Goal: Task Accomplishment & Management: Manage account settings

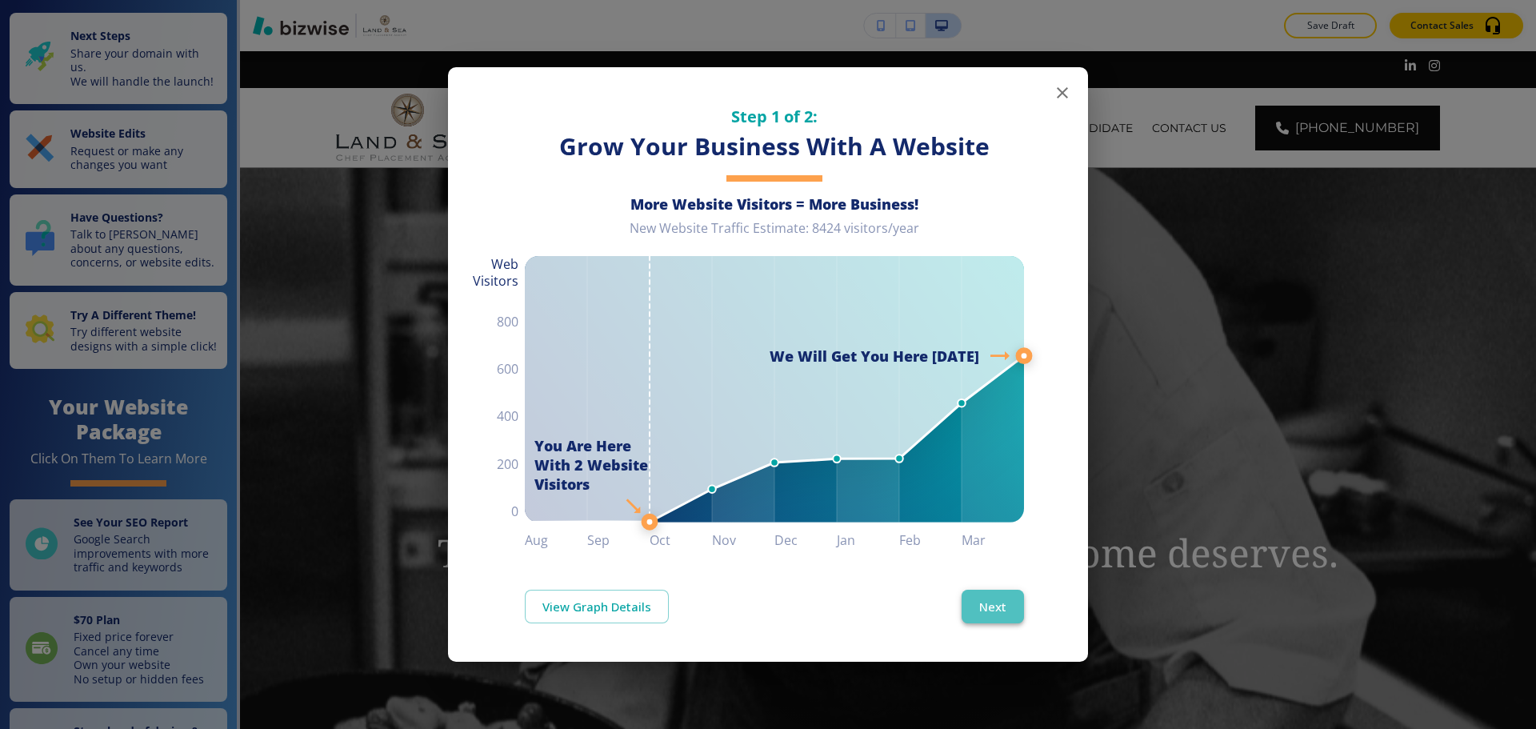
click at [1010, 606] on button "Next" at bounding box center [993, 607] width 62 height 34
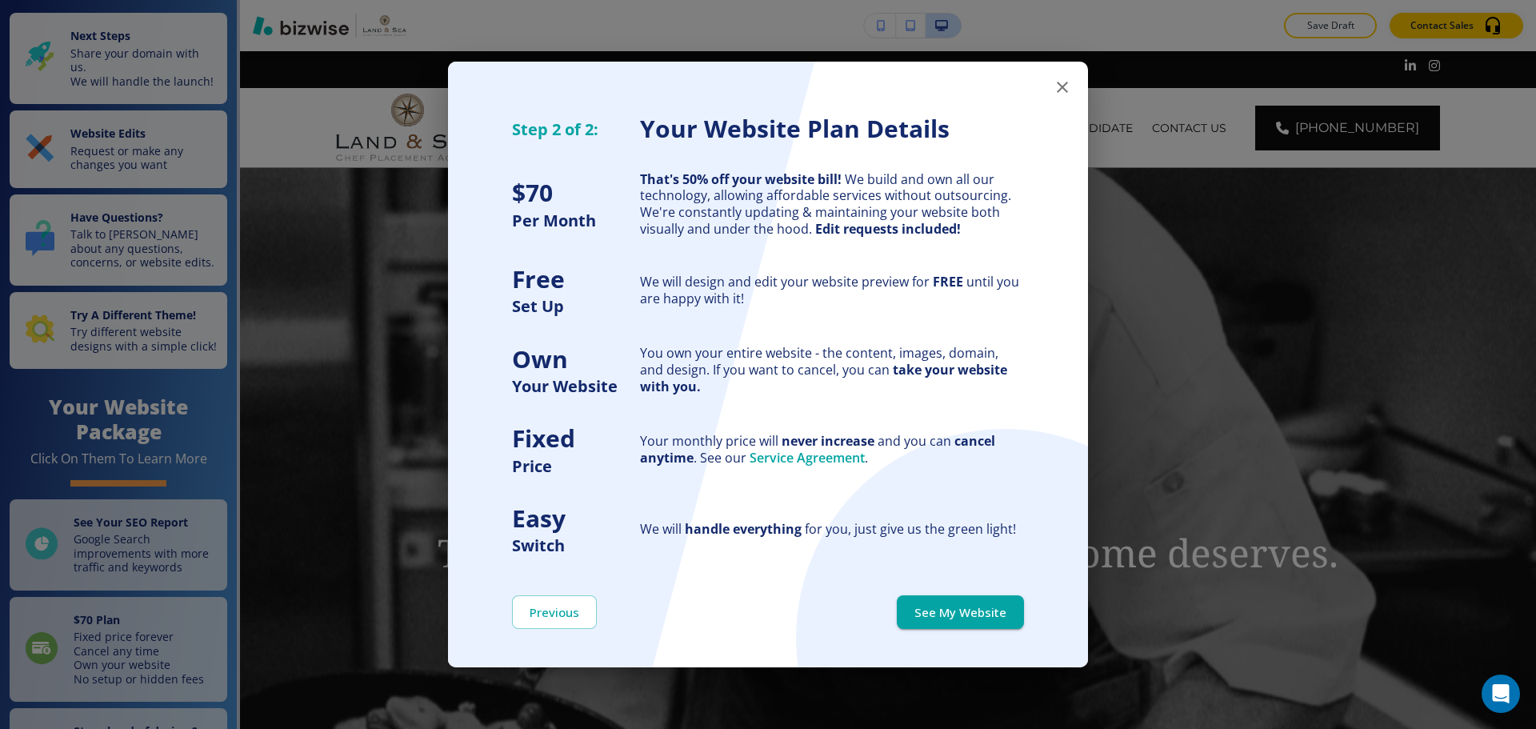
click at [1011, 606] on button "See My Website" at bounding box center [960, 612] width 127 height 34
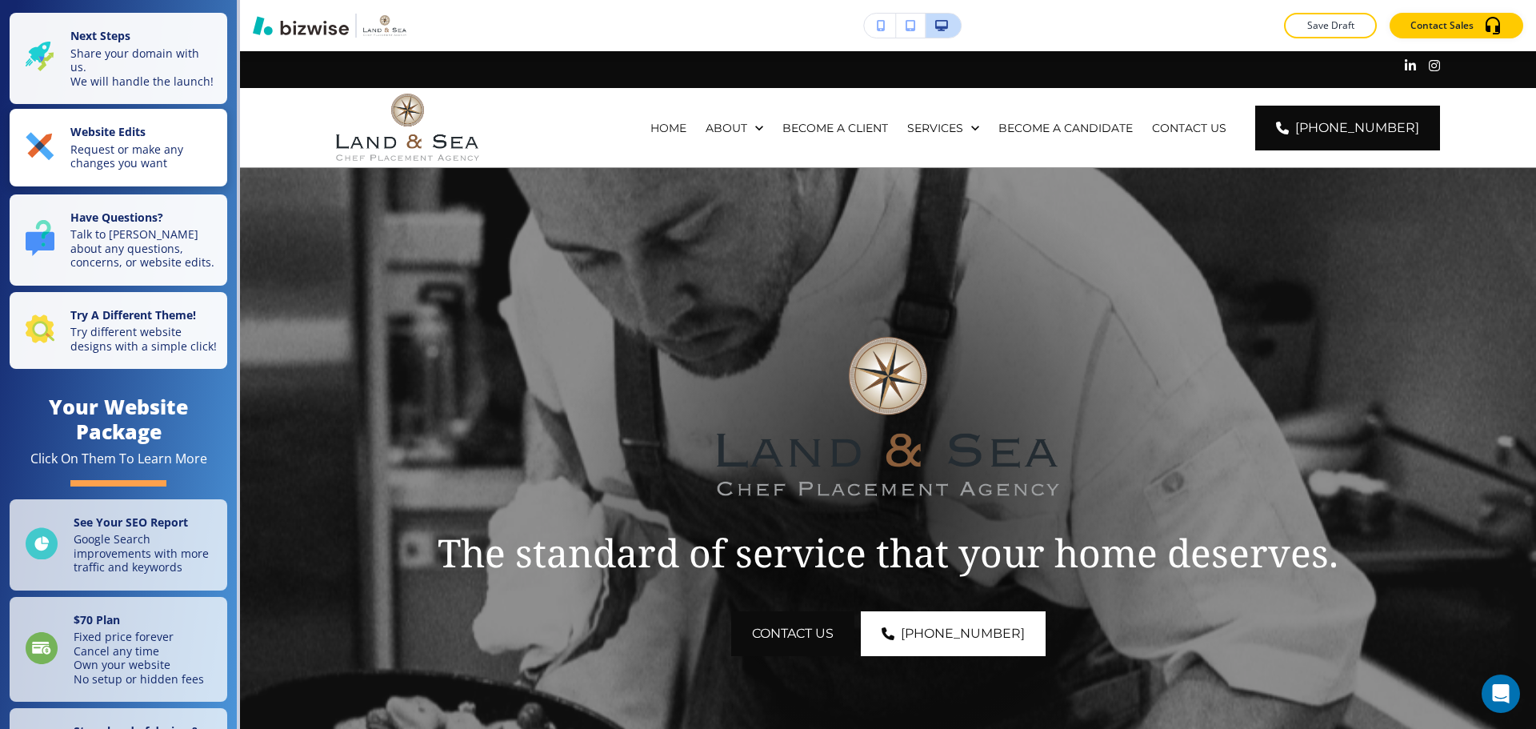
click at [160, 142] on p "Website Edits" at bounding box center [143, 134] width 147 height 18
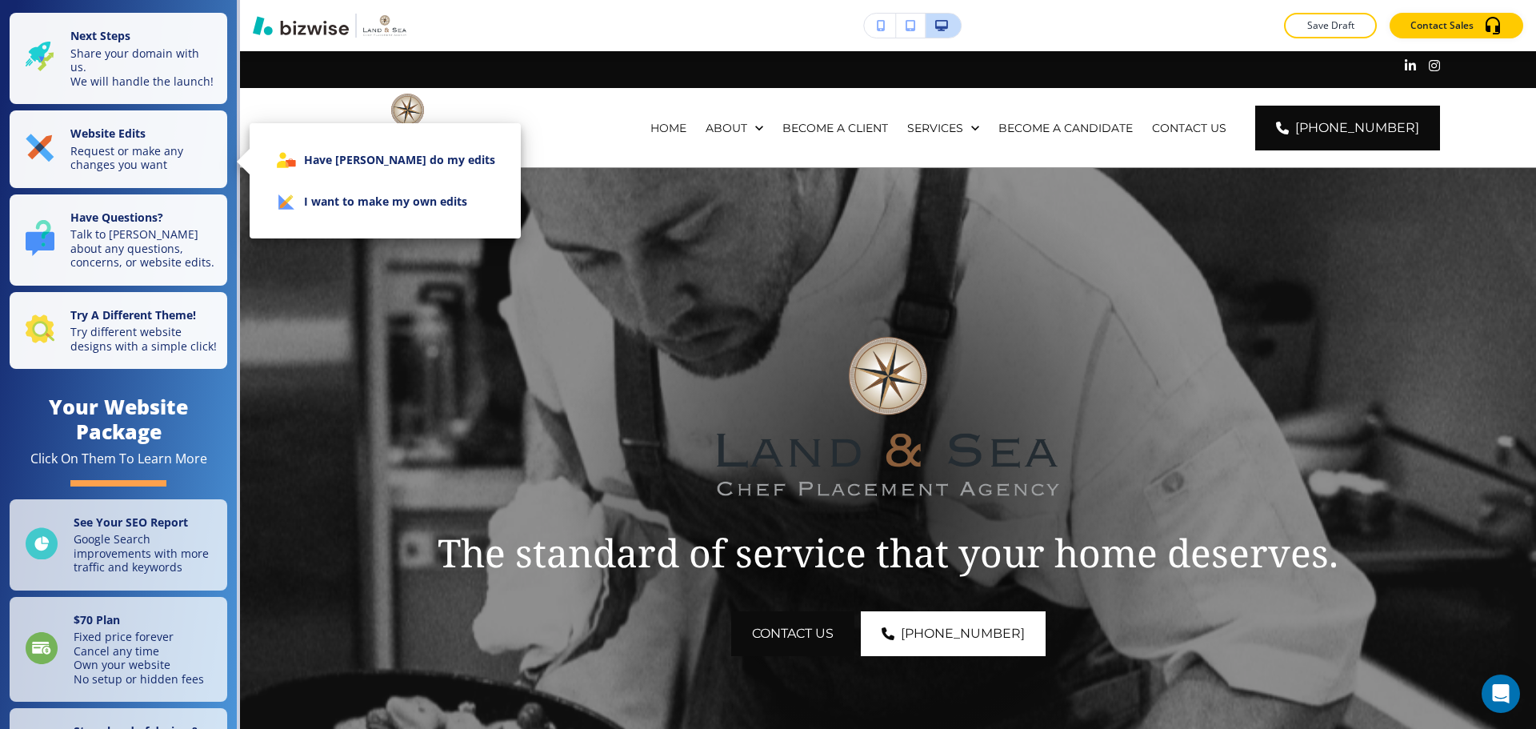
click at [305, 210] on li "I want to make my own edits" at bounding box center [385, 202] width 246 height 42
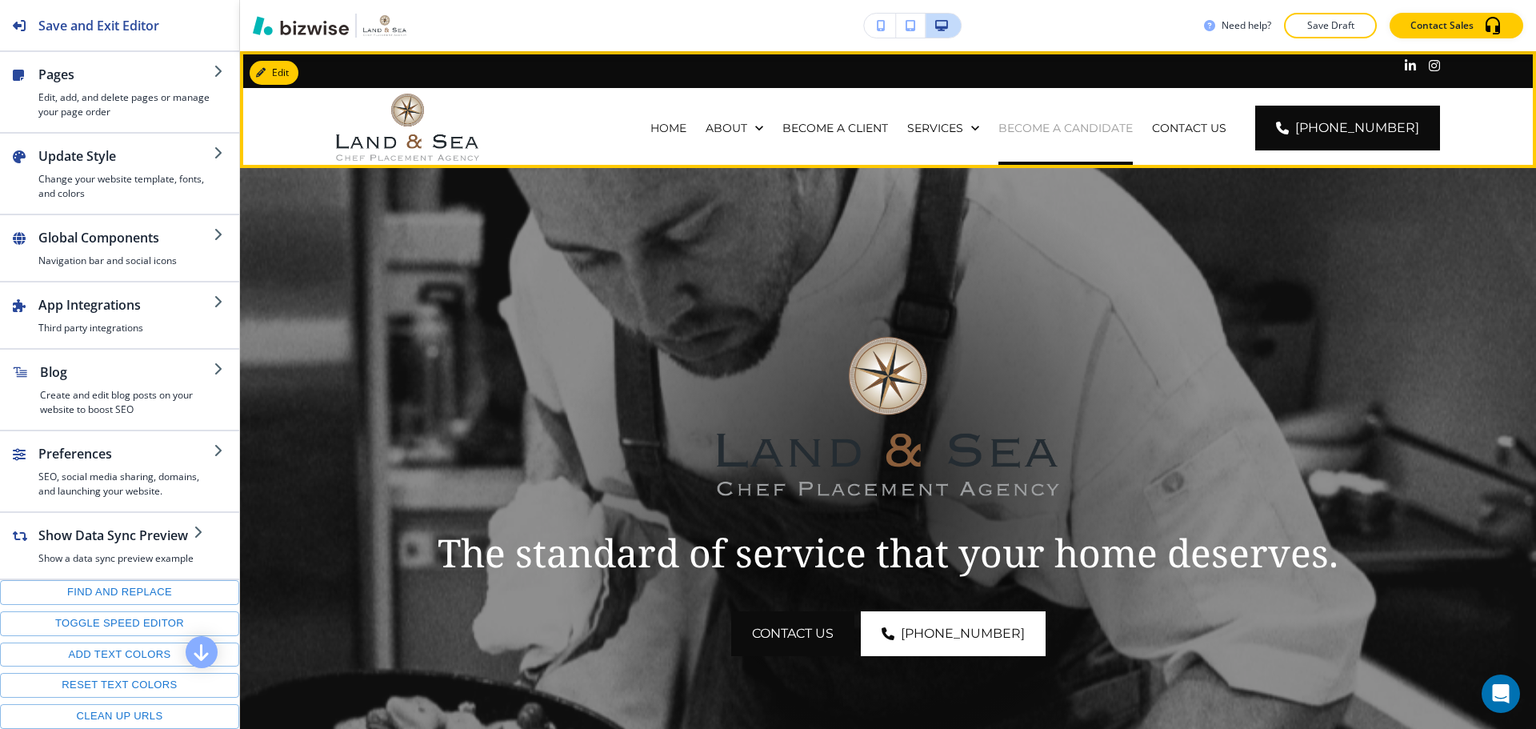
click at [1043, 132] on p "BECOME A CANDIDATE" at bounding box center [1065, 128] width 134 height 16
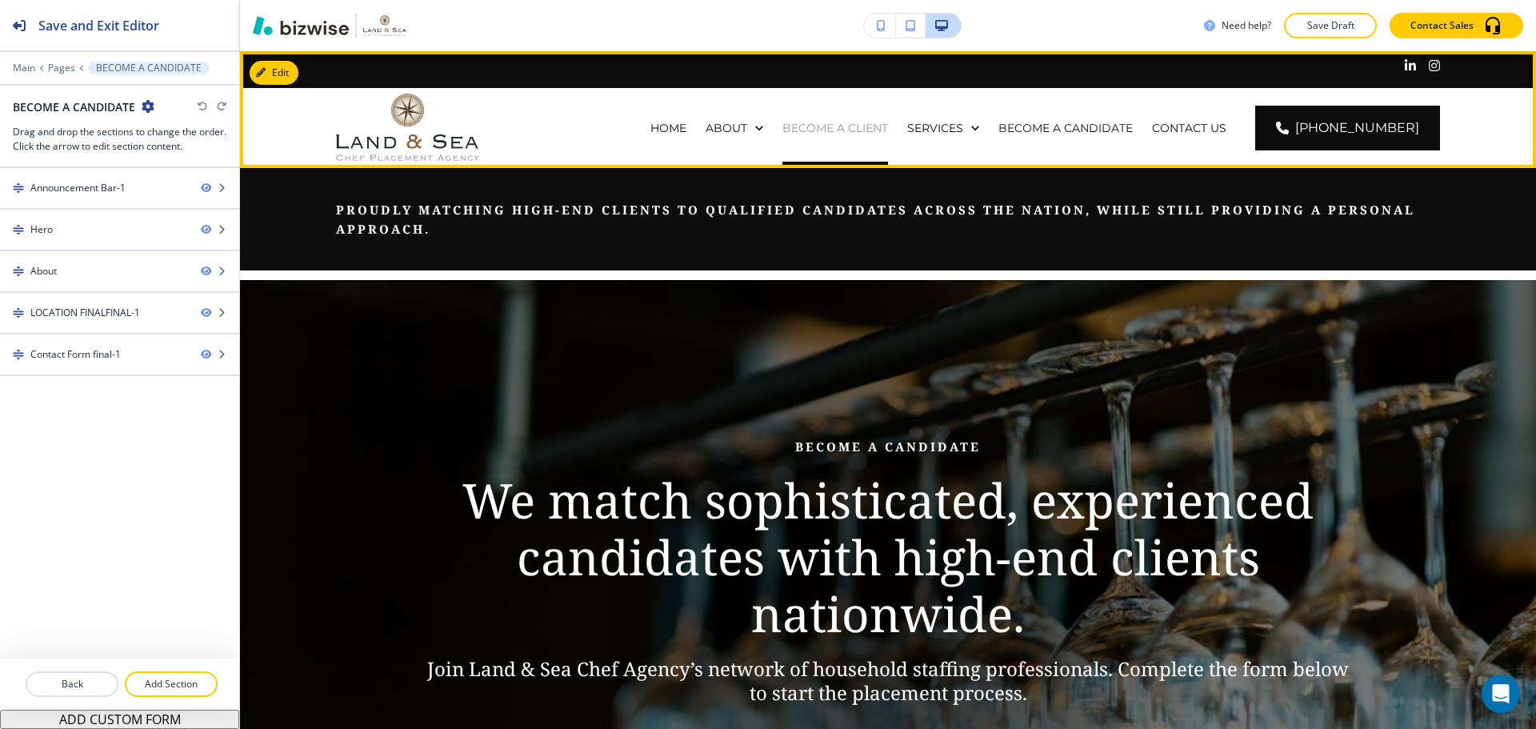
click at [843, 129] on p "BECOME A CLIENT" at bounding box center [835, 128] width 106 height 16
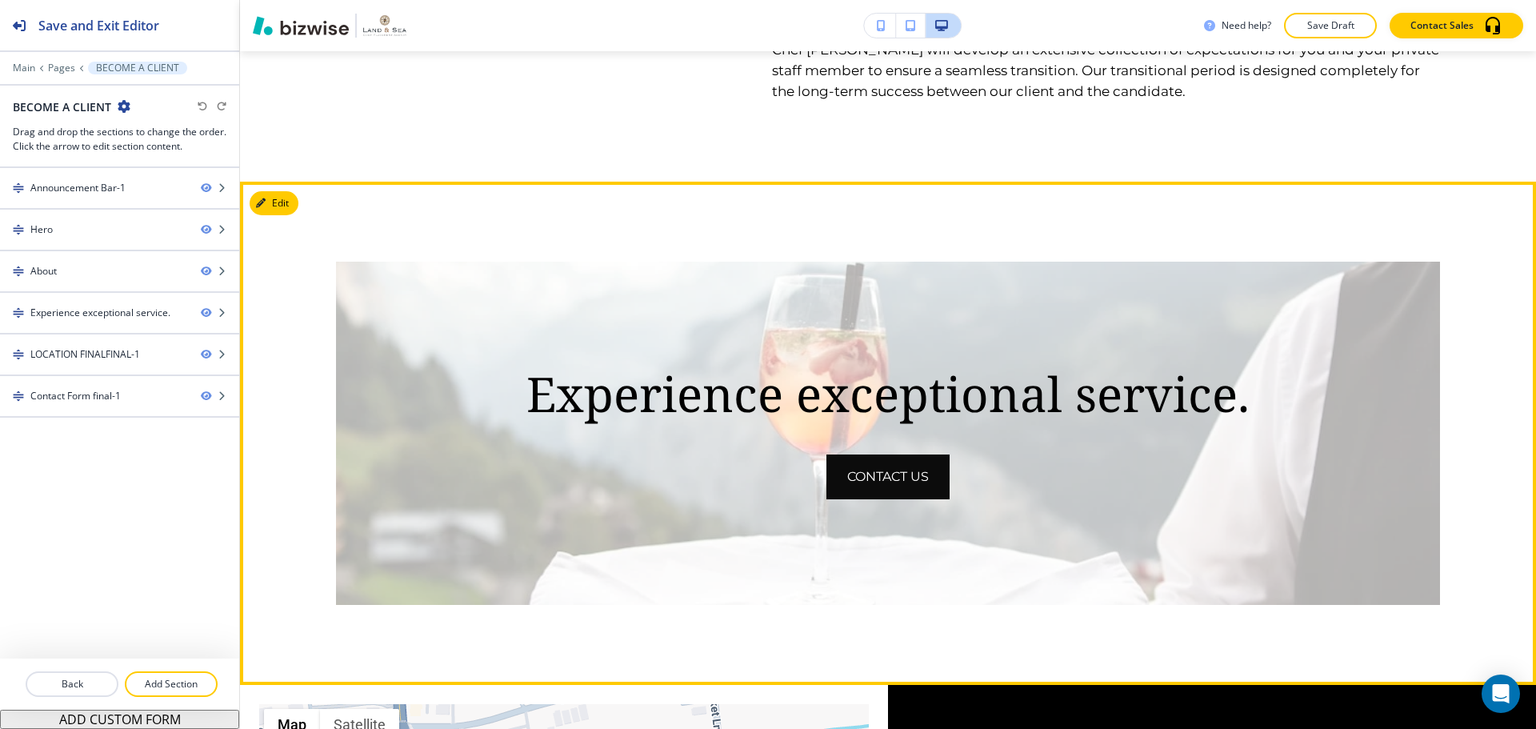
scroll to position [1360, 0]
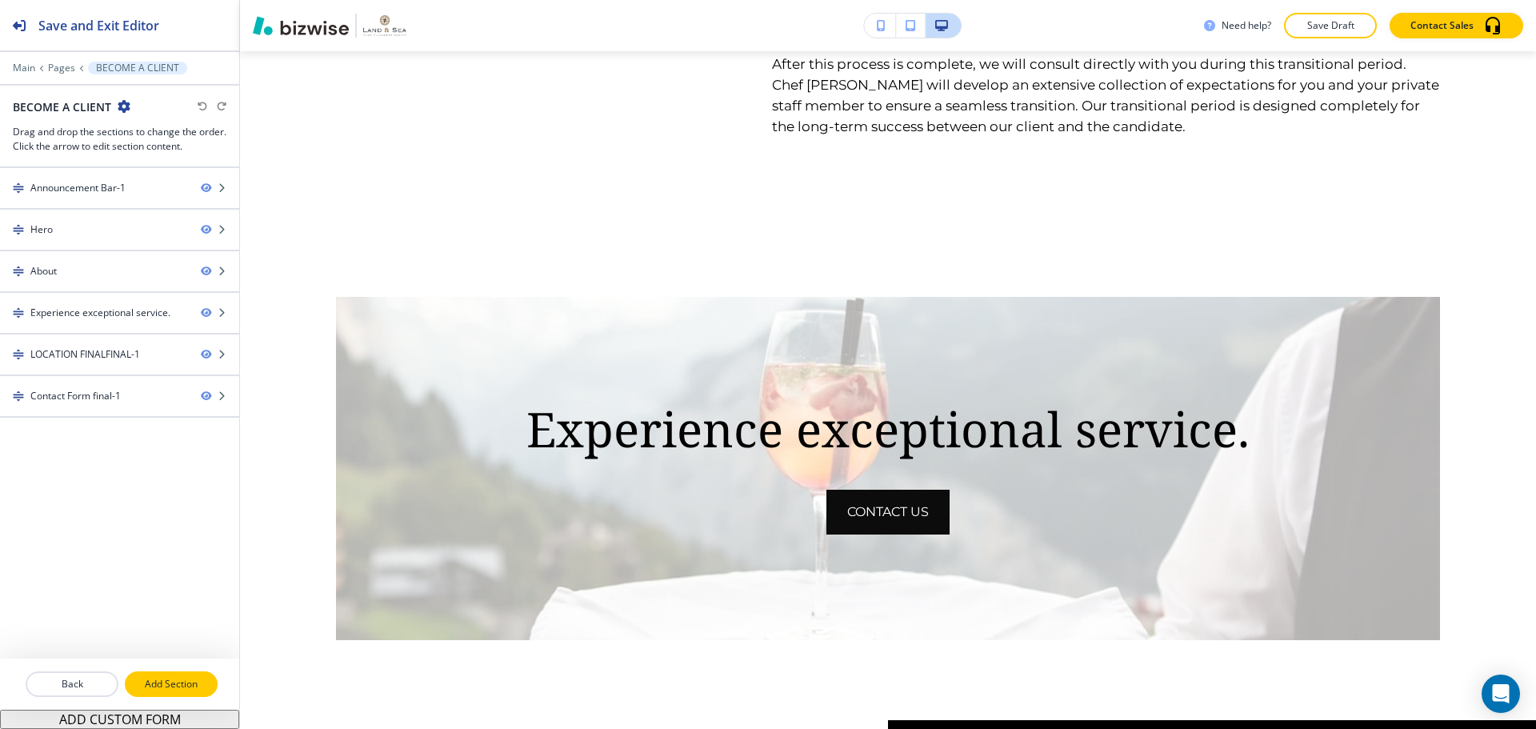
click at [194, 677] on p "Add Section" at bounding box center [171, 684] width 90 height 14
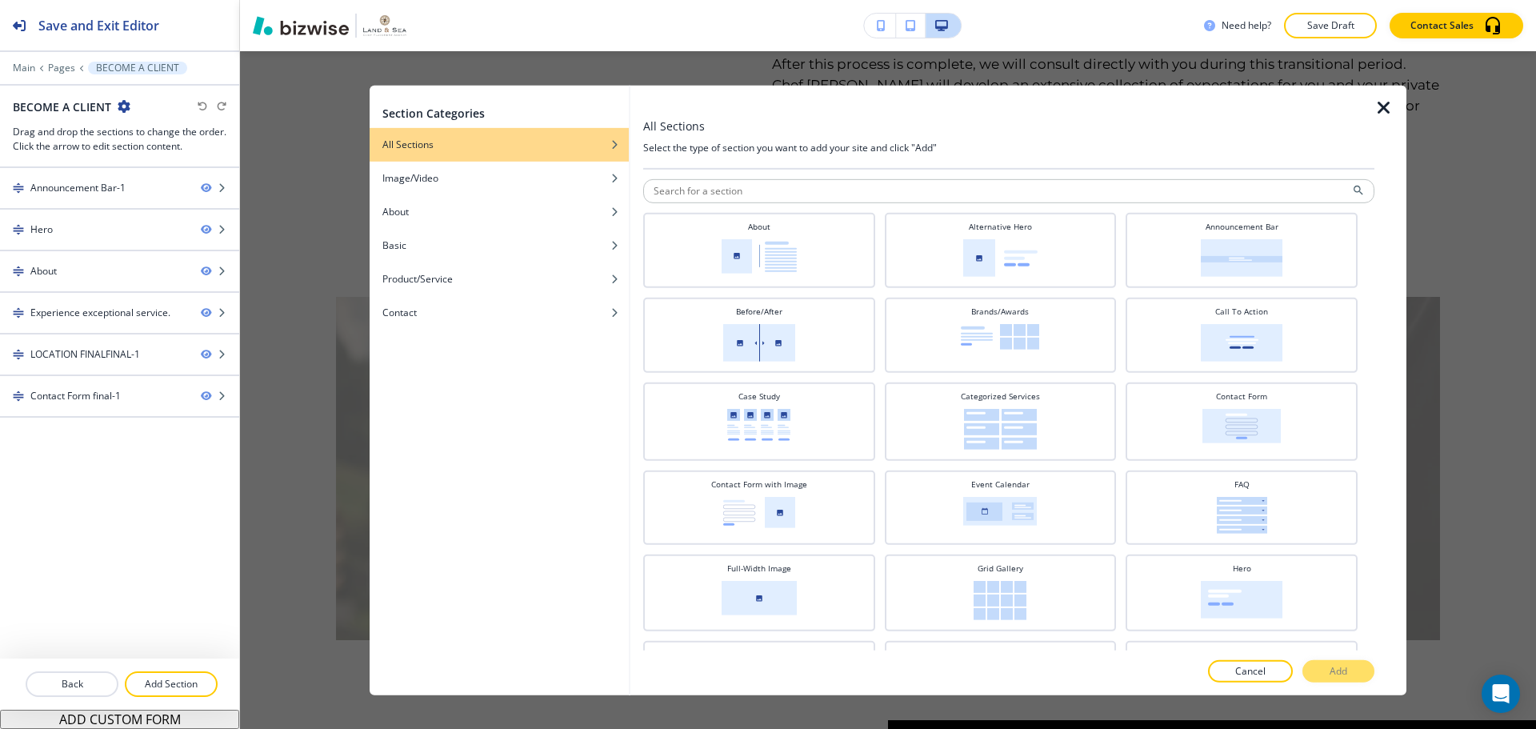
click at [308, 380] on div "Section Categories All Sections Image/Video About Basic Product/Service Contact…" at bounding box center [888, 390] width 1296 height 678
click at [1259, 670] on p "Cancel" at bounding box center [1250, 671] width 30 height 14
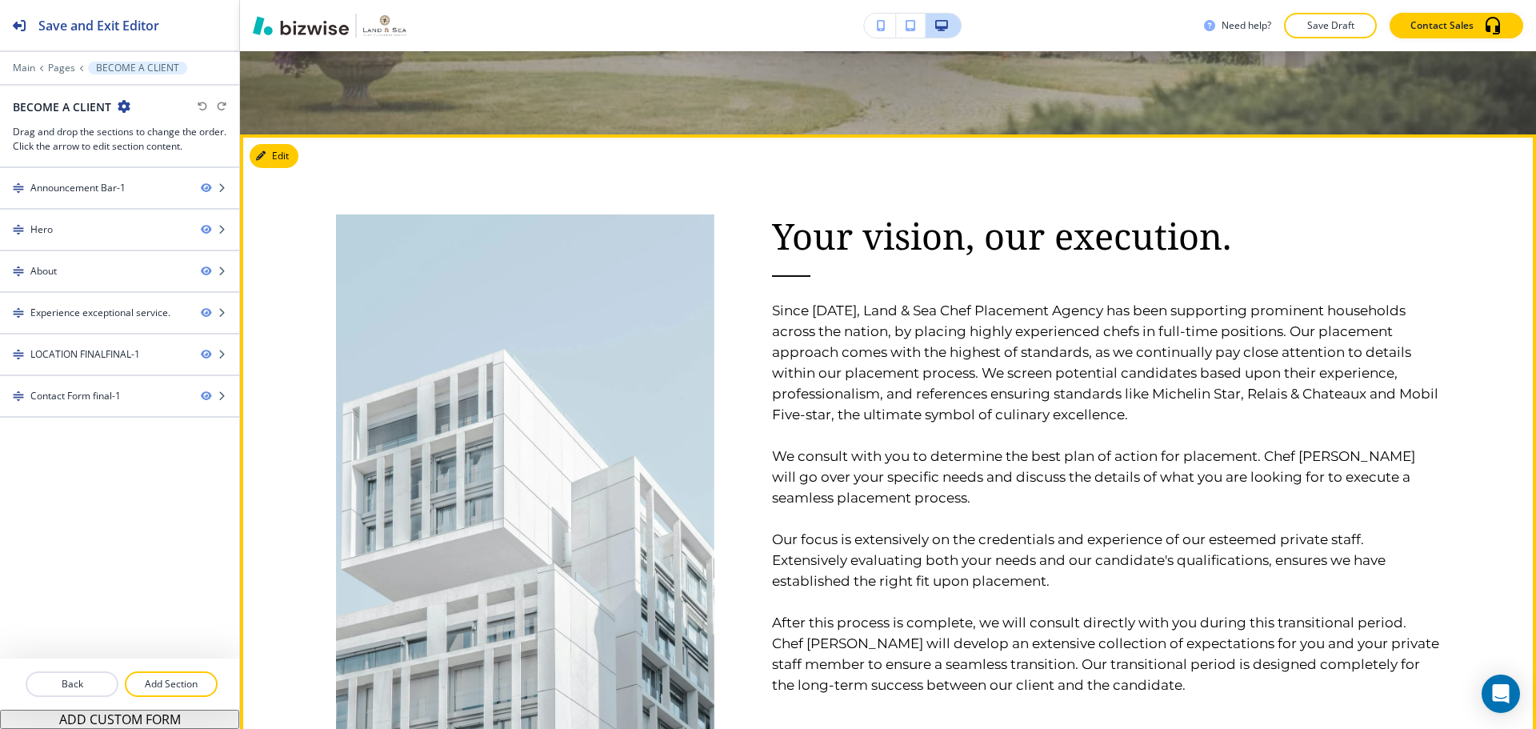
scroll to position [800, 0]
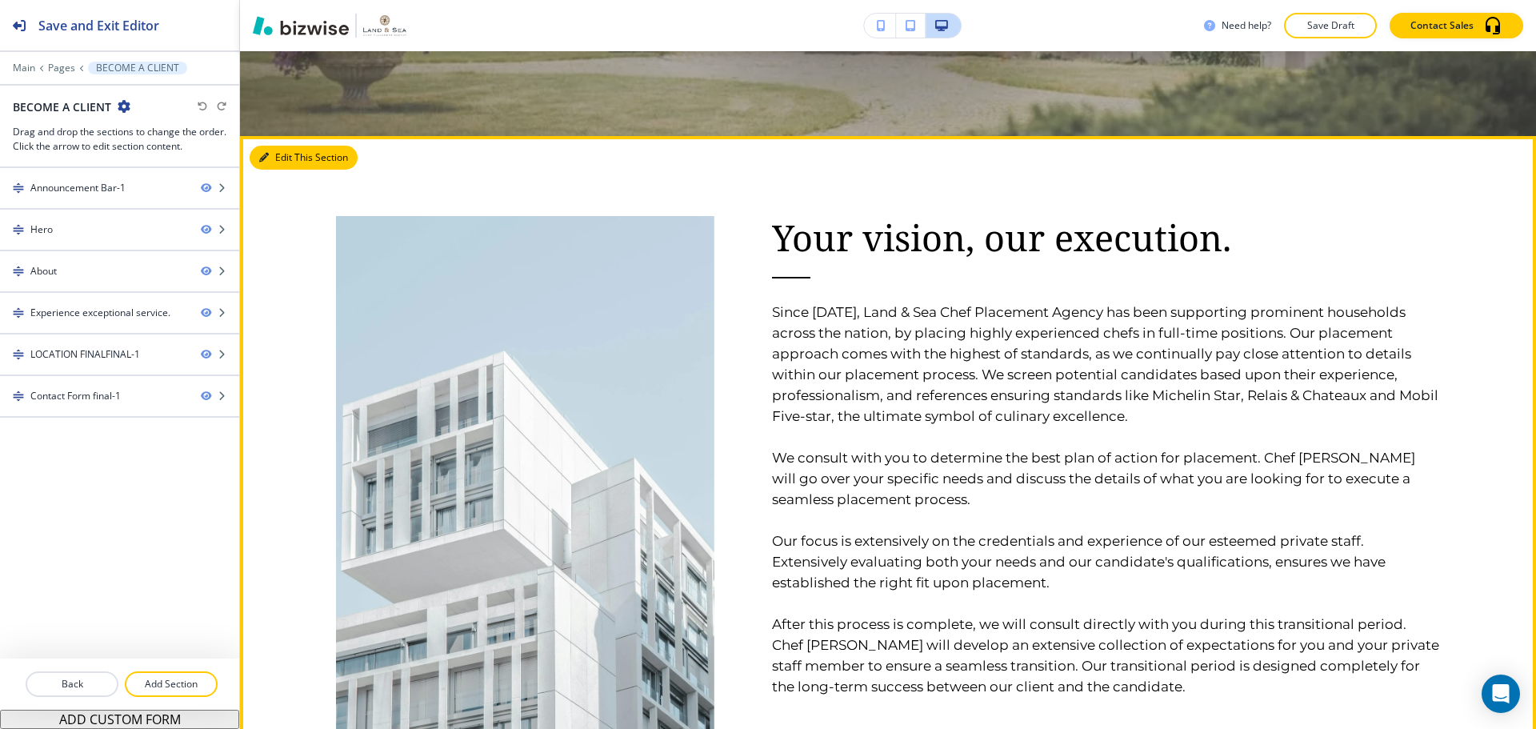
click at [275, 155] on button "Edit This Section" at bounding box center [304, 158] width 108 height 24
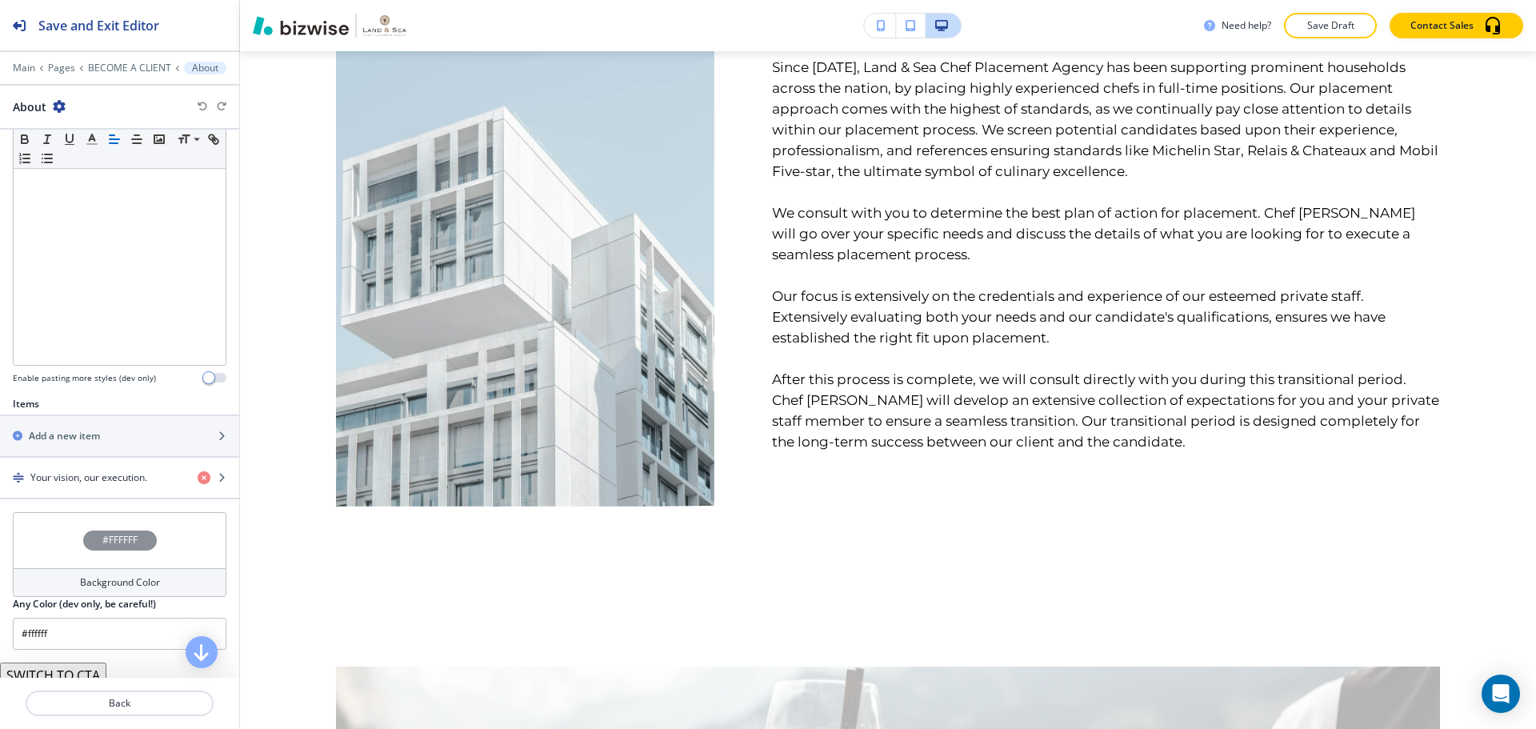
scroll to position [320, 0]
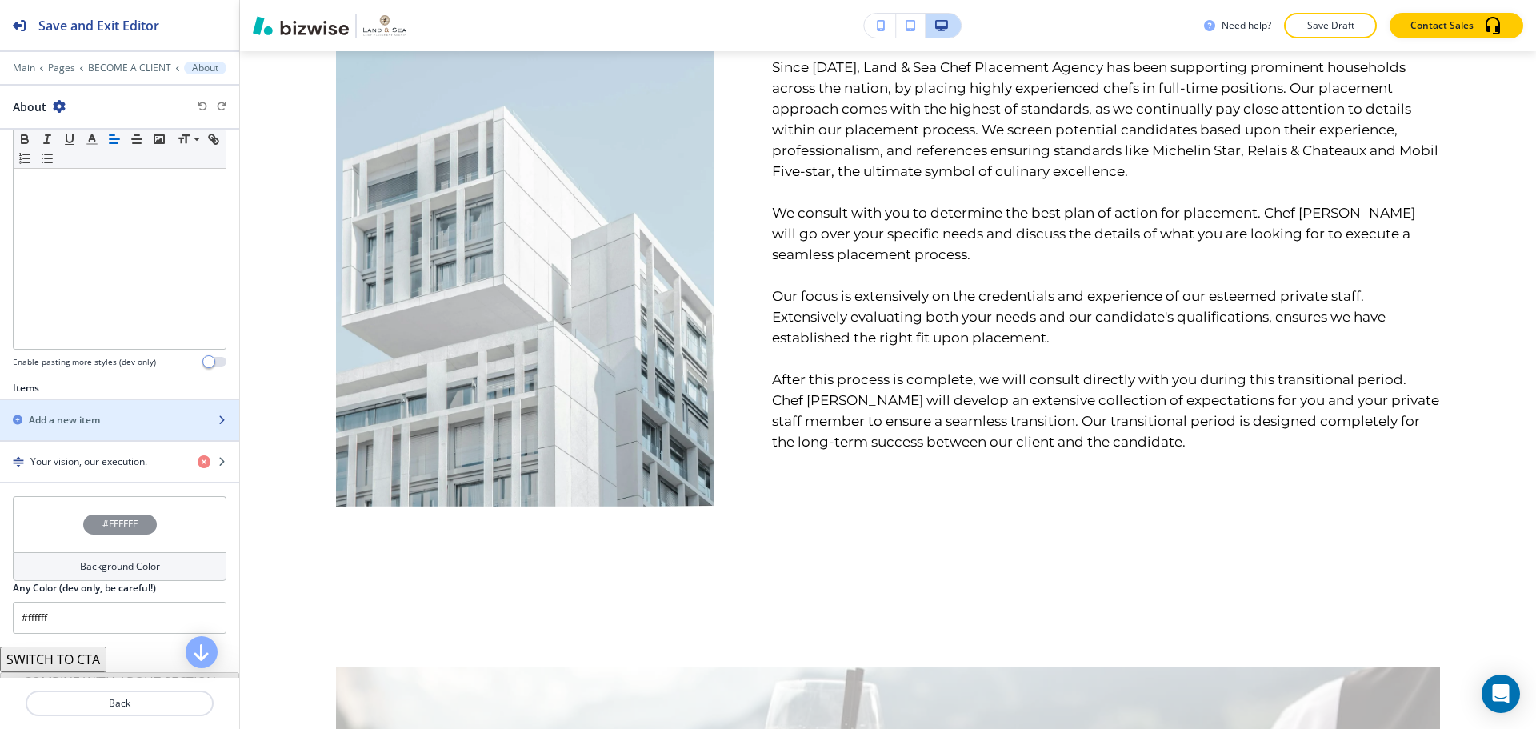
click at [90, 430] on div "button" at bounding box center [119, 433] width 239 height 13
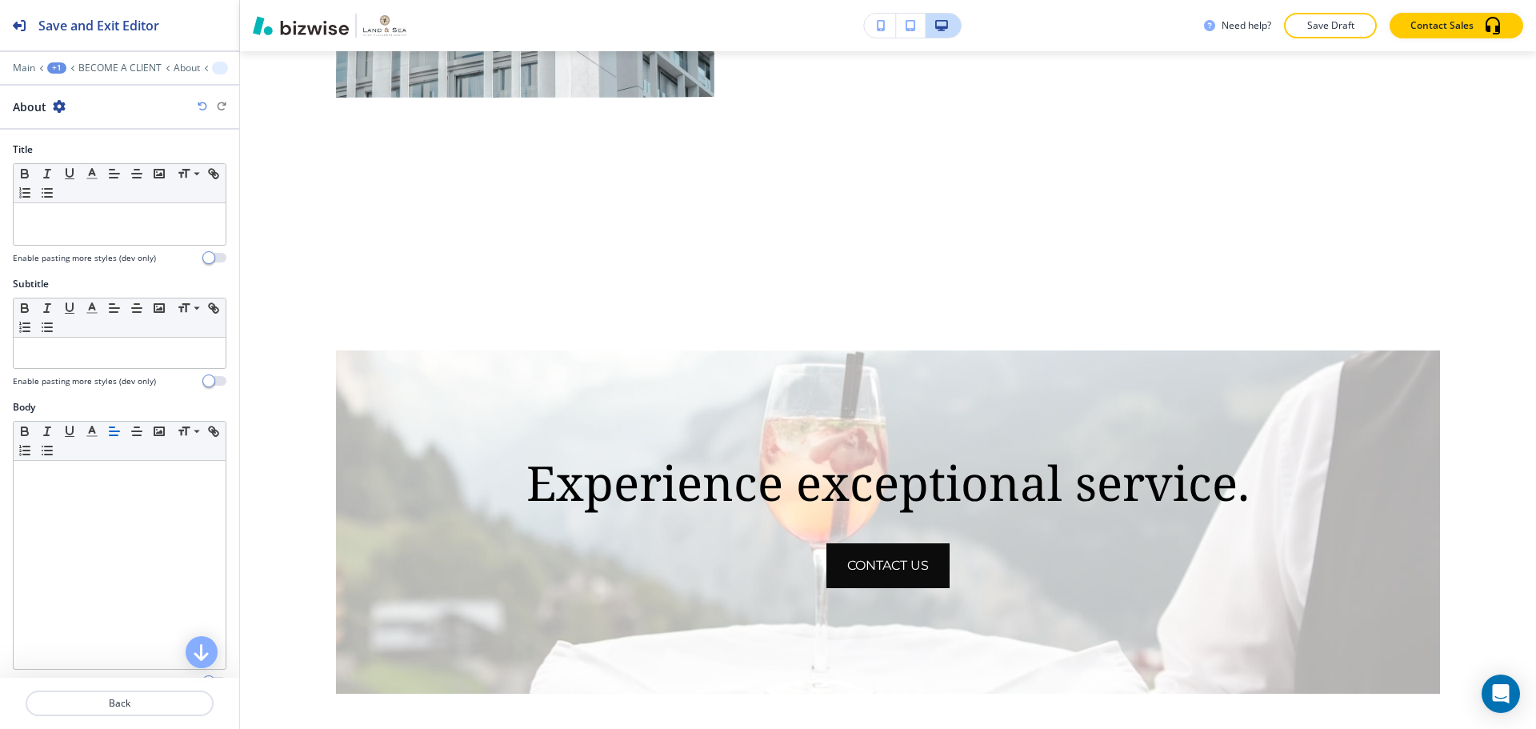
scroll to position [1506, 0]
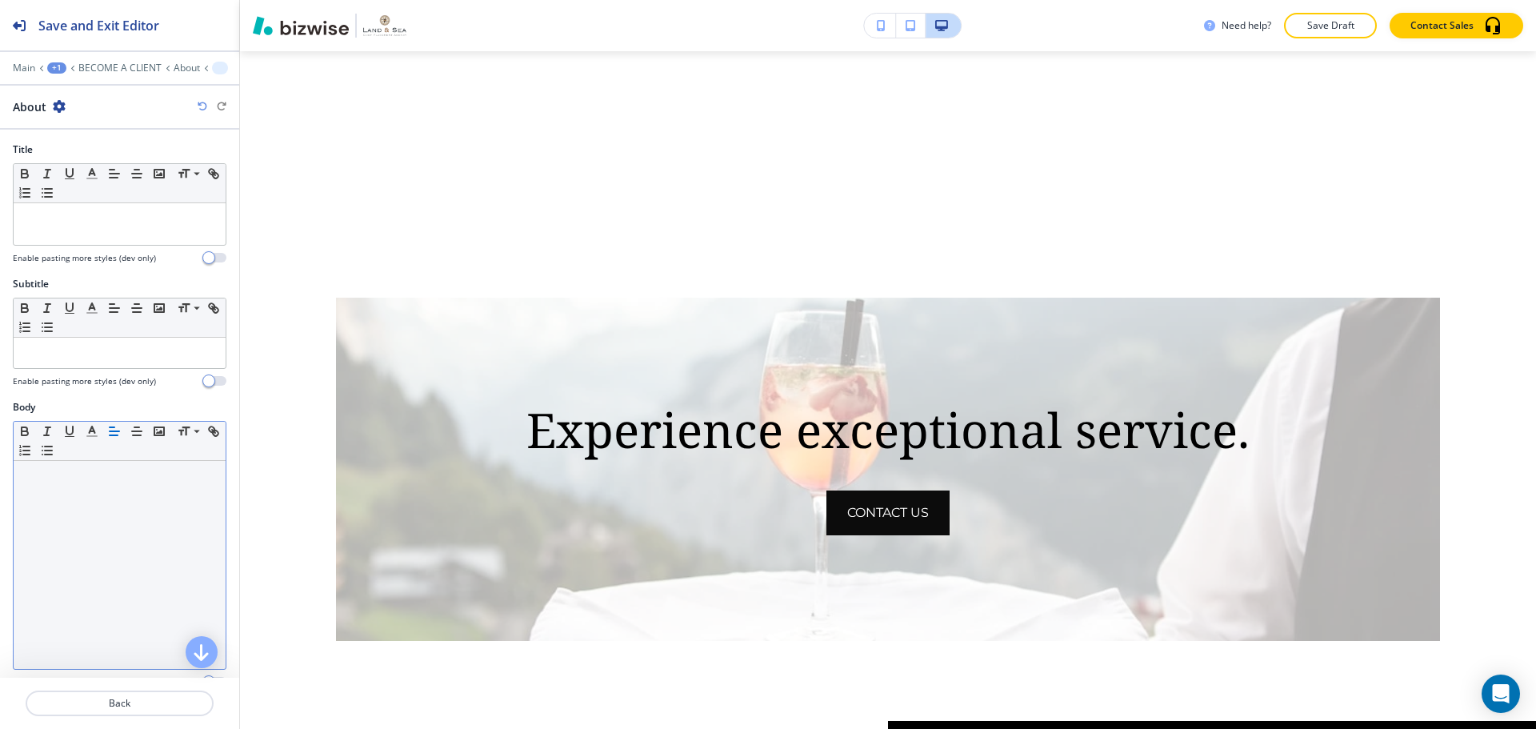
click at [52, 477] on p at bounding box center [120, 476] width 196 height 14
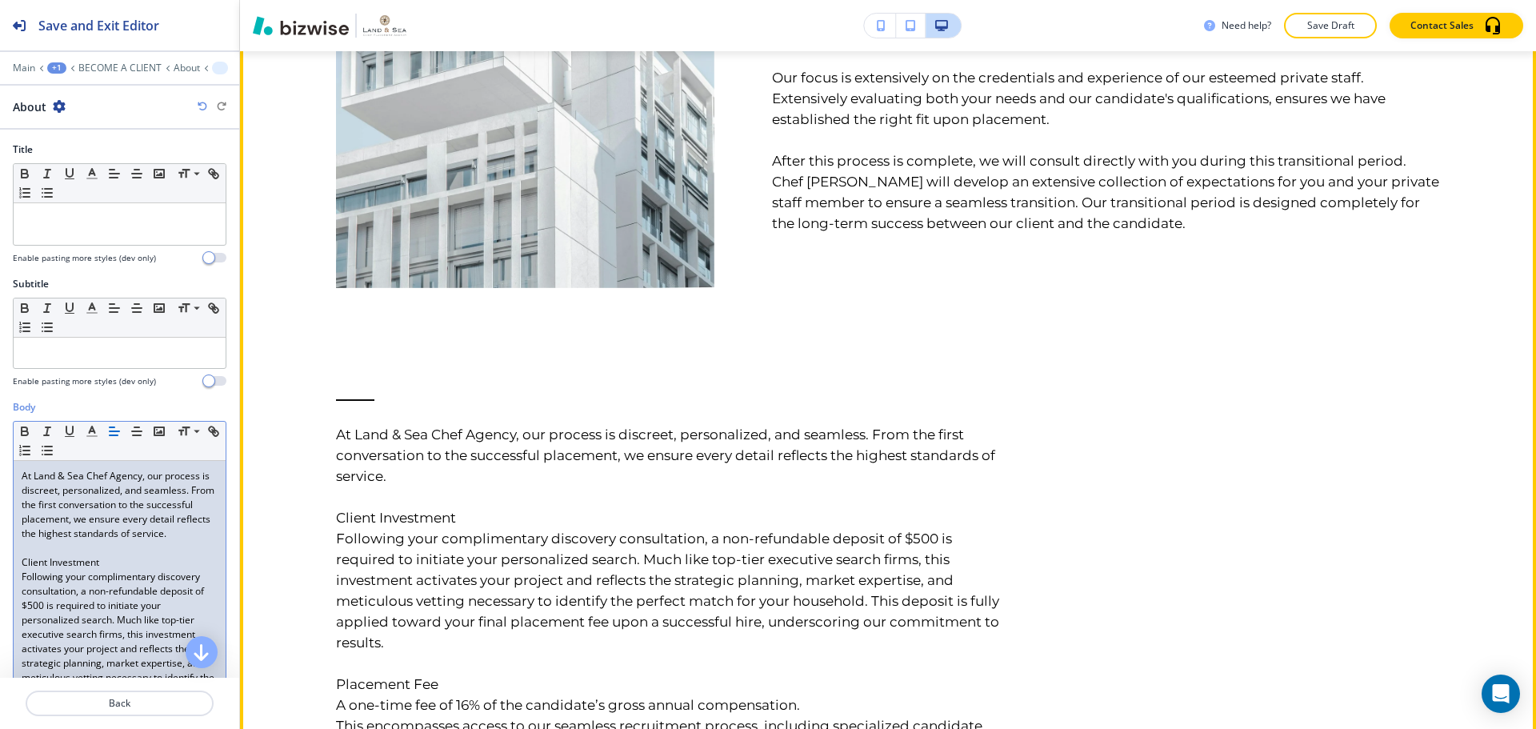
scroll to position [1266, 0]
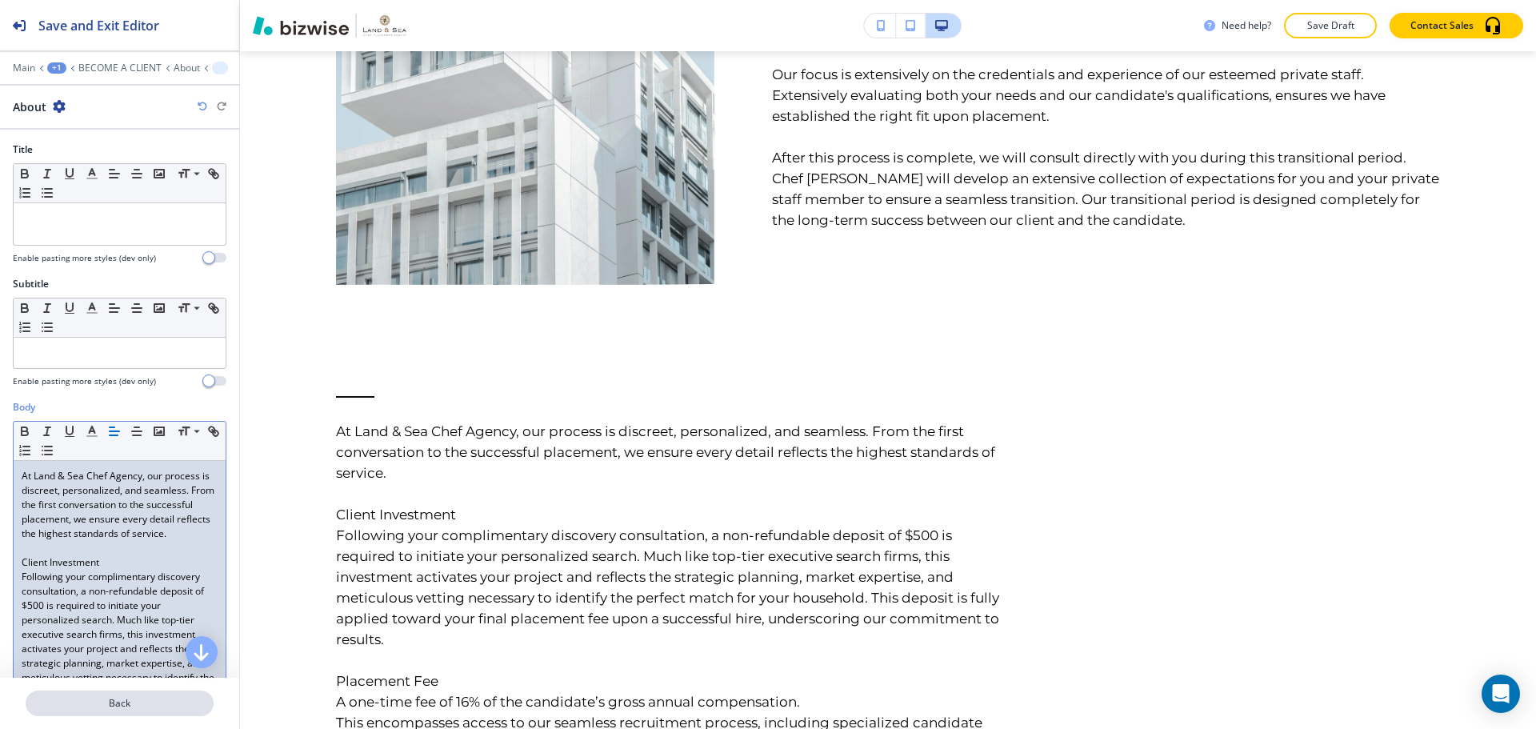
click at [97, 706] on p "Back" at bounding box center [119, 703] width 185 height 14
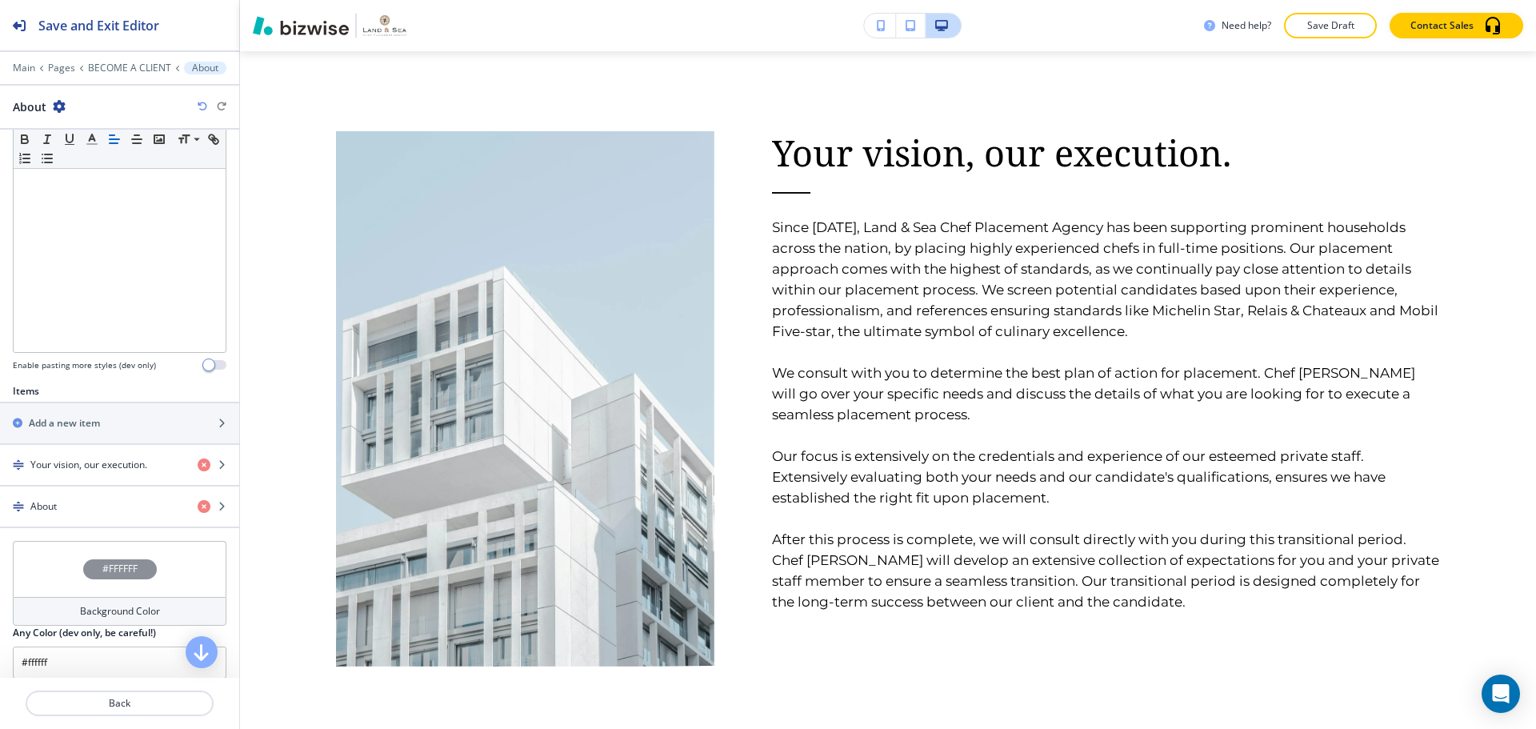
scroll to position [320, 0]
click at [198, 505] on icon "button" at bounding box center [204, 503] width 13 height 13
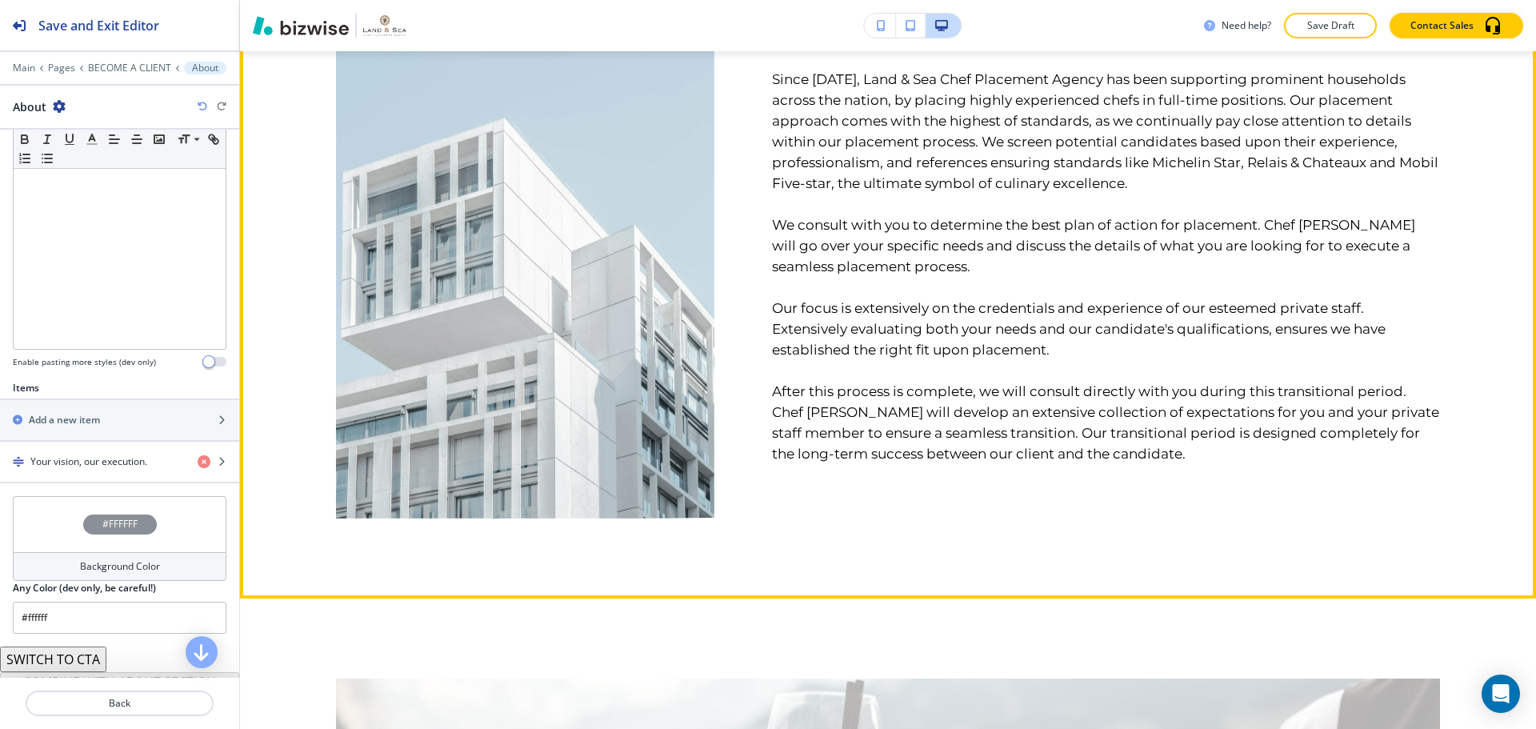
scroll to position [1045, 0]
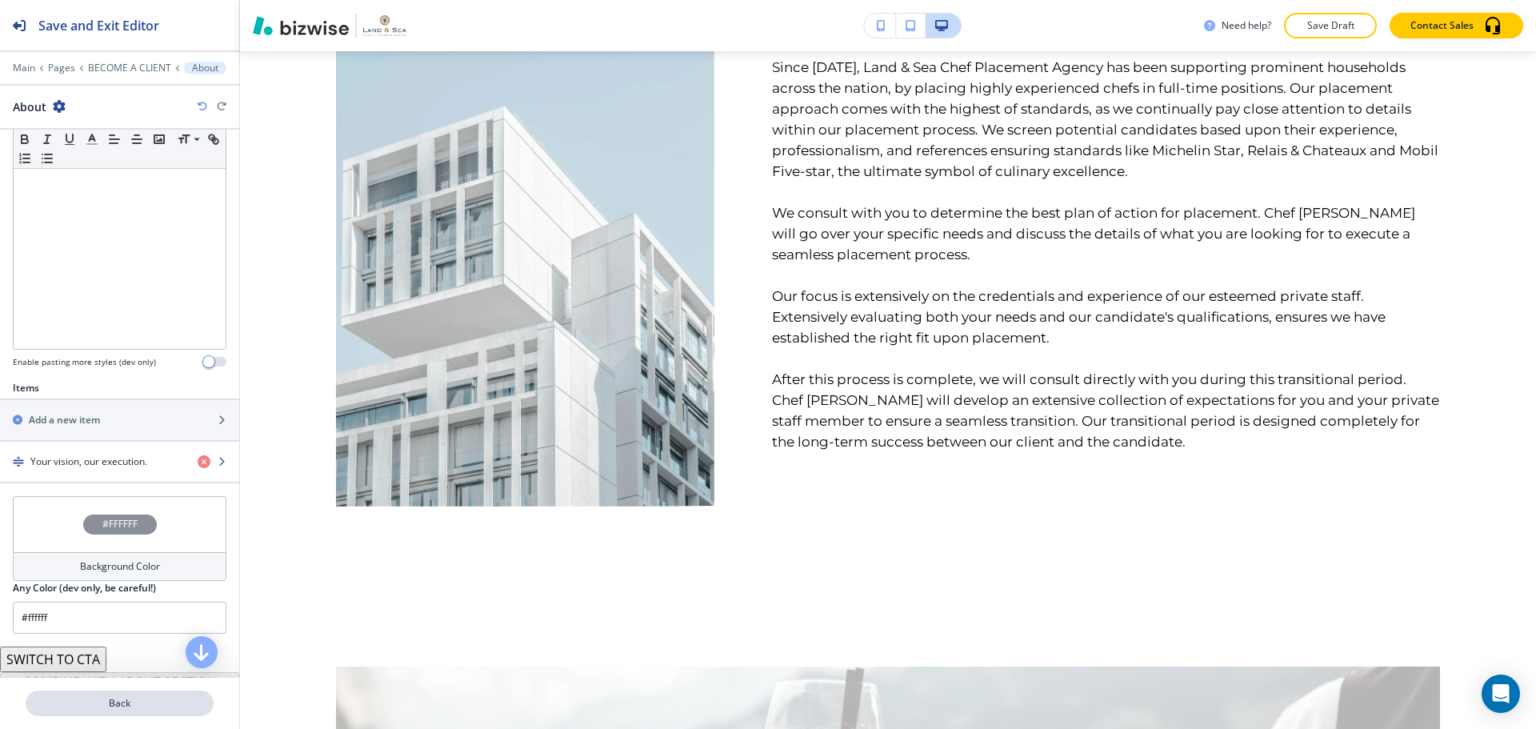
click at [116, 702] on p "Back" at bounding box center [119, 703] width 185 height 14
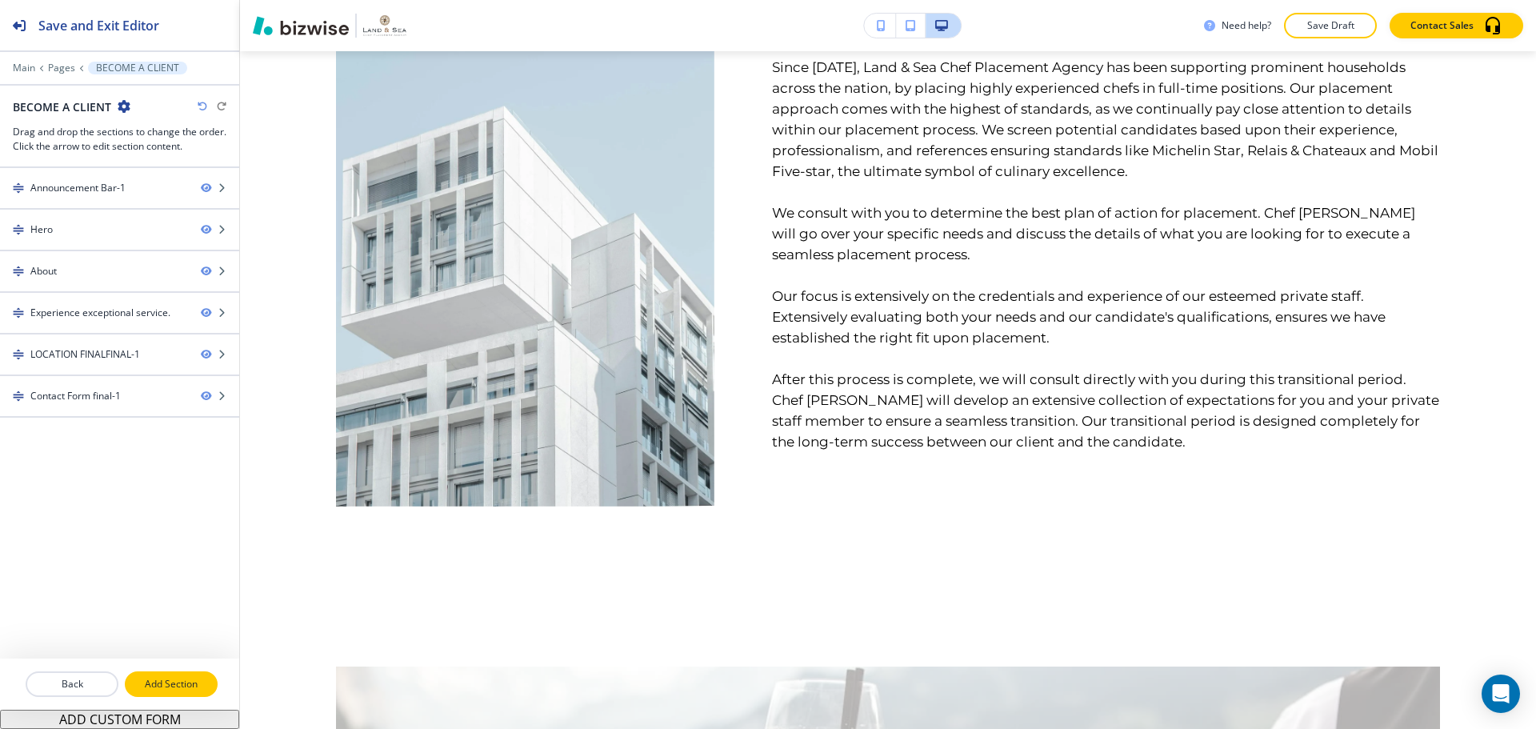
click at [150, 686] on p "Add Section" at bounding box center [171, 684] width 90 height 14
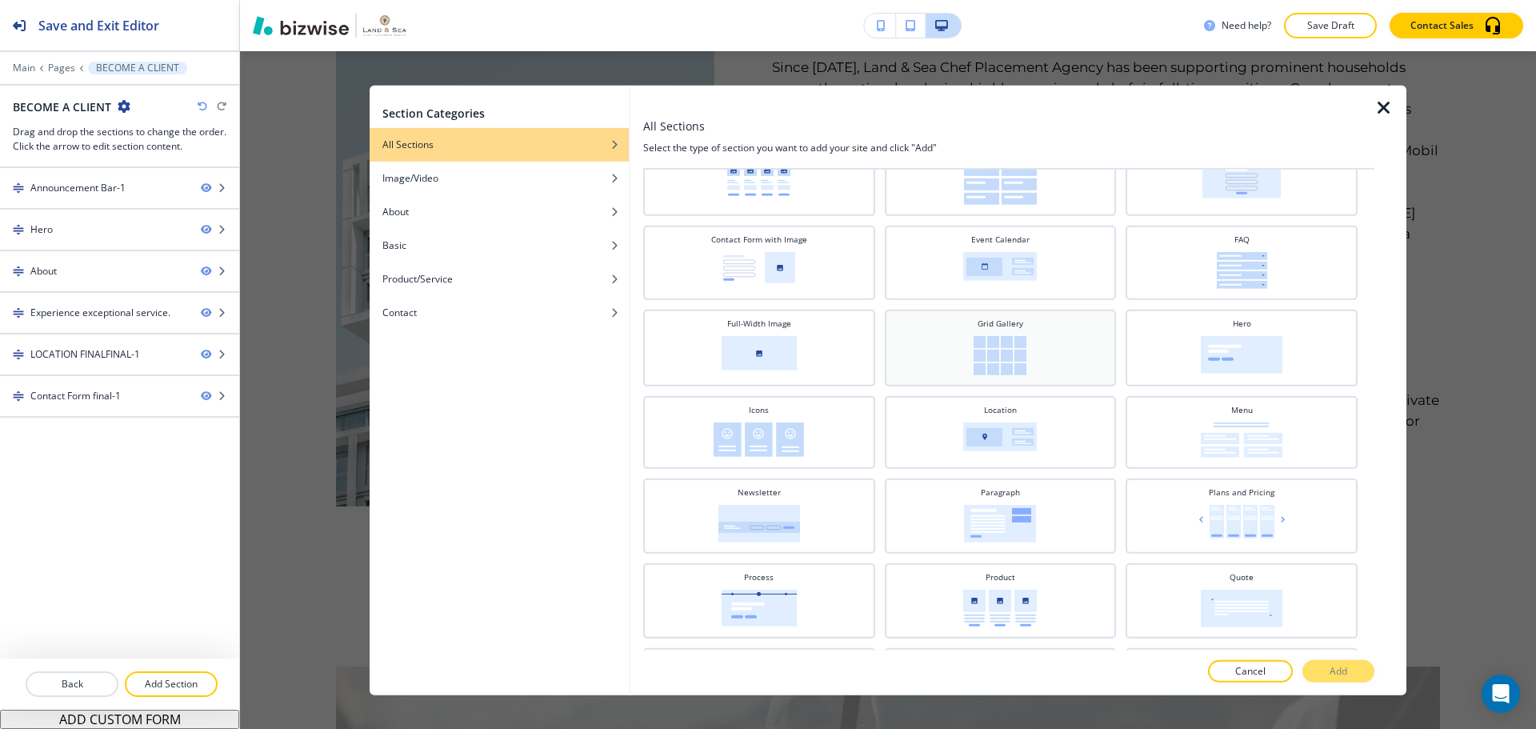
scroll to position [253, 0]
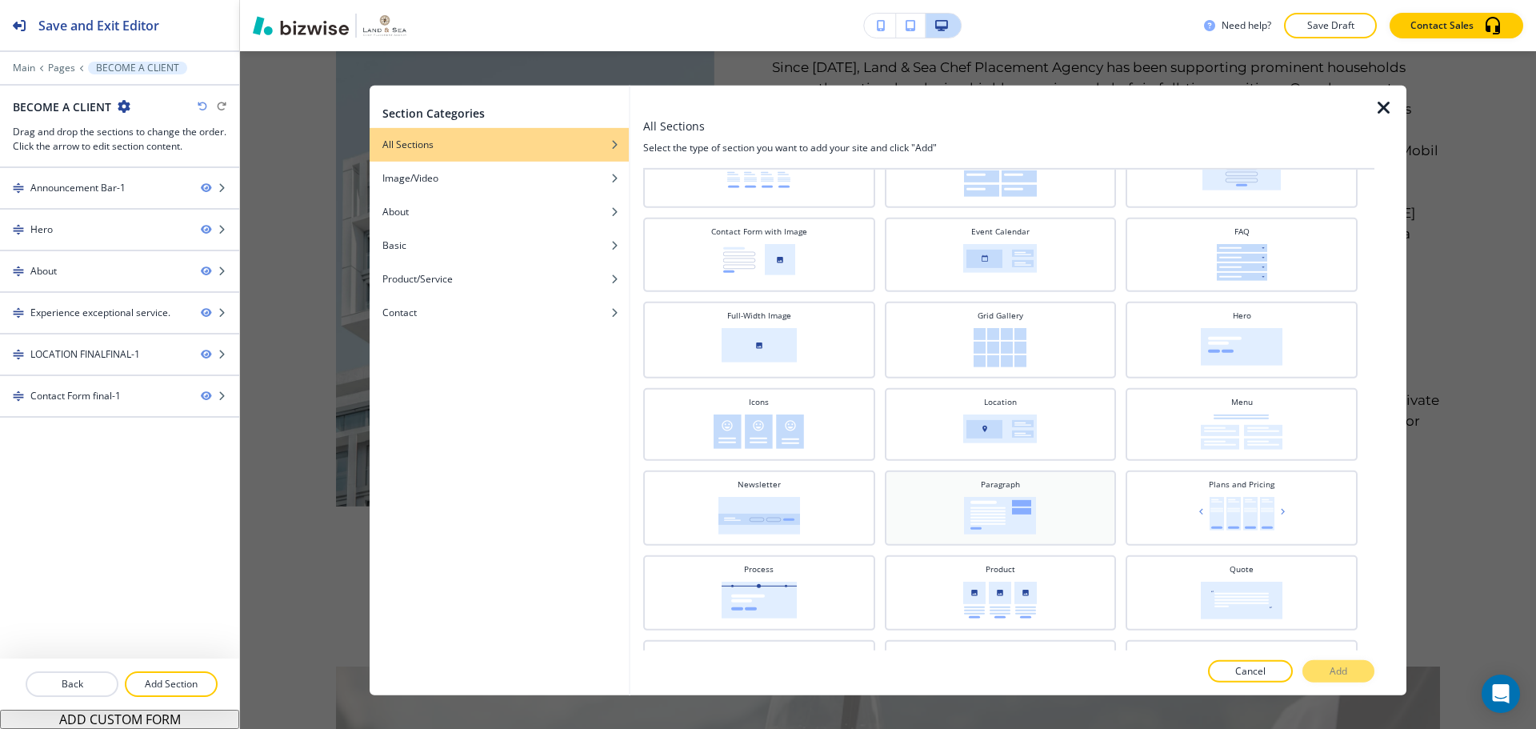
click at [971, 506] on img at bounding box center [1000, 515] width 72 height 38
click at [1358, 666] on button "Add" at bounding box center [1338, 671] width 72 height 22
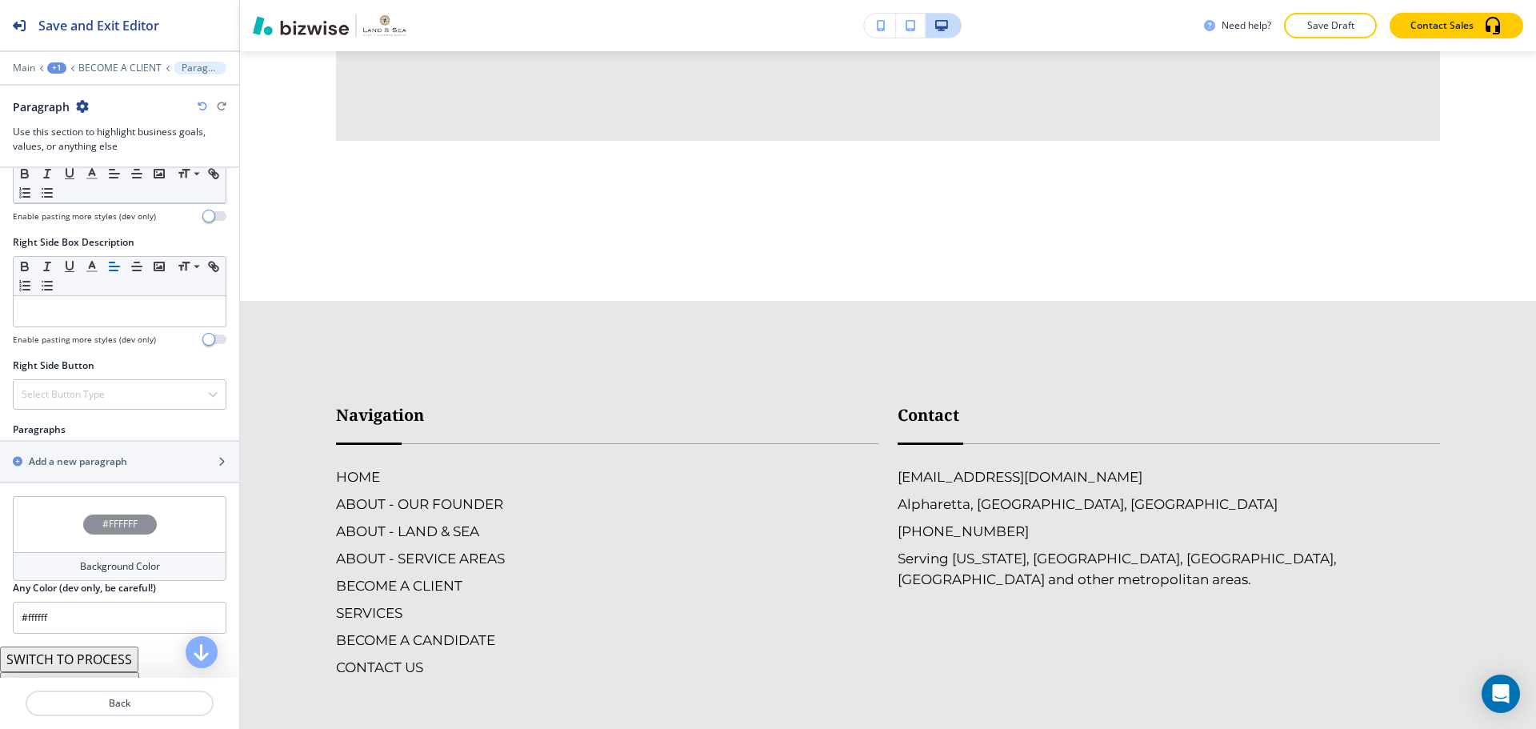
scroll to position [720, 0]
click at [160, 459] on div "Add a new paragraph" at bounding box center [102, 458] width 204 height 14
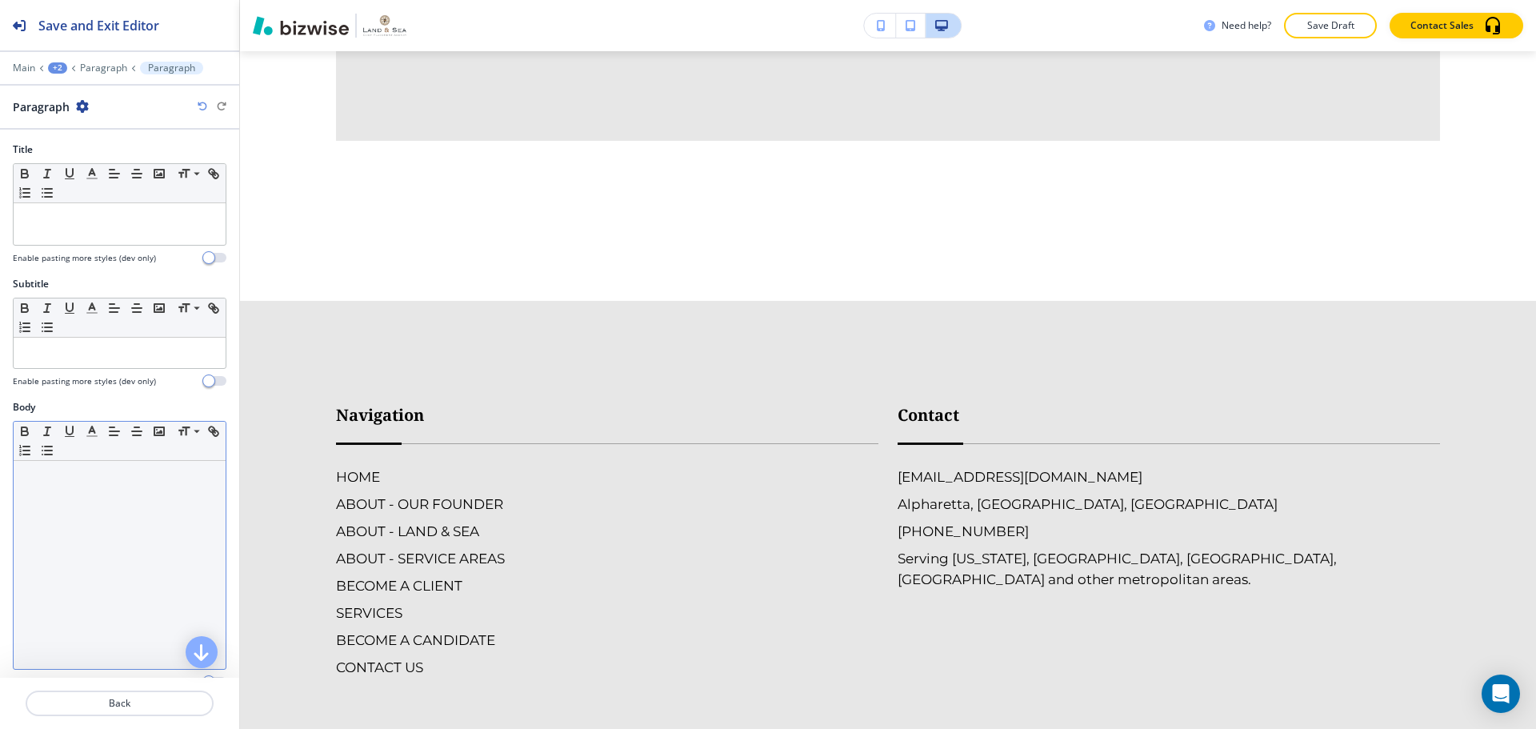
click at [82, 493] on div at bounding box center [120, 565] width 212 height 208
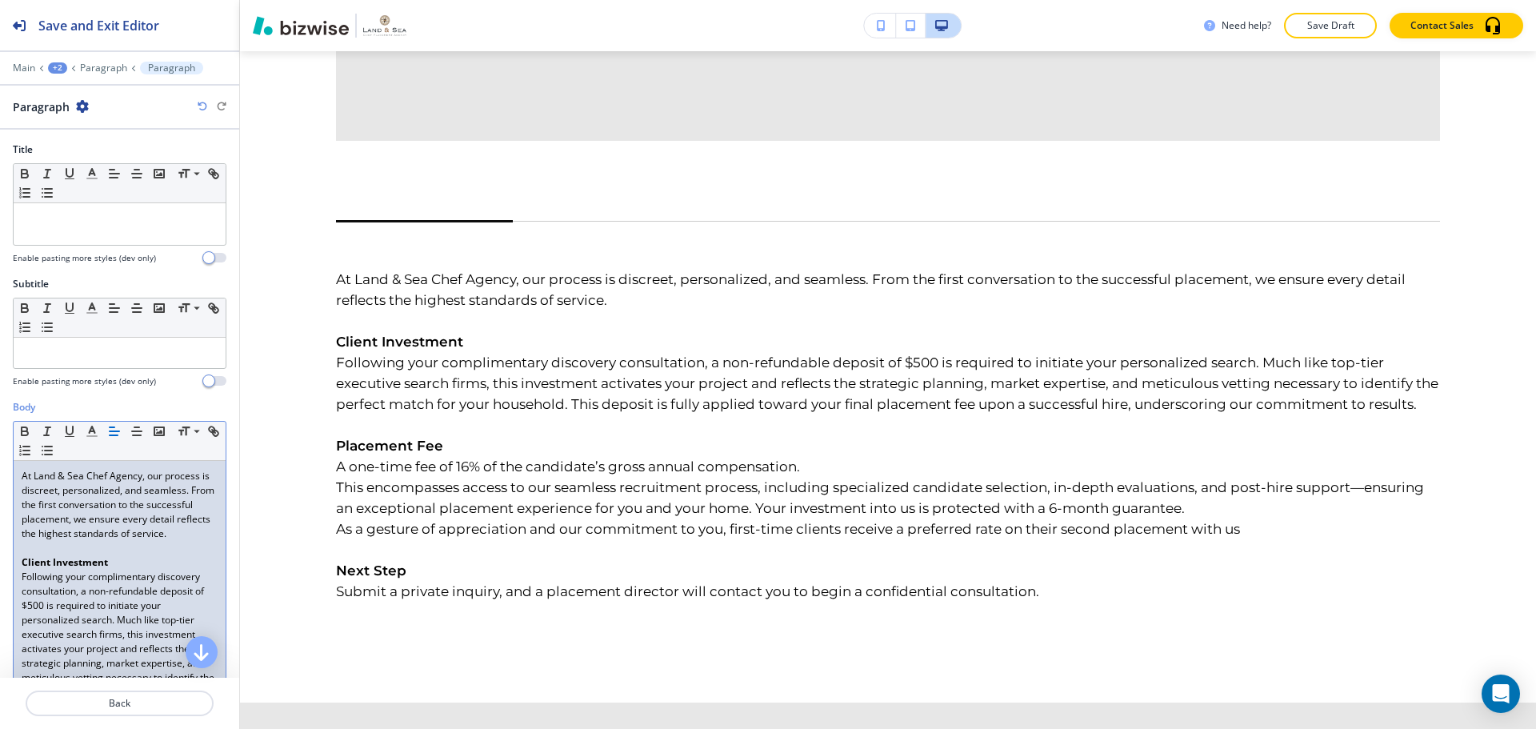
scroll to position [80, 0]
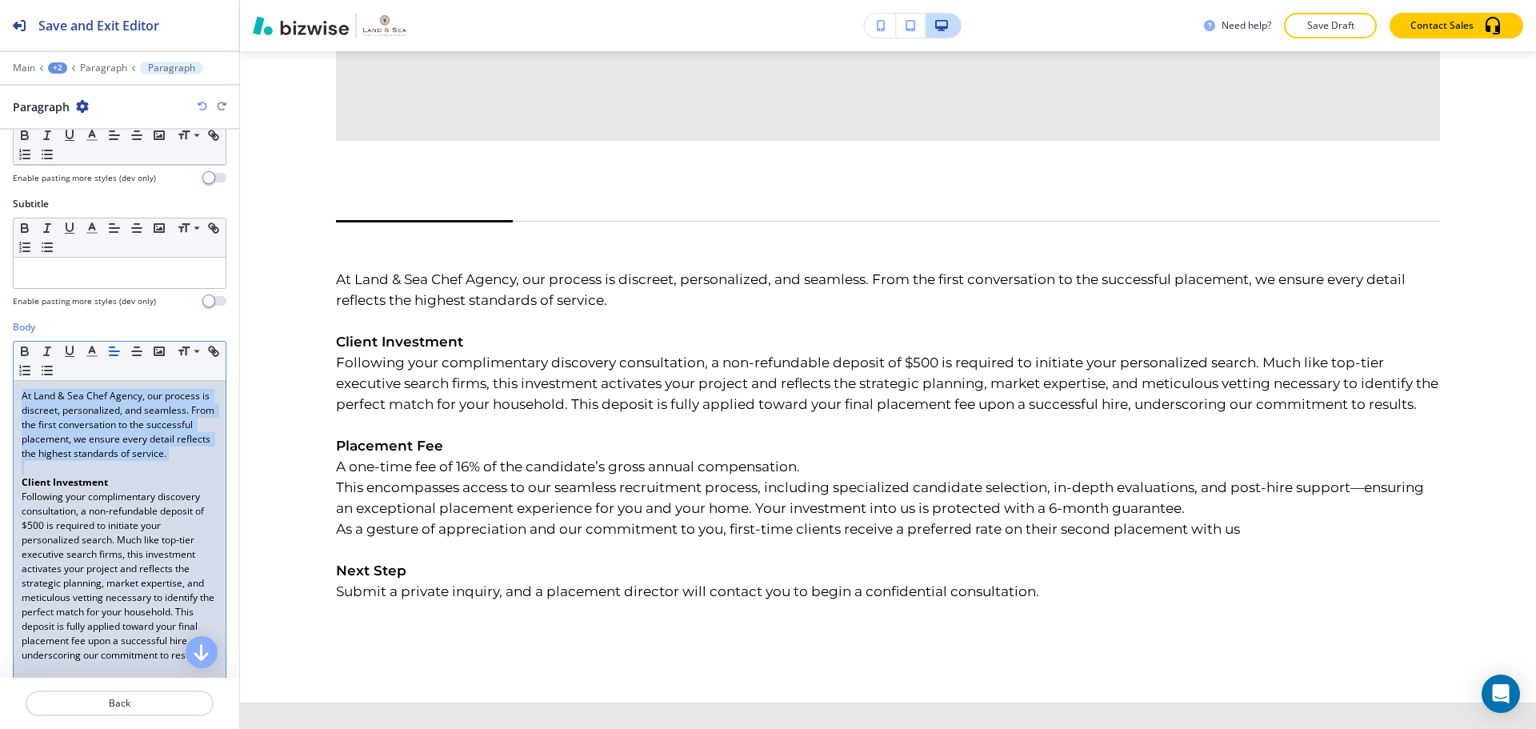
drag, startPoint x: 73, startPoint y: 483, endPoint x: 16, endPoint y: 389, distance: 110.2
click at [16, 389] on div "At Land & Sea Chef Agency, our process is discreet, personalized, and seamless.…" at bounding box center [120, 670] width 212 height 578
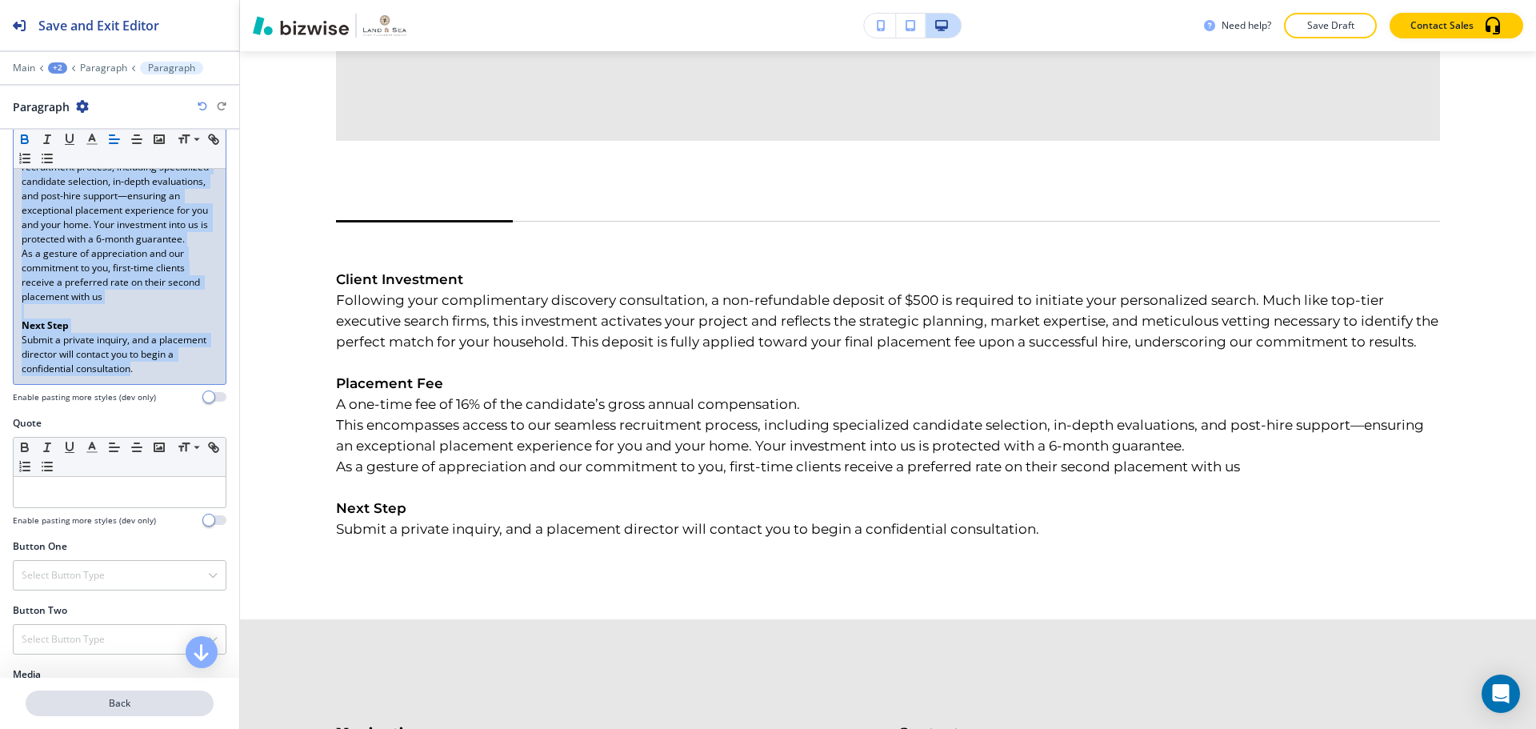
scroll to position [724, 0]
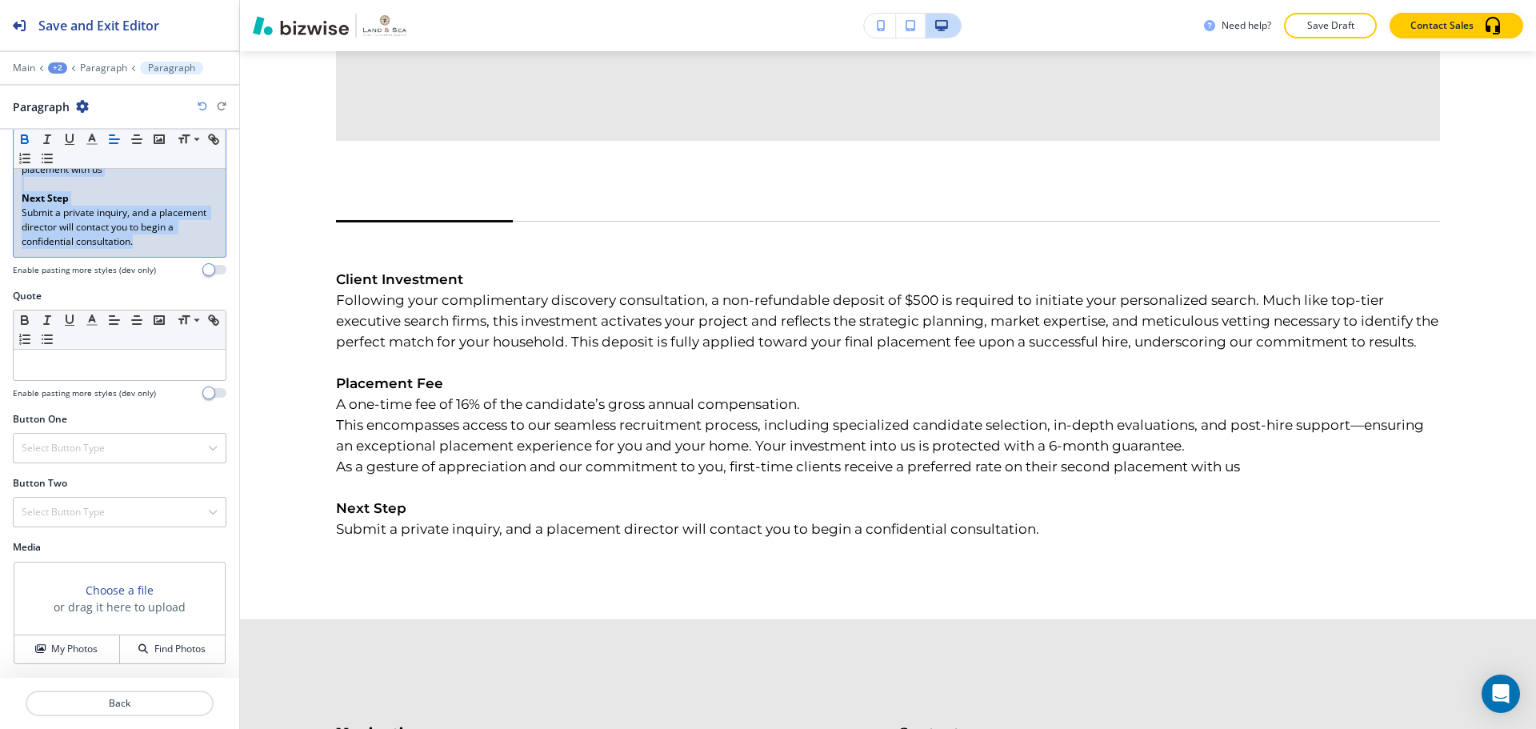
drag, startPoint x: 28, startPoint y: 515, endPoint x: 233, endPoint y: 370, distance: 250.8
click at [233, 370] on div "Title Small Normal Large Huge Enable pasting more styles (dev only) Subtitle Sm…" at bounding box center [119, 404] width 239 height 548
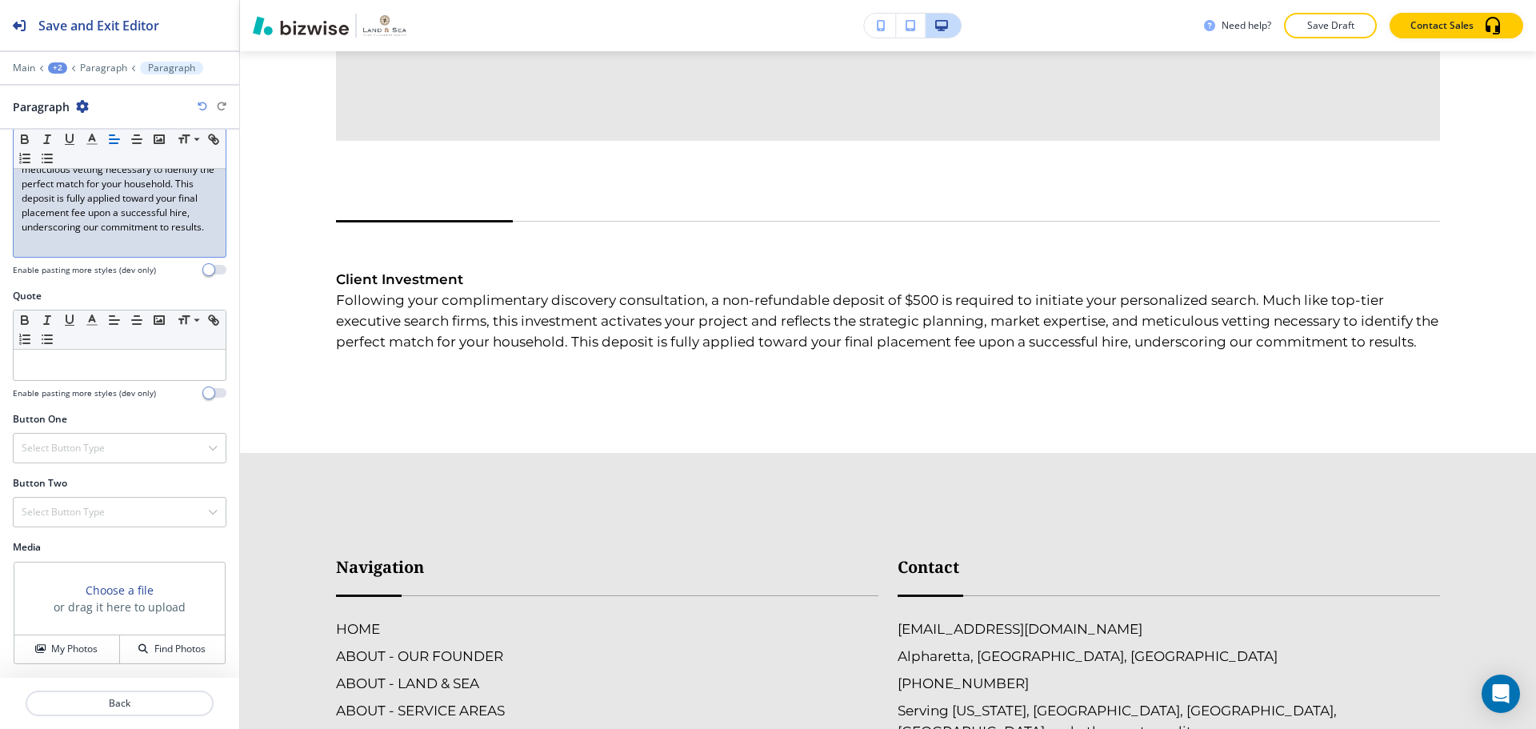
scroll to position [422, 0]
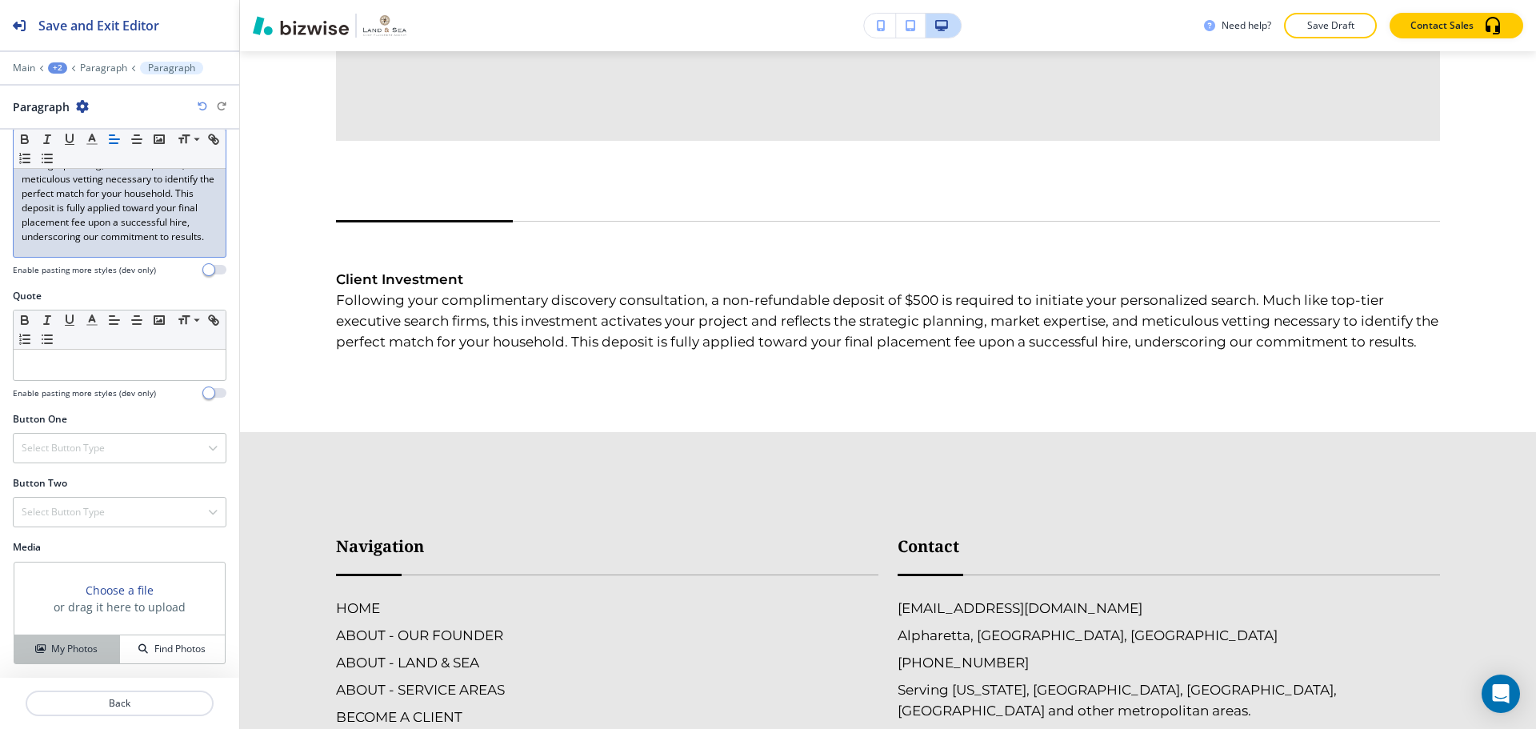
click at [75, 644] on h4 "My Photos" at bounding box center [74, 649] width 46 height 14
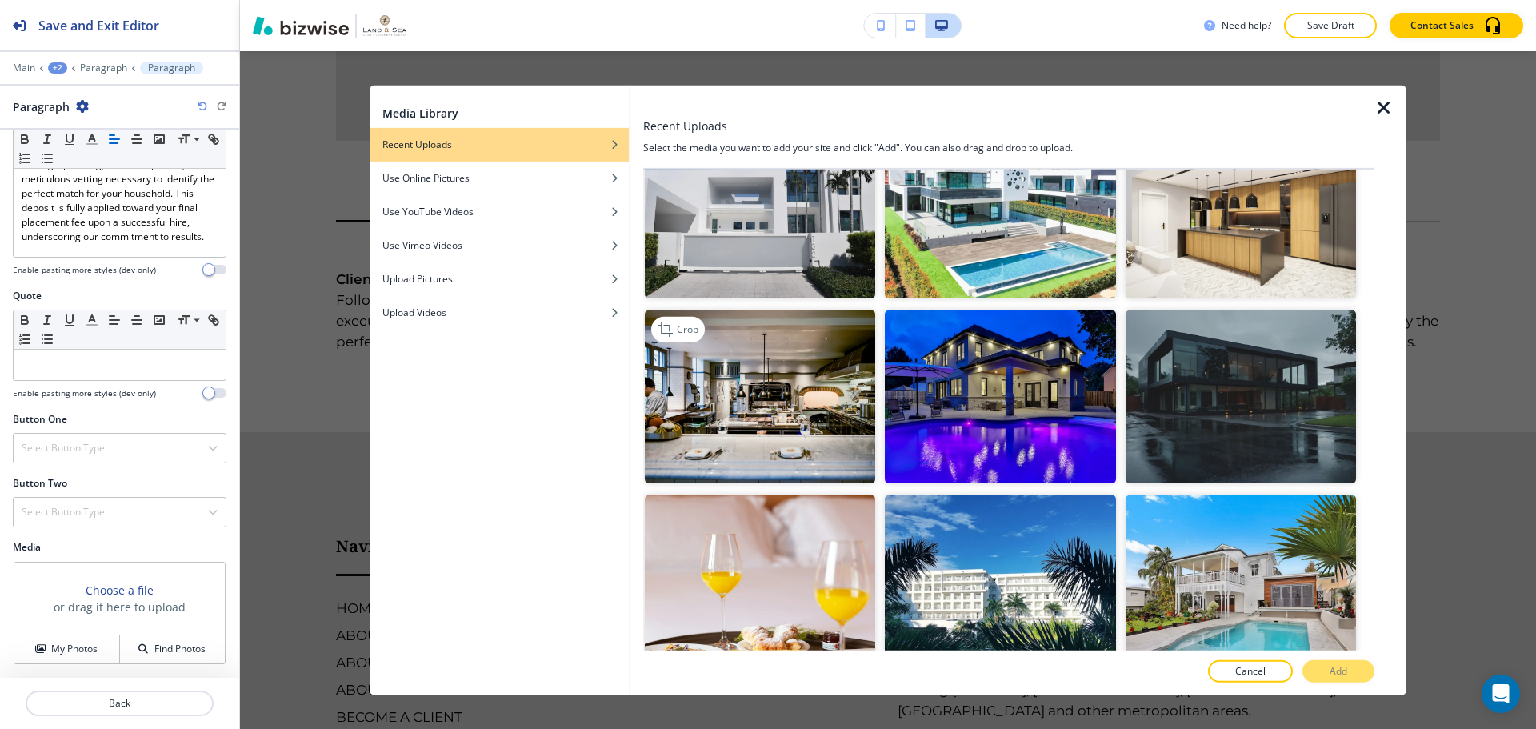
scroll to position [320, 0]
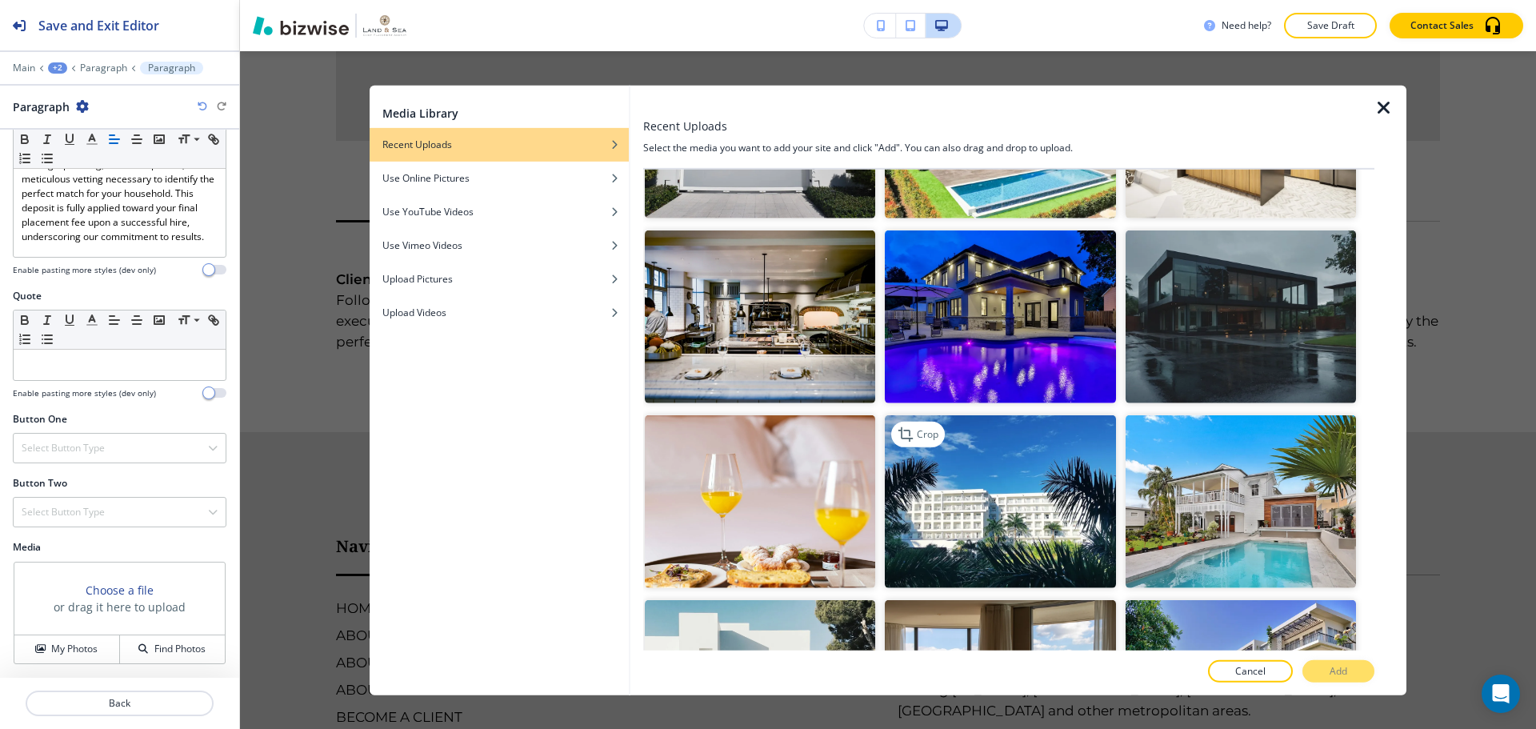
click at [951, 497] on img "button" at bounding box center [1000, 501] width 230 height 173
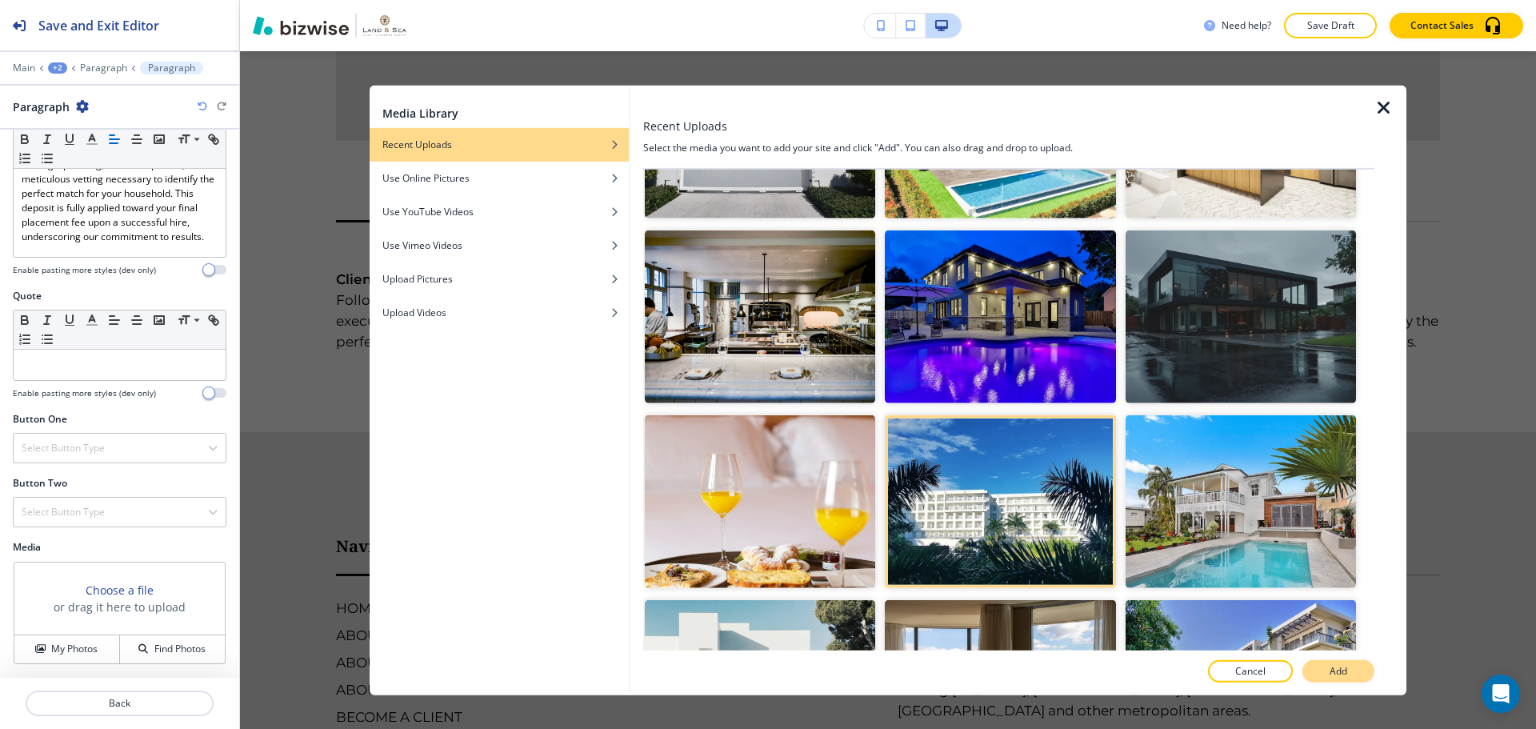
click at [1330, 660] on button "Add" at bounding box center [1338, 671] width 72 height 22
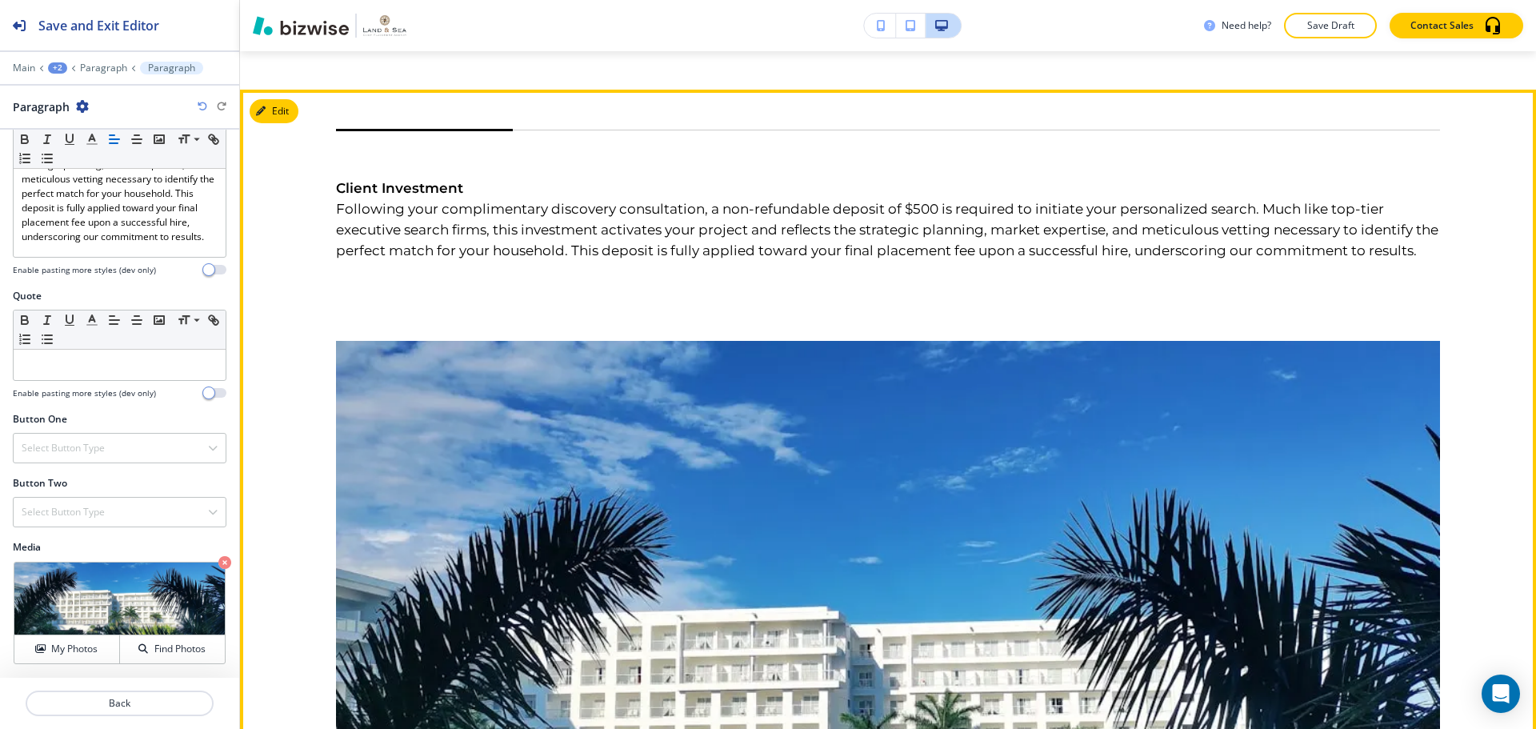
scroll to position [3727, 0]
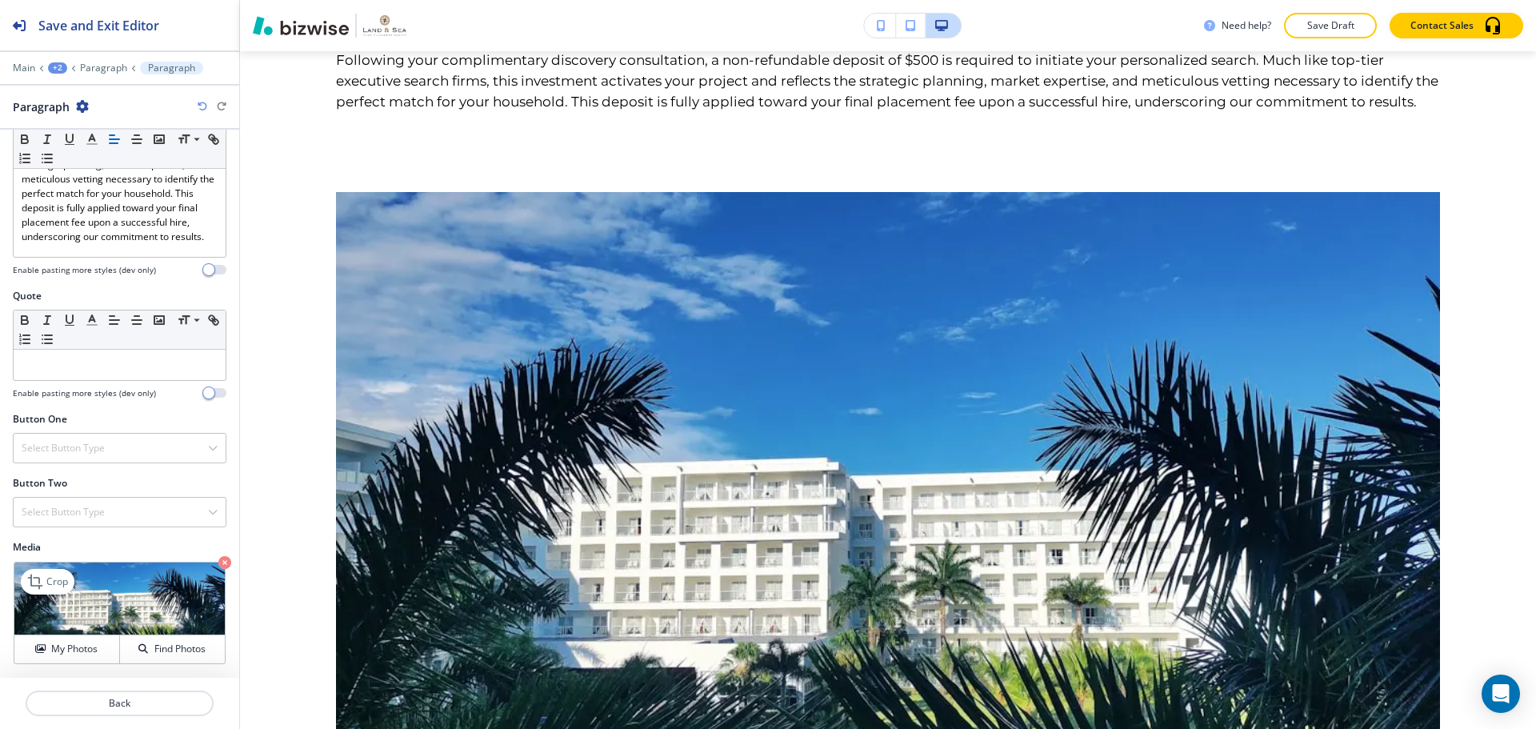
click at [218, 560] on icon "button" at bounding box center [224, 562] width 13 height 13
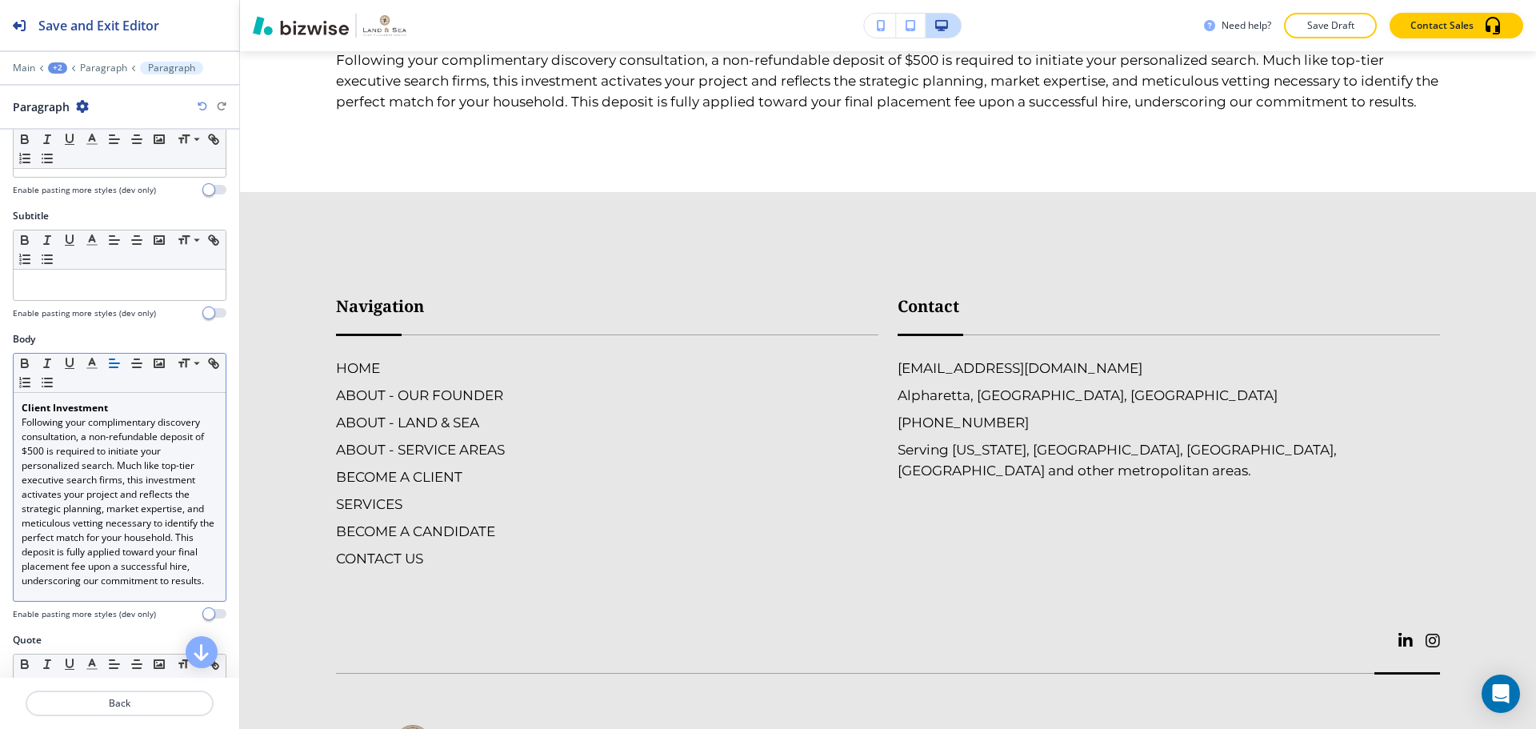
scroll to position [0, 0]
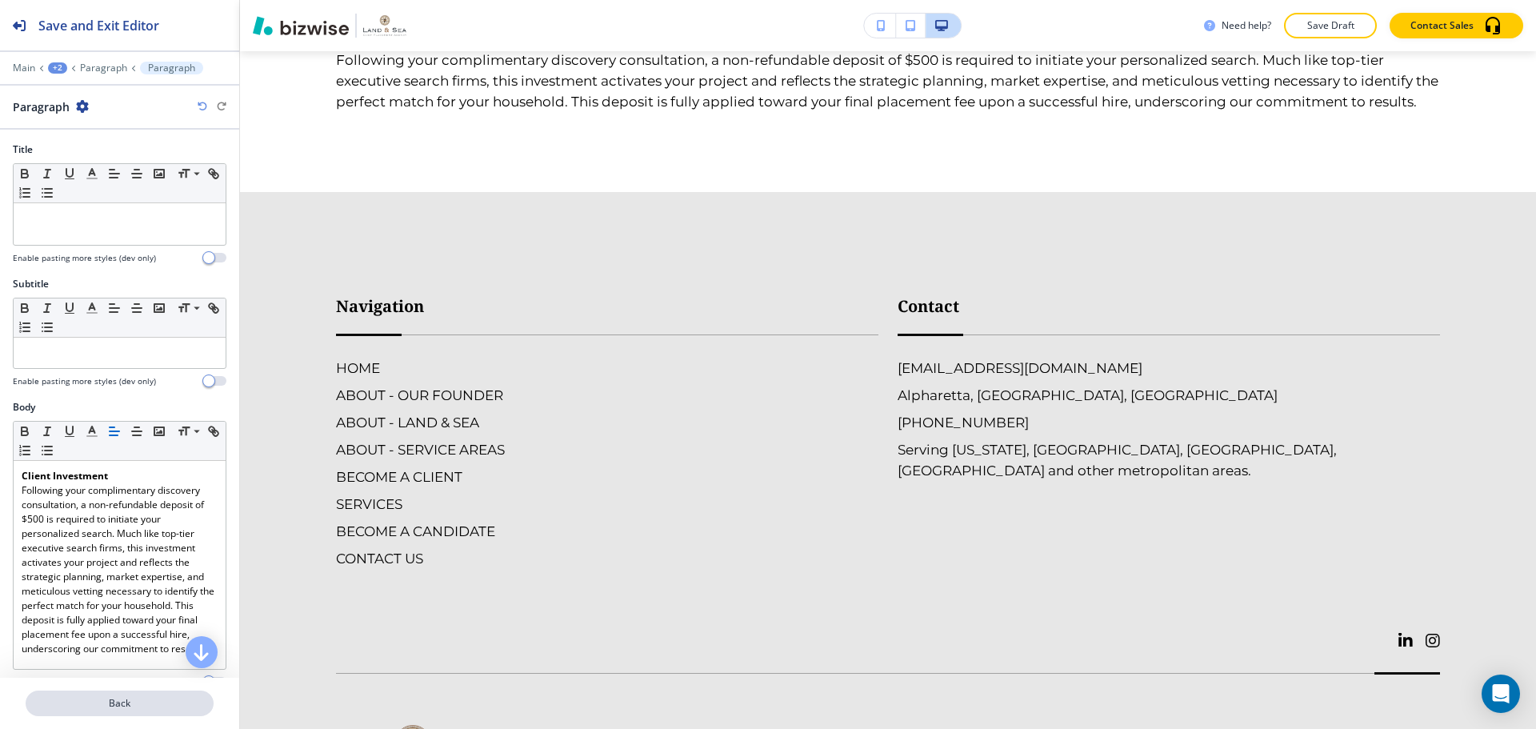
click at [143, 703] on p "Back" at bounding box center [119, 703] width 185 height 14
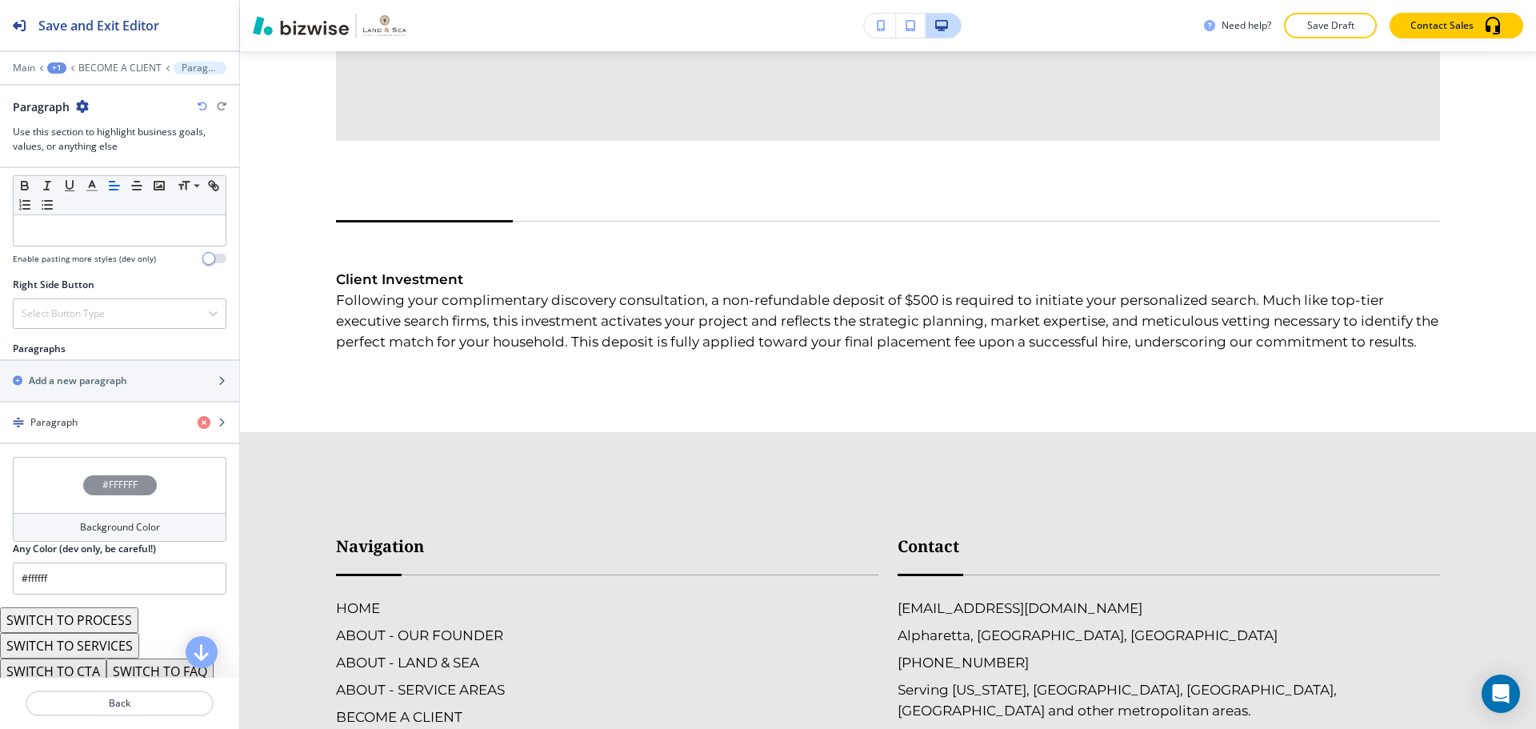
scroll to position [800, 0]
click at [98, 390] on div "button" at bounding box center [119, 392] width 239 height 13
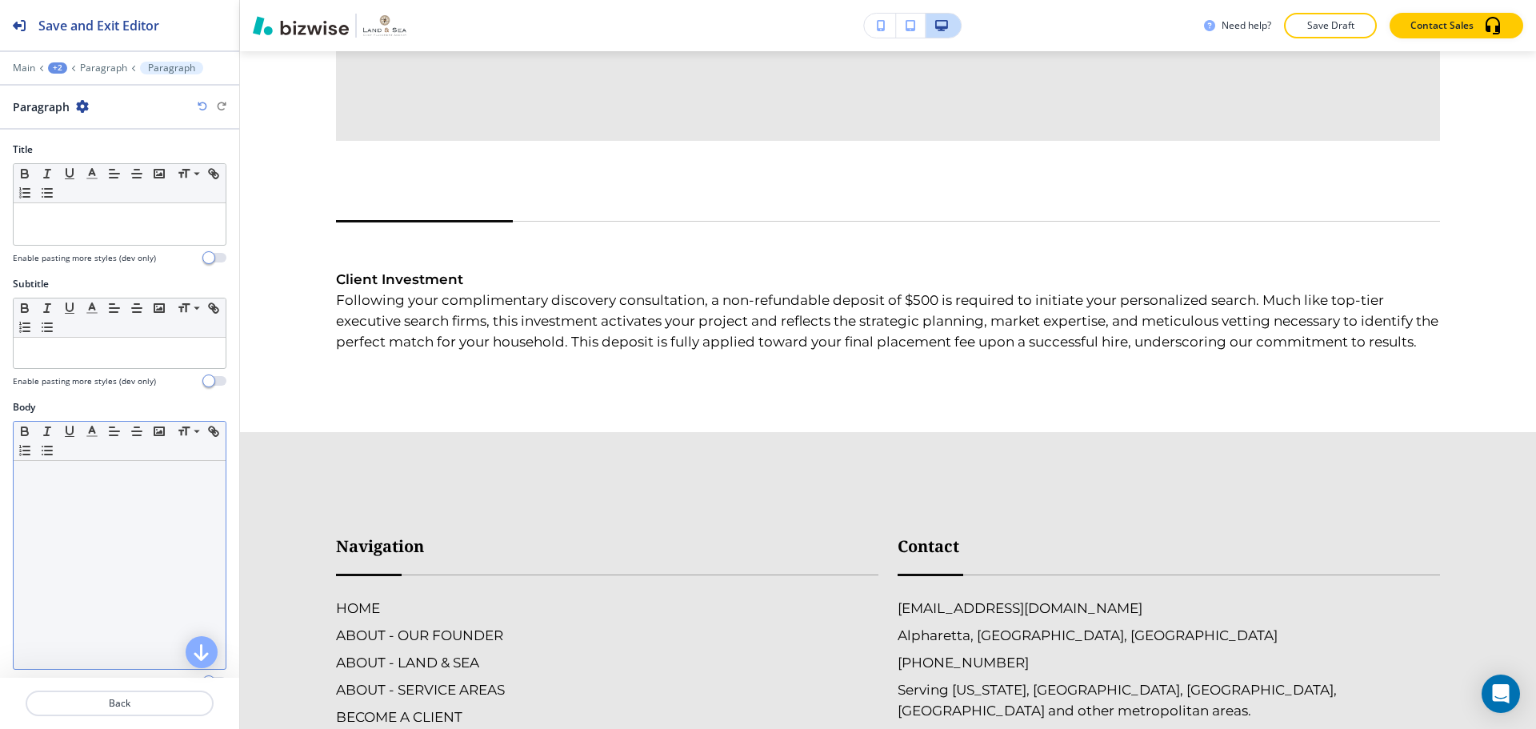
click at [67, 481] on p at bounding box center [120, 476] width 196 height 14
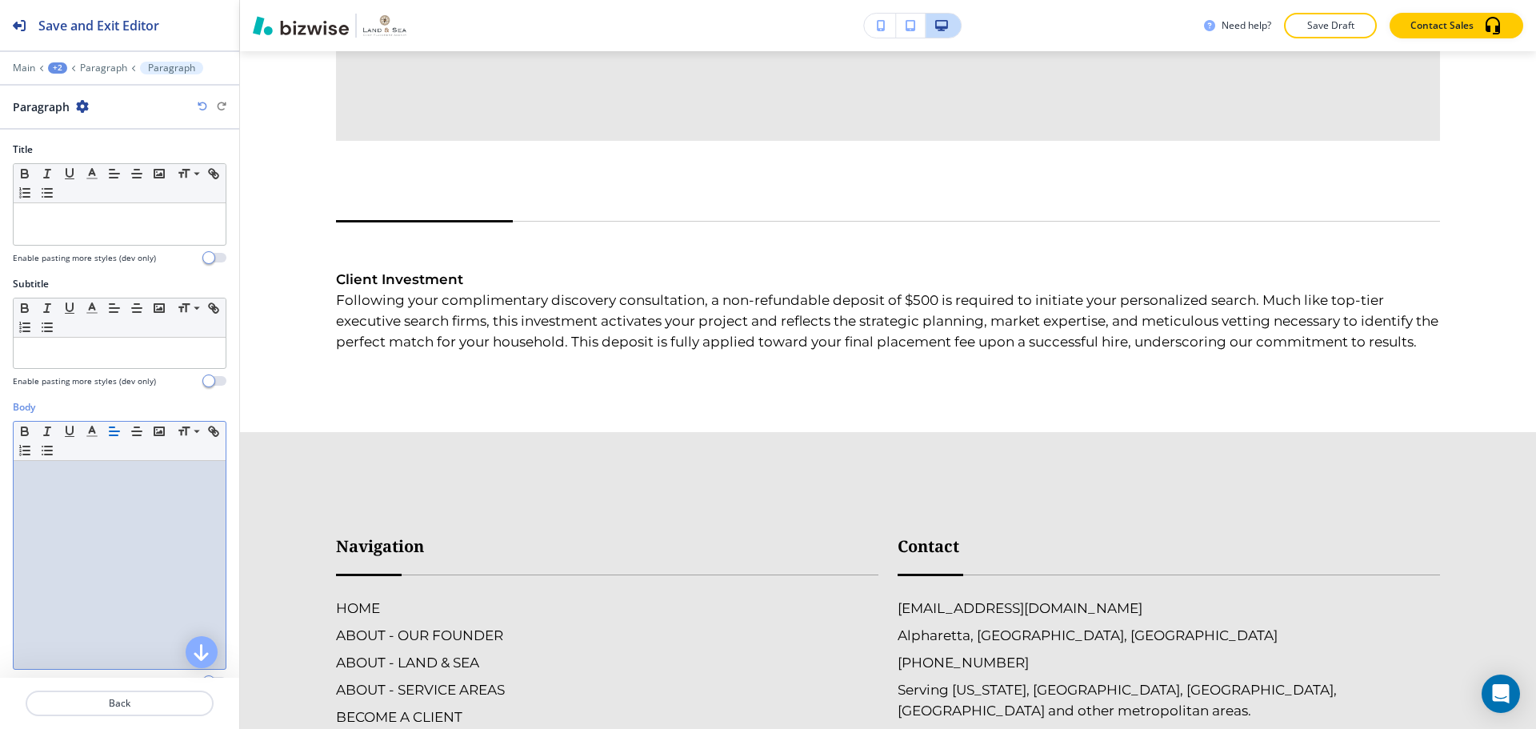
scroll to position [0, 0]
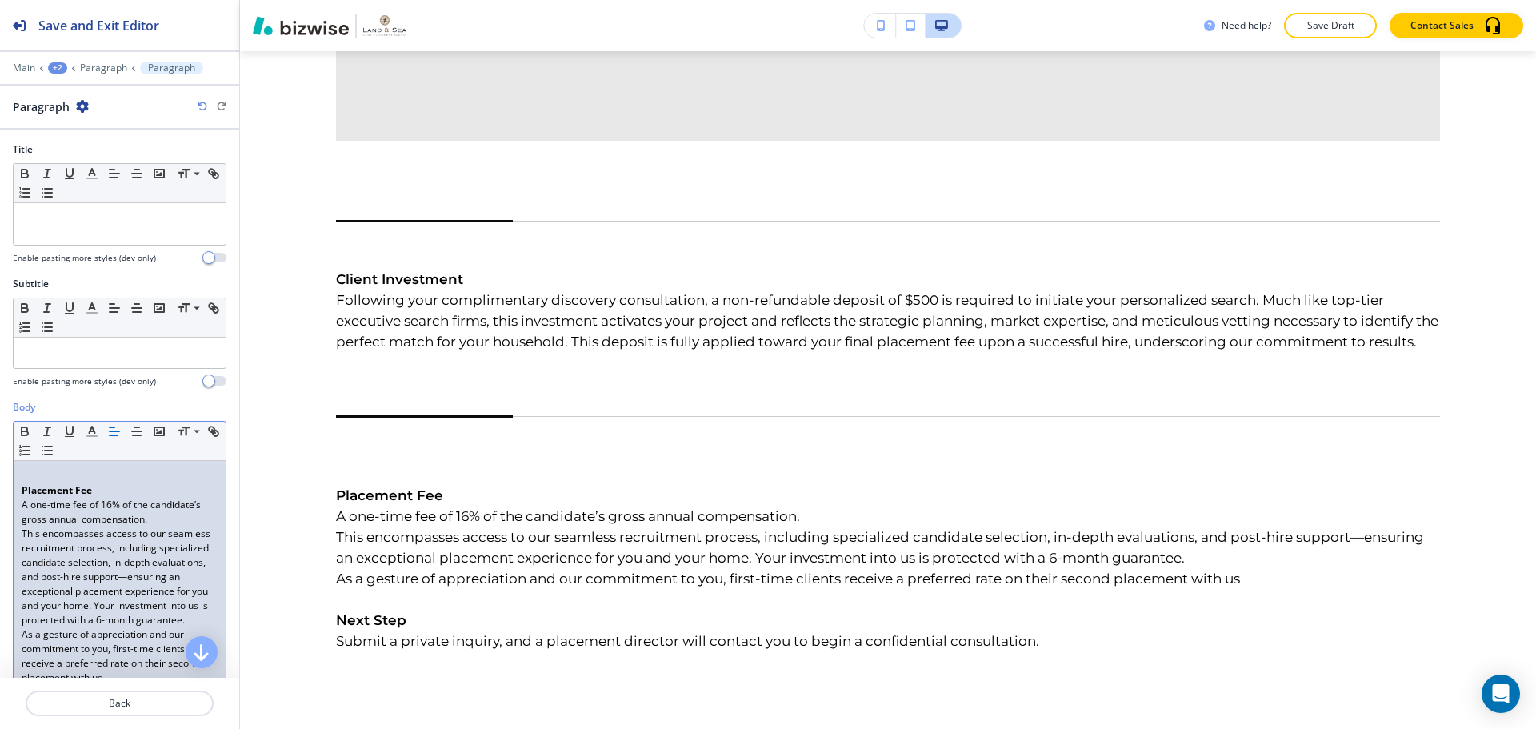
click at [61, 488] on strong "Placement Fee" at bounding box center [57, 490] width 70 height 14
click at [28, 473] on p at bounding box center [120, 476] width 196 height 14
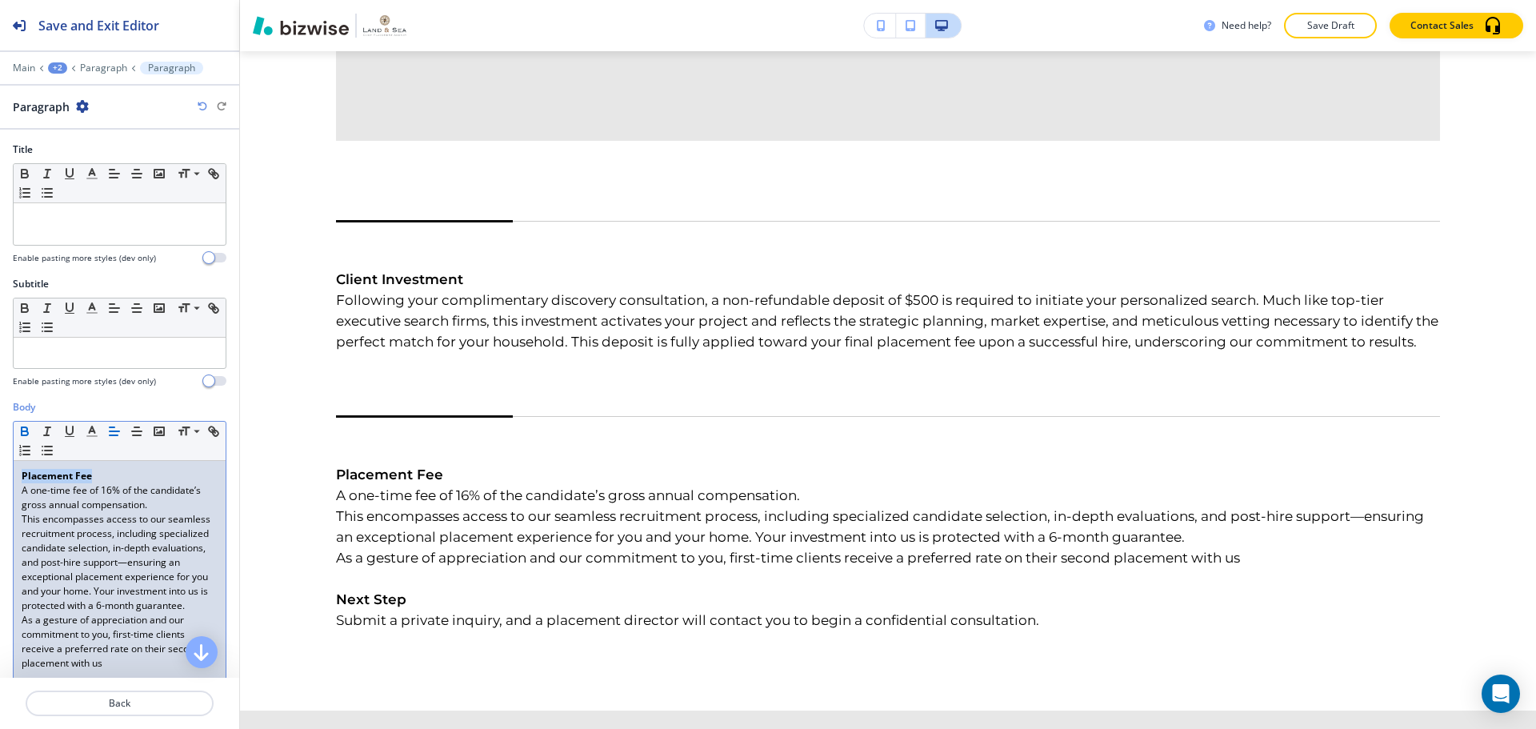
drag, startPoint x: 107, startPoint y: 474, endPoint x: 10, endPoint y: 478, distance: 96.9
click at [10, 478] on div "Body Small Normal Large Huge Placement Fee A one-time fee of 16% of the candida…" at bounding box center [119, 591] width 239 height 382
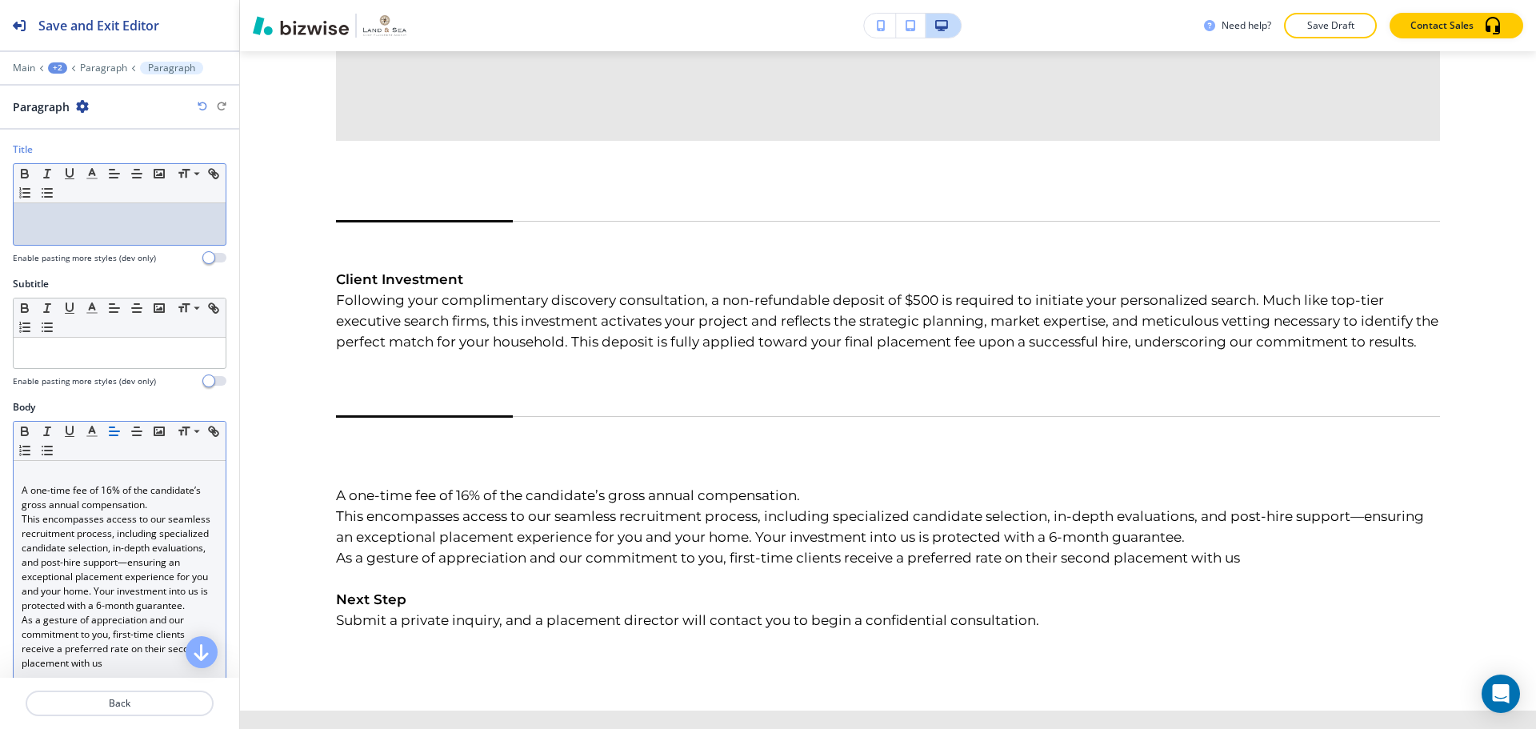
click at [45, 243] on div at bounding box center [120, 224] width 212 height 42
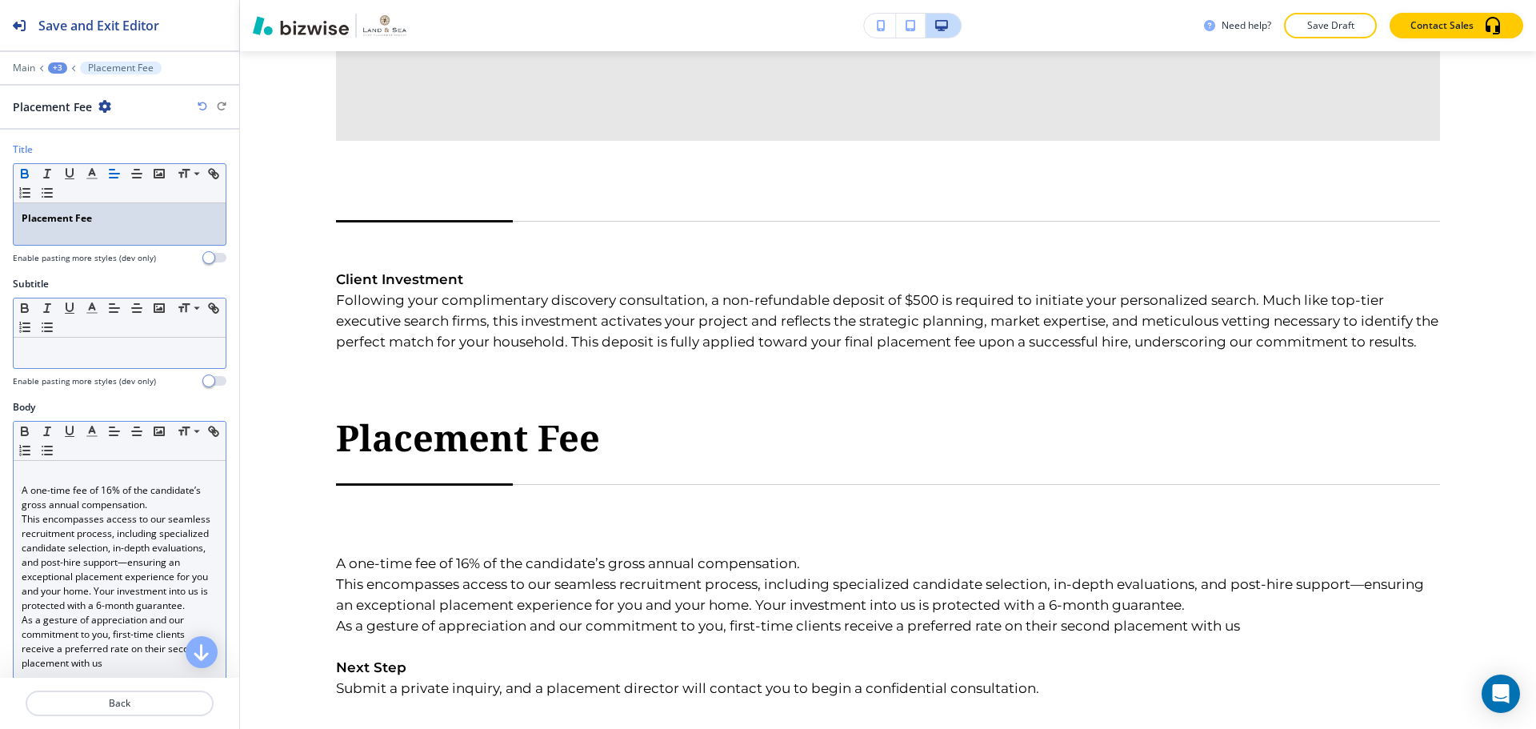
click at [54, 346] on p at bounding box center [120, 353] width 196 height 14
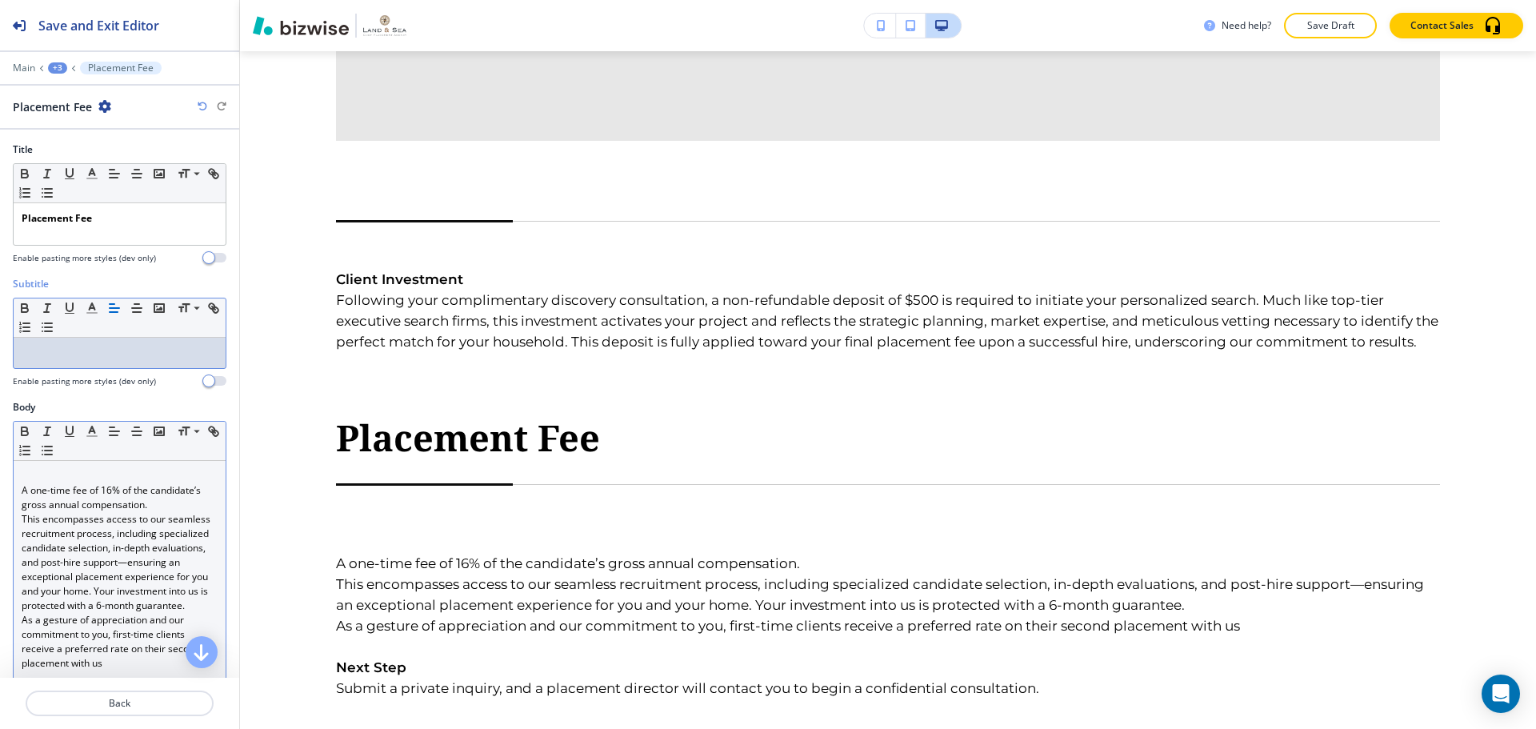
click at [55, 467] on div "A one-time fee of 16% of the candidate’s gross annual compensation. This encomp…" at bounding box center [120, 606] width 212 height 290
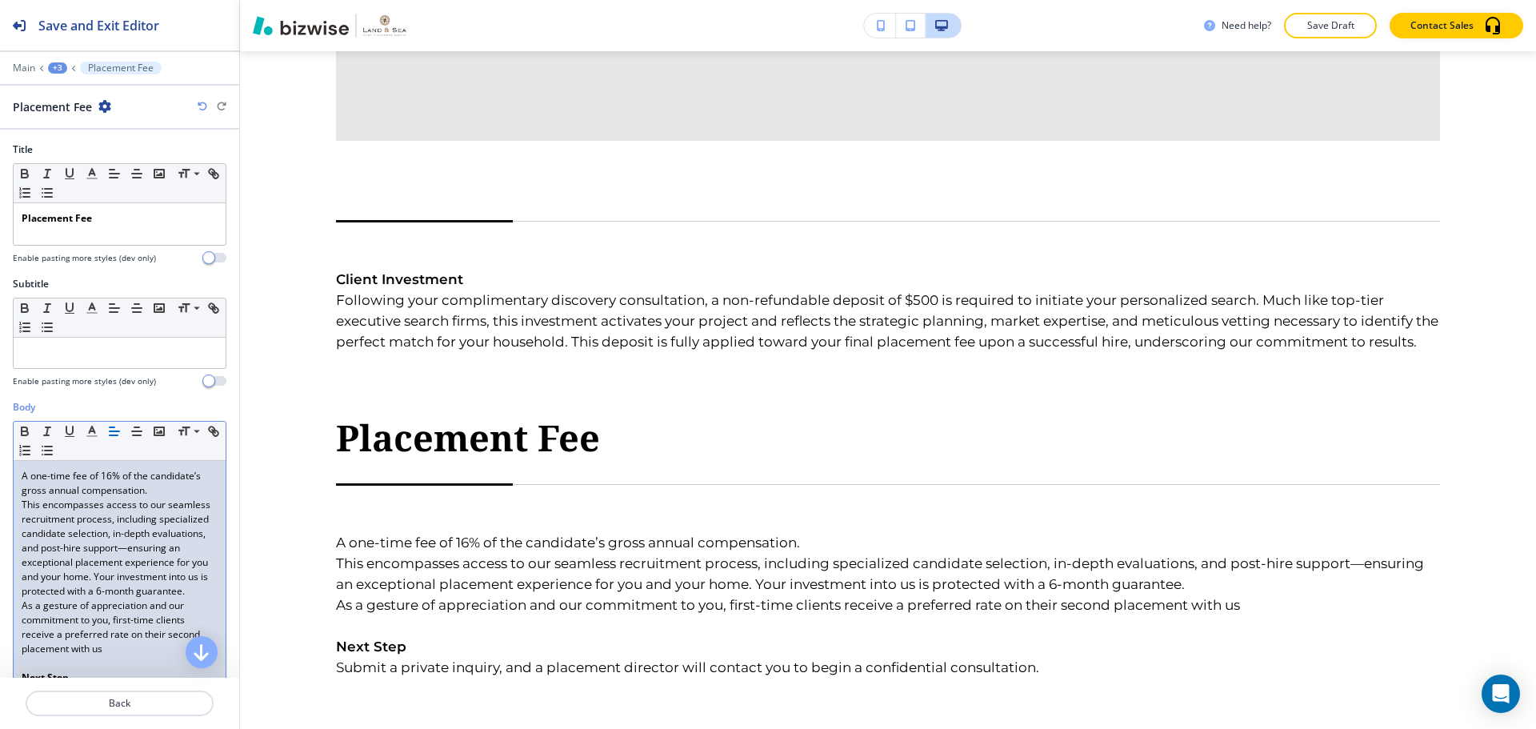
click at [50, 485] on p "A one-time fee of 16% of the candidate’s gross annual compensation." at bounding box center [120, 483] width 196 height 29
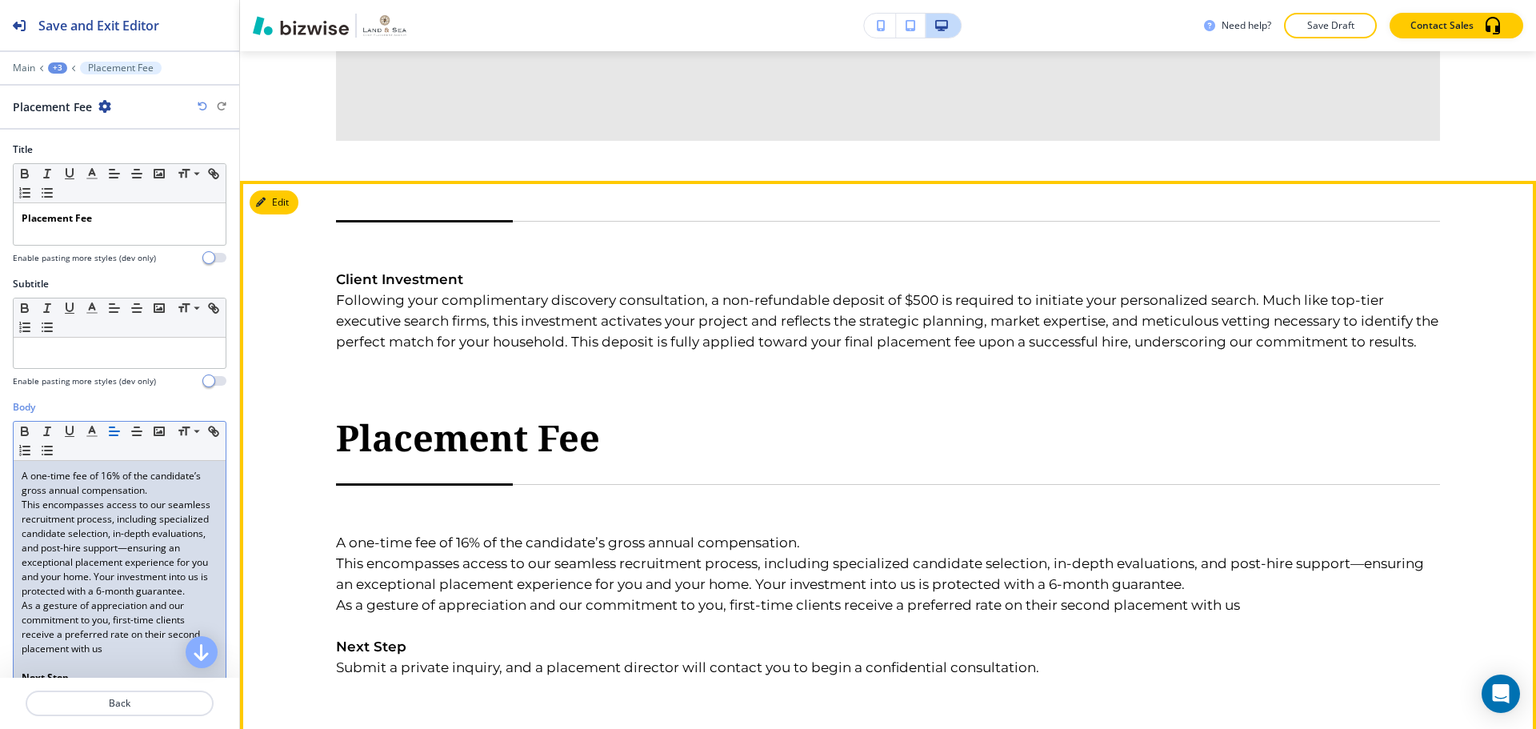
click at [498, 484] on h6 "A one-time fee of 16% of the candidate’s gross annual compensation. This encomp…" at bounding box center [888, 581] width 1104 height 194
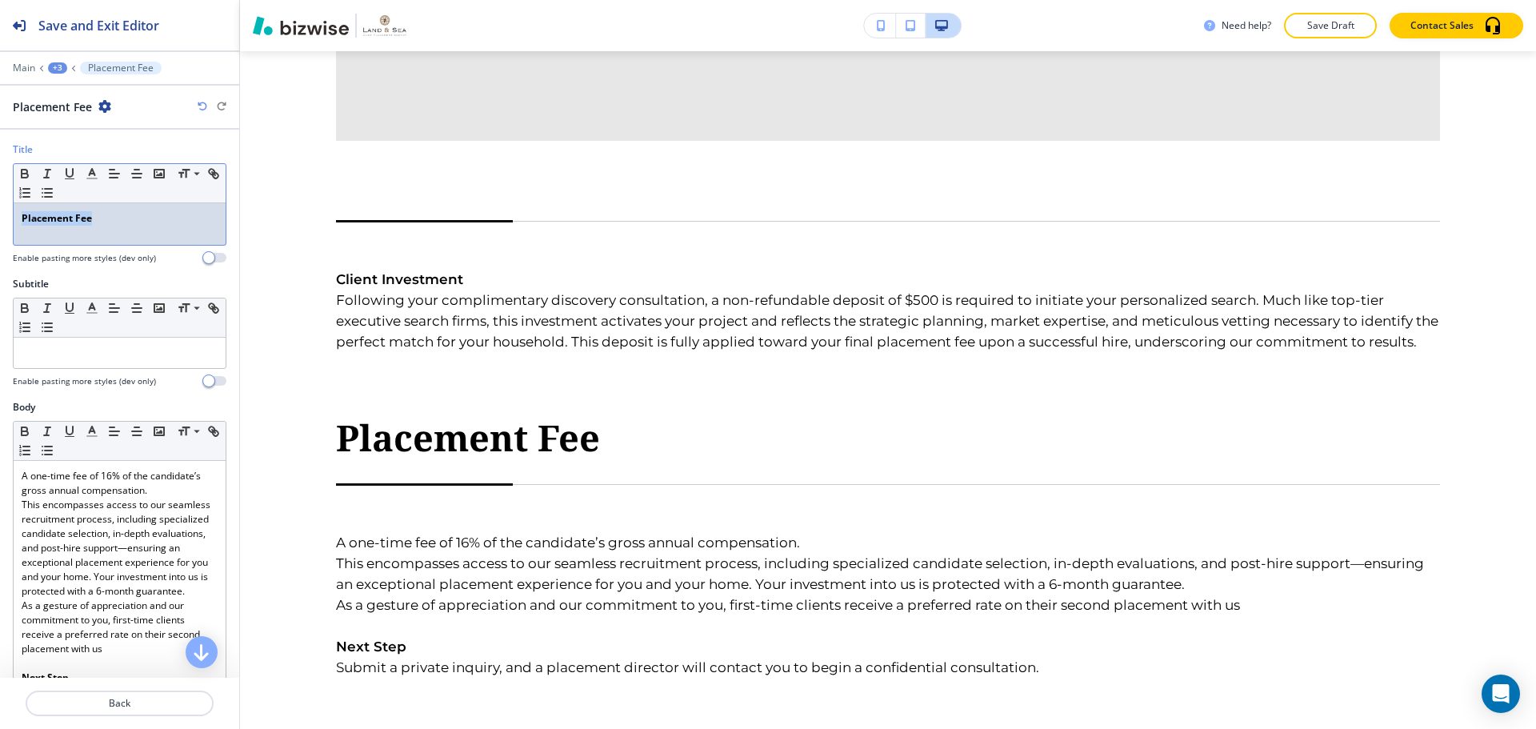
drag, startPoint x: 108, startPoint y: 221, endPoint x: 14, endPoint y: 222, distance: 94.4
click at [14, 222] on div "Placement Fee" at bounding box center [120, 224] width 212 height 42
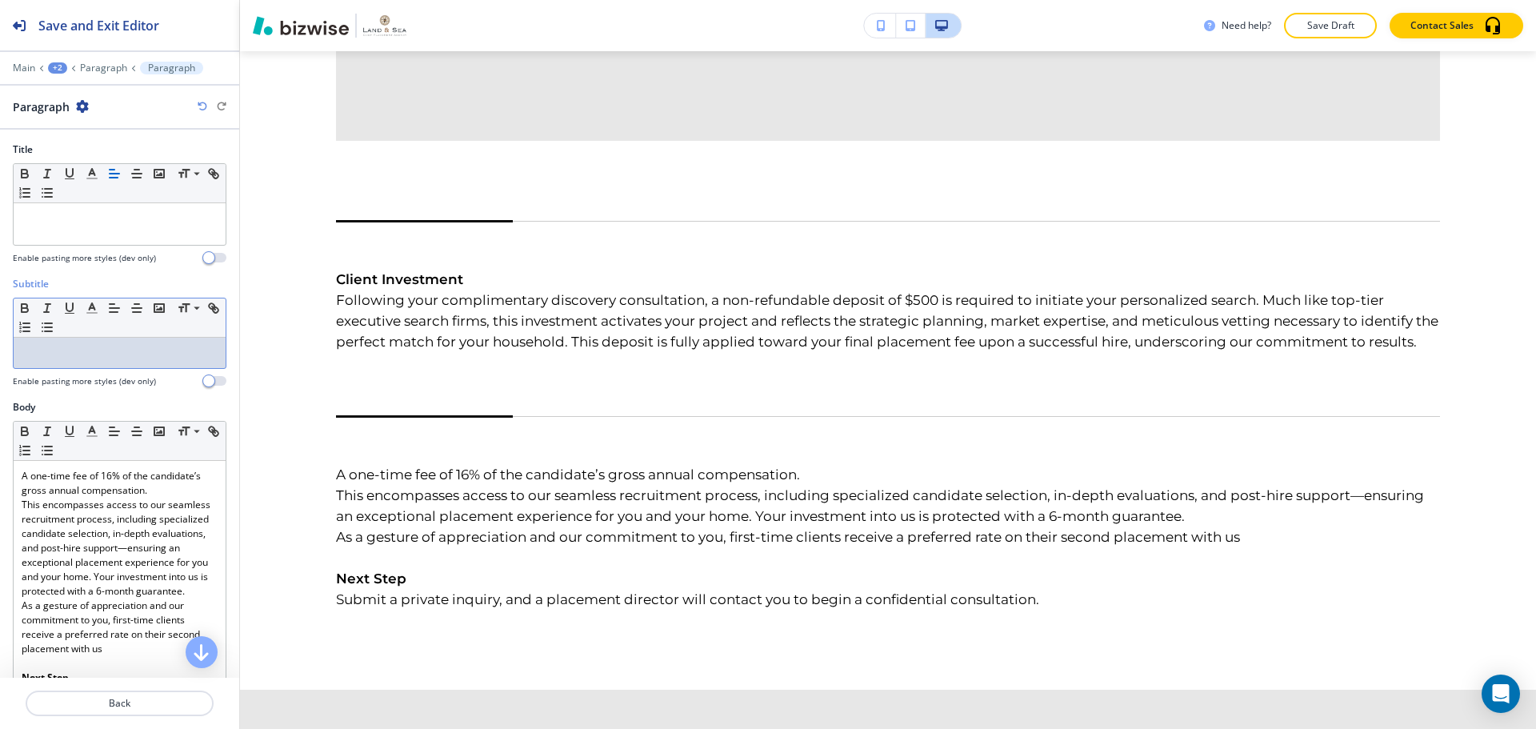
click at [70, 343] on div at bounding box center [120, 353] width 212 height 30
click at [77, 226] on div at bounding box center [120, 224] width 212 height 42
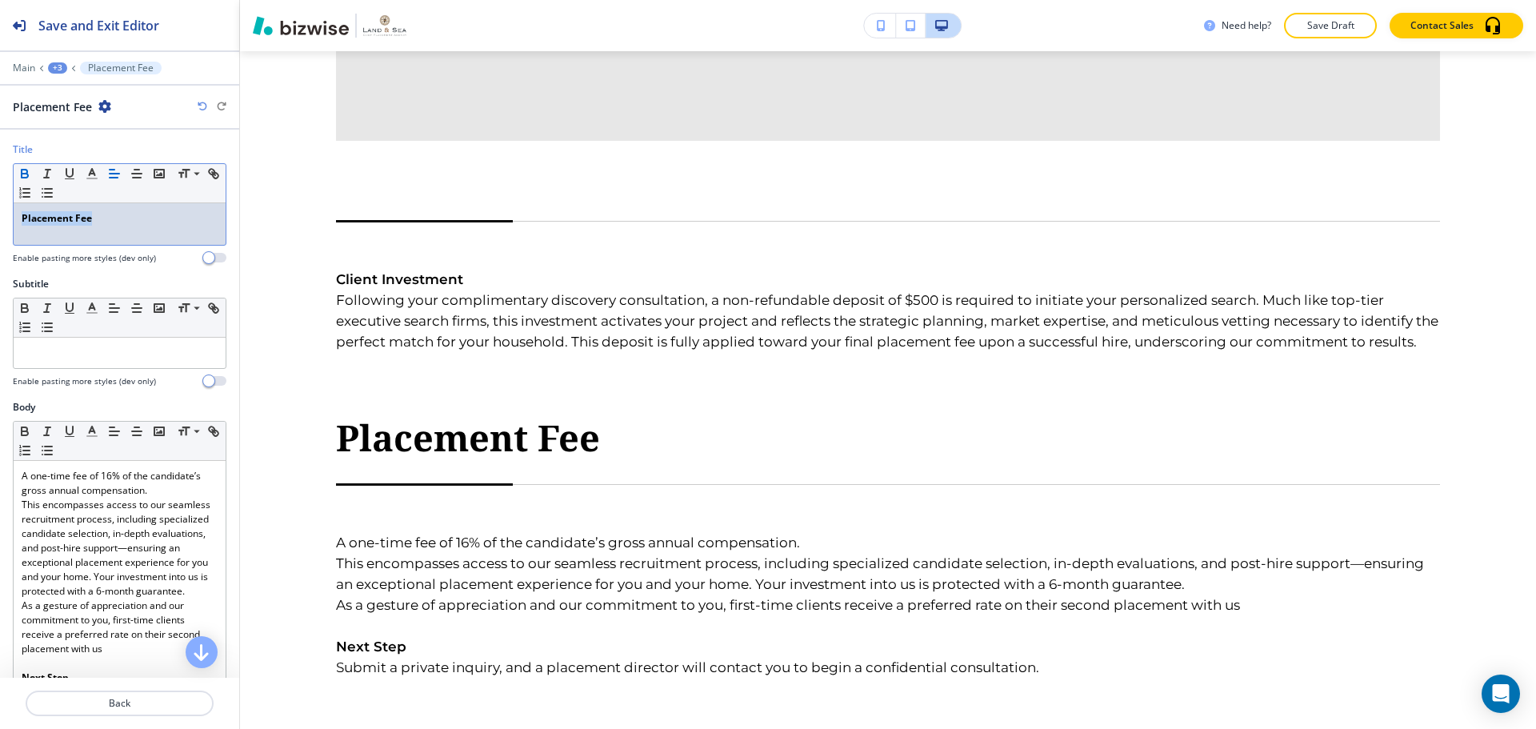
drag, startPoint x: 114, startPoint y: 221, endPoint x: 9, endPoint y: 218, distance: 104.8
click at [9, 218] on div "Title Small Normal Large Huge Placement Fee Enable pasting more styles (dev onl…" at bounding box center [119, 209] width 239 height 134
click at [190, 188] on span at bounding box center [196, 195] width 36 height 19
click at [30, 174] on icon "button" at bounding box center [25, 173] width 14 height 14
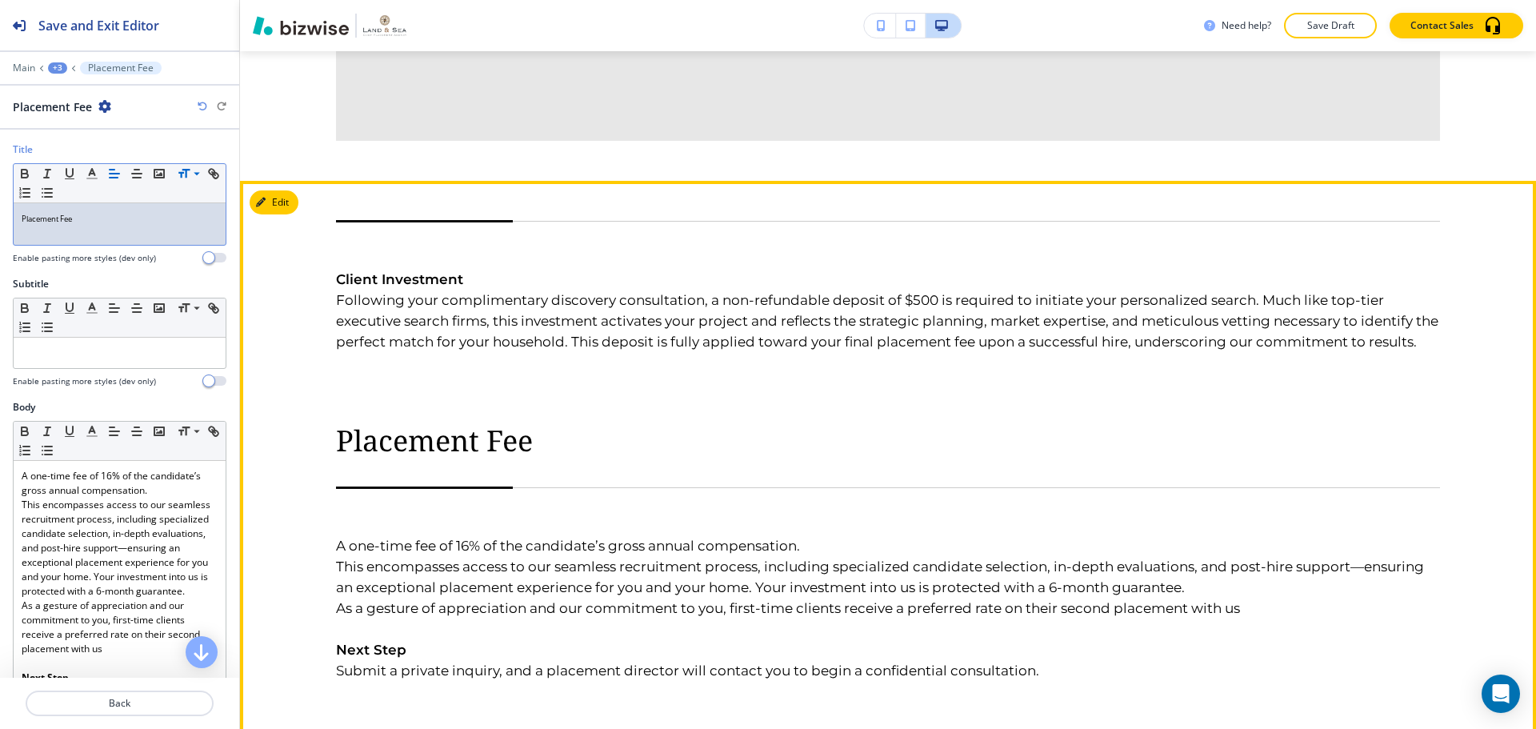
click at [401, 487] on h6 "A one-time fee of 16% of the candidate’s gross annual compensation. This encomp…" at bounding box center [888, 584] width 1104 height 194
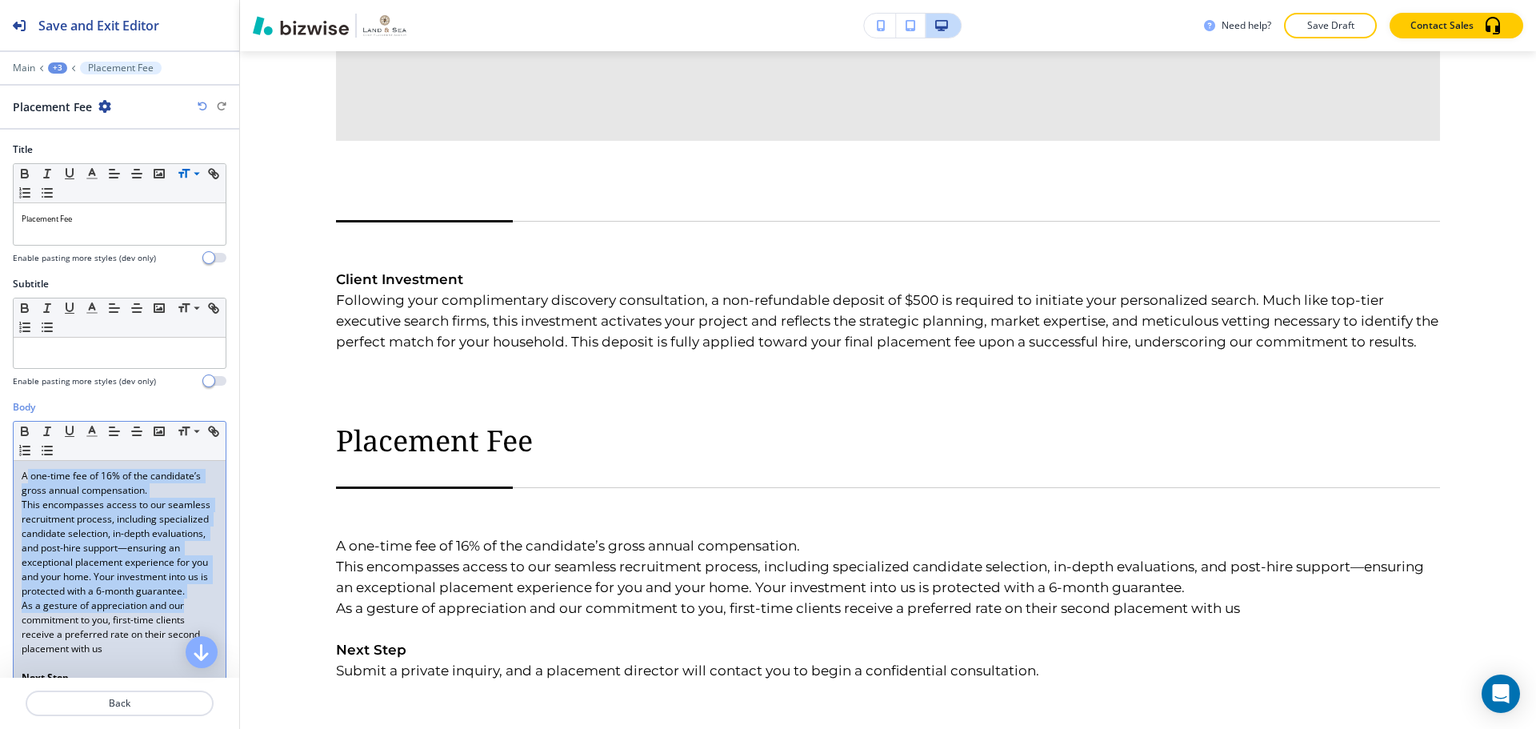
drag, startPoint x: 28, startPoint y: 470, endPoint x: 184, endPoint y: 615, distance: 213.4
click at [182, 619] on div "A one-time fee of 16% of the candidate’s gross annual compensation. This encomp…" at bounding box center [120, 598] width 212 height 275
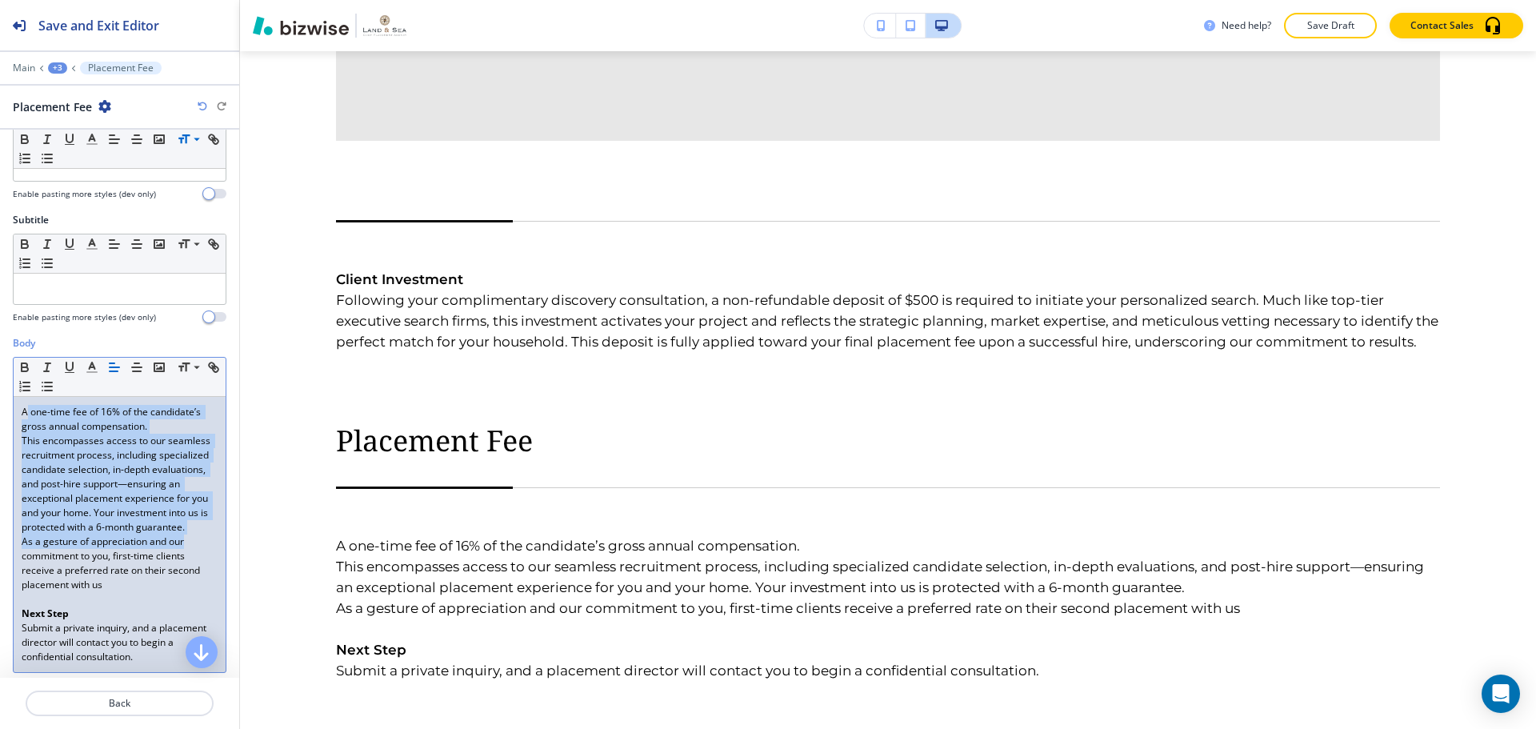
scroll to position [160, 0]
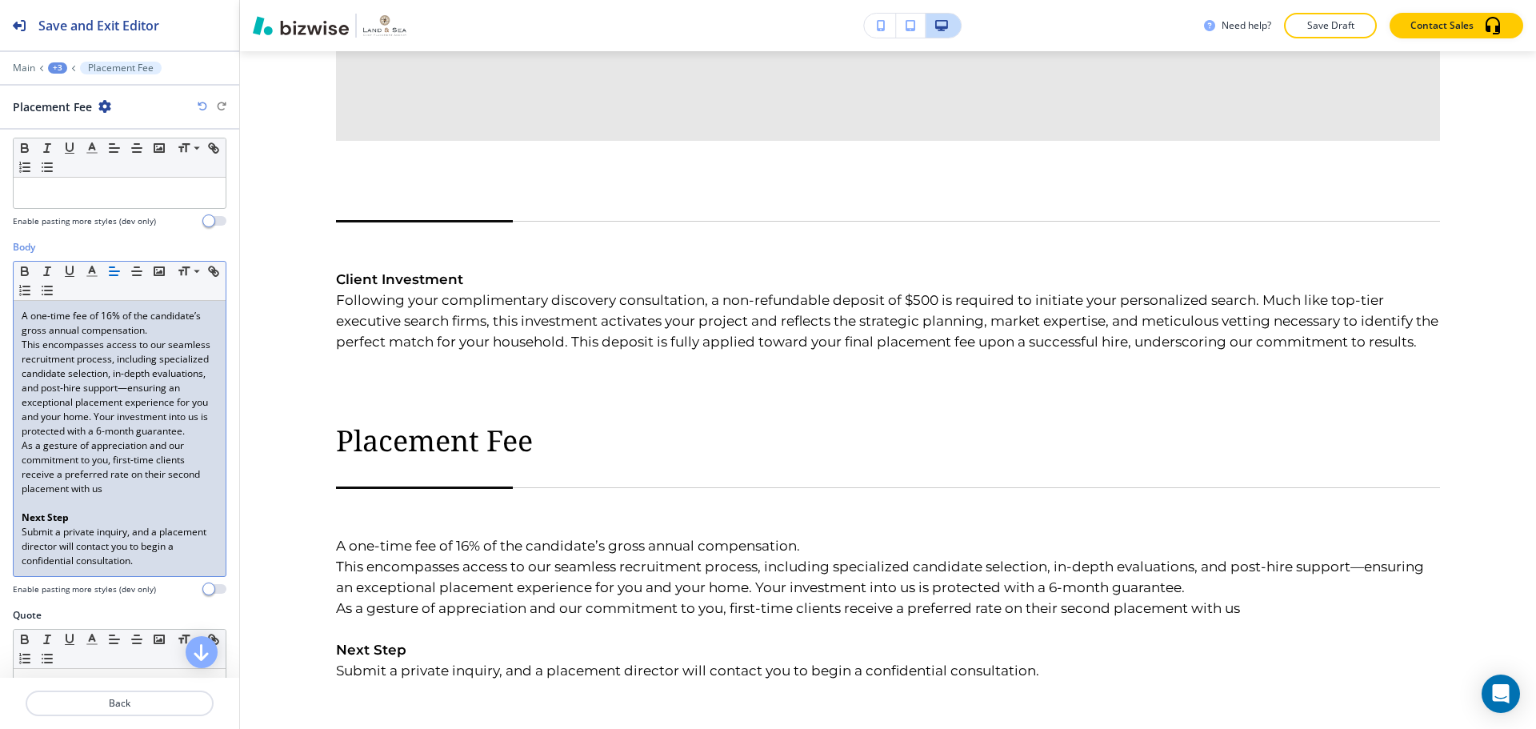
click at [122, 510] on p at bounding box center [120, 503] width 196 height 14
drag, startPoint x: 58, startPoint y: 514, endPoint x: 174, endPoint y: 596, distance: 142.9
click at [174, 595] on div "Body Small Normal Large Huge A one-time fee of 16% of the candidate’s gross ann…" at bounding box center [120, 417] width 214 height 355
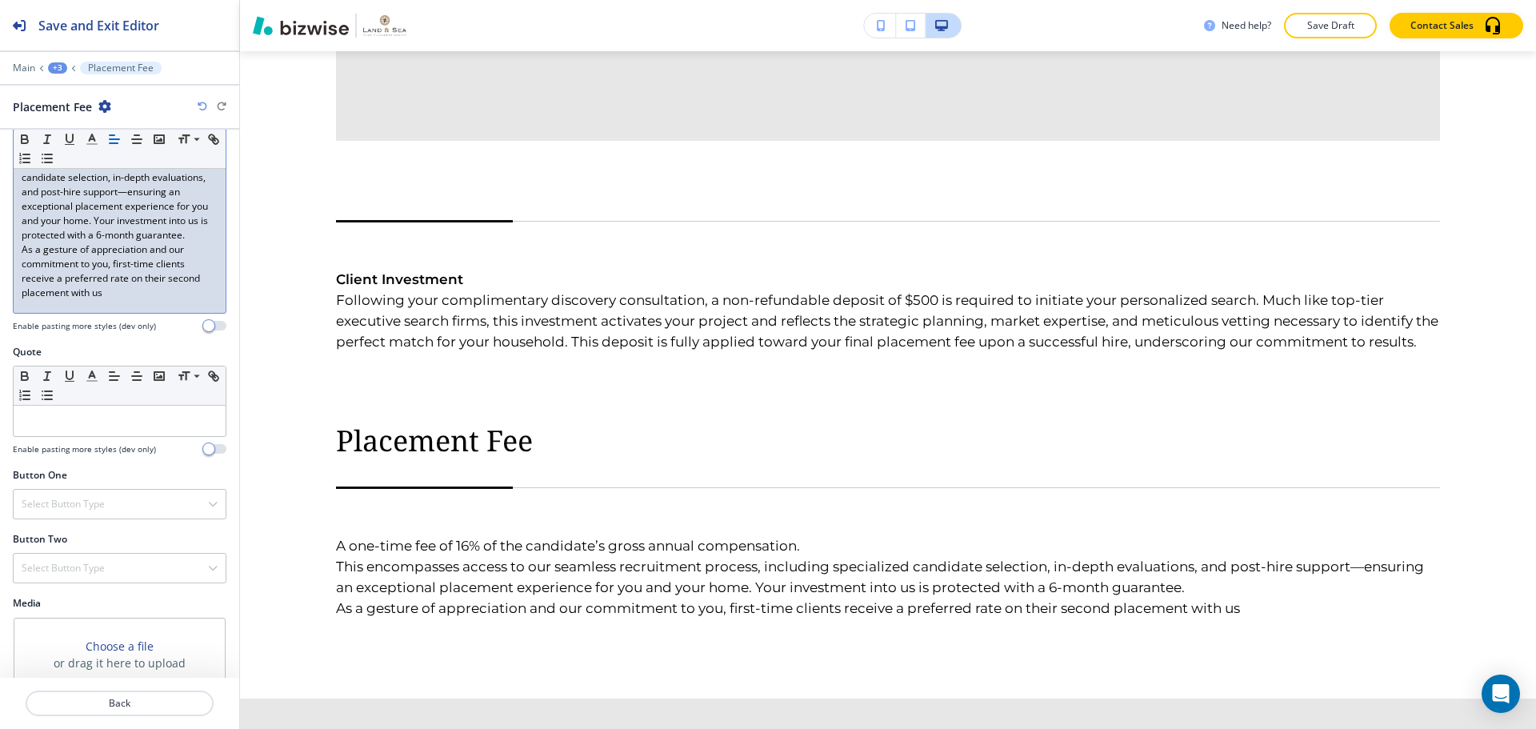
scroll to position [422, 0]
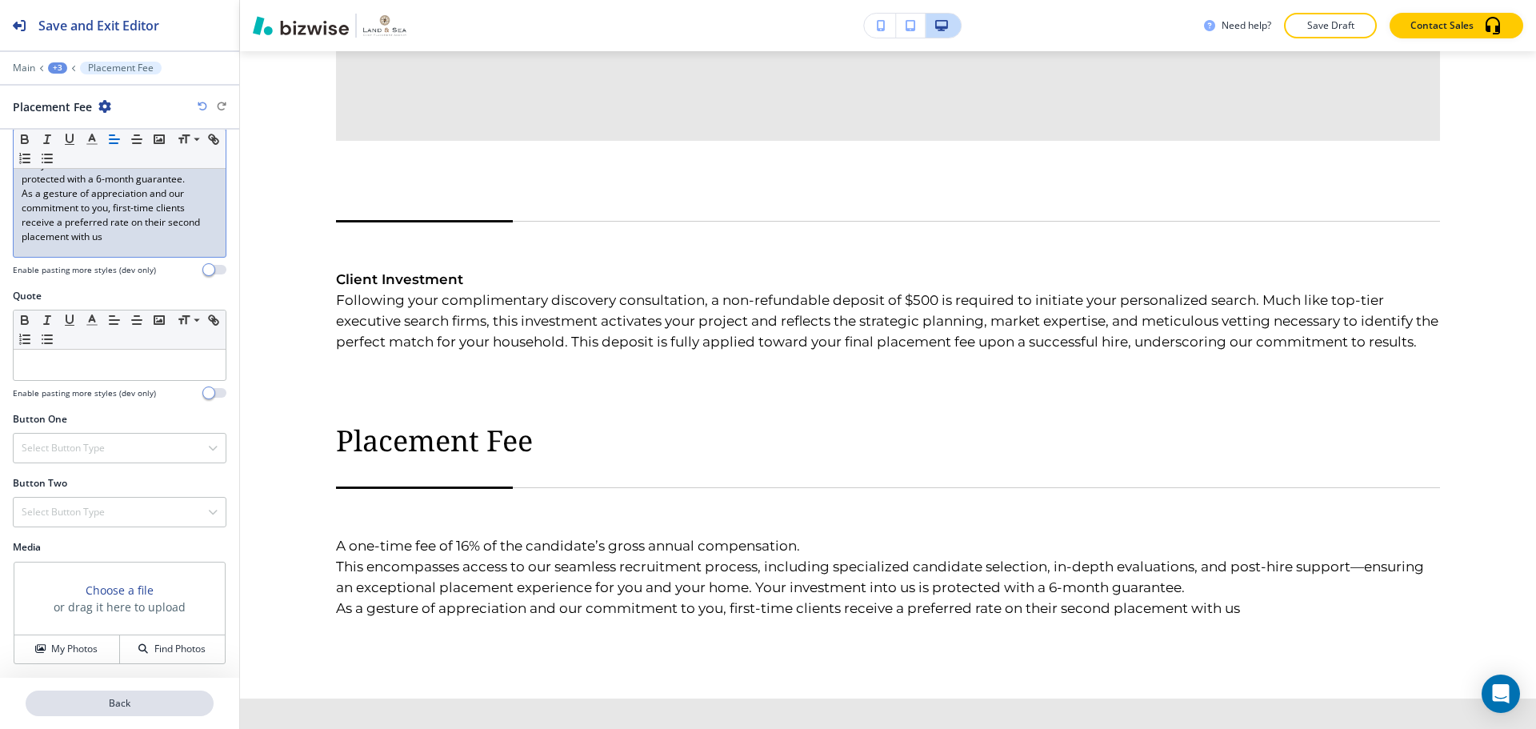
click at [93, 702] on p "Back" at bounding box center [119, 703] width 185 height 14
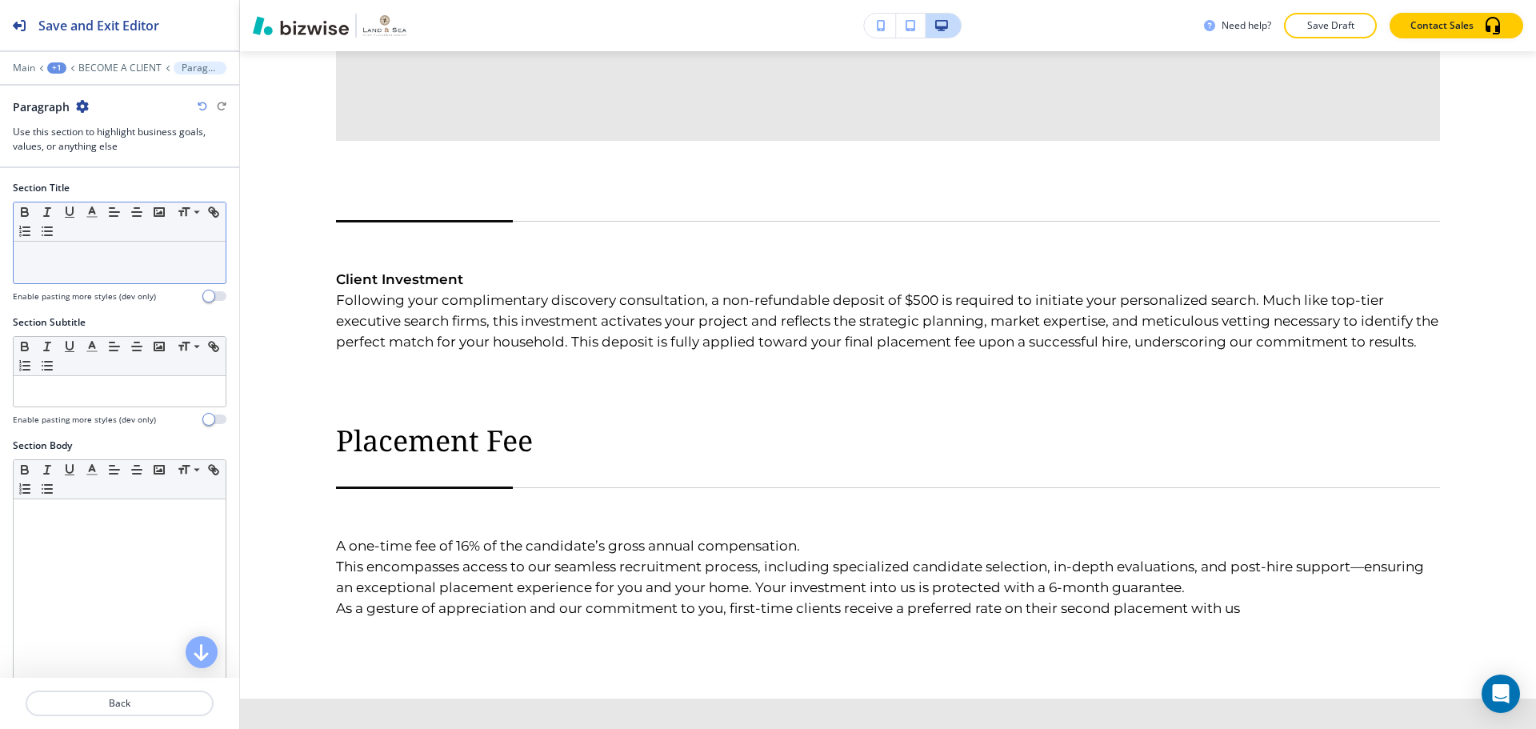
click at [60, 273] on div at bounding box center [120, 263] width 212 height 42
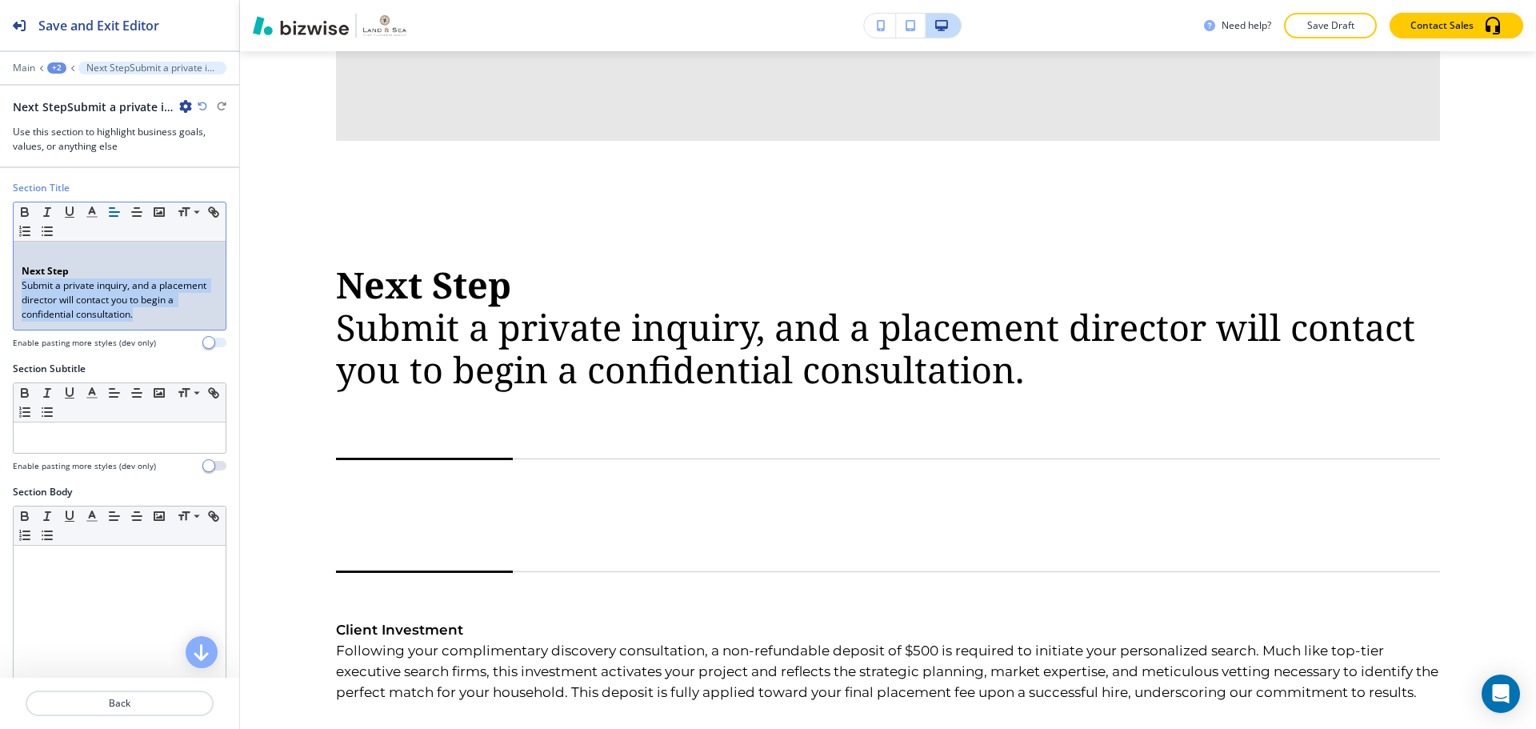
drag, startPoint x: 20, startPoint y: 283, endPoint x: 206, endPoint y: 340, distance: 194.9
click at [206, 340] on div "Section Title Small Normal Large Huge Next Step Submit a private inquiry, and a…" at bounding box center [120, 265] width 214 height 168
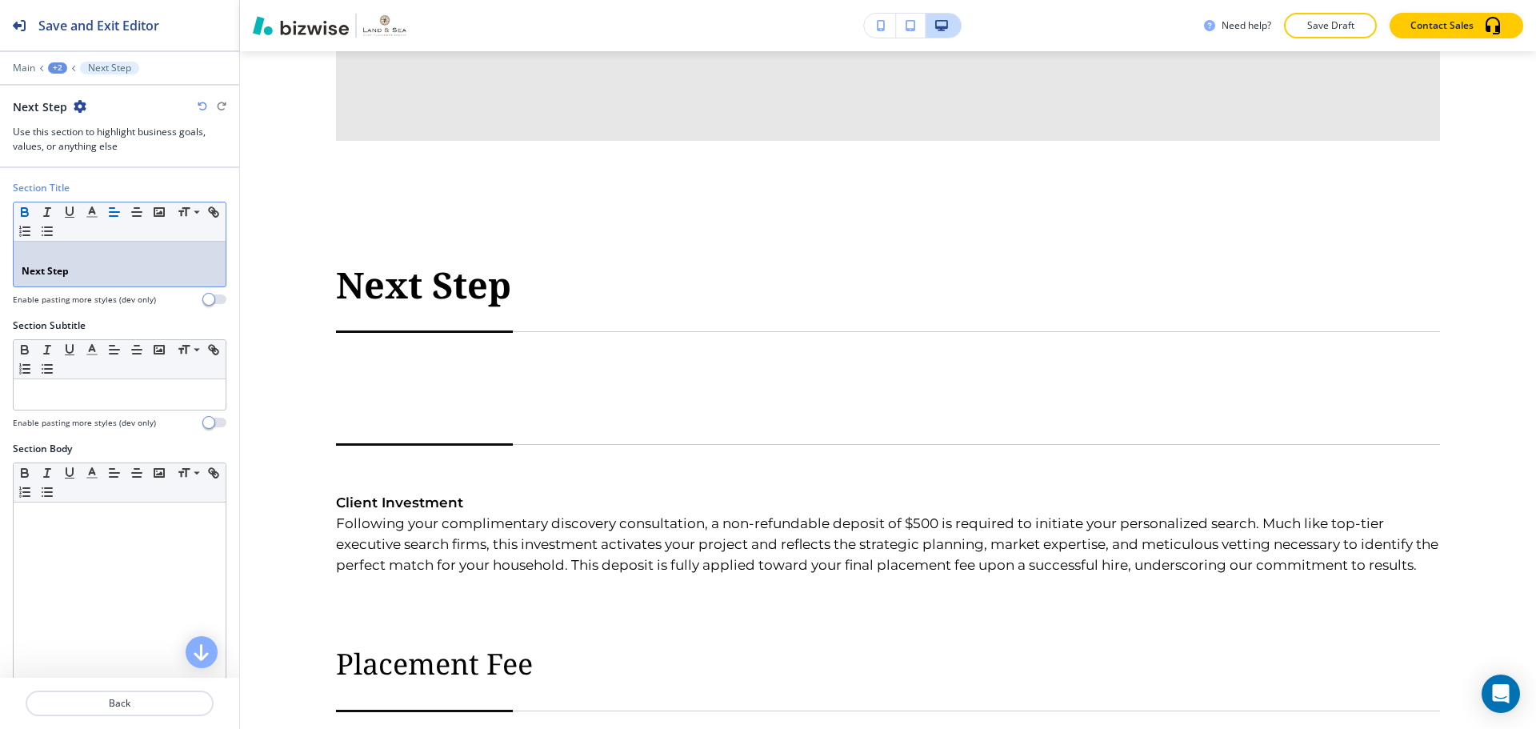
click at [18, 271] on div "Next Step" at bounding box center [120, 264] width 212 height 45
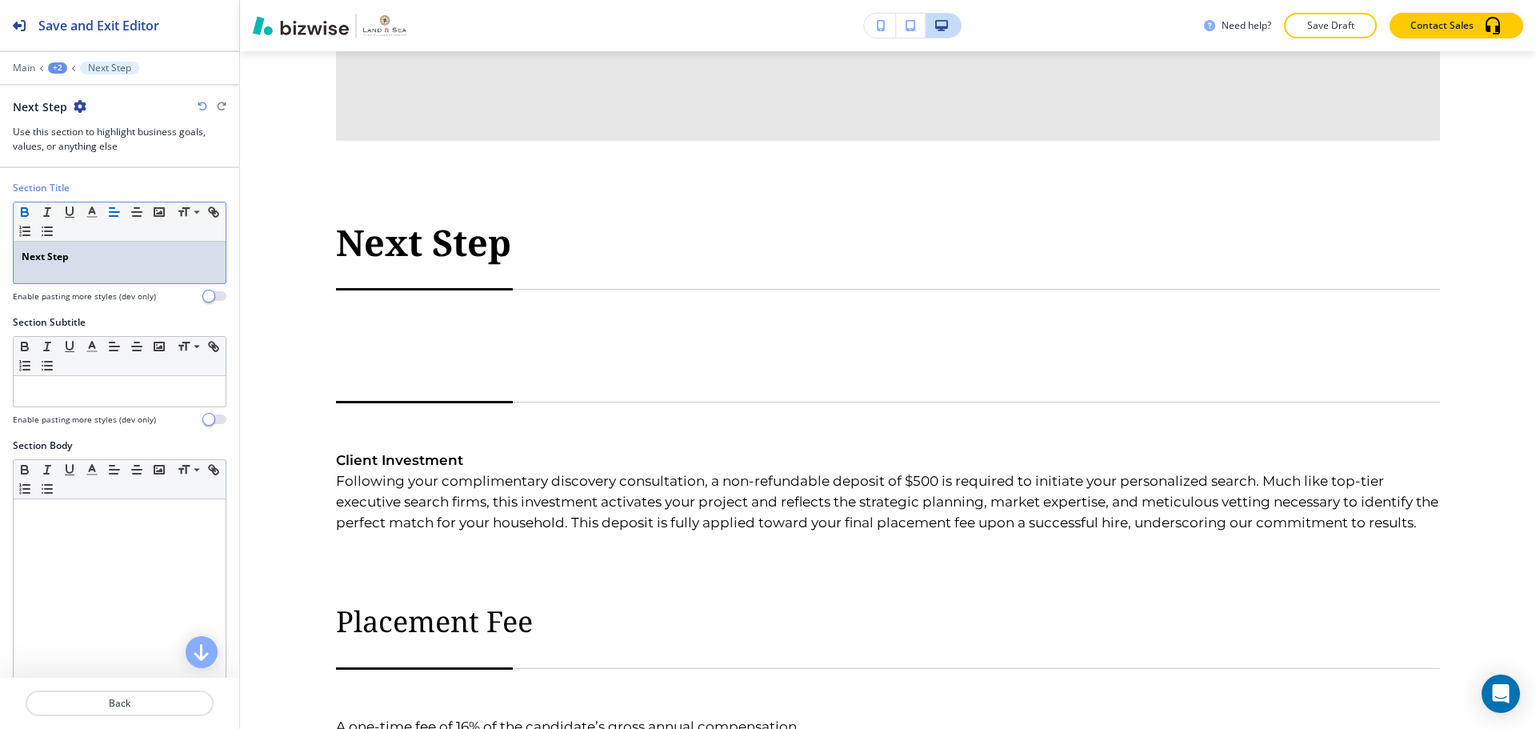
click at [71, 257] on p "Next Step" at bounding box center [120, 257] width 196 height 14
drag, startPoint x: 79, startPoint y: 263, endPoint x: 0, endPoint y: 262, distance: 79.2
click at [0, 262] on div "Section Title Small Normal Large Huge Next Step Enable pasting more styles (dev…" at bounding box center [119, 248] width 239 height 134
click at [22, 209] on icon "button" at bounding box center [25, 210] width 6 height 4
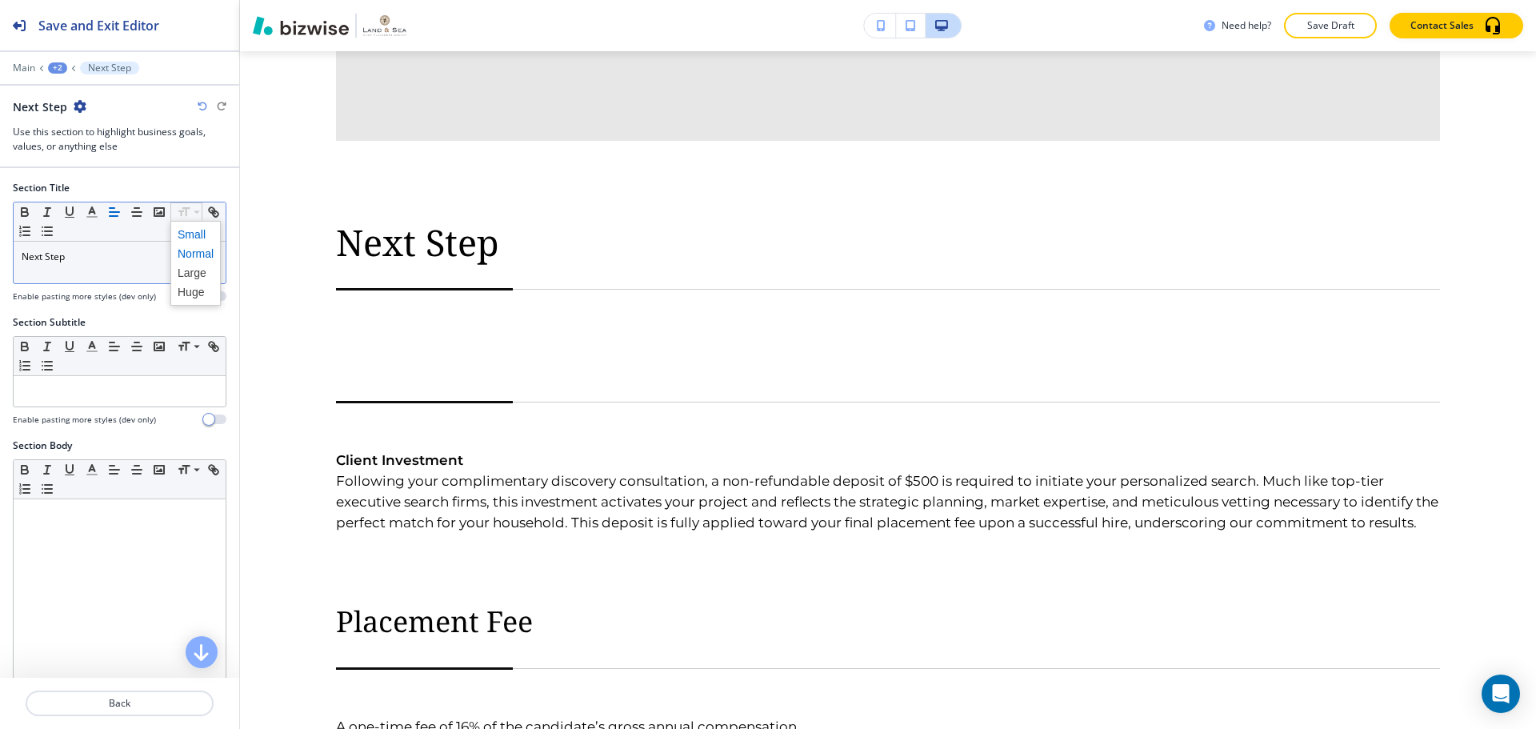
click at [200, 240] on span at bounding box center [196, 234] width 36 height 19
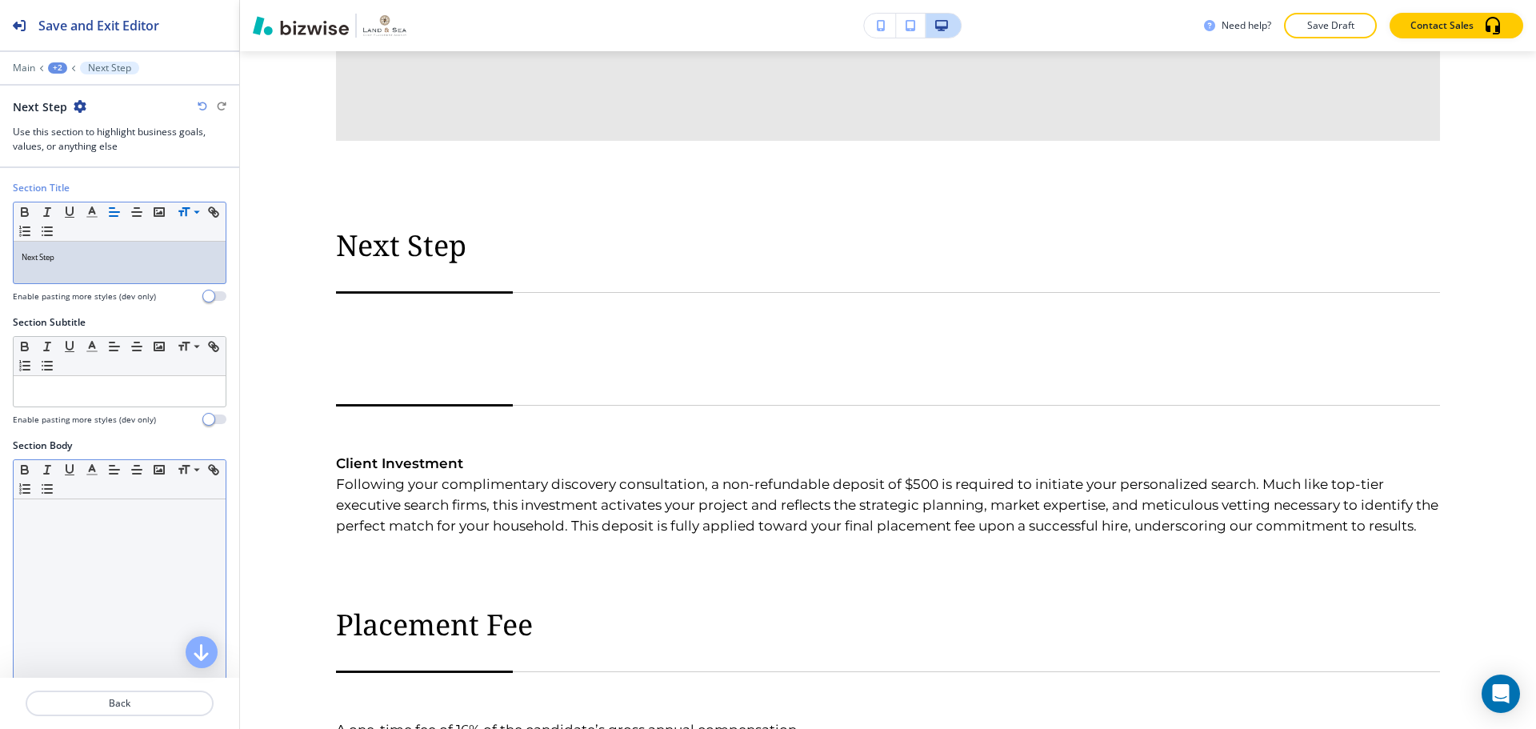
drag, startPoint x: 57, startPoint y: 509, endPoint x: 58, endPoint y: 521, distance: 12.0
click at [56, 512] on p at bounding box center [120, 514] width 196 height 14
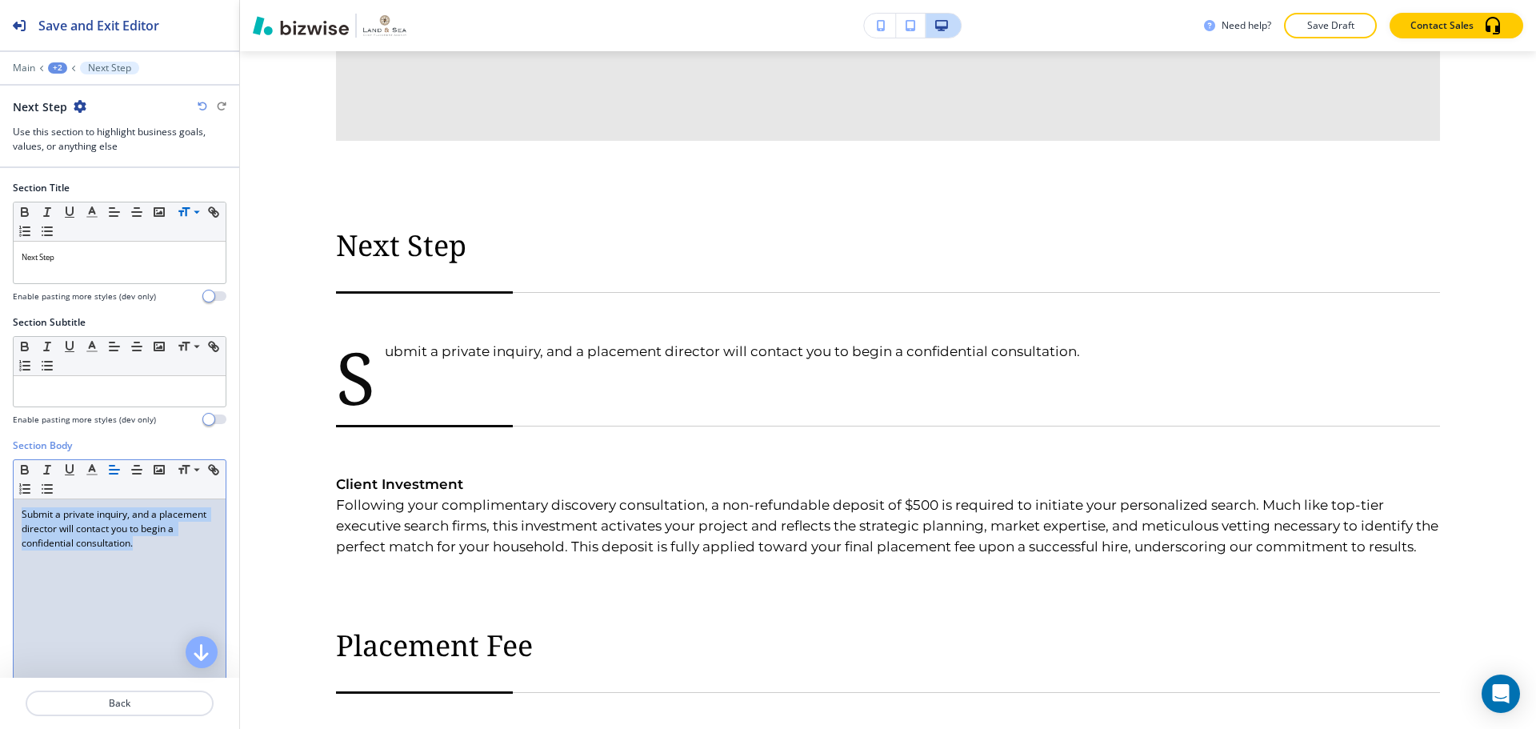
drag, startPoint x: 179, startPoint y: 550, endPoint x: 18, endPoint y: 515, distance: 165.4
click at [18, 515] on div "Submit a private inquiry, and a placement director will contact you to begin a …" at bounding box center [120, 603] width 212 height 208
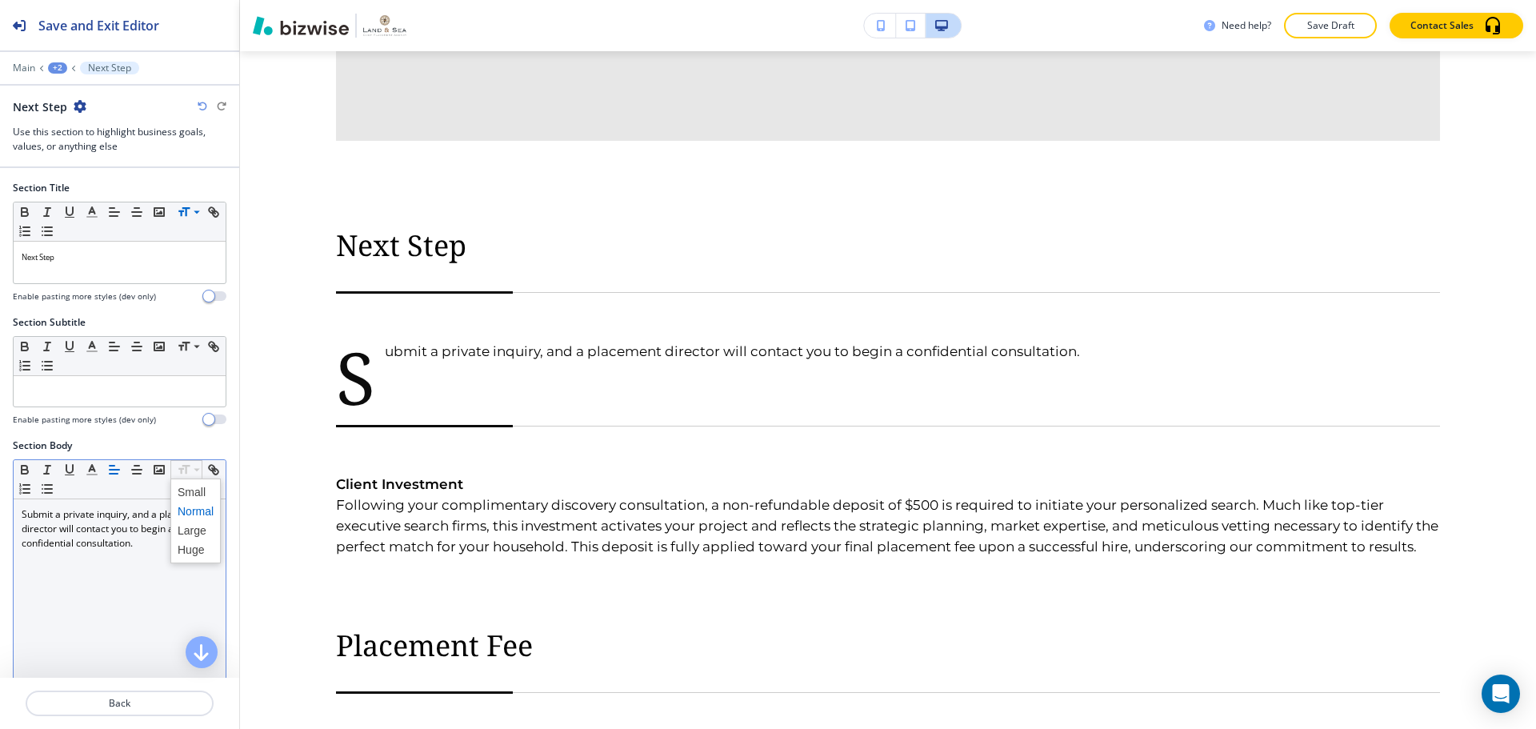
click at [181, 516] on span at bounding box center [196, 511] width 36 height 19
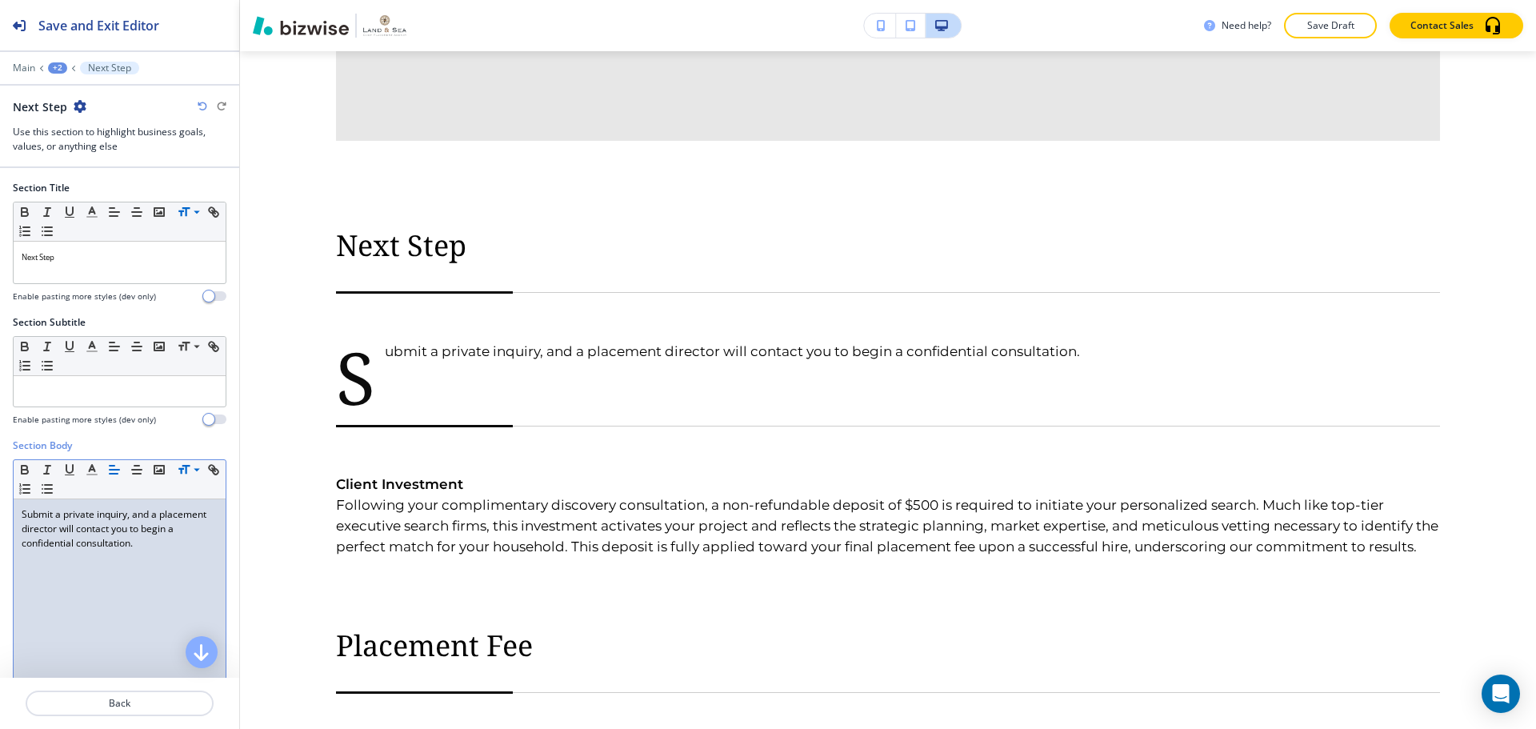
click at [182, 515] on p "Submit a private inquiry, and a placement director will contact you to begin a …" at bounding box center [120, 528] width 196 height 43
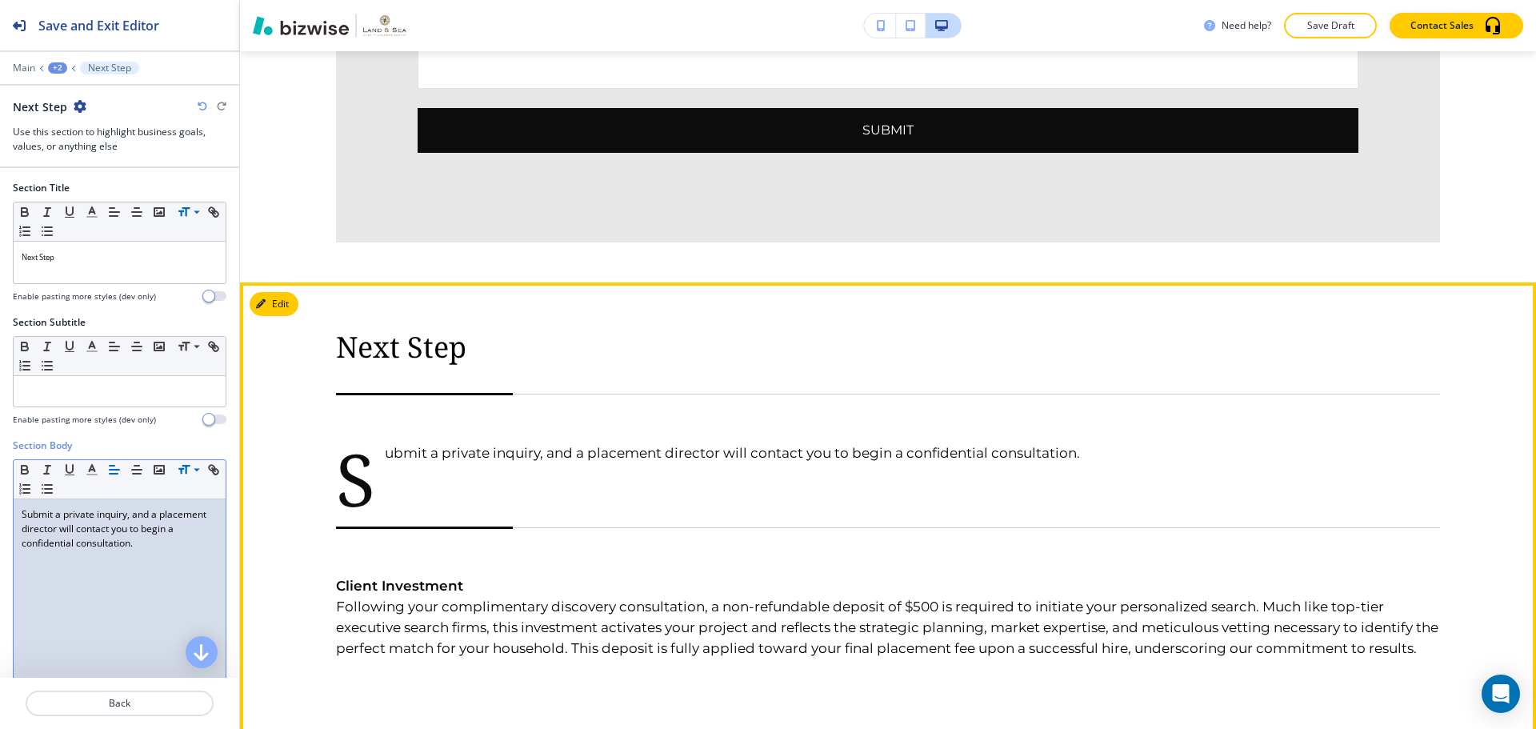
scroll to position [3487, 0]
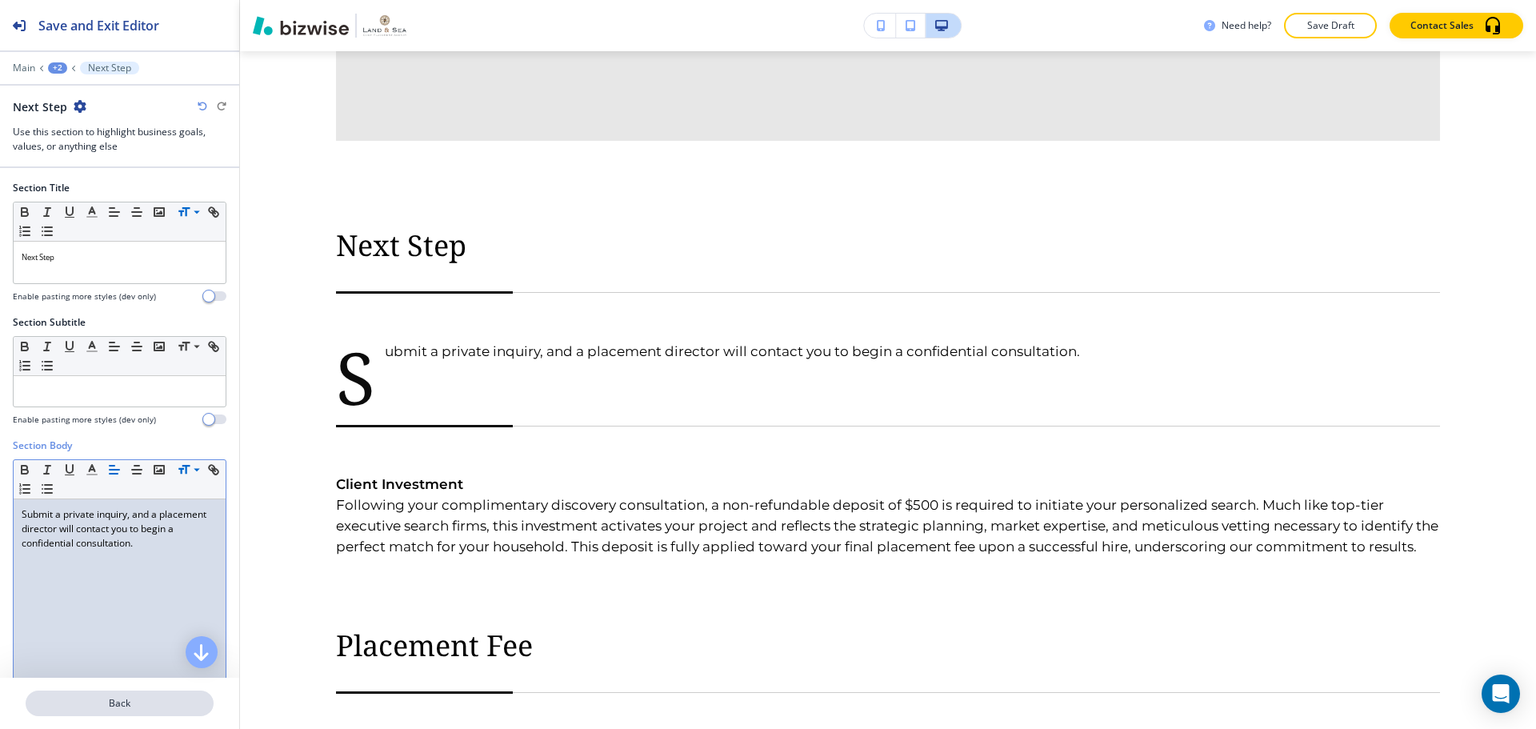
click at [89, 713] on button "Back" at bounding box center [120, 703] width 188 height 26
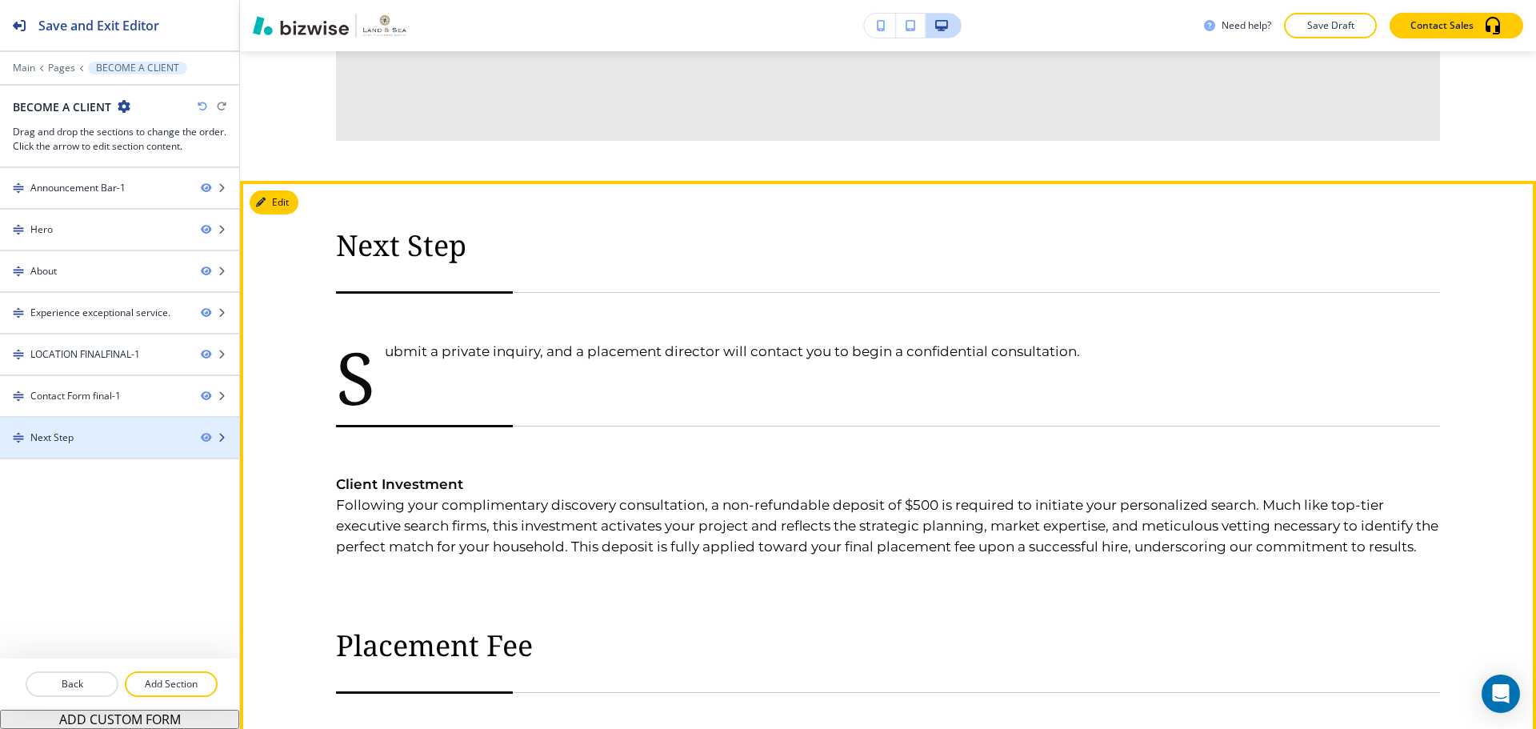
click at [154, 442] on div "Next Step" at bounding box center [94, 437] width 188 height 14
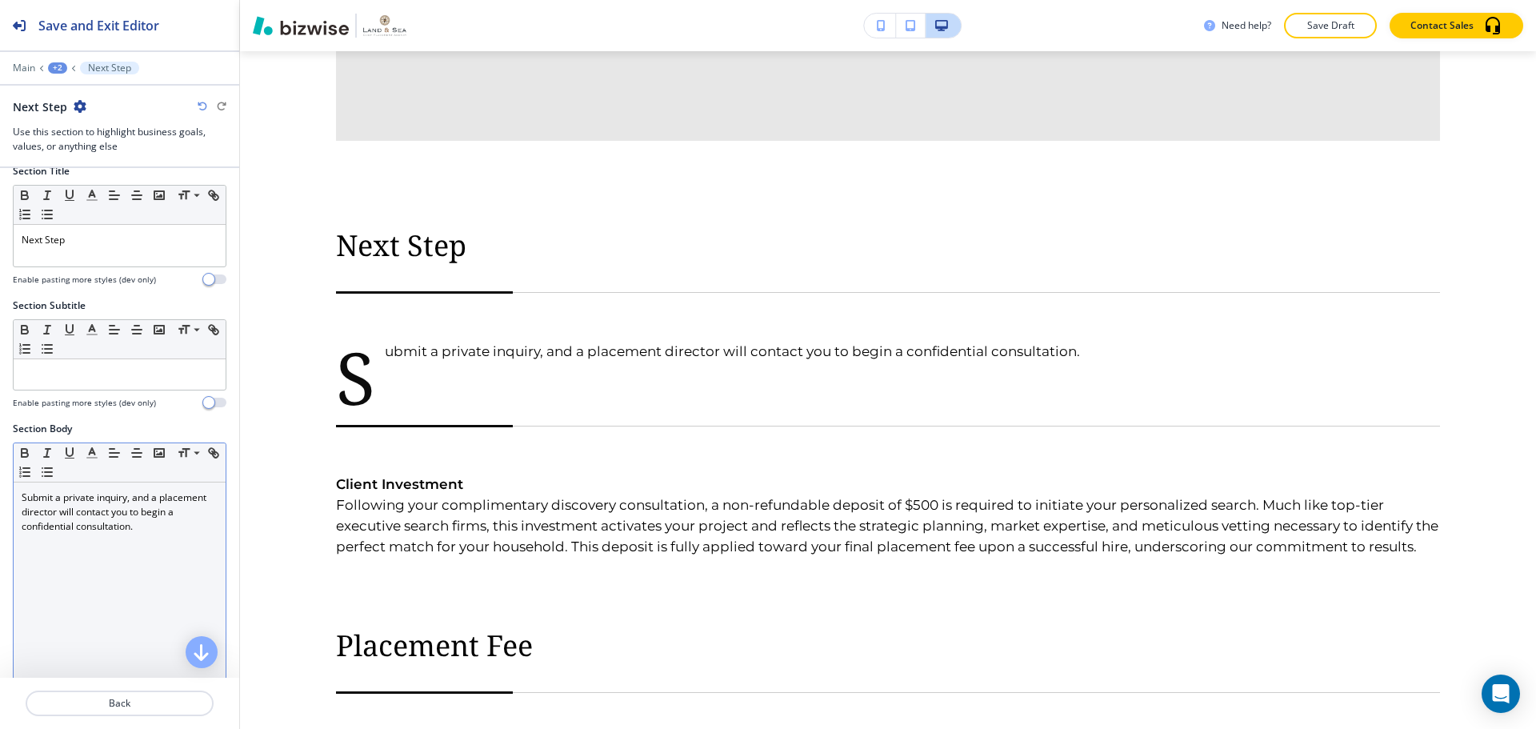
scroll to position [0, 0]
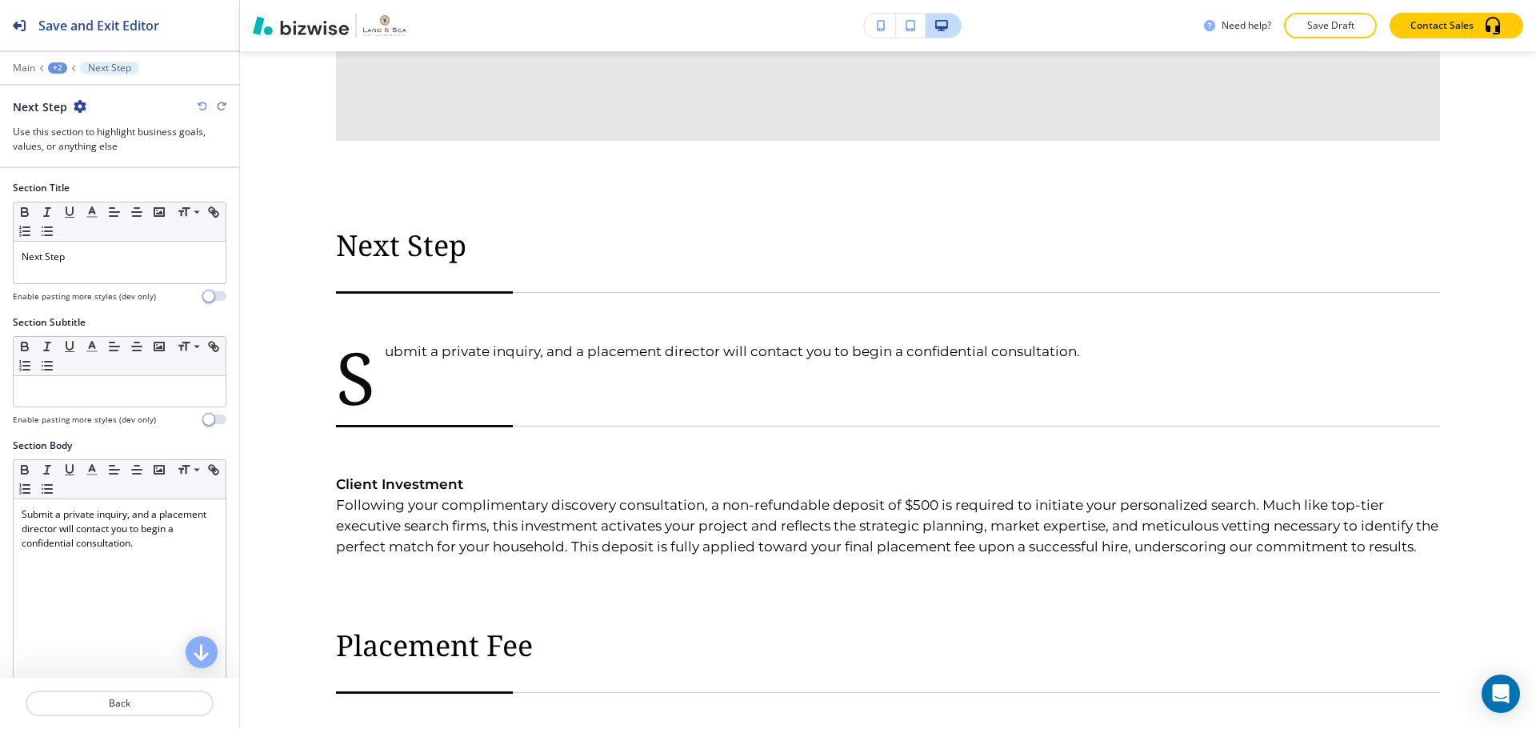
click at [58, 69] on div "+2" at bounding box center [57, 67] width 19 height 11
click at [78, 118] on p "BECOME A CLIENT" at bounding box center [99, 122] width 82 height 14
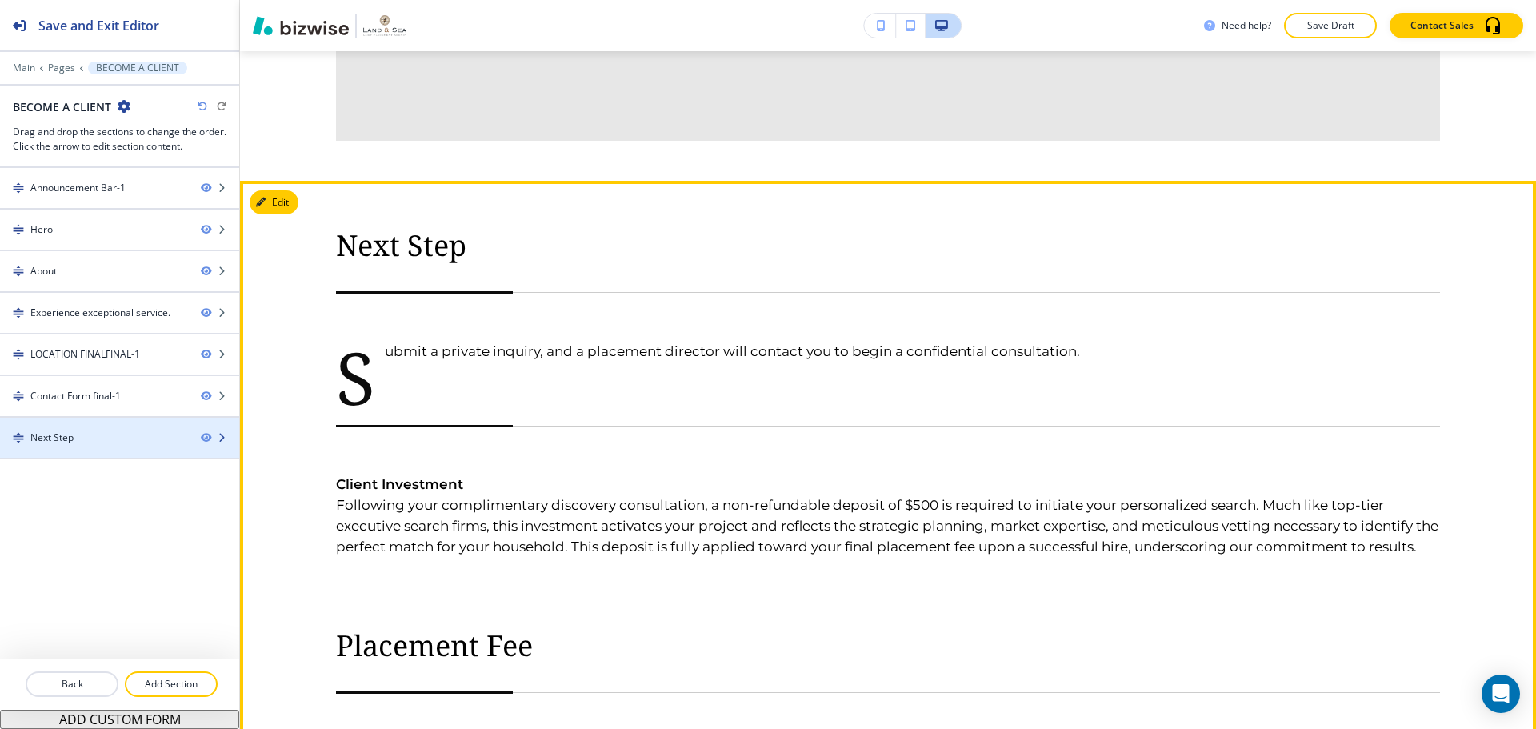
click at [102, 439] on div "Next Step" at bounding box center [94, 437] width 188 height 14
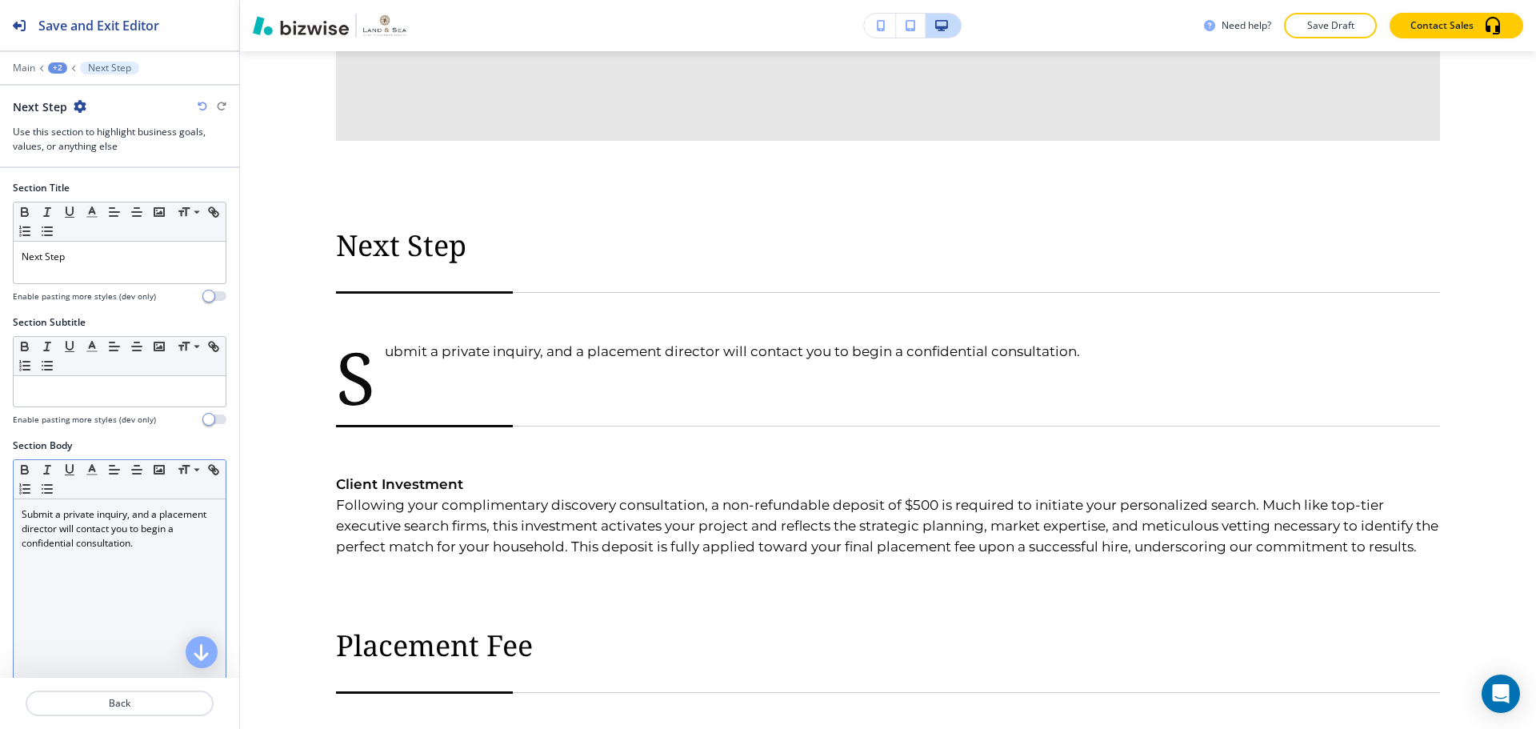
click at [161, 550] on div "Submit a private inquiry, and a placement director will contact you to begin a …" at bounding box center [120, 603] width 212 height 208
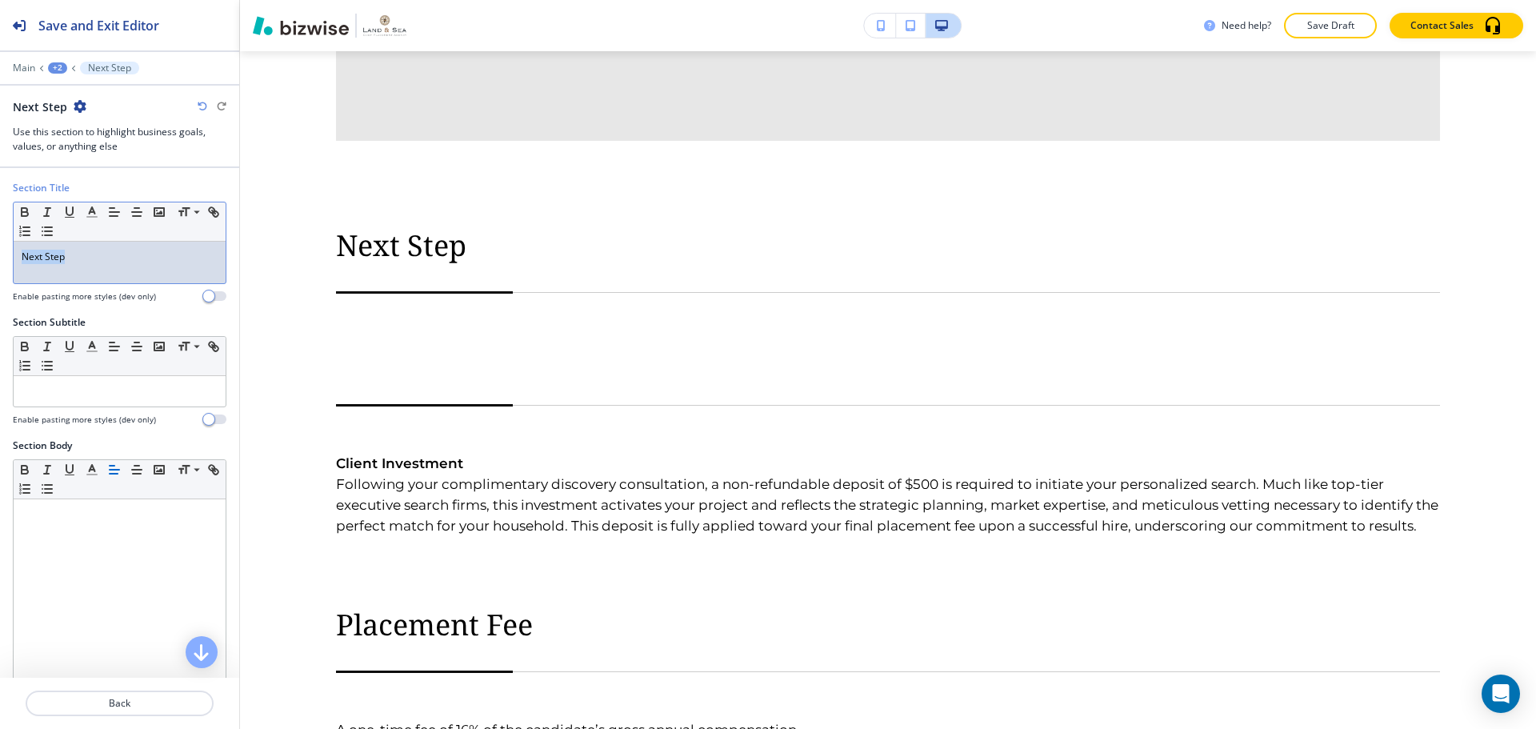
drag, startPoint x: 70, startPoint y: 261, endPoint x: 14, endPoint y: 257, distance: 56.1
click at [14, 257] on div "Next Step" at bounding box center [120, 263] width 212 height 42
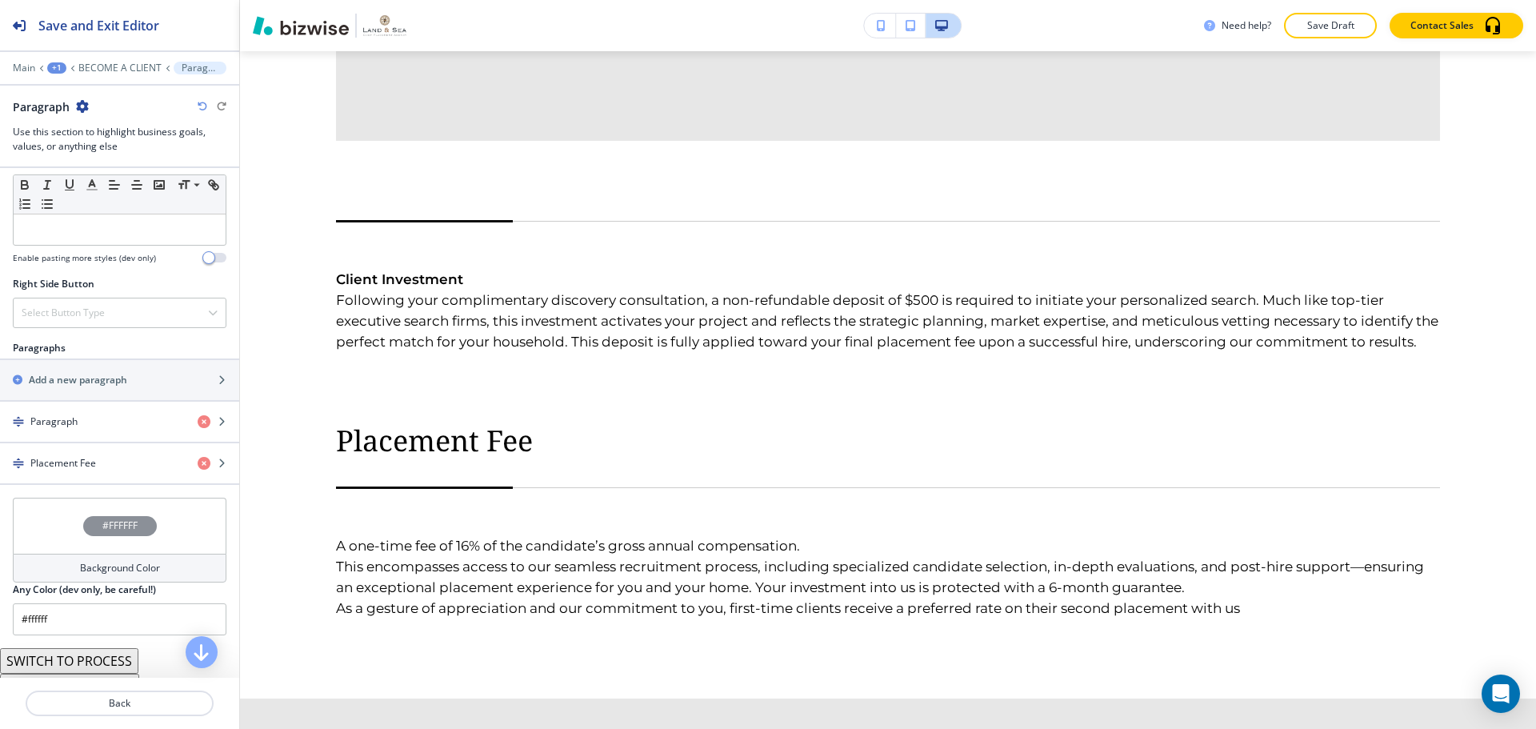
scroll to position [800, 0]
click at [85, 387] on div "button" at bounding box center [119, 392] width 239 height 13
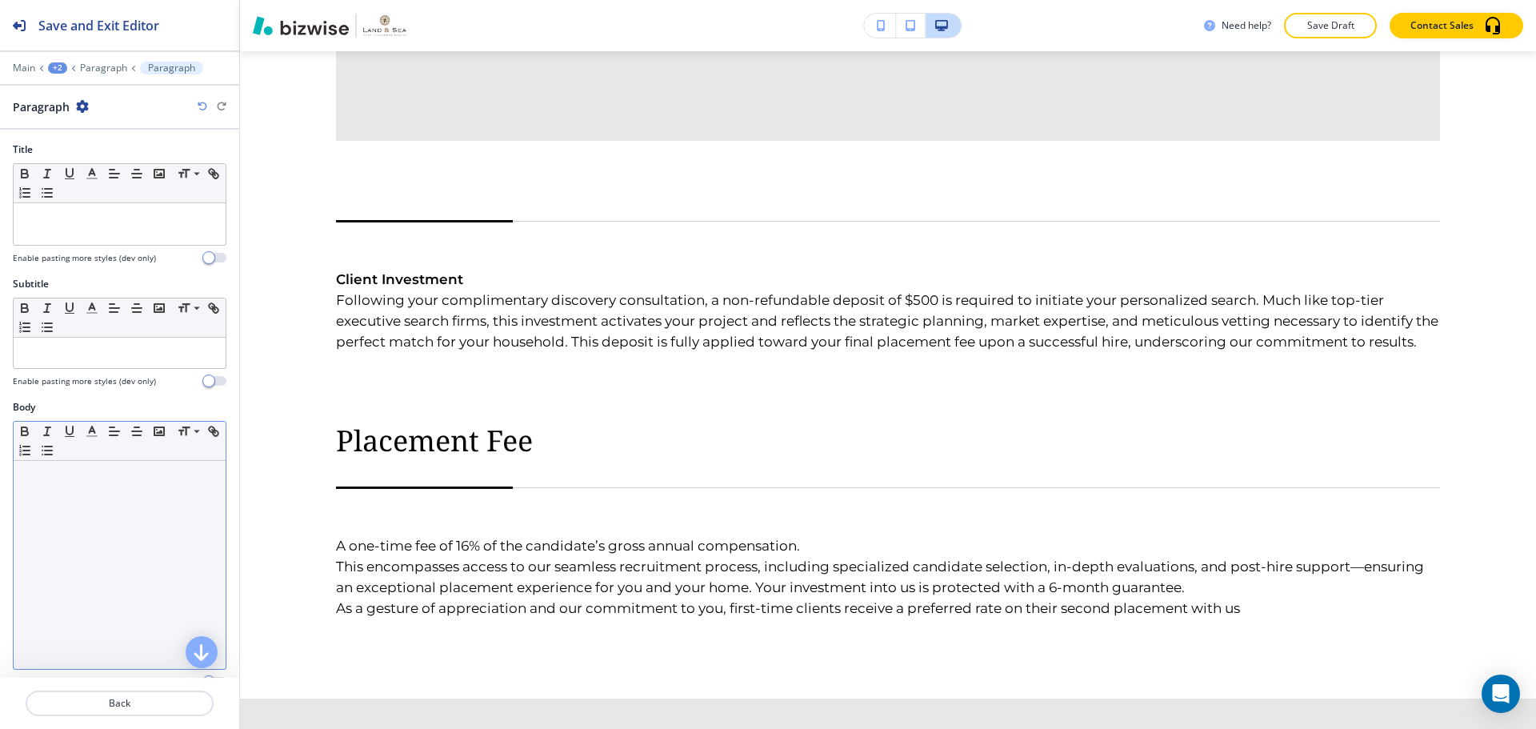
click at [66, 475] on p at bounding box center [120, 476] width 196 height 14
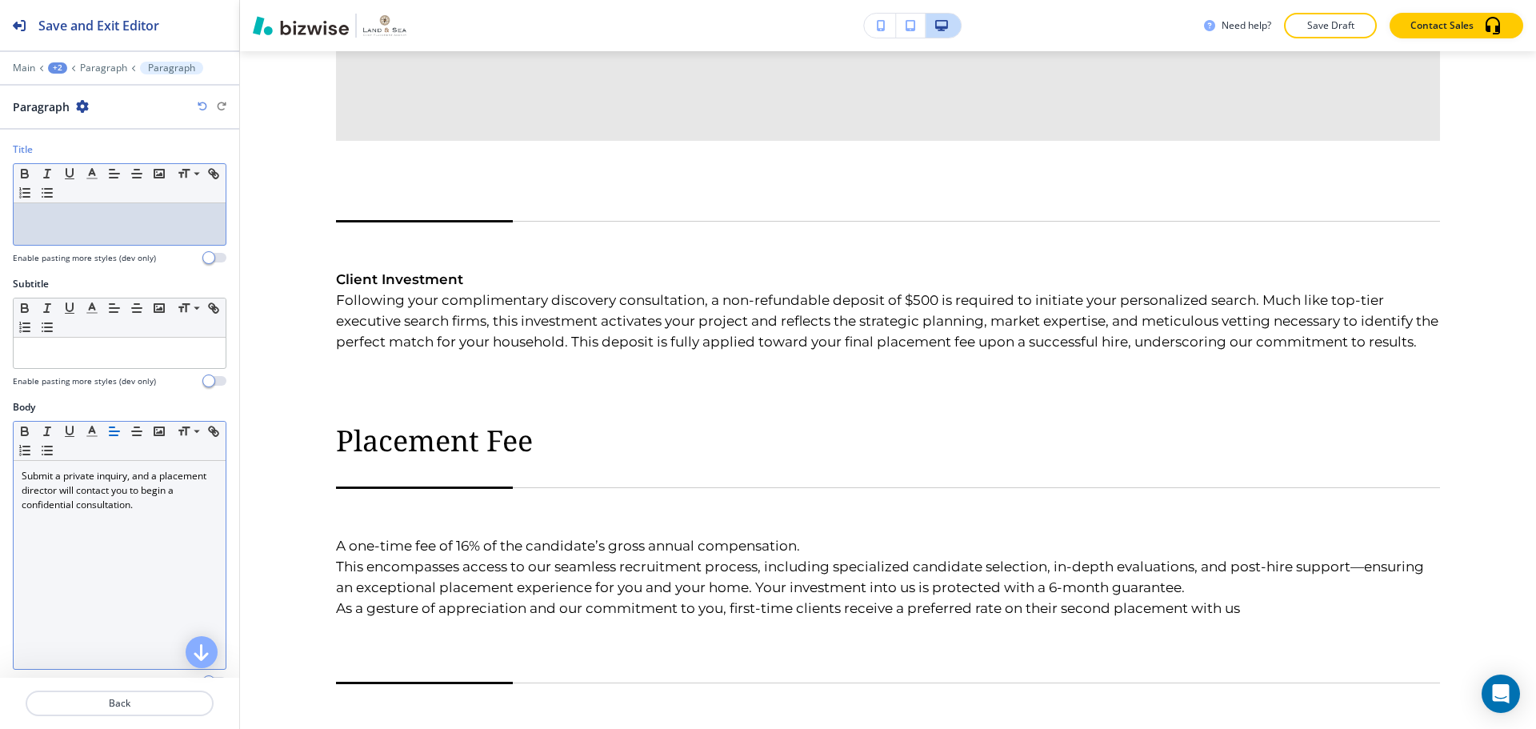
click at [98, 219] on p at bounding box center [120, 218] width 196 height 14
drag, startPoint x: 85, startPoint y: 230, endPoint x: 7, endPoint y: 227, distance: 77.6
click at [7, 227] on div "Title Small Normal Large Huge Next Step Enable pasting more styles (dev only)" at bounding box center [119, 209] width 239 height 134
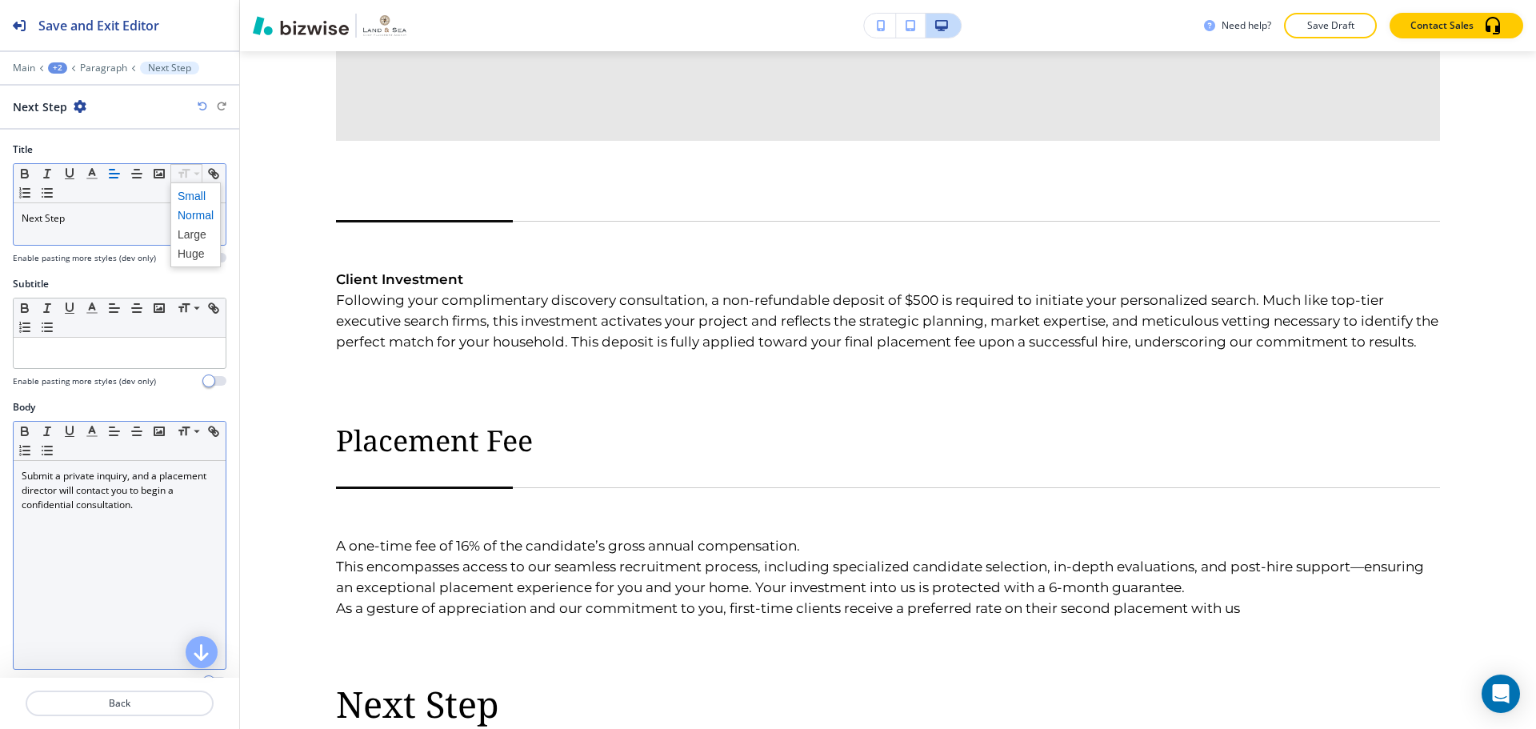
click at [186, 198] on span at bounding box center [196, 195] width 36 height 19
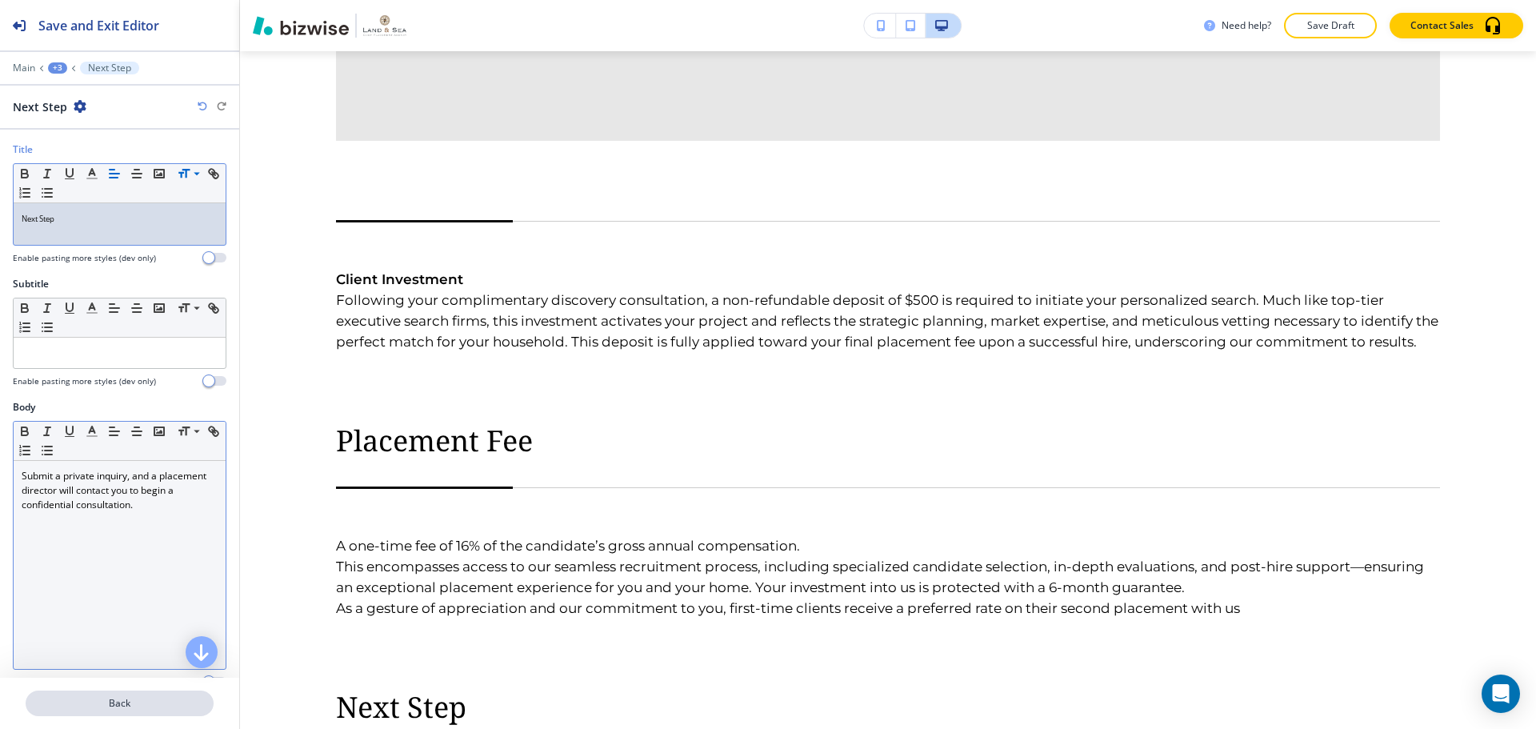
click at [130, 696] on p "Back" at bounding box center [119, 703] width 185 height 14
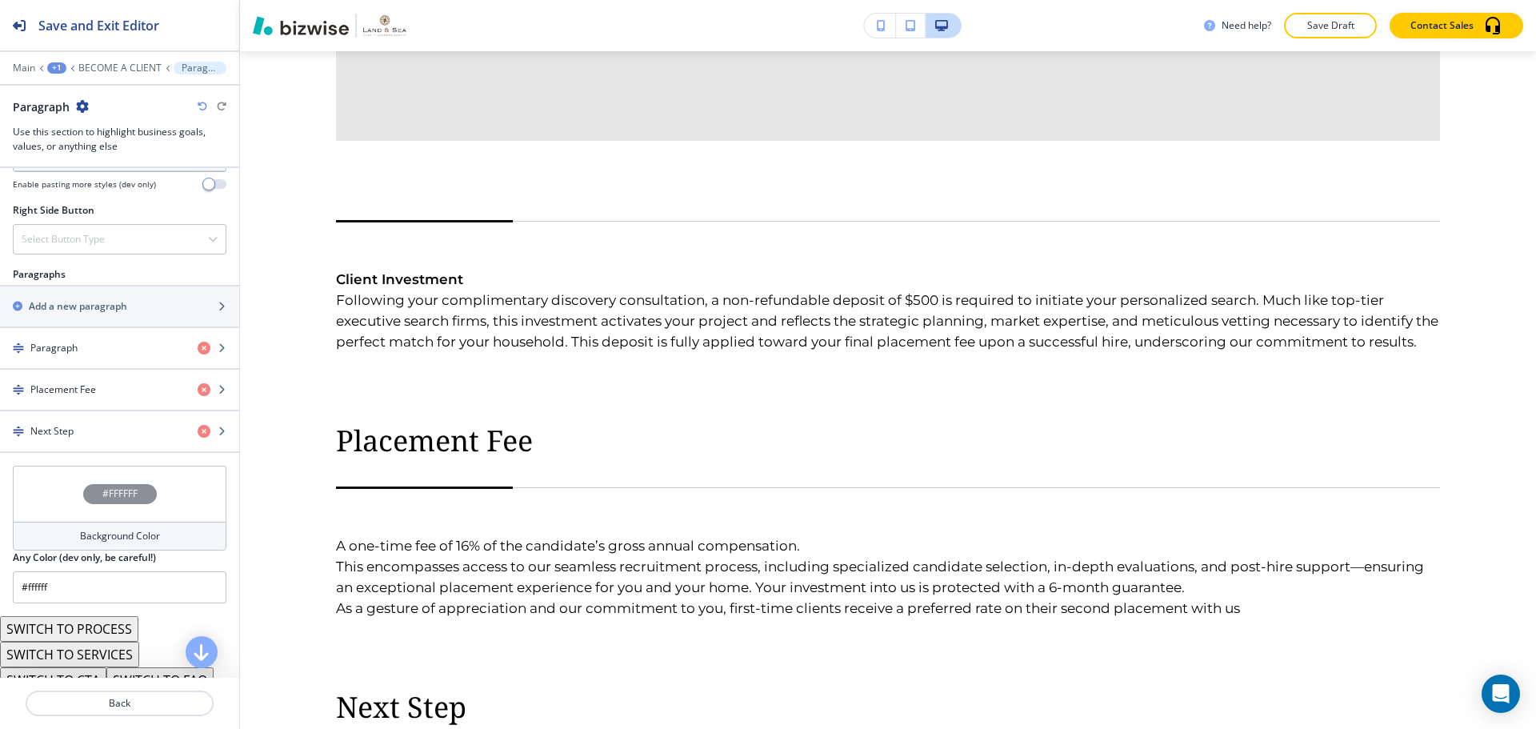
scroll to position [880, 0]
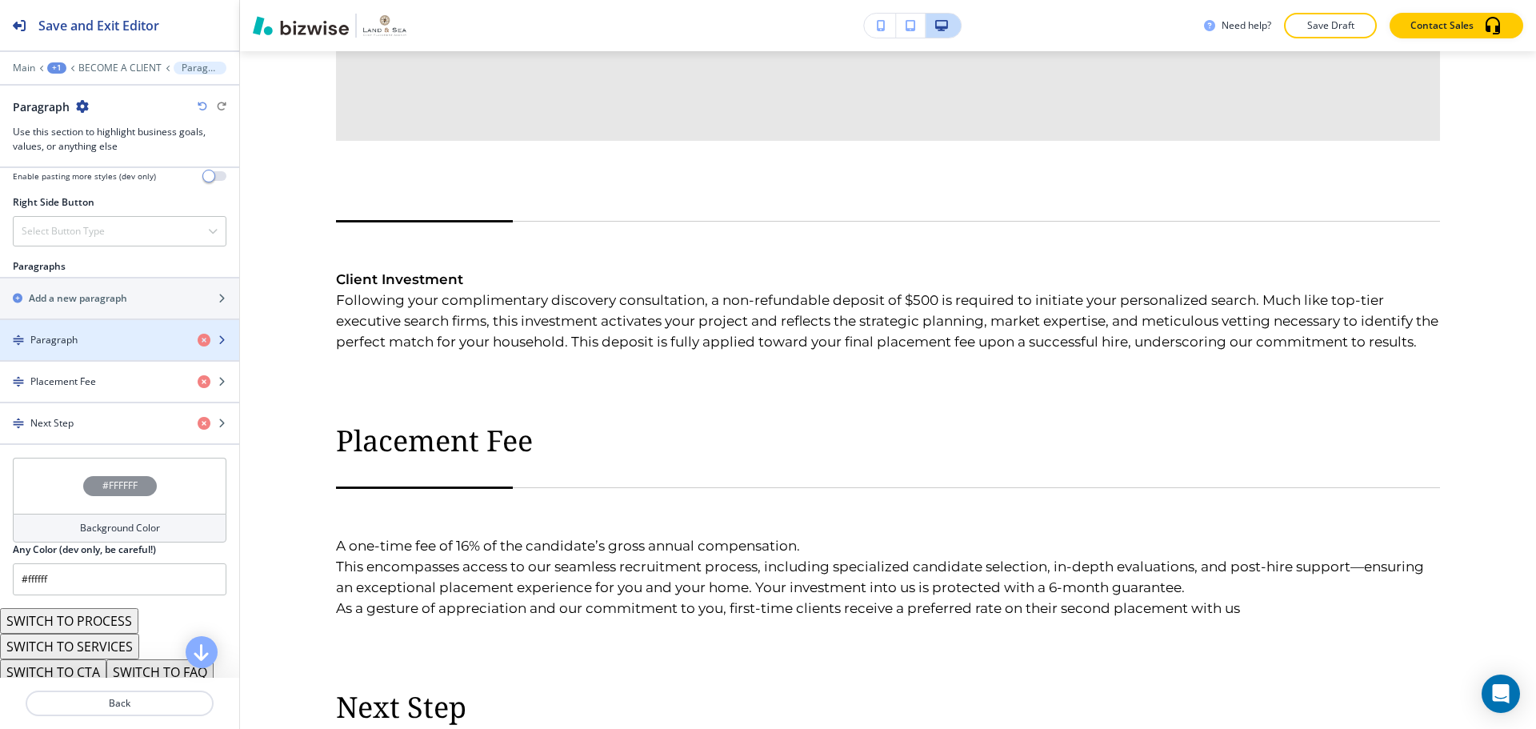
click at [100, 358] on div "button" at bounding box center [119, 353] width 239 height 13
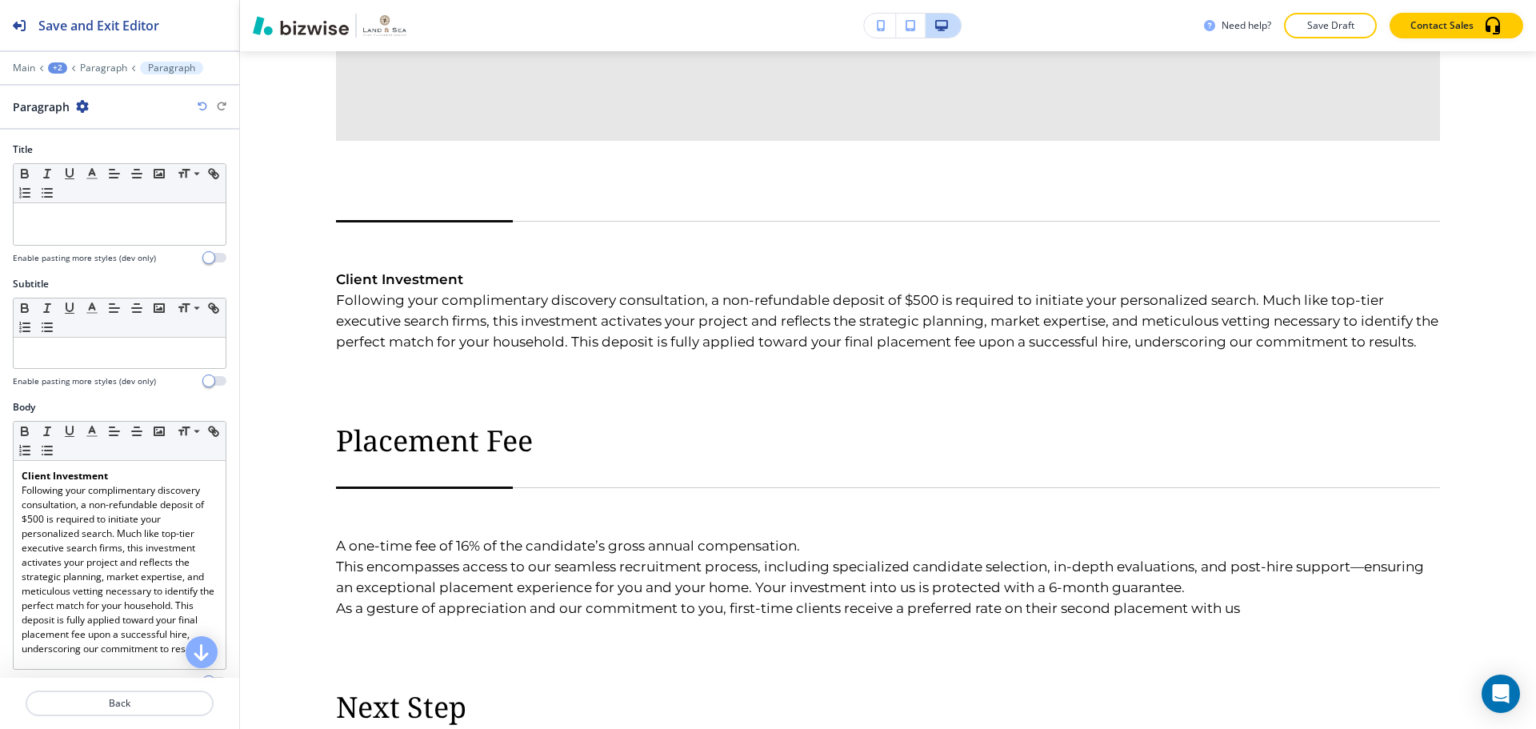
scroll to position [3527, 0]
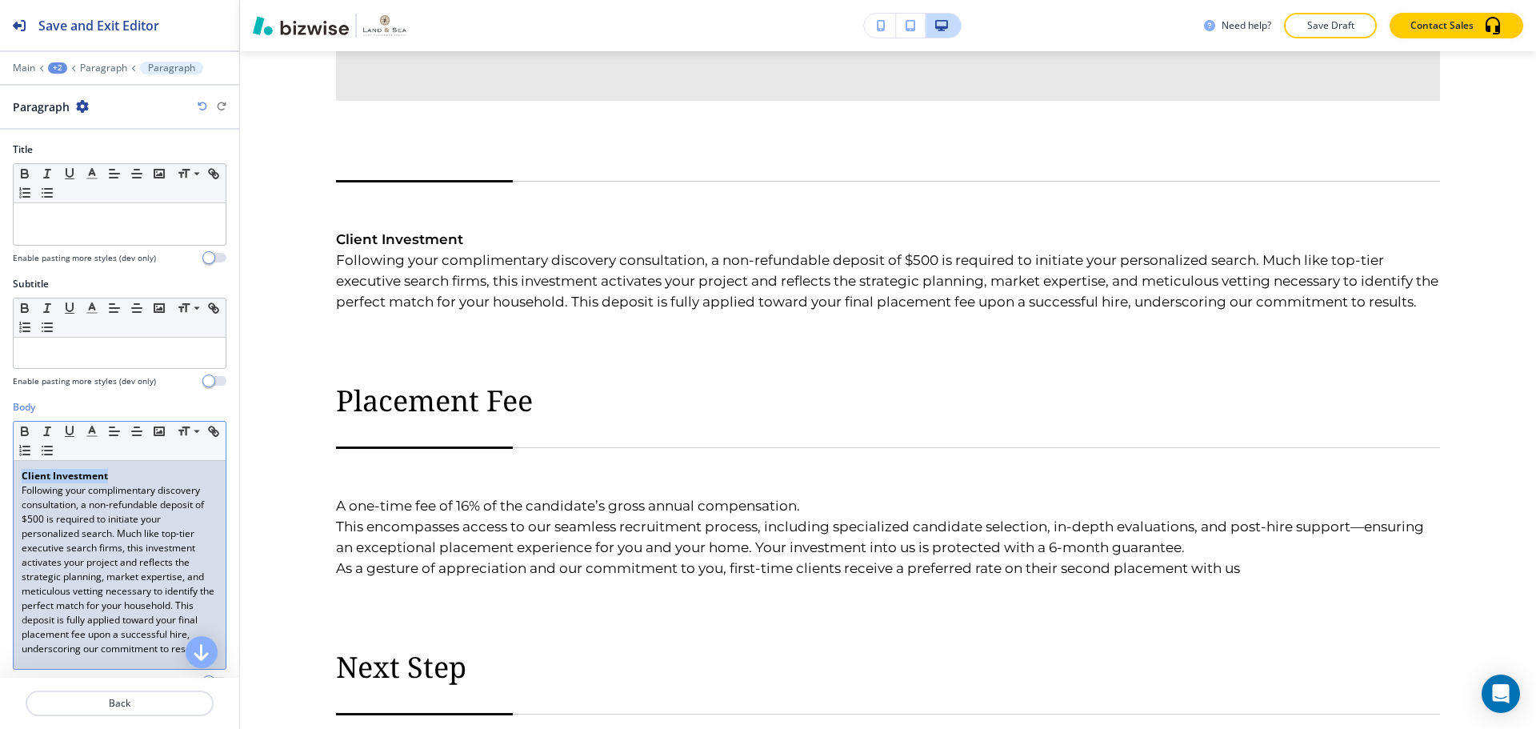
drag, startPoint x: 114, startPoint y: 472, endPoint x: 2, endPoint y: 469, distance: 112.0
click at [2, 469] on div "Body Small Normal Large Huge Client Investment Following your complimentary dis…" at bounding box center [119, 550] width 239 height 301
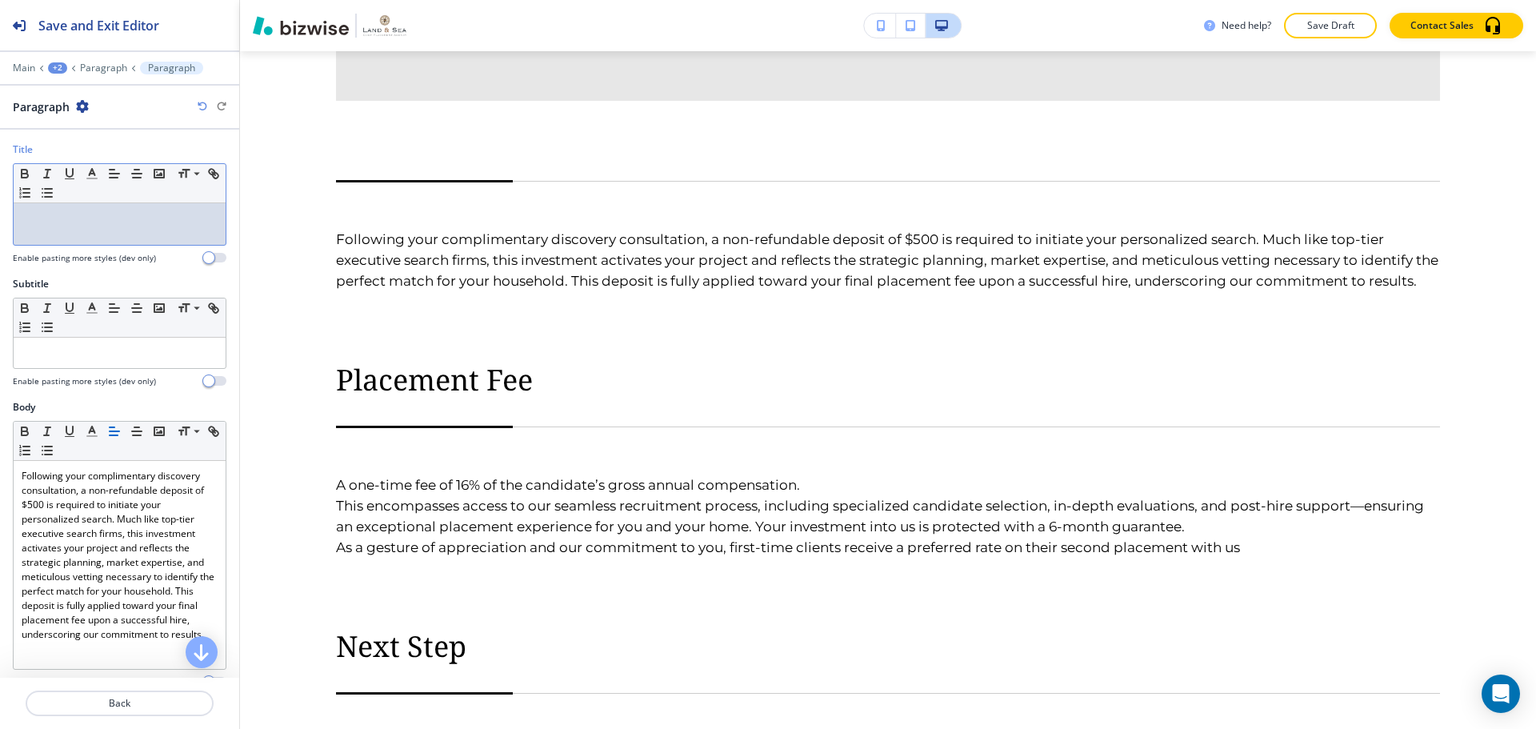
click at [74, 222] on p at bounding box center [120, 218] width 196 height 14
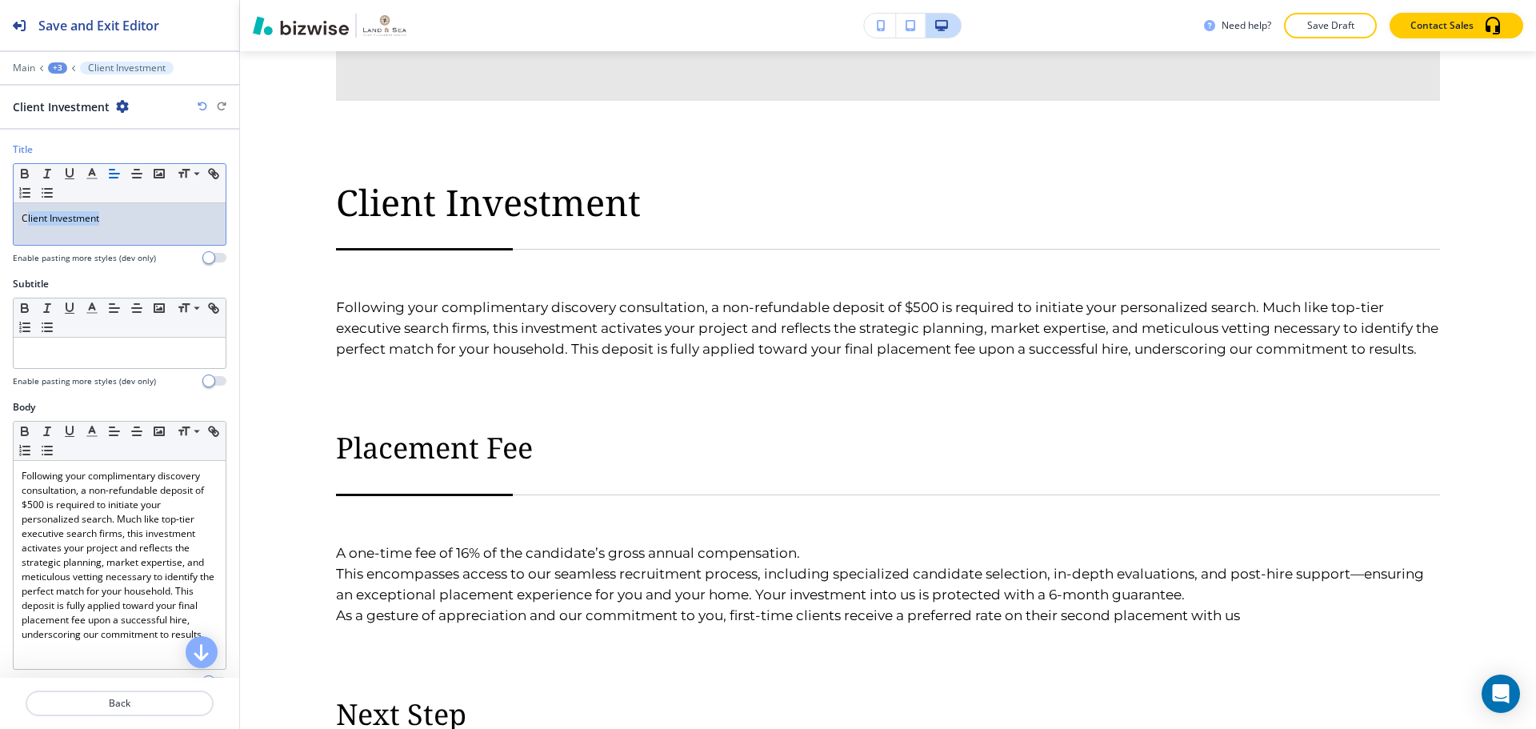
drag, startPoint x: 102, startPoint y: 220, endPoint x: 25, endPoint y: 225, distance: 77.7
click at [25, 225] on p "Client Investment" at bounding box center [120, 218] width 196 height 14
drag, startPoint x: 122, startPoint y: 214, endPoint x: 90, endPoint y: 210, distance: 32.2
click at [1, 226] on div "Title Small Normal Large Huge Client Investment Enable pasting more styles (dev…" at bounding box center [119, 209] width 239 height 134
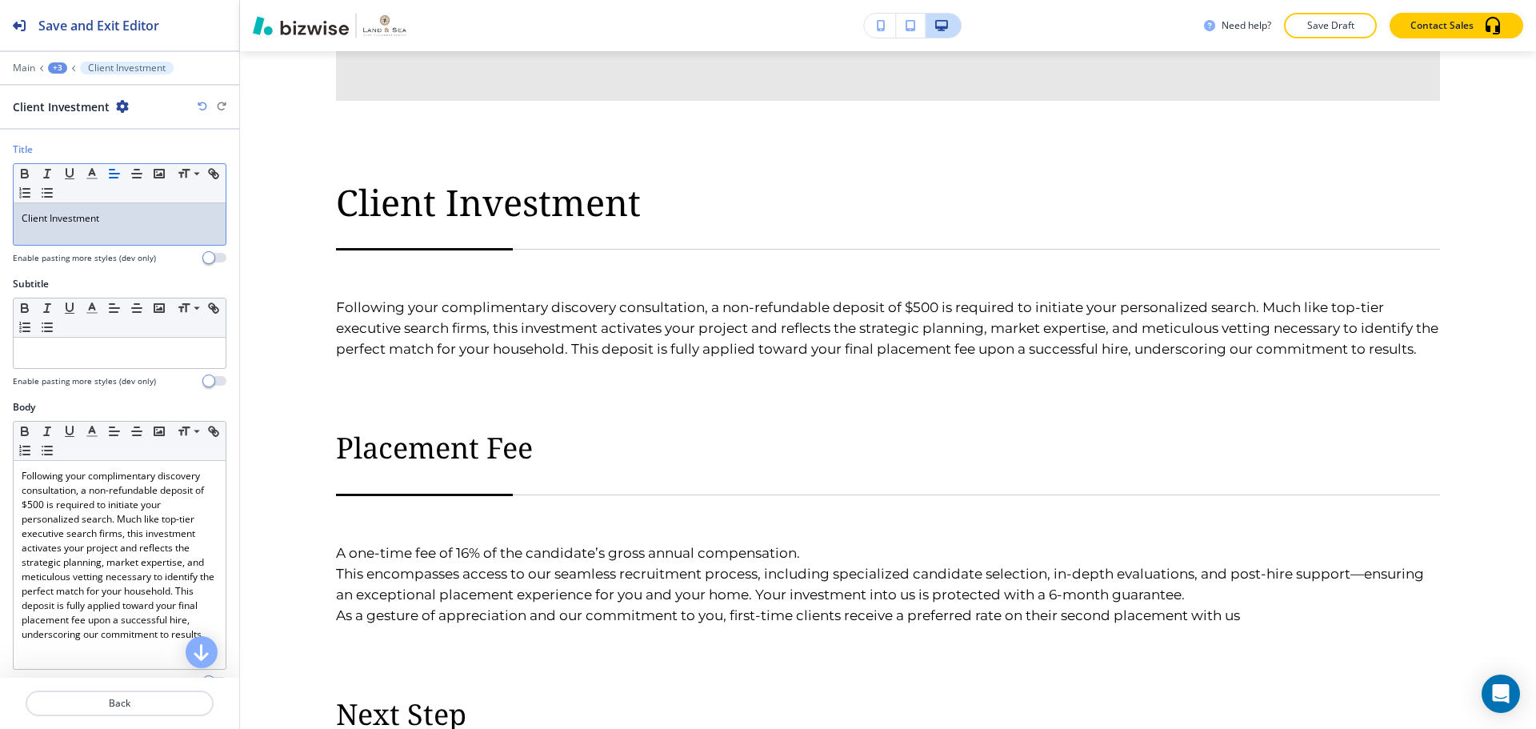
click at [207, 164] on div "Small Normal Large Huge" at bounding box center [120, 183] width 212 height 39
click at [201, 169] on icon at bounding box center [196, 173] width 19 height 14
click at [103, 220] on p "Client Investment" at bounding box center [120, 218] width 196 height 14
drag, startPoint x: 109, startPoint y: 219, endPoint x: 17, endPoint y: 218, distance: 92.0
click at [17, 218] on div "Client Investment" at bounding box center [120, 224] width 212 height 42
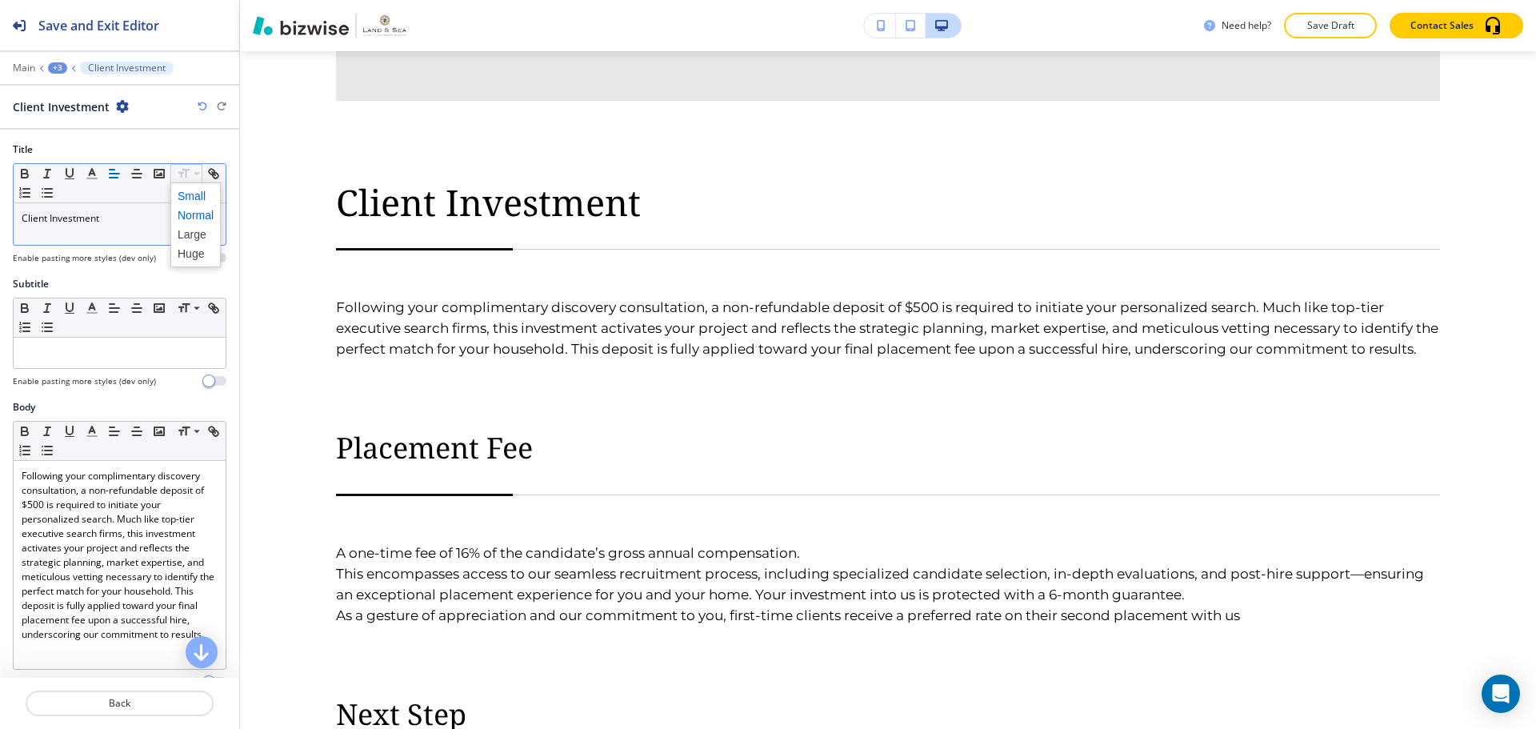
click at [198, 201] on span at bounding box center [196, 195] width 36 height 19
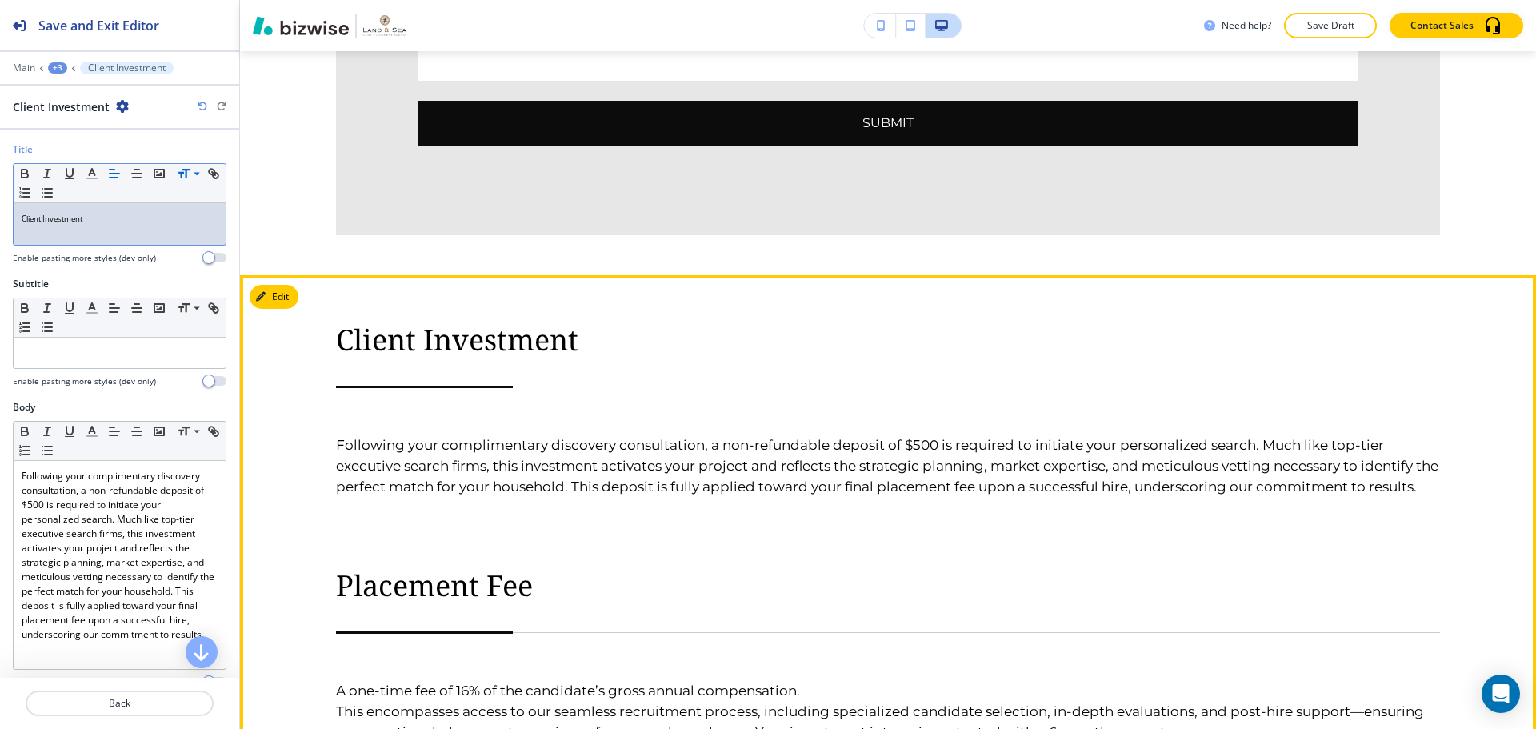
scroll to position [3367, 0]
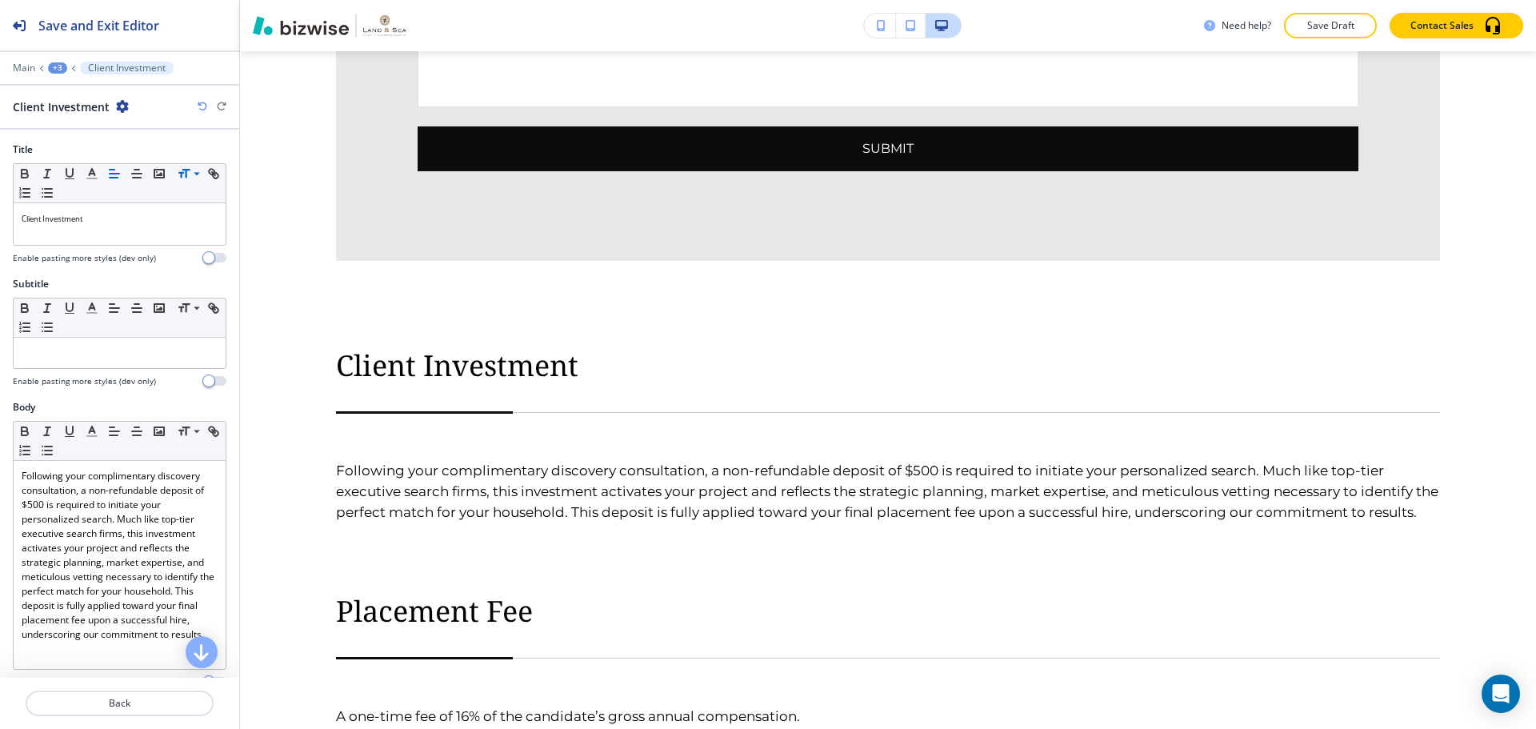
click at [54, 73] on div "+3" at bounding box center [57, 67] width 19 height 11
click at [71, 146] on p "Paragraph" at bounding box center [99, 150] width 82 height 14
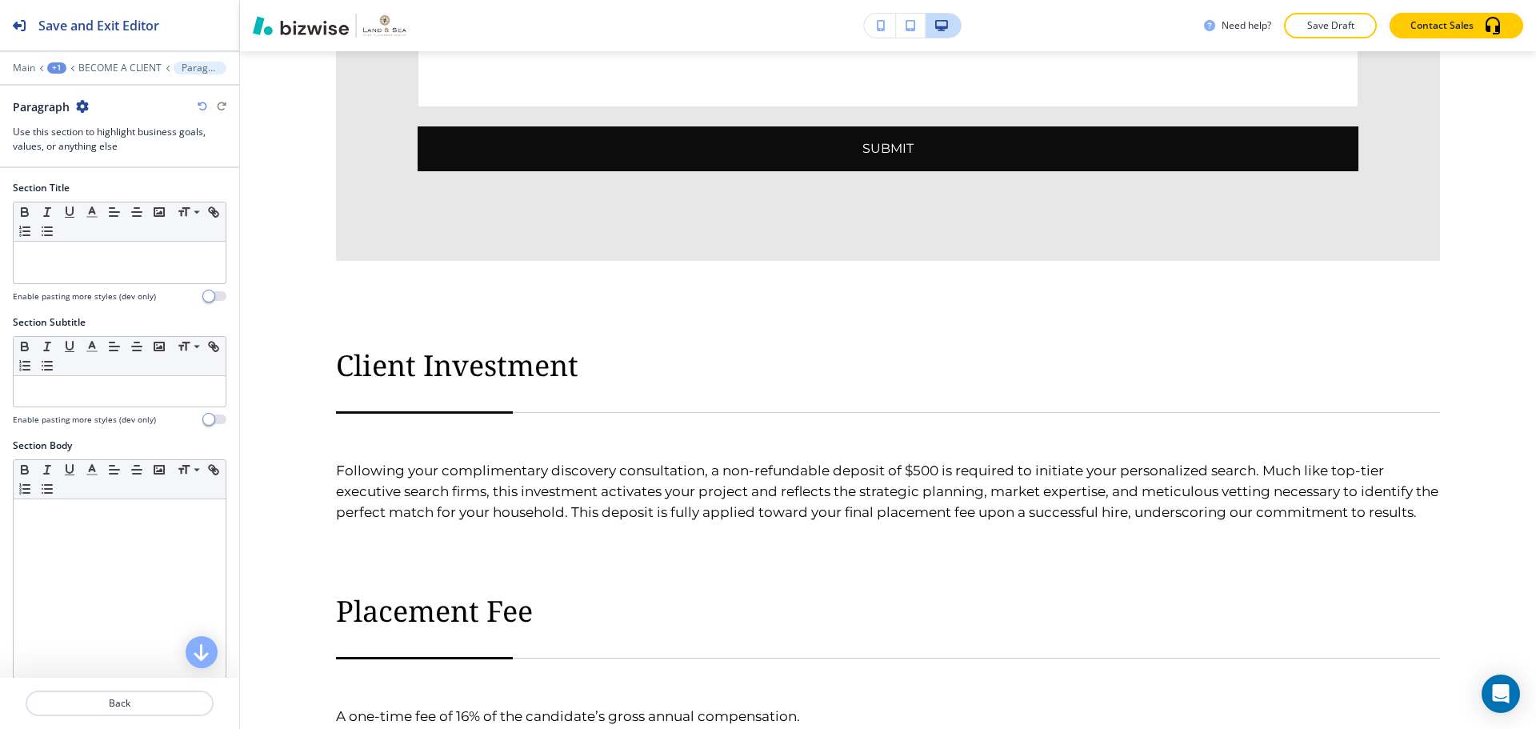
scroll to position [3487, 0]
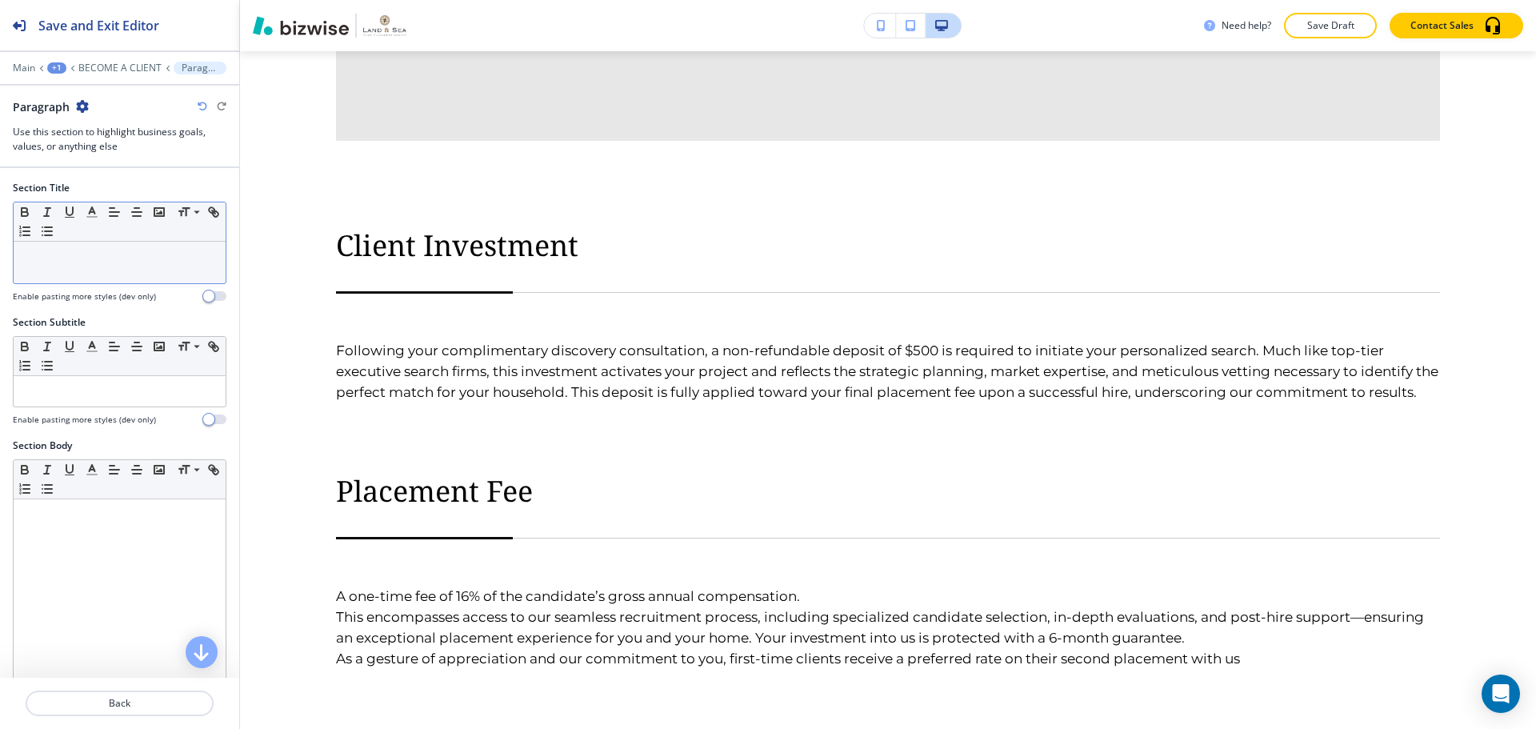
click at [69, 257] on p at bounding box center [120, 257] width 196 height 14
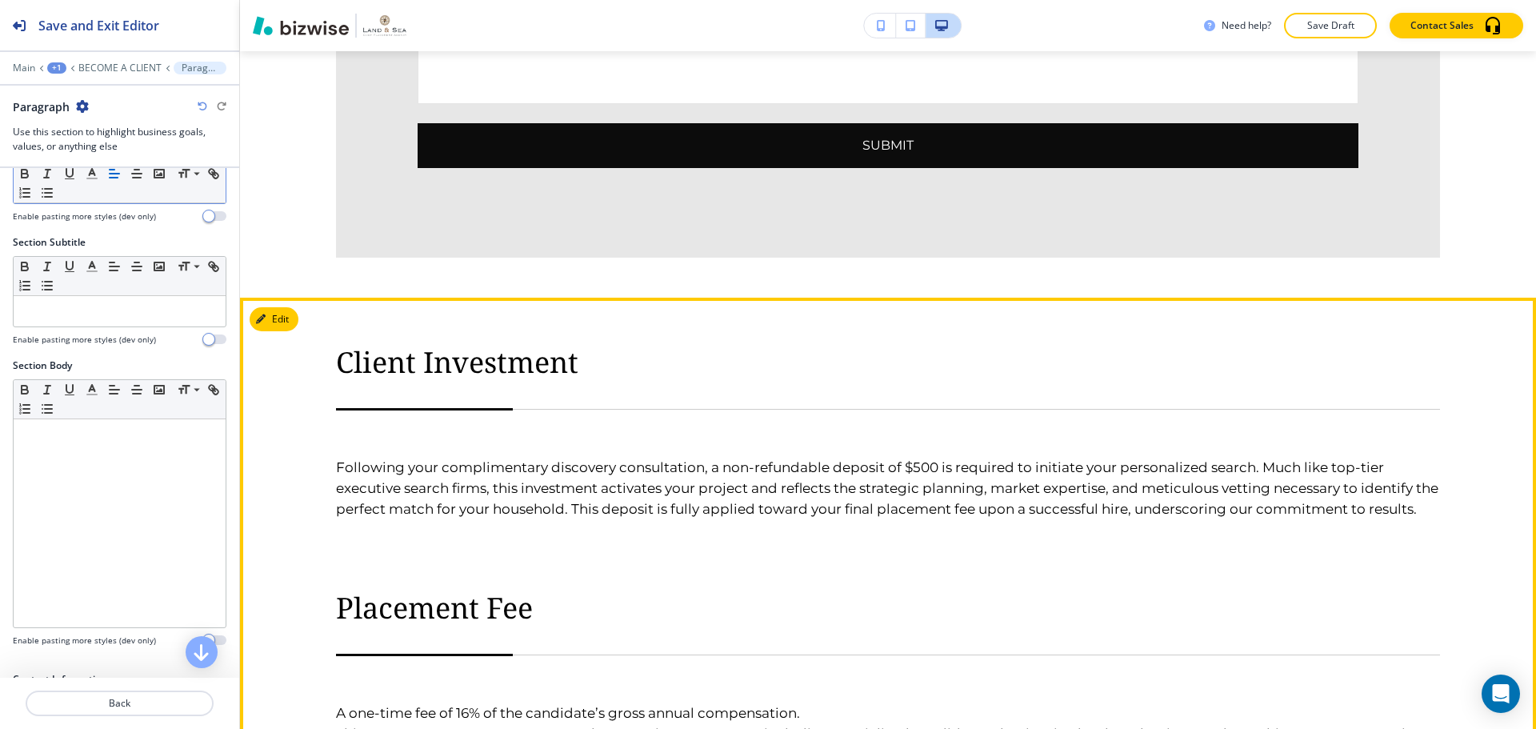
scroll to position [3327, 0]
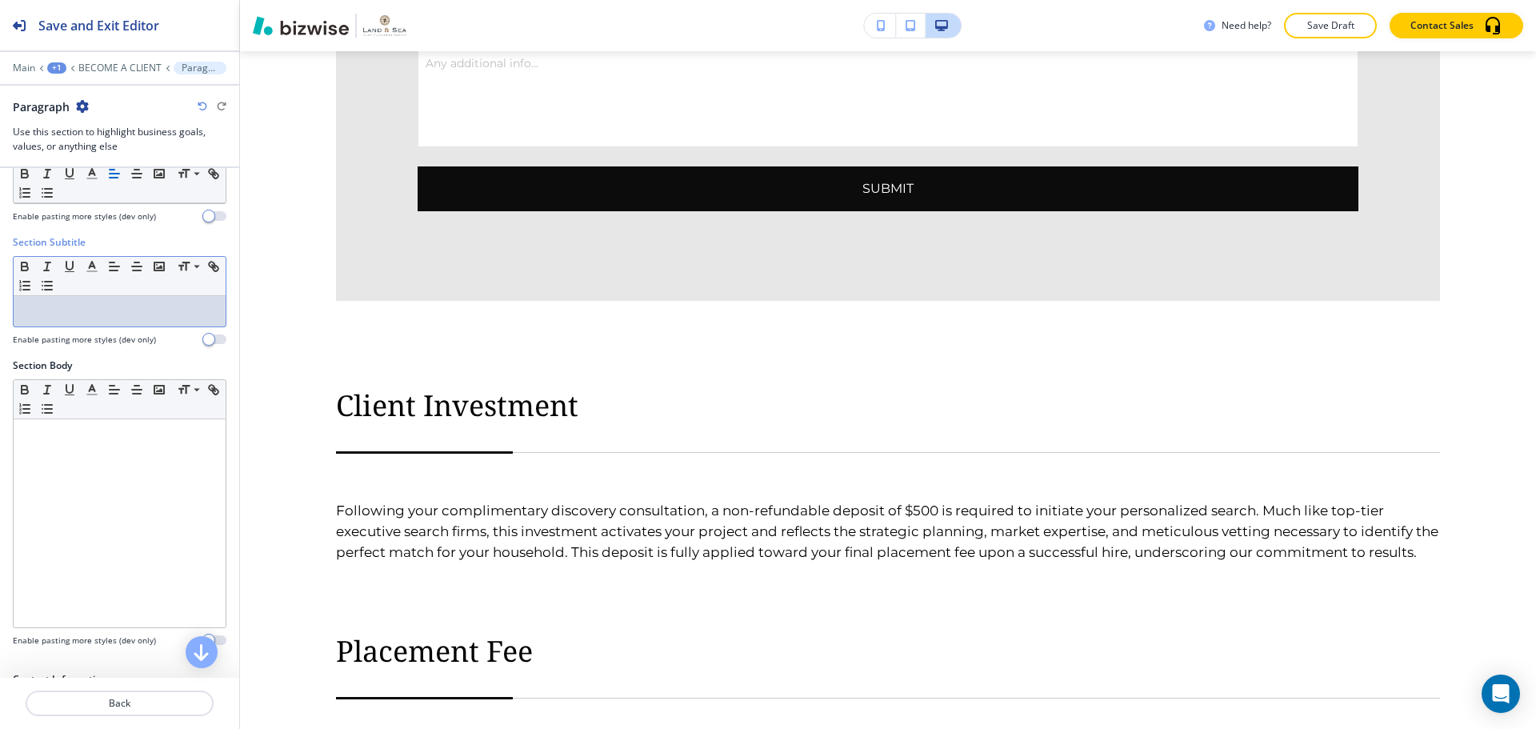
click at [157, 316] on p at bounding box center [120, 311] width 196 height 14
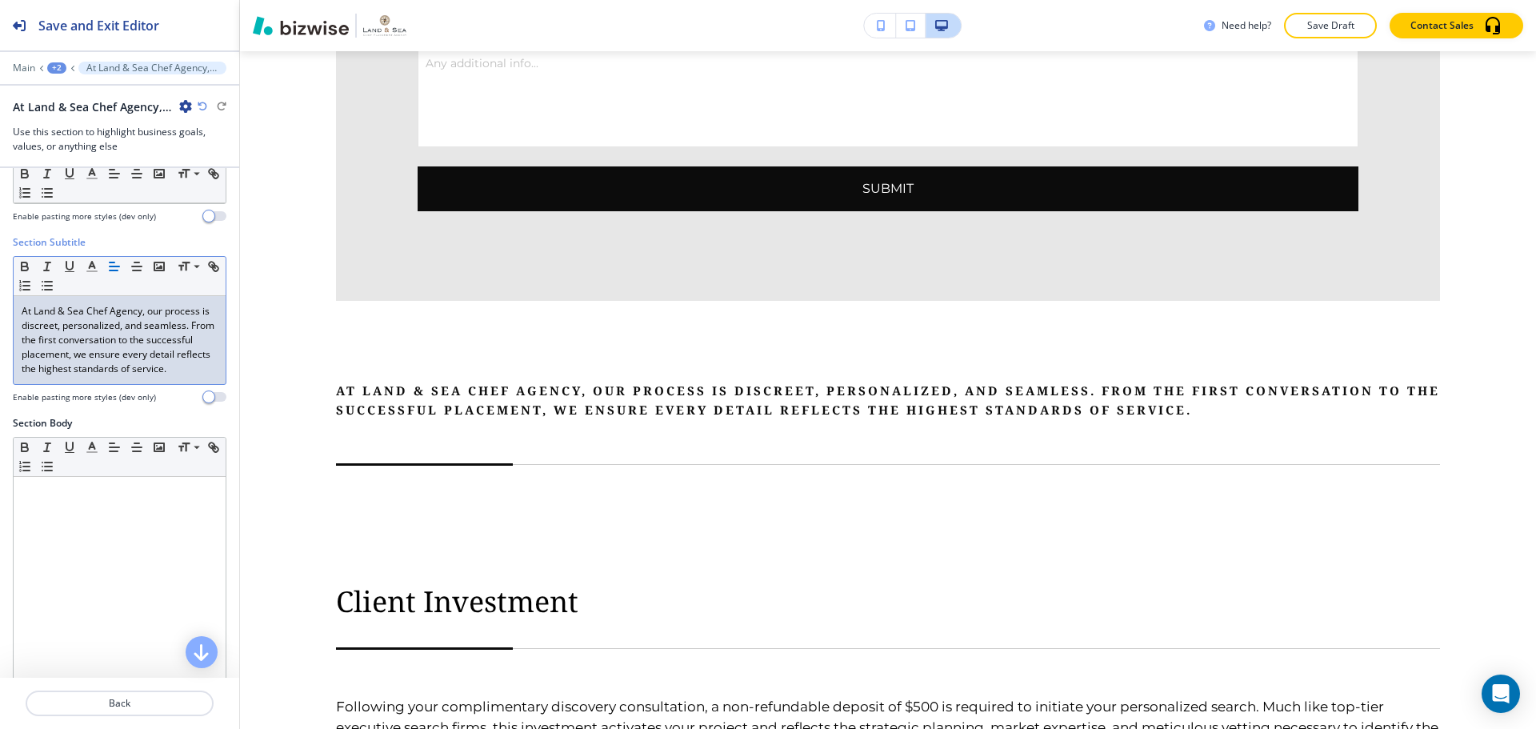
scroll to position [0, 0]
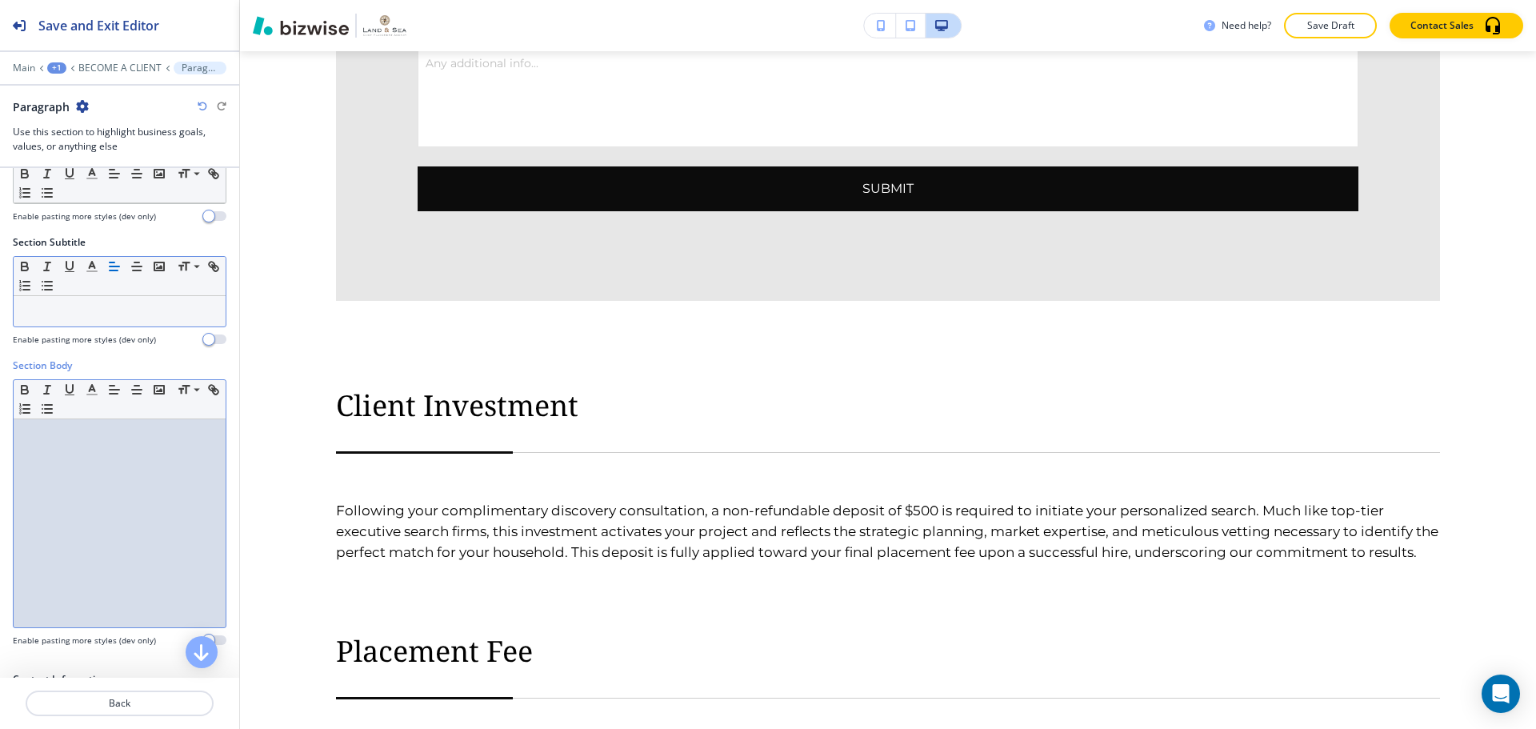
click at [138, 444] on div at bounding box center [120, 523] width 212 height 208
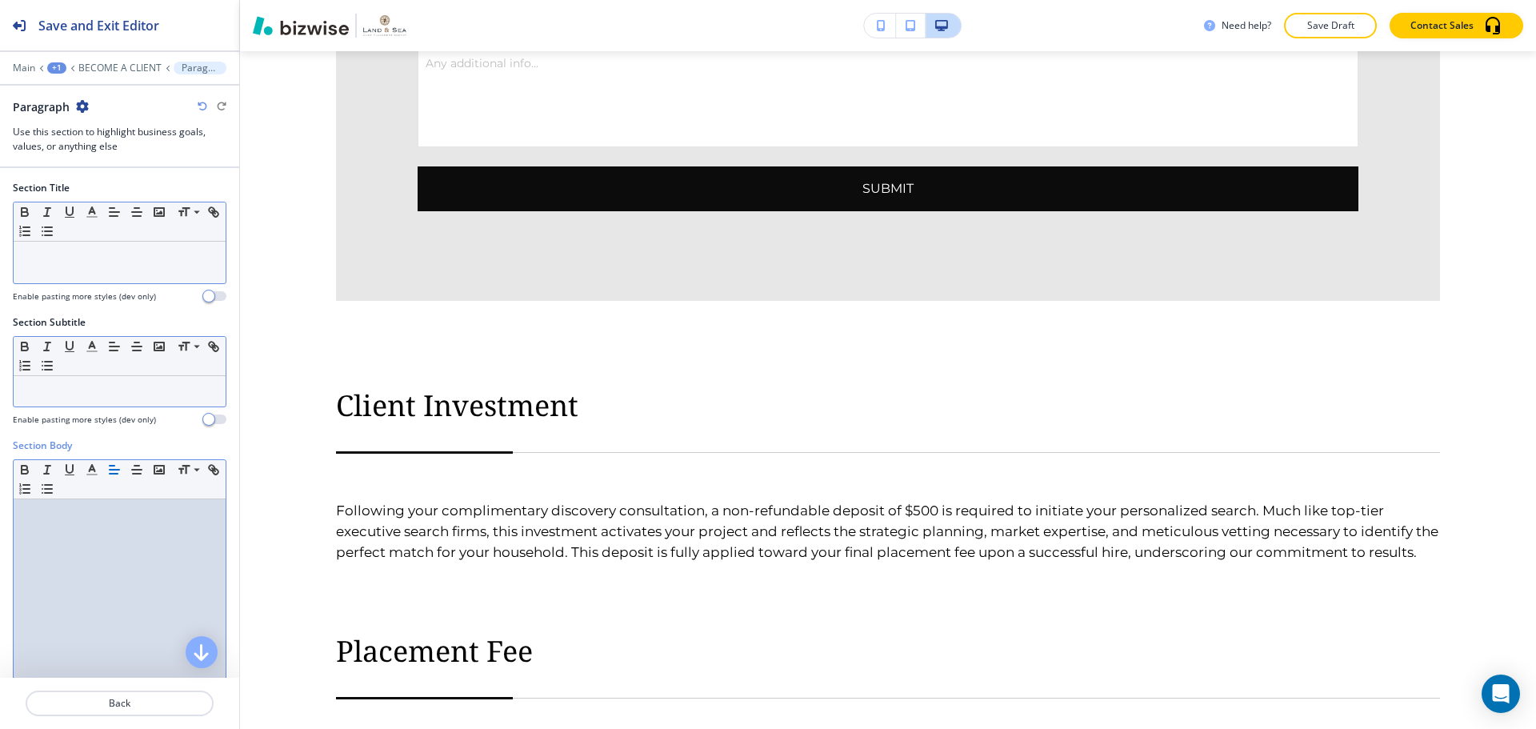
click at [98, 270] on div at bounding box center [120, 263] width 212 height 42
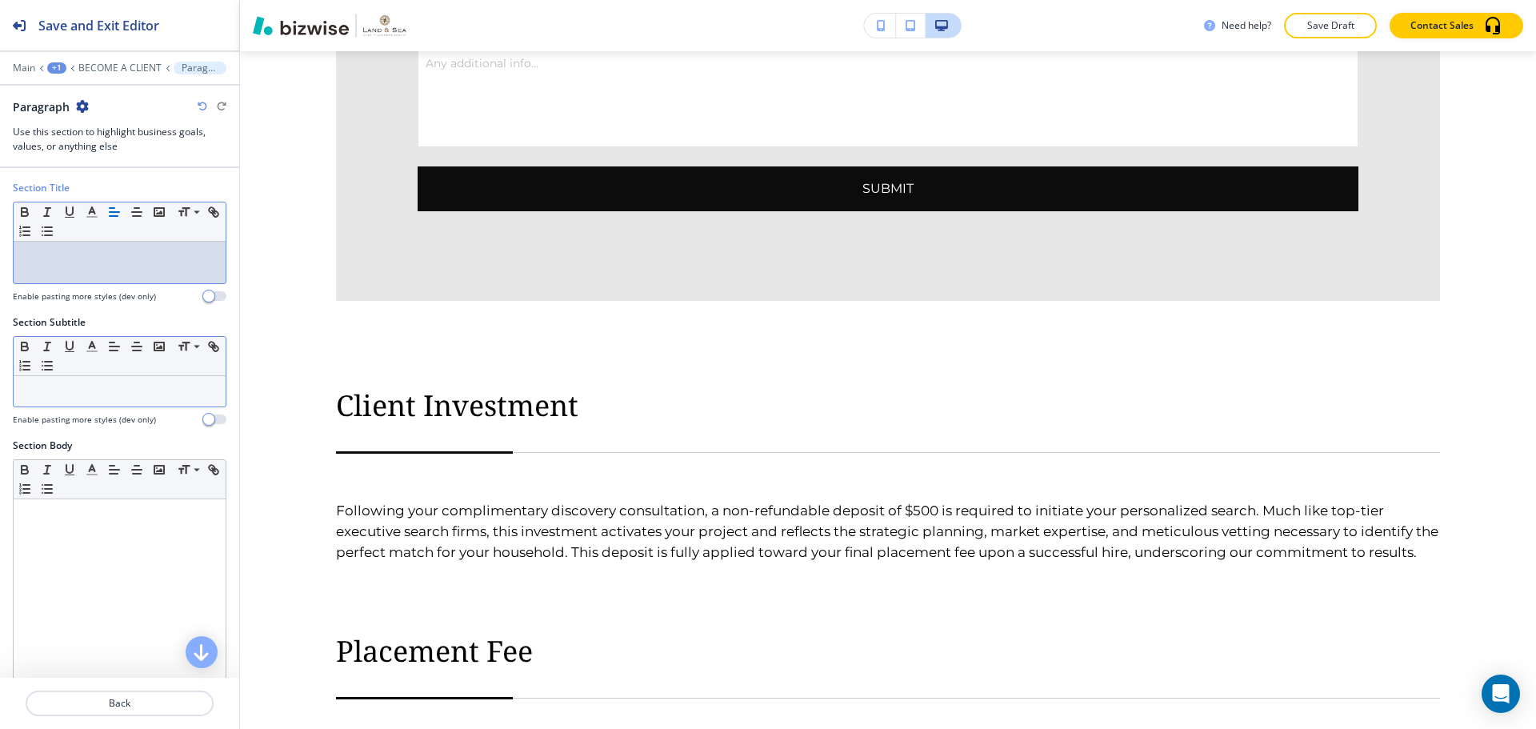
paste div
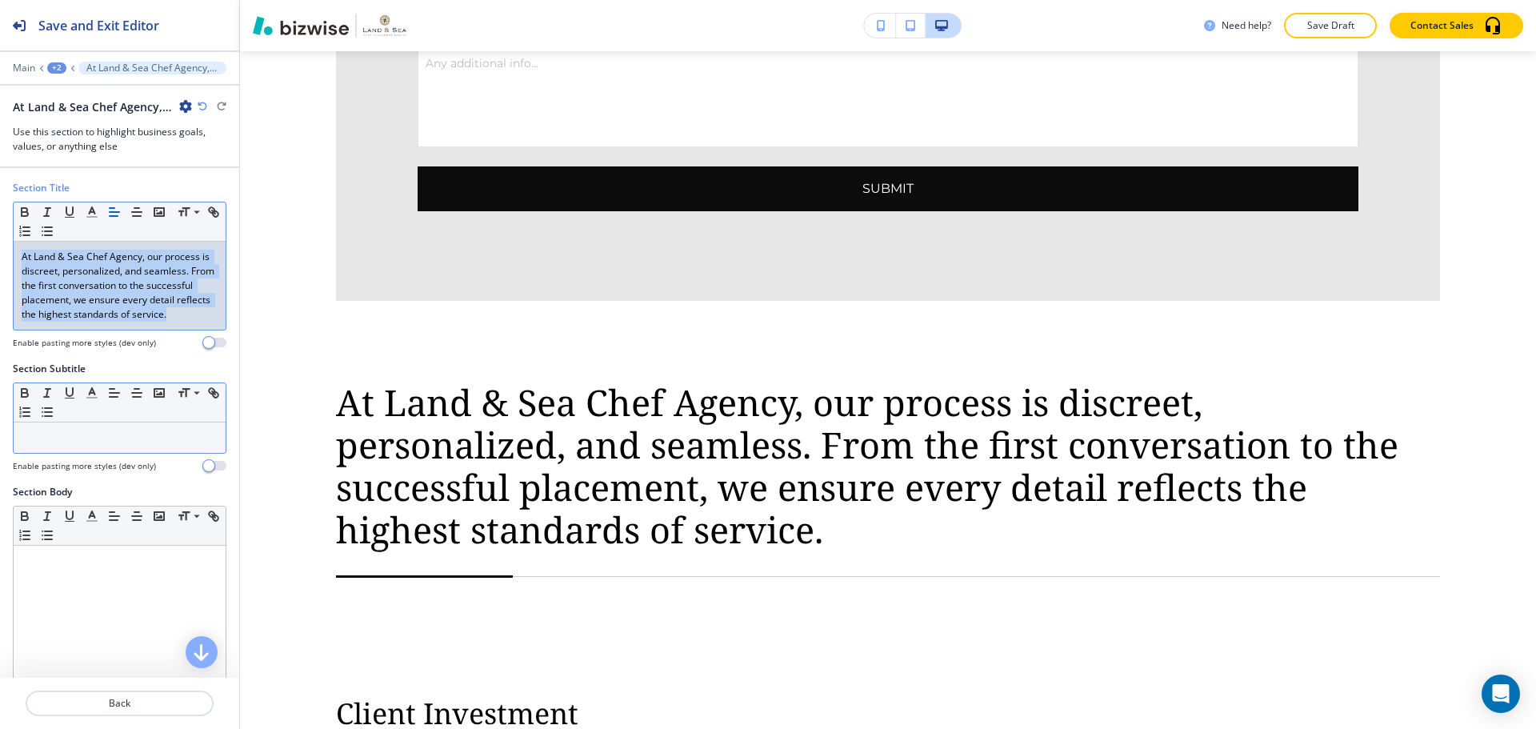
drag, startPoint x: 91, startPoint y: 334, endPoint x: 13, endPoint y: 254, distance: 112.0
click at [13, 254] on div "Small Normal Large Huge At Land & Sea Chef Agency, our process is discreet, per…" at bounding box center [120, 266] width 214 height 129
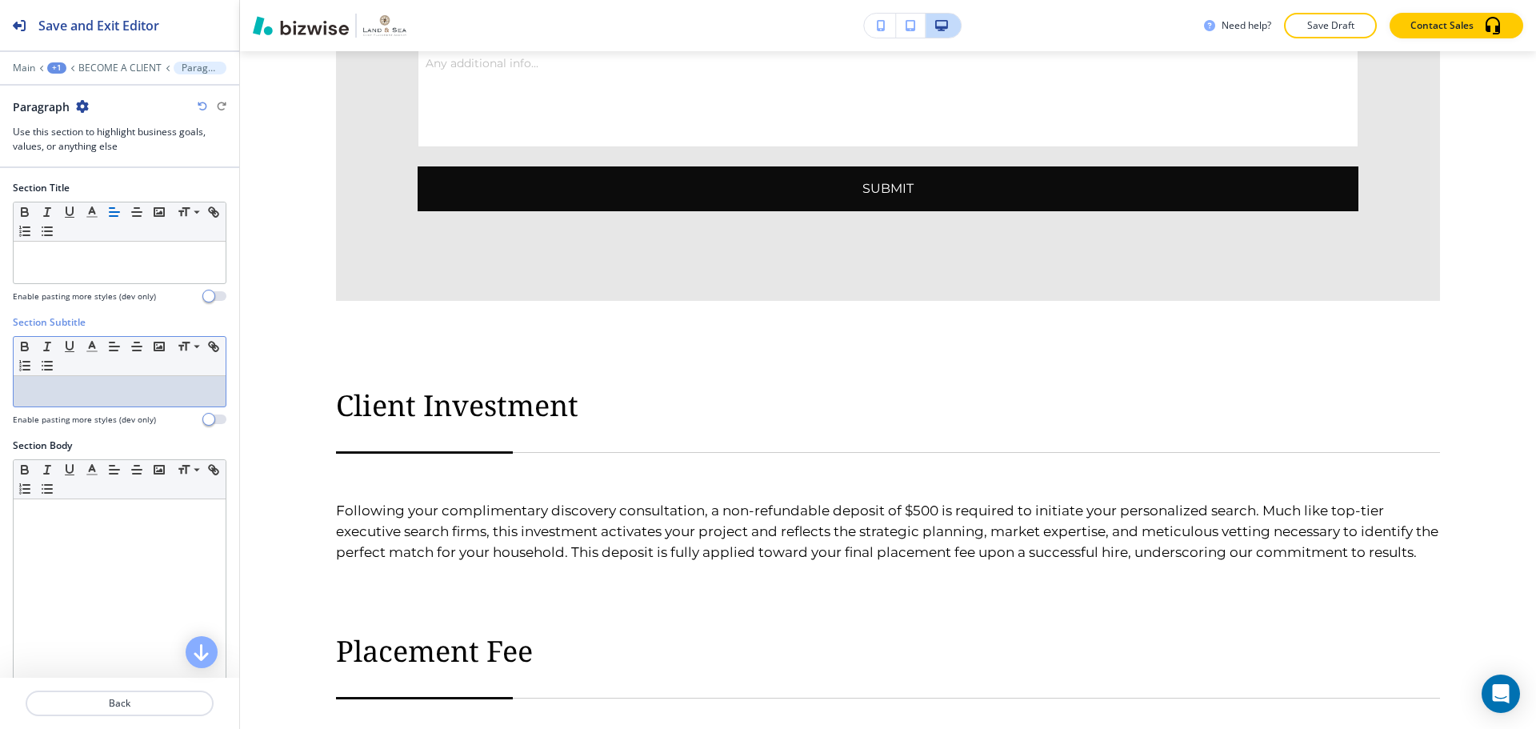
click at [48, 389] on p at bounding box center [120, 391] width 196 height 14
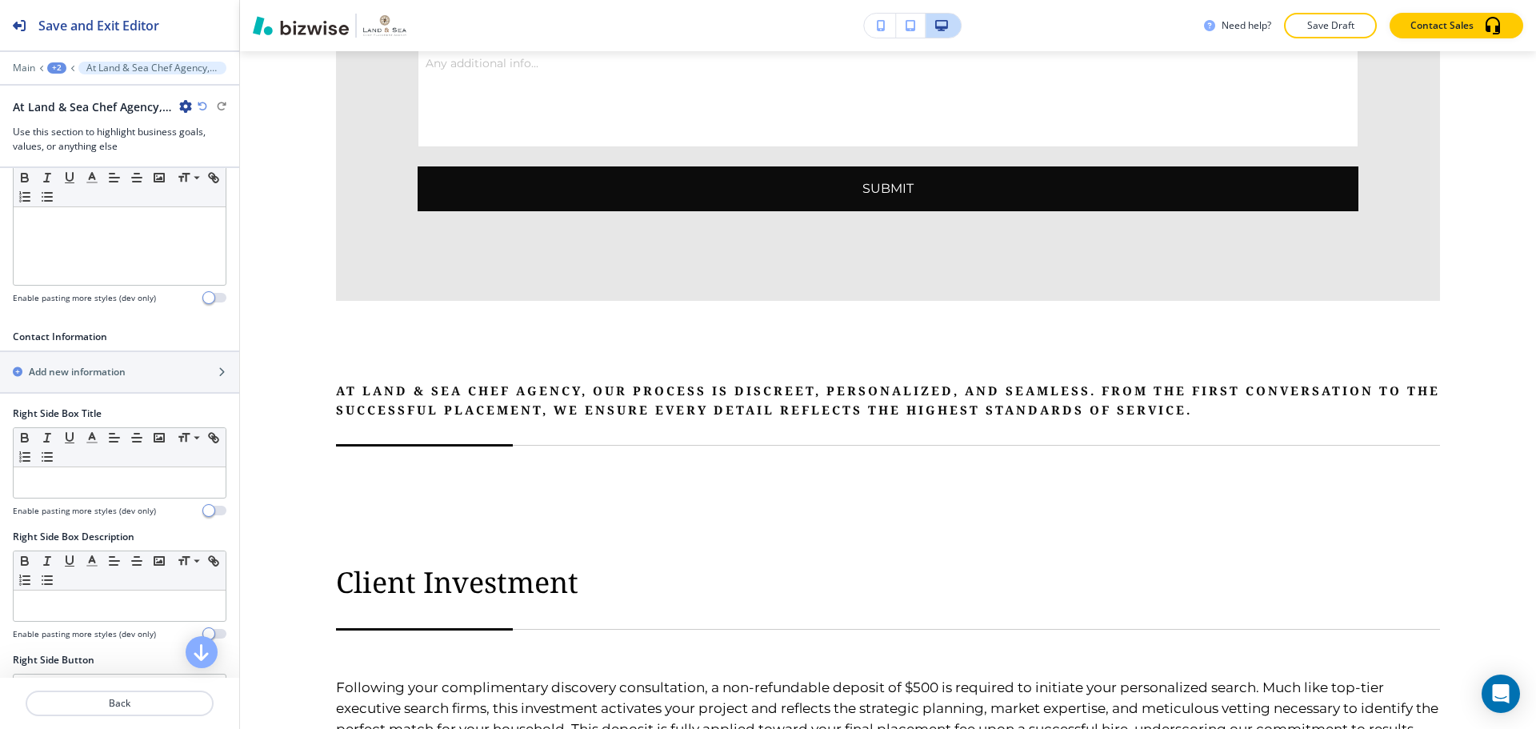
scroll to position [560, 0]
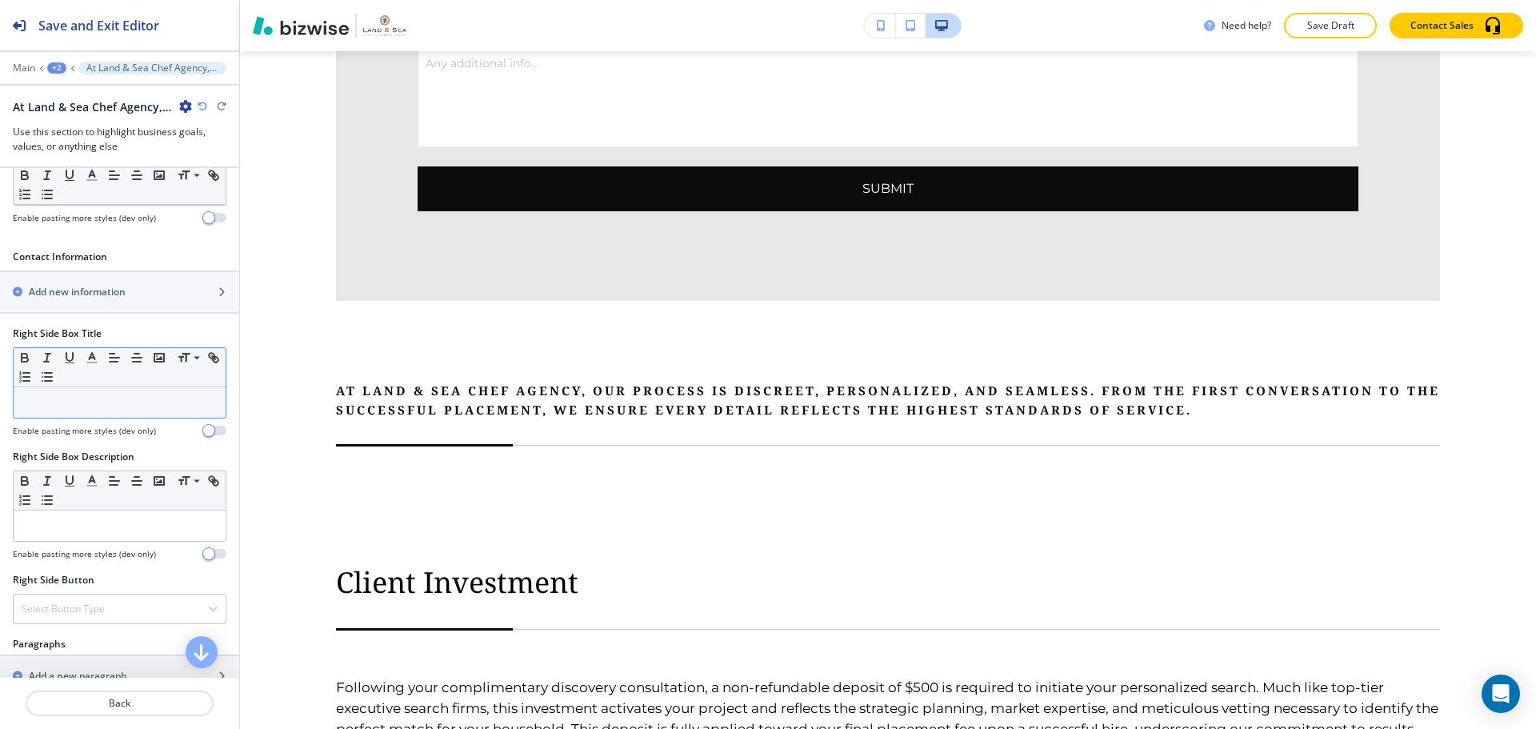
click at [121, 410] on p at bounding box center [120, 402] width 196 height 14
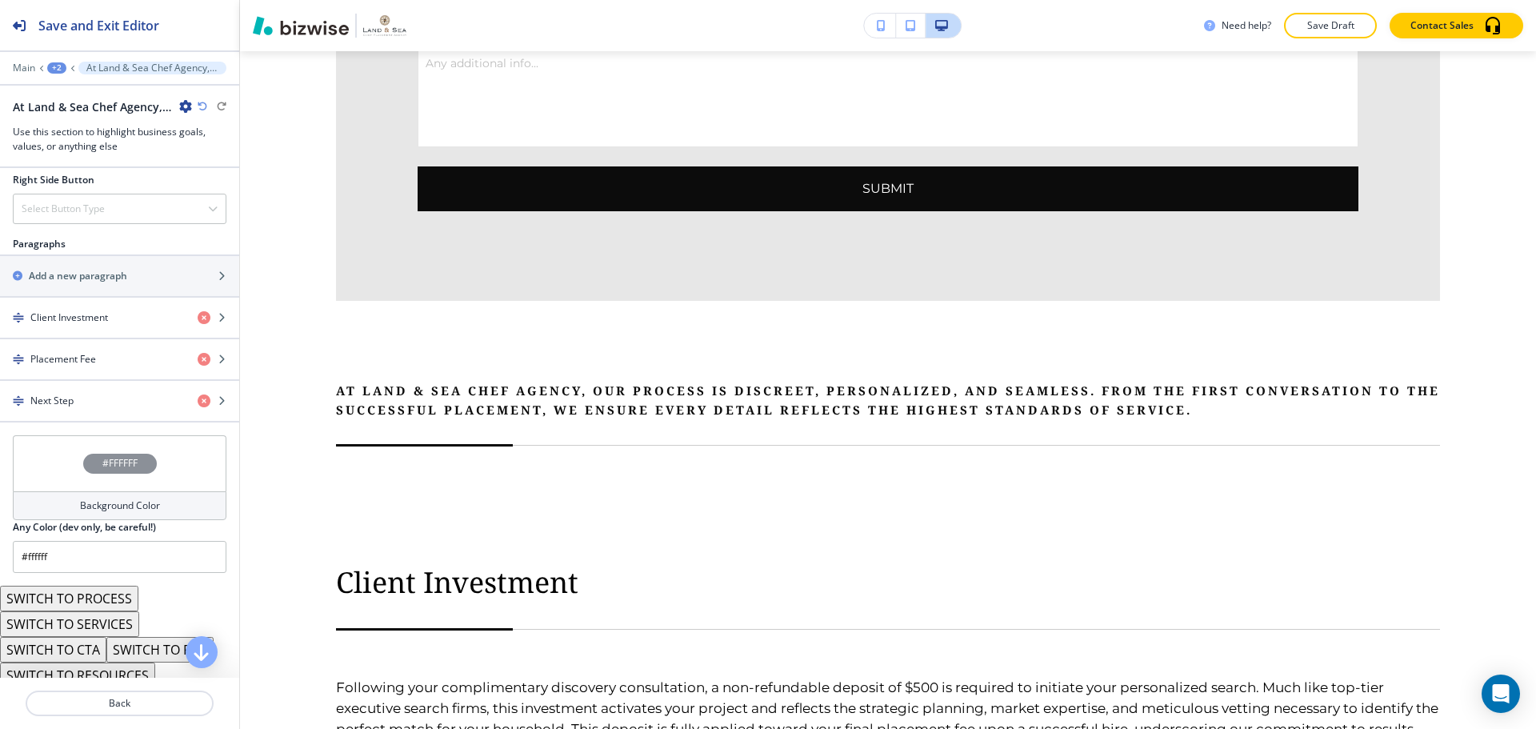
scroll to position [880, 0]
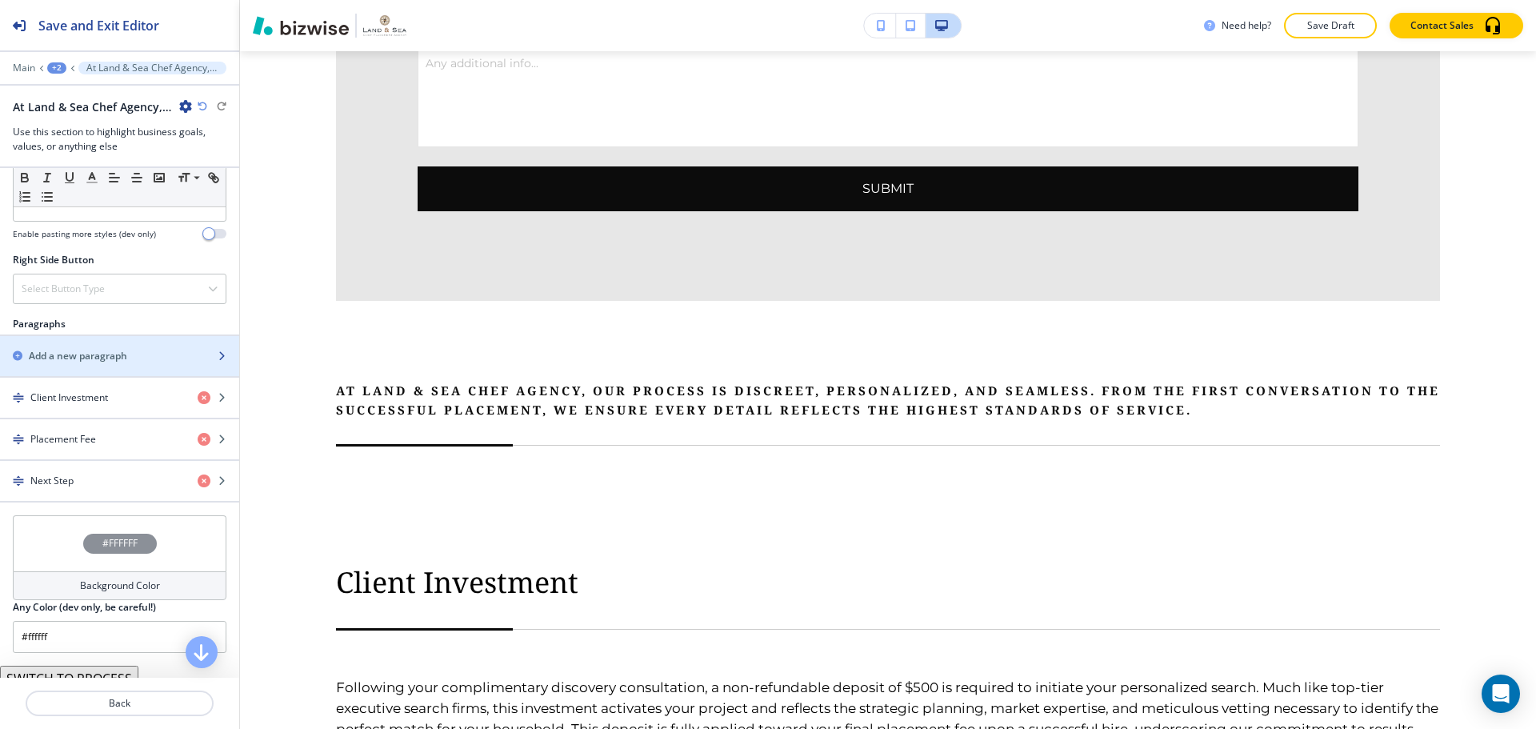
click at [94, 363] on h2 "Add a new paragraph" at bounding box center [78, 356] width 98 height 14
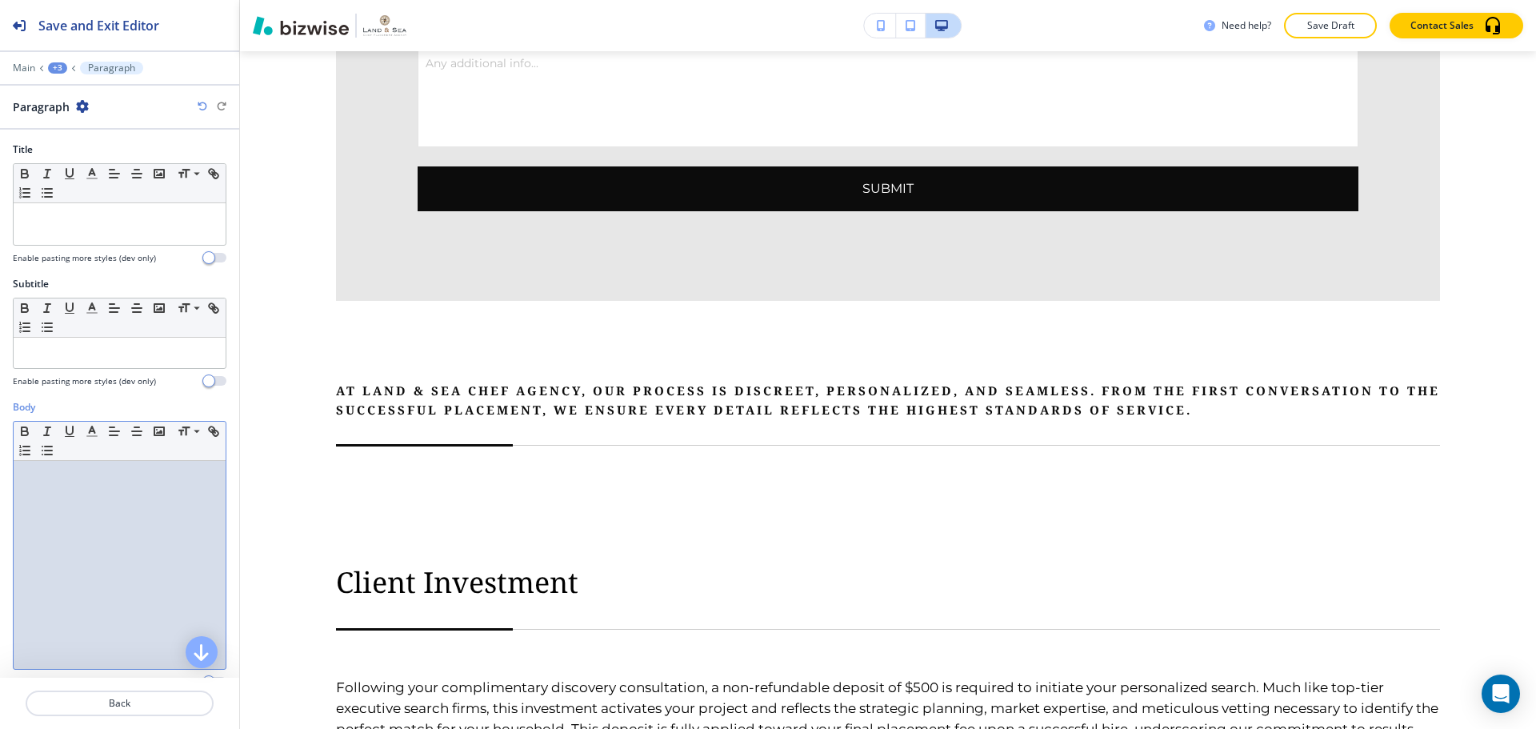
click at [93, 478] on p at bounding box center [120, 476] width 196 height 14
paste div
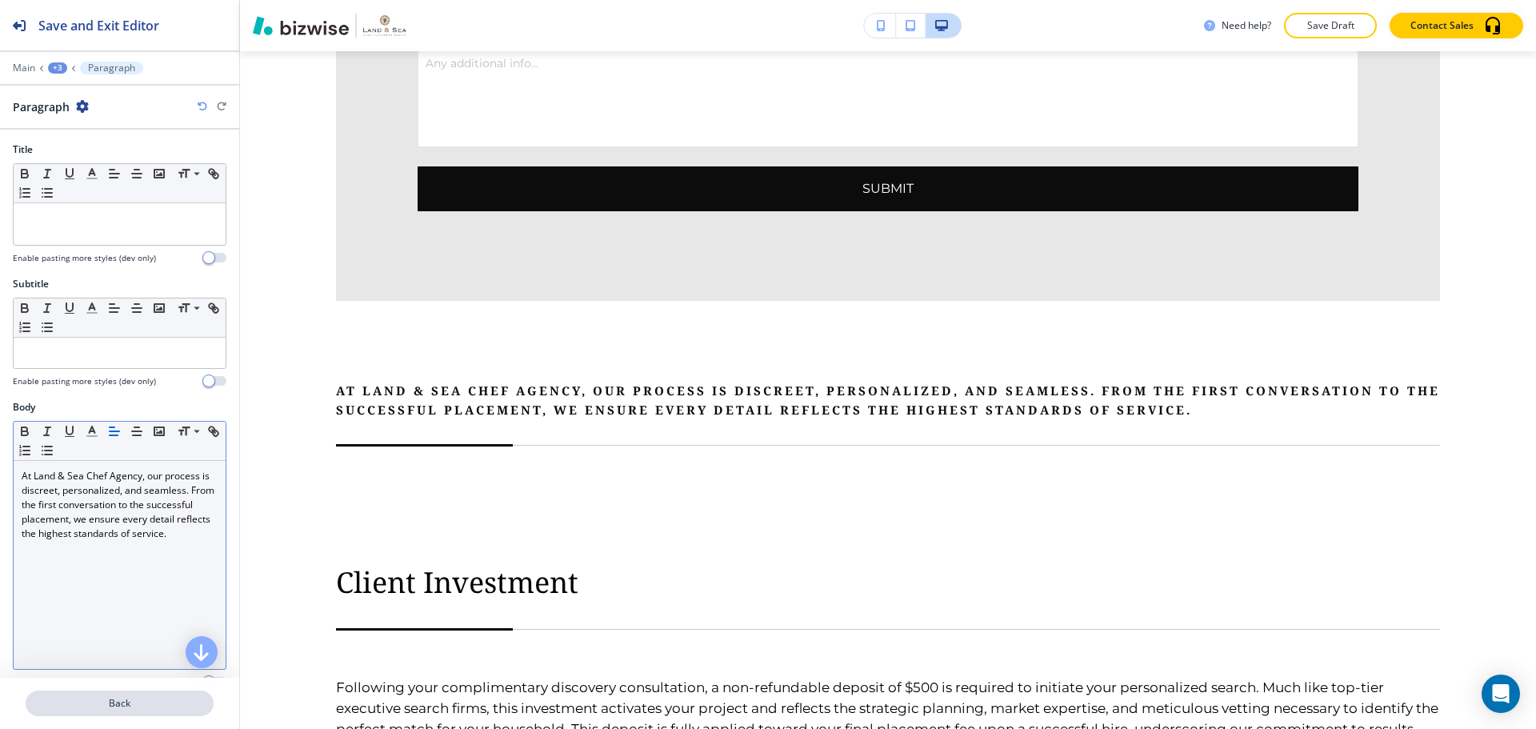
click at [108, 702] on p "Back" at bounding box center [119, 703] width 185 height 14
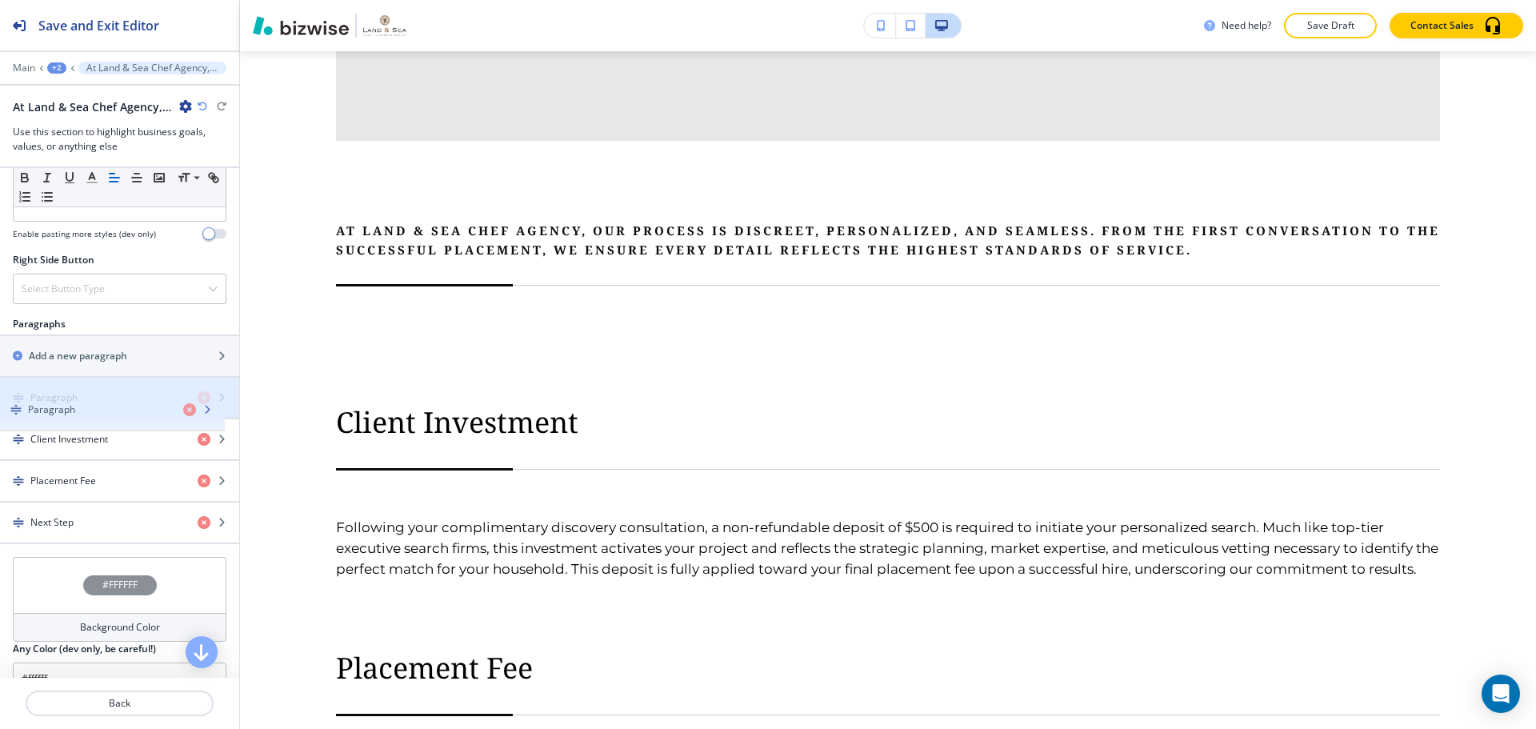
drag, startPoint x: 17, startPoint y: 529, endPoint x: 16, endPoint y: 406, distance: 123.2
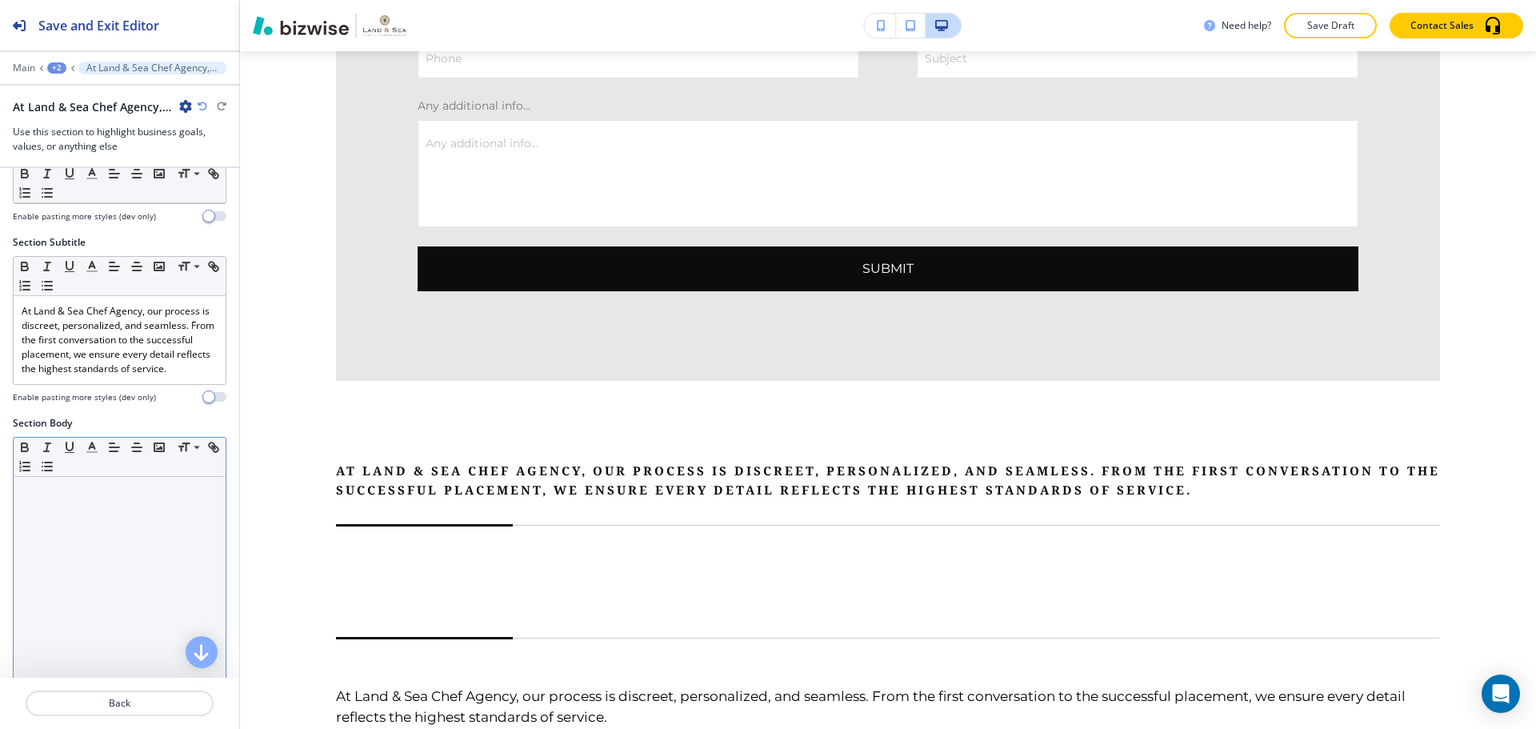
scroll to position [0, 0]
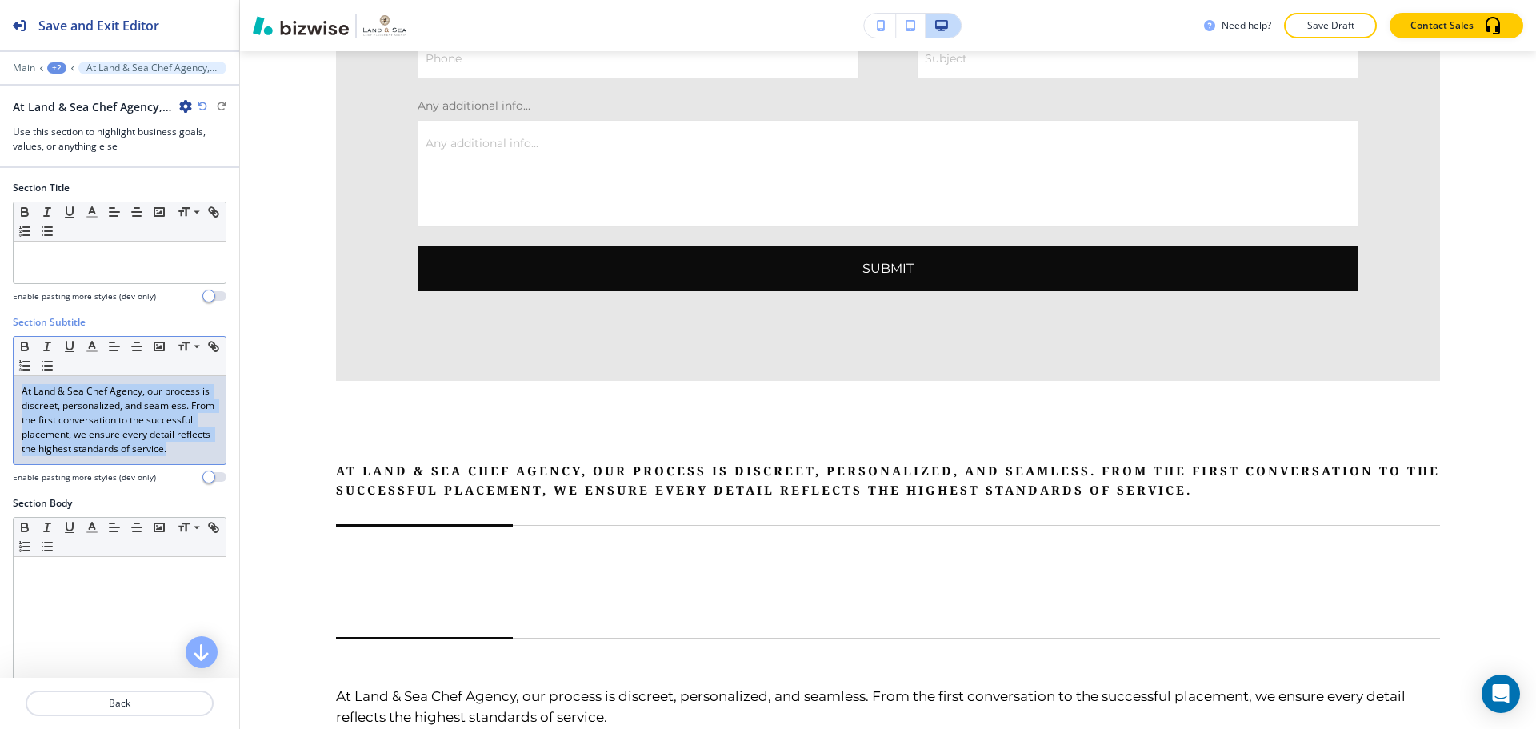
drag, startPoint x: 130, startPoint y: 467, endPoint x: 22, endPoint y: 388, distance: 133.9
click at [22, 388] on p "At Land & Sea Chef Agency, our process is discreet, personalized, and seamless.…" at bounding box center [120, 420] width 196 height 72
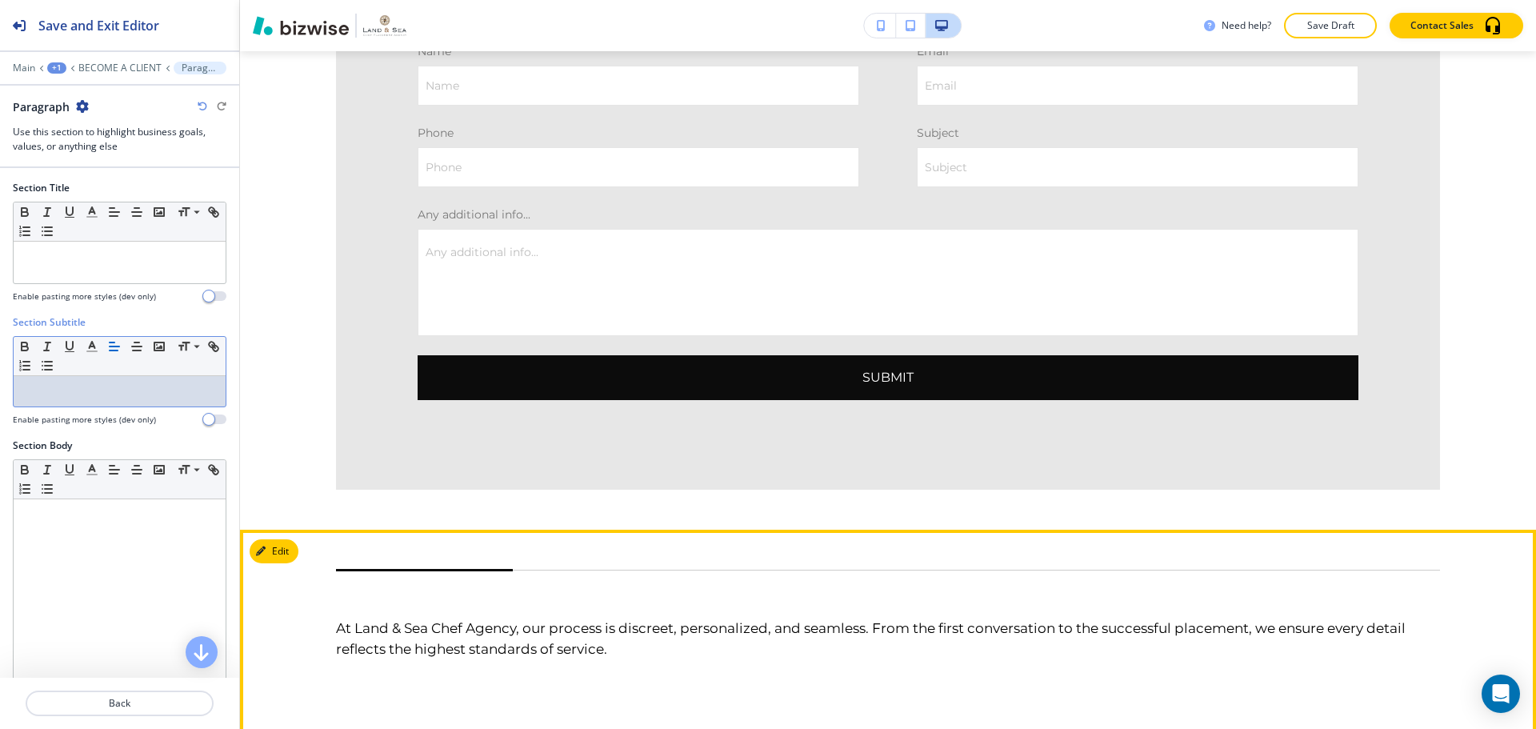
scroll to position [3087, 0]
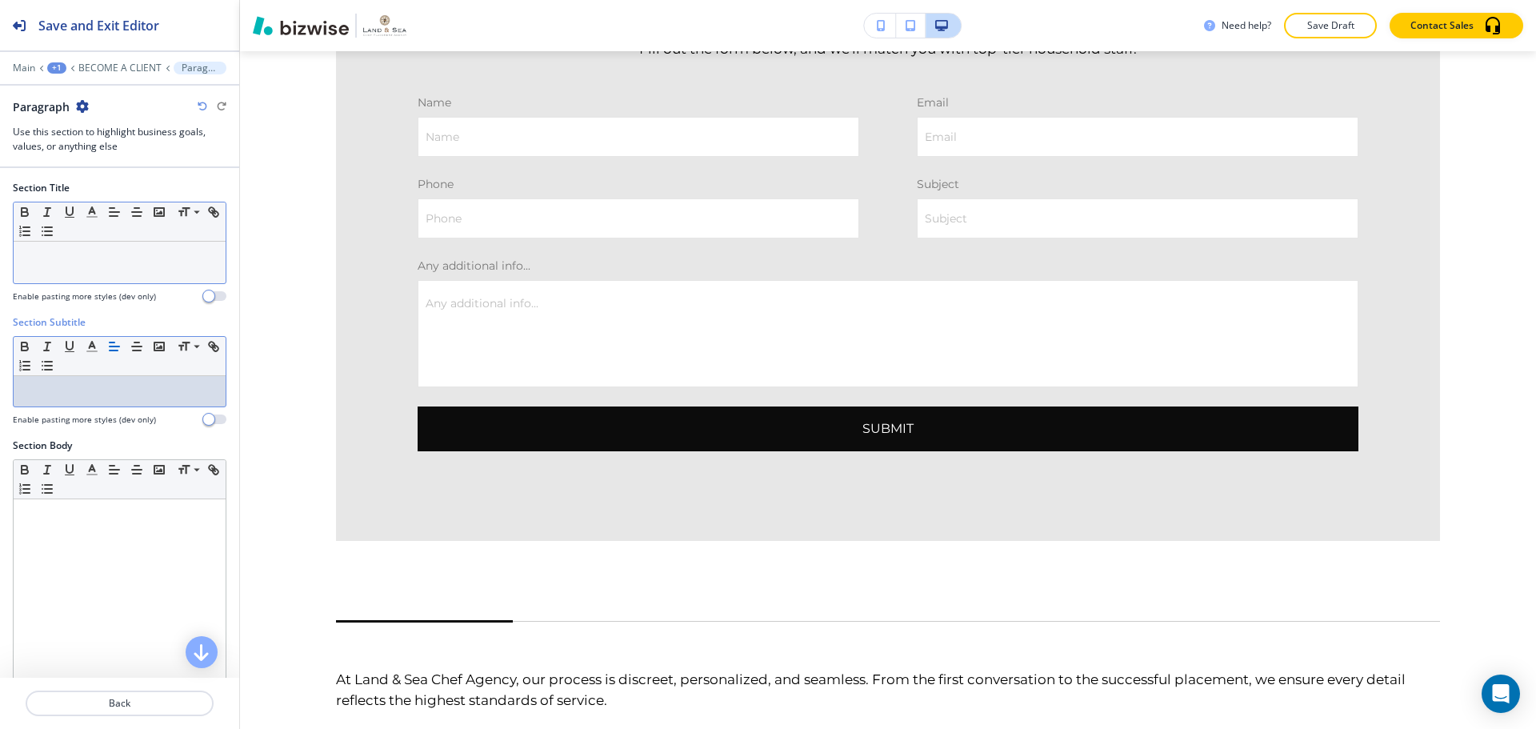
click at [47, 246] on div at bounding box center [120, 263] width 212 height 42
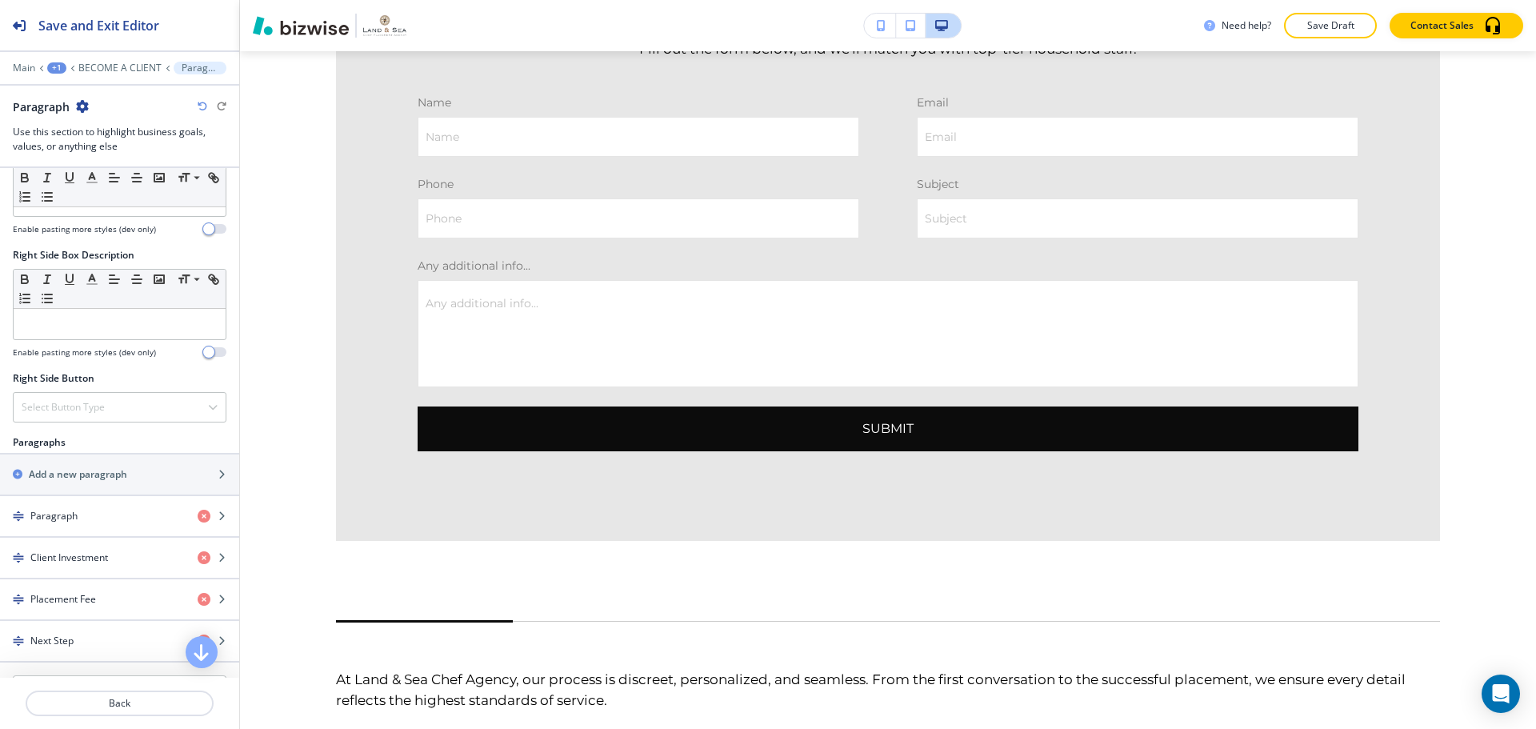
scroll to position [720, 0]
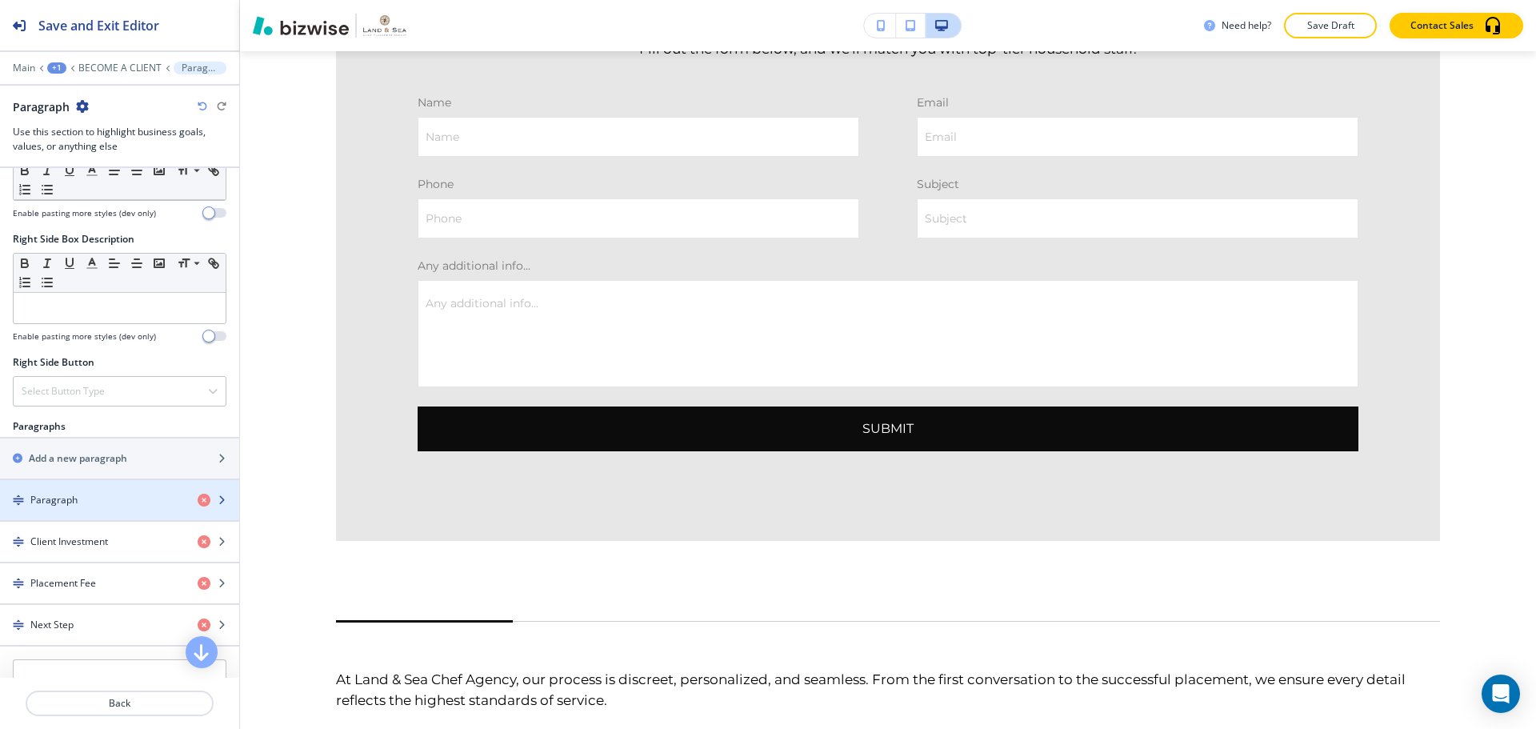
click at [78, 486] on div "button" at bounding box center [119, 486] width 239 height 13
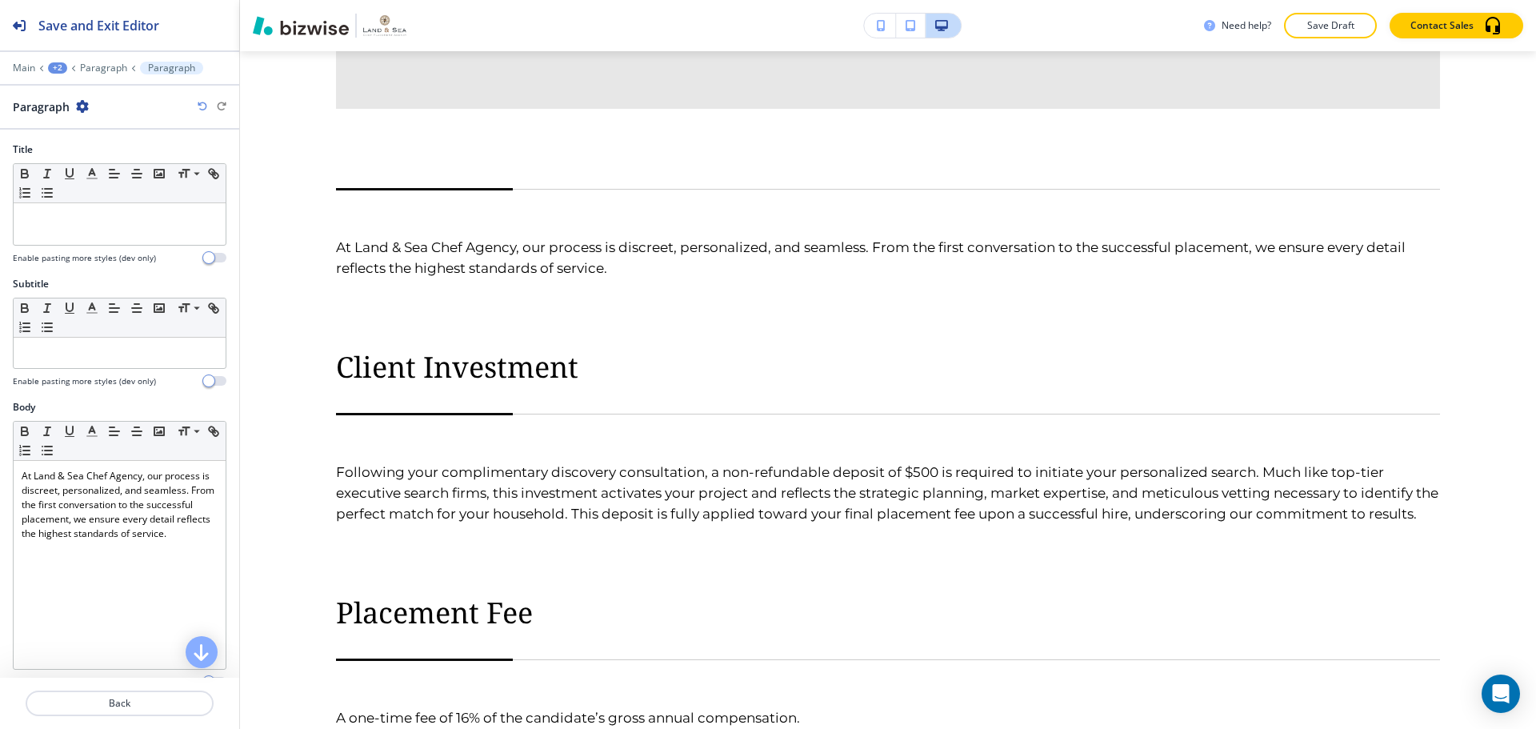
scroll to position [3527, 0]
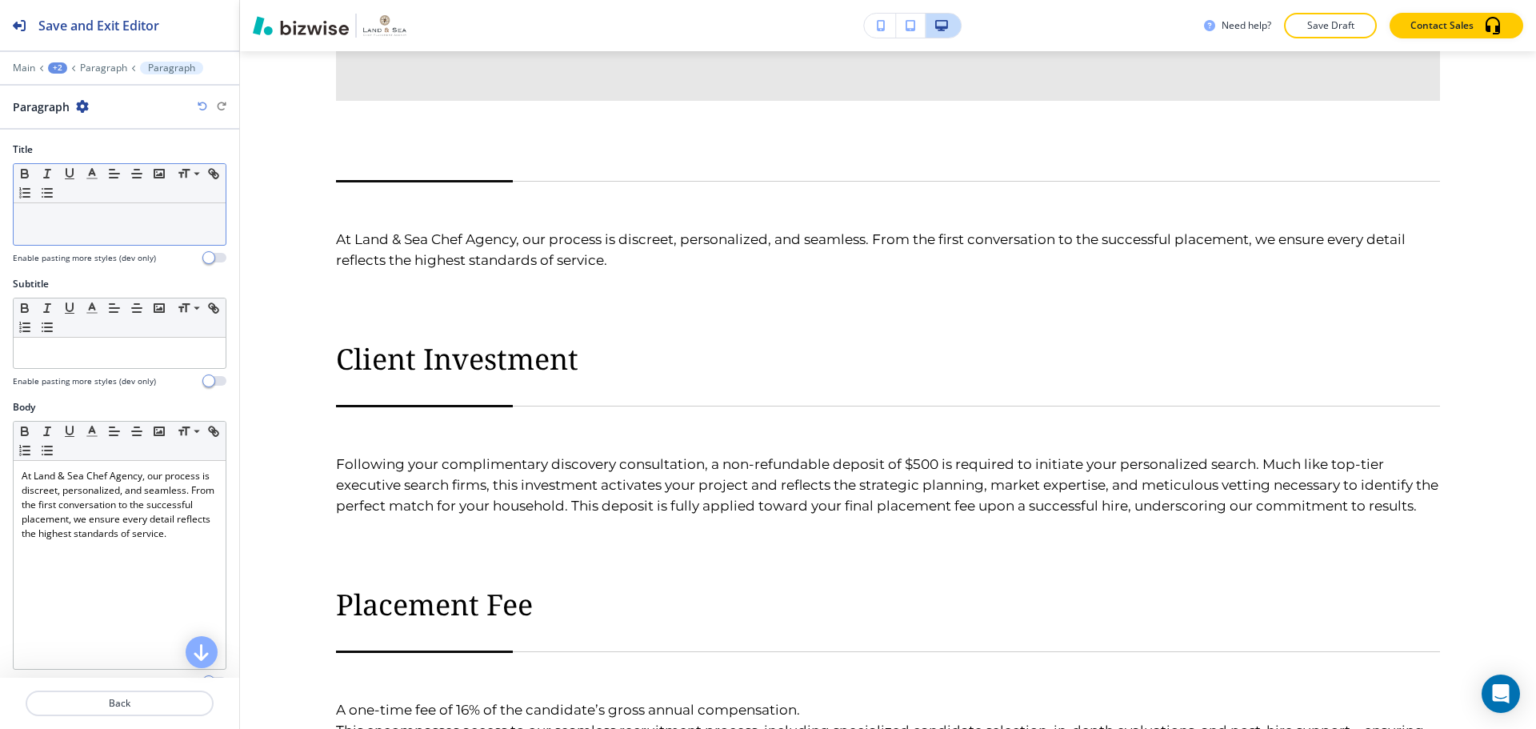
click at [70, 235] on div at bounding box center [120, 224] width 212 height 42
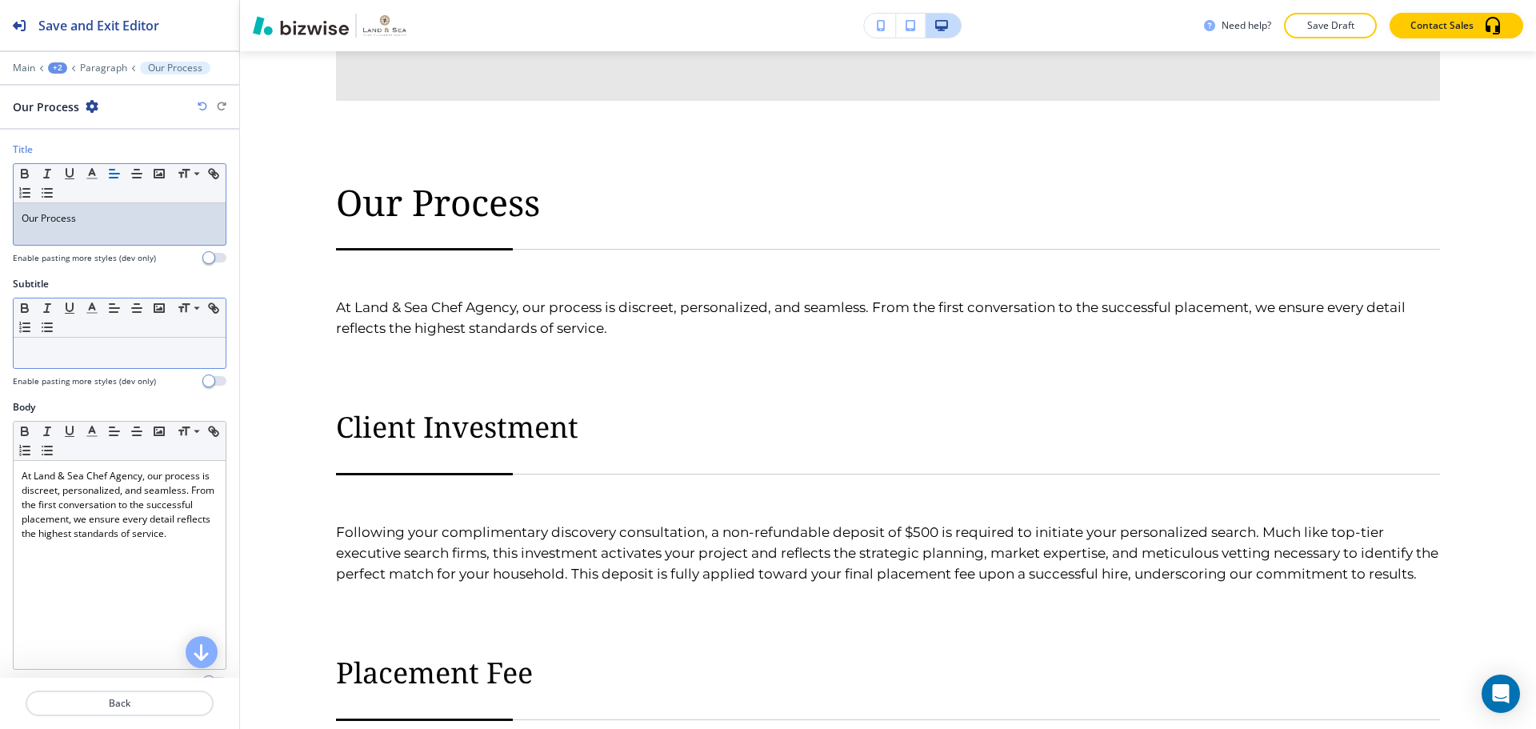
click at [54, 356] on p at bounding box center [120, 353] width 196 height 14
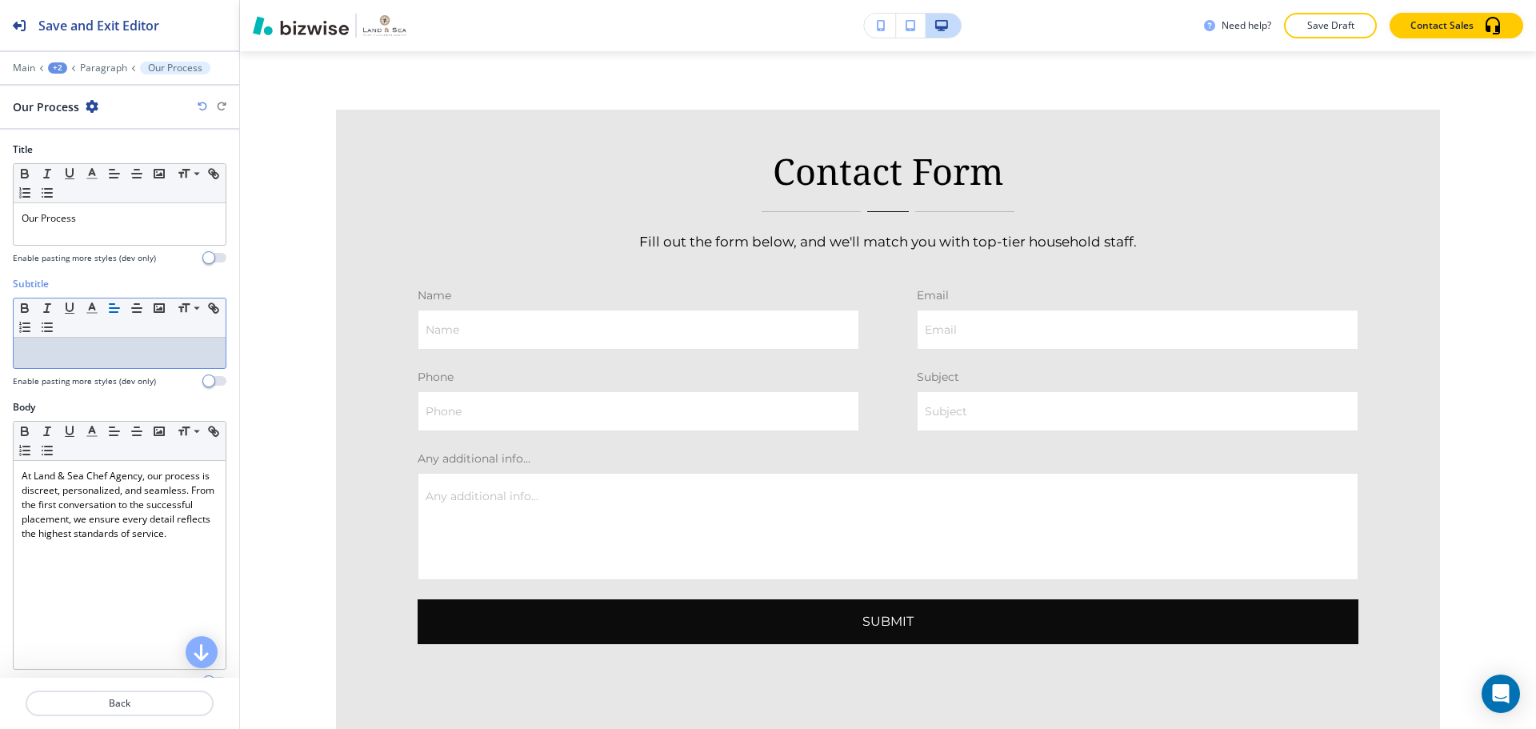
scroll to position [2887, 0]
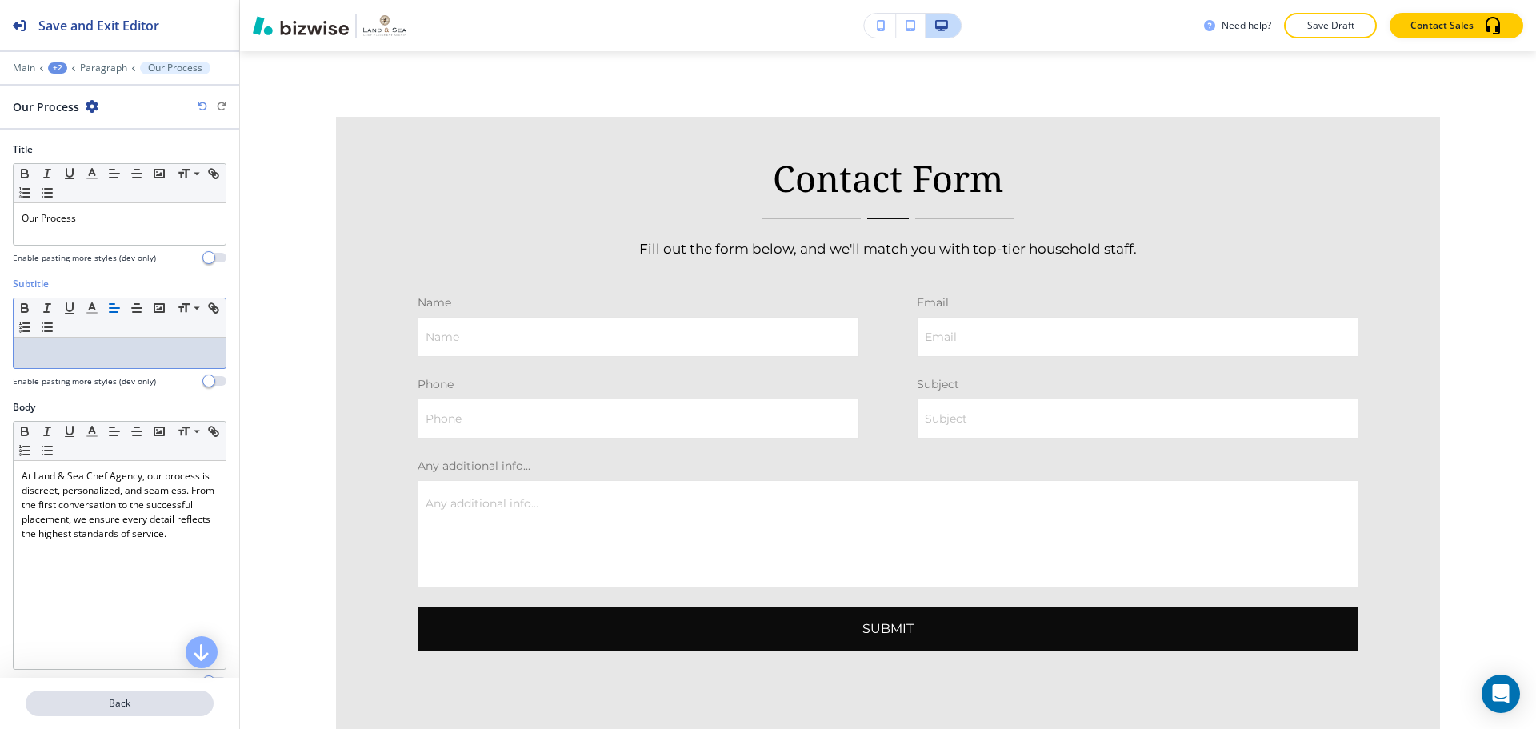
click at [78, 715] on button "Back" at bounding box center [120, 703] width 188 height 26
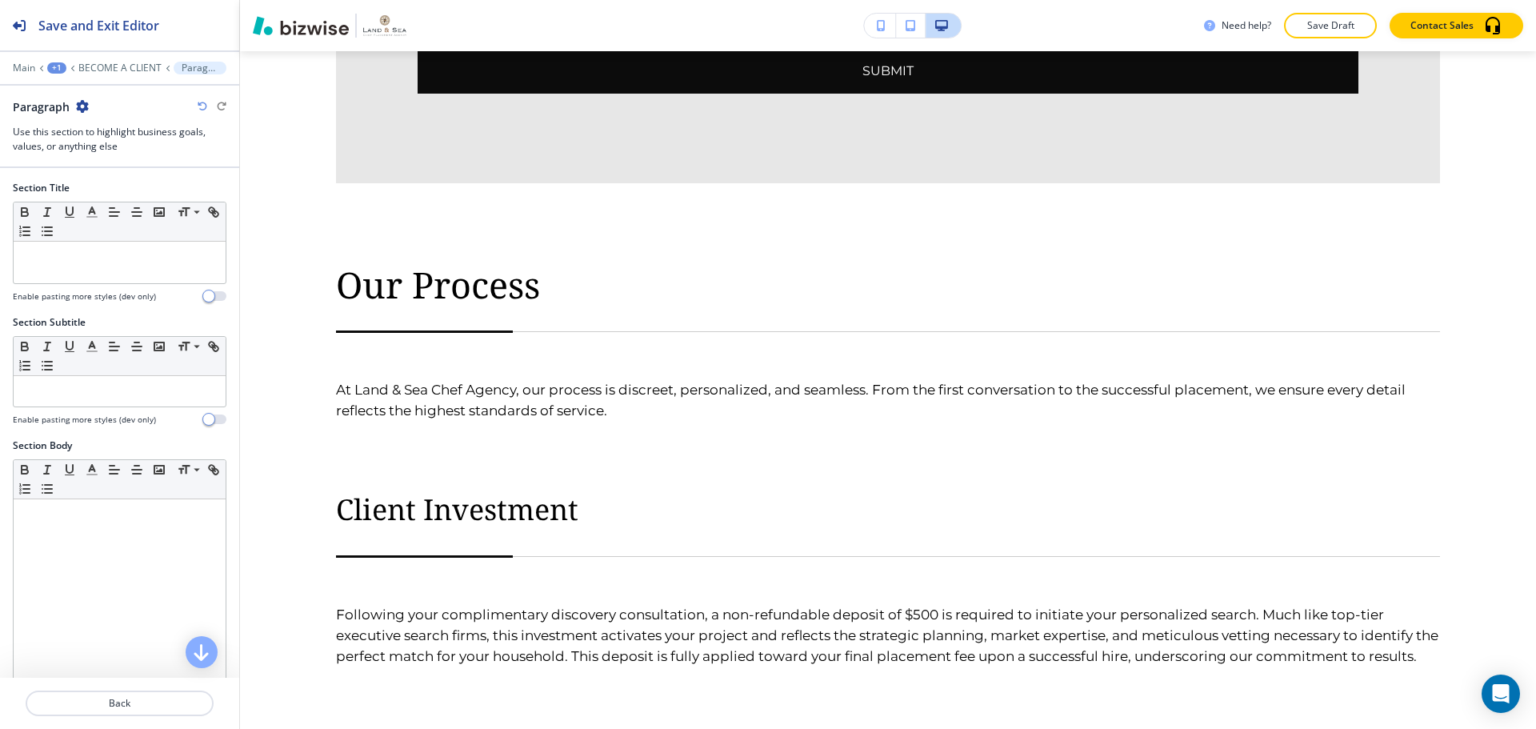
scroll to position [3487, 0]
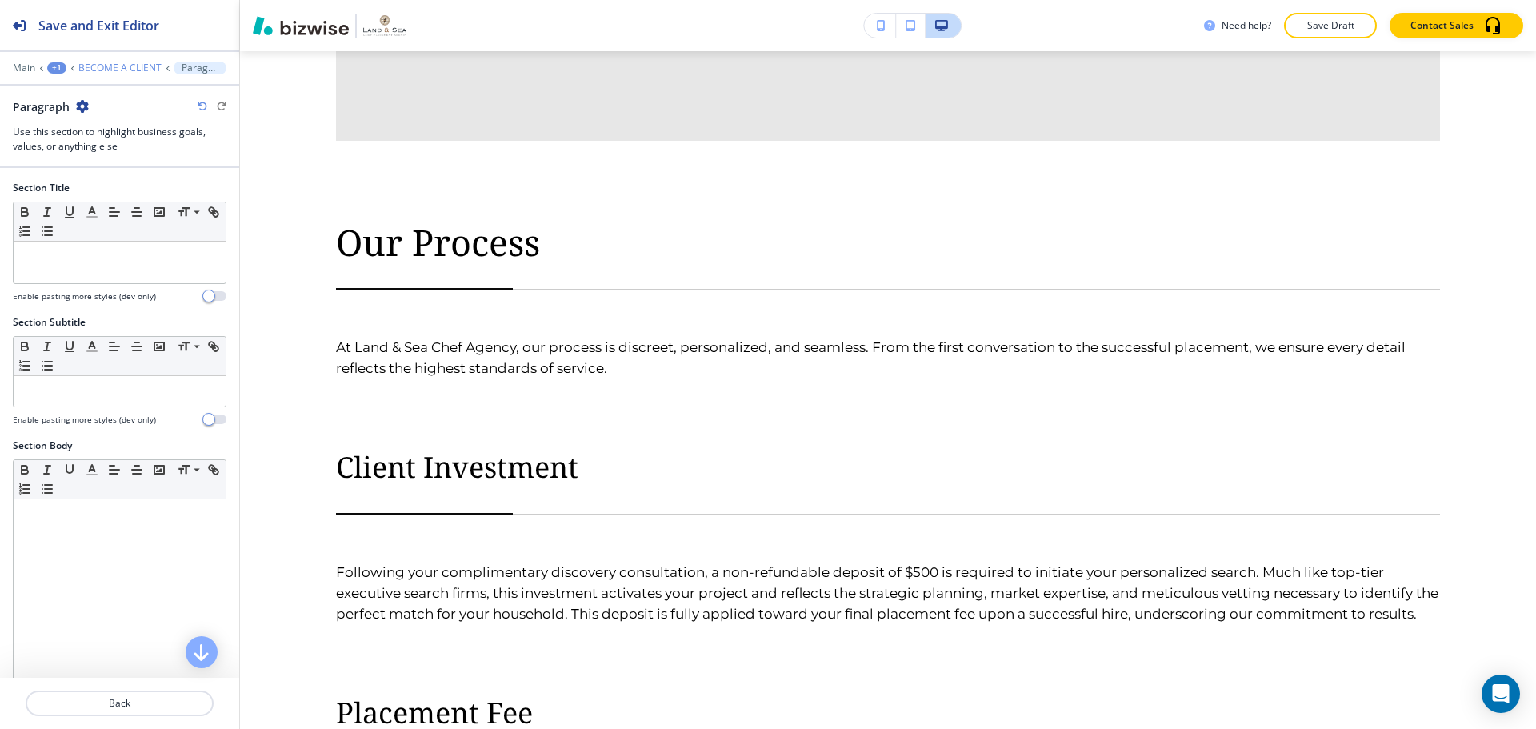
click at [96, 70] on p "BECOME A CLIENT" at bounding box center [119, 67] width 83 height 11
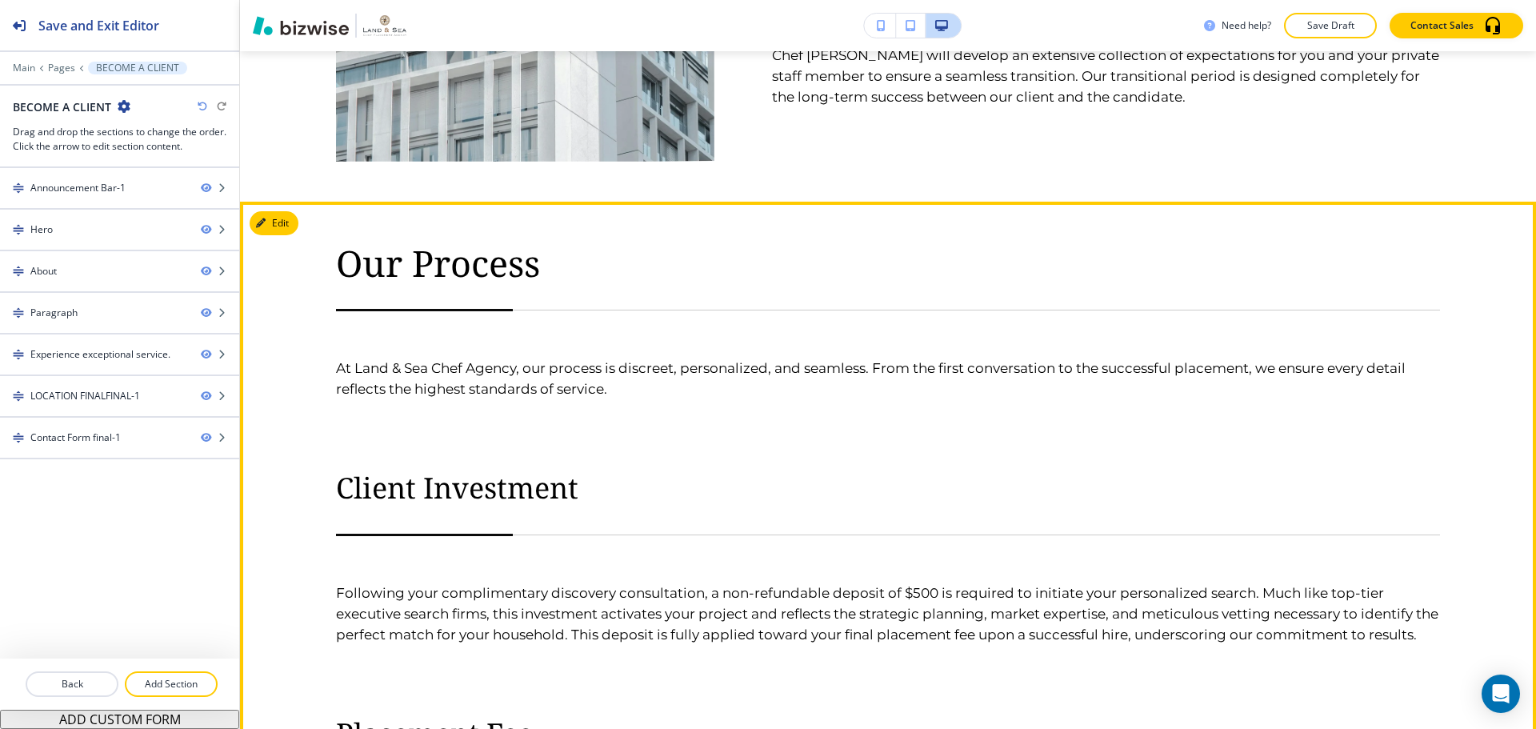
scroll to position [1374, 0]
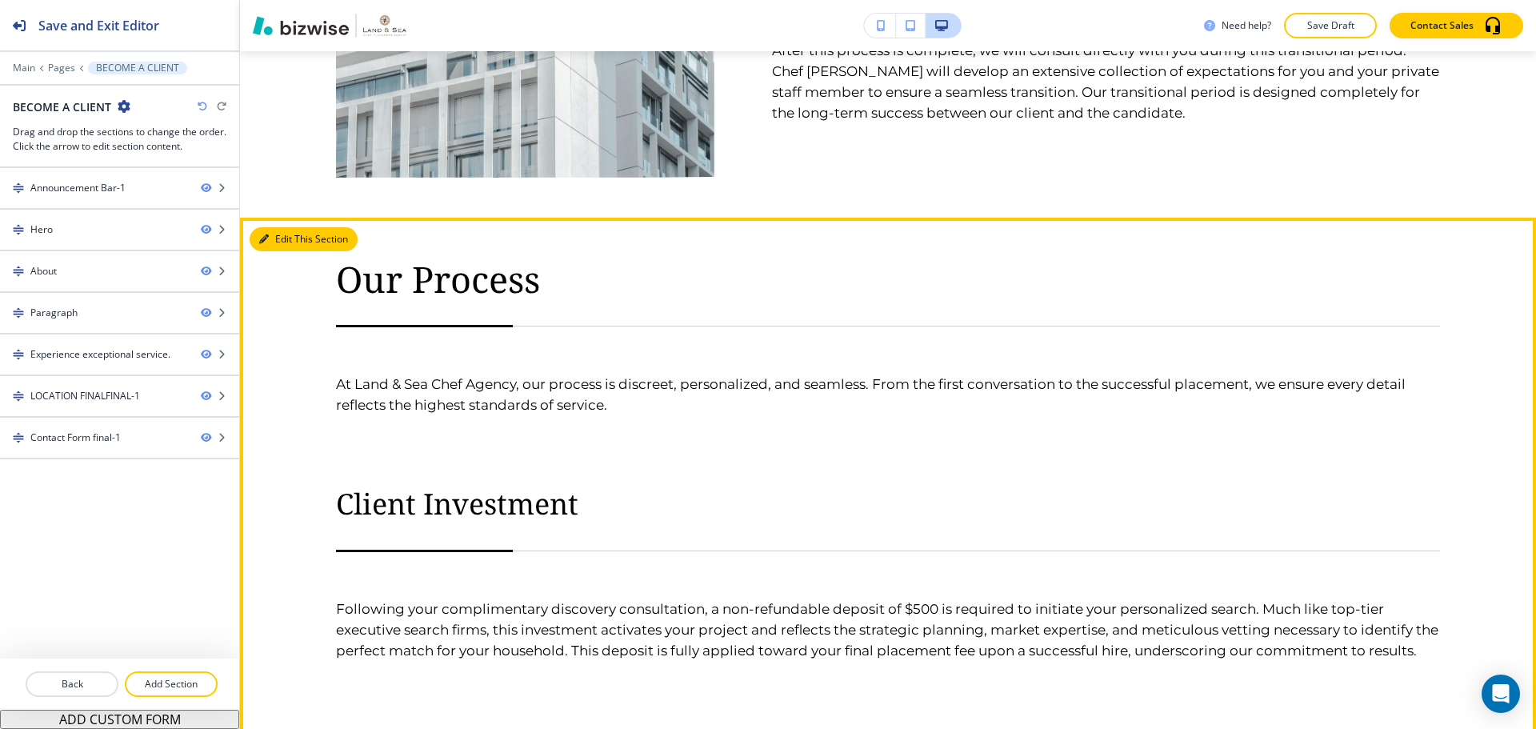
click at [278, 234] on button "Edit This Section" at bounding box center [304, 239] width 108 height 24
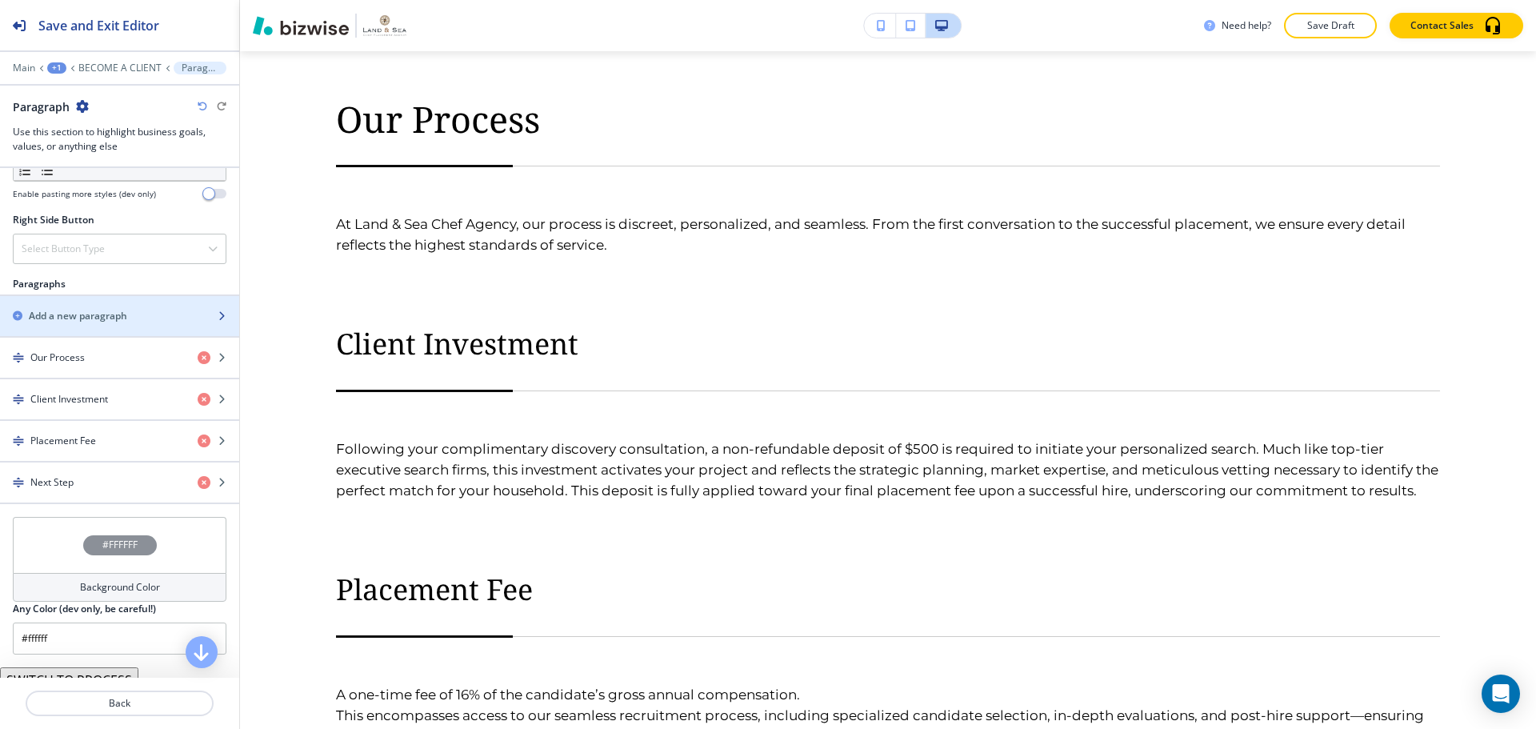
scroll to position [954, 0]
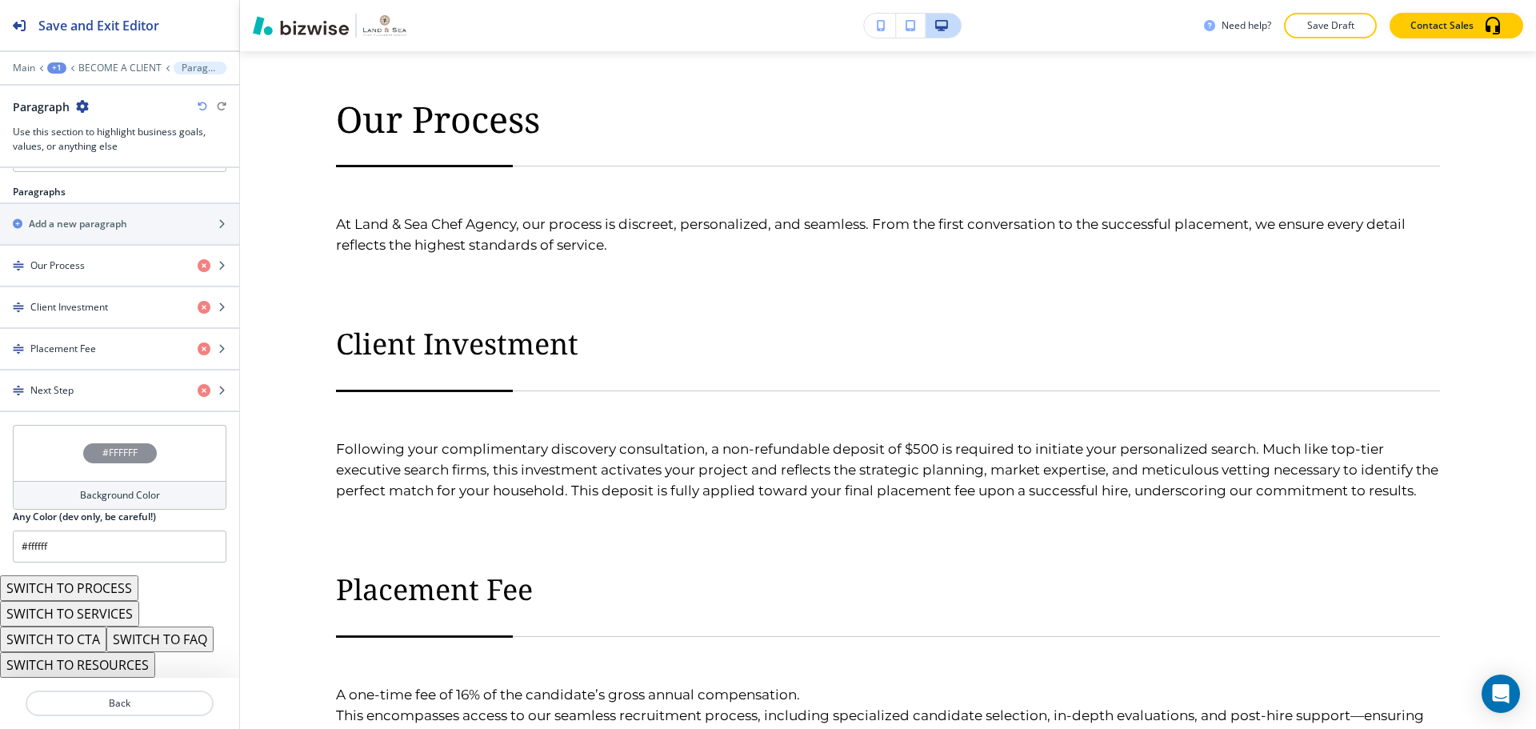
click at [90, 488] on h4 "Background Color" at bounding box center [120, 495] width 80 height 14
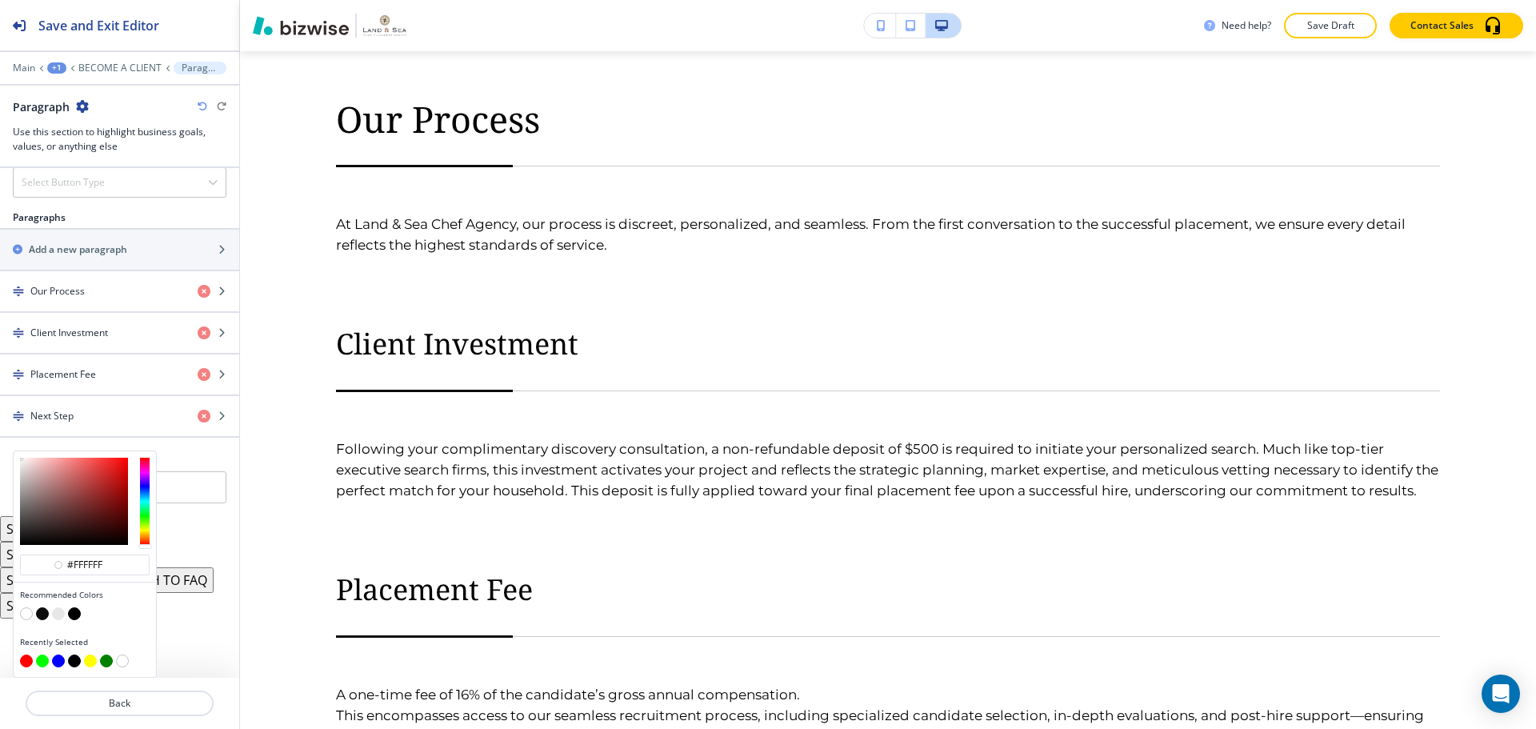
click at [62, 614] on button "button" at bounding box center [58, 613] width 13 height 13
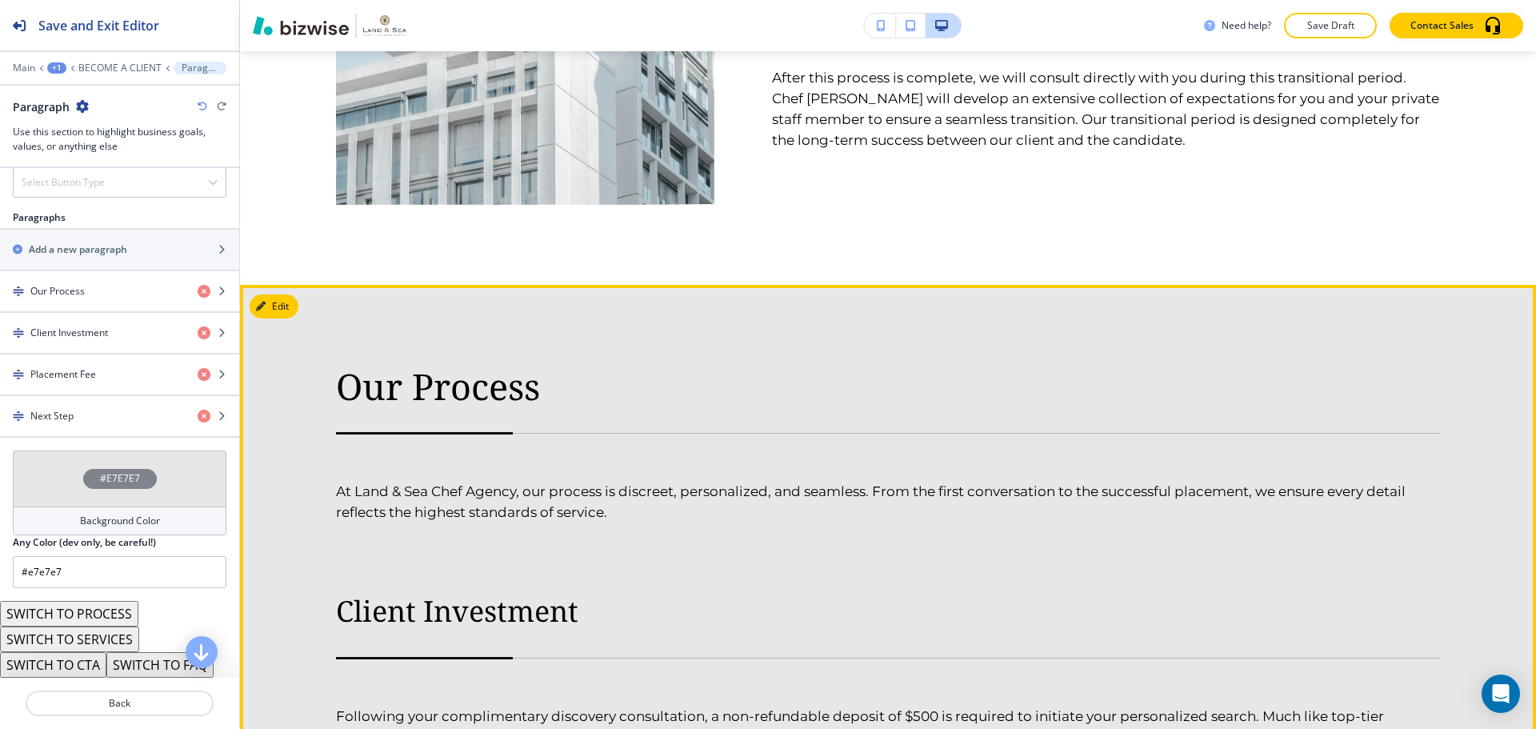
scroll to position [1414, 0]
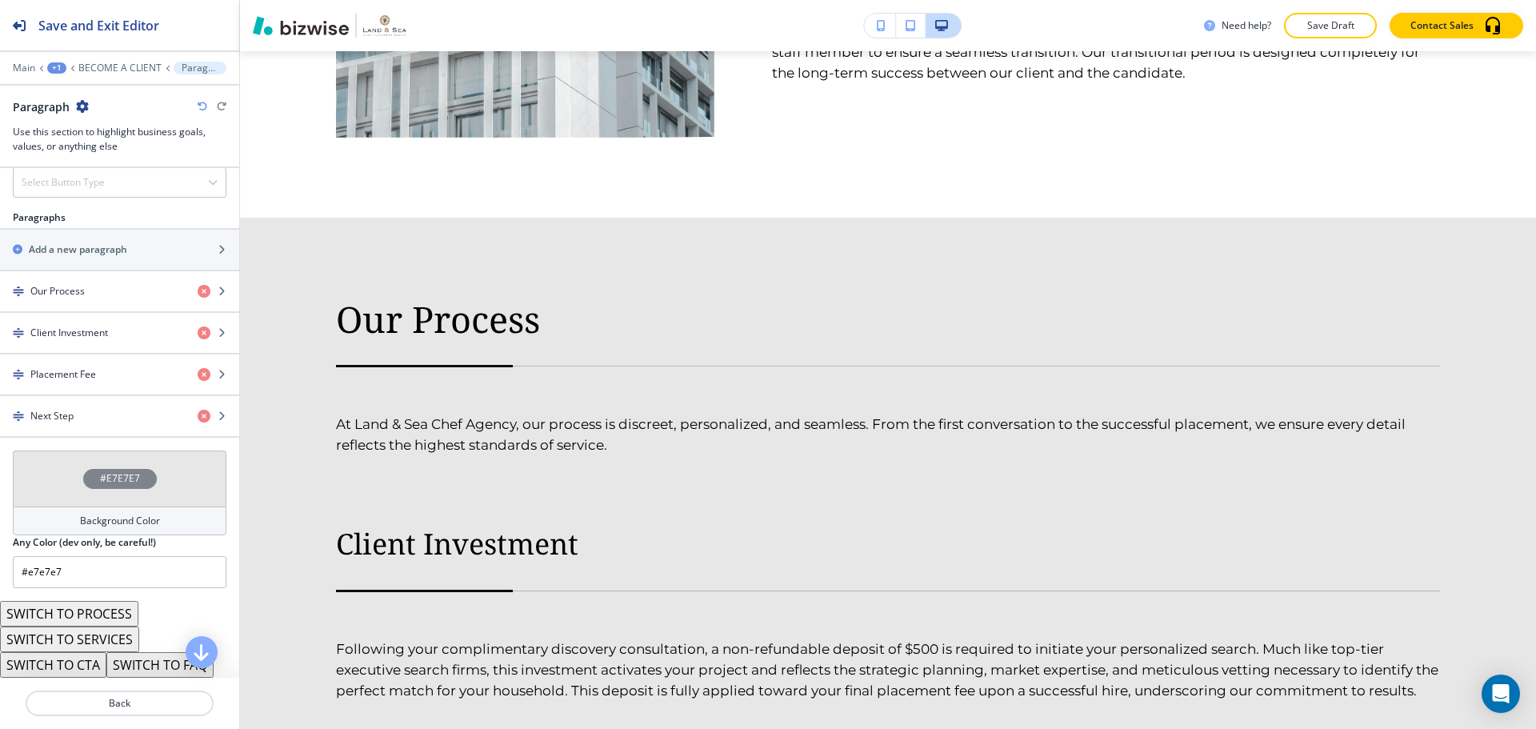
click at [99, 500] on div "#E7E7E7" at bounding box center [120, 478] width 214 height 56
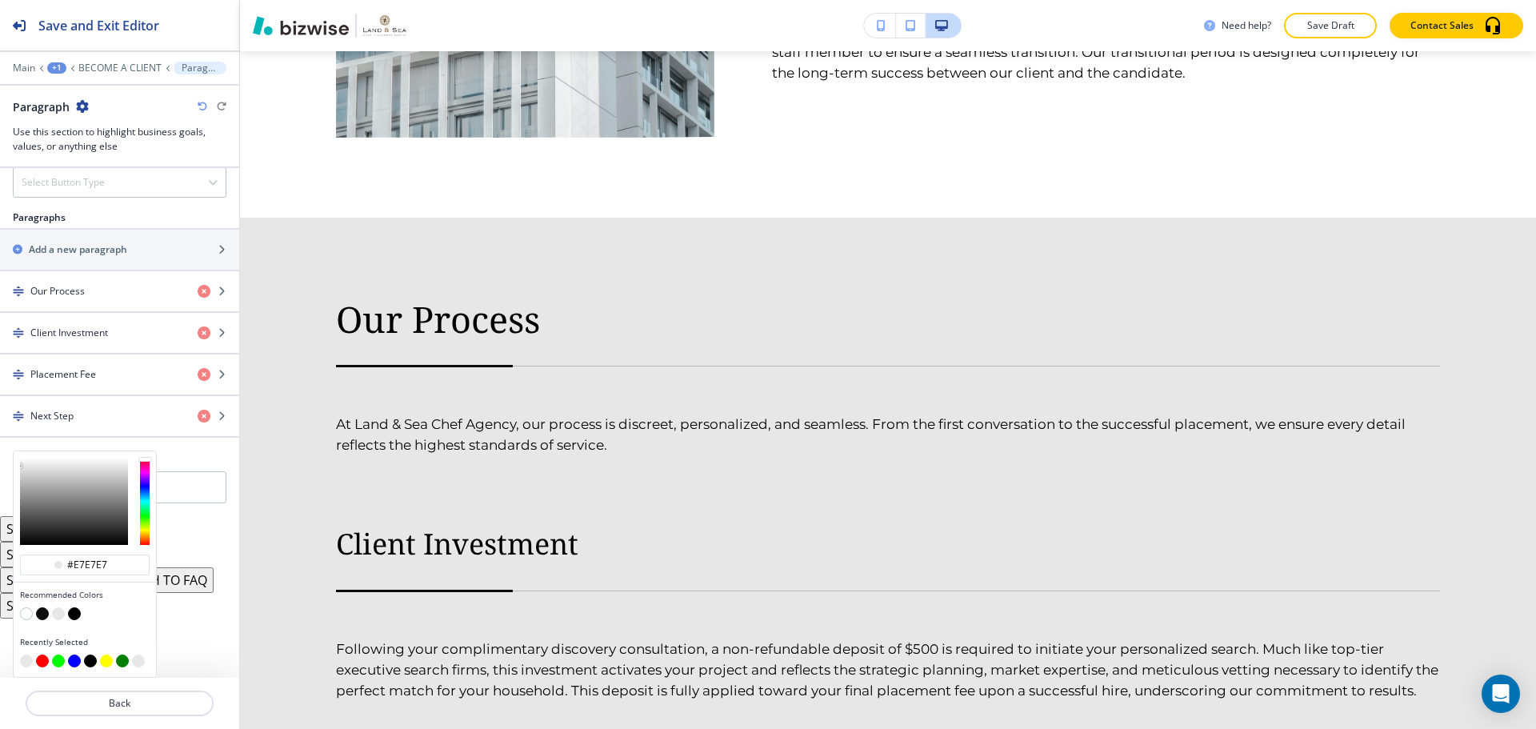
click at [77, 608] on button "button" at bounding box center [74, 613] width 13 height 13
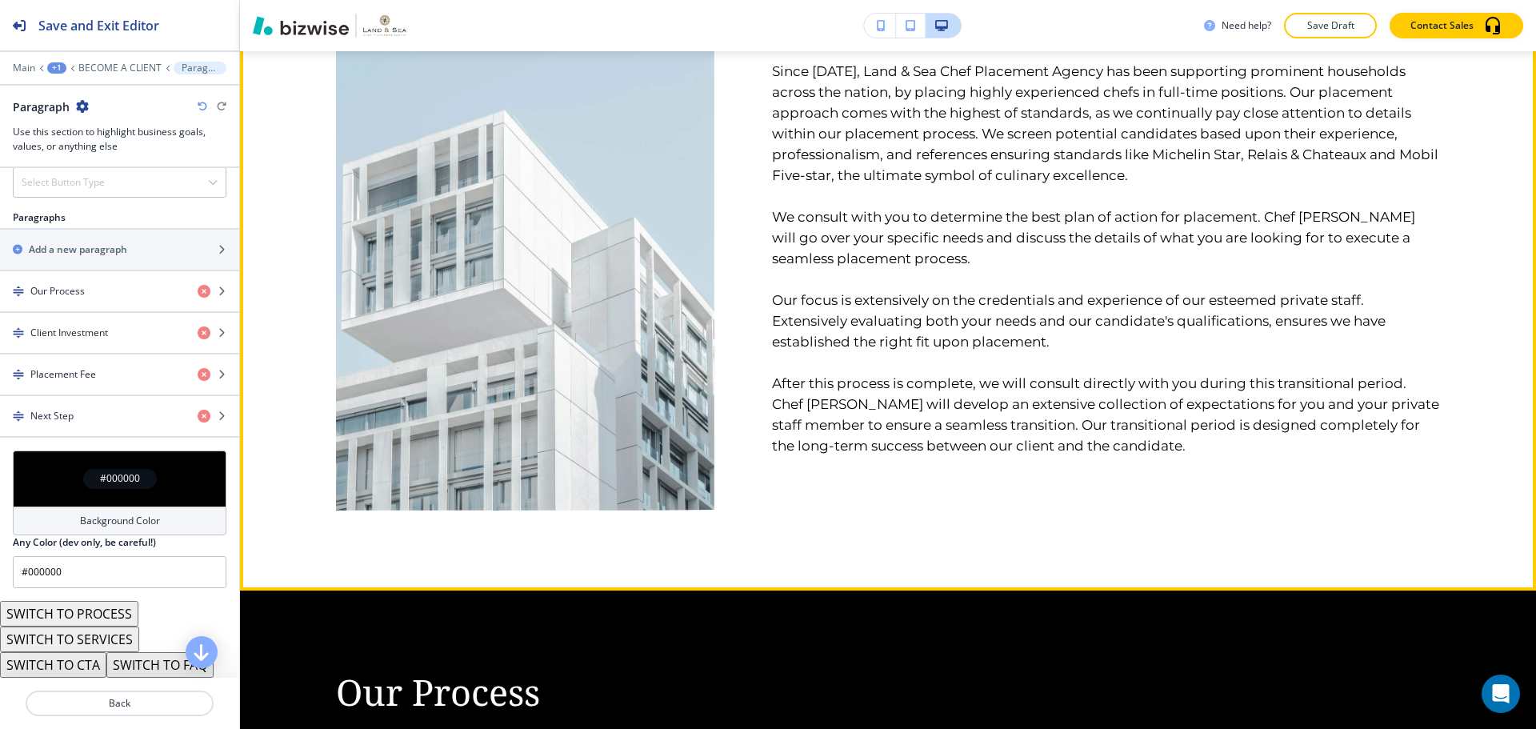
scroll to position [1254, 0]
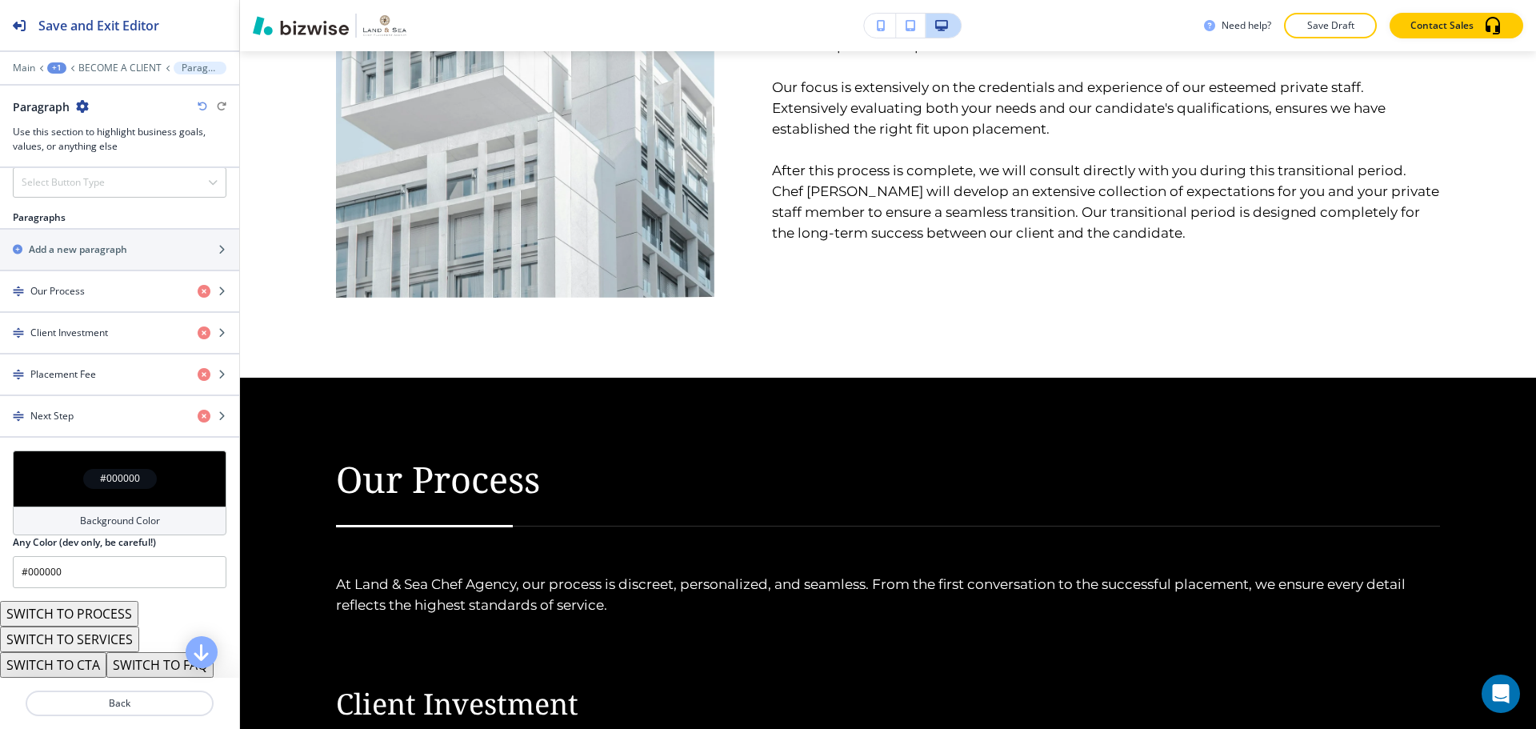
click at [94, 516] on h4 "Background Color" at bounding box center [120, 521] width 80 height 14
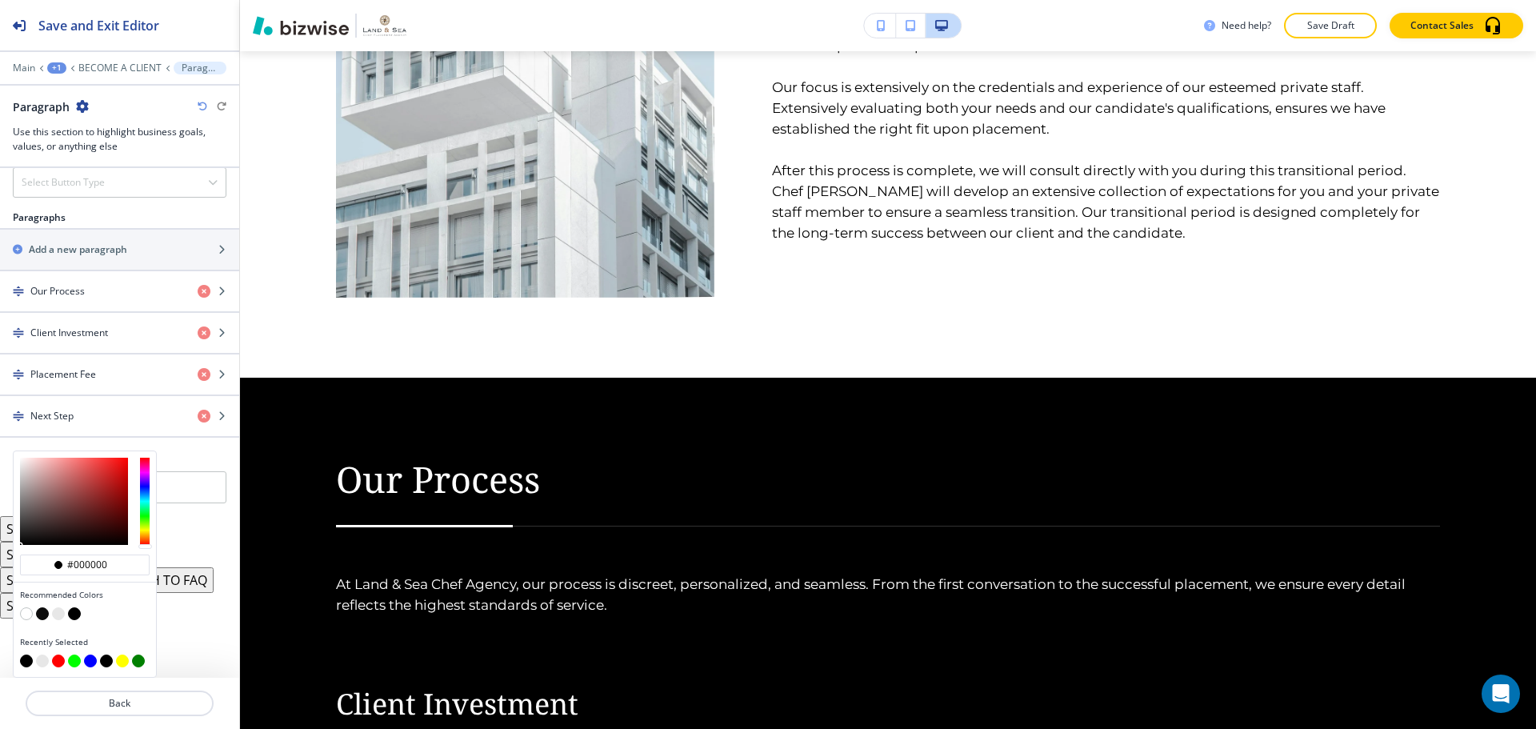
click at [42, 612] on button "button" at bounding box center [42, 613] width 13 height 13
type input "#0c0c0c"
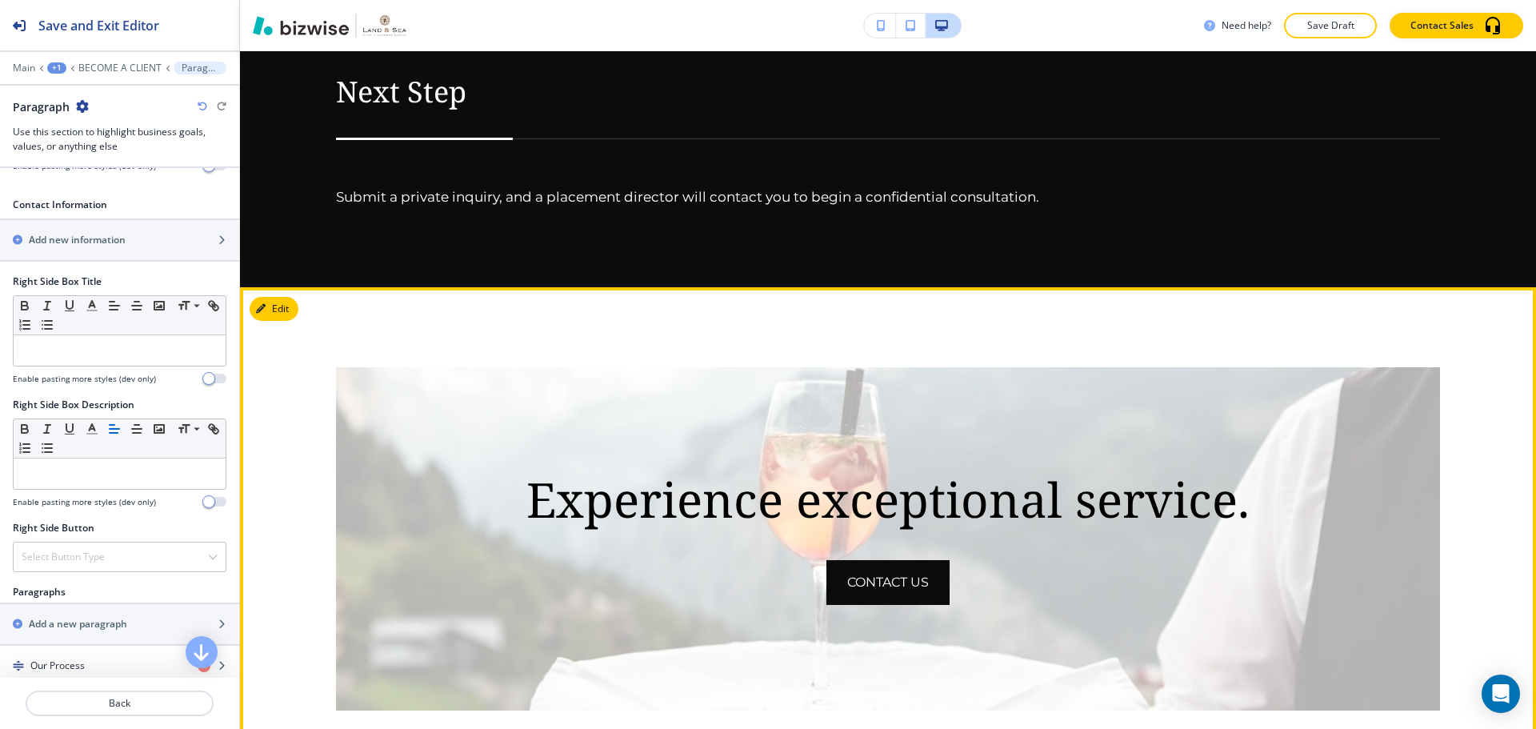
scroll to position [2373, 0]
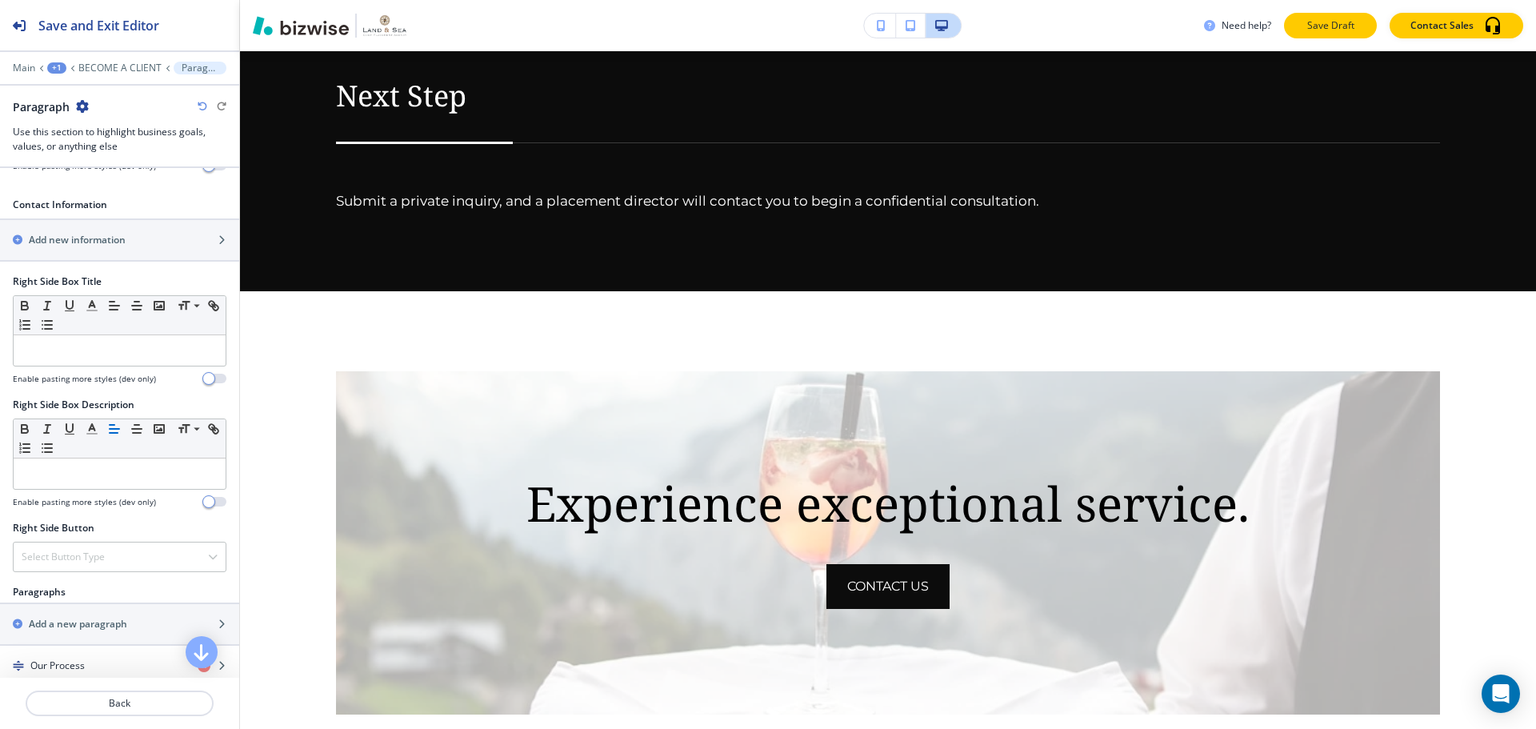
click at [1350, 20] on p "Save Draft" at bounding box center [1330, 25] width 51 height 14
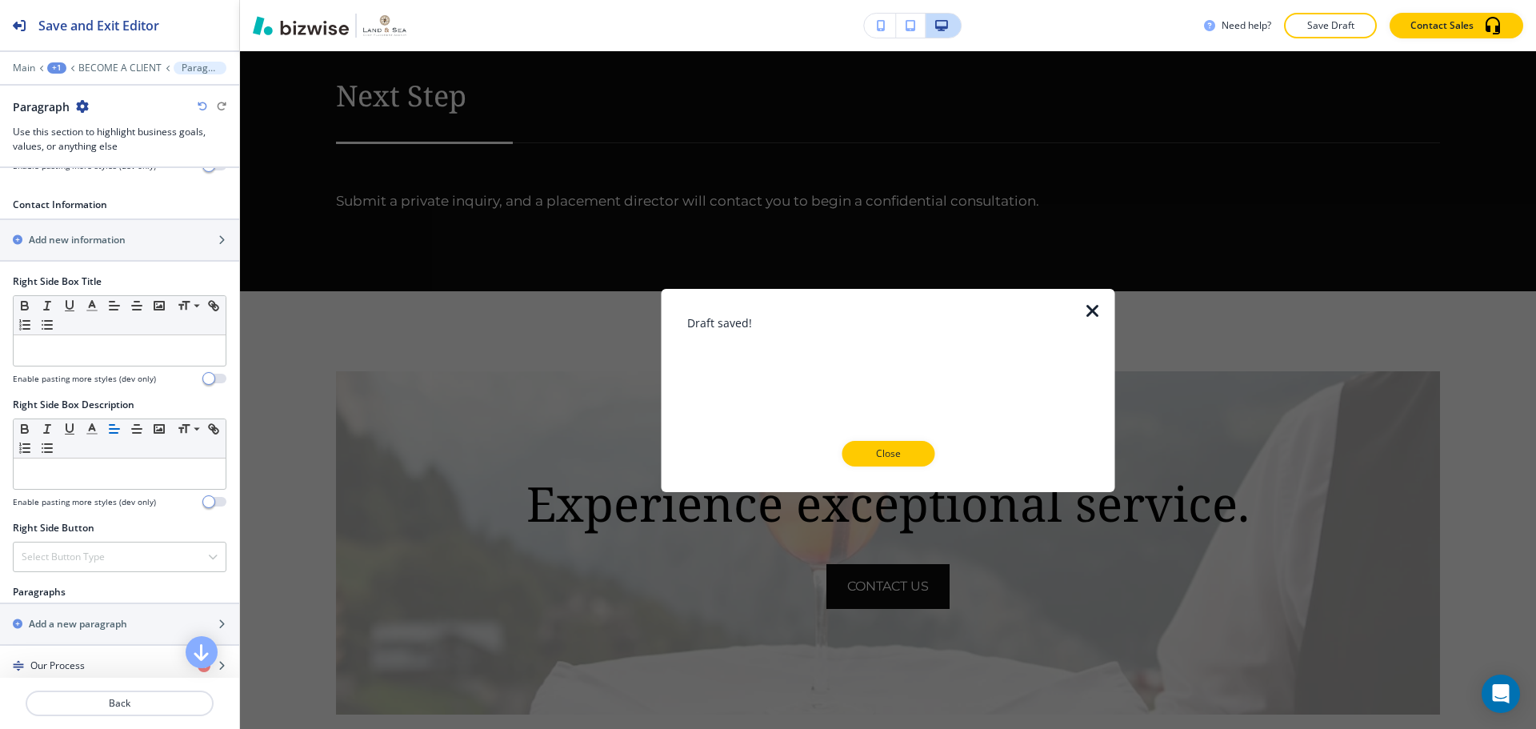
click at [903, 458] on p "Close" at bounding box center [887, 453] width 51 height 14
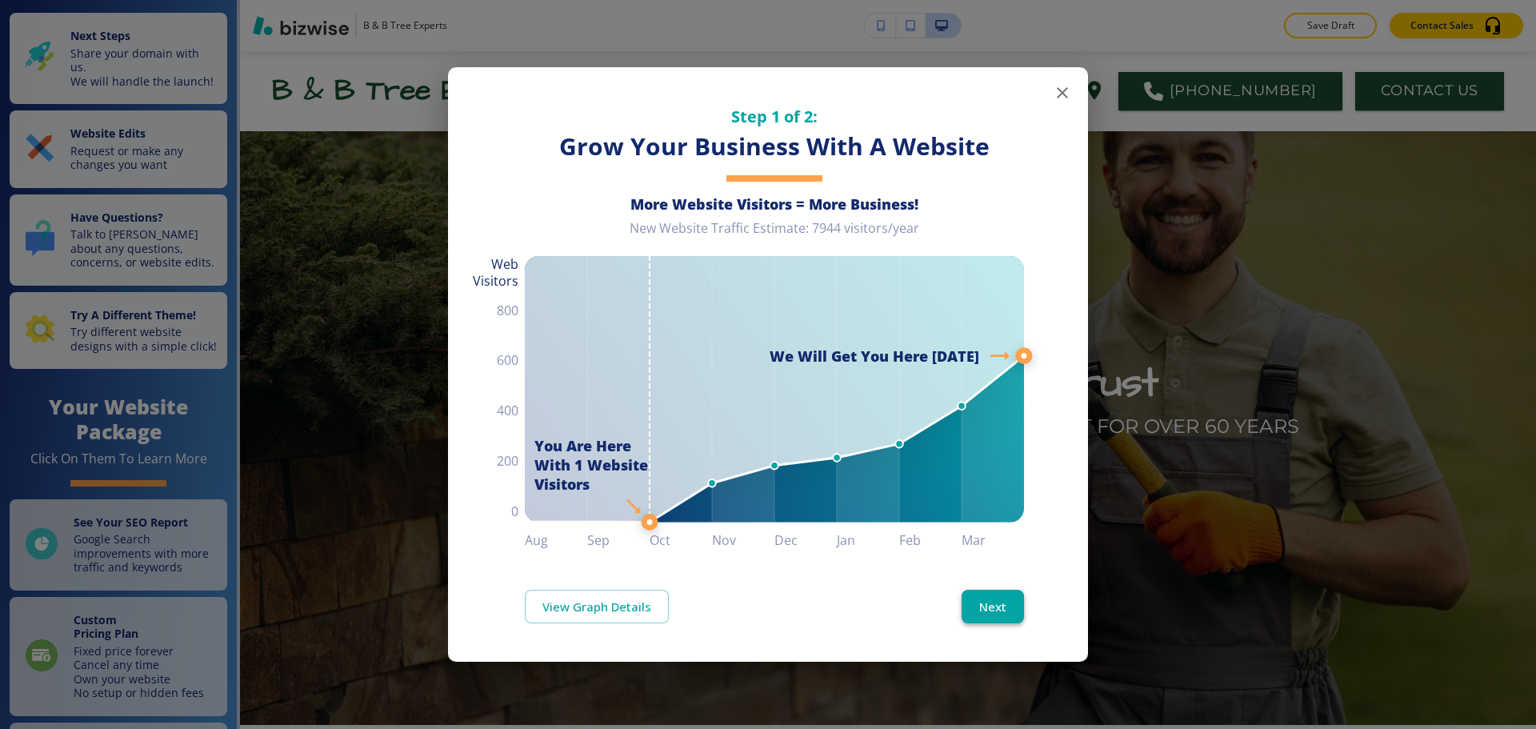
click at [1008, 607] on button "Next" at bounding box center [993, 607] width 62 height 34
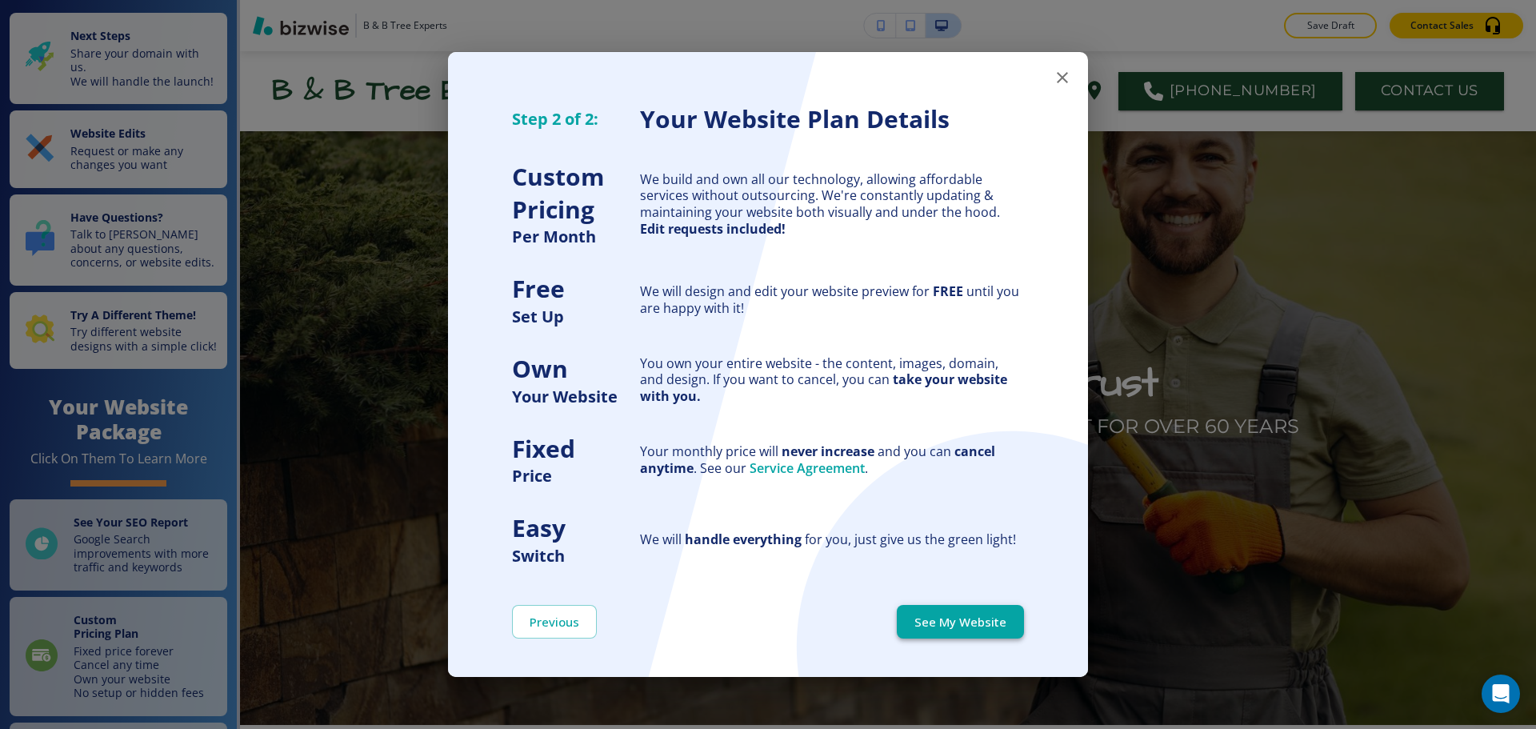
click at [989, 618] on button "See My Website" at bounding box center [960, 622] width 127 height 34
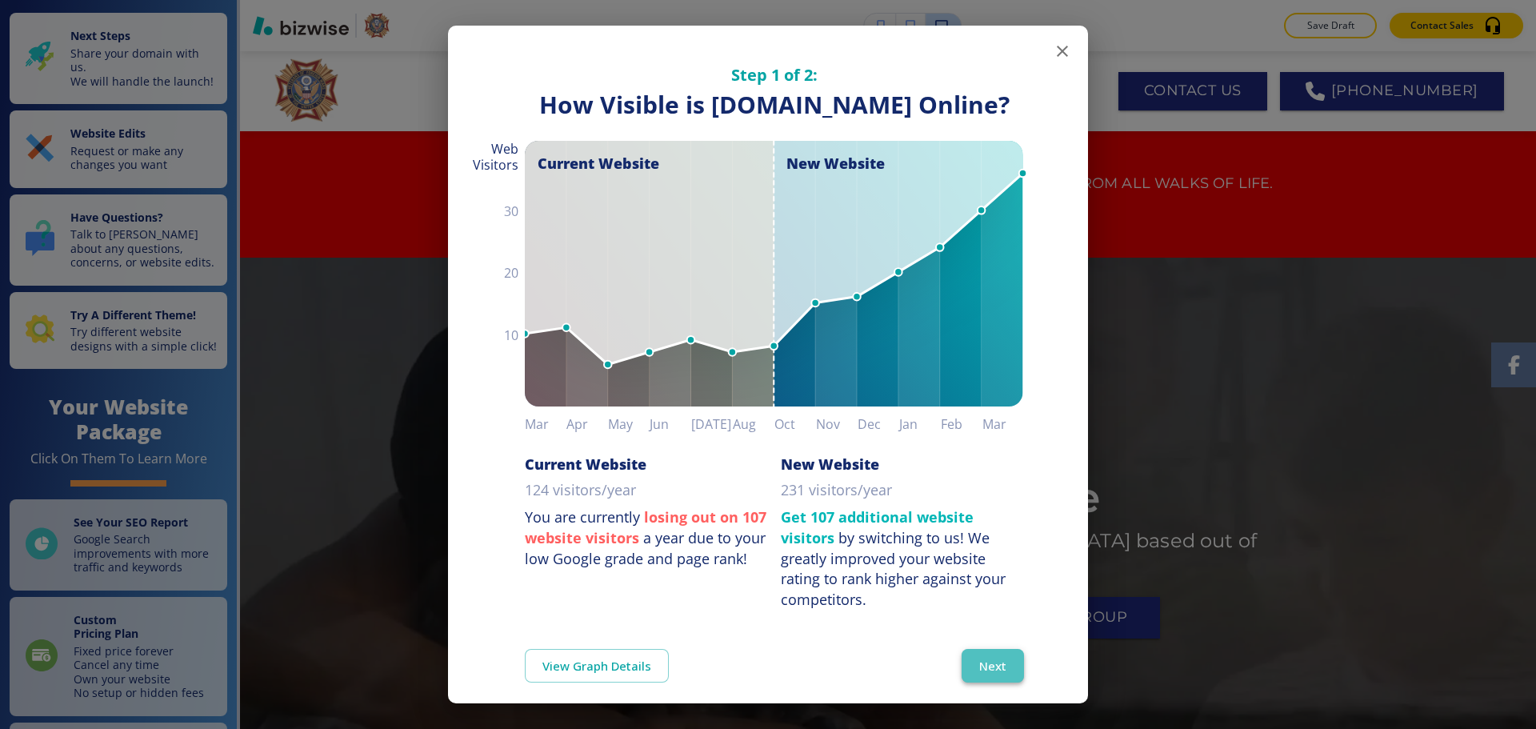
click at [985, 654] on button "Next" at bounding box center [993, 666] width 62 height 34
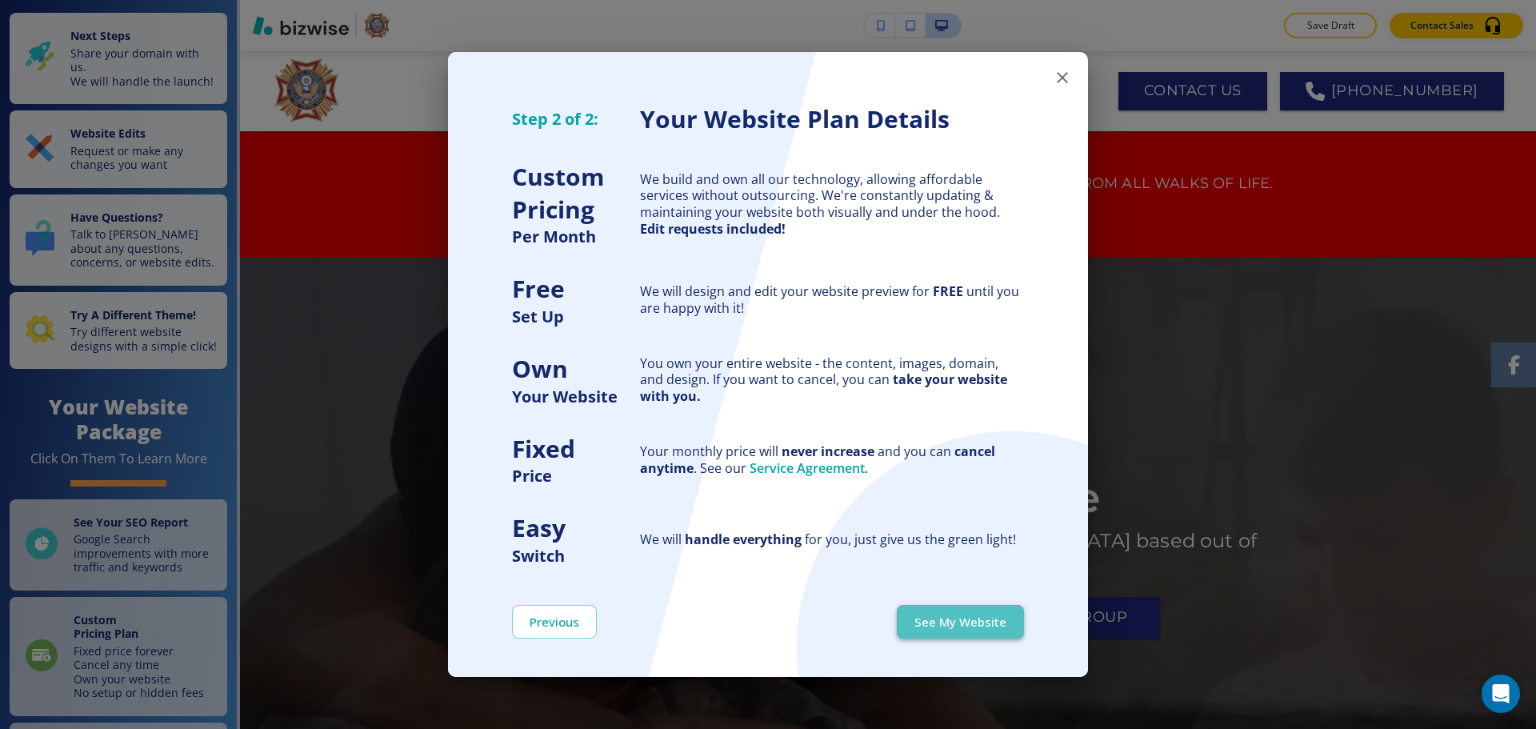
click at [986, 618] on button "See My Website" at bounding box center [960, 622] width 127 height 34
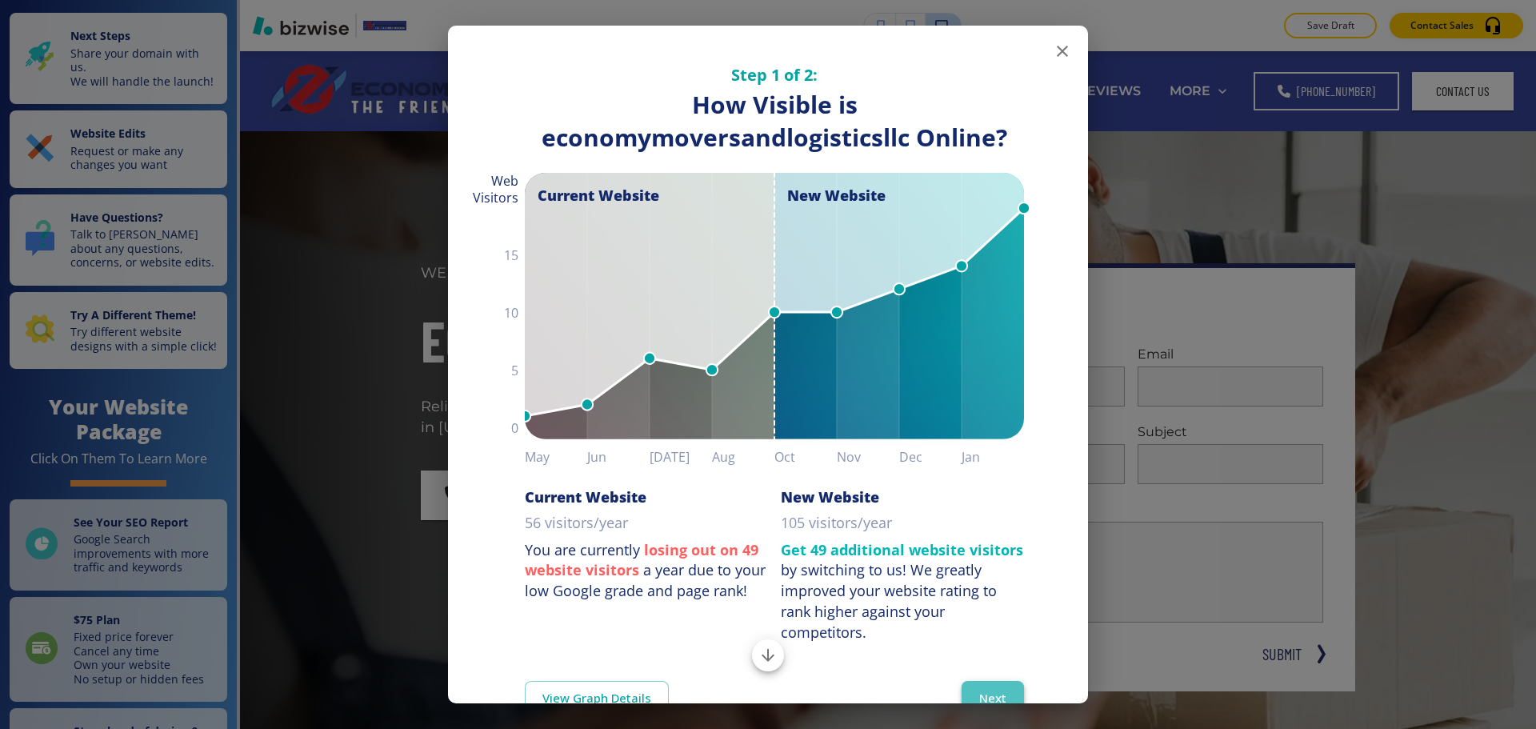
click at [978, 681] on button "Next" at bounding box center [993, 698] width 62 height 34
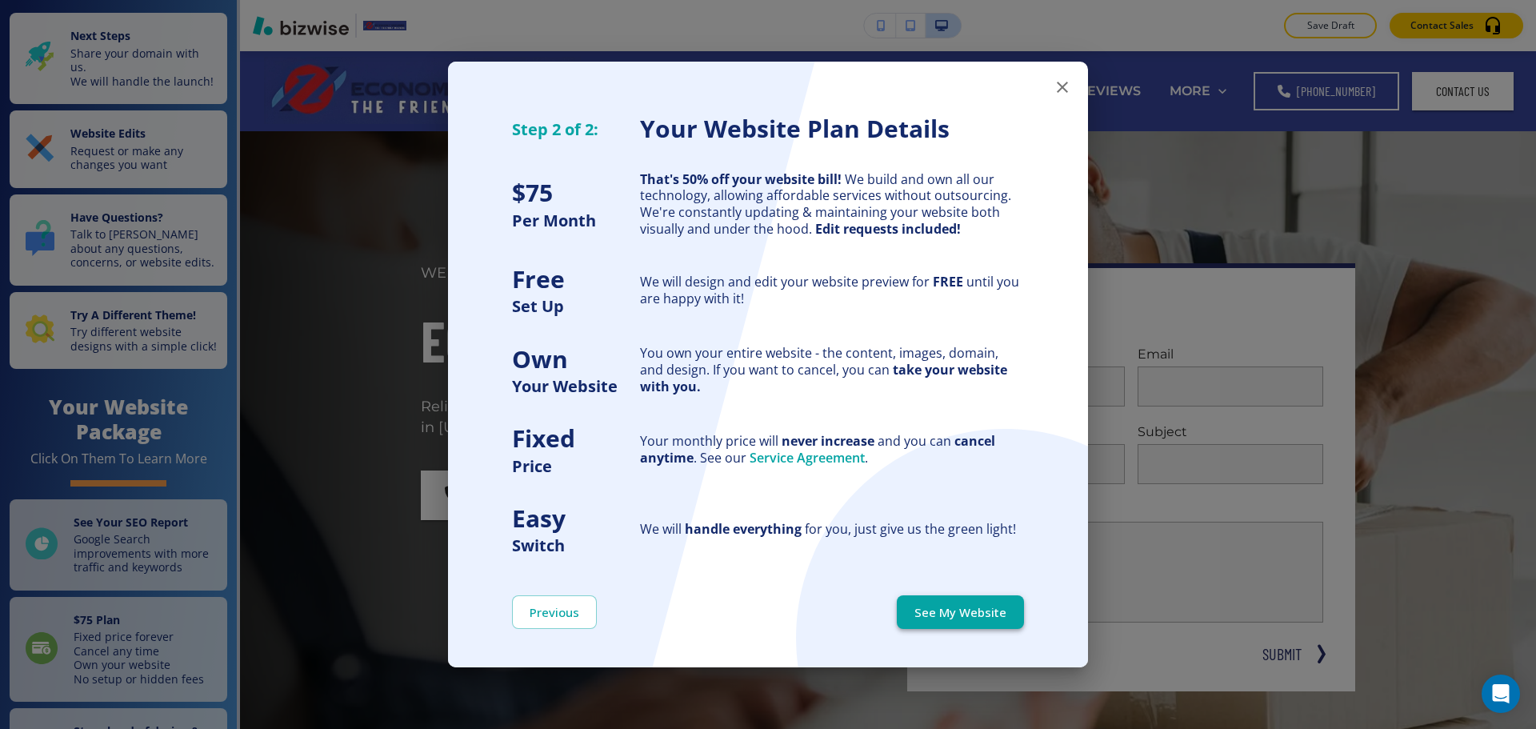
click at [963, 611] on button "See My Website" at bounding box center [960, 612] width 127 height 34
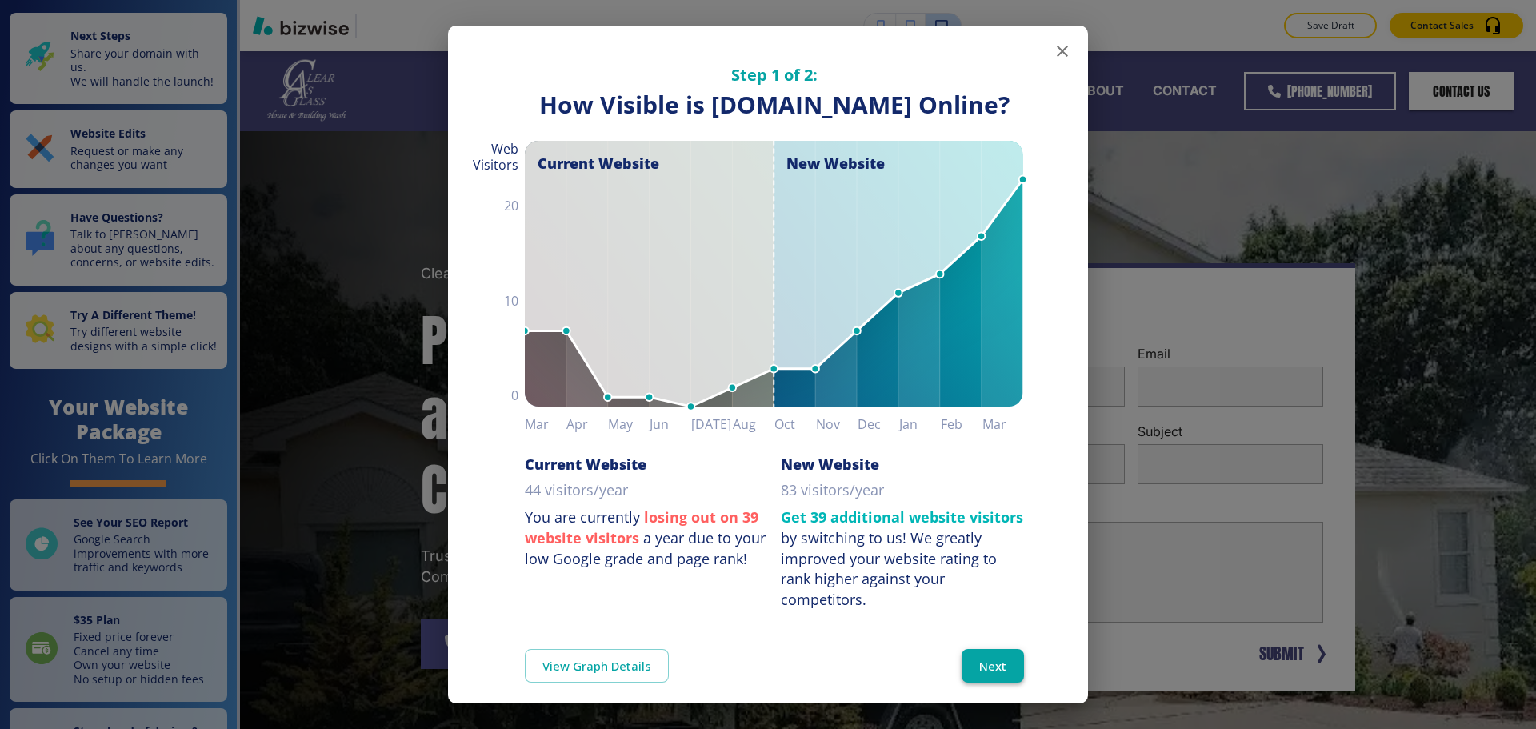
click at [1004, 655] on button "Next" at bounding box center [993, 666] width 62 height 34
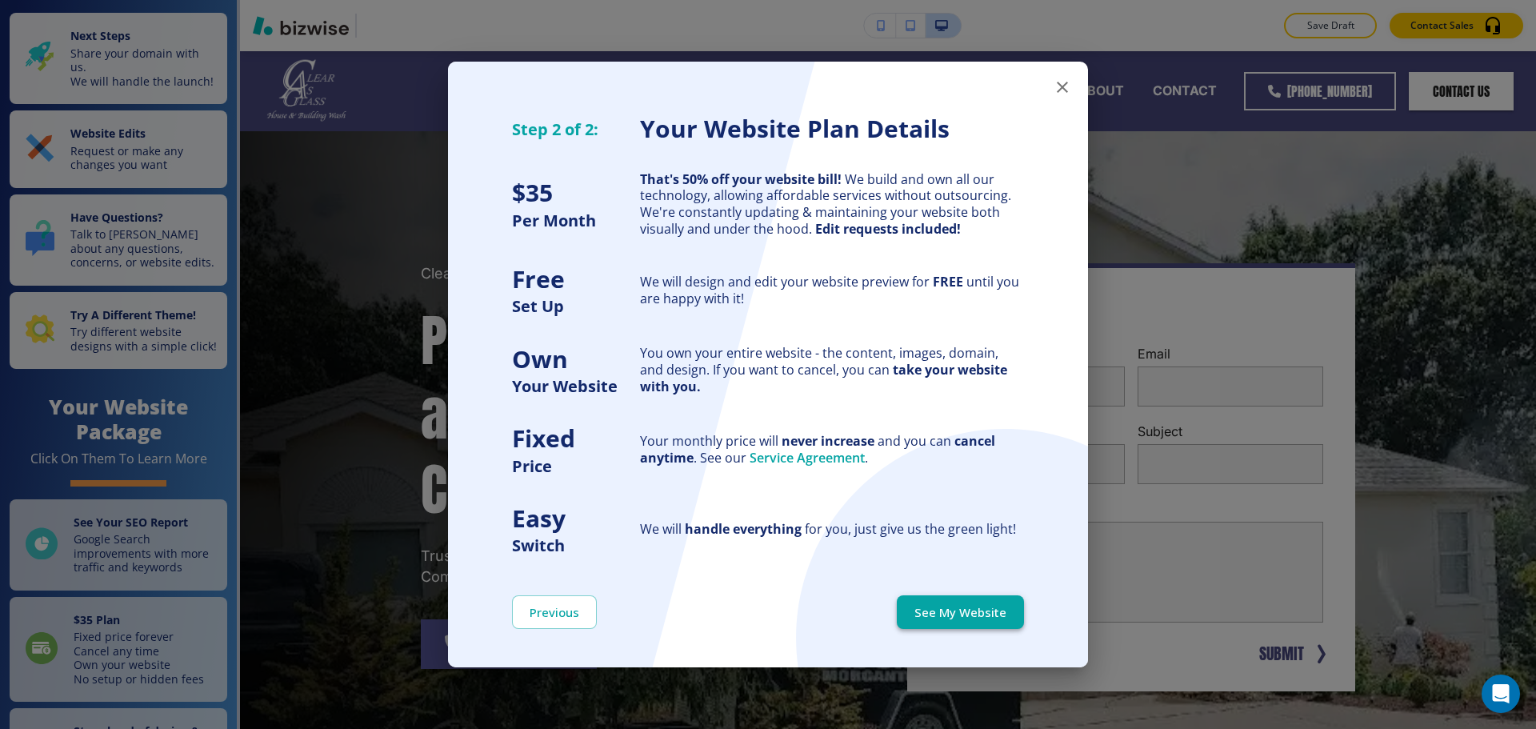
click at [992, 626] on button "See My Website" at bounding box center [960, 612] width 127 height 34
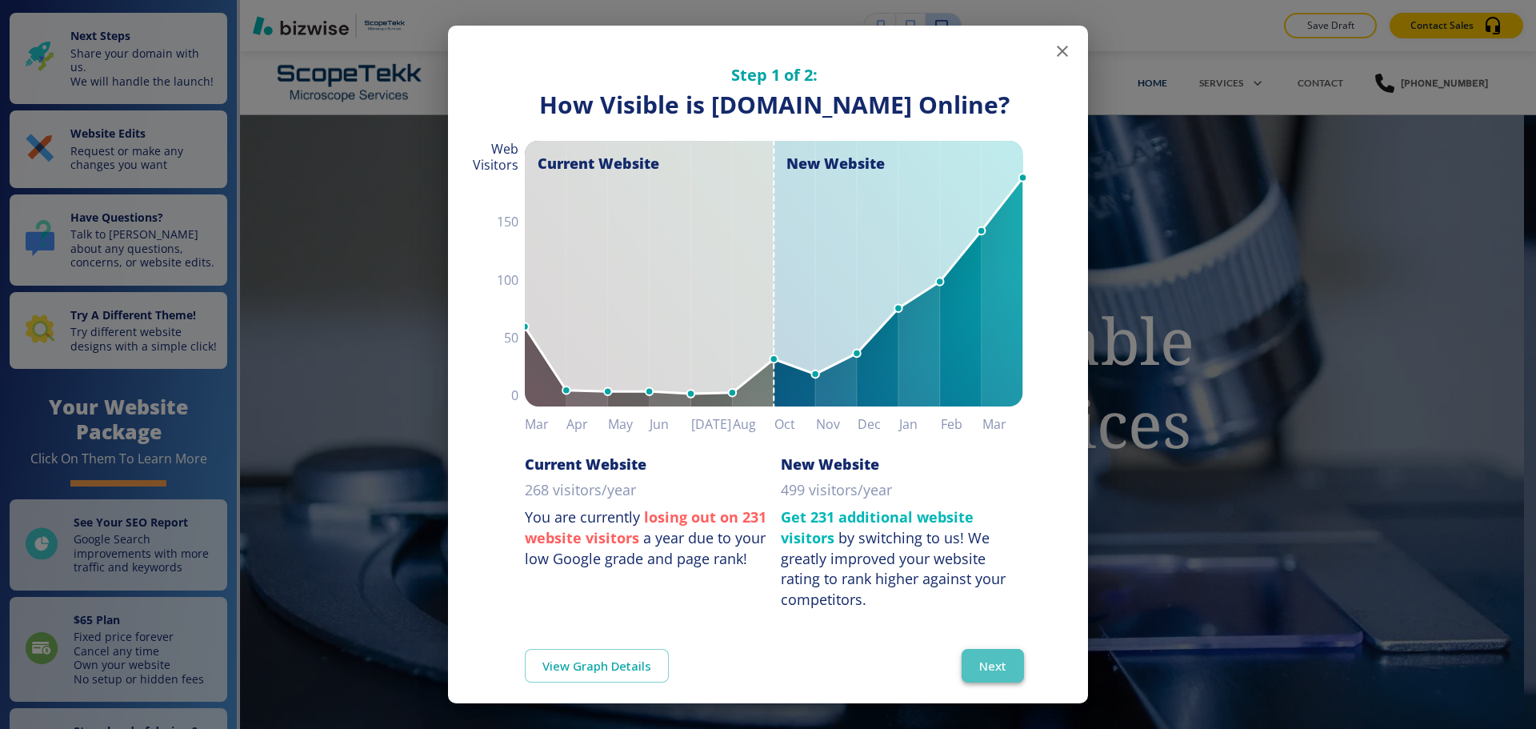
click at [962, 649] on button "Next" at bounding box center [993, 666] width 62 height 34
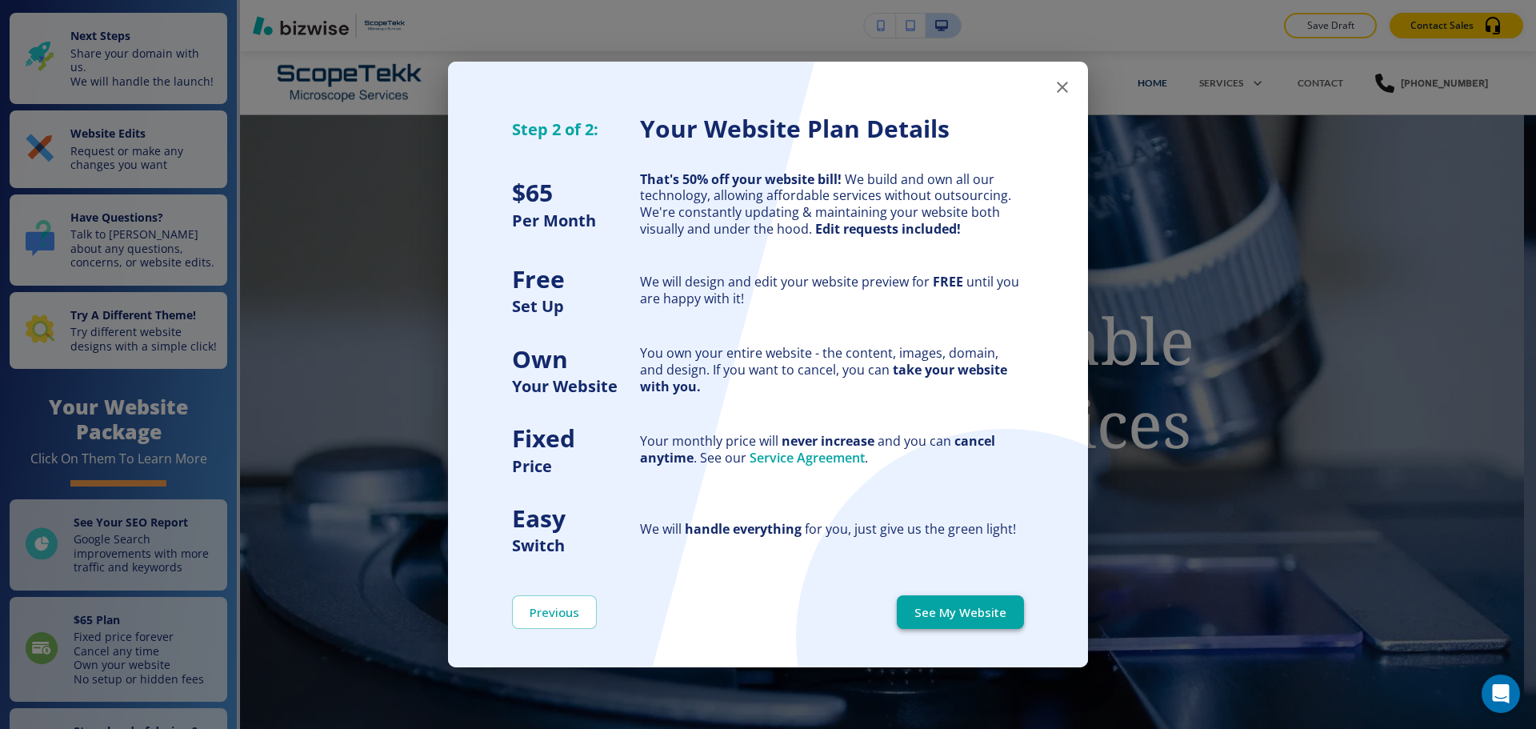
click at [965, 621] on button "See My Website" at bounding box center [960, 612] width 127 height 34
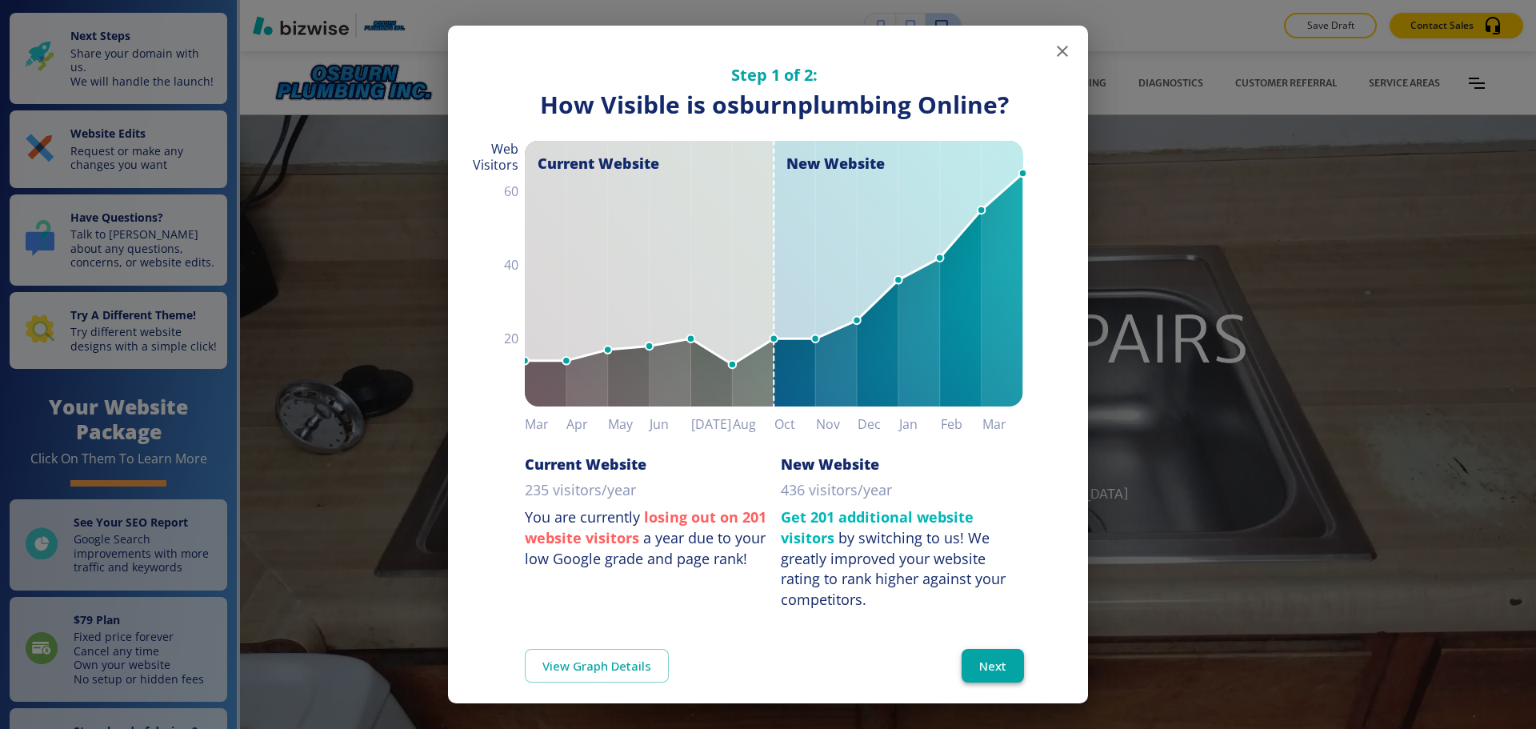
click at [989, 671] on button "Next" at bounding box center [993, 666] width 62 height 34
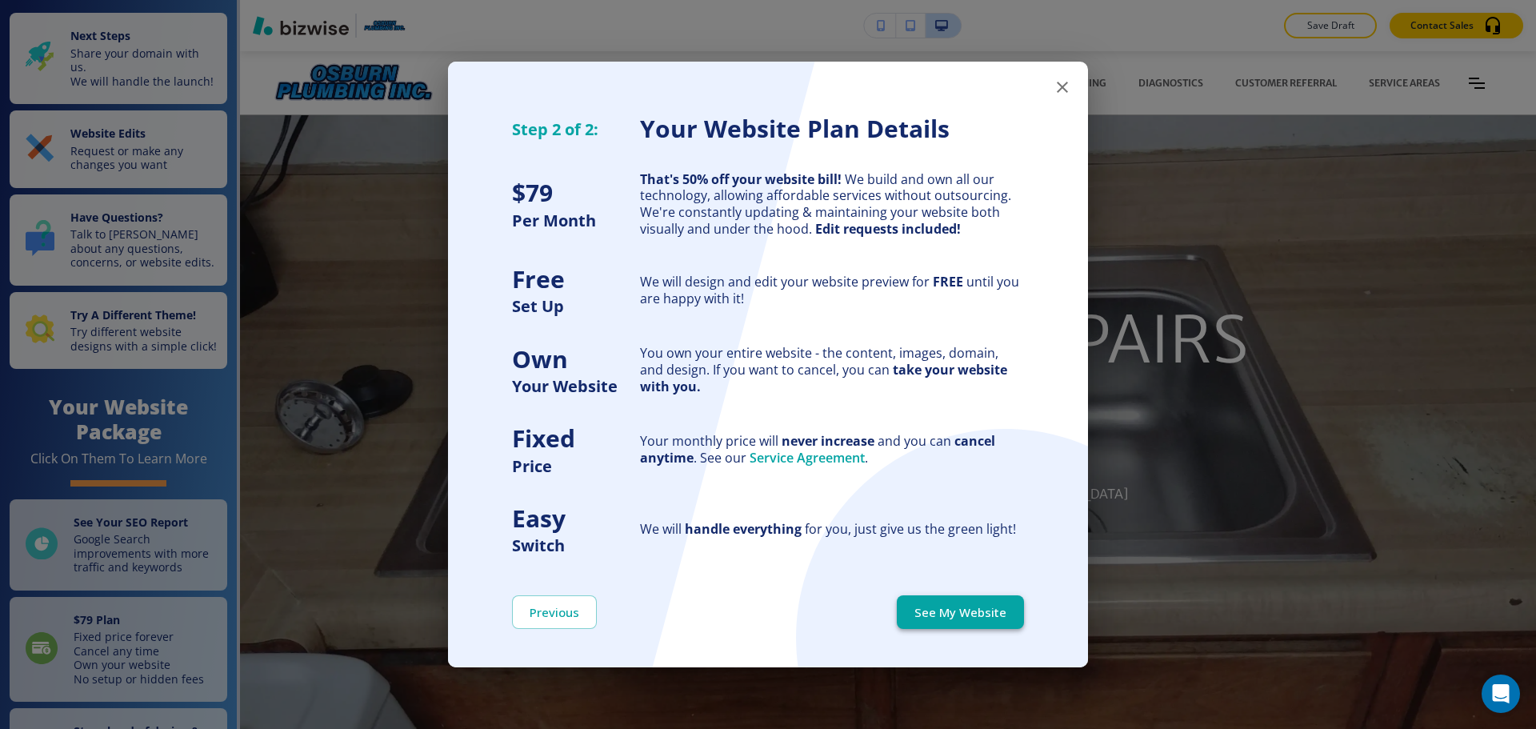
click at [976, 618] on button "See My Website" at bounding box center [960, 612] width 127 height 34
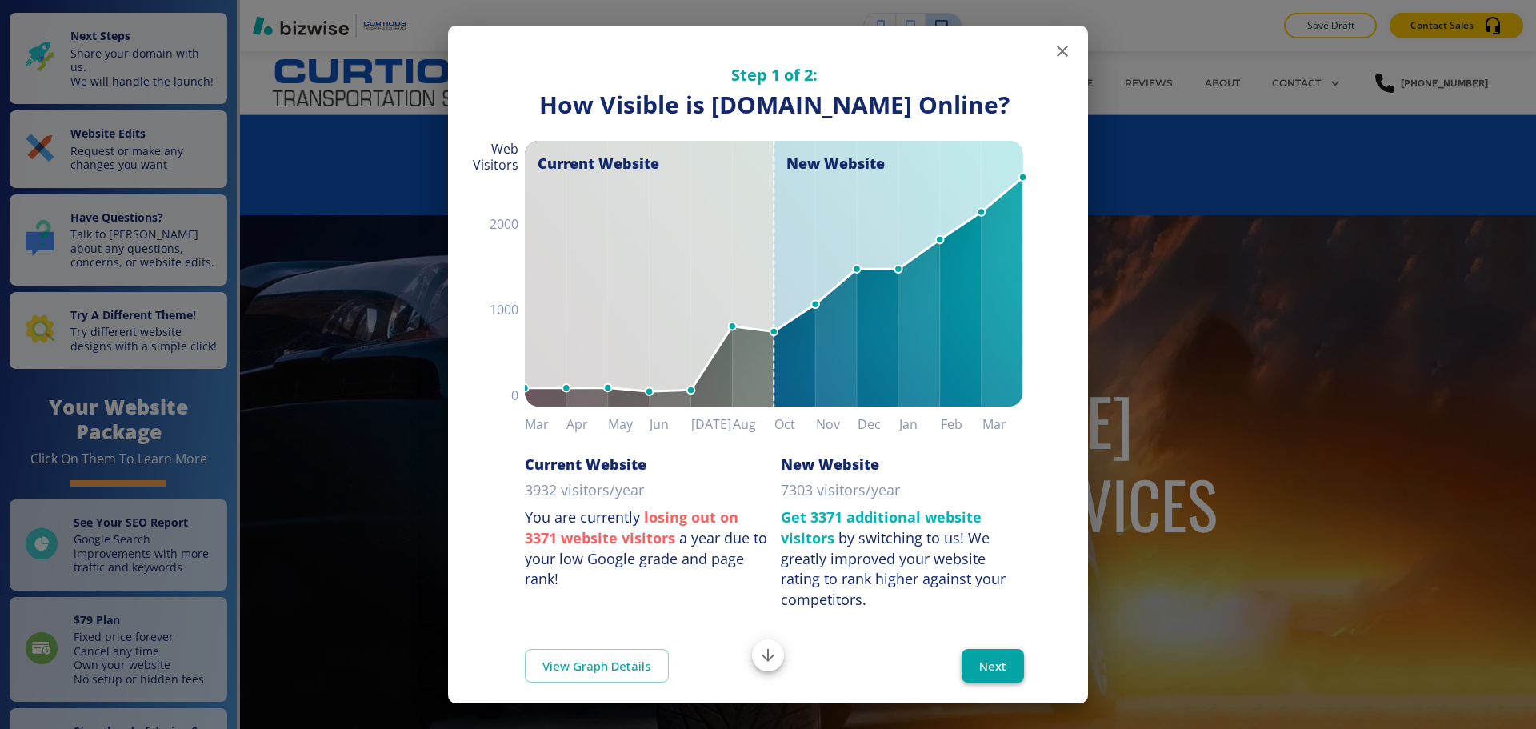
click at [993, 682] on button "Next" at bounding box center [993, 666] width 62 height 34
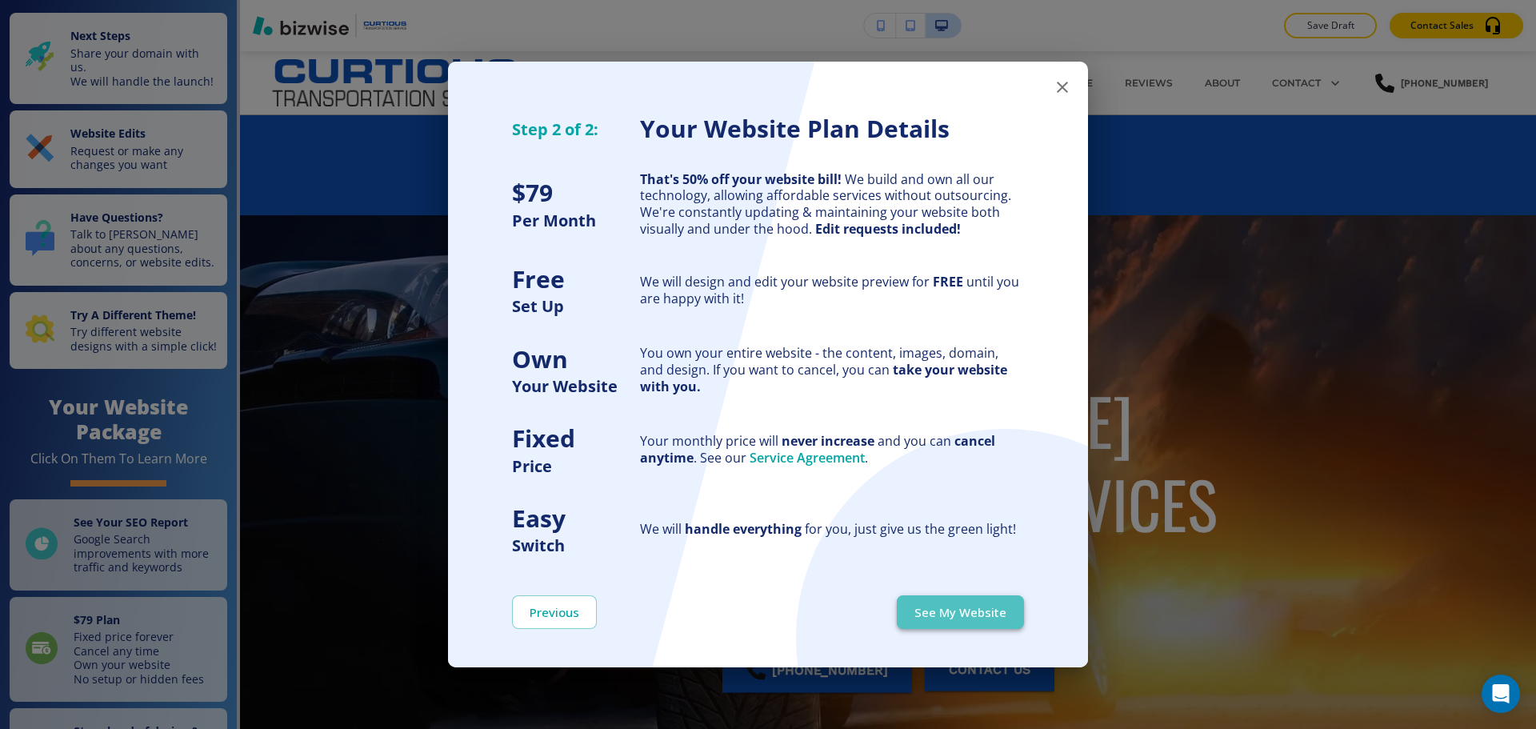
click at [986, 611] on button "See My Website" at bounding box center [960, 612] width 127 height 34
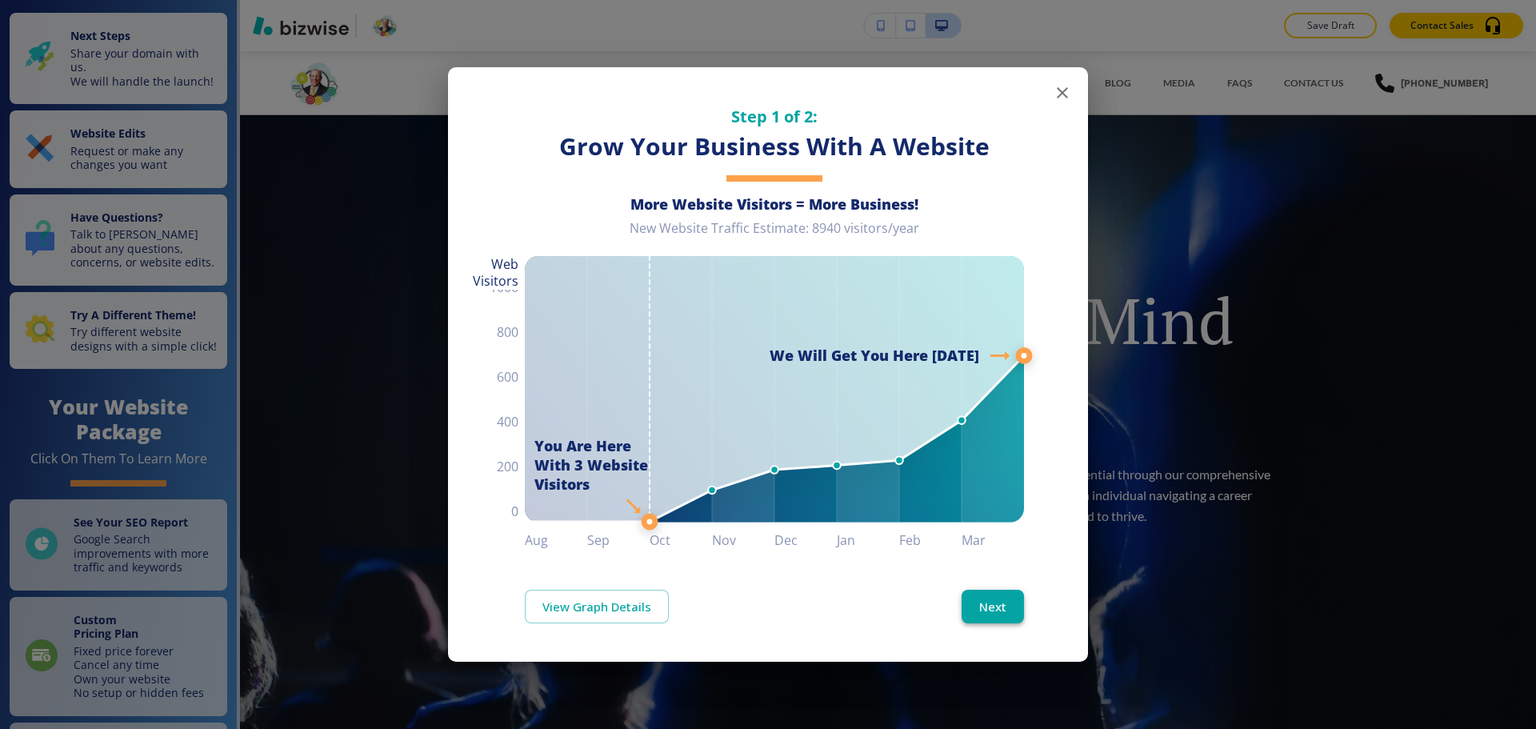
click at [983, 608] on button "Next" at bounding box center [993, 607] width 62 height 34
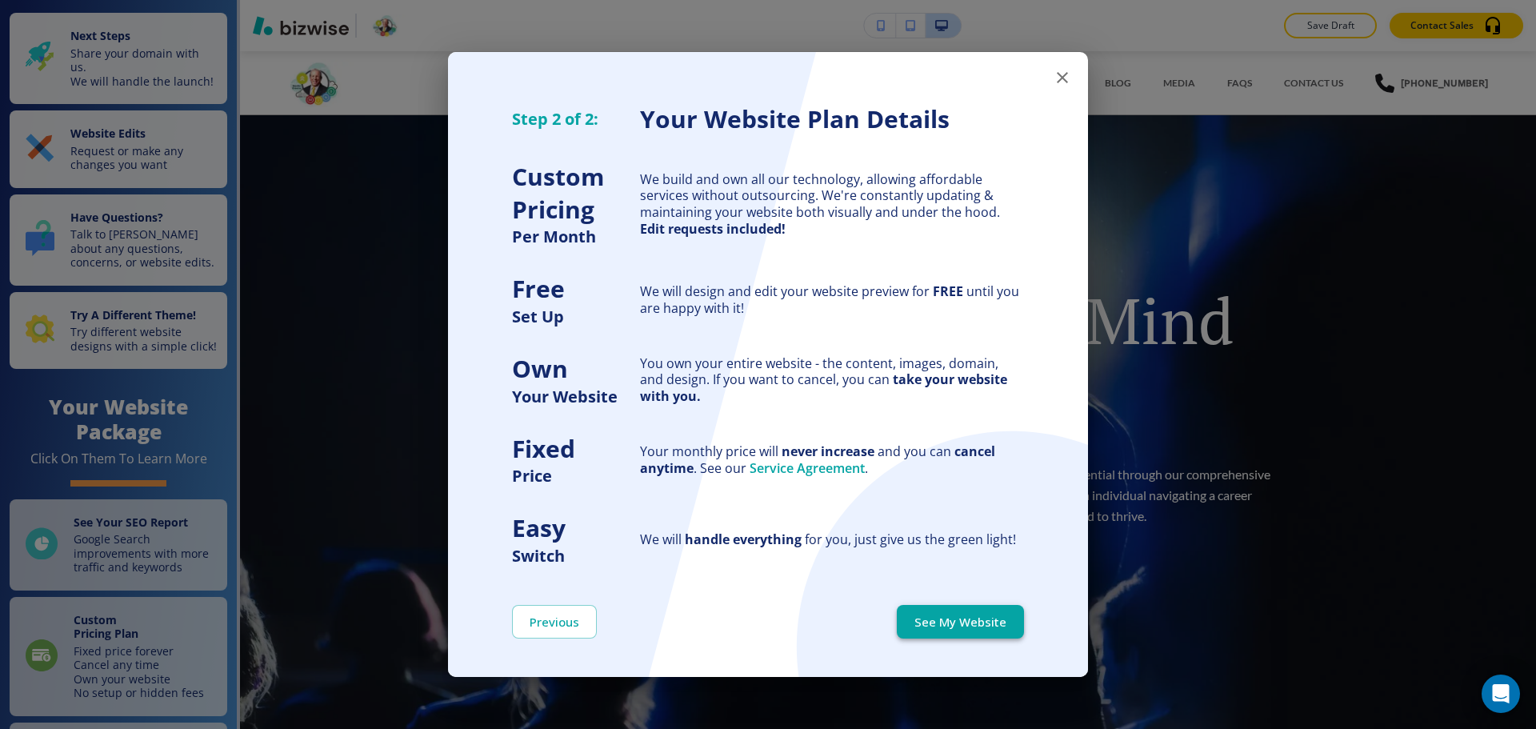
click at [977, 614] on button "See My Website" at bounding box center [960, 622] width 127 height 34
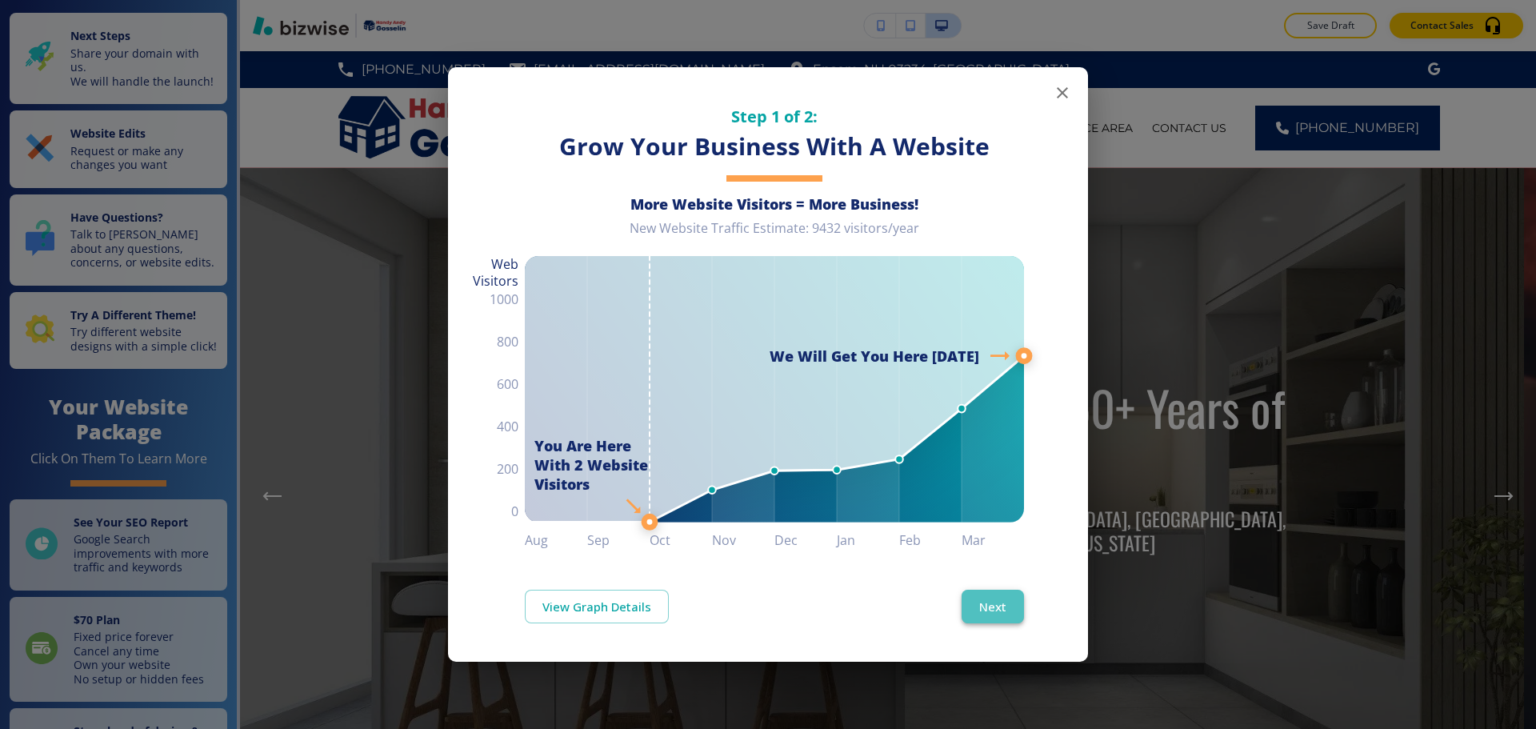
click at [983, 598] on button "Next" at bounding box center [993, 607] width 62 height 34
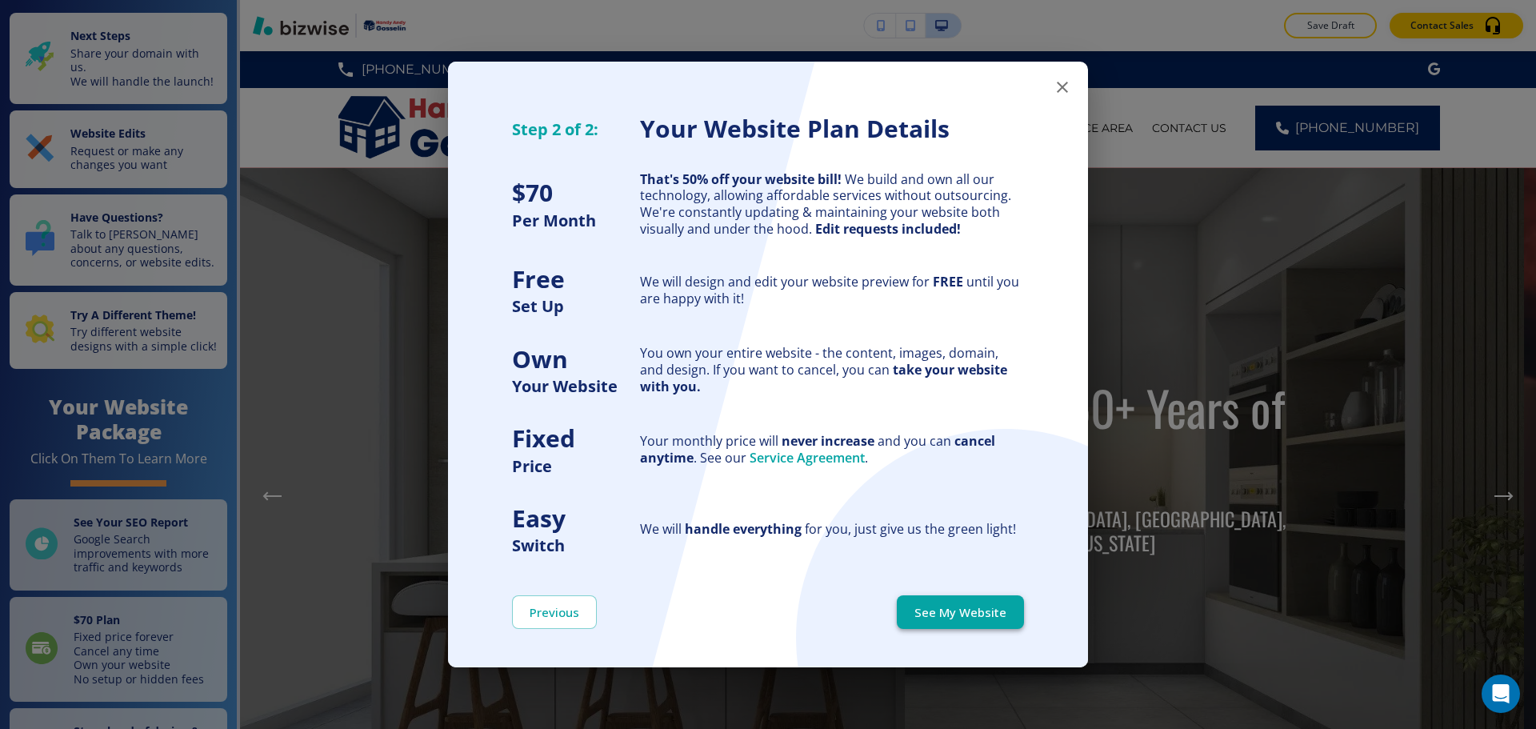
click at [982, 603] on button "See My Website" at bounding box center [960, 612] width 127 height 34
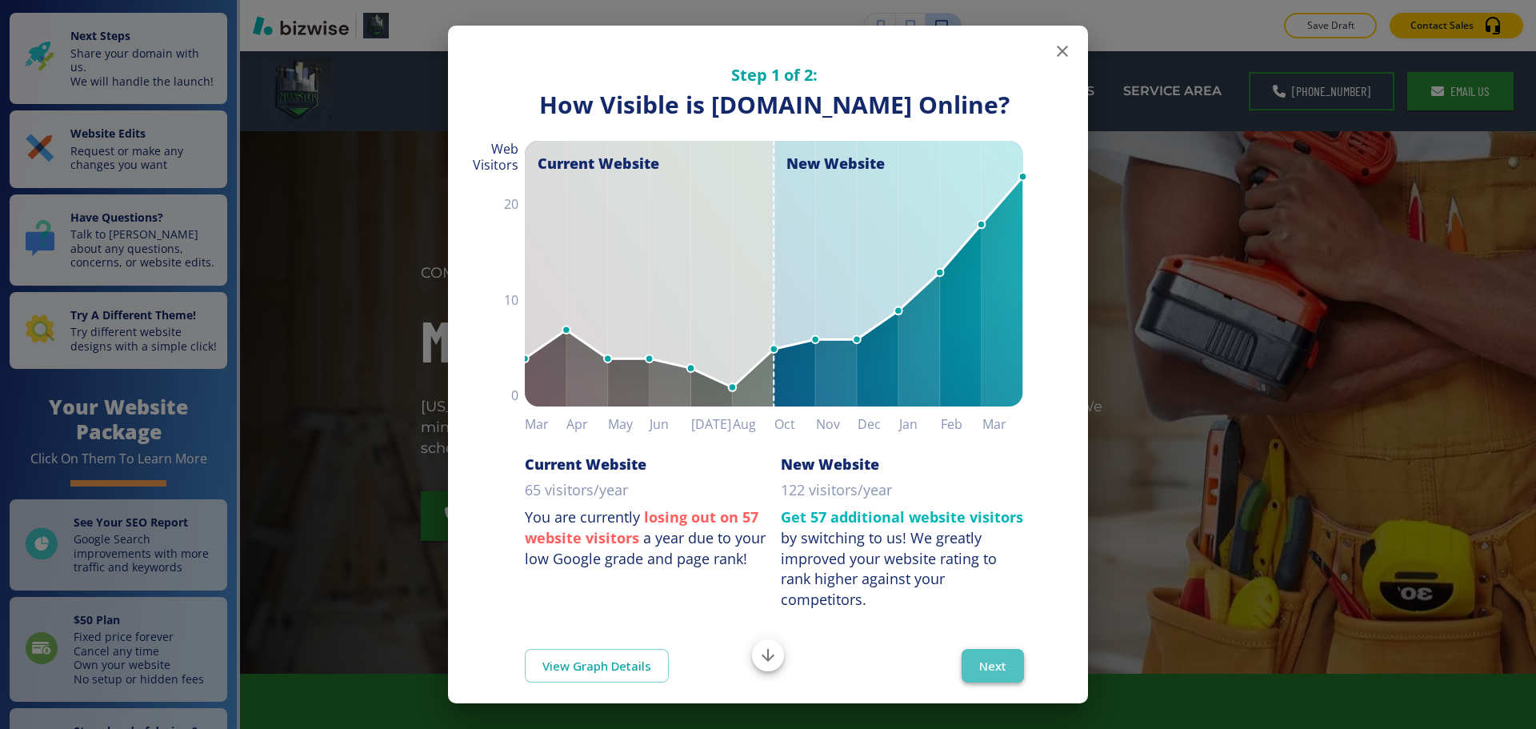
click at [970, 682] on button "Next" at bounding box center [993, 666] width 62 height 34
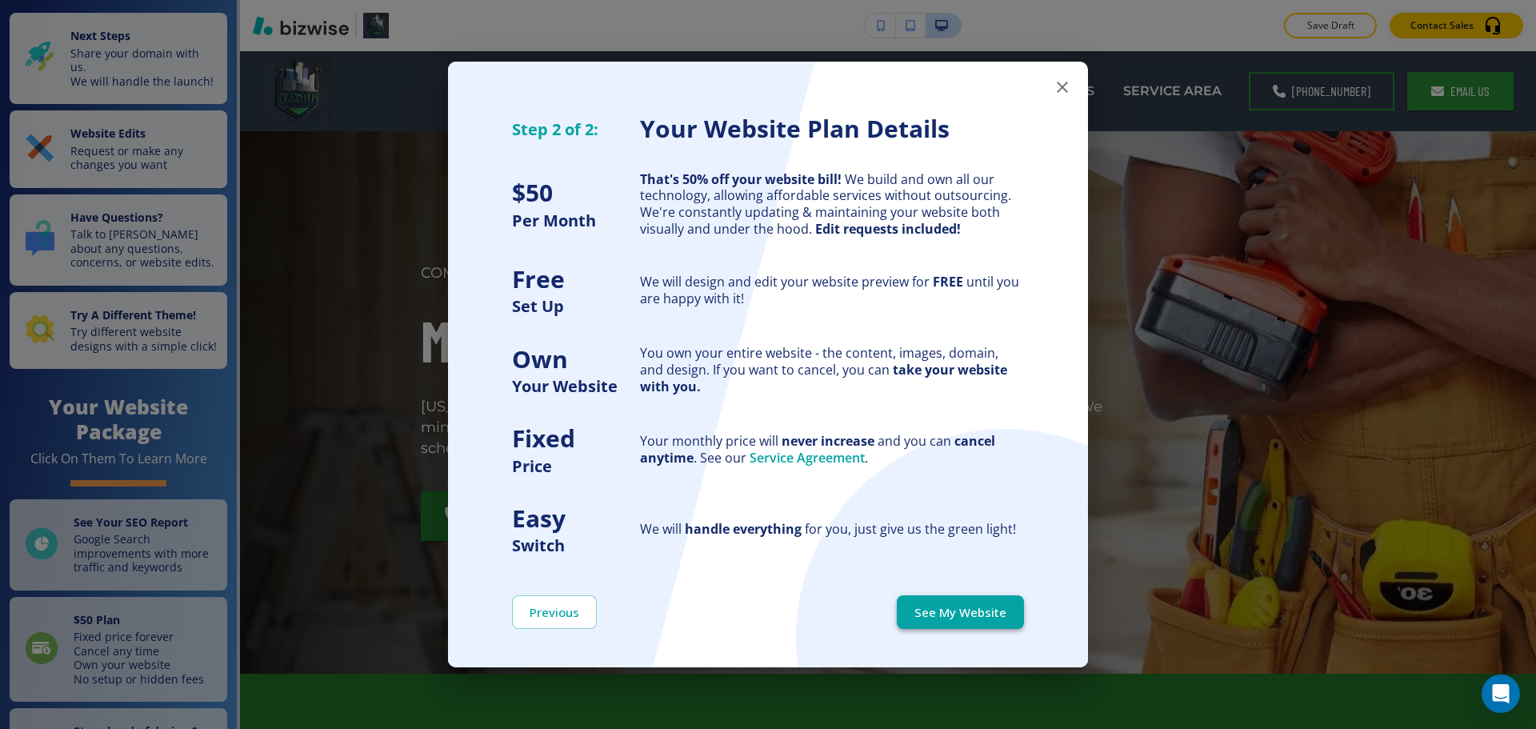
click at [970, 604] on button "See My Website" at bounding box center [960, 612] width 127 height 34
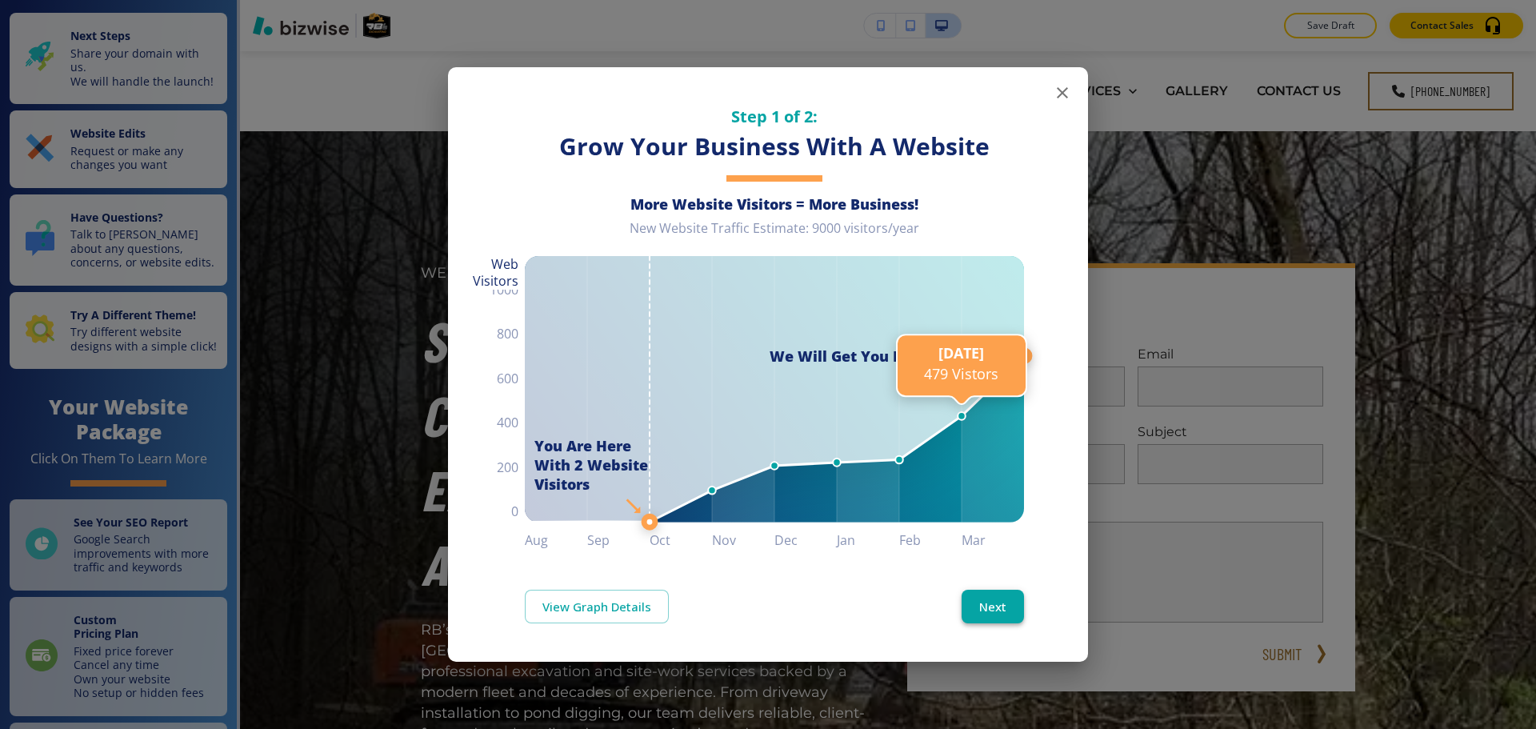
click at [991, 611] on button "Next" at bounding box center [993, 607] width 62 height 34
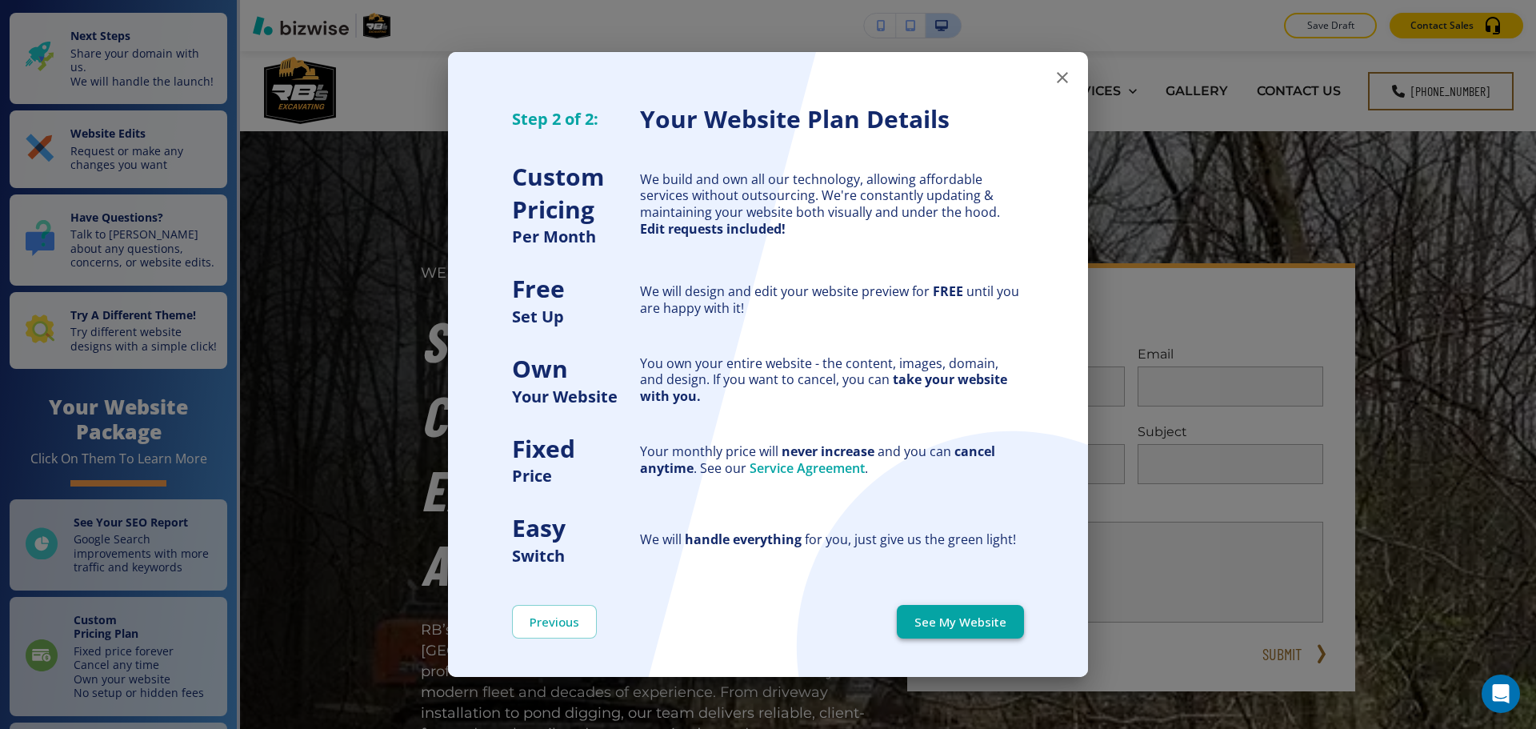
click at [988, 613] on button "See My Website" at bounding box center [960, 622] width 127 height 34
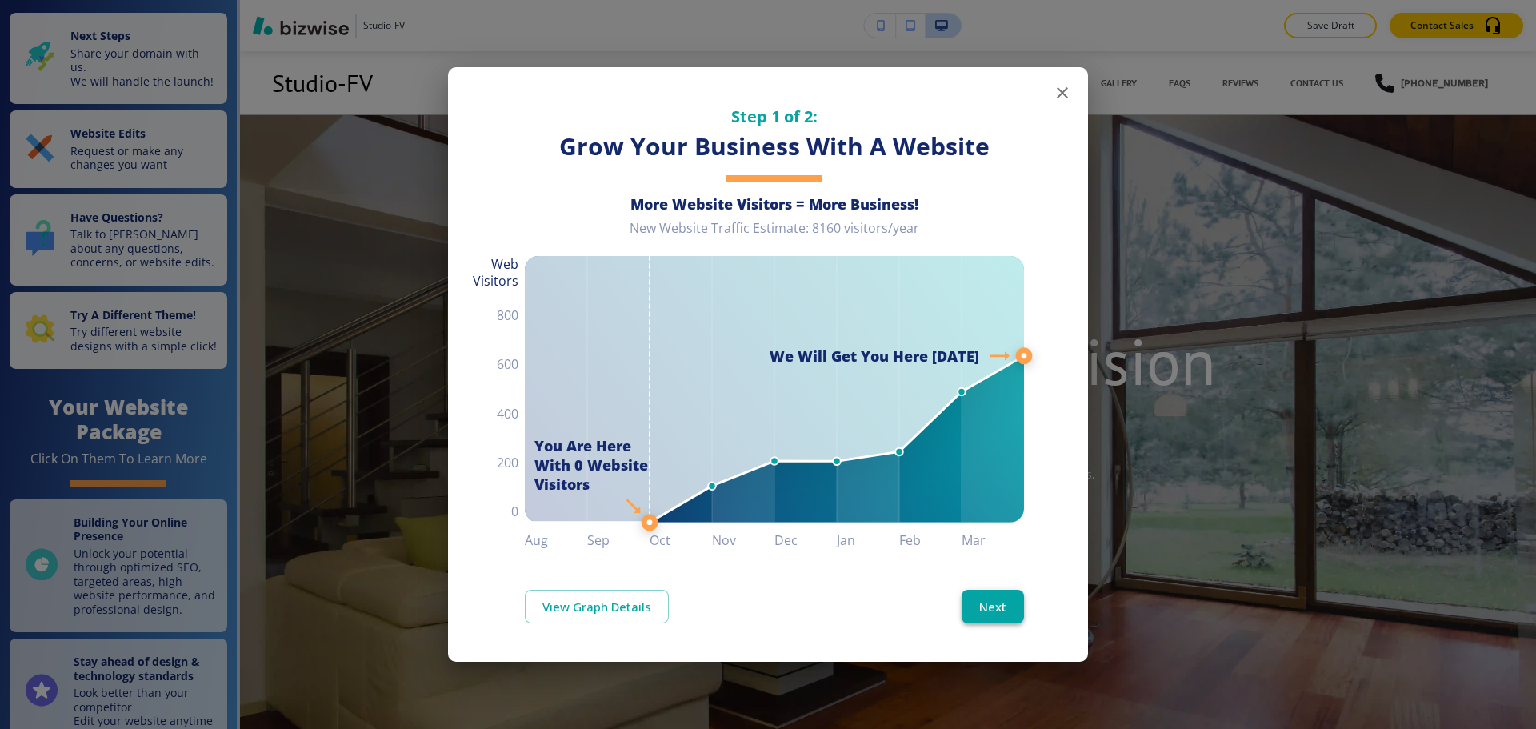
click at [1010, 611] on button "Next" at bounding box center [993, 607] width 62 height 34
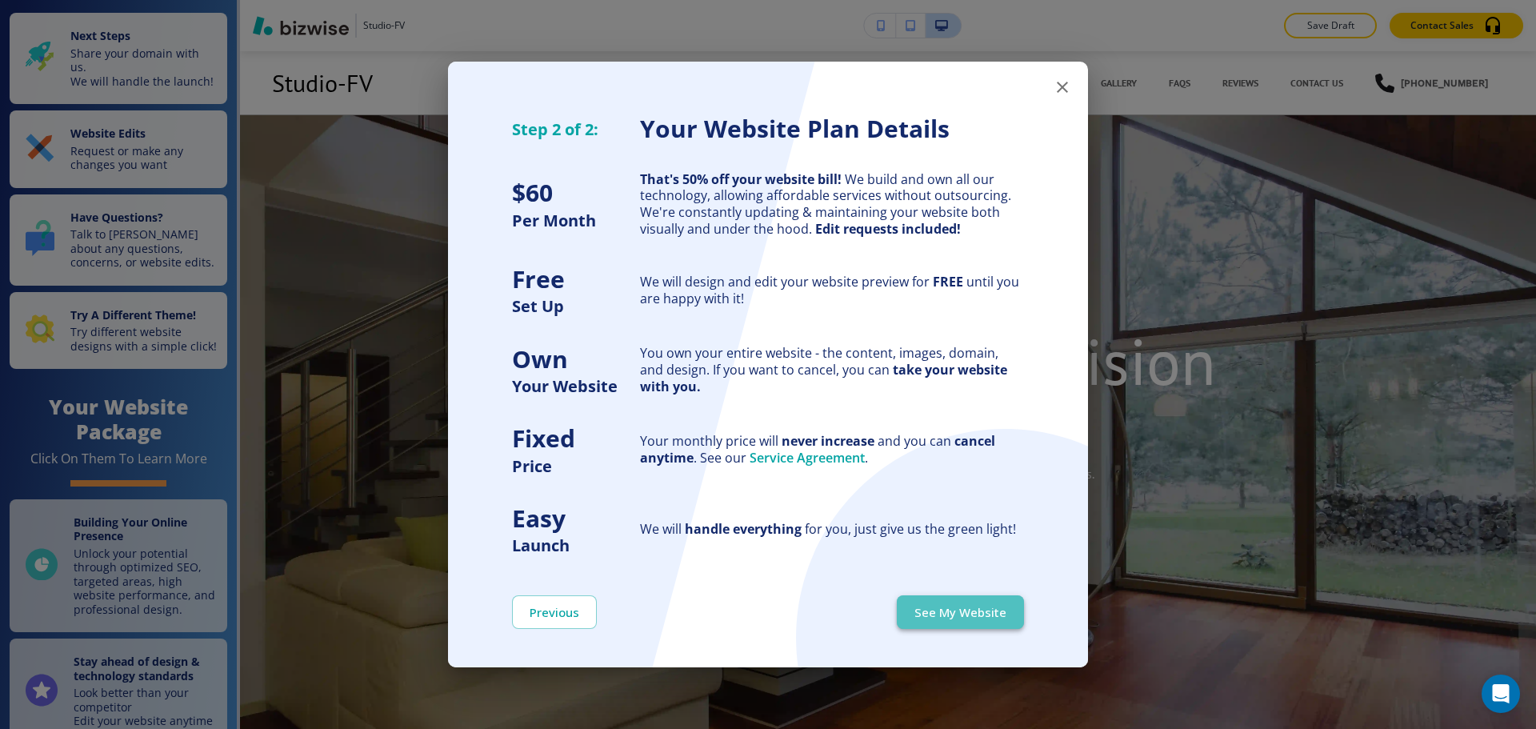
click at [1010, 610] on button "See My Website" at bounding box center [960, 612] width 127 height 34
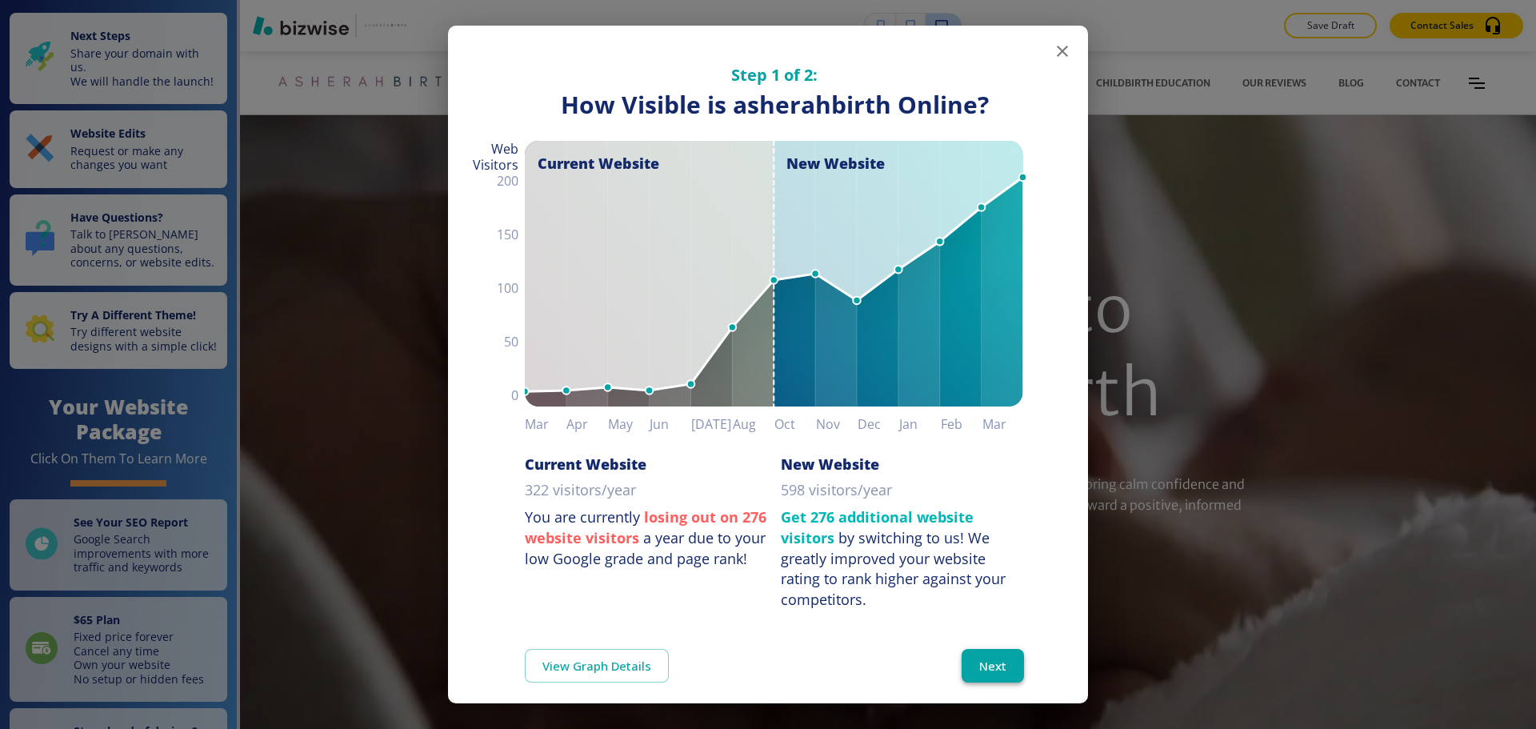
click at [974, 659] on button "Next" at bounding box center [993, 666] width 62 height 34
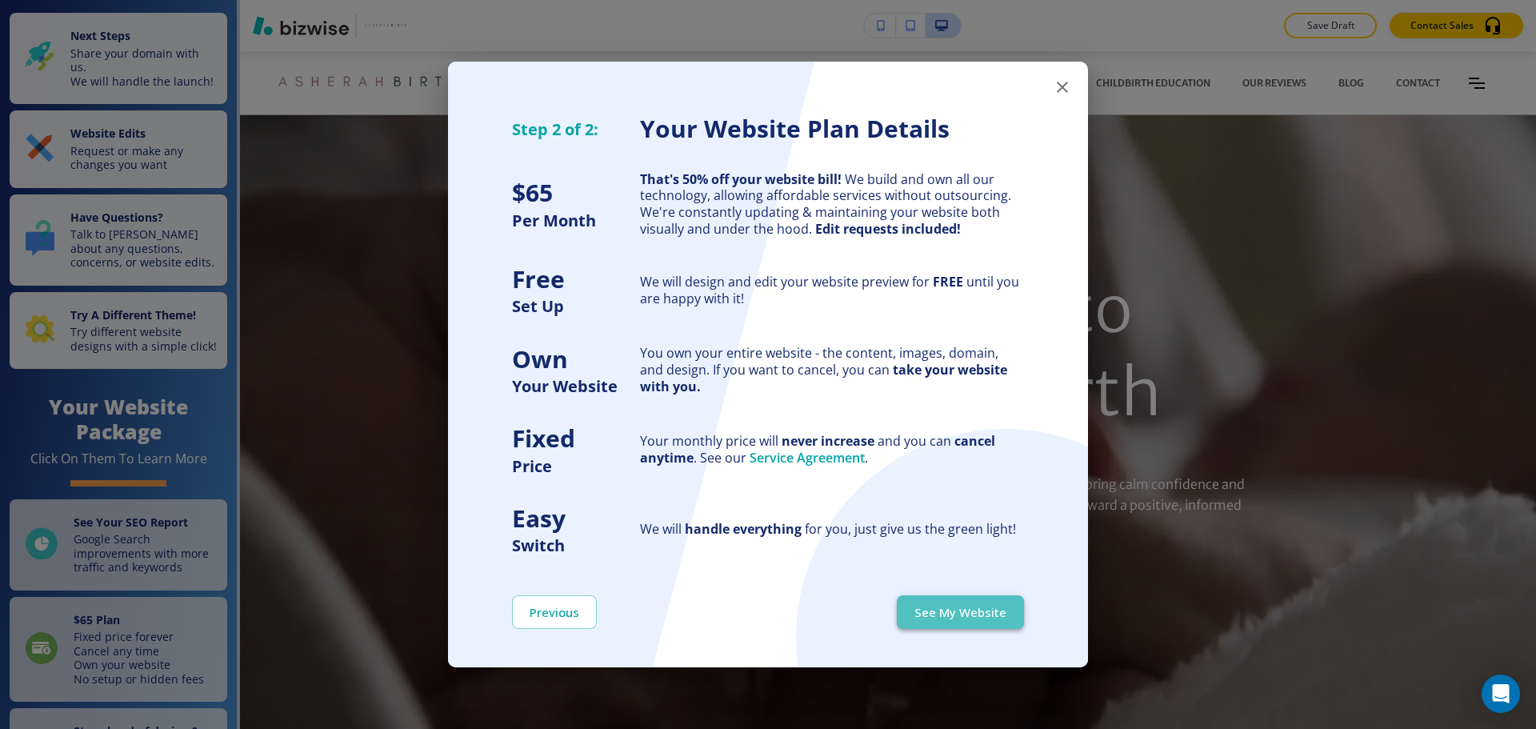
click at [977, 608] on button "See My Website" at bounding box center [960, 612] width 127 height 34
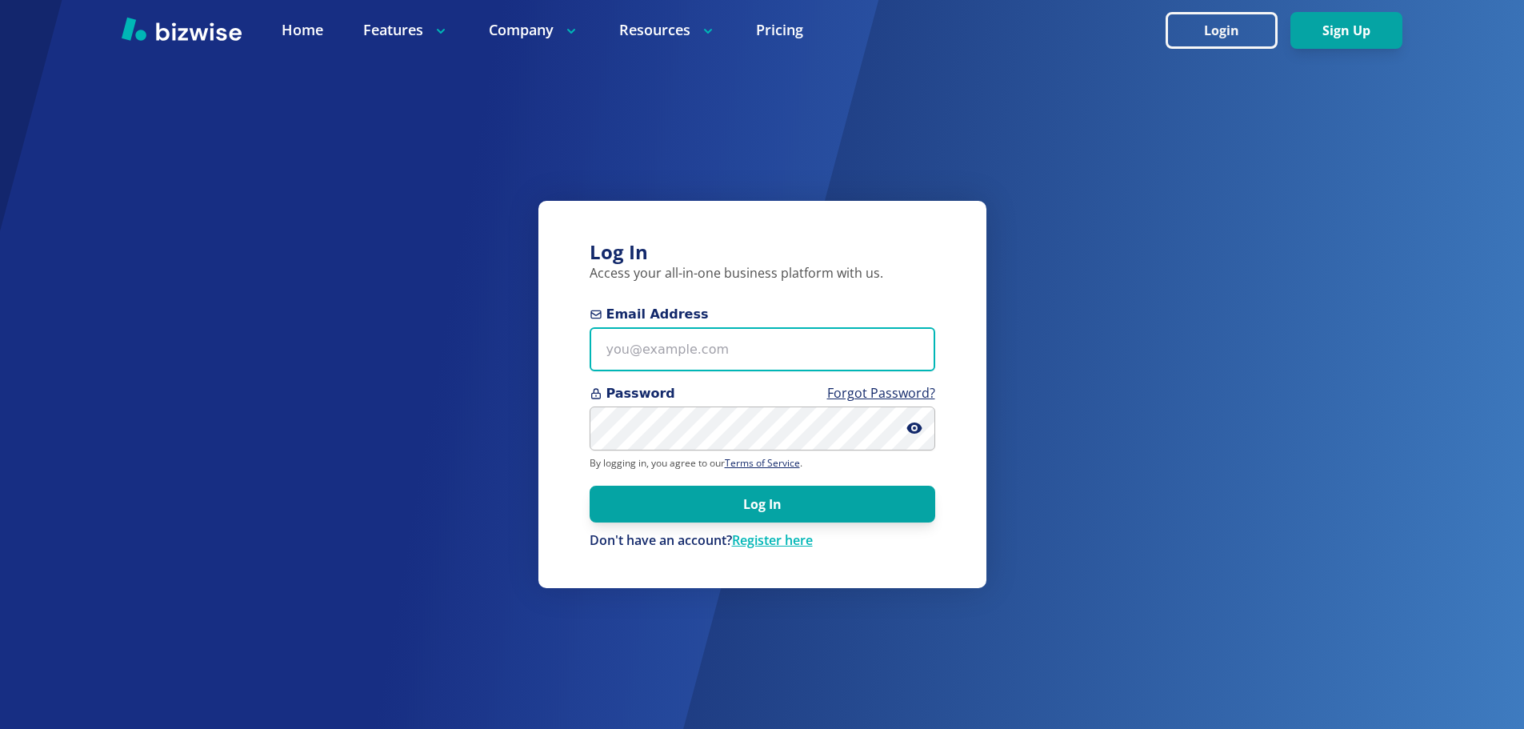
click at [726, 358] on input "Email Address" at bounding box center [763, 349] width 346 height 44
paste input "kianaasherah@gmail.com"
type input "kianaasherah@gmail.com"
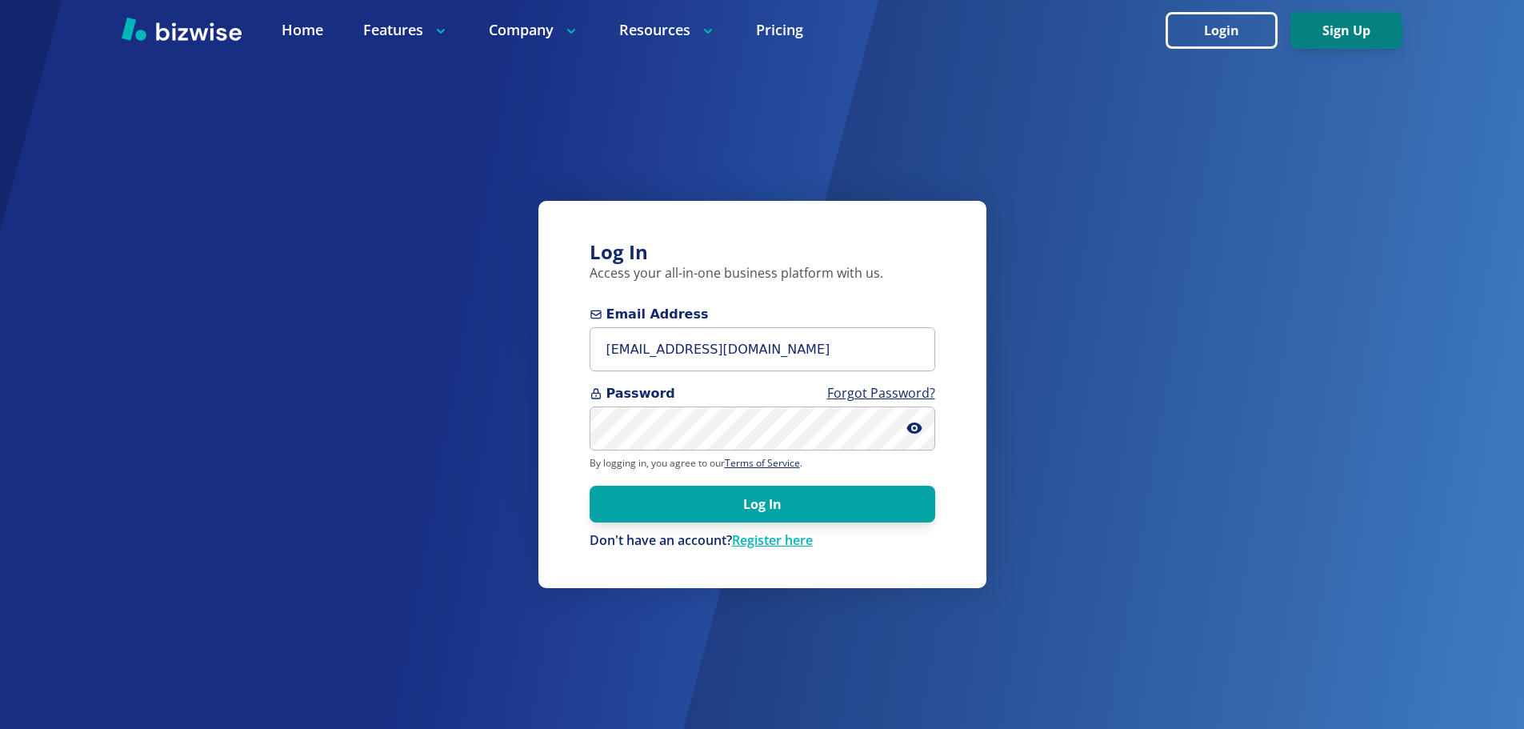
click at [1344, 41] on button "Sign Up" at bounding box center [1346, 30] width 112 height 37
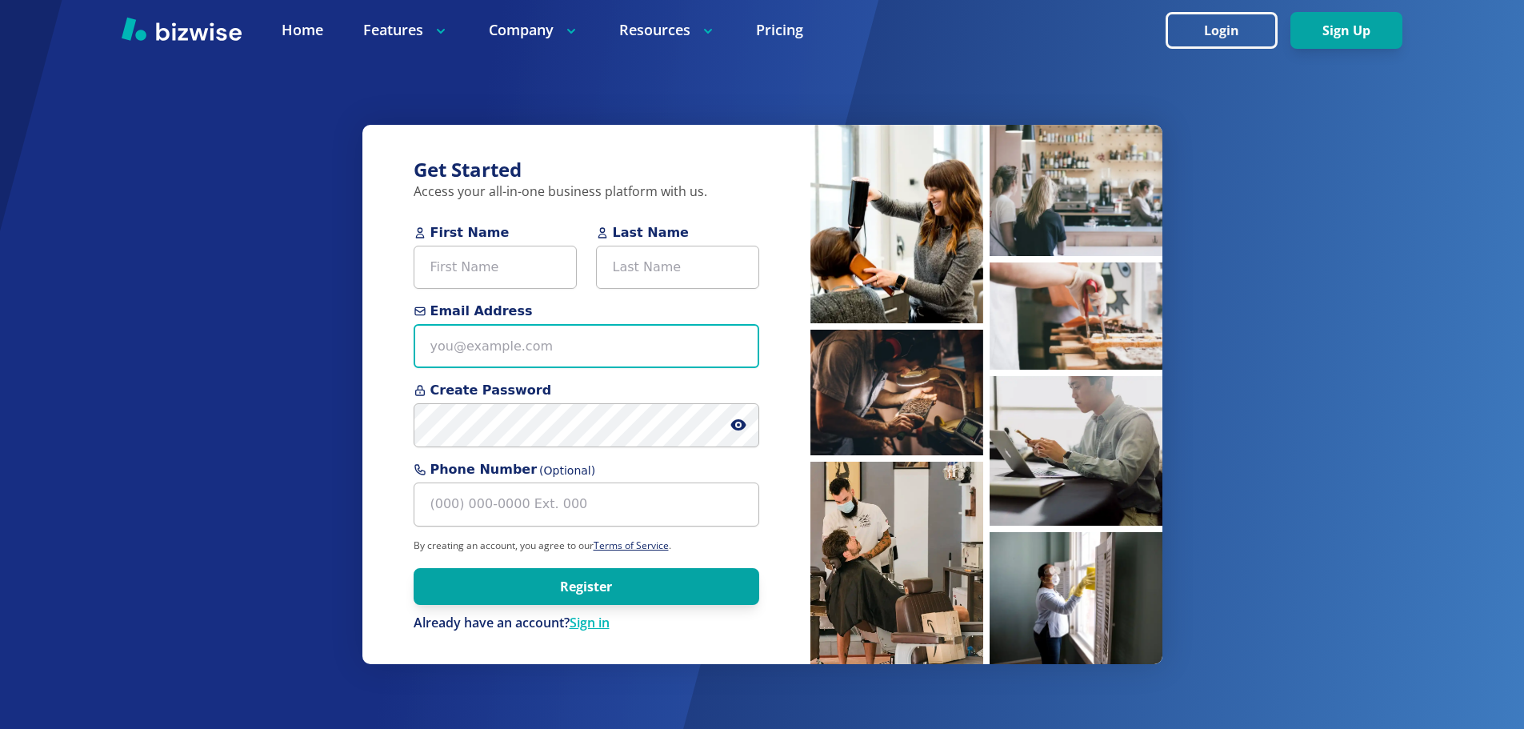
click at [487, 350] on input "Email Address" at bounding box center [587, 346] width 346 height 44
paste input "kianaasherah@gmail.com"
type input "kianaasherah@gmail.com"
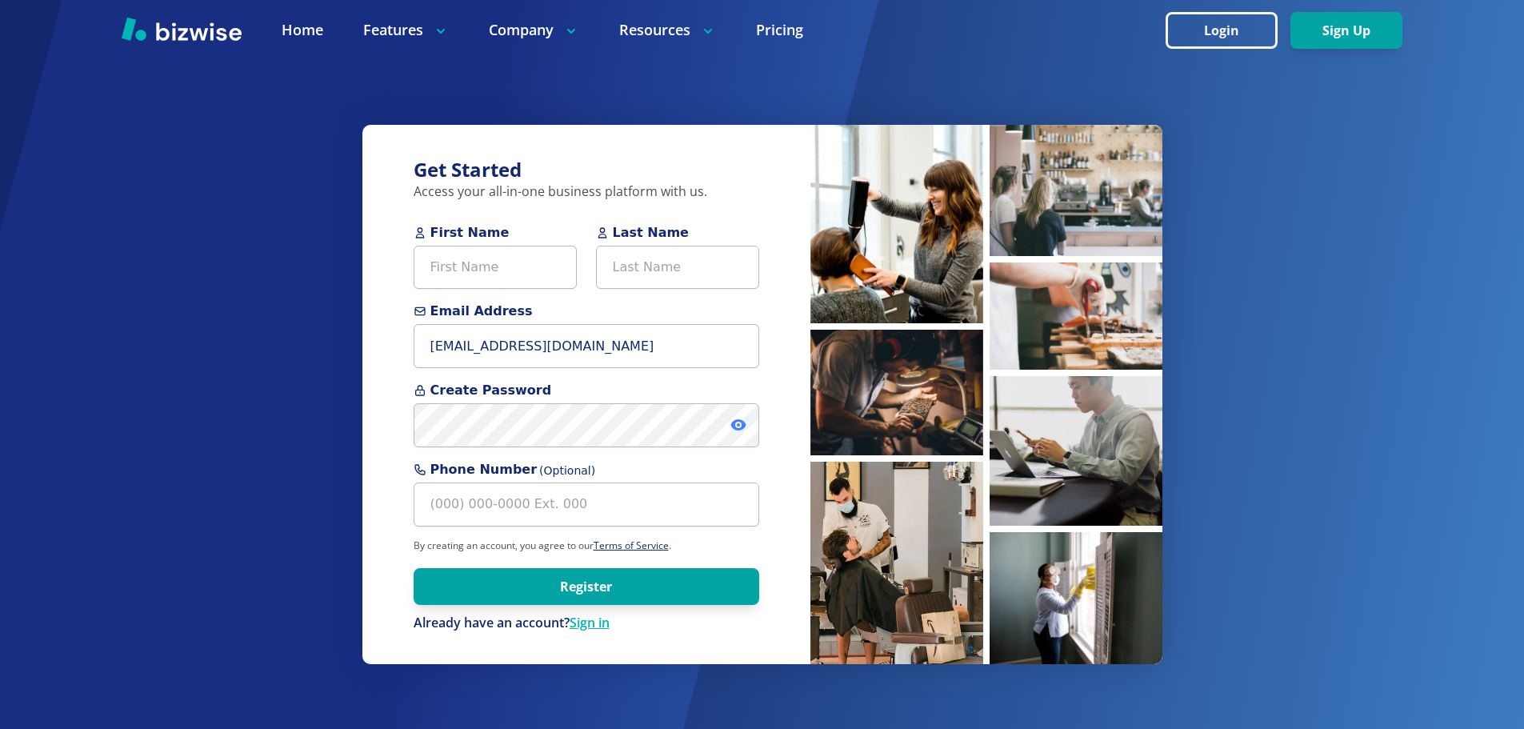
click at [736, 424] on icon at bounding box center [738, 425] width 16 height 16
click at [501, 263] on input "First Name" at bounding box center [495, 268] width 163 height 44
paste input "Kiana Asherah"
drag, startPoint x: 511, startPoint y: 270, endPoint x: 466, endPoint y: 277, distance: 45.4
click at [466, 277] on input "Kiana Asherah" at bounding box center [495, 268] width 163 height 44
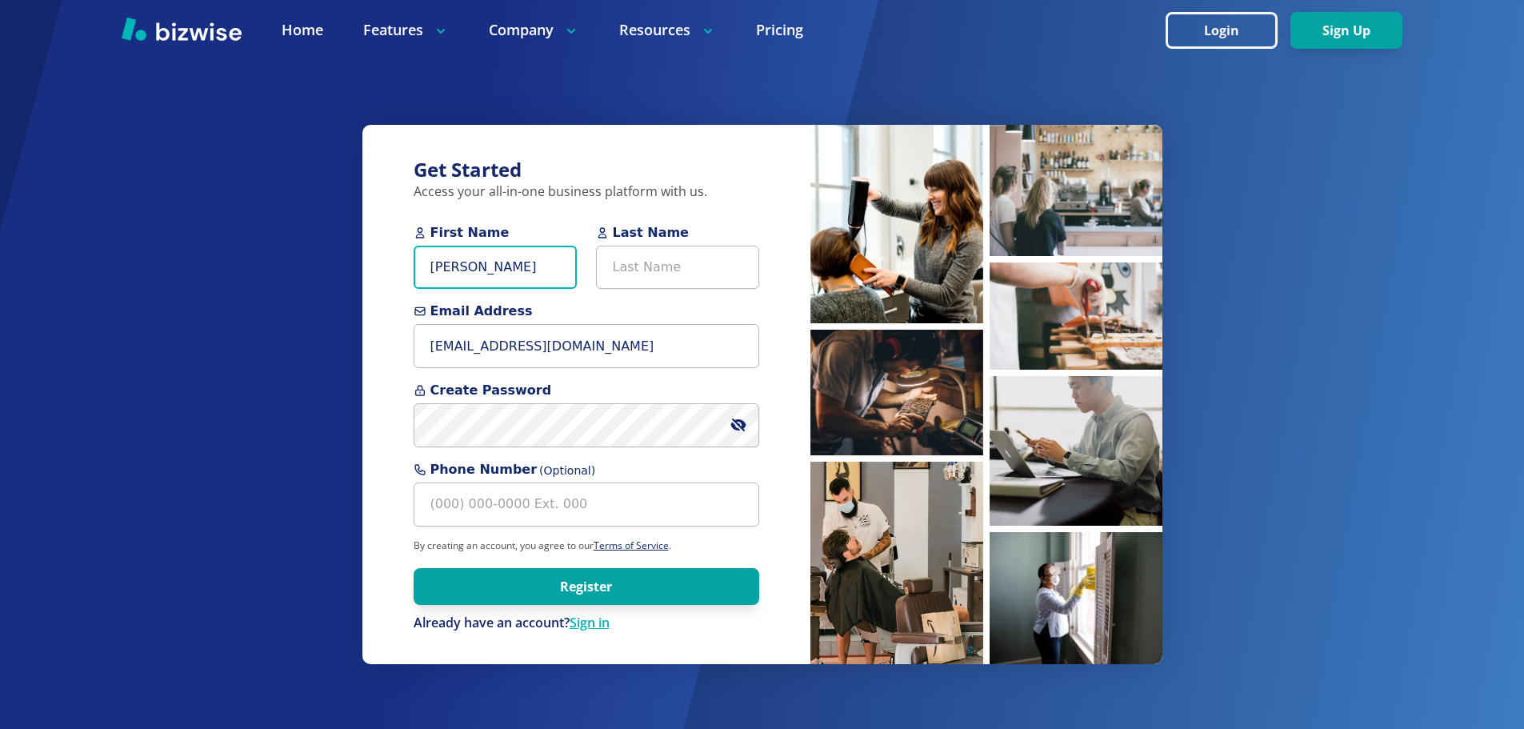
type input "[PERSON_NAME]"
click at [648, 269] on input "Last Name" at bounding box center [677, 268] width 163 height 44
paste input "[DEMOGRAPHIC_DATA]"
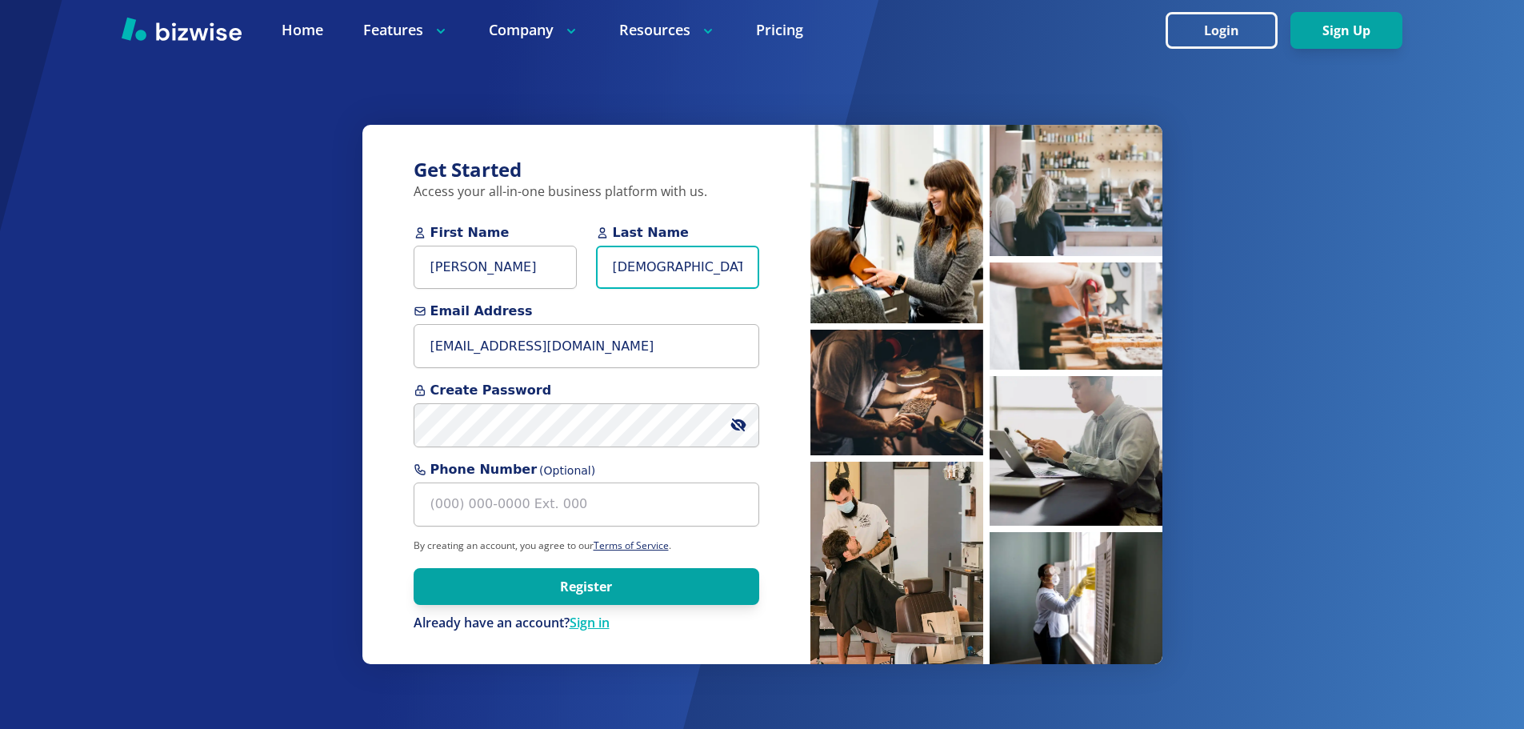
type input "[DEMOGRAPHIC_DATA]"
click at [172, 411] on div "Get Started Access your all-in-one business platform with us. First Name Kiana …" at bounding box center [762, 364] width 1524 height 729
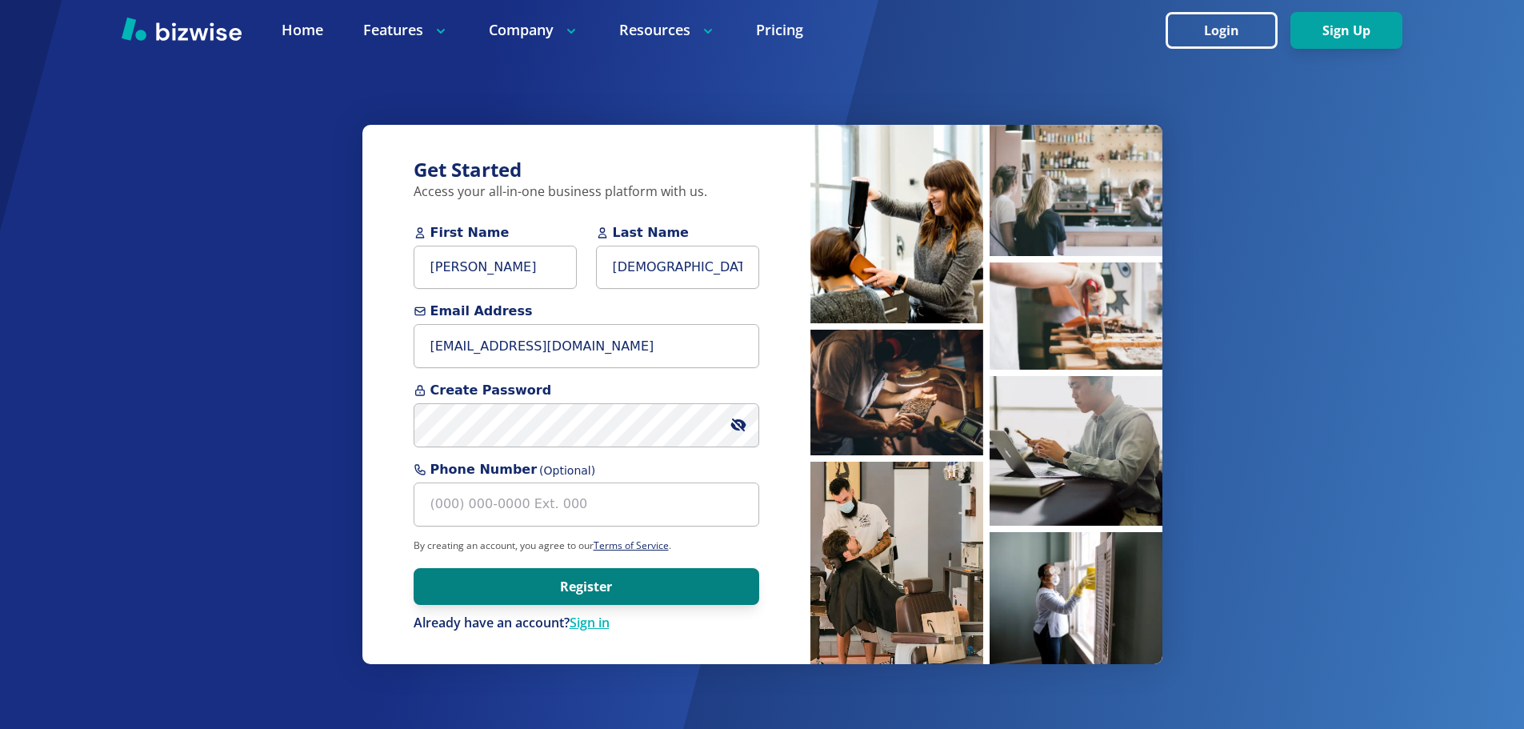
click at [547, 600] on button "Register" at bounding box center [587, 586] width 346 height 37
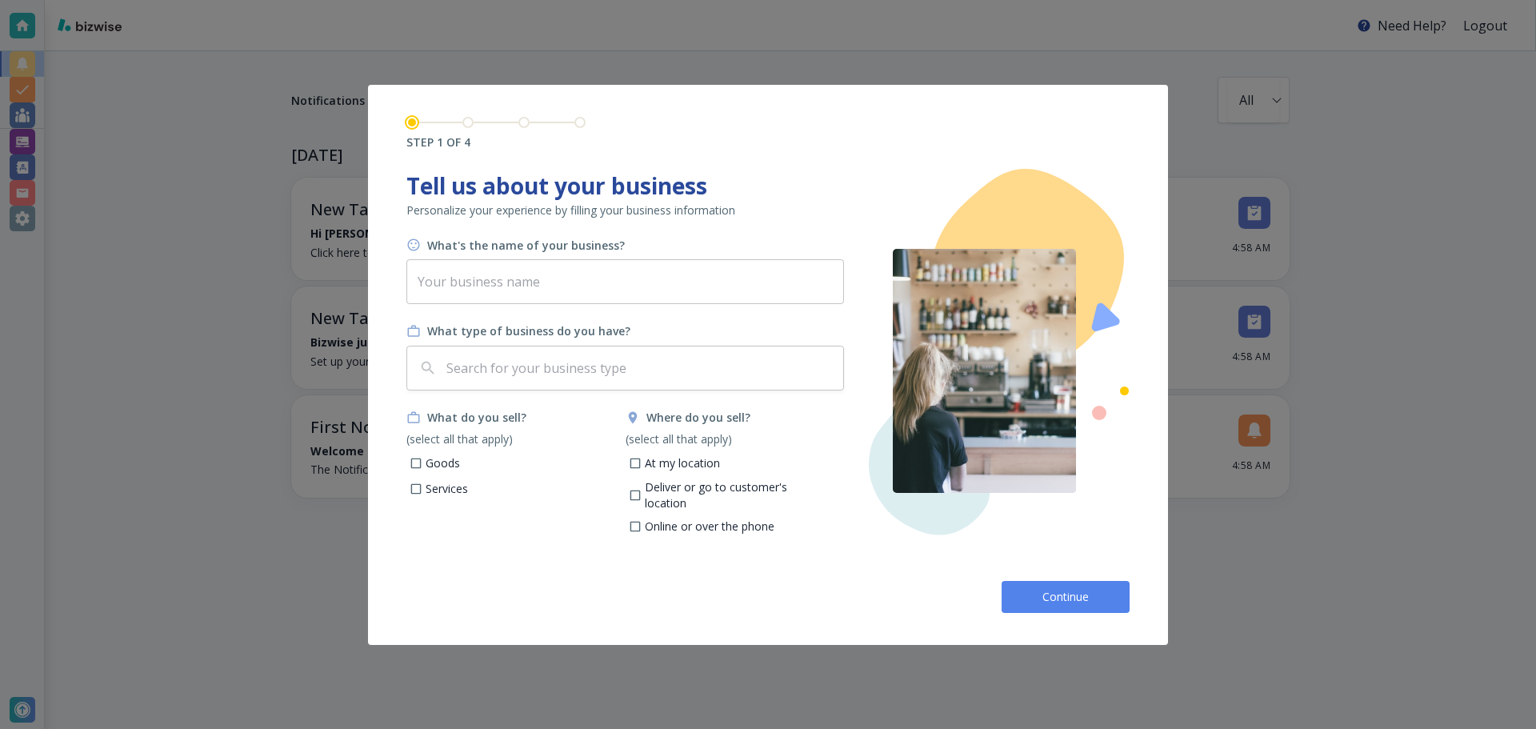
click at [1064, 607] on button "Continue" at bounding box center [1066, 597] width 128 height 32
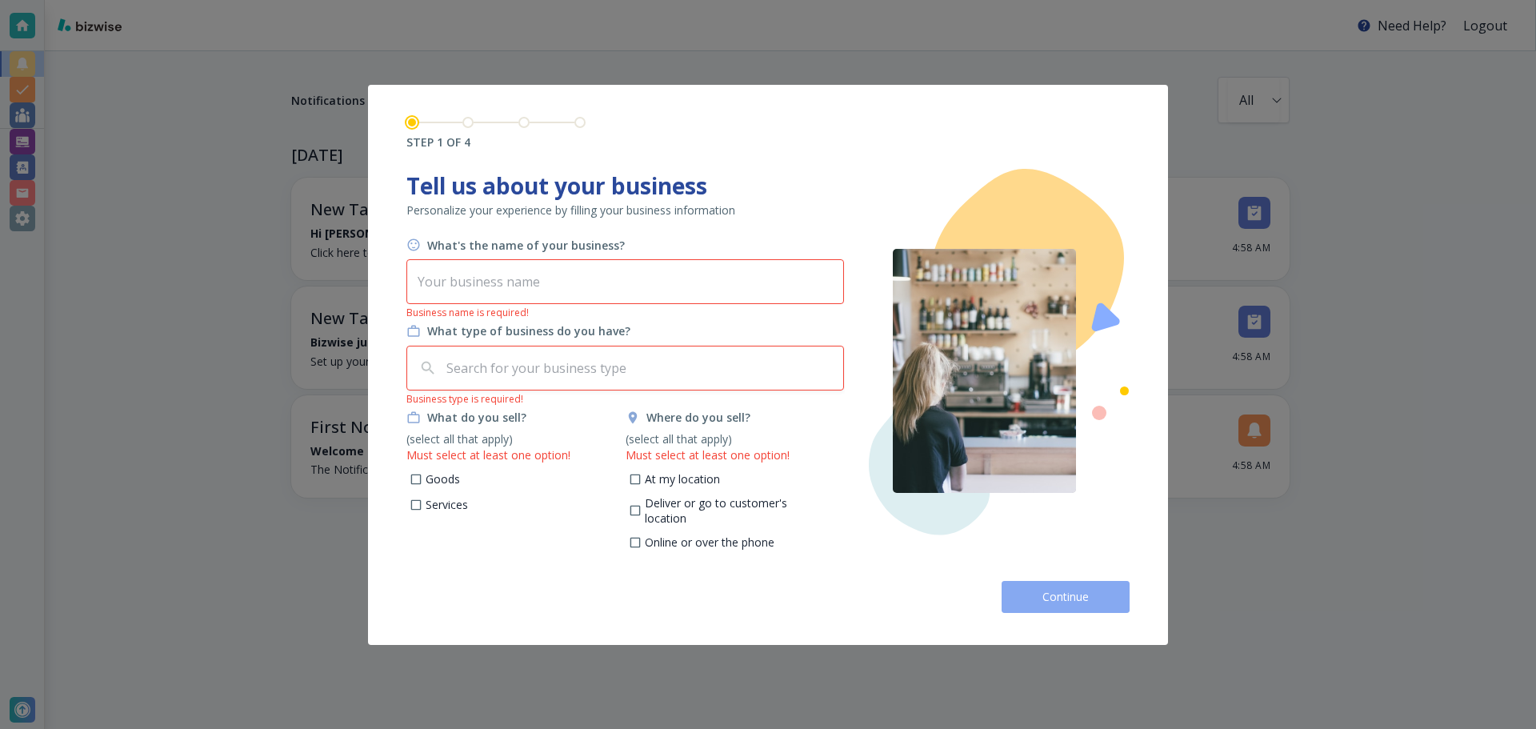
click at [1064, 607] on button "Continue" at bounding box center [1066, 597] width 128 height 32
click at [440, 478] on p "Goods" at bounding box center [443, 479] width 34 height 16
click at [423, 478] on input "Goods" at bounding box center [417, 481] width 14 height 14
checkbox input "true"
click at [696, 486] on p "At my location" at bounding box center [682, 479] width 75 height 16
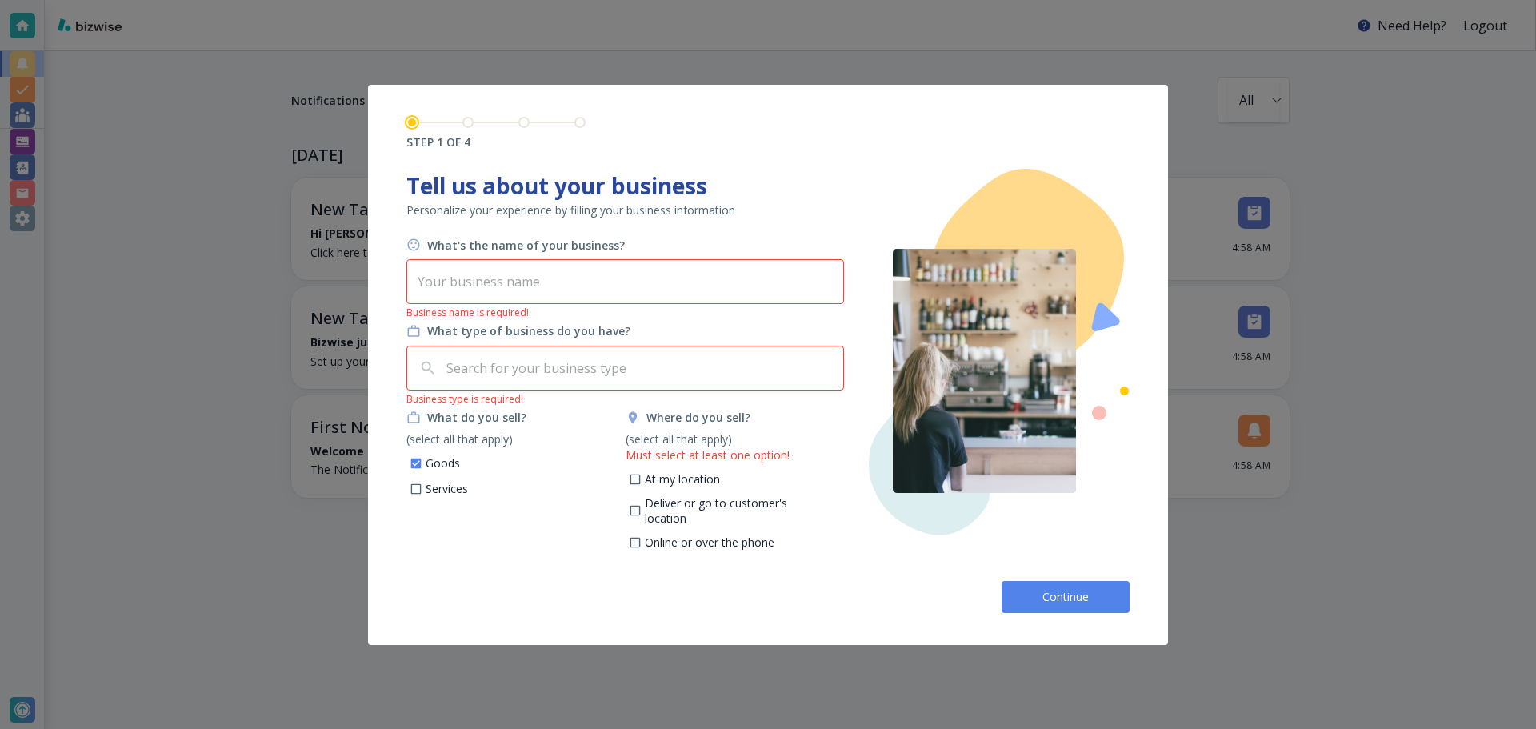
click at [642, 486] on input "At my location" at bounding box center [635, 481] width 14 height 14
checkbox input "true"
click at [654, 292] on input "text" at bounding box center [625, 281] width 438 height 45
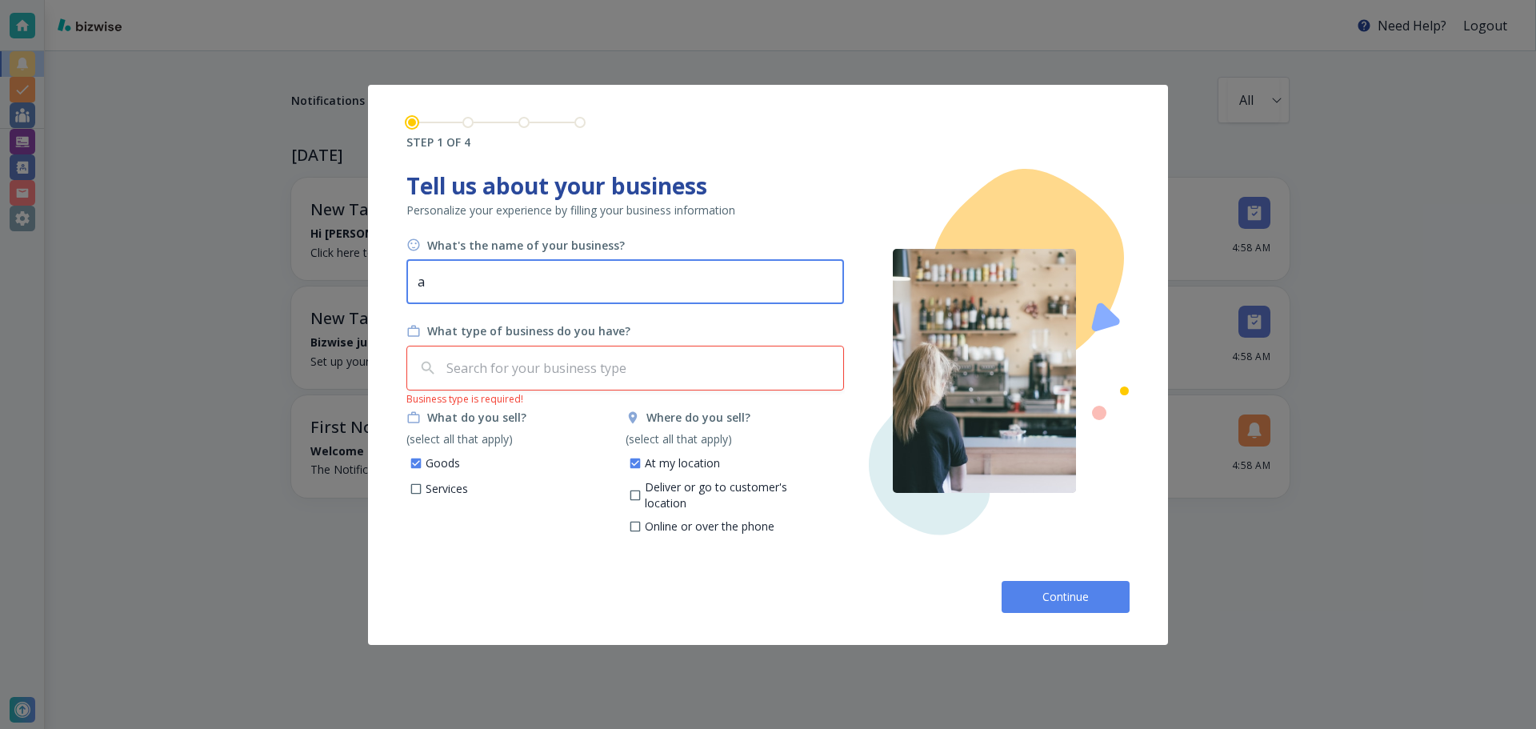
type input "a"
click at [654, 355] on input "text" at bounding box center [640, 368] width 394 height 30
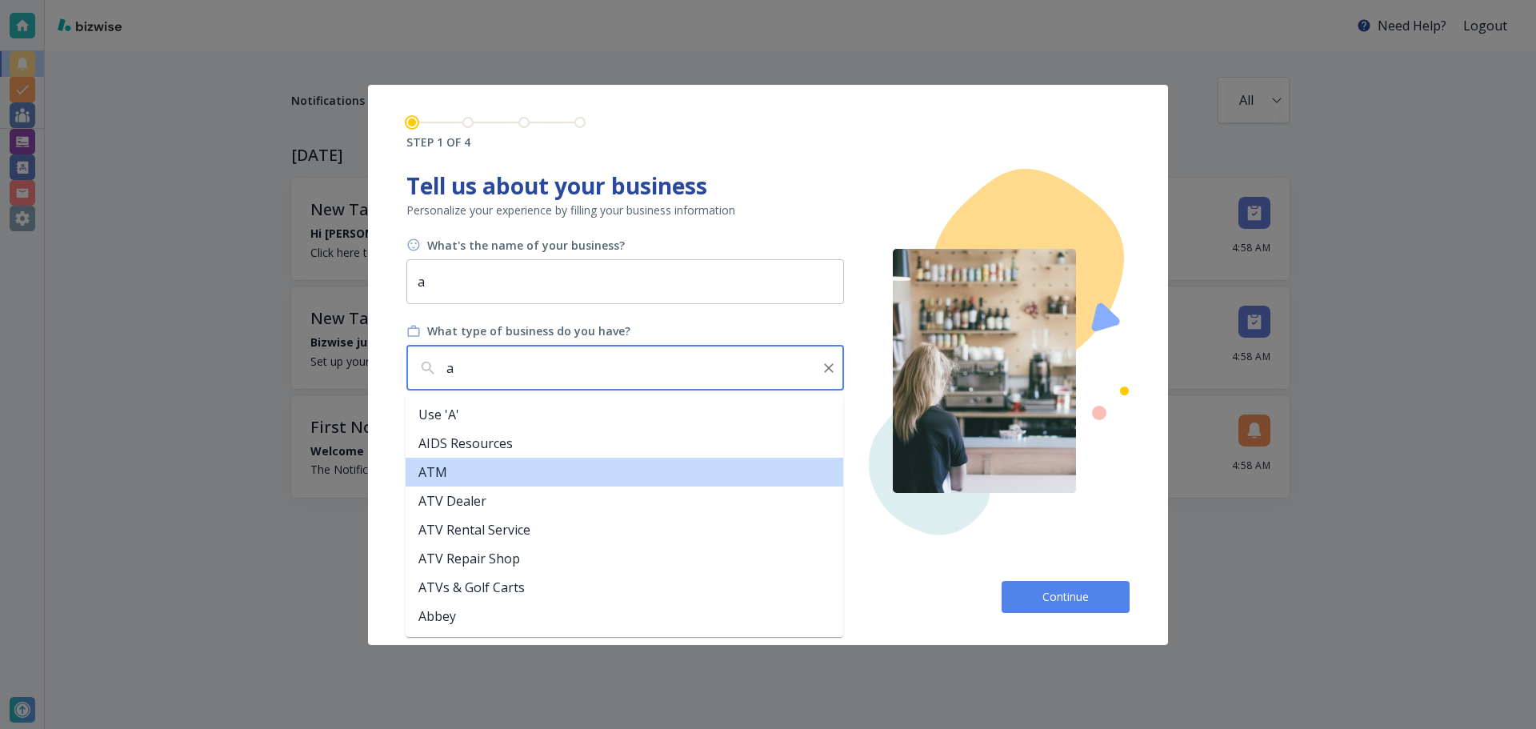
type input "a"
click at [1055, 598] on span "Continue" at bounding box center [1065, 597] width 51 height 16
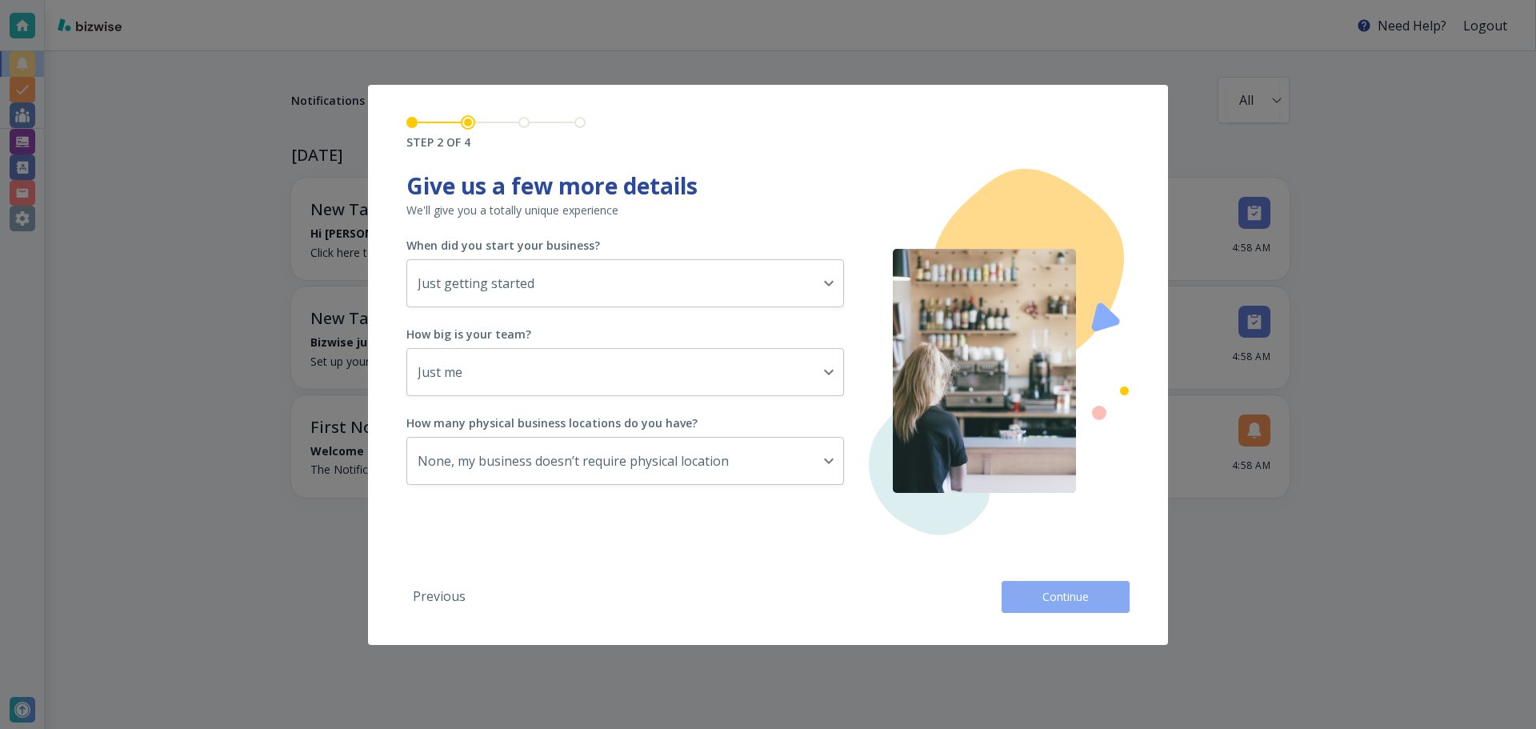
click at [1027, 601] on button "Continue" at bounding box center [1066, 597] width 128 height 32
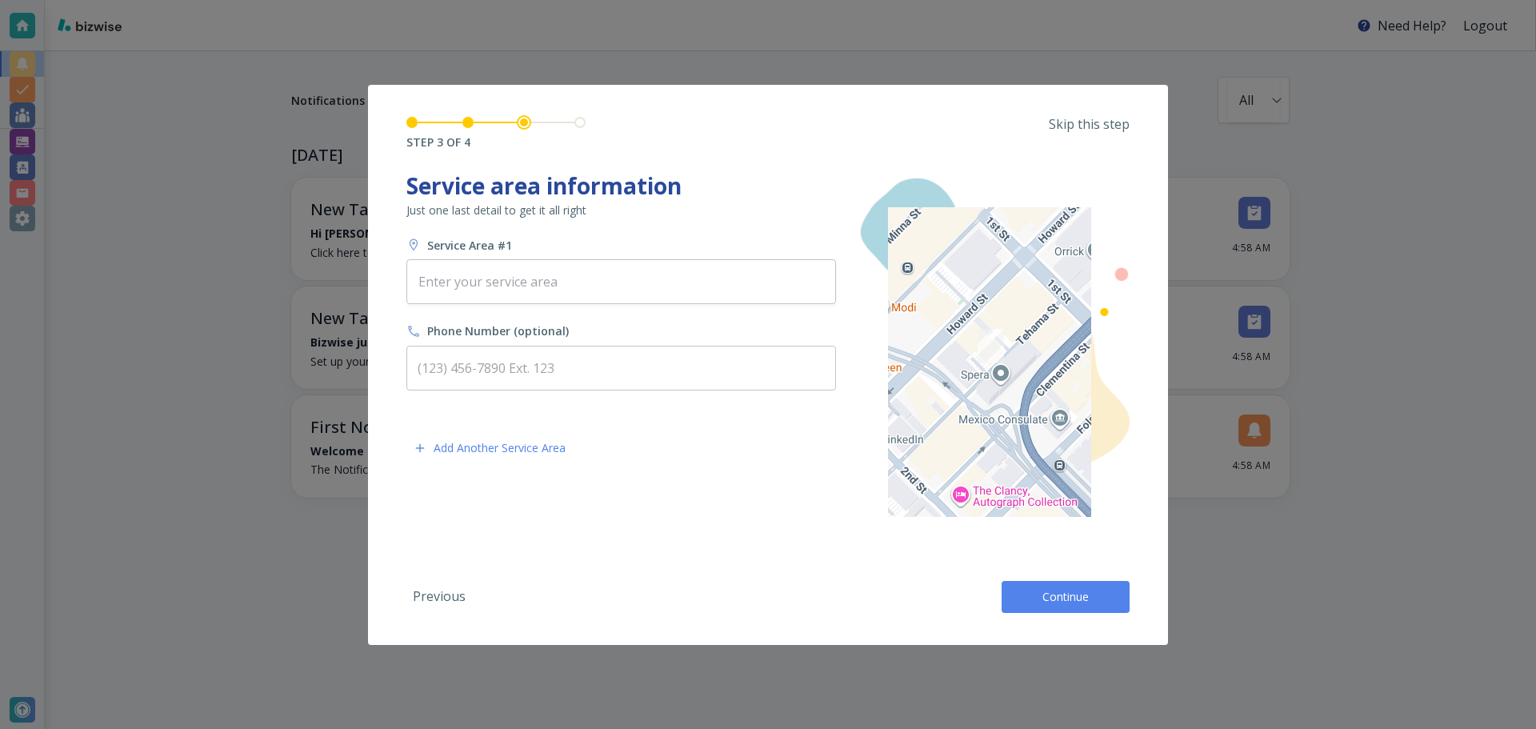
click at [1027, 601] on button "Continue" at bounding box center [1066, 597] width 128 height 32
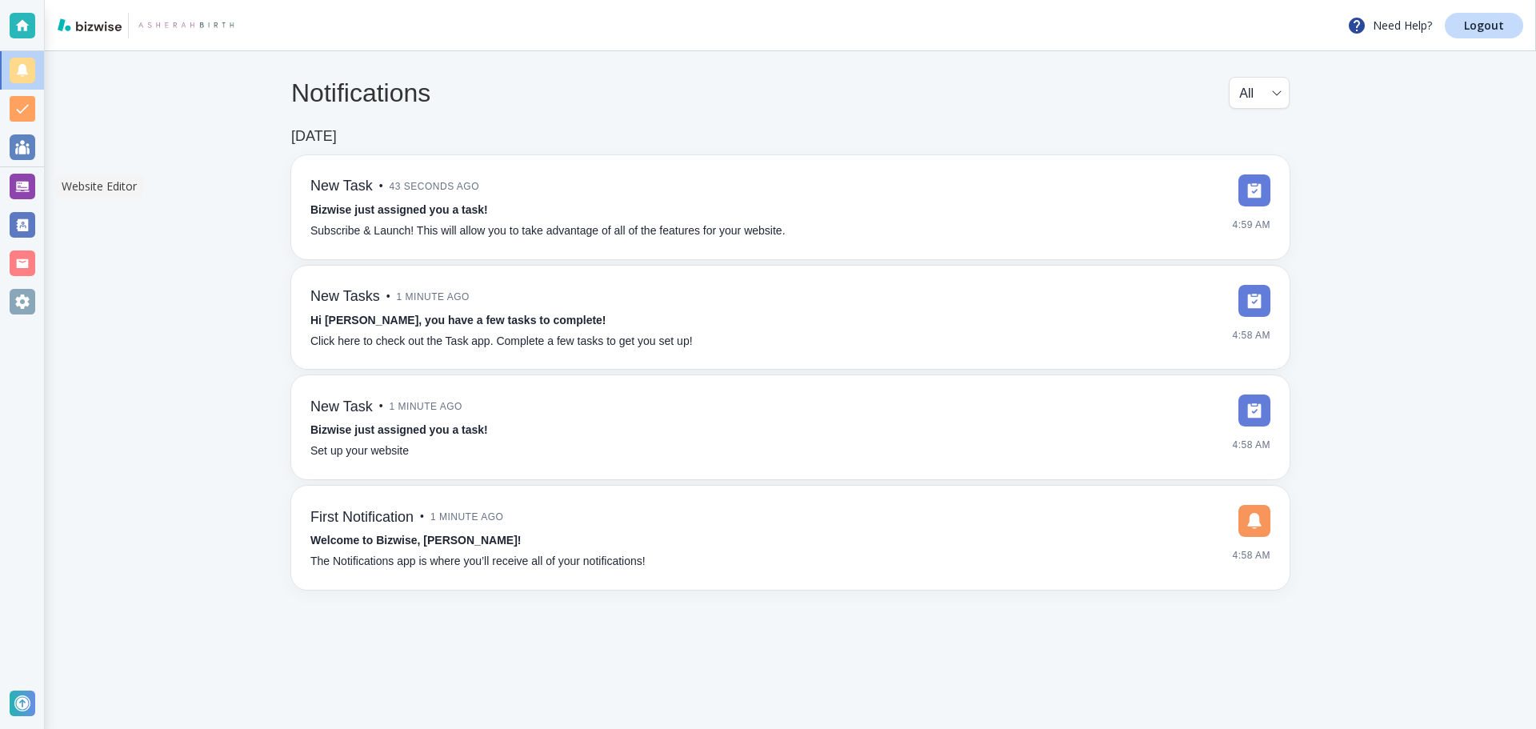
click at [22, 189] on div at bounding box center [23, 187] width 26 height 26
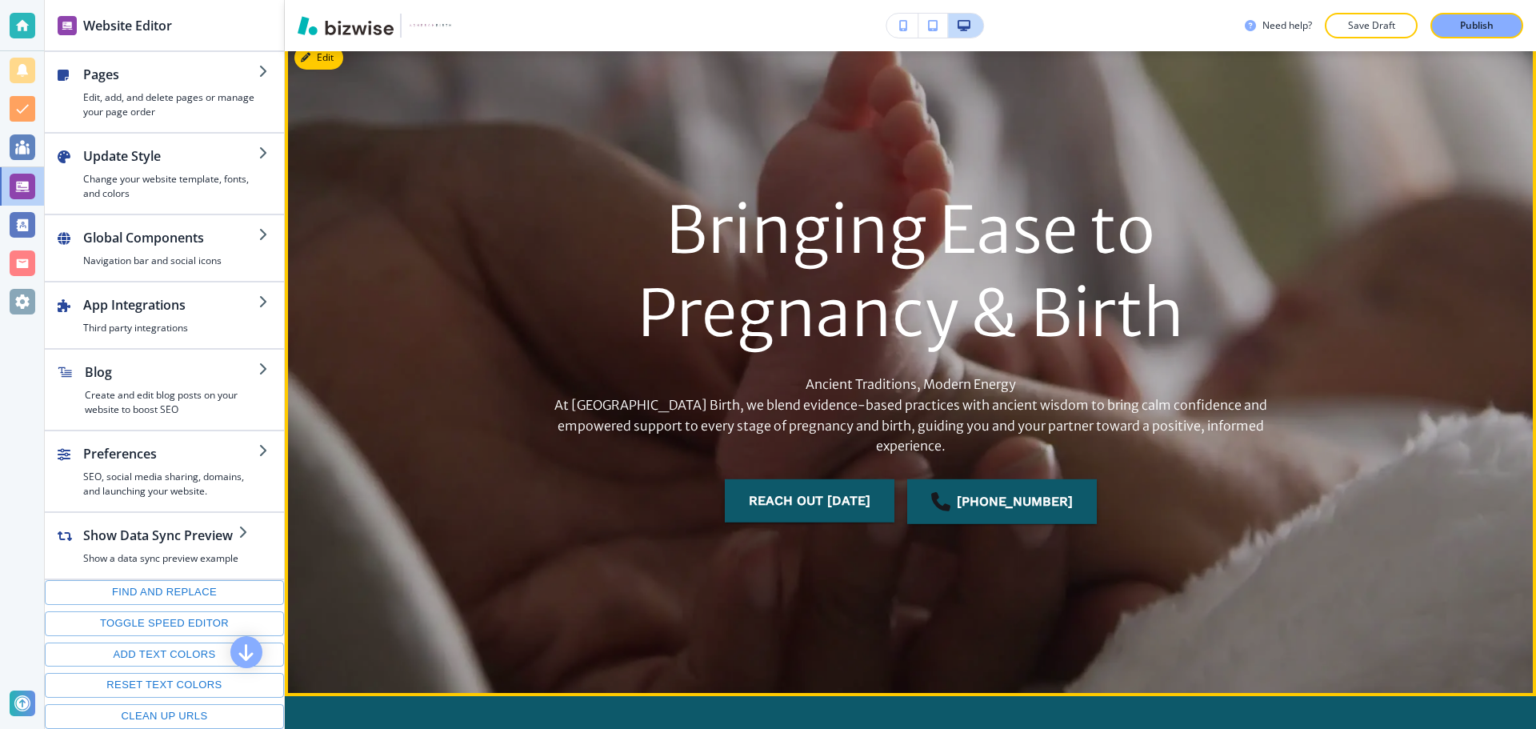
scroll to position [80, 0]
click at [338, 63] on button "Edit This Section" at bounding box center [348, 57] width 108 height 24
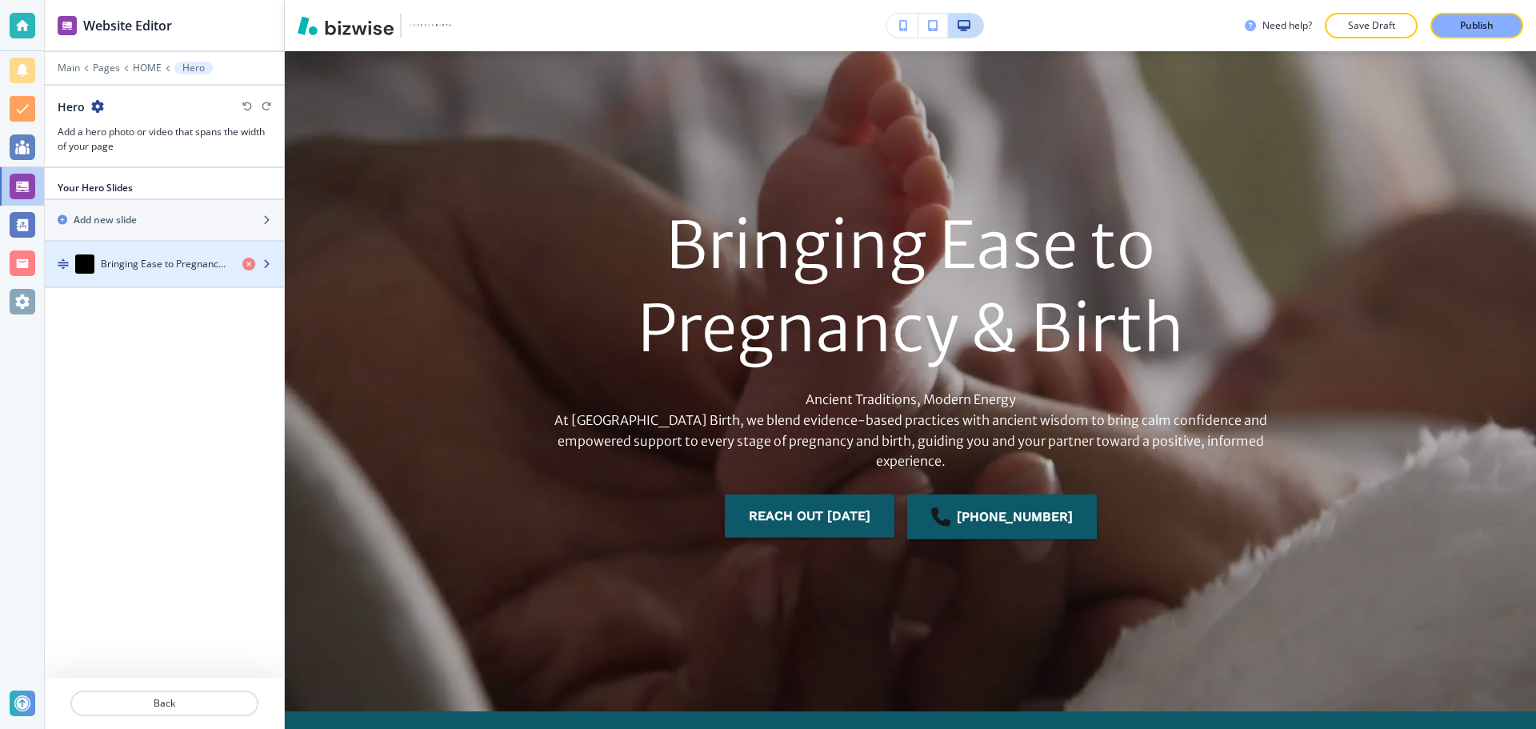
click at [102, 270] on h4 "Bringing Ease to Pregnancy & Birth" at bounding box center [165, 264] width 129 height 14
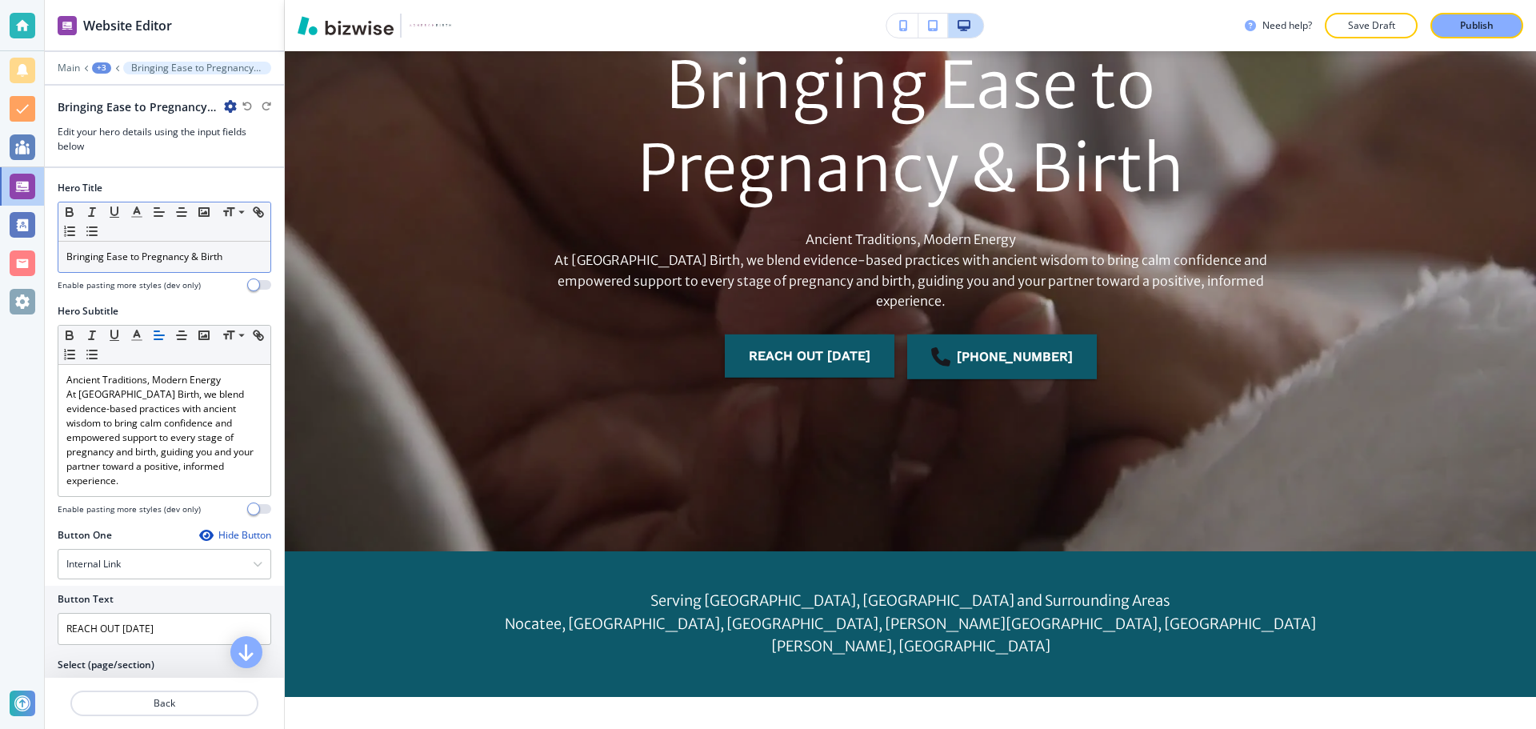
scroll to position [227, 0]
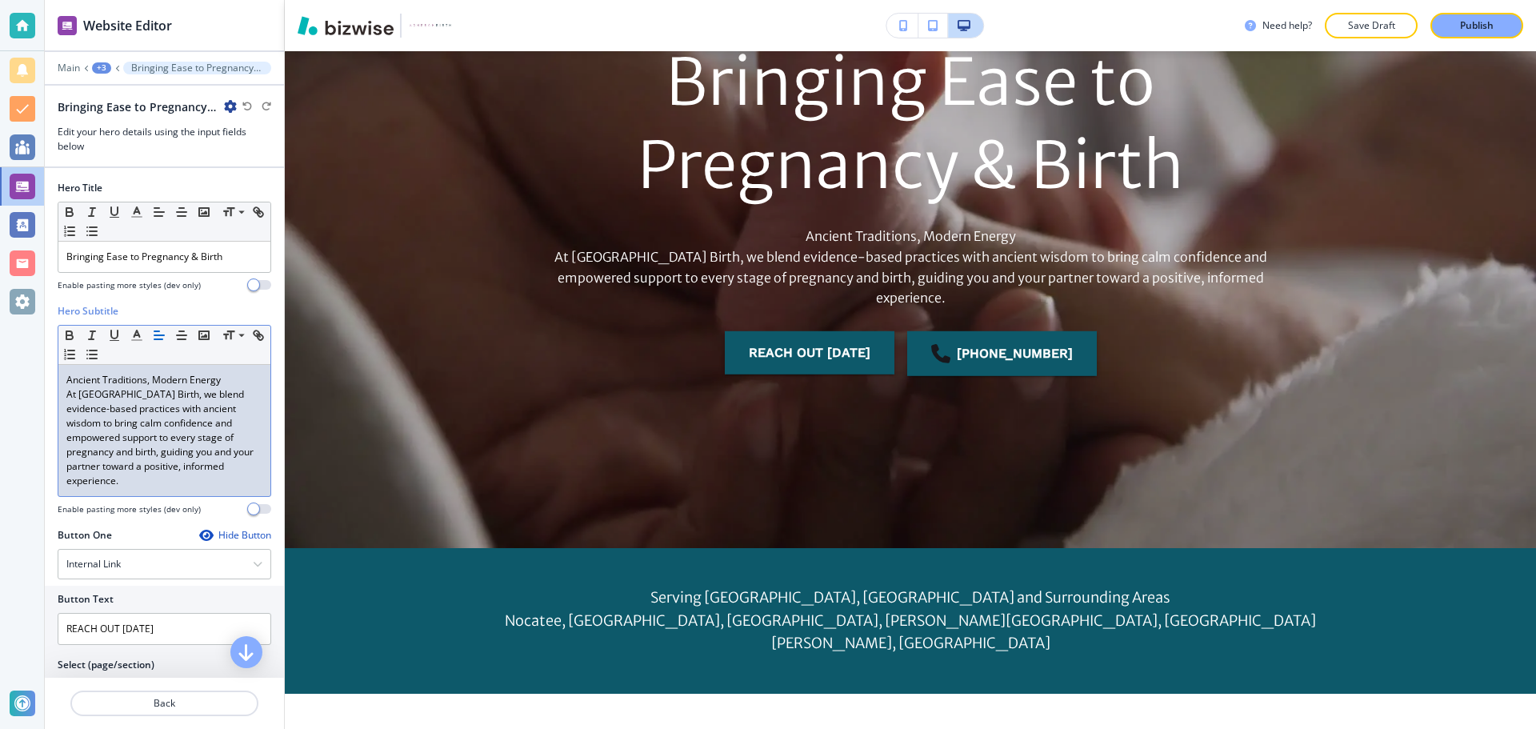
click at [154, 378] on p "Ancient Traditions, Modern Energy" at bounding box center [164, 380] width 196 height 14
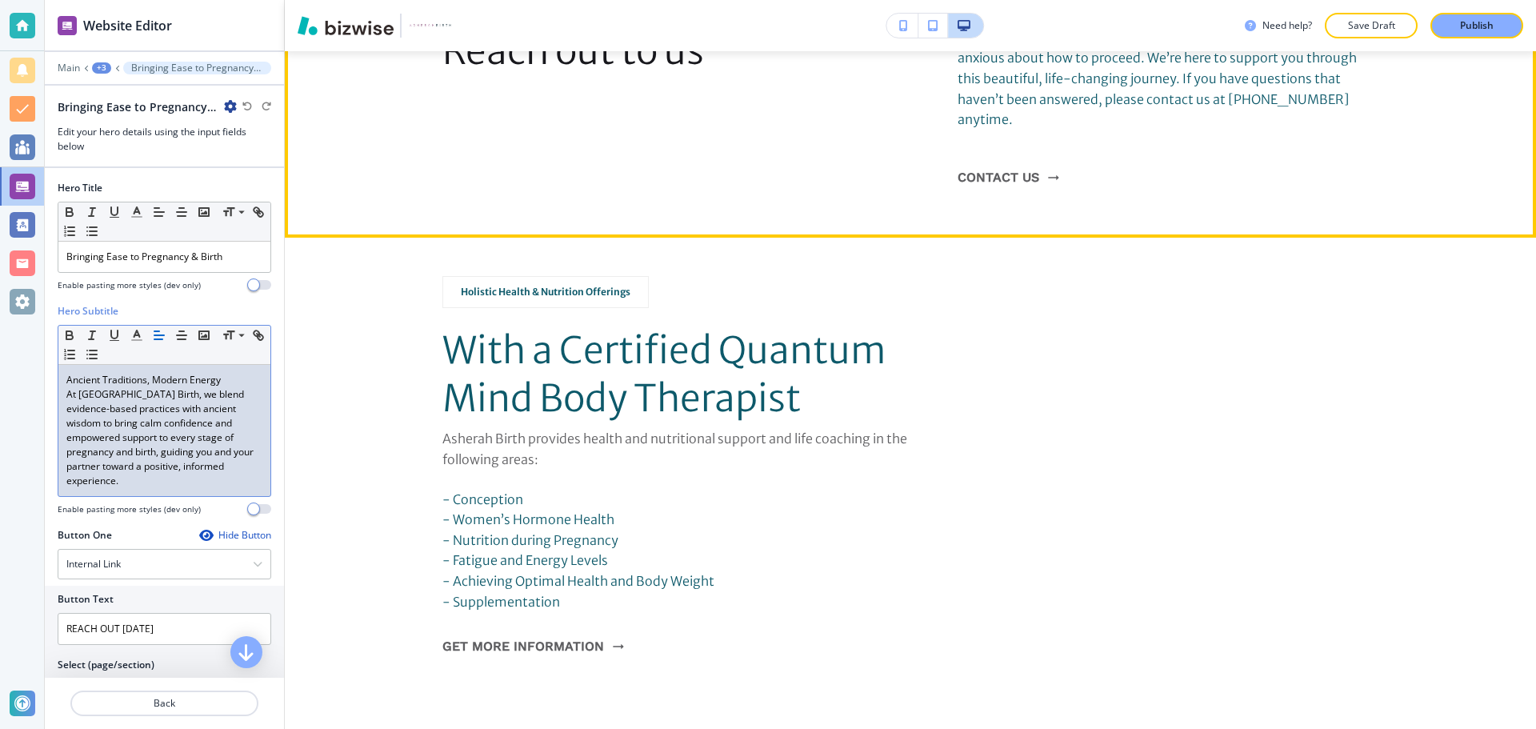
scroll to position [2467, 0]
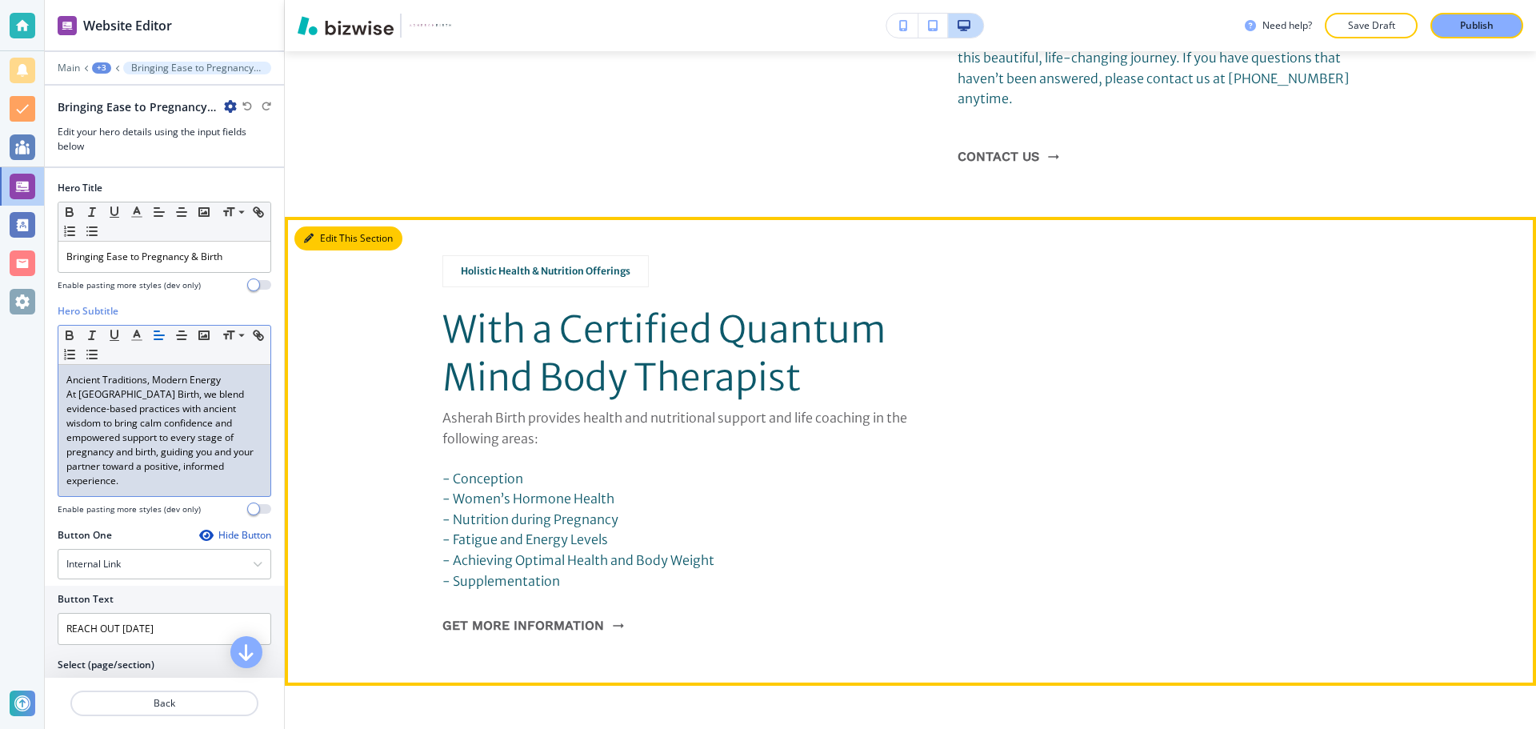
click at [333, 226] on button "Edit This Section" at bounding box center [348, 238] width 108 height 24
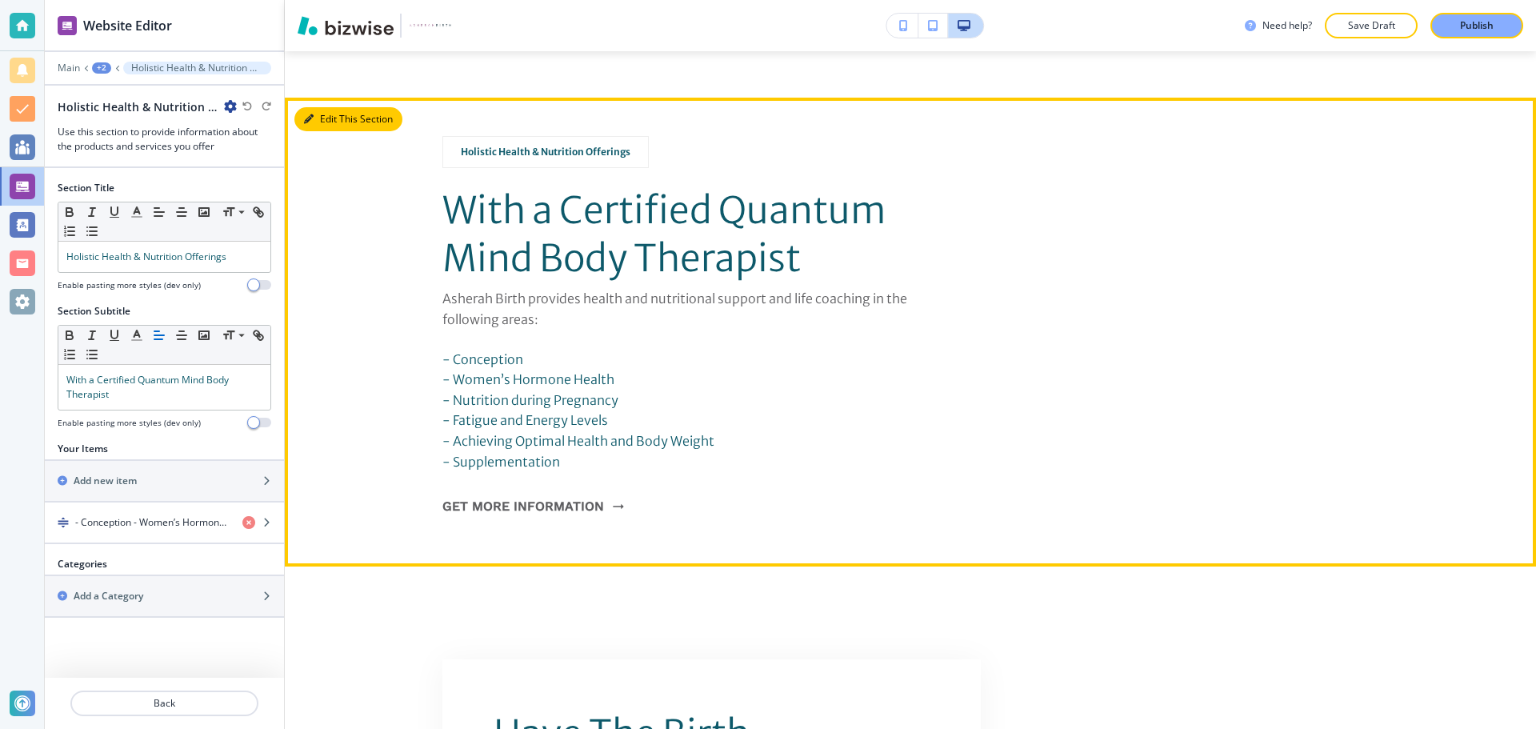
scroll to position [2589, 0]
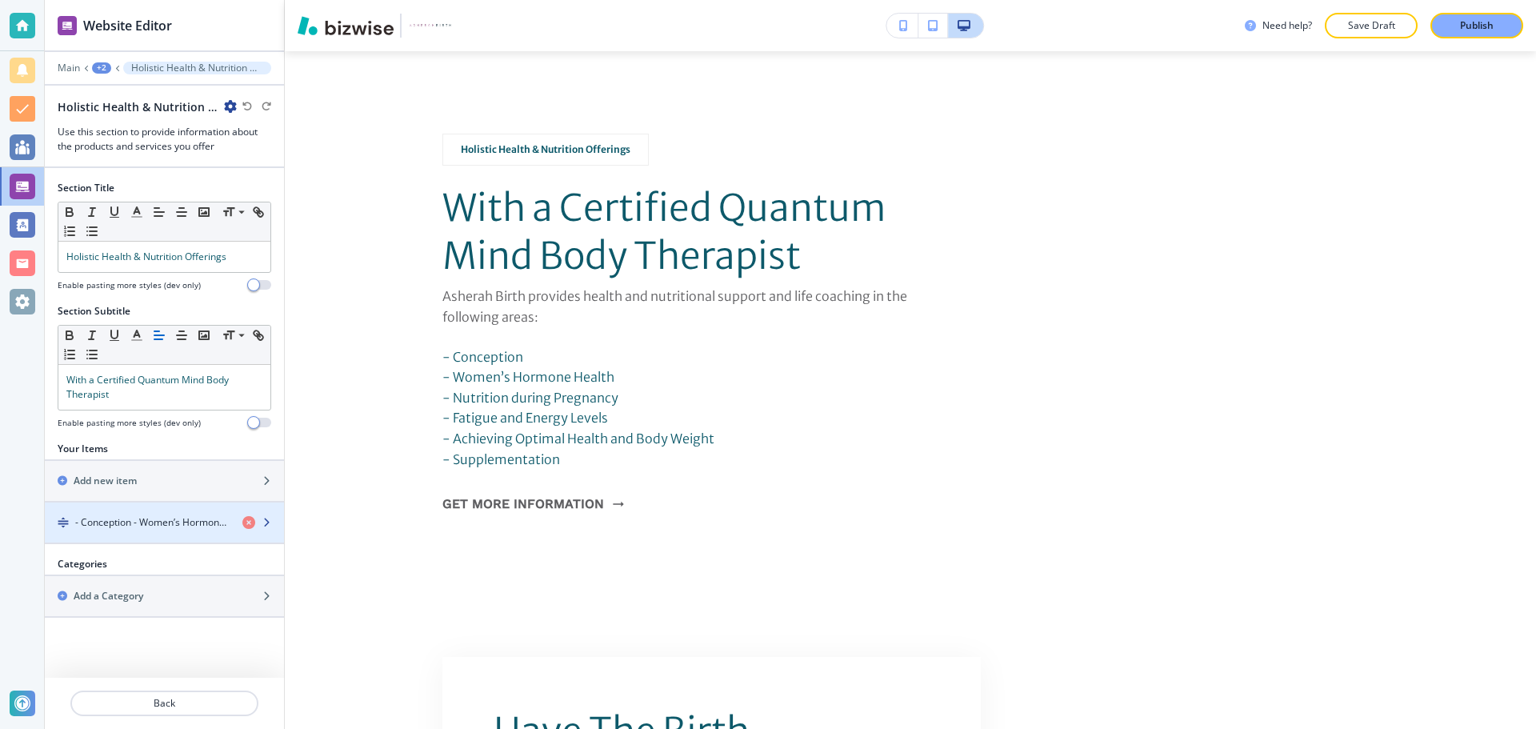
click at [114, 519] on h4 "- Conception - Women’s Hormone Health - Nutrition during Pregnancy - Fatigue an…" at bounding box center [152, 522] width 154 height 14
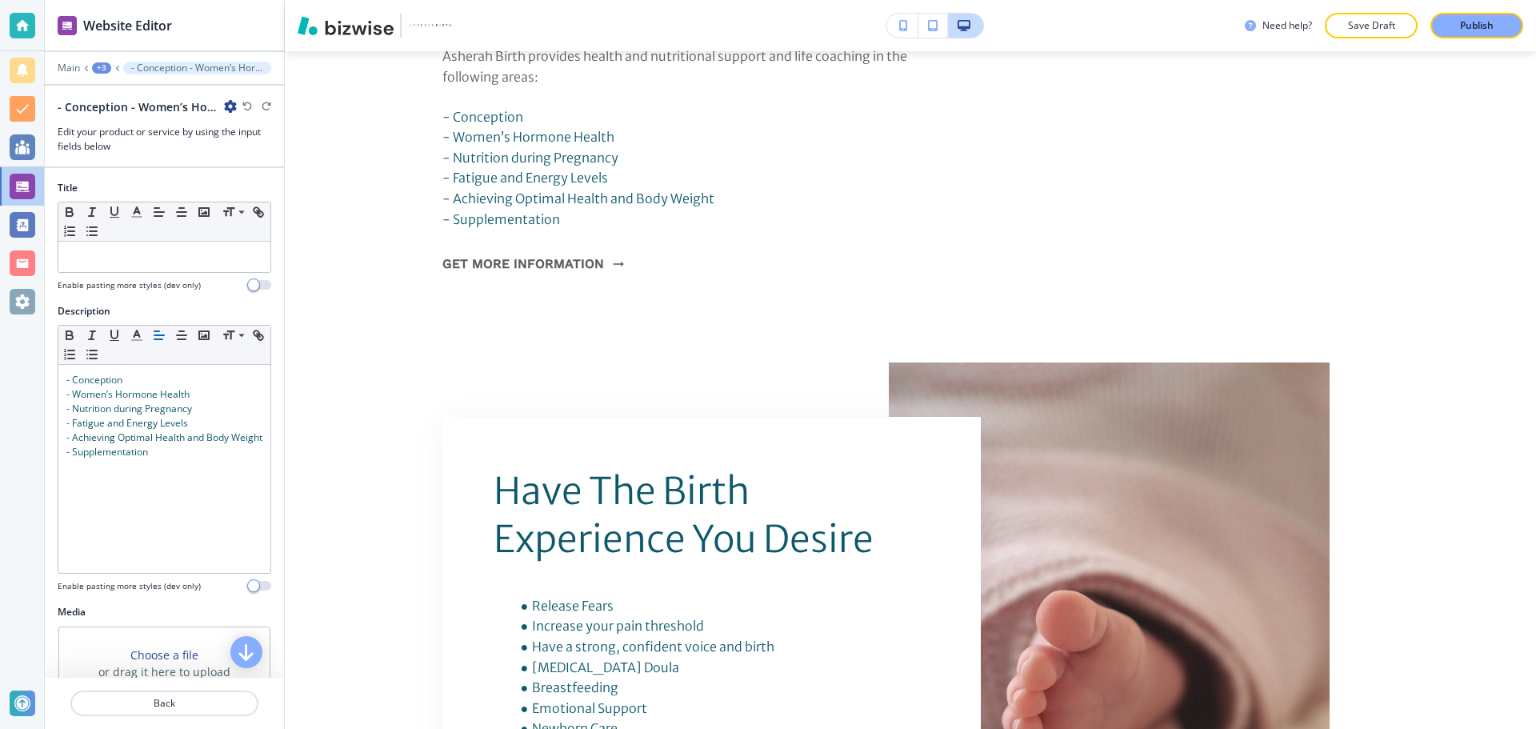
scroll to position [2841, 0]
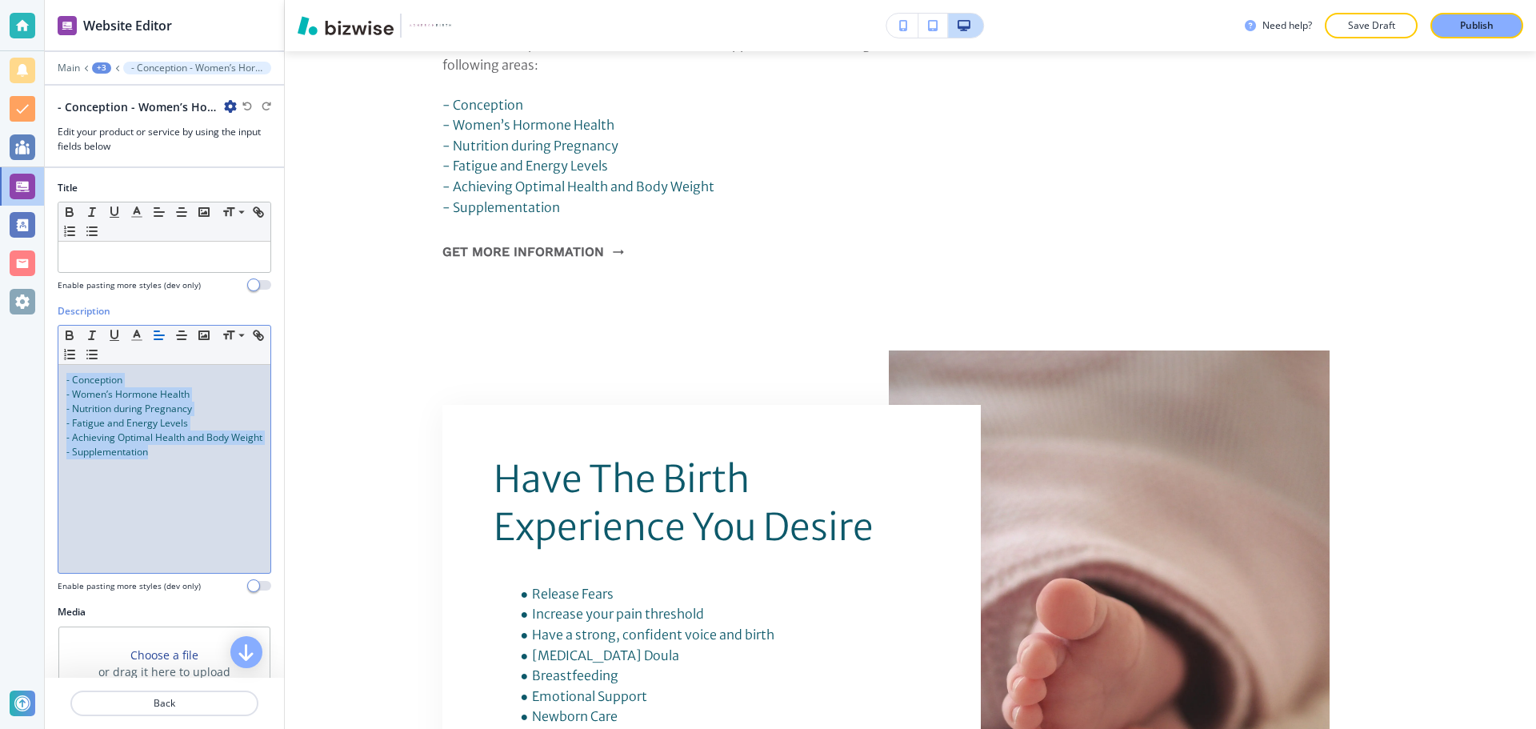
drag, startPoint x: 66, startPoint y: 379, endPoint x: 176, endPoint y: 479, distance: 148.9
click at [176, 479] on div "- Conception - Women’s Hormone Health - Nutrition during Pregnancy - Fatigue an…" at bounding box center [164, 469] width 212 height 208
click at [99, 355] on icon "button" at bounding box center [92, 354] width 14 height 14
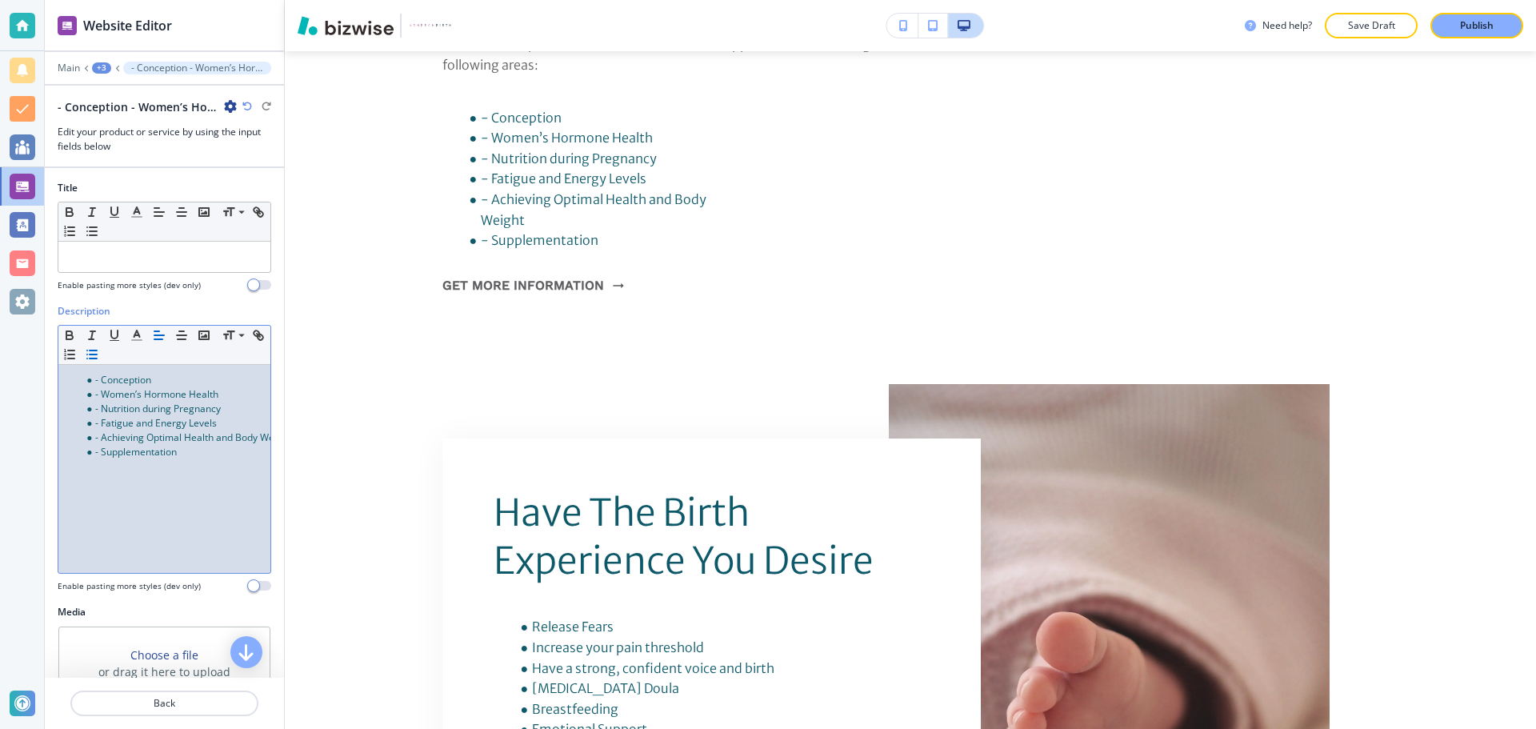
click at [107, 381] on span "- Conception" at bounding box center [123, 380] width 56 height 14
click at [105, 381] on span "- Conception" at bounding box center [123, 380] width 56 height 14
click at [100, 380] on span "- Conception" at bounding box center [123, 380] width 56 height 14
click at [103, 393] on span "- Women’s Hormone Health" at bounding box center [156, 394] width 123 height 14
click at [103, 408] on span "- Nutrition during Pregnancy" at bounding box center [158, 409] width 126 height 14
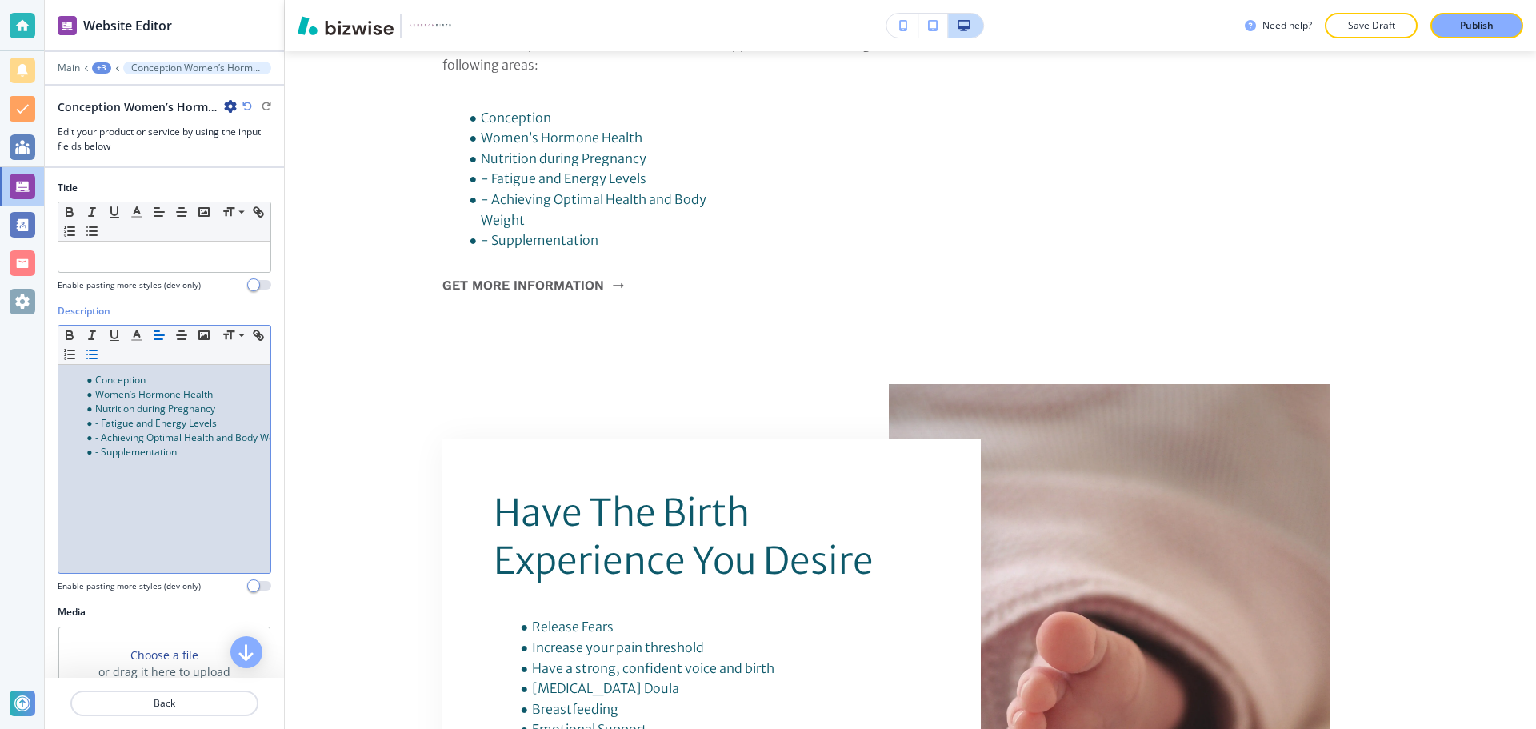
click at [103, 421] on span "- Fatigue and Energy Levels" at bounding box center [156, 423] width 122 height 14
click at [102, 437] on span "- Achieving Optimal Health and Body Weight" at bounding box center [193, 437] width 196 height 14
click at [102, 450] on span "- Supplementation" at bounding box center [136, 452] width 82 height 14
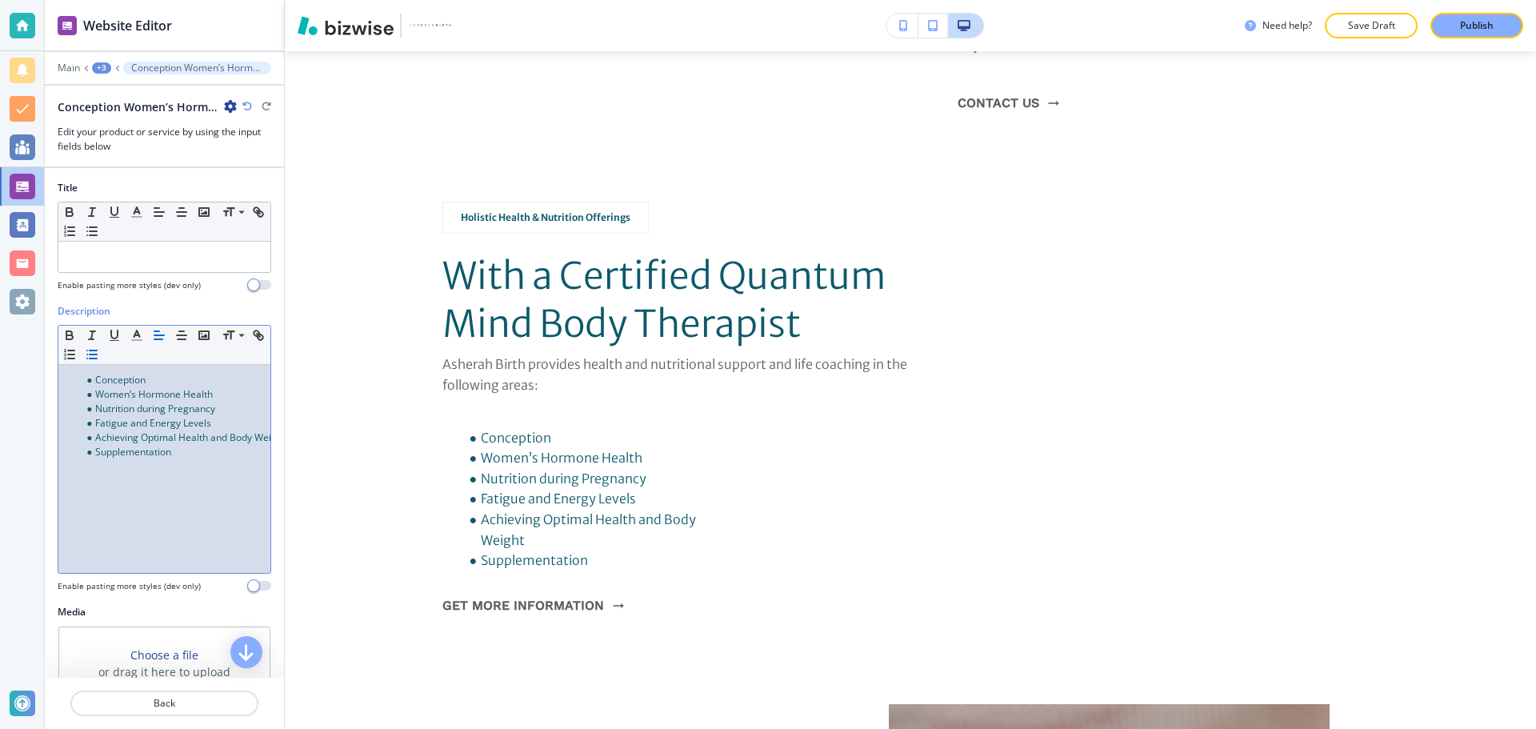
scroll to position [0, 28]
click at [227, 436] on span "Achieving Optimal Health and Body Weight" at bounding box center [175, 437] width 190 height 14
click at [80, 438] on span "Achieving Optimal Health and Body Weight" at bounding box center [175, 437] width 190 height 14
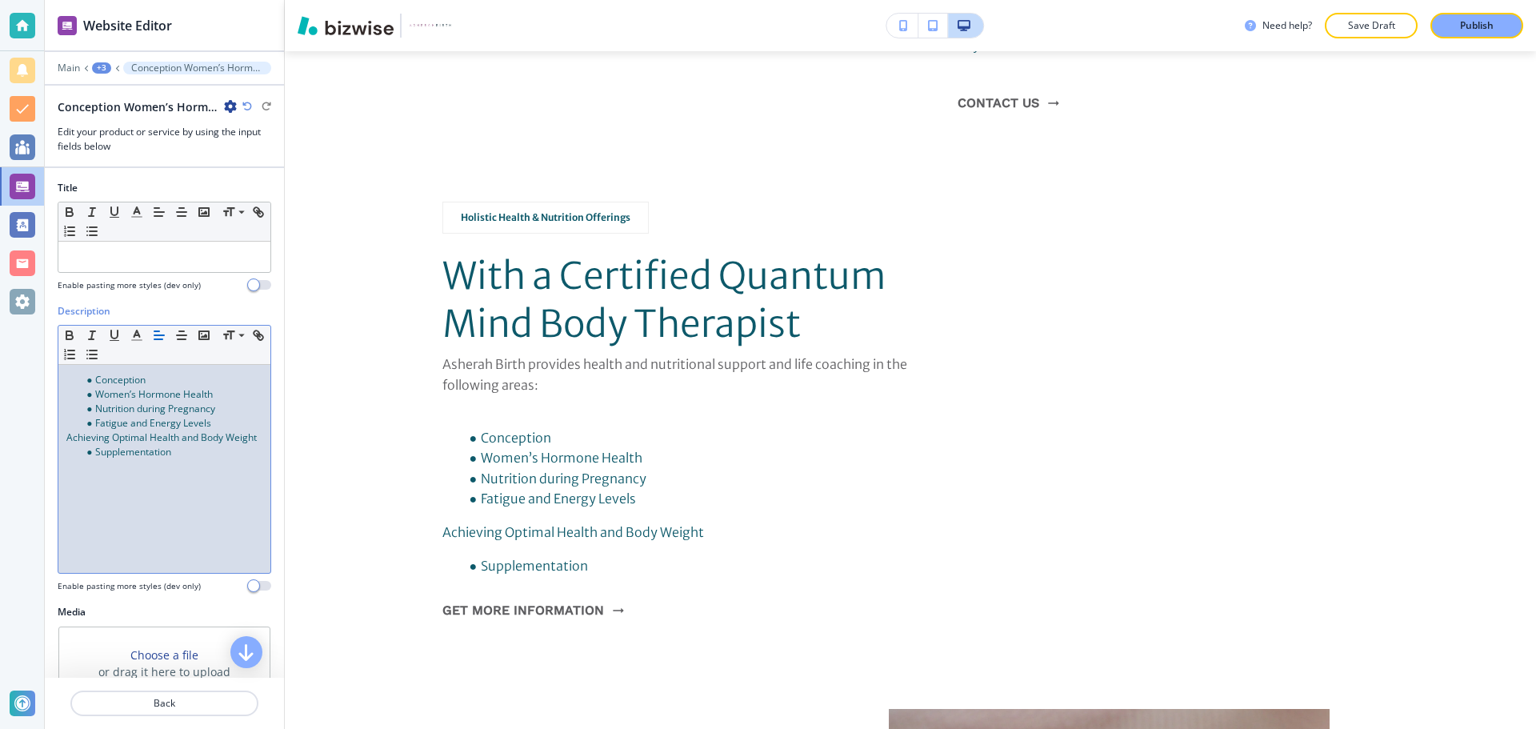
scroll to position [0, 0]
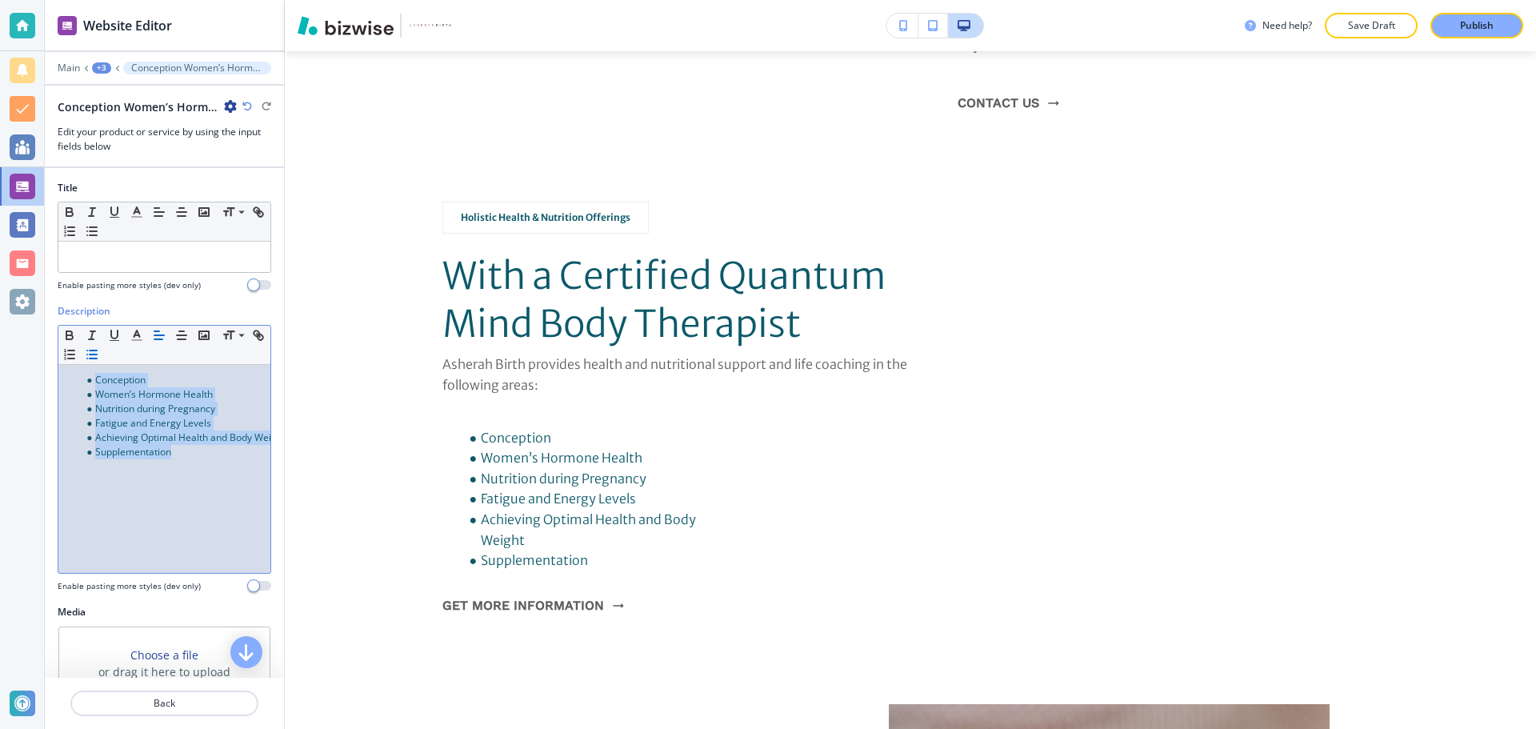
drag, startPoint x: 190, startPoint y: 455, endPoint x: 68, endPoint y: 370, distance: 148.2
click at [62, 371] on div "Conception Women’s Hormone Health Nutrition during Pregnancy Fatigue and Energy…" at bounding box center [164, 469] width 212 height 208
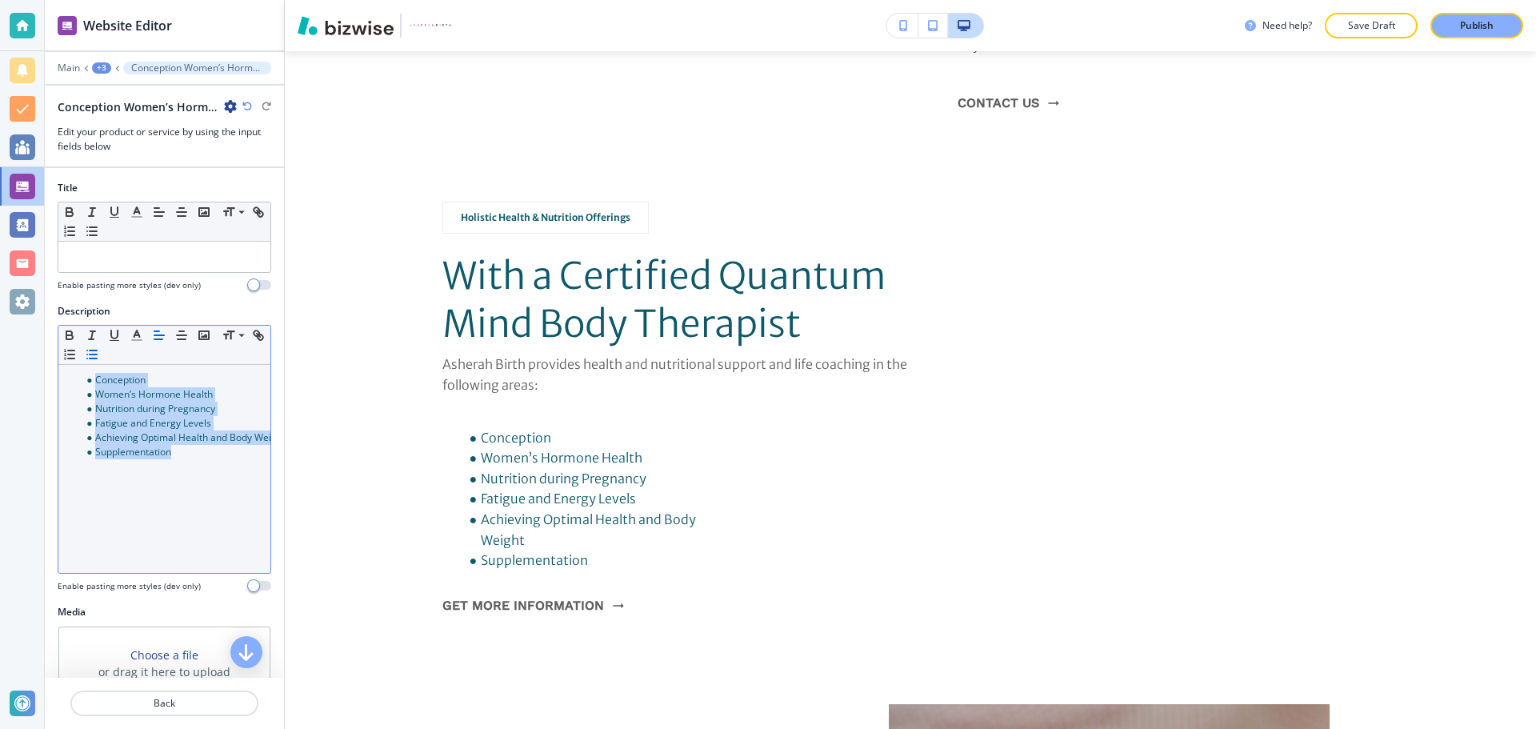
click at [99, 355] on icon "button" at bounding box center [92, 354] width 14 height 14
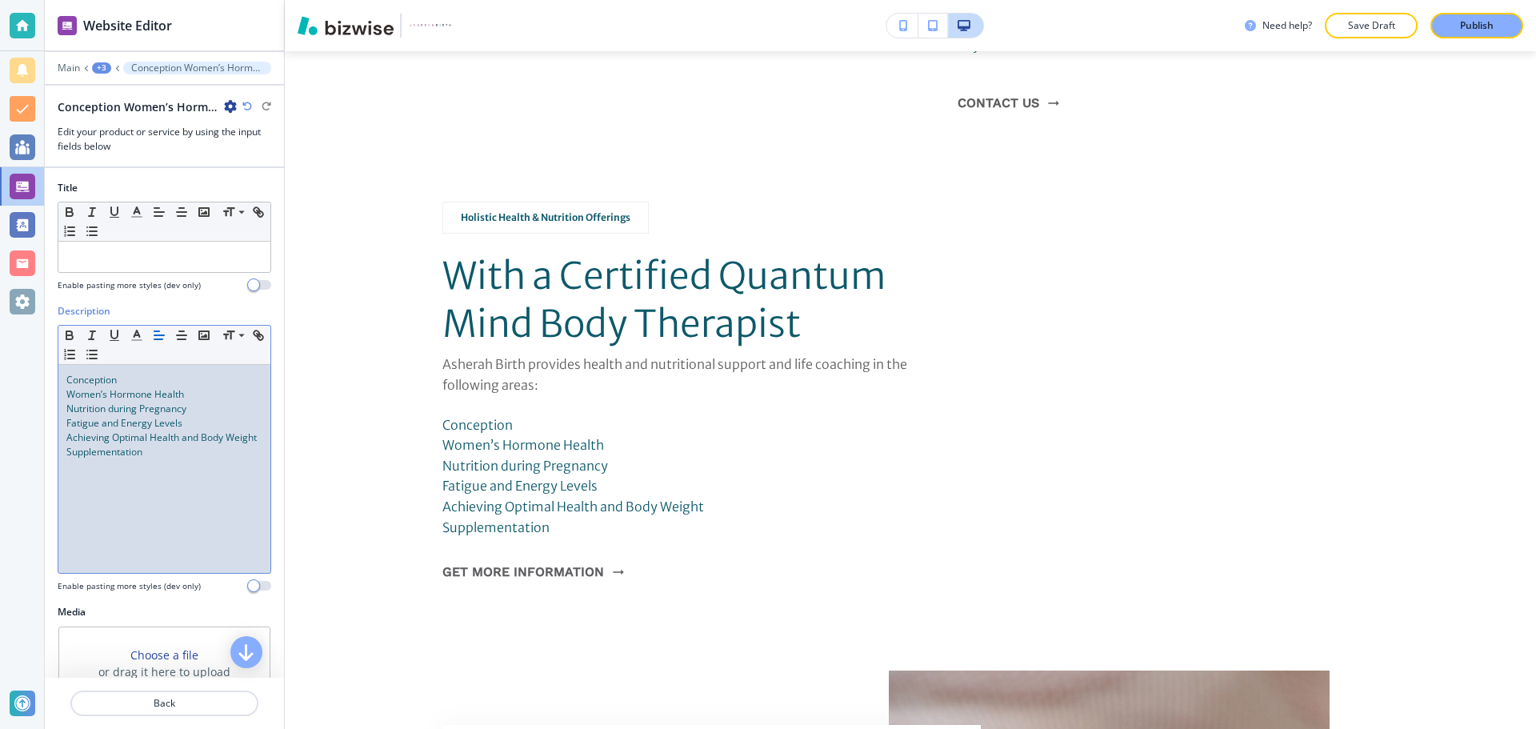
click at [165, 496] on div "Conception Women’s Hormone Health Nutrition during Pregnancy Fatigue and Energy…" at bounding box center [164, 469] width 212 height 208
click at [61, 382] on div "Conception Women’s Hormone Health Nutrition during Pregnancy Fatigue and Energy…" at bounding box center [164, 469] width 212 height 208
drag, startPoint x: 145, startPoint y: 466, endPoint x: 157, endPoint y: 467, distance: 12.1
click at [157, 459] on p "Supplementation —" at bounding box center [164, 452] width 196 height 14
copy p "—"
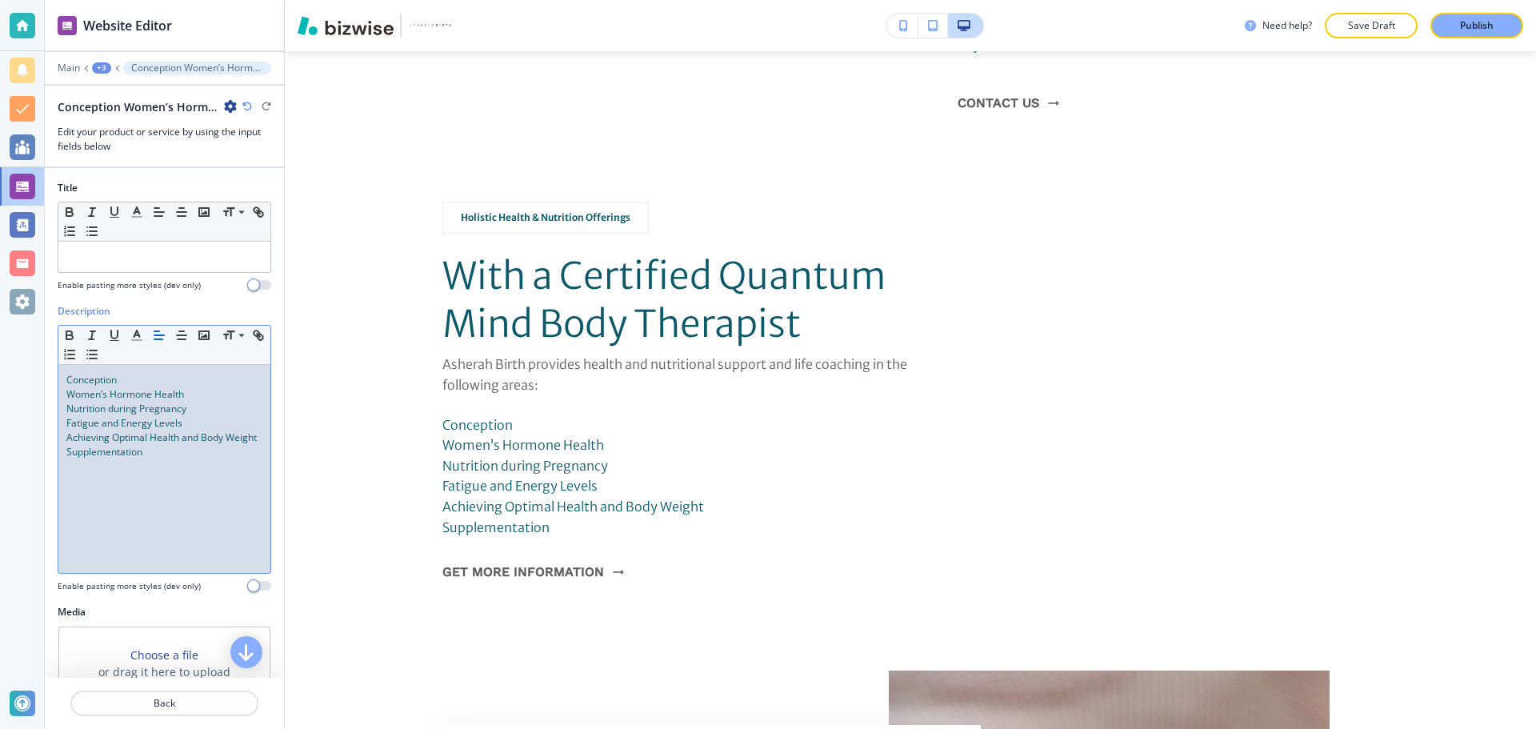
click at [70, 381] on span "Conception" at bounding box center [91, 380] width 50 height 14
click at [70, 391] on span "Women’s Hormone Health" at bounding box center [125, 394] width 118 height 14
click at [63, 402] on div "— Conception — Women’s Hormone Health Nutrition during Pregnancy Fatigue and En…" at bounding box center [164, 469] width 212 height 208
click at [67, 422] on span "Fatigue and Energy Levels" at bounding box center [124, 423] width 116 height 14
click at [62, 433] on div "— Conception — Women’s Hormone Health — Nutrition during Pregnancy — Fatigue an…" at bounding box center [164, 469] width 212 height 208
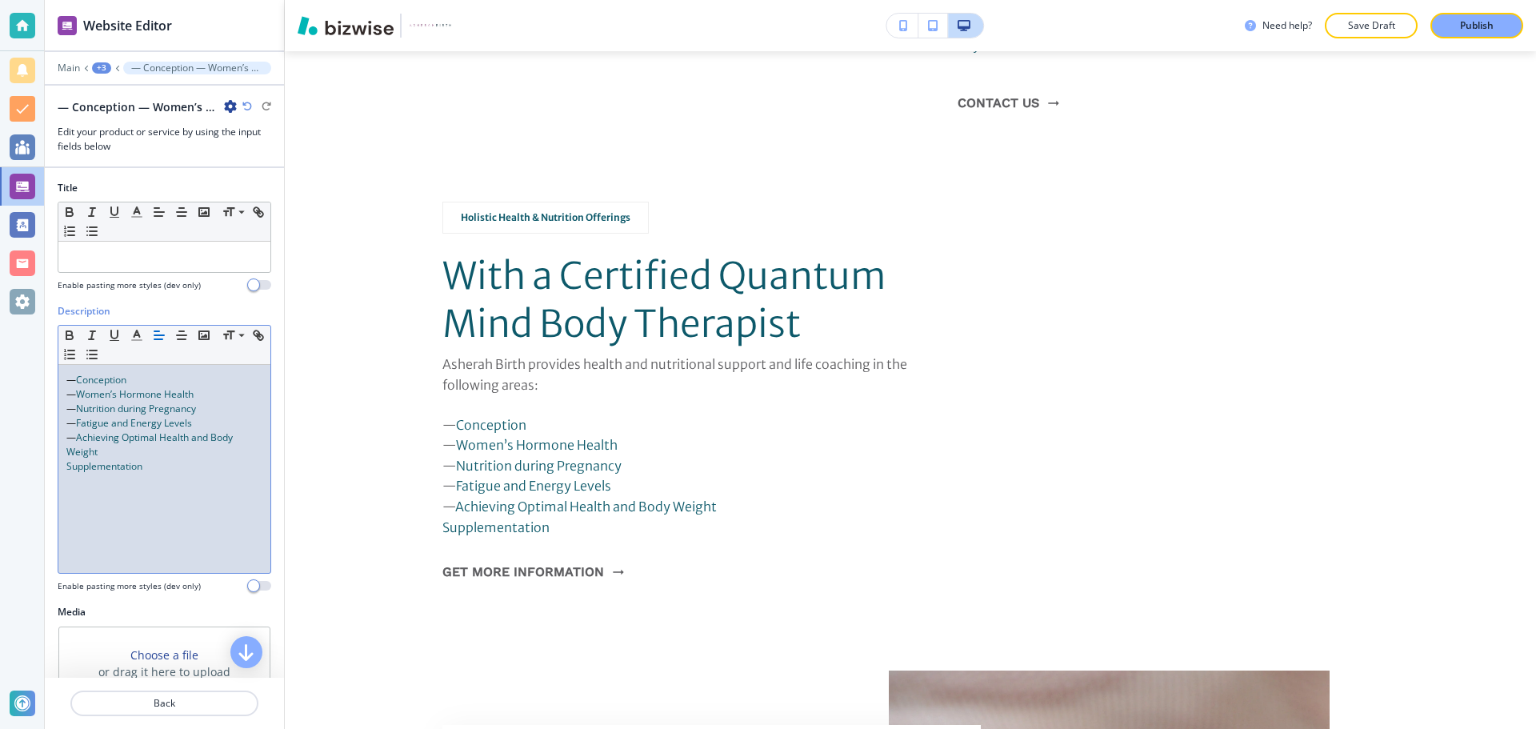
click at [65, 467] on div "— Conception — Women’s Hormone Health — Nutrition during Pregnancy — Fatigue an…" at bounding box center [164, 469] width 212 height 208
click at [1327, 30] on button "Save Draft" at bounding box center [1371, 26] width 93 height 26
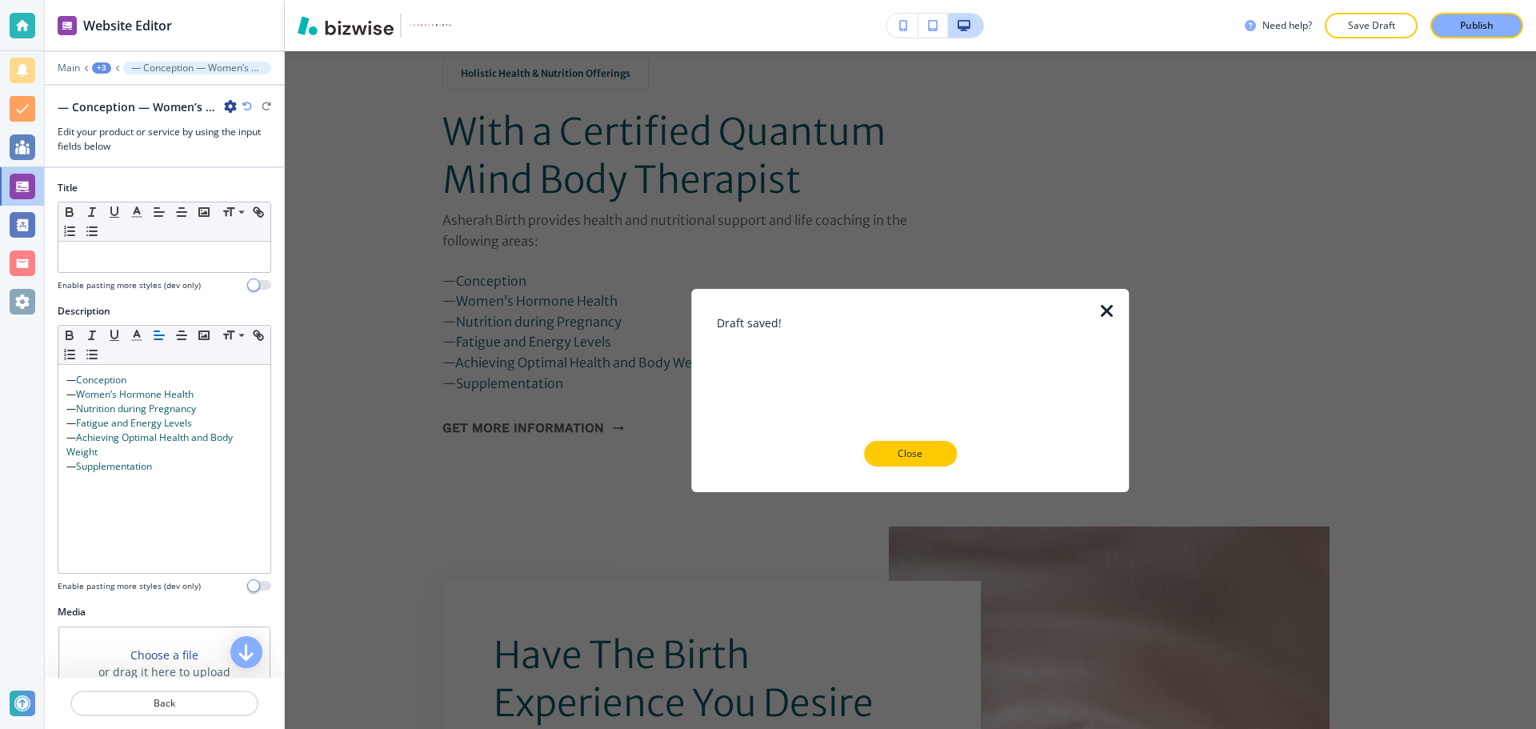
scroll to position [2681, 0]
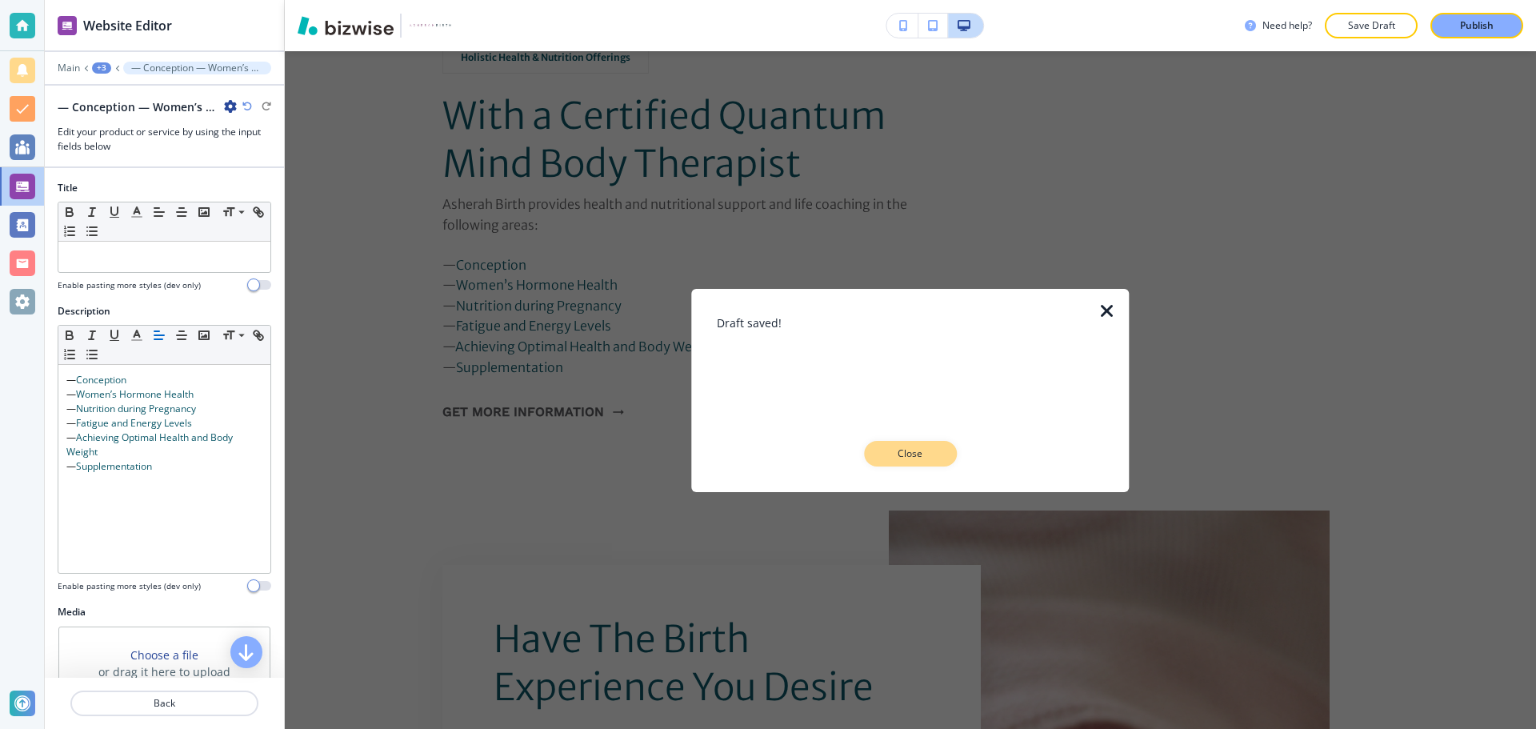
click at [882, 448] on button "Close" at bounding box center [910, 454] width 93 height 26
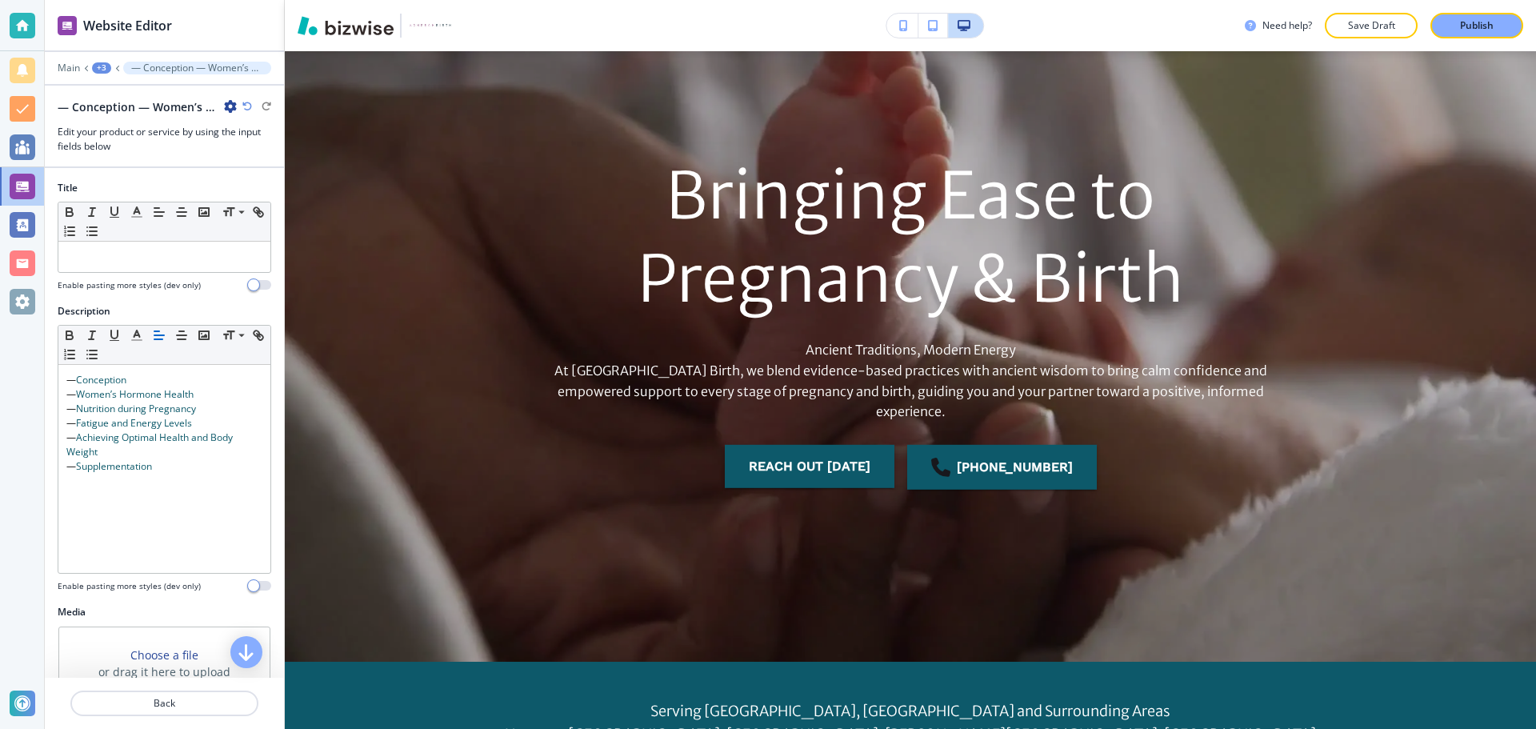
scroll to position [0, 0]
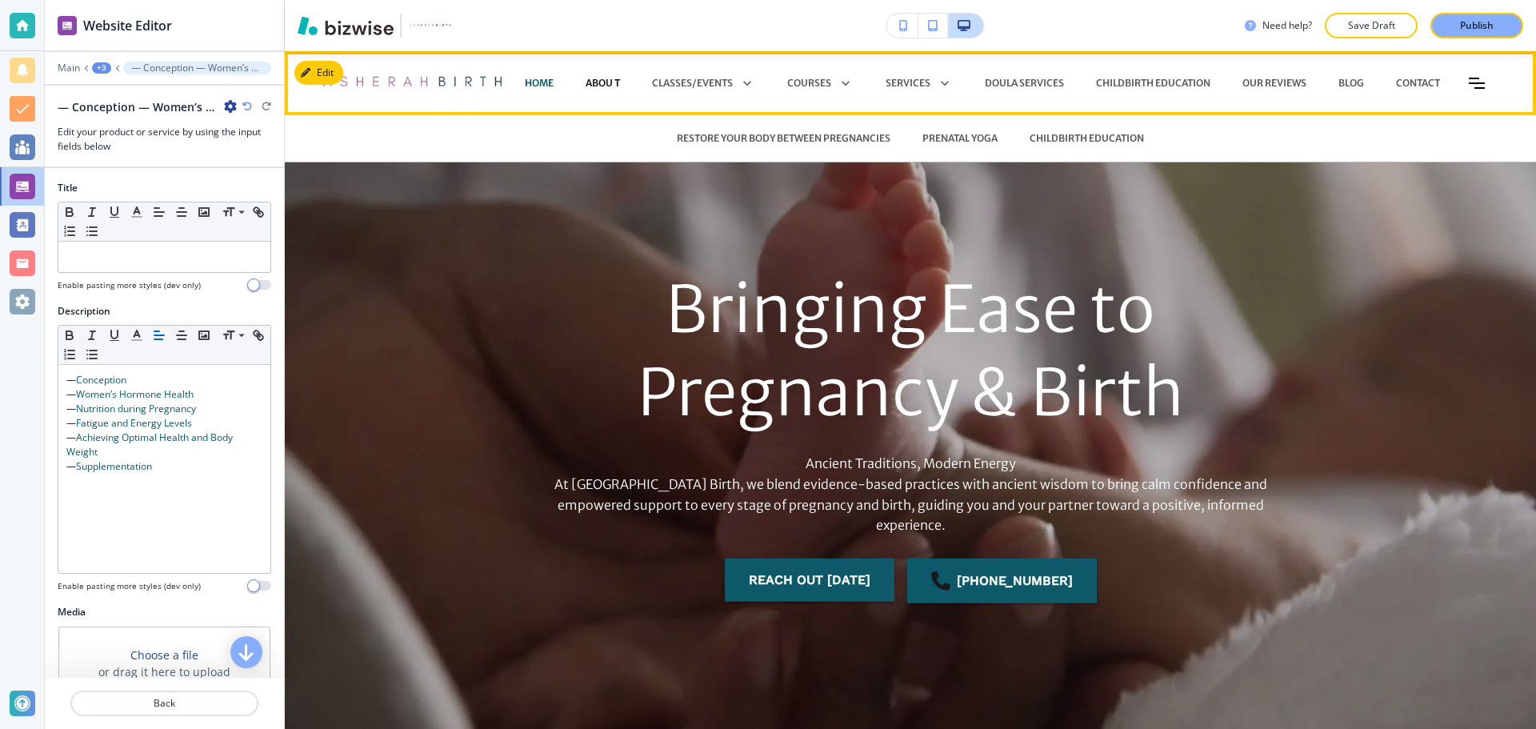
click at [620, 79] on p "Abou t" at bounding box center [603, 83] width 34 height 14
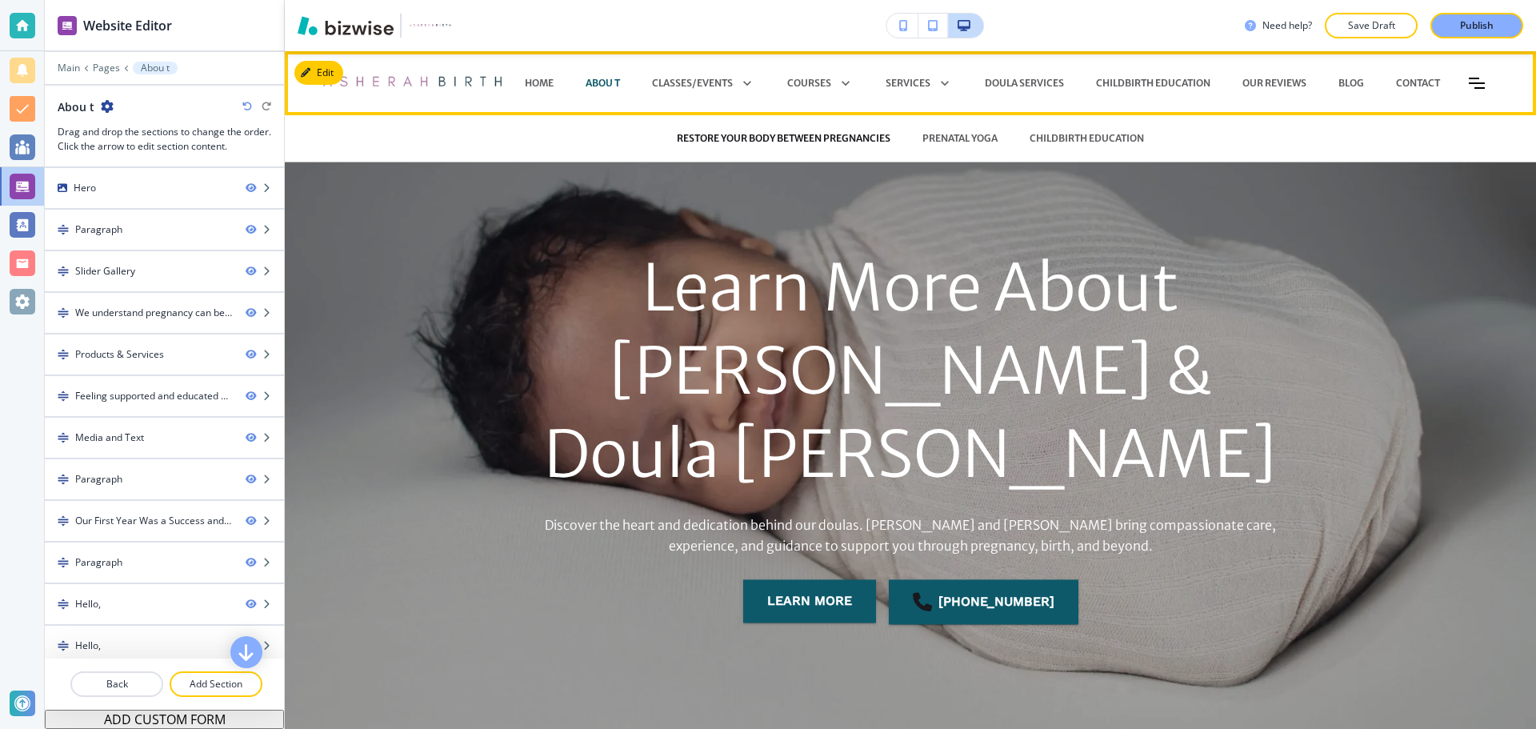
click at [737, 134] on p "RESTORE YOUR BODY BETWEEN PREGNANCIES" at bounding box center [784, 138] width 214 height 14
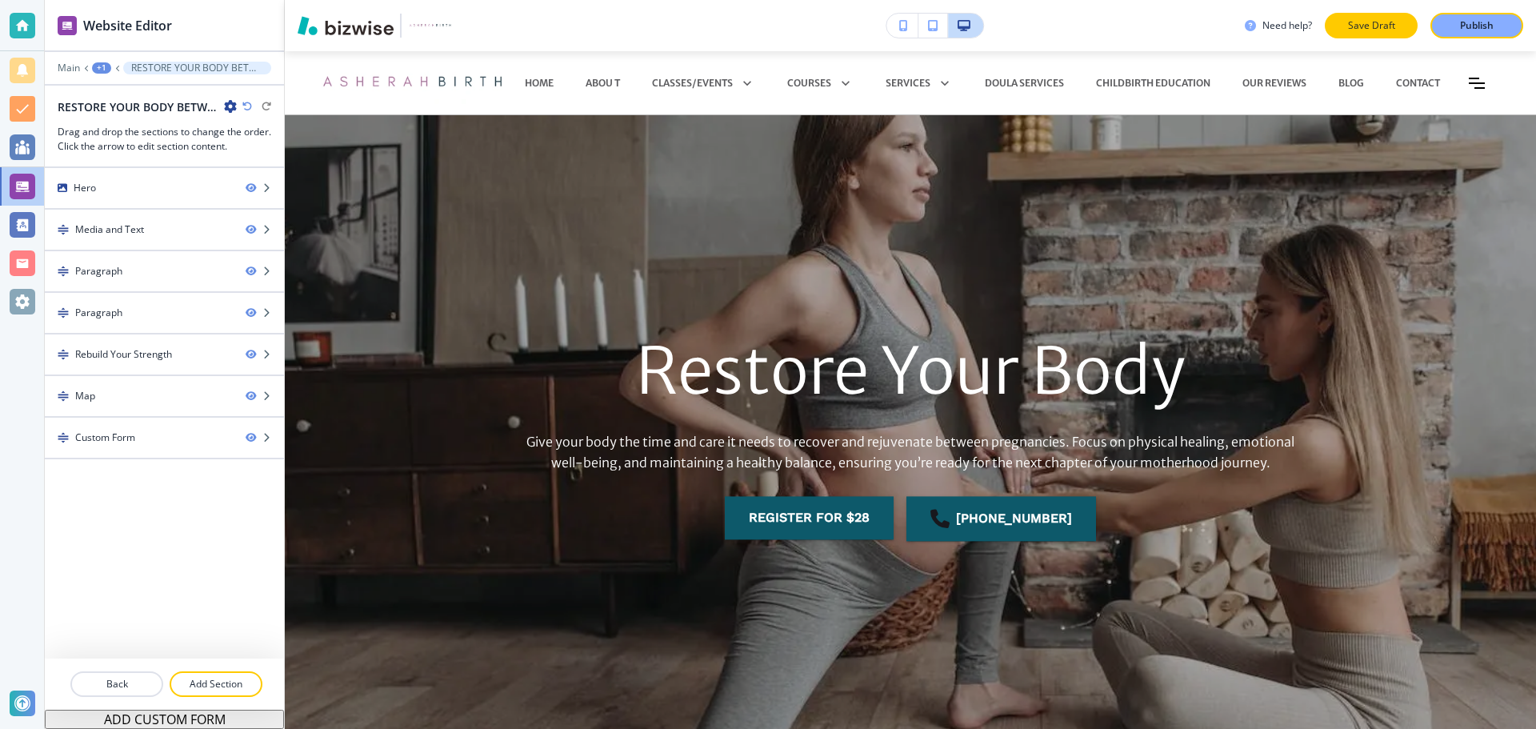
click at [1390, 22] on p "Save Draft" at bounding box center [1371, 25] width 51 height 14
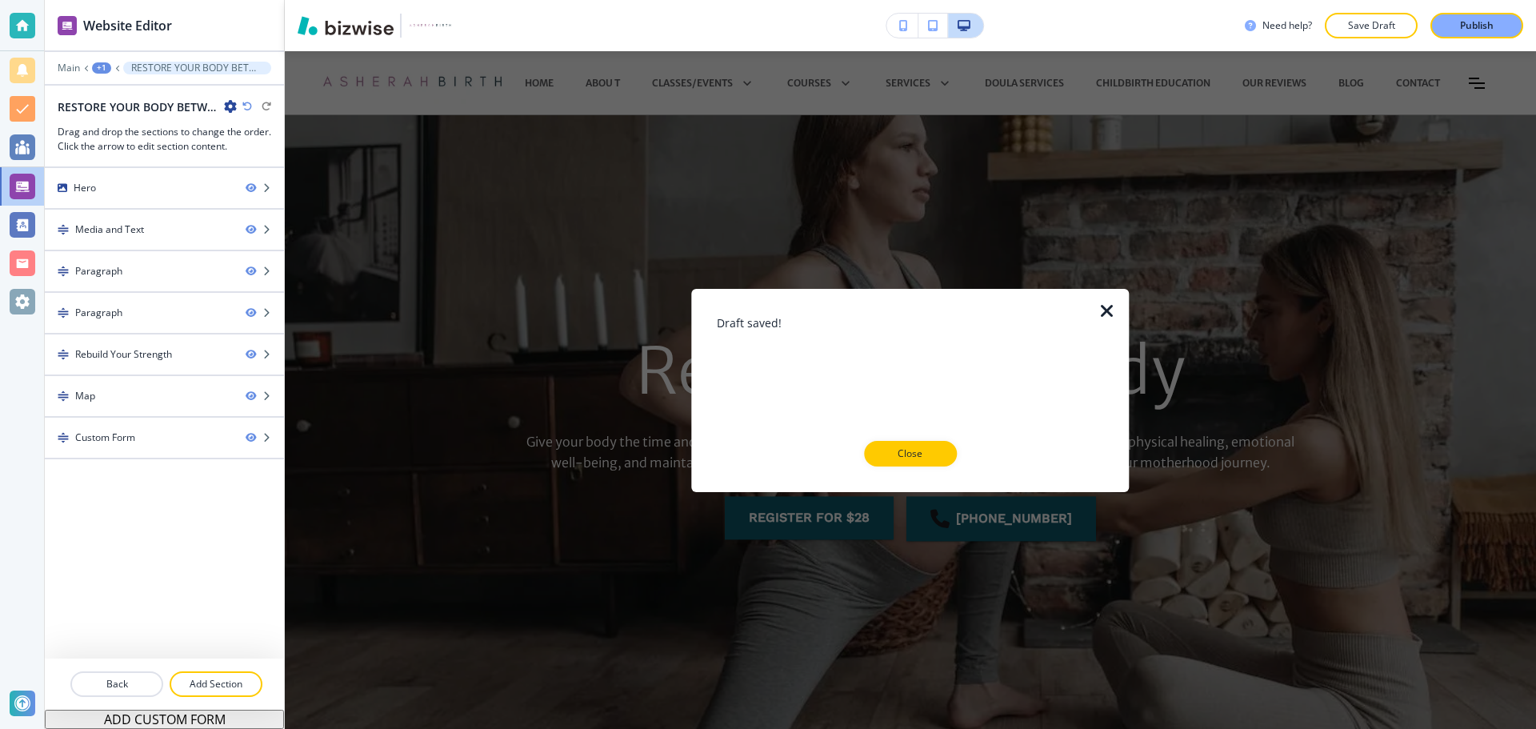
click at [927, 438] on div "Draft saved! Close" at bounding box center [910, 390] width 386 height 152
click at [918, 447] on p "Close" at bounding box center [910, 453] width 51 height 14
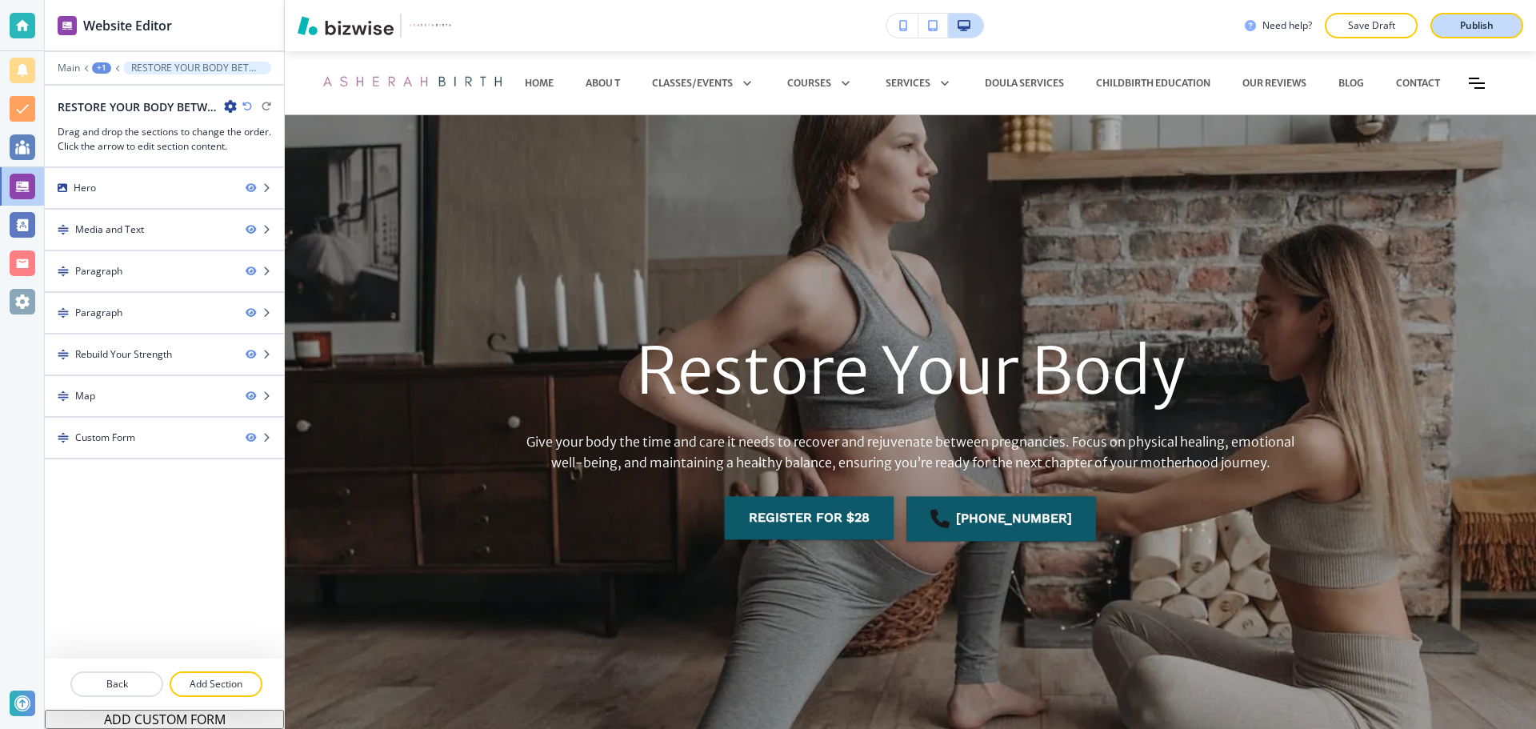
click at [1454, 18] on div "Publish" at bounding box center [1476, 25] width 51 height 14
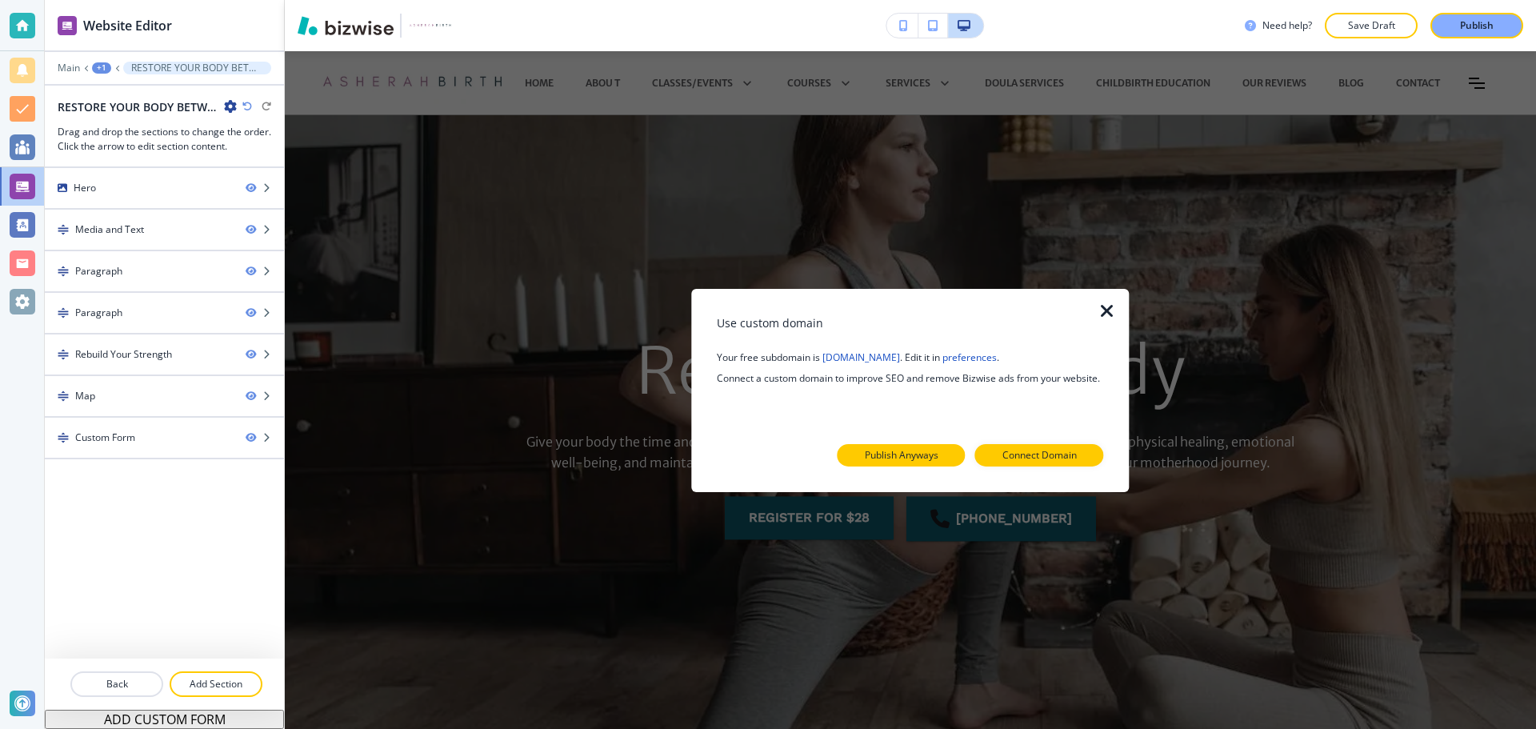
click at [942, 454] on button "Publish Anyways" at bounding box center [902, 455] width 128 height 22
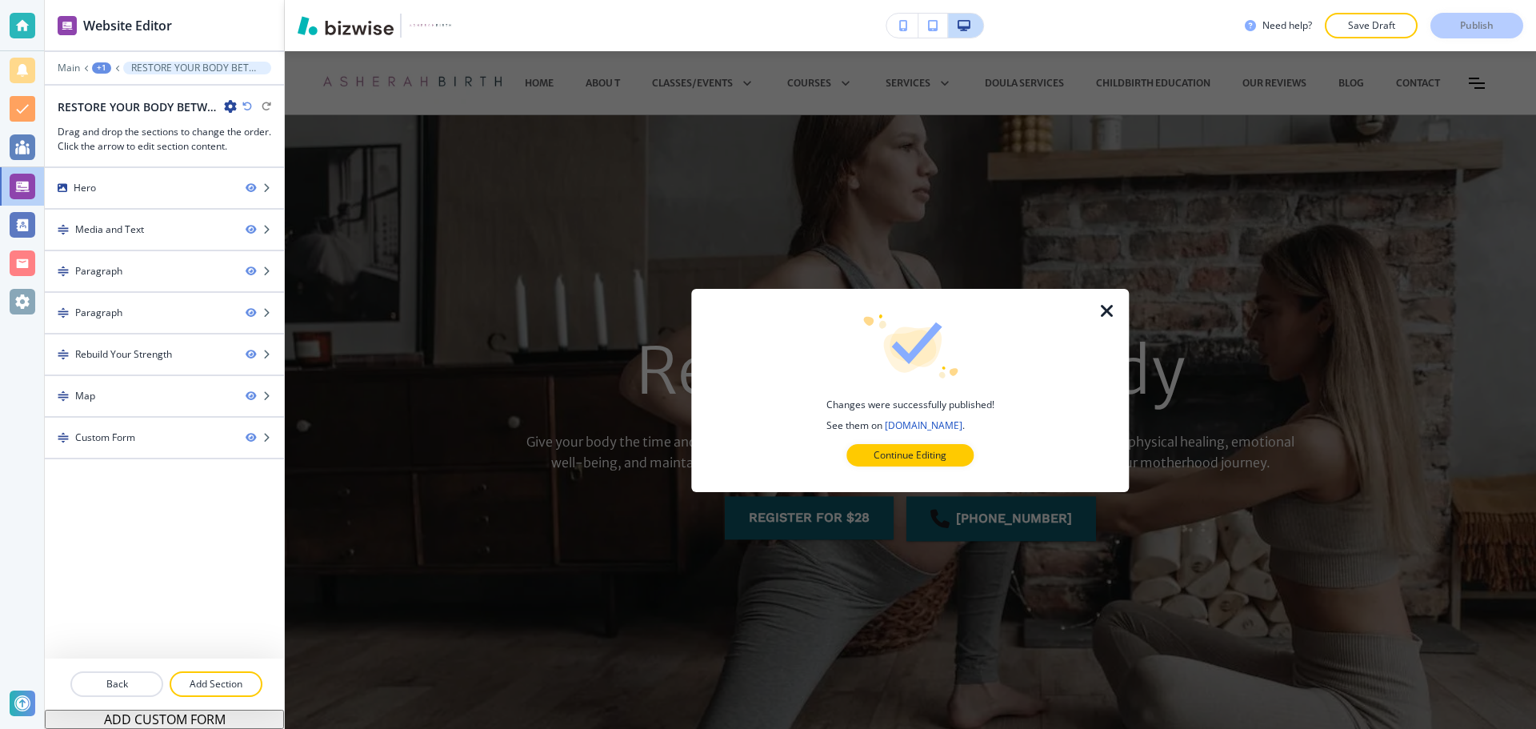
drag, startPoint x: 942, startPoint y: 458, endPoint x: 922, endPoint y: 441, distance: 25.5
click at [942, 458] on p "Continue Editing" at bounding box center [910, 455] width 73 height 14
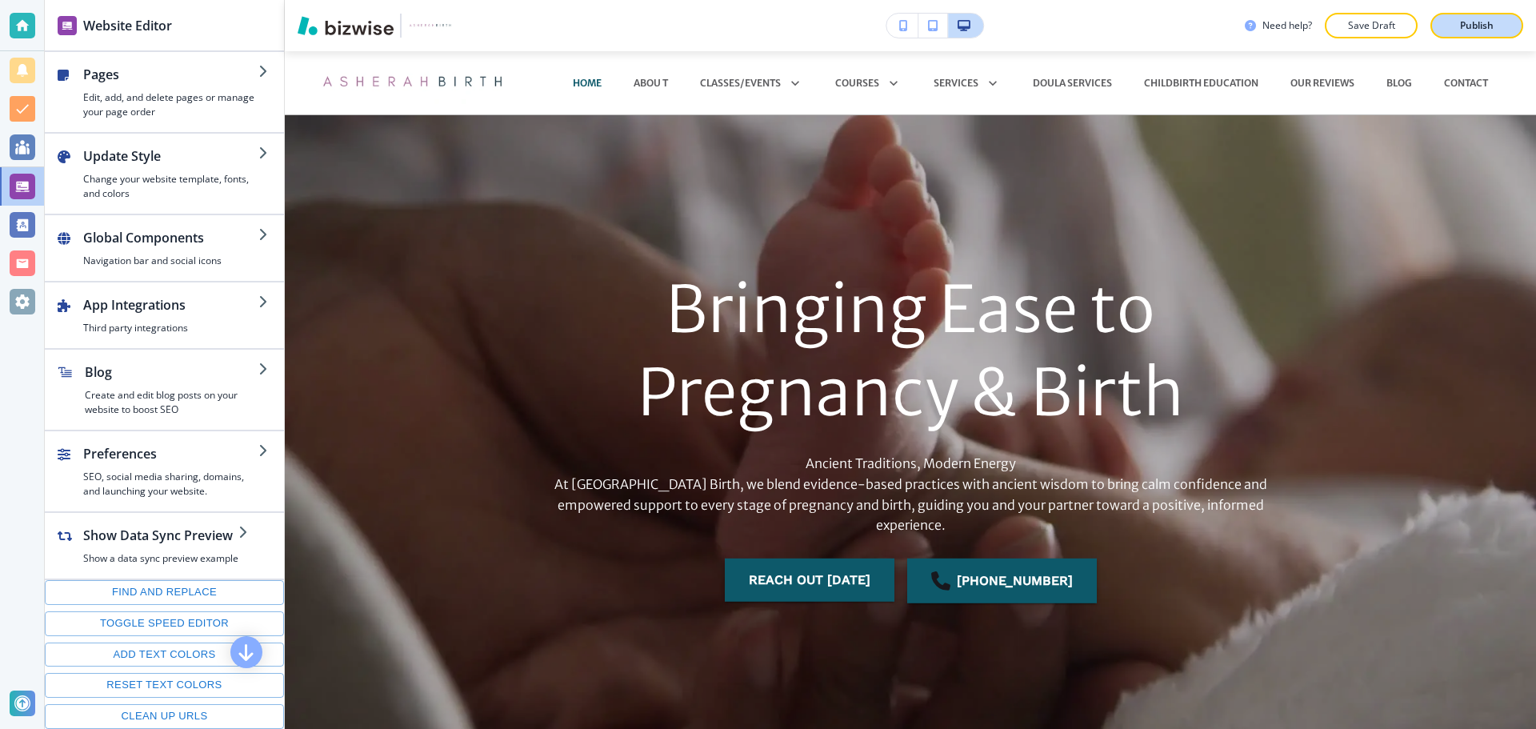
click at [1447, 25] on button "Publish" at bounding box center [1476, 26] width 93 height 26
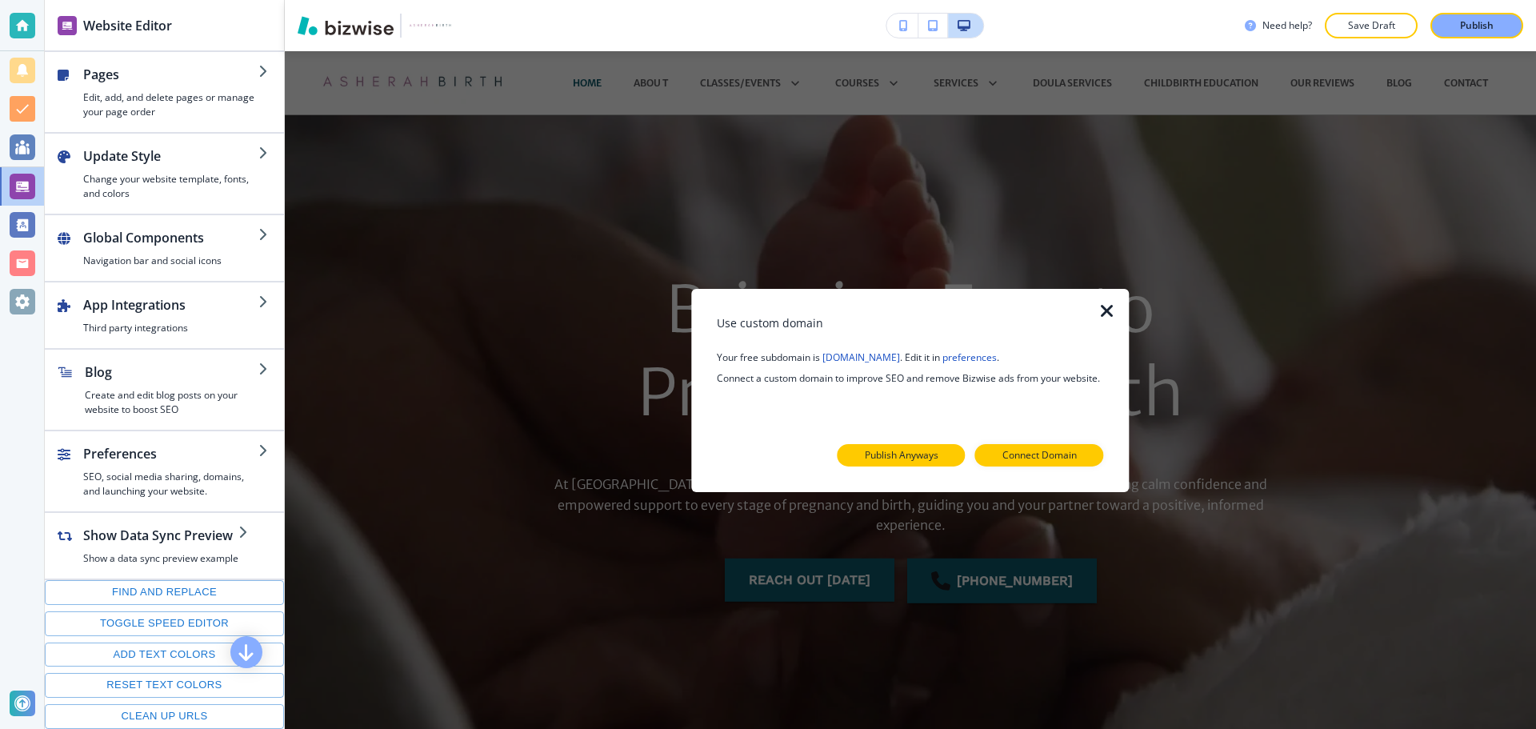
click at [911, 459] on p "Publish Anyways" at bounding box center [902, 455] width 74 height 14
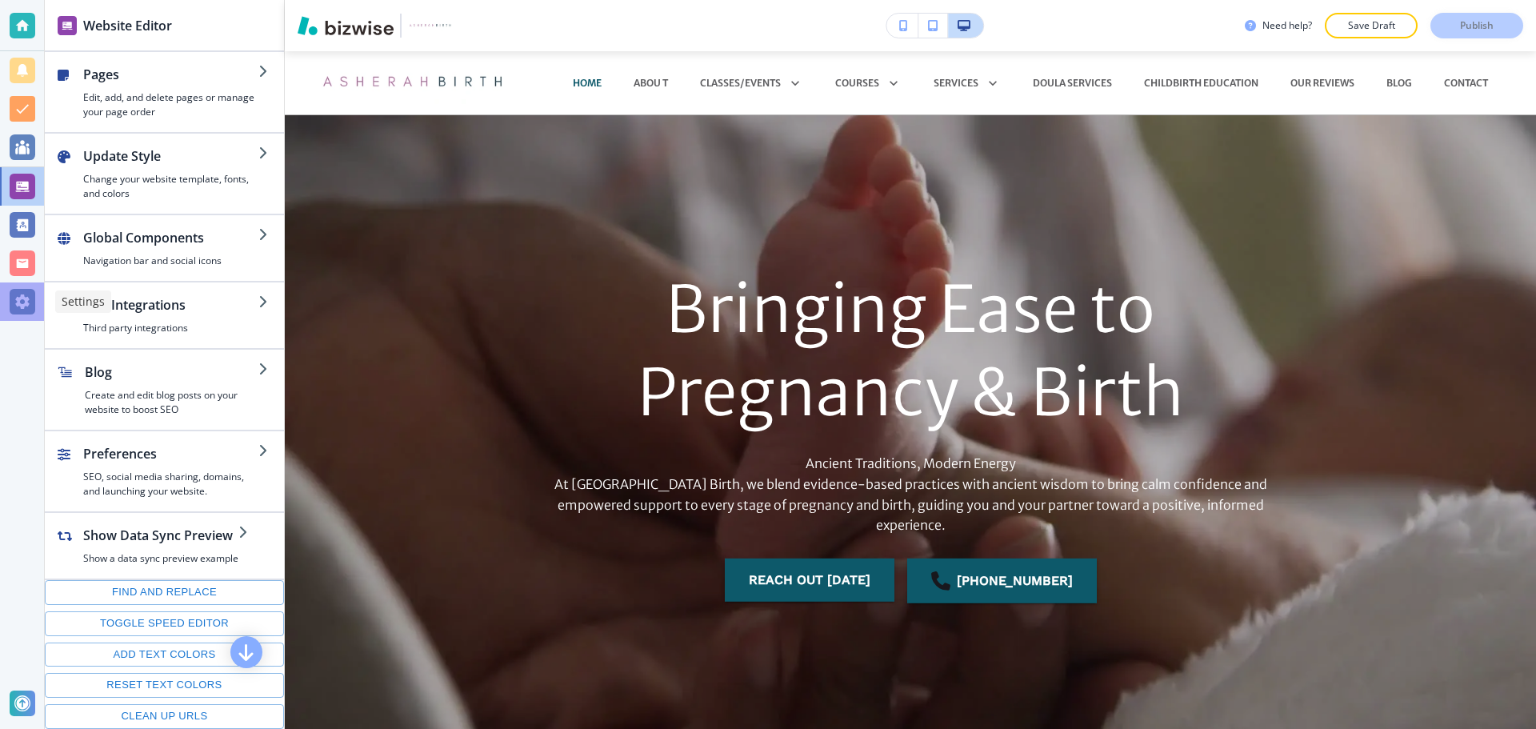
click at [22, 306] on div at bounding box center [23, 302] width 26 height 26
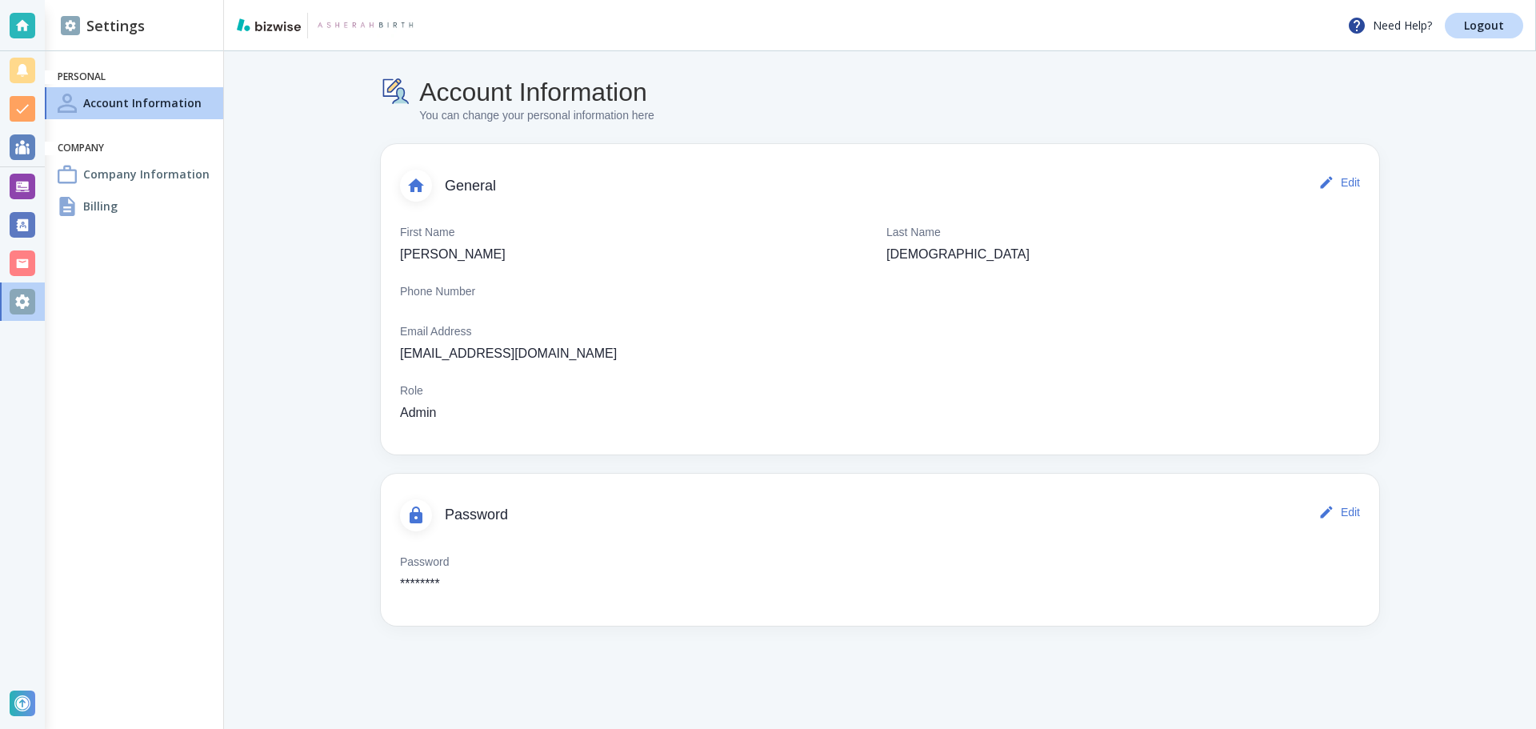
click at [98, 211] on h4 "Billing" at bounding box center [100, 206] width 34 height 17
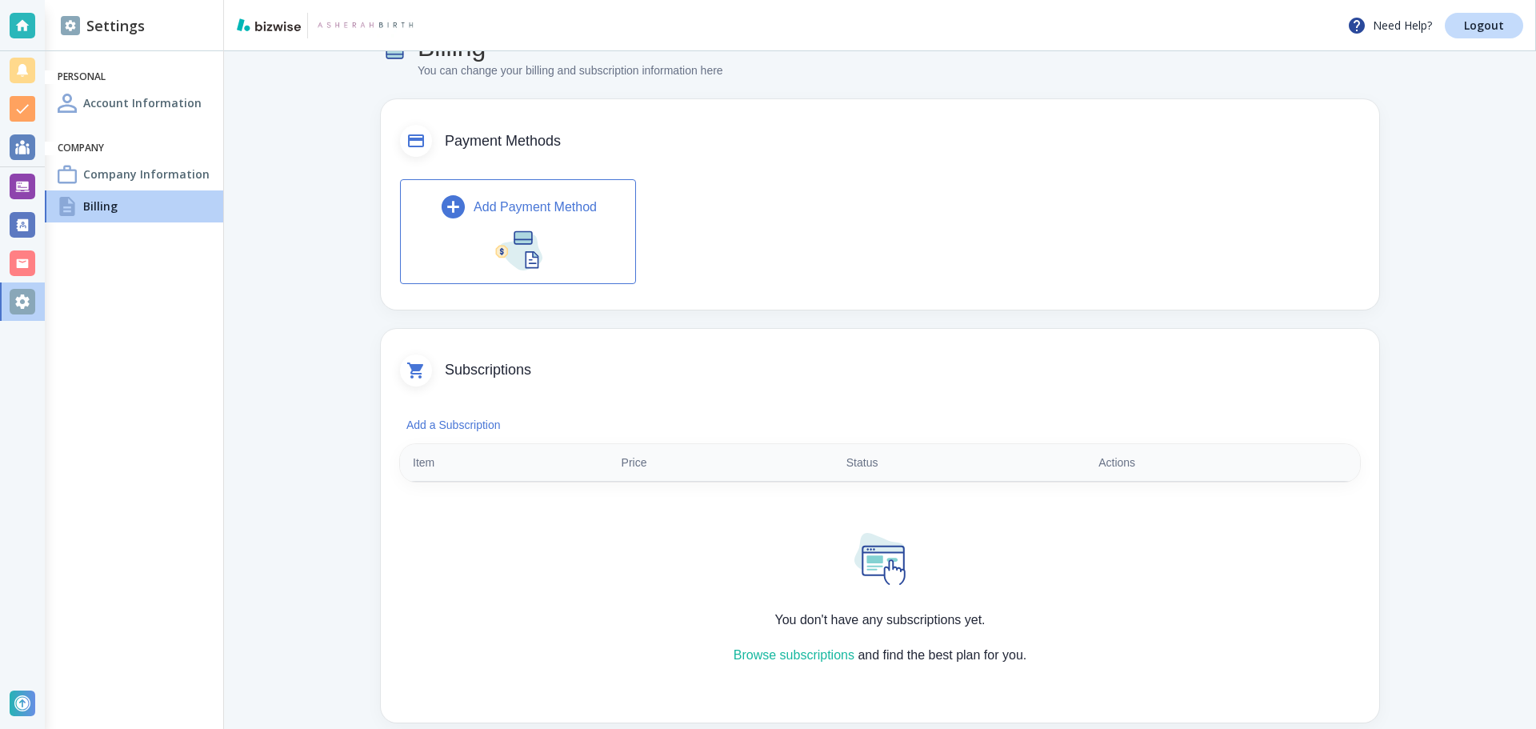
scroll to position [80, 0]
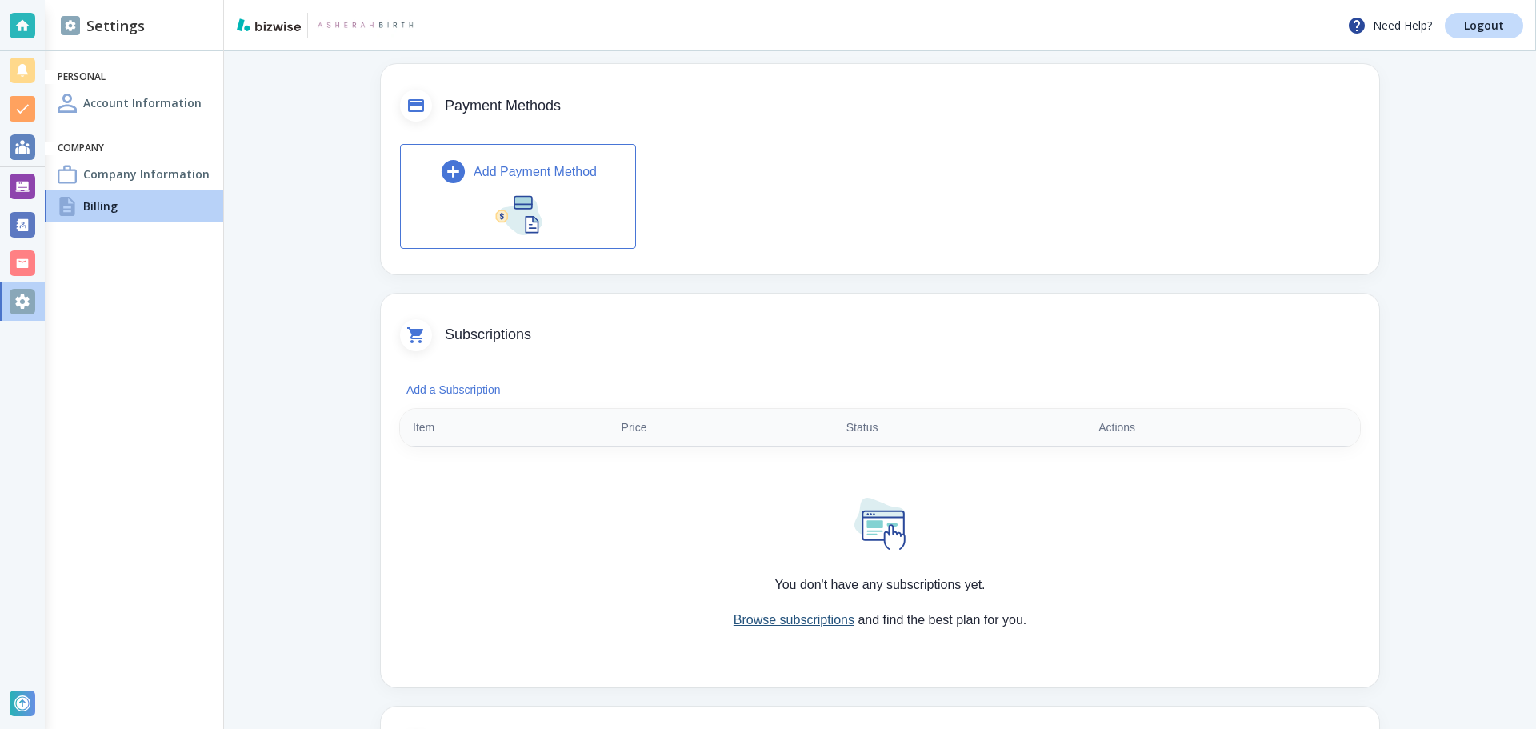
click at [768, 613] on link "Browse subscriptions" at bounding box center [794, 620] width 121 height 14
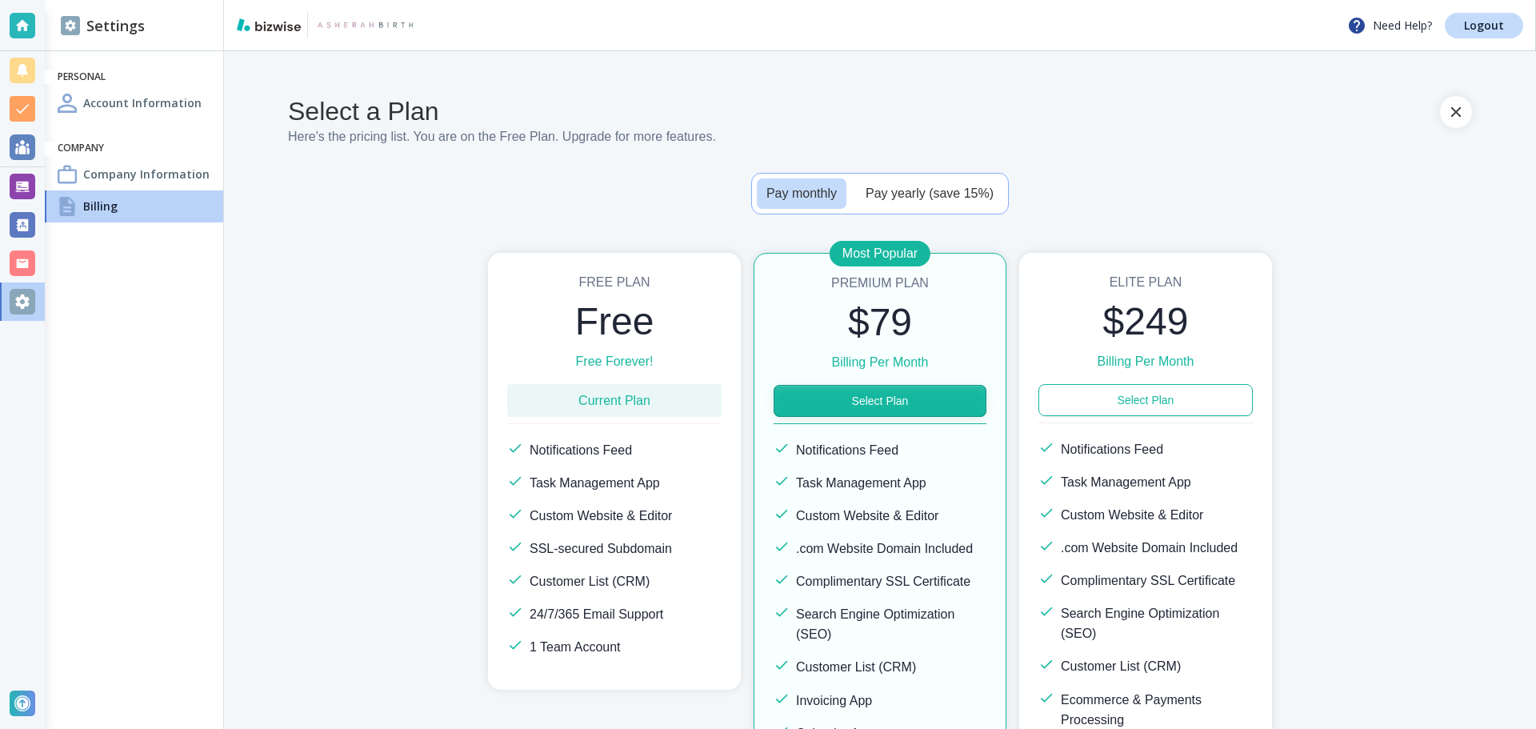
click at [835, 397] on button "Select Plan" at bounding box center [880, 401] width 213 height 32
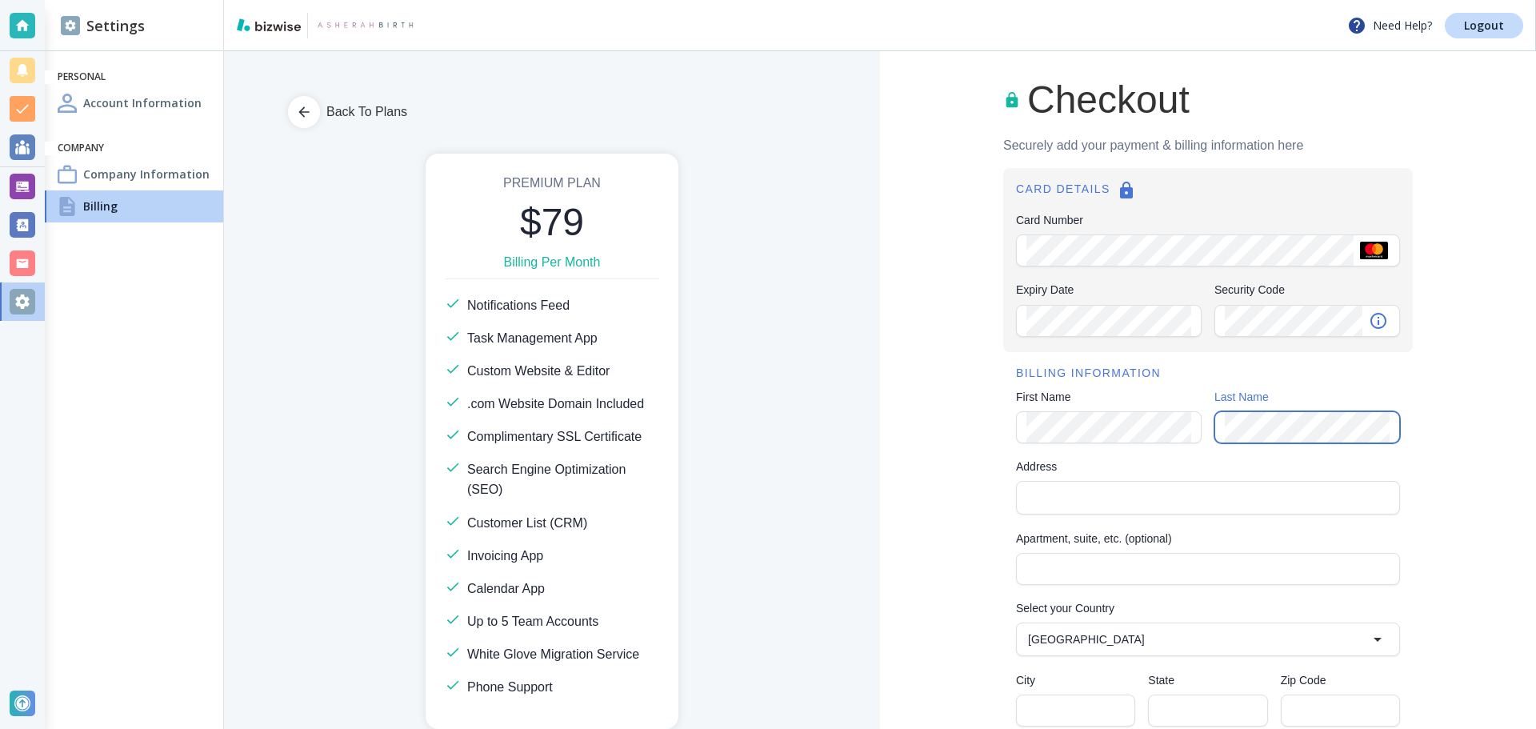
click at [1181, 482] on div "Address" at bounding box center [1208, 498] width 384 height 34
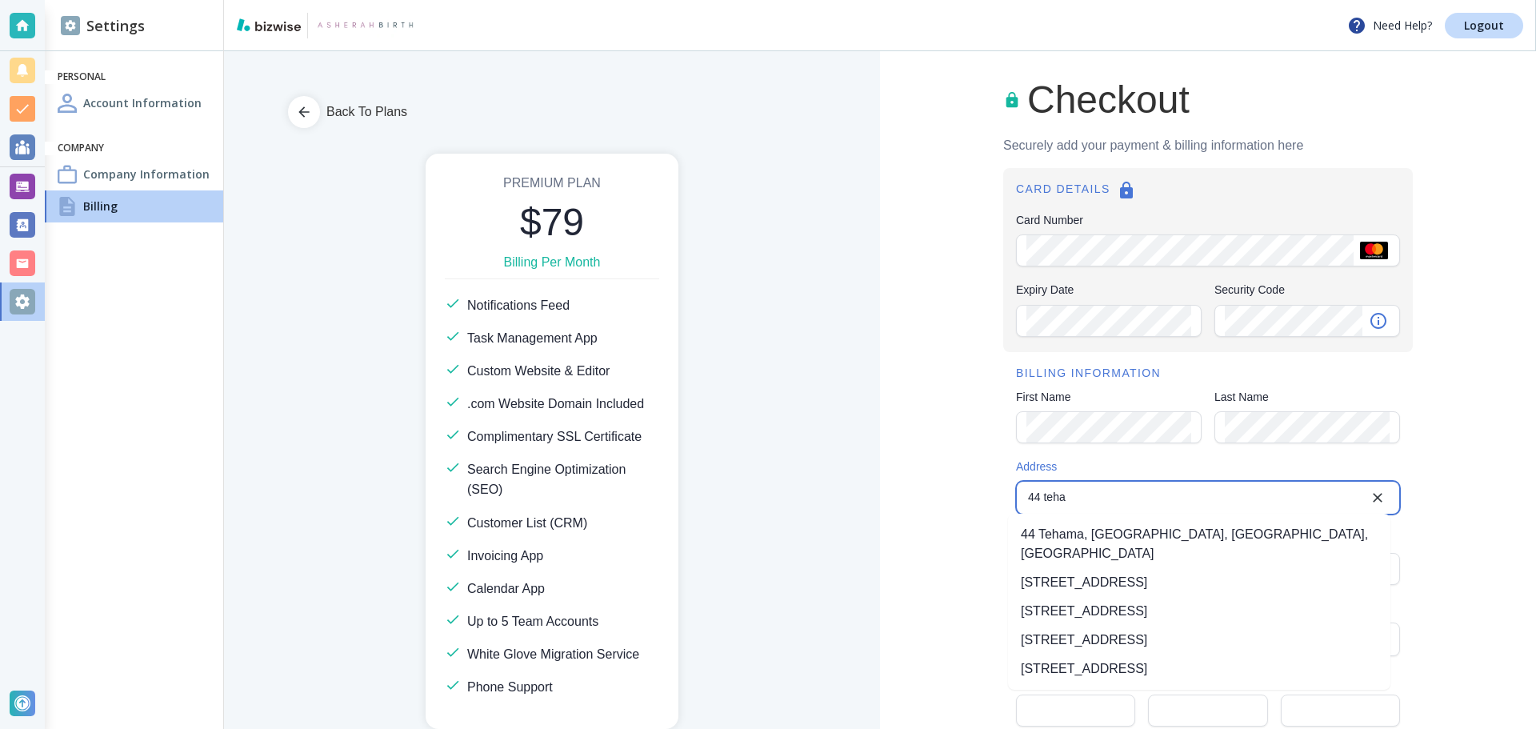
click at [1170, 574] on li "[STREET_ADDRESS]" at bounding box center [1199, 582] width 382 height 29
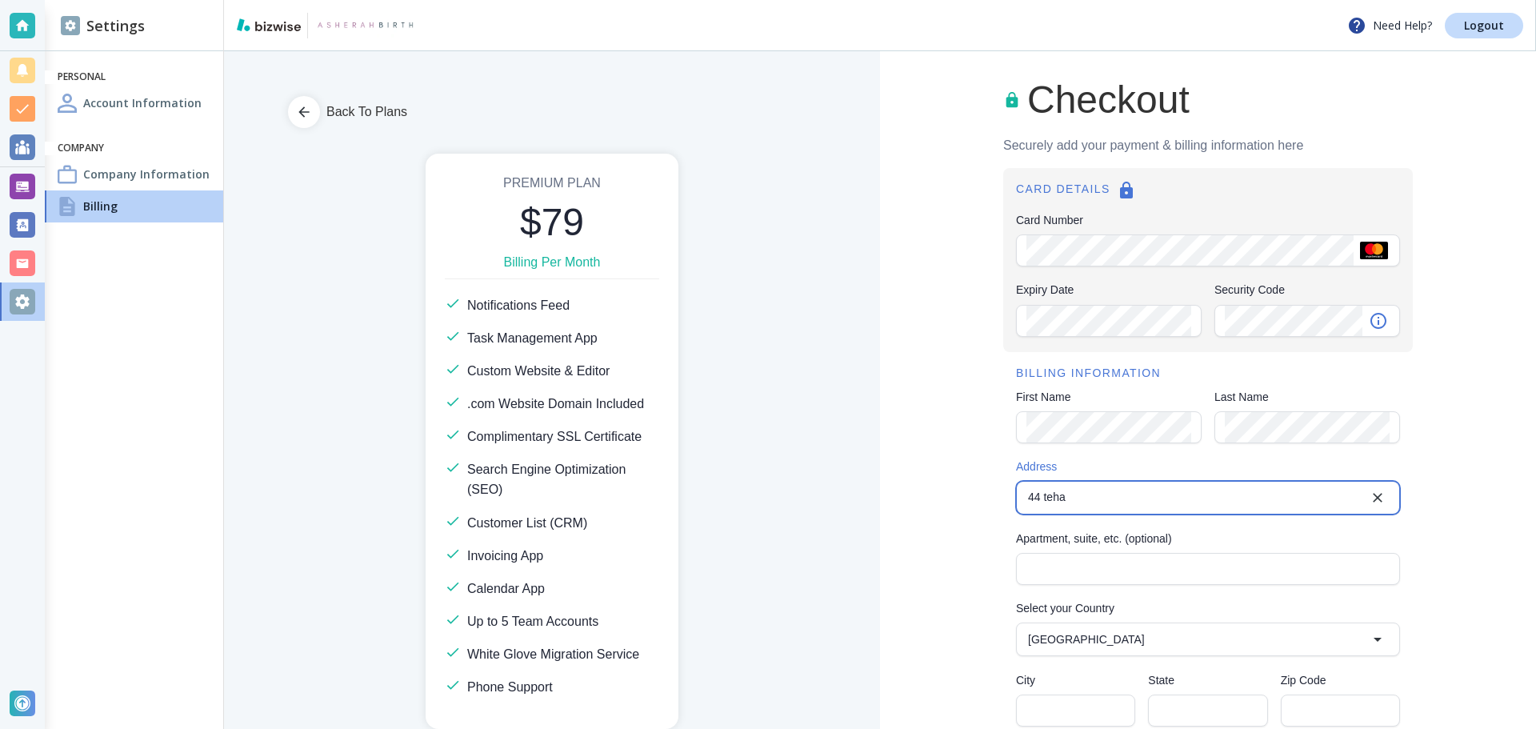
type input "[STREET_ADDRESS]"
type input "[GEOGRAPHIC_DATA]"
type input "CA"
type input "94105"
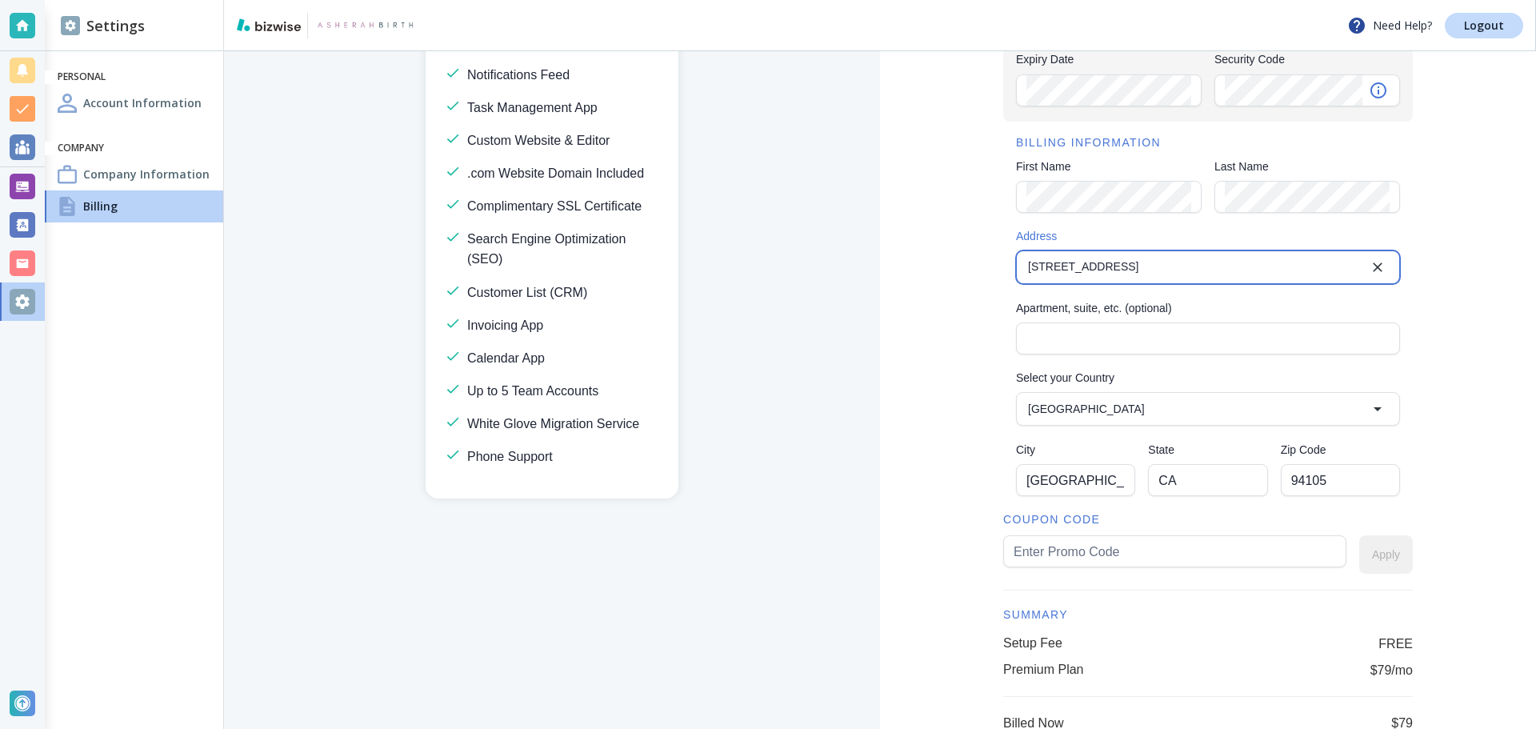
scroll to position [240, 0]
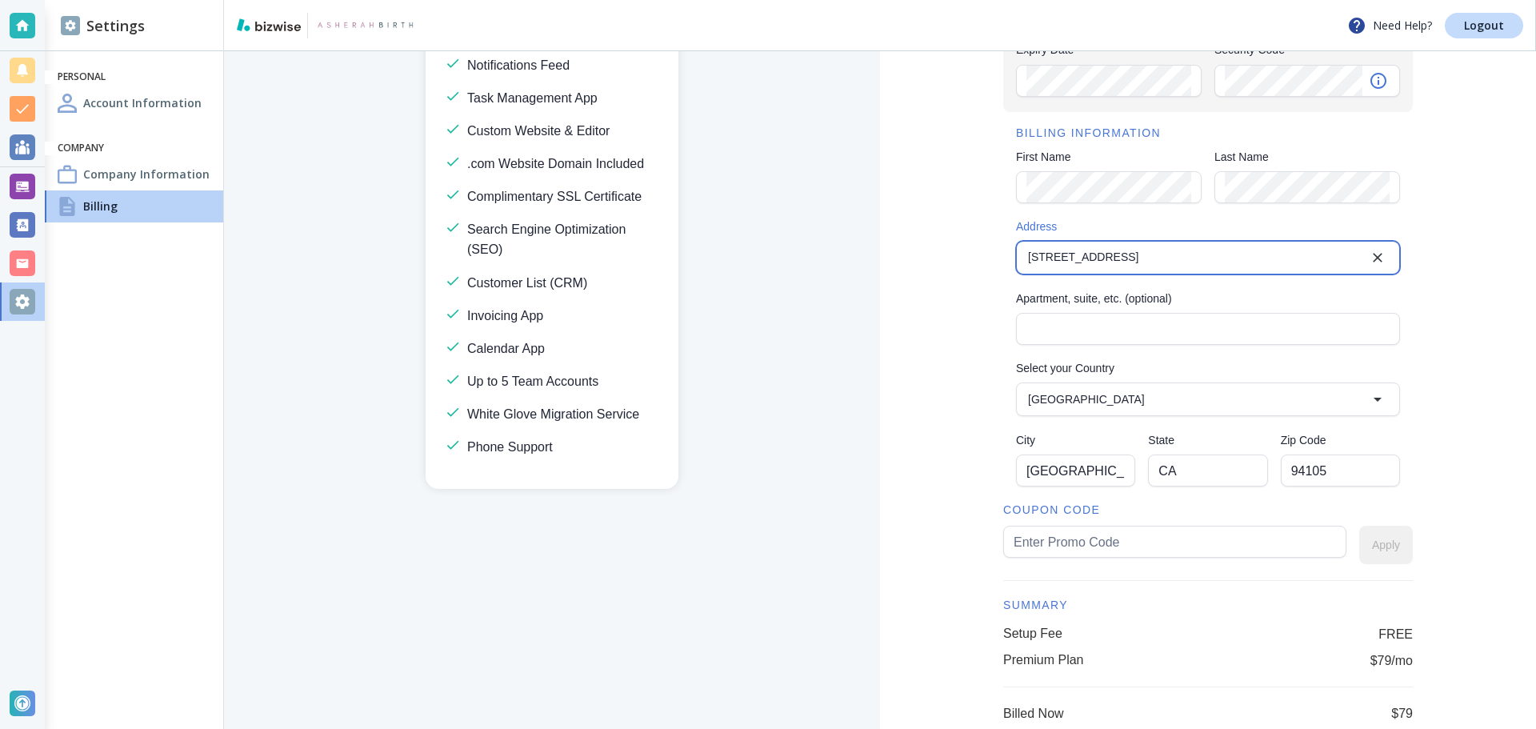
type input "[STREET_ADDRESS]"
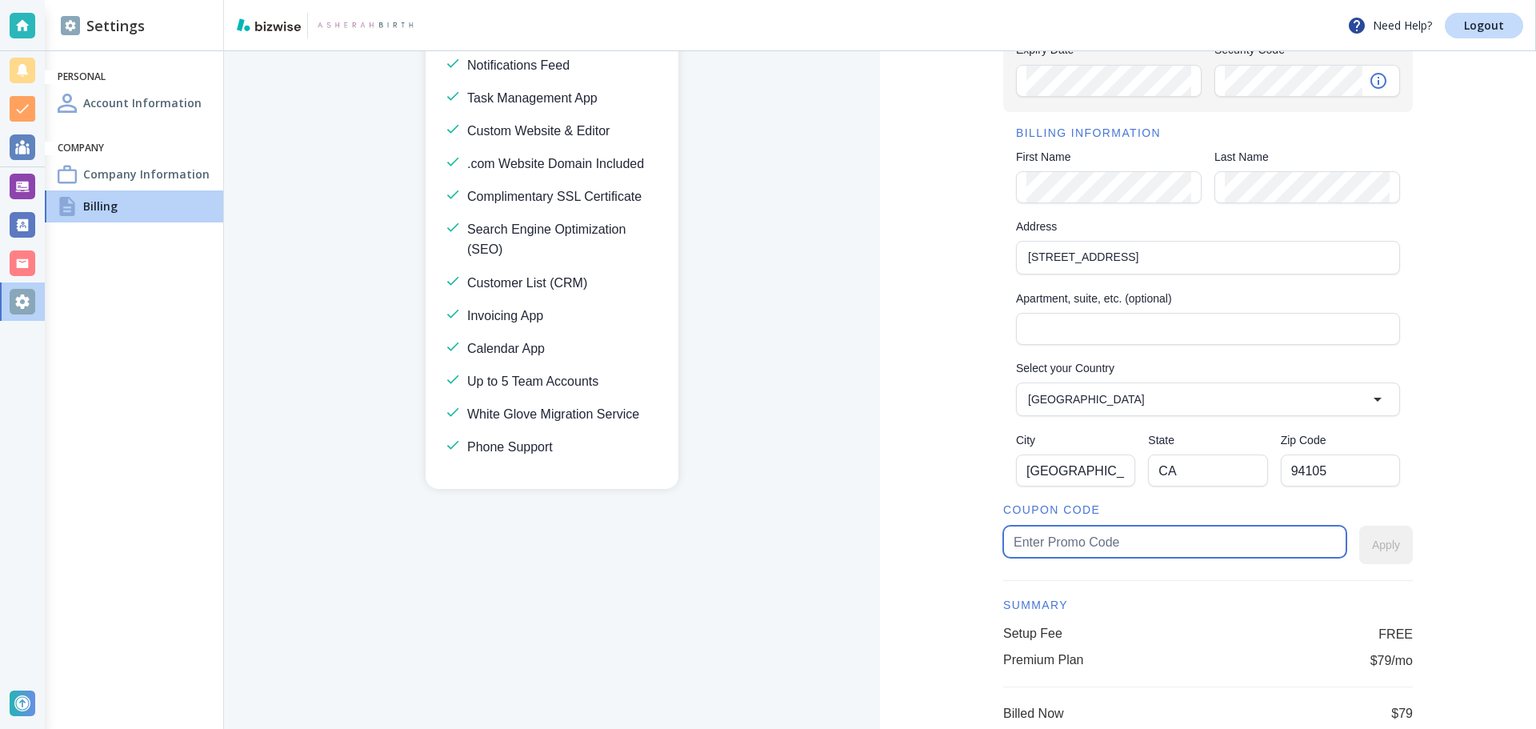
click at [1198, 530] on input "text" at bounding box center [1175, 541] width 322 height 30
type input "asherah65"
click at [1388, 544] on button "Apply" at bounding box center [1386, 545] width 54 height 38
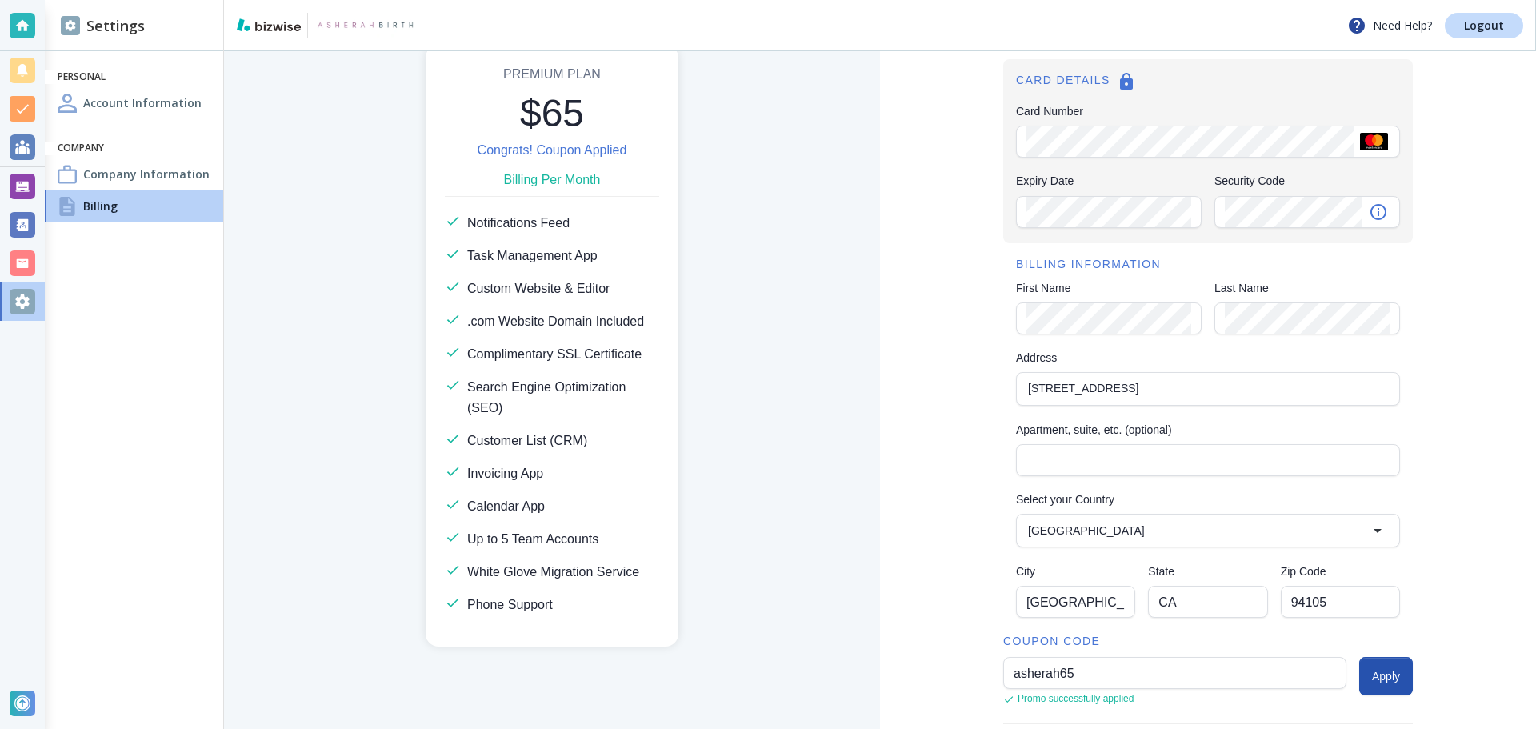
scroll to position [106, 0]
click at [1199, 214] on div "Expiry Date Expiry Date Security Code Security Code" at bounding box center [1208, 203] width 384 height 57
click at [1463, 348] on div "Checkout Securely add your payment & billing information here CARD DETAILS Card…" at bounding box center [1208, 498] width 656 height 1106
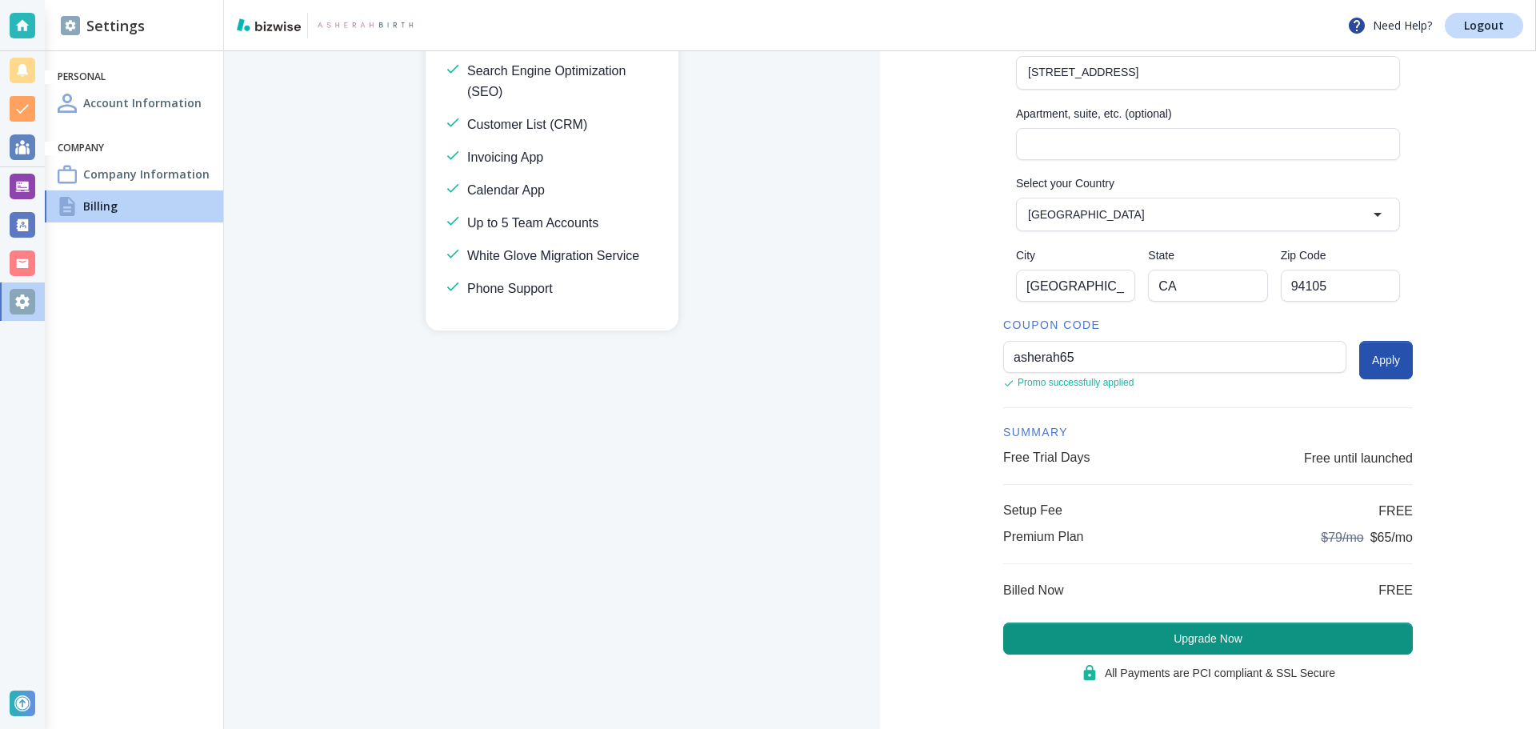
scroll to position [428, 0]
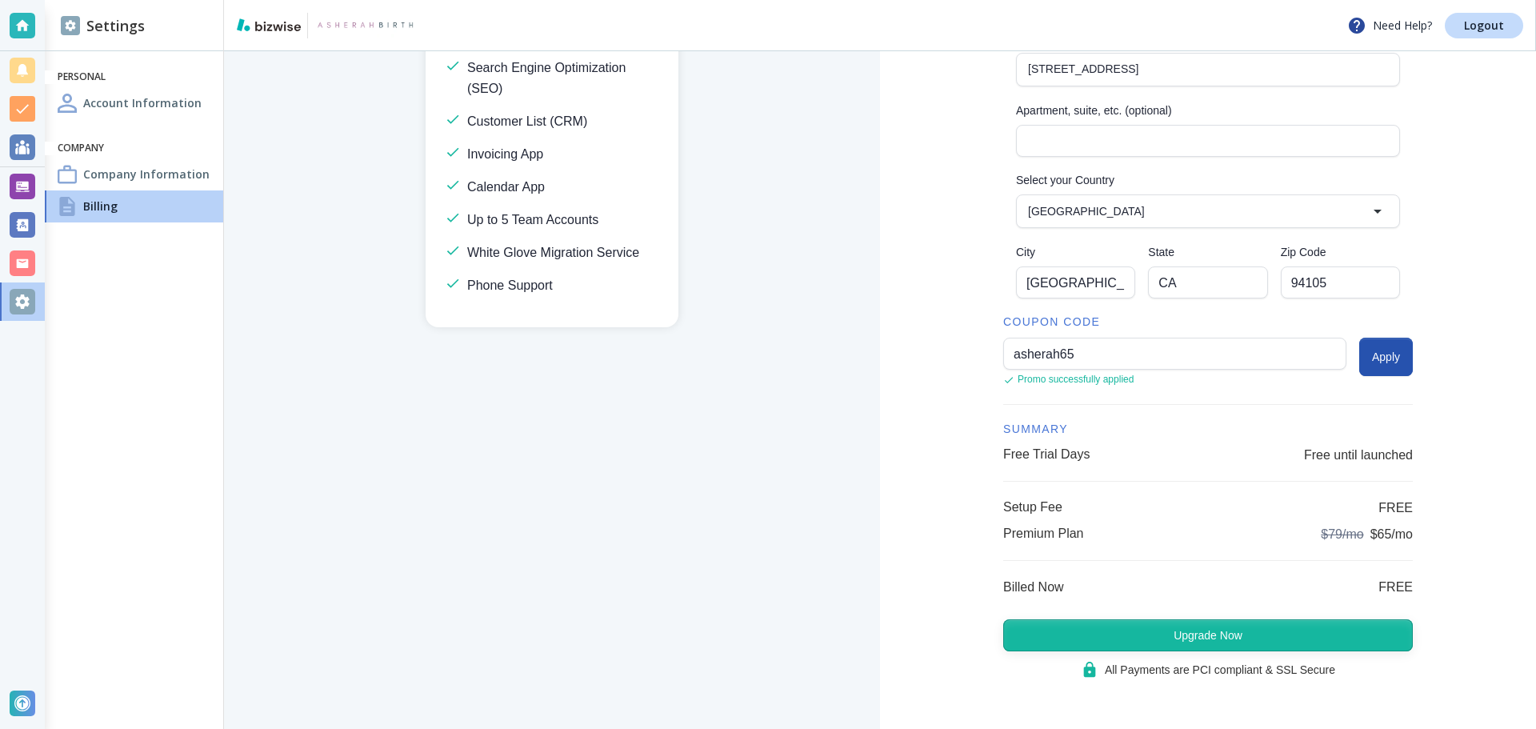
click at [1258, 625] on button "Upgrade Now" at bounding box center [1208, 635] width 410 height 32
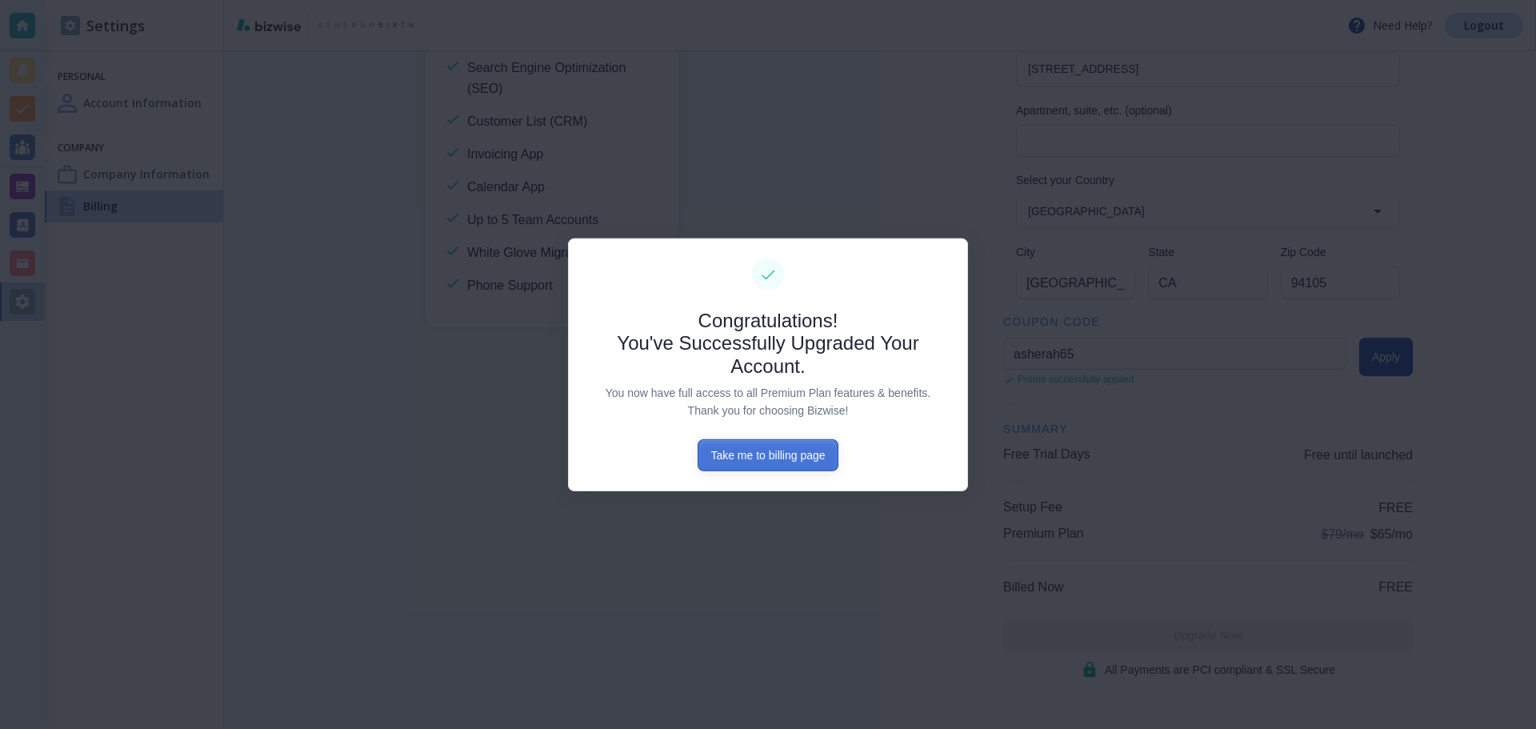
click at [780, 467] on button "Take me to billing page" at bounding box center [768, 455] width 140 height 32
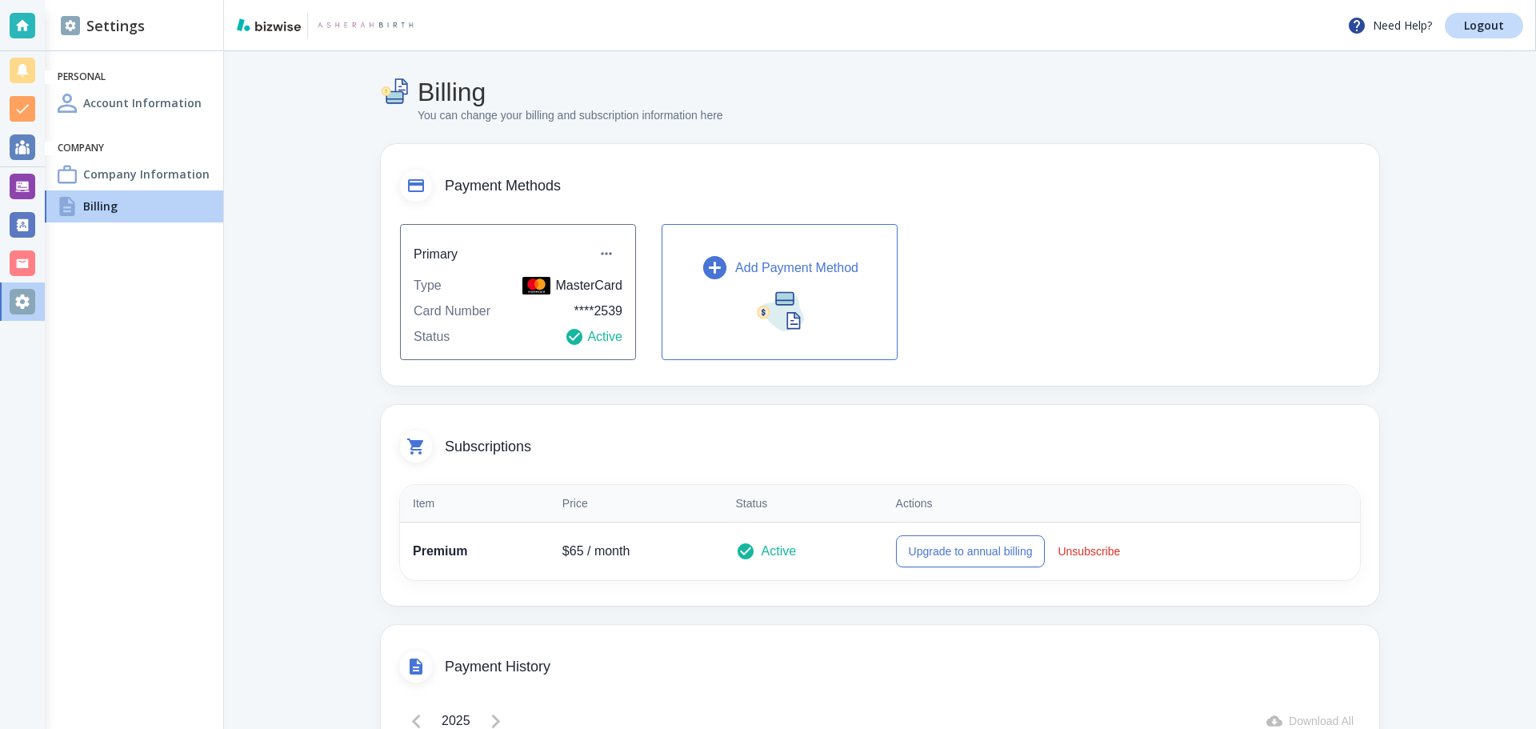
click at [133, 170] on h4 "Company Information" at bounding box center [146, 174] width 126 height 17
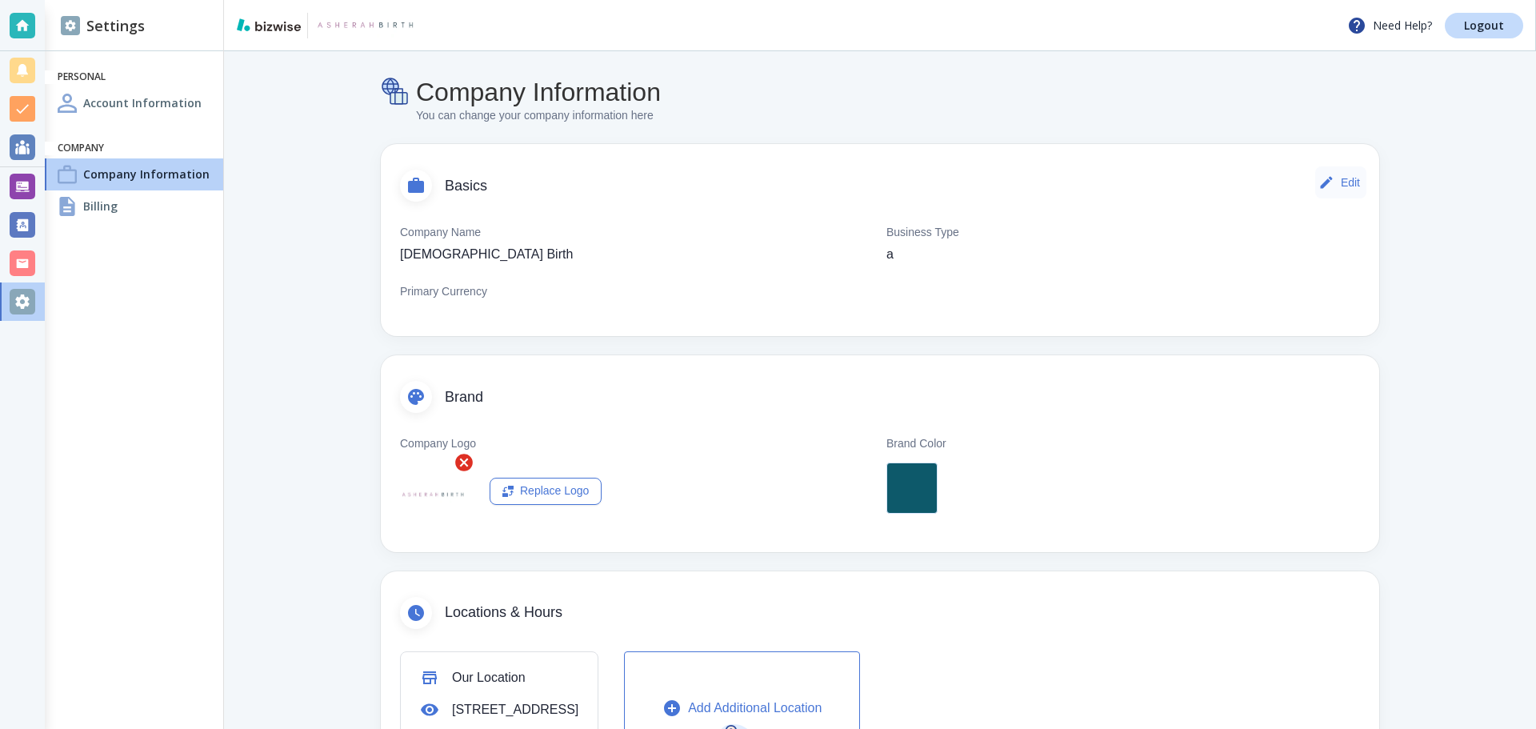
click at [1318, 190] on icon "button" at bounding box center [1326, 182] width 16 height 16
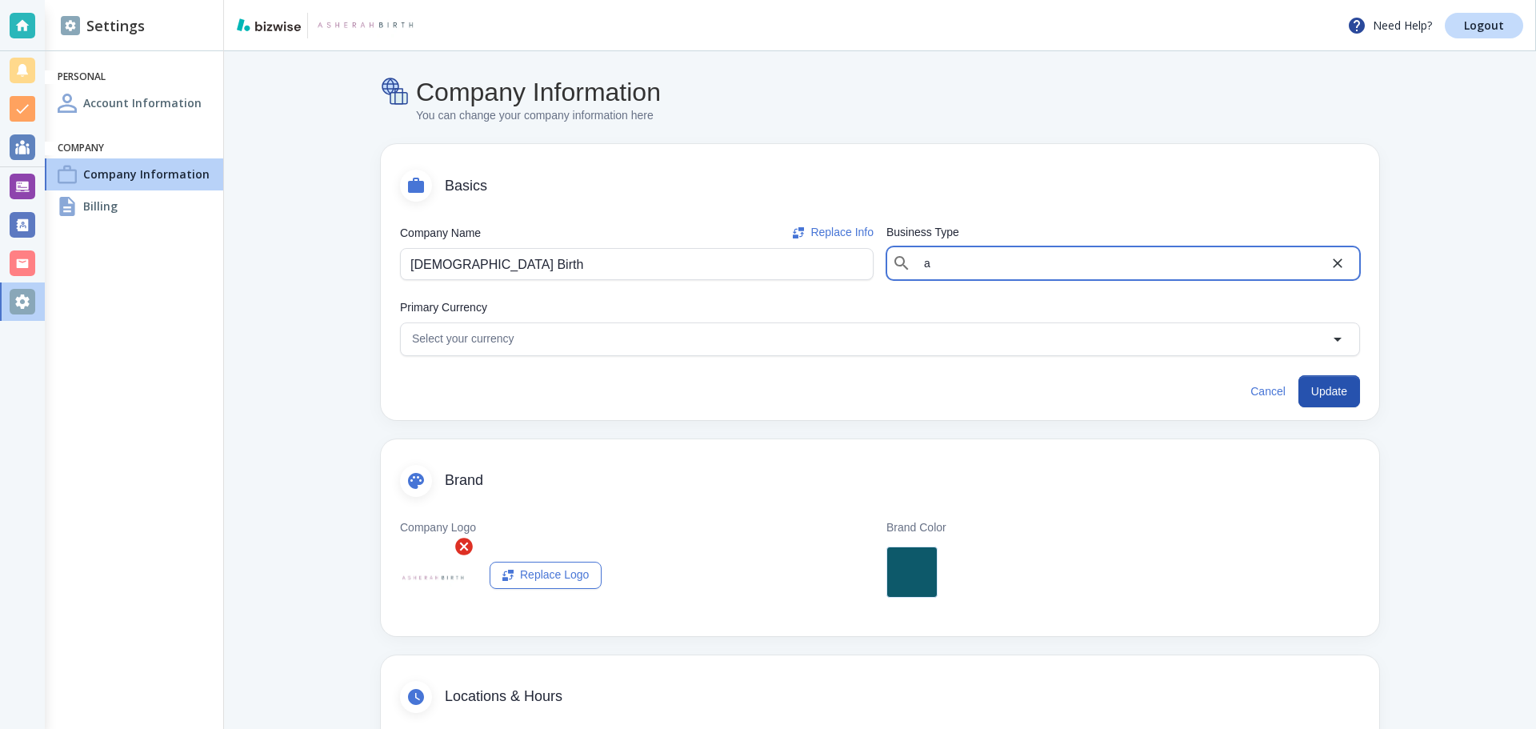
click at [935, 256] on input "a" at bounding box center [1123, 263] width 410 height 22
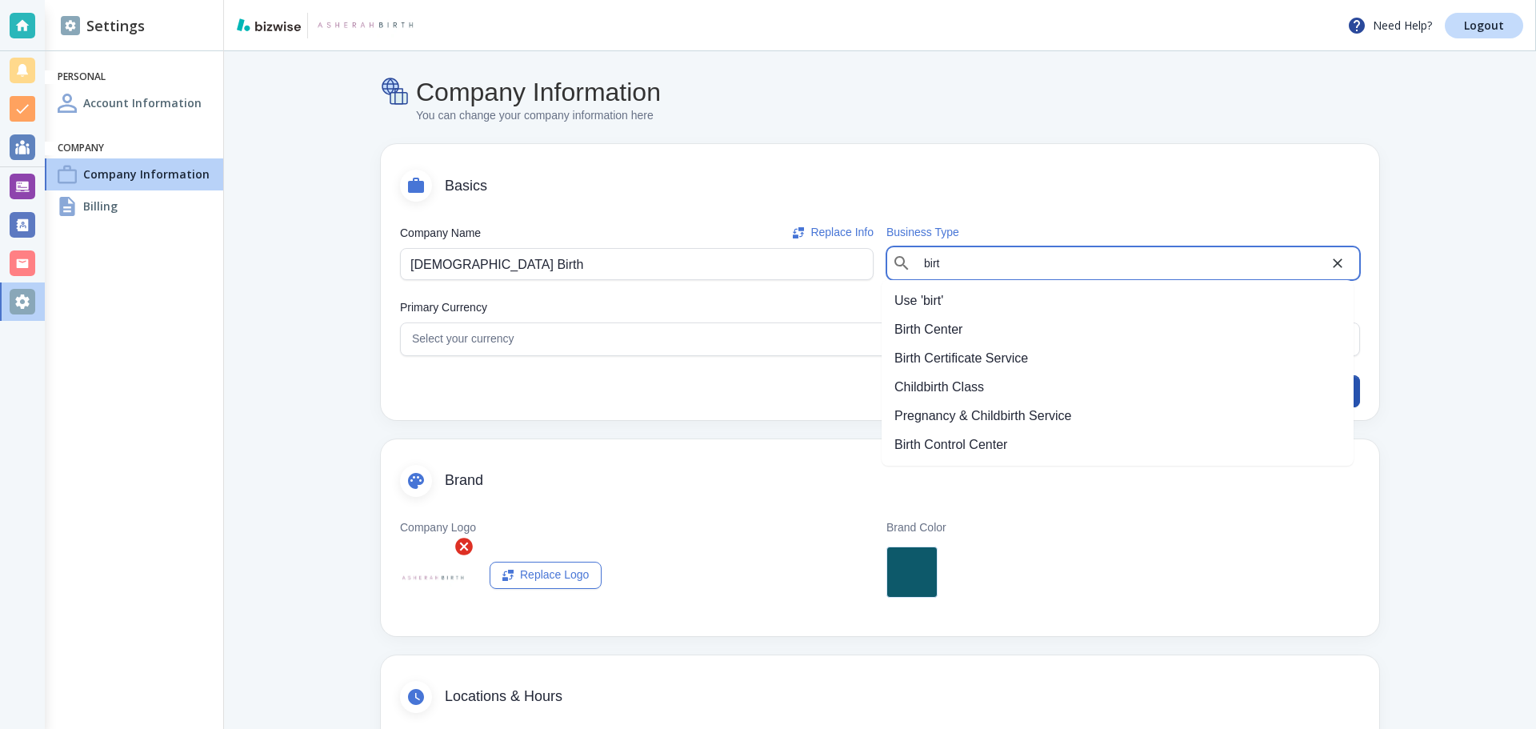
click at [970, 419] on li "Pregnancy & Childbirth Service" at bounding box center [1118, 416] width 472 height 29
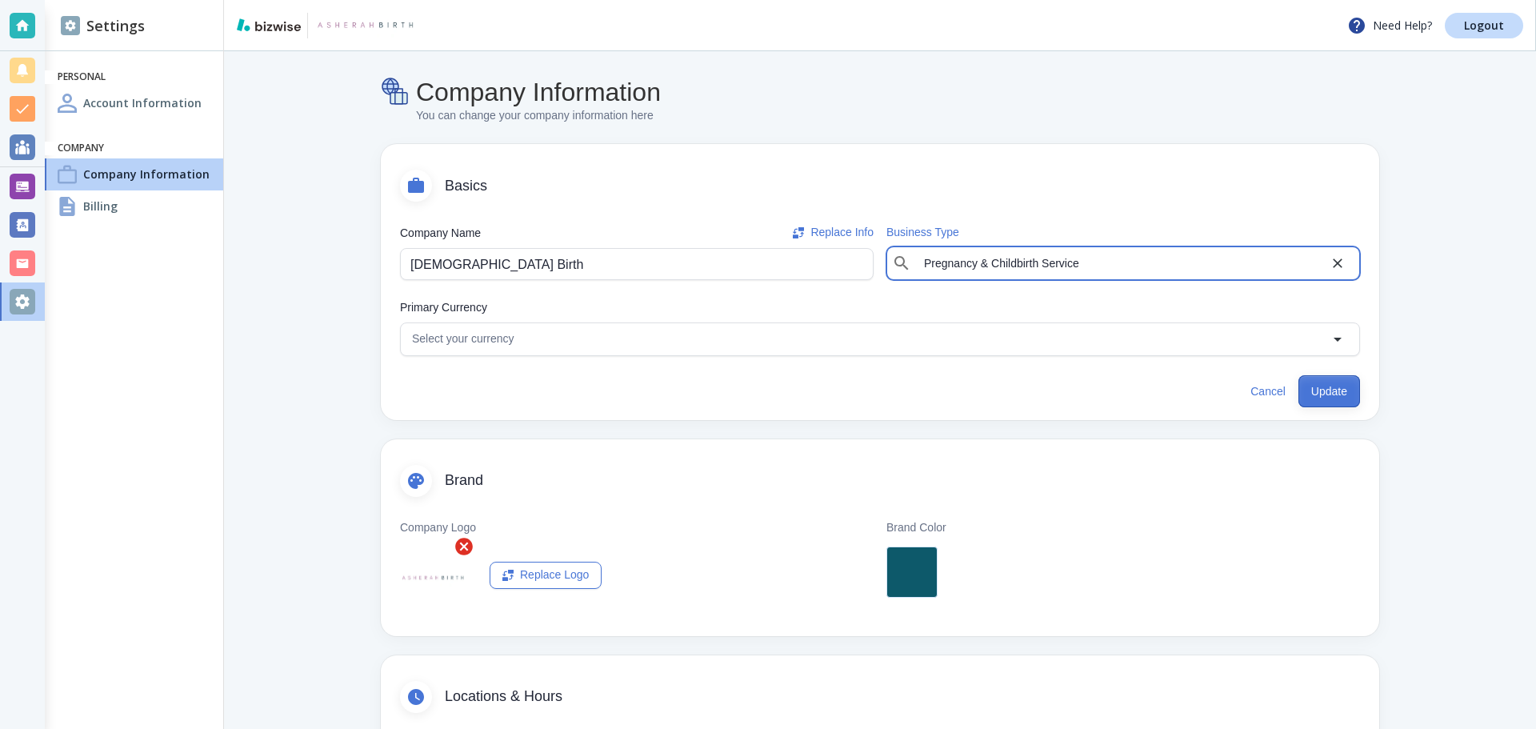
type input "Pregnancy & Childbirth Service"
click at [1315, 405] on button "Update" at bounding box center [1329, 391] width 62 height 32
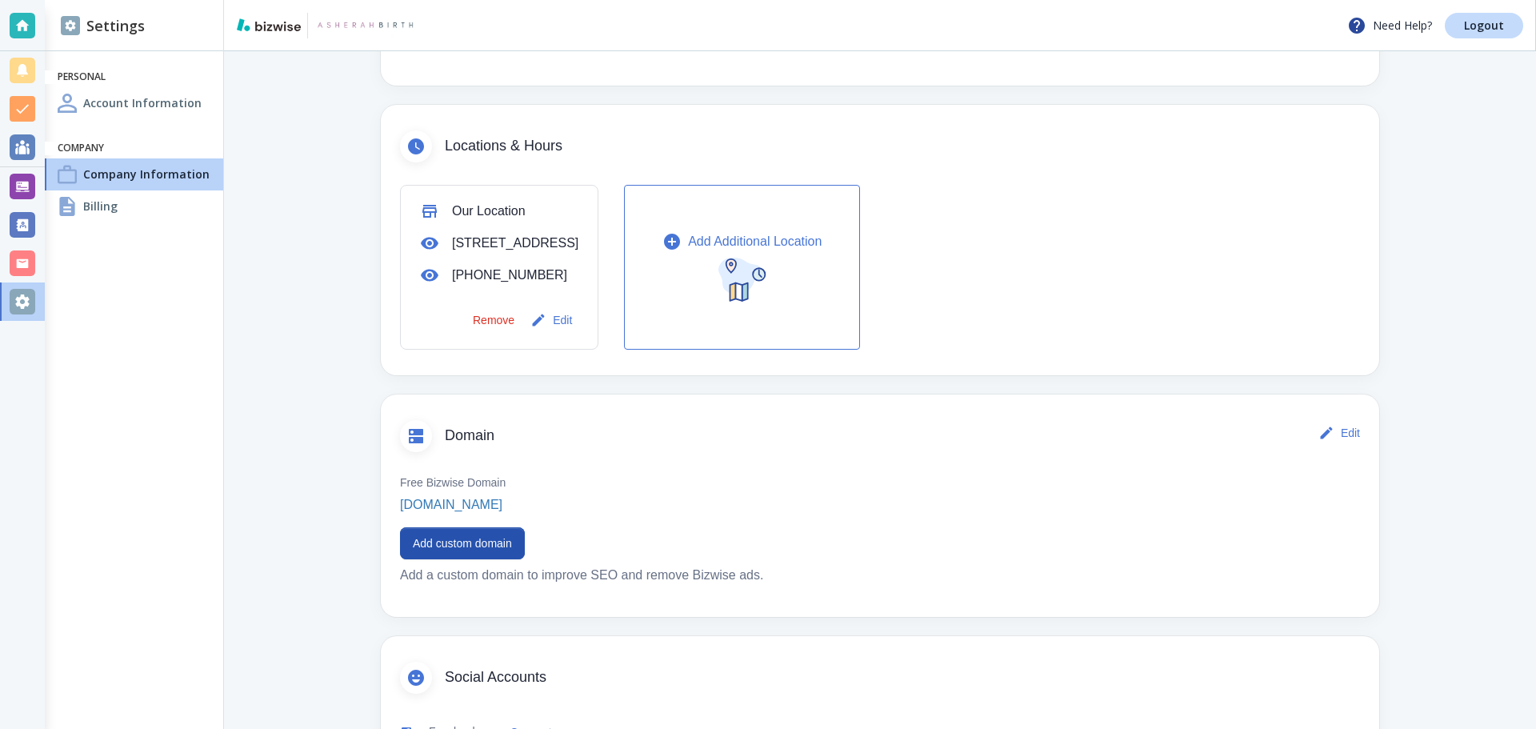
scroll to position [480, 0]
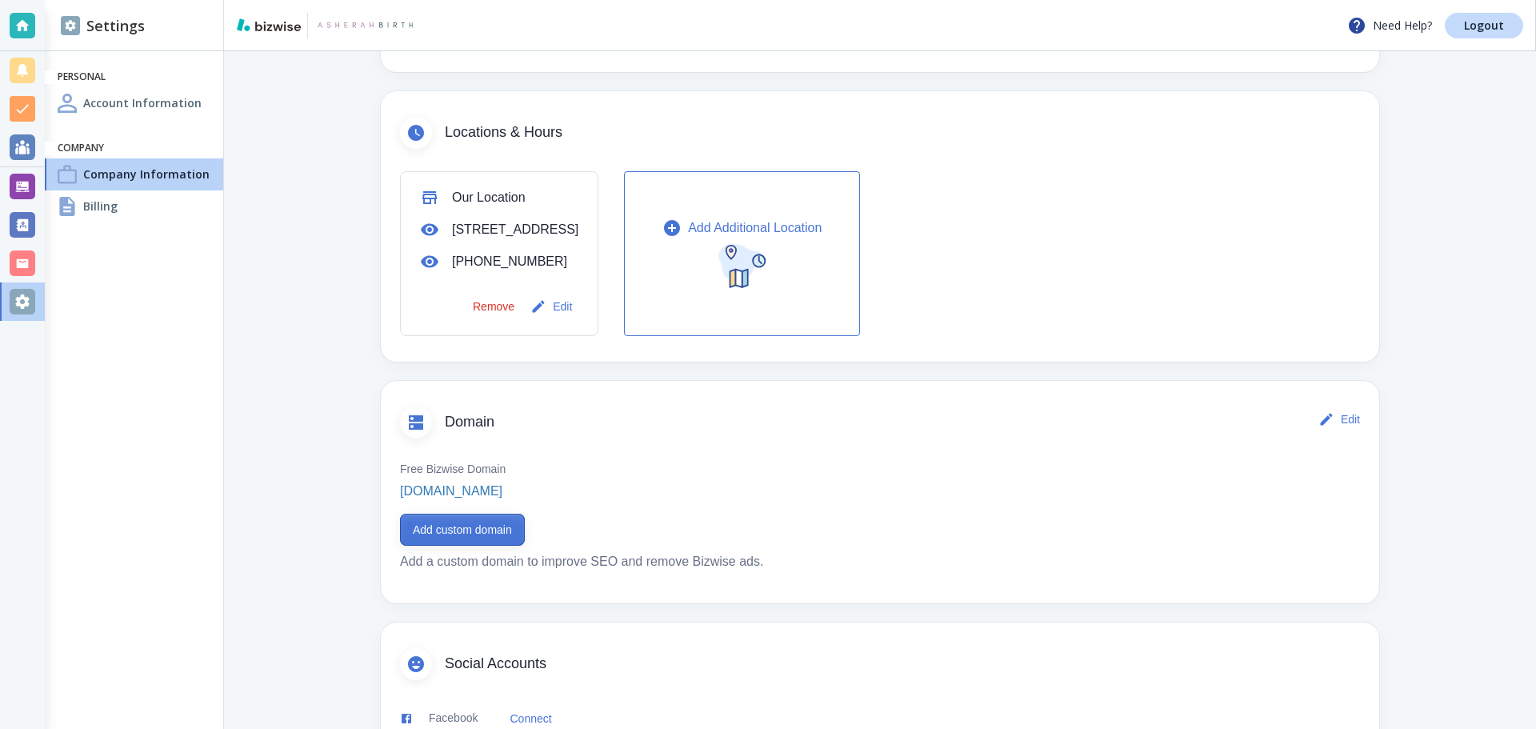
click at [486, 546] on button "Add custom domain" at bounding box center [462, 530] width 125 height 32
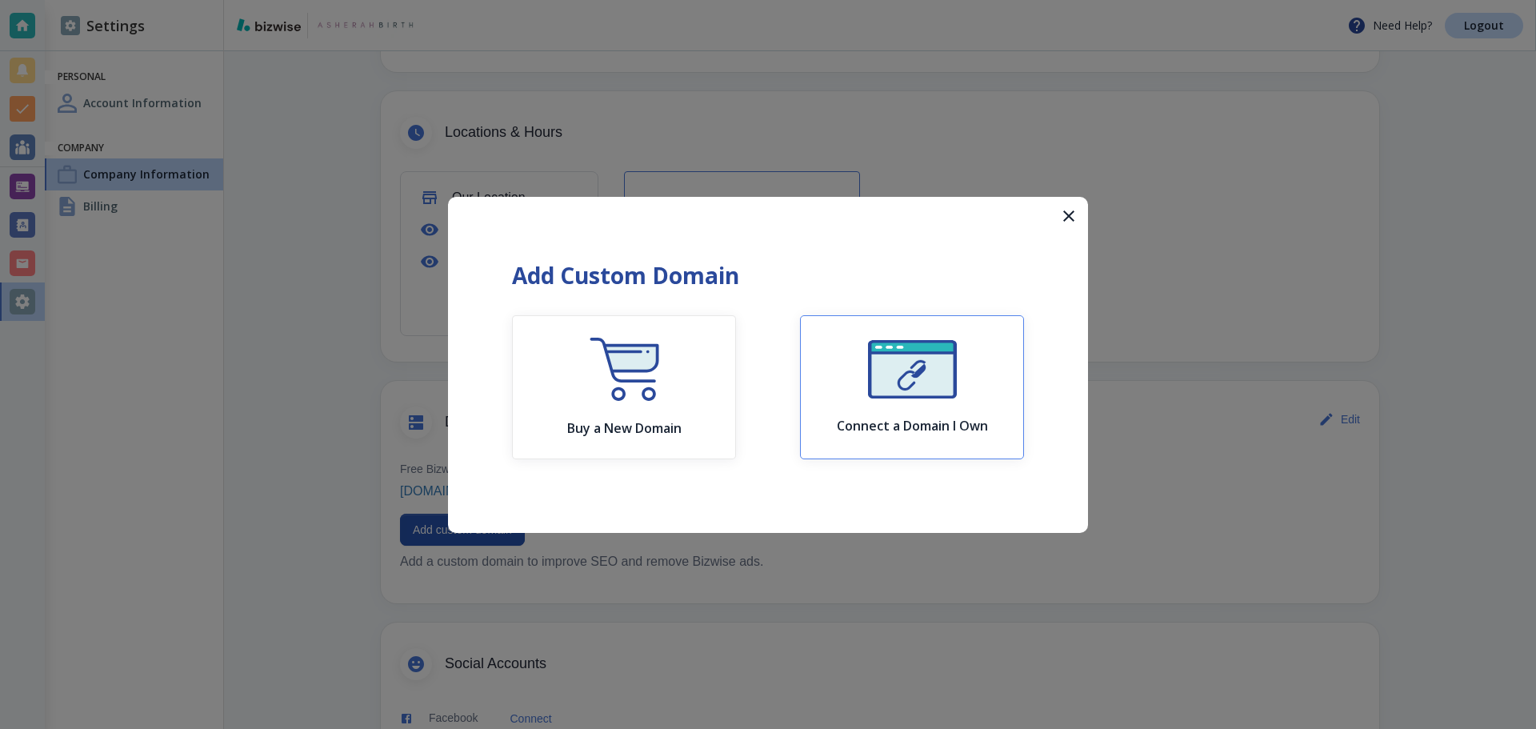
click at [865, 411] on div "Connect a Domain I Own" at bounding box center [912, 387] width 151 height 94
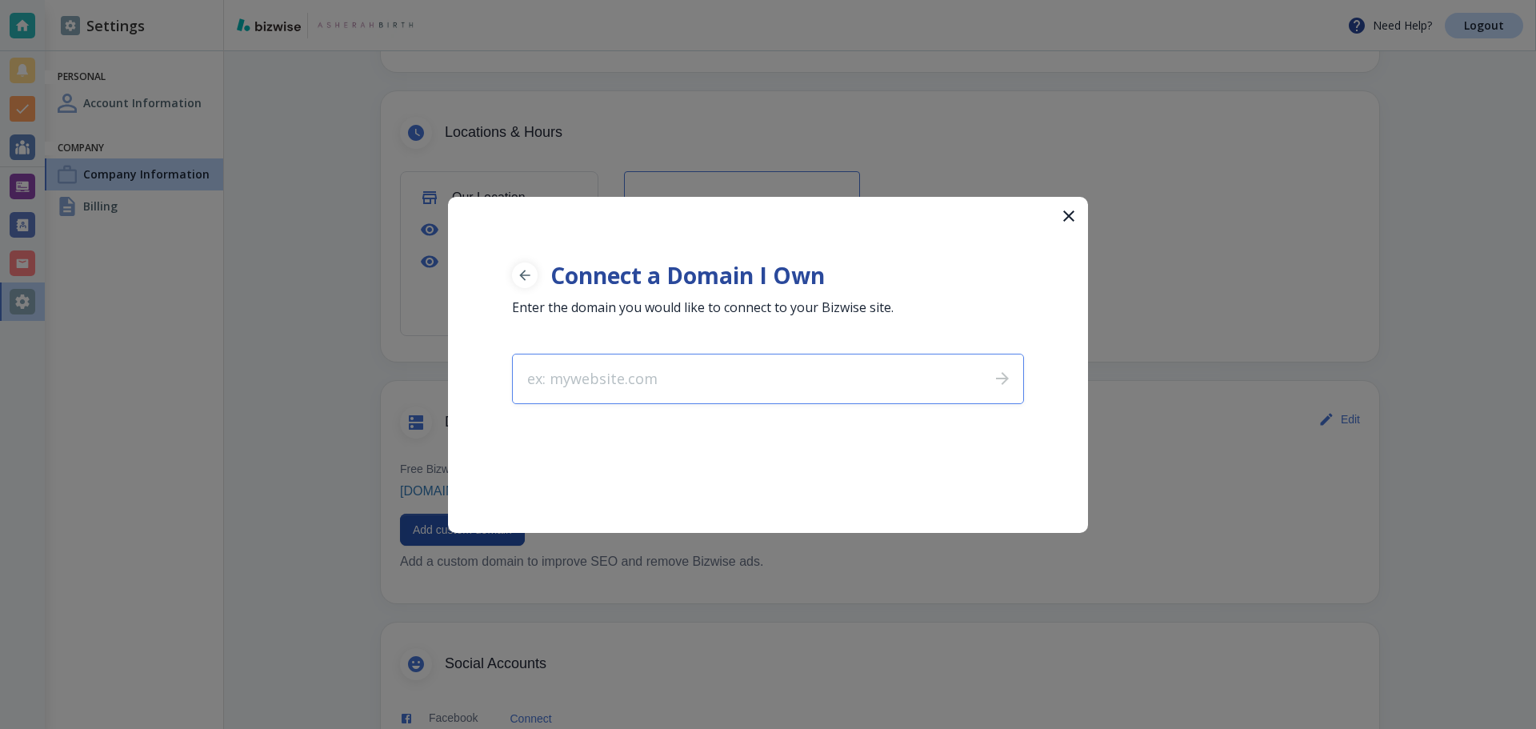
type input "[DOMAIN_NAME]"
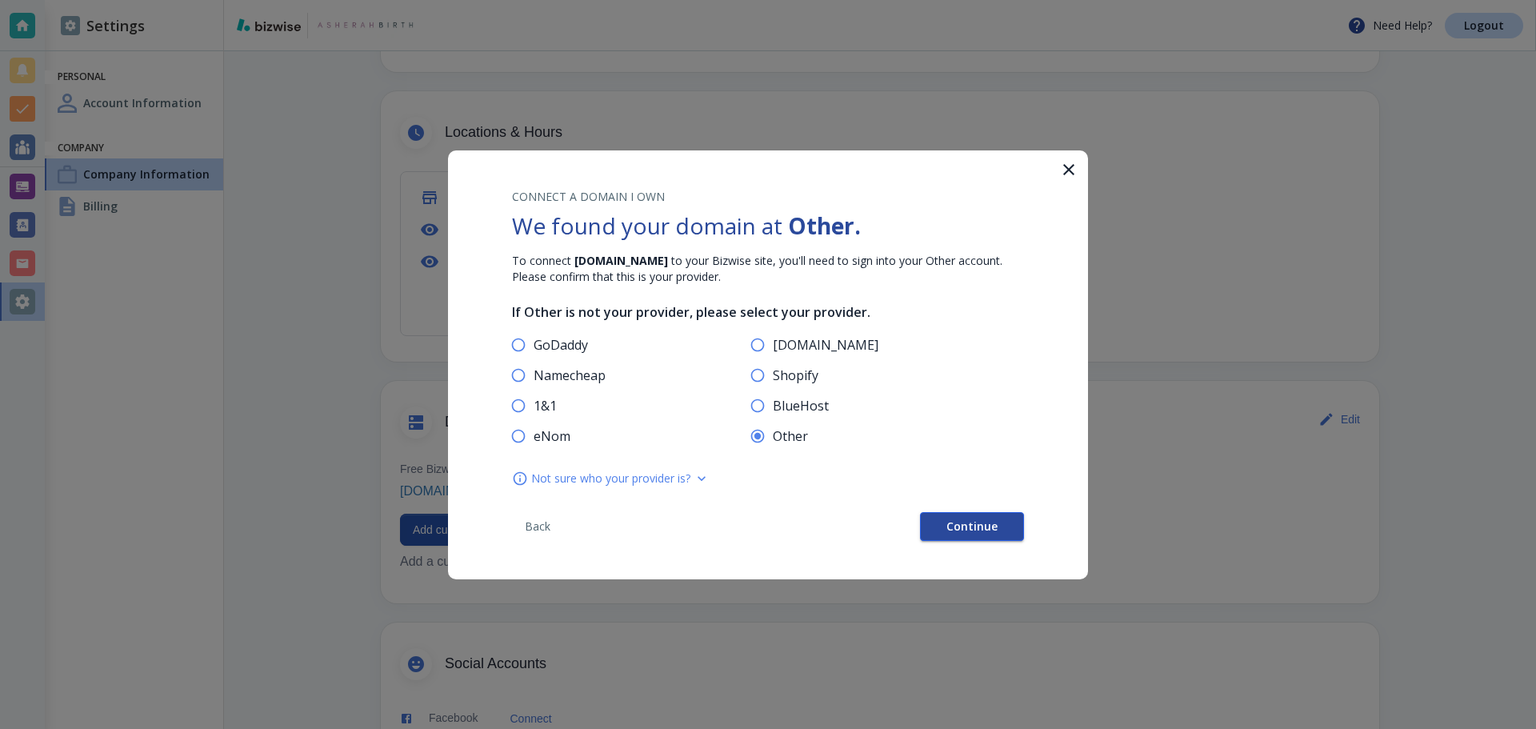
click at [976, 523] on span "Continue" at bounding box center [971, 526] width 51 height 11
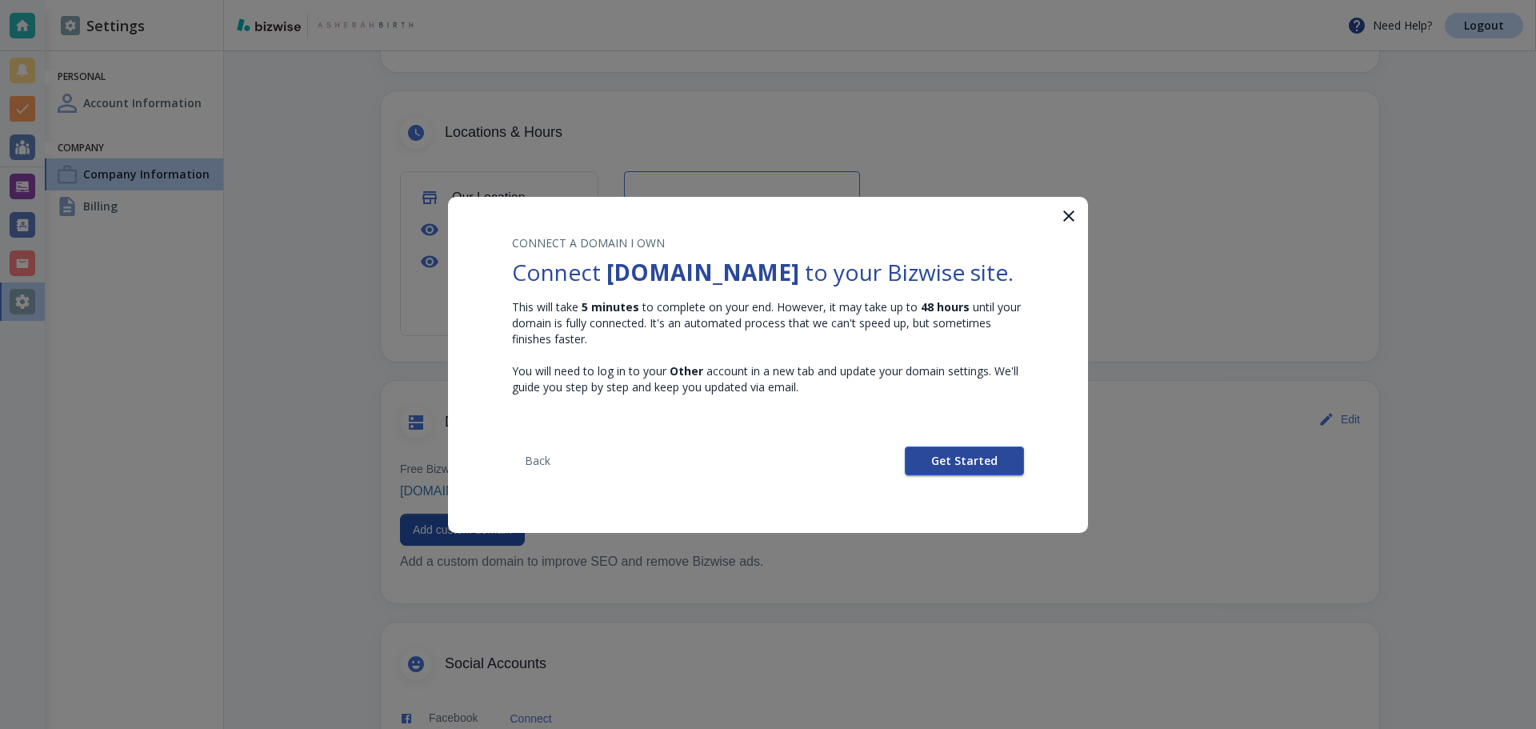
click at [981, 465] on span "Get Started" at bounding box center [964, 460] width 66 height 11
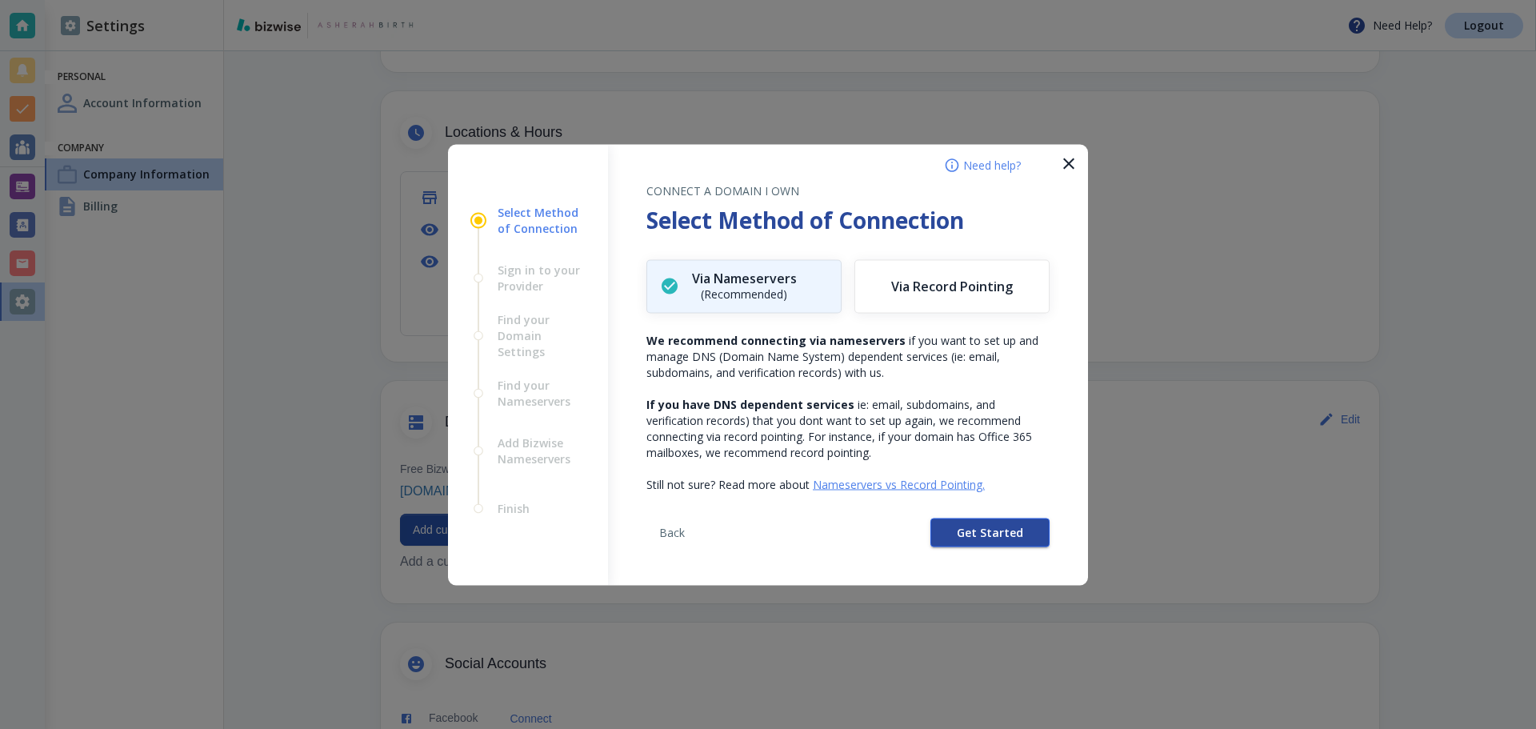
click at [973, 531] on span "Get Started" at bounding box center [990, 531] width 66 height 11
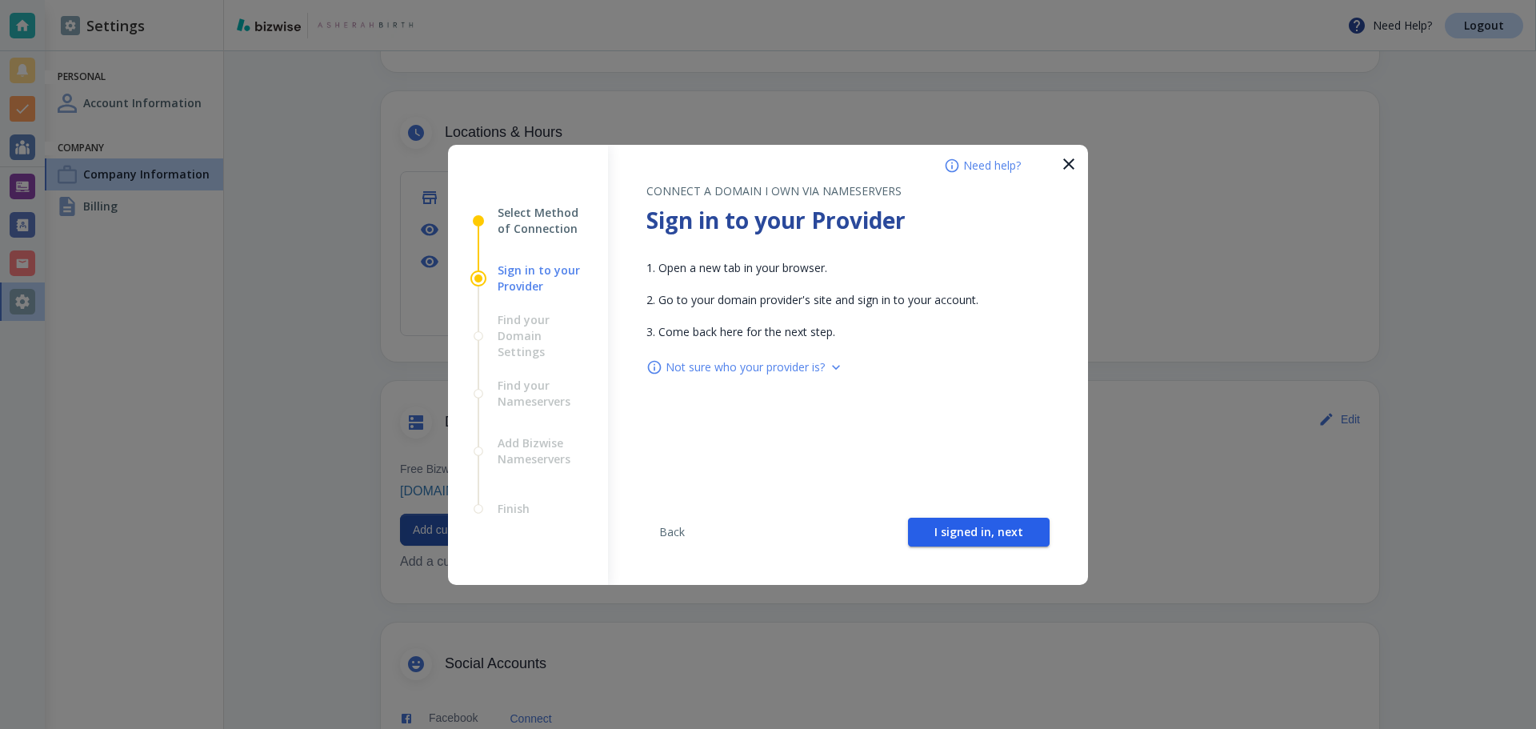
click at [973, 531] on span "I signed in, next" at bounding box center [978, 531] width 89 height 11
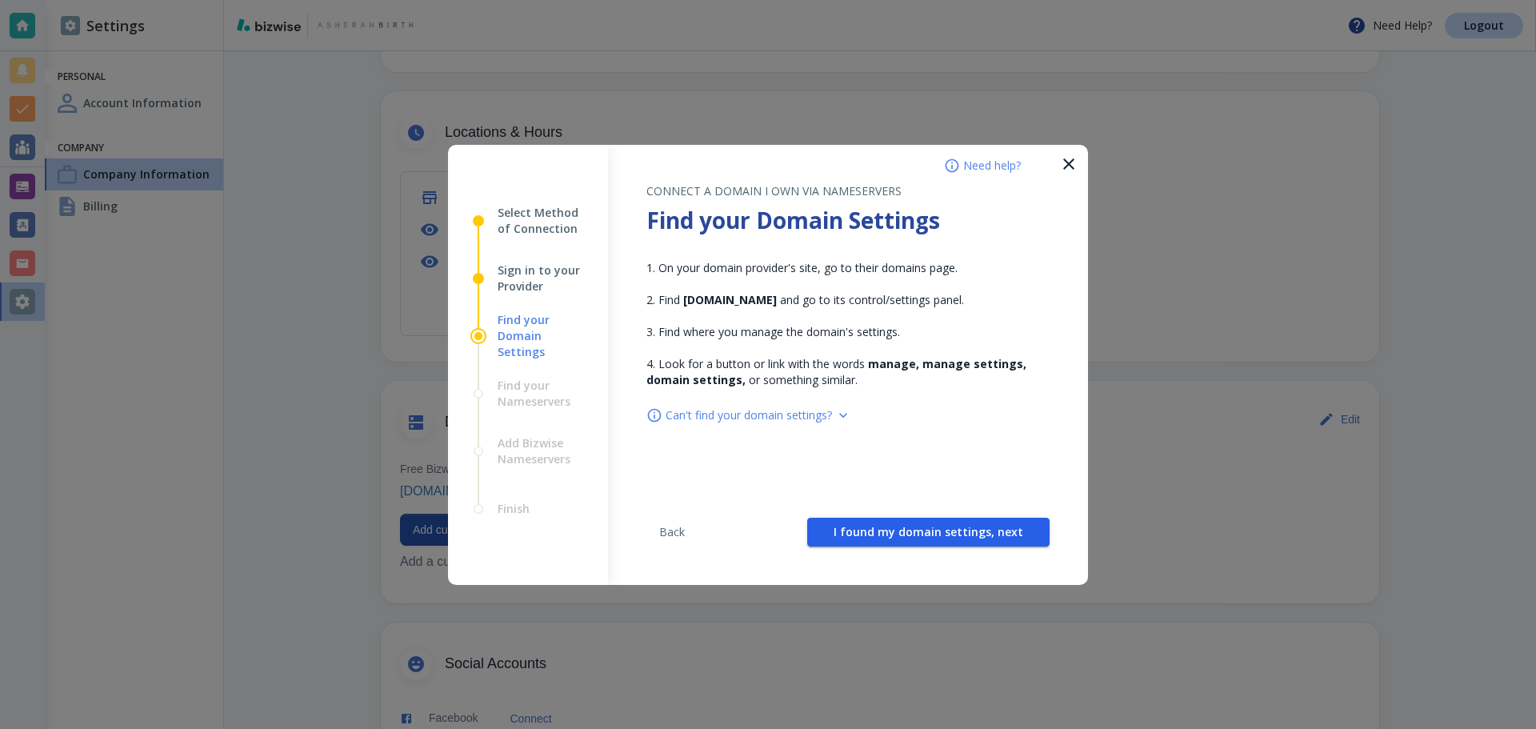
click at [973, 531] on span "I found my domain settings, next" at bounding box center [929, 531] width 190 height 11
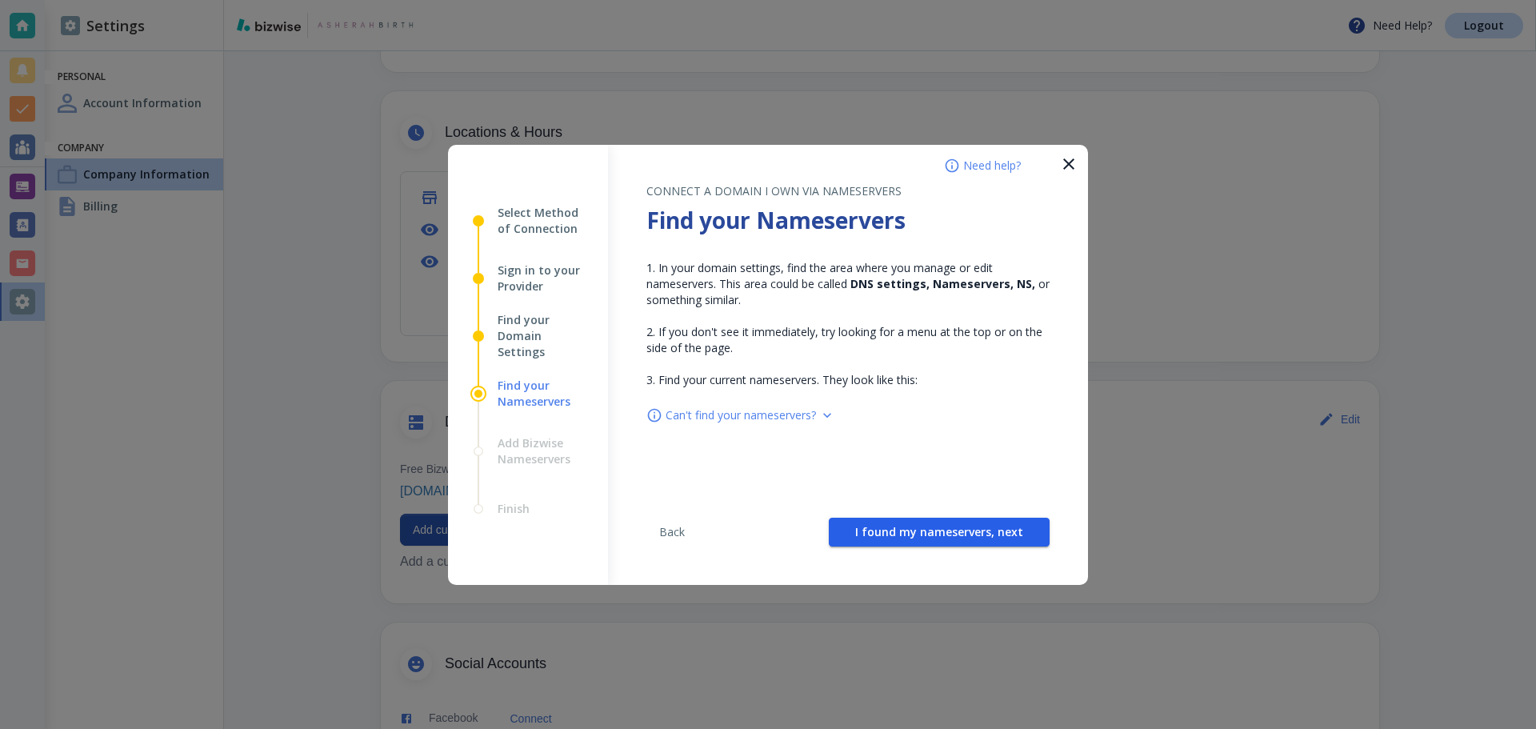
click at [973, 531] on span "I found my nameservers, next" at bounding box center [939, 531] width 168 height 11
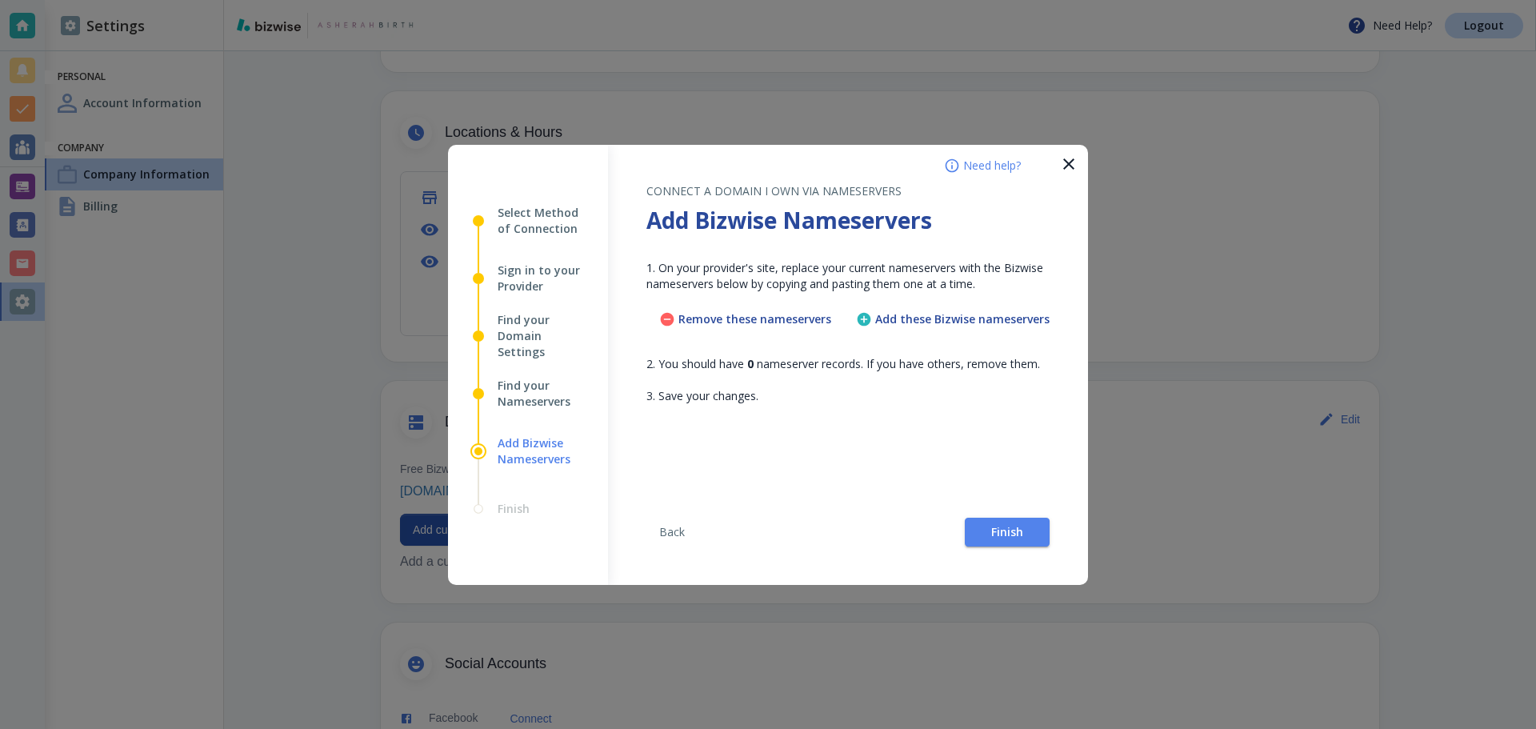
click at [934, 324] on h4 "Add these Bizwise nameservers" at bounding box center [962, 319] width 174 height 14
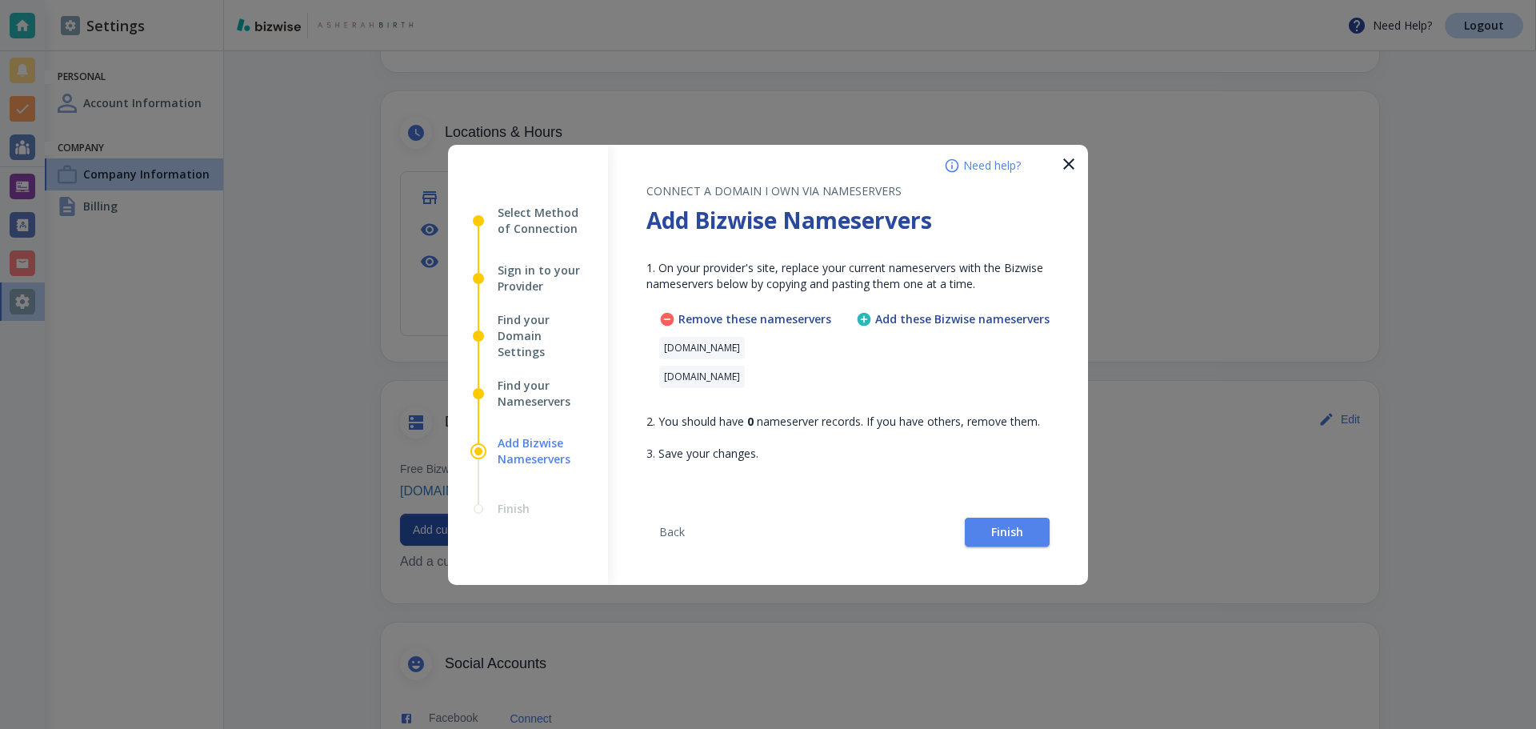
click at [902, 372] on div "Add these Bizwise nameservers" at bounding box center [953, 352] width 194 height 83
click at [922, 324] on h4 "Add these Bizwise nameservers" at bounding box center [962, 319] width 174 height 14
click at [1069, 162] on icon "button" at bounding box center [1068, 163] width 19 height 19
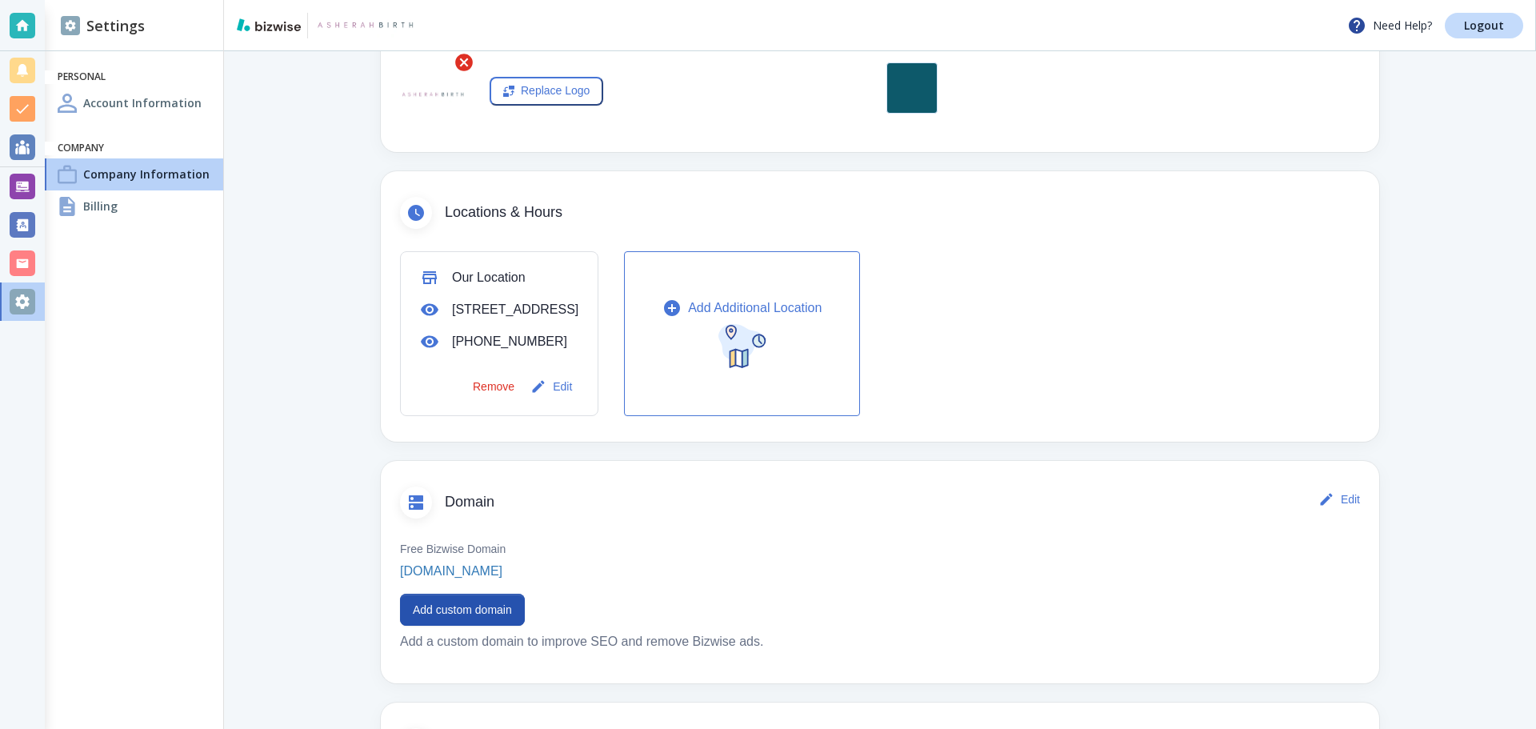
scroll to position [480, 0]
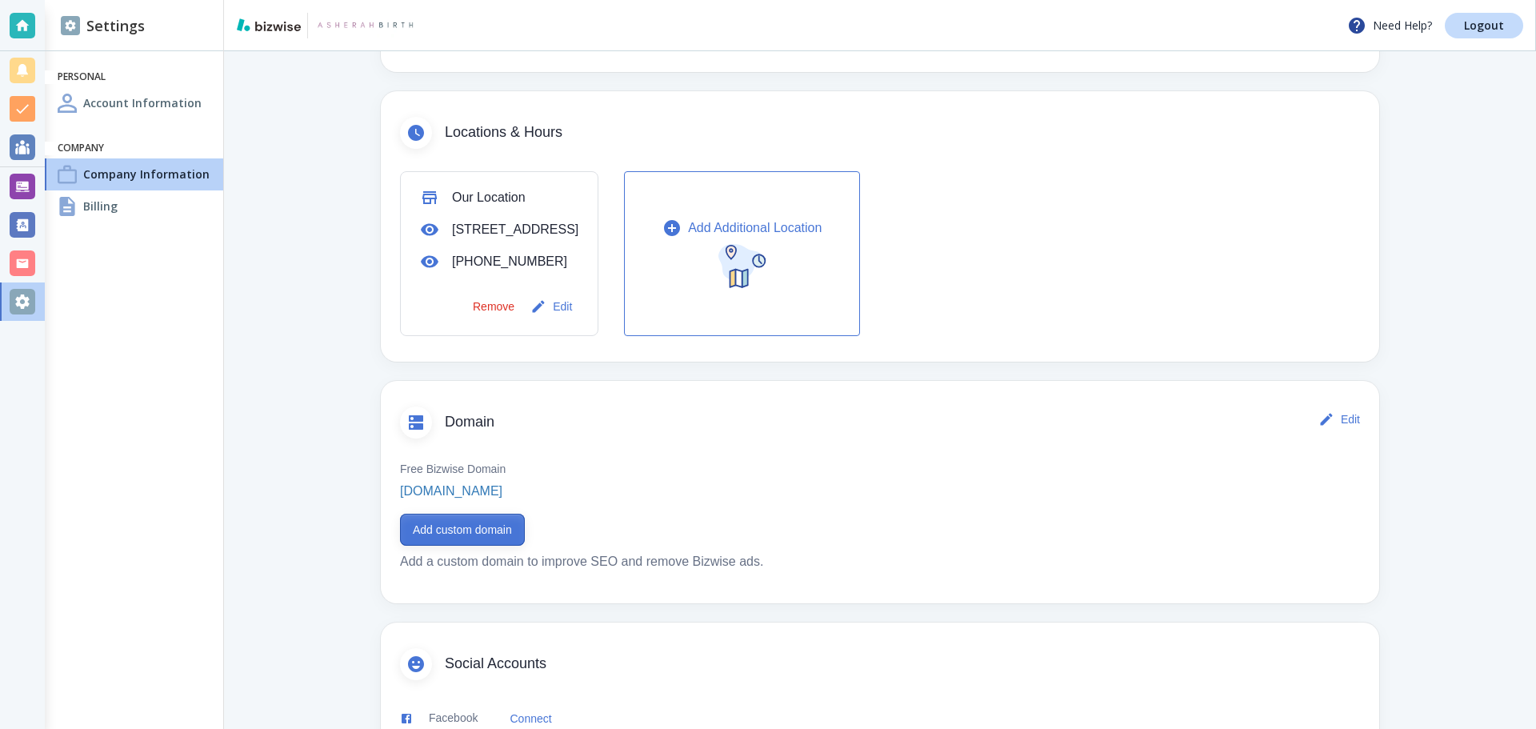
click at [491, 537] on button "Add custom domain" at bounding box center [462, 530] width 125 height 32
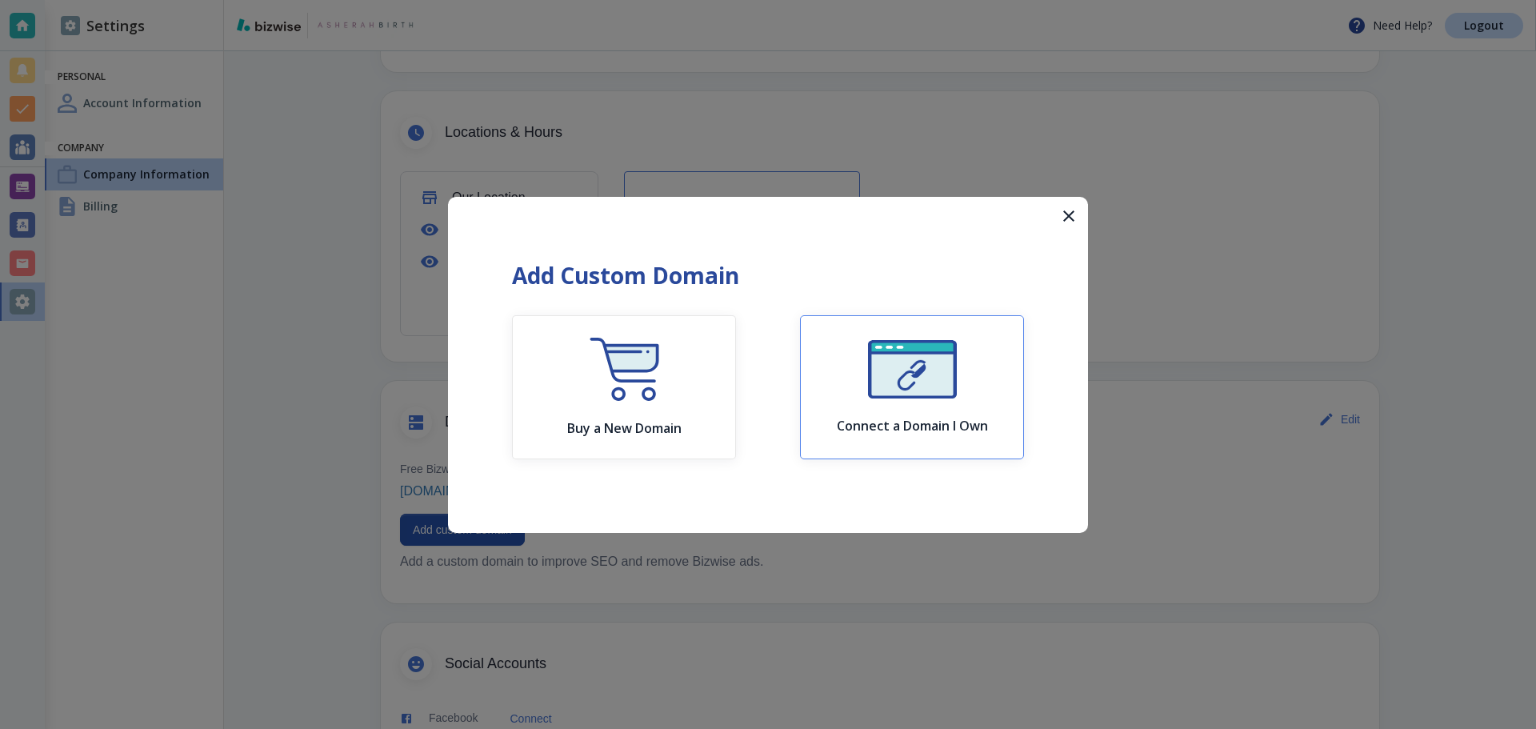
click at [890, 411] on div "Connect a Domain I Own" at bounding box center [912, 387] width 151 height 94
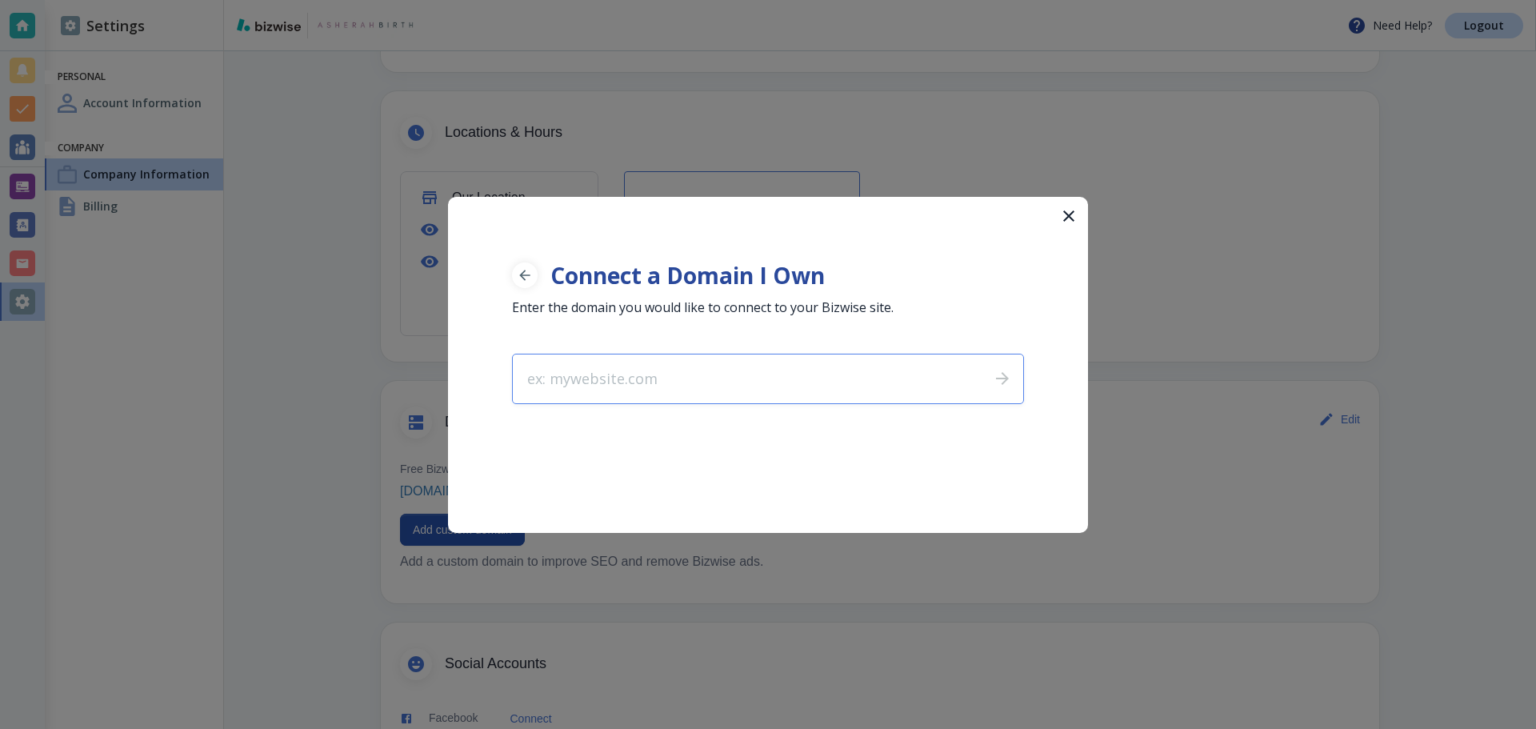
type input "[DOMAIN_NAME]"
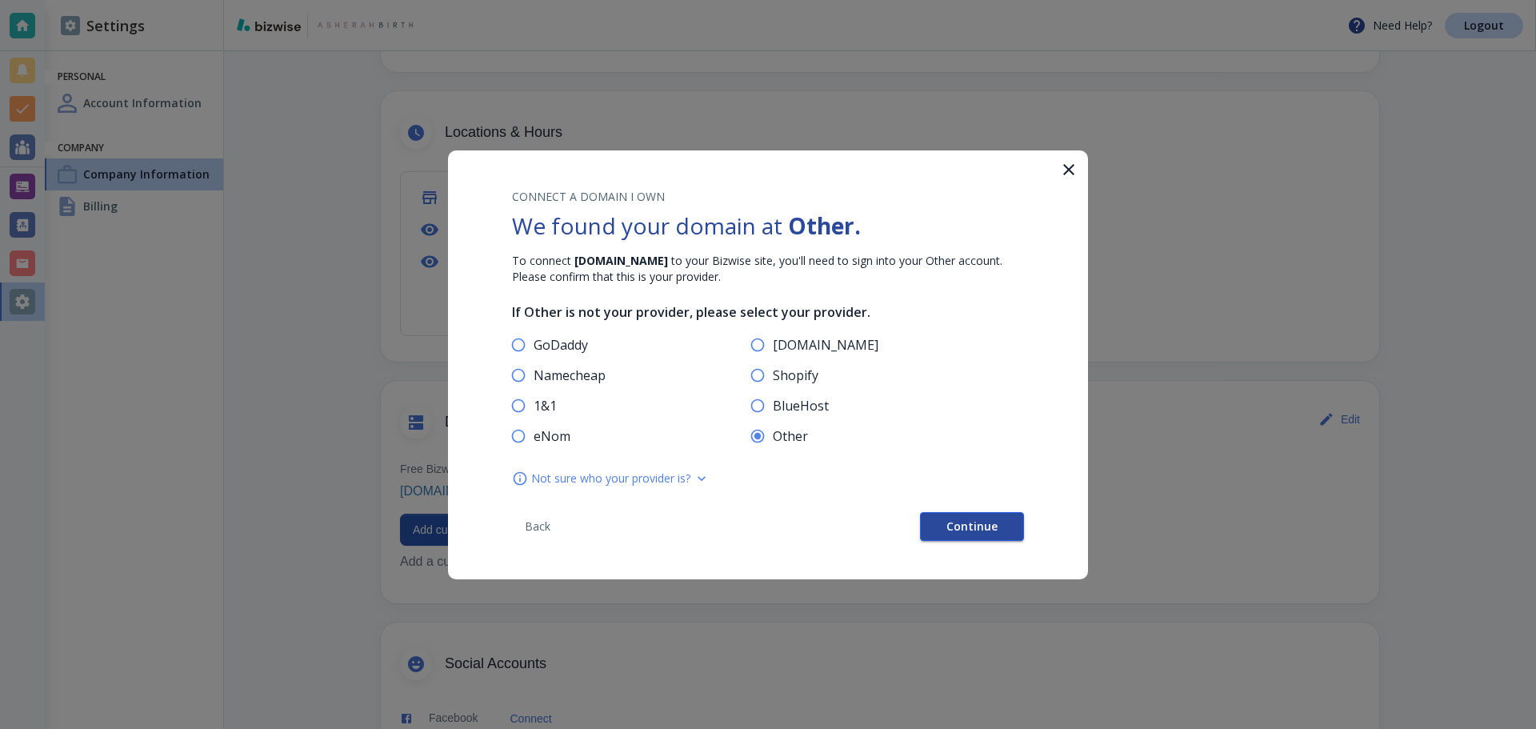
click at [975, 514] on button "Continue" at bounding box center [972, 526] width 104 height 29
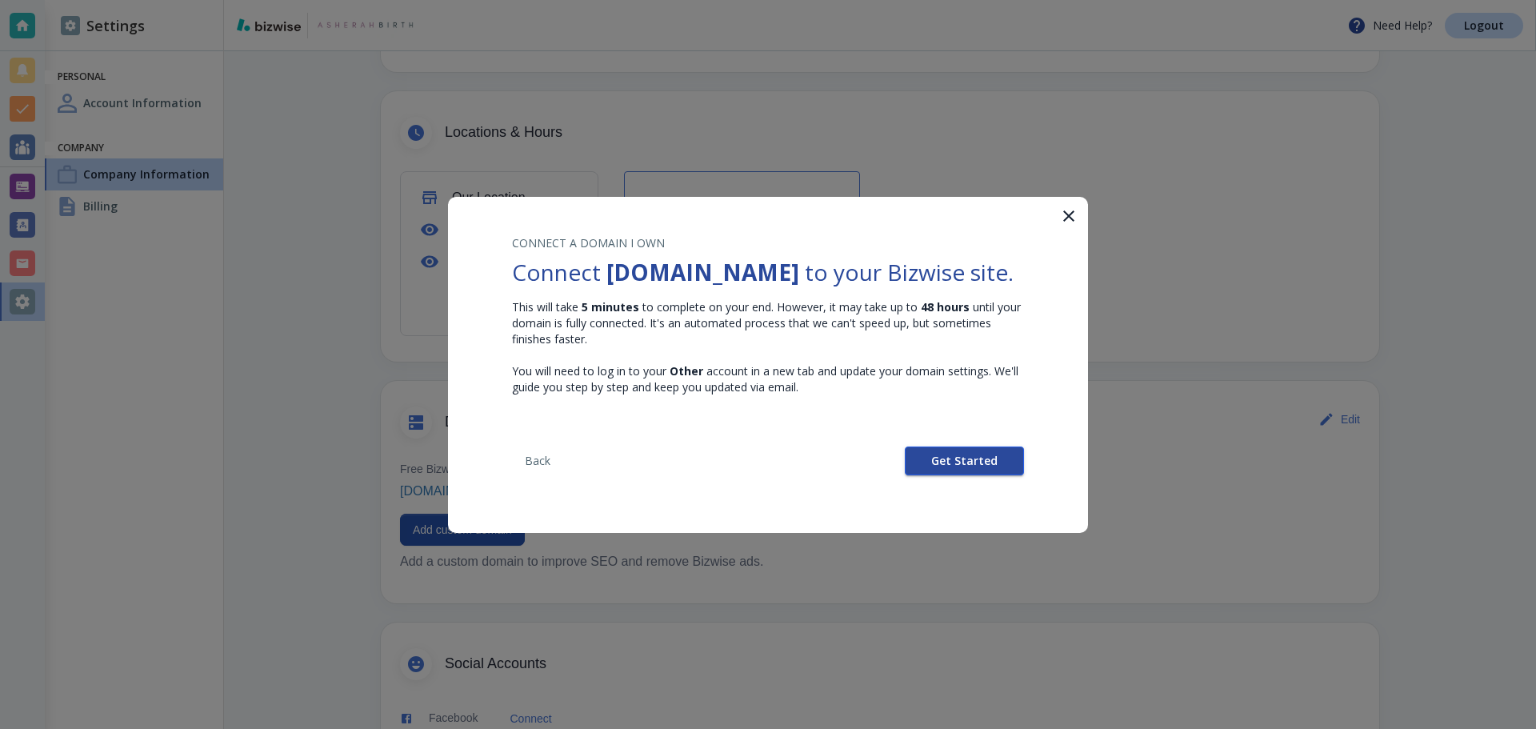
click at [991, 455] on span "Get Started" at bounding box center [964, 460] width 66 height 11
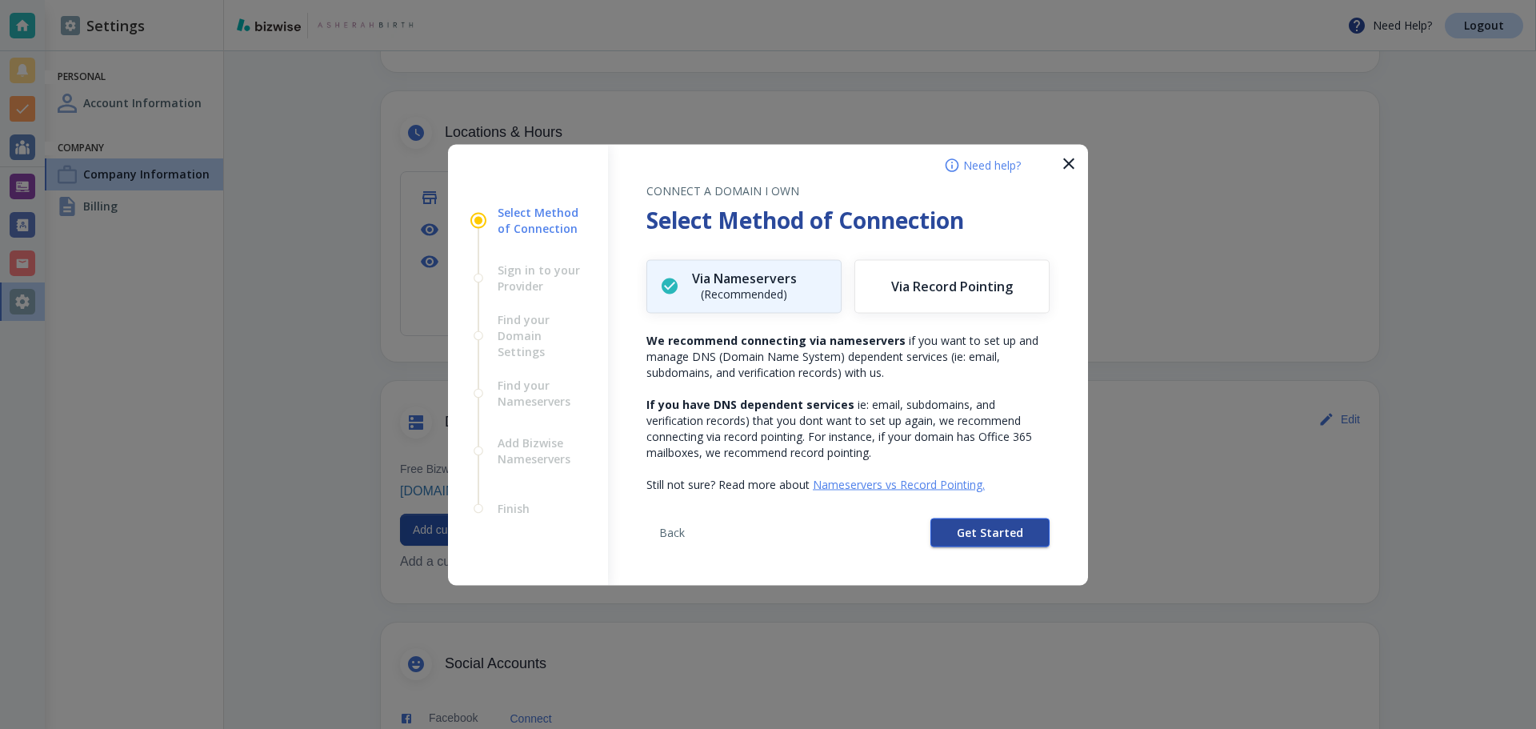
click at [975, 523] on button "Get Started" at bounding box center [989, 532] width 119 height 29
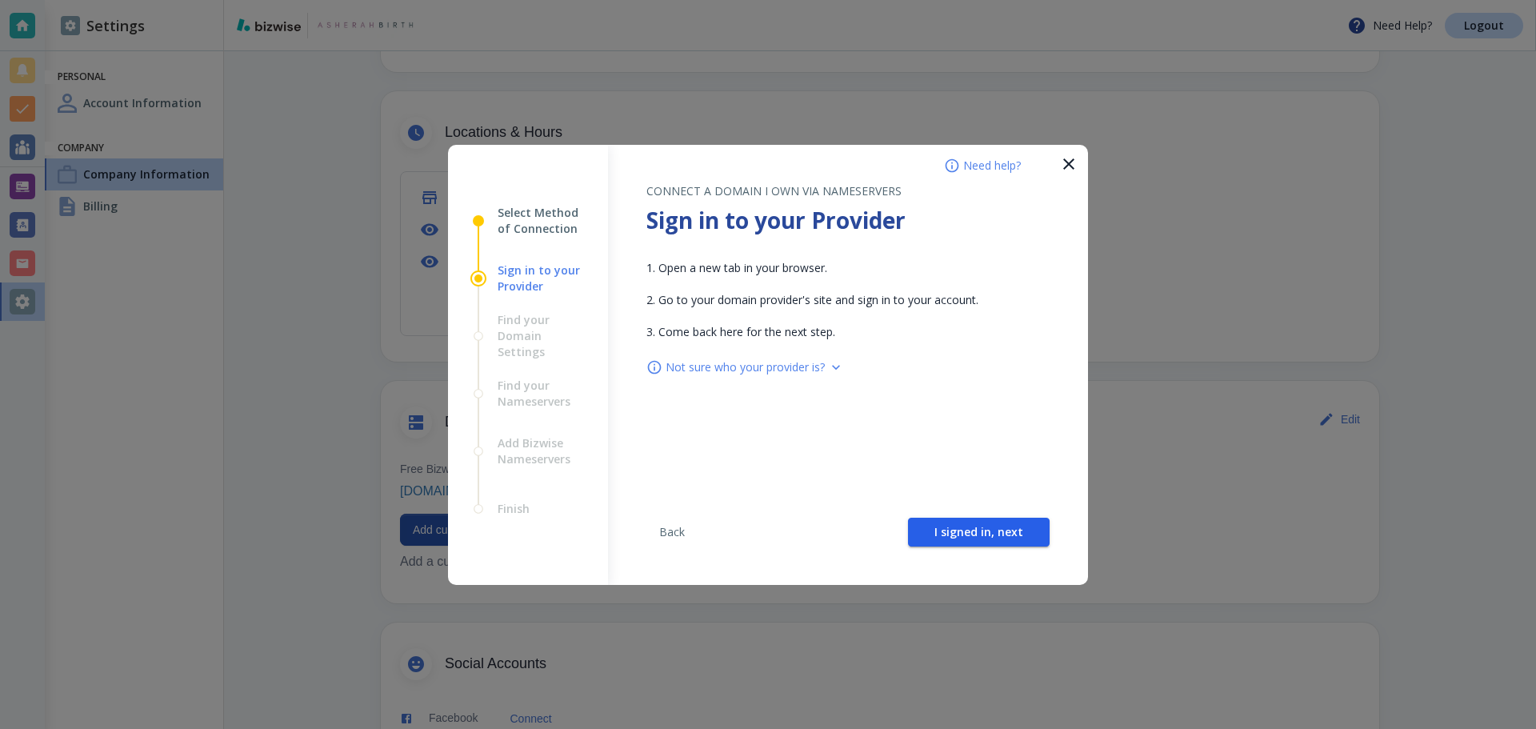
click at [975, 522] on button "I signed in, next" at bounding box center [979, 532] width 142 height 29
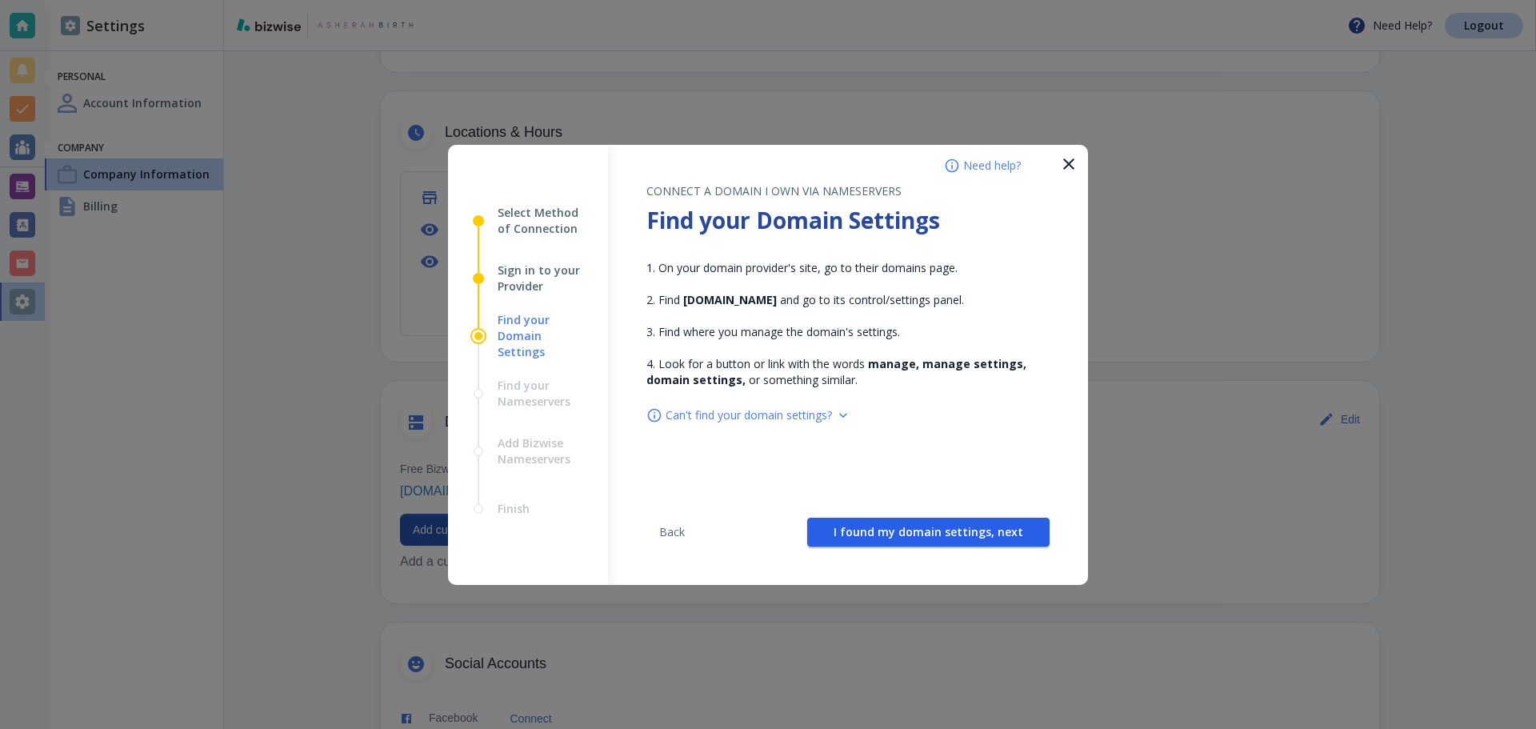
click at [975, 526] on span "I found my domain settings, next" at bounding box center [929, 531] width 190 height 11
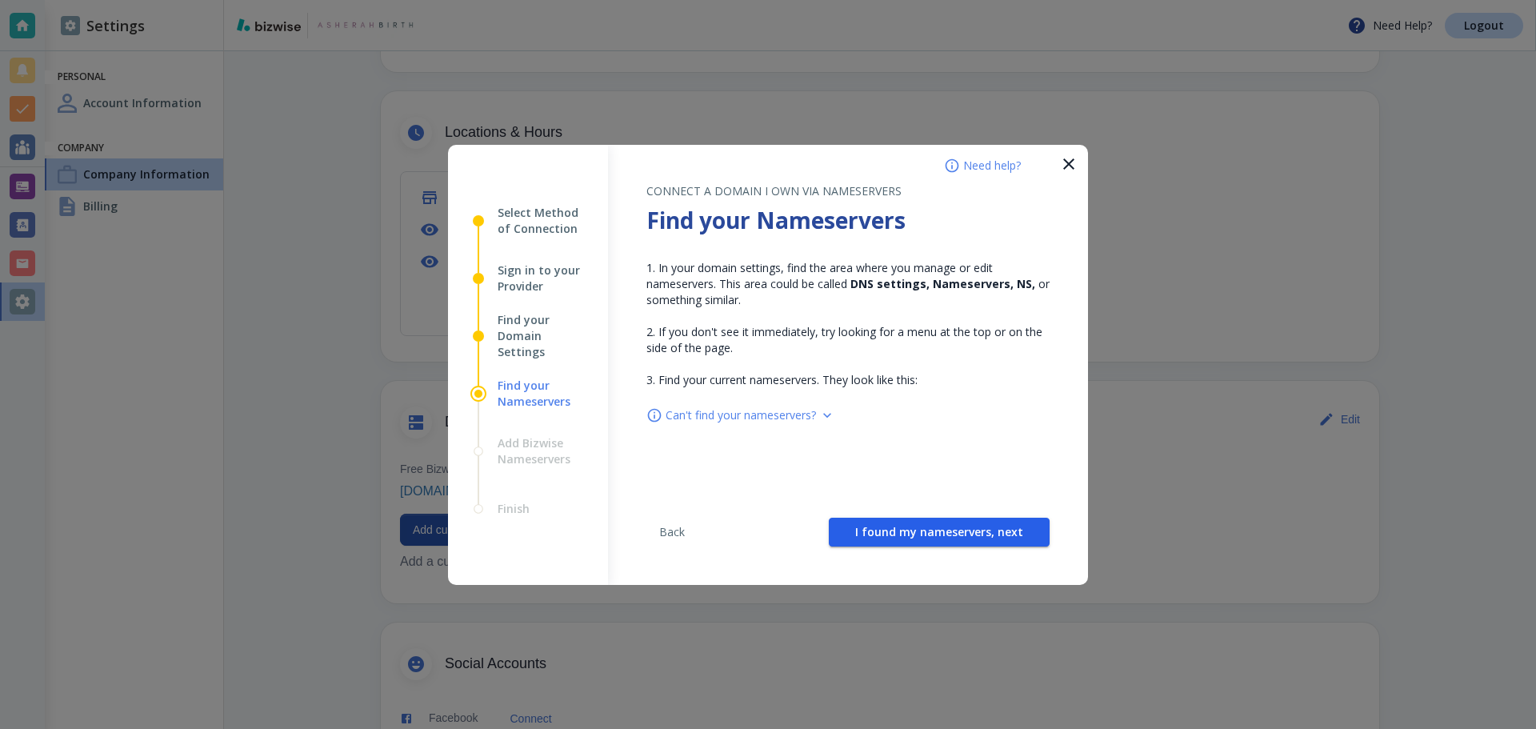
click at [975, 526] on span "I found my nameservers, next" at bounding box center [939, 531] width 168 height 11
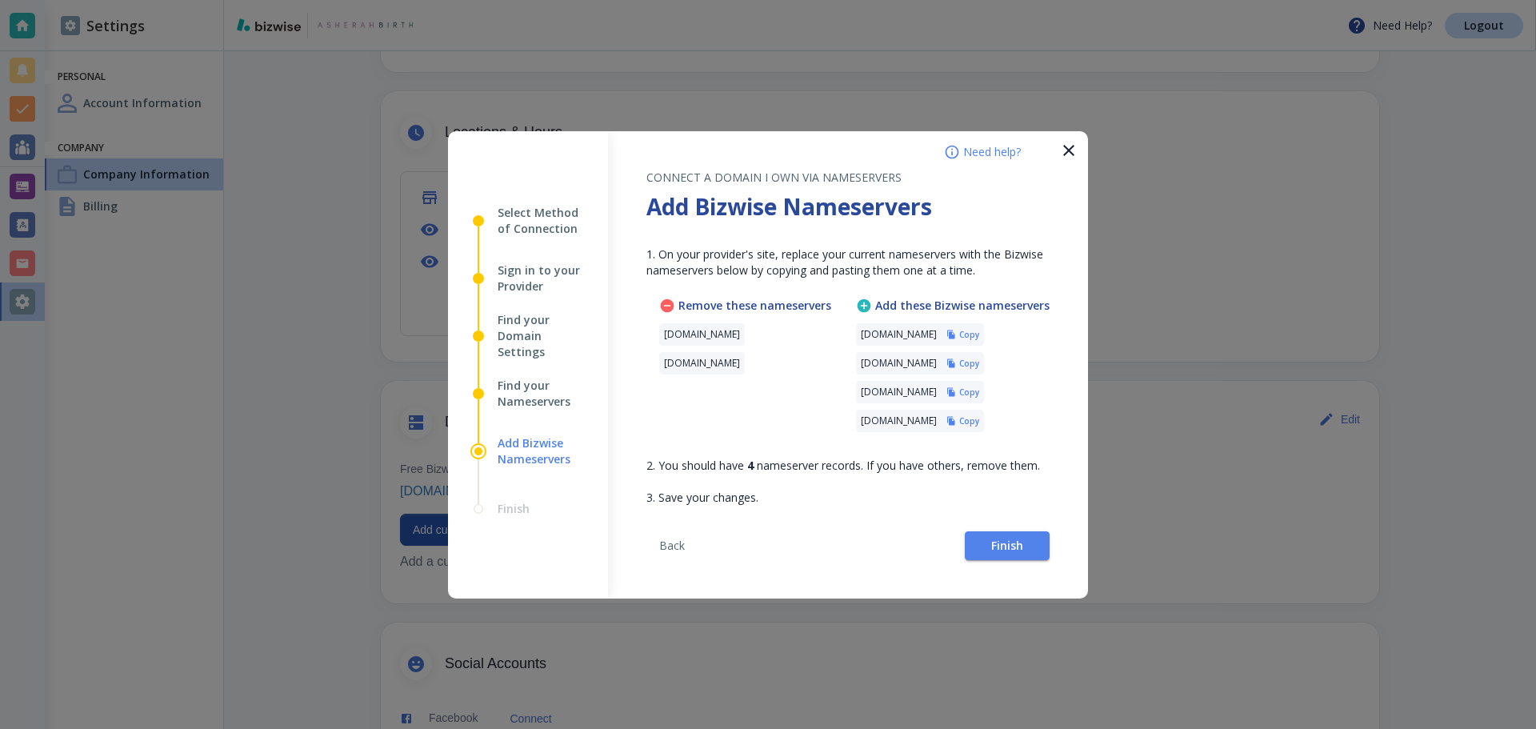
click at [979, 332] on h6 "Copy" at bounding box center [969, 334] width 20 height 11
click at [979, 367] on h6 "Copy" at bounding box center [969, 363] width 20 height 11
click at [999, 564] on div "Back Finish" at bounding box center [847, 552] width 403 height 93
click at [999, 549] on span "Finish" at bounding box center [1007, 545] width 32 height 11
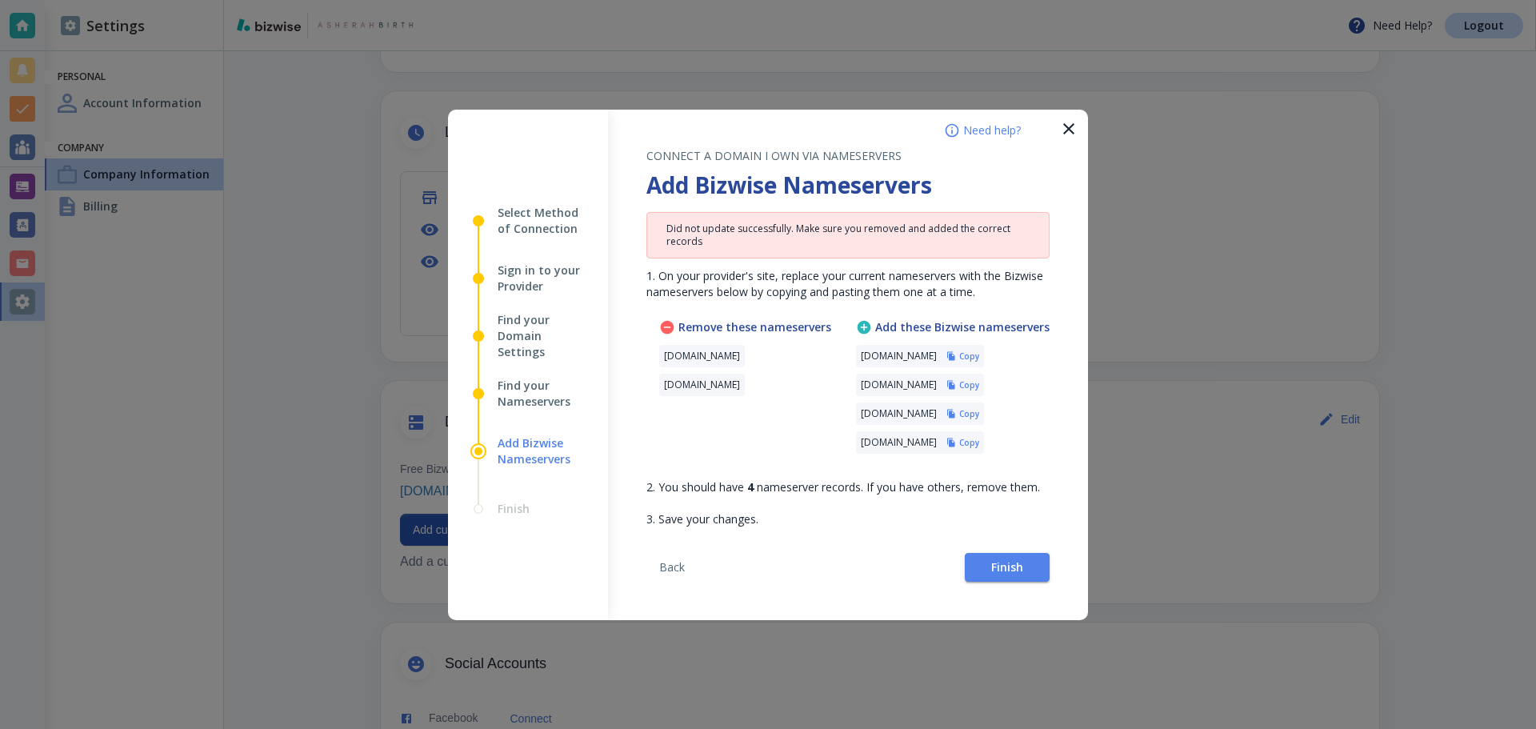
click at [877, 582] on div "Back Finish" at bounding box center [847, 573] width 403 height 93
click at [994, 556] on button "Finish" at bounding box center [1007, 567] width 85 height 29
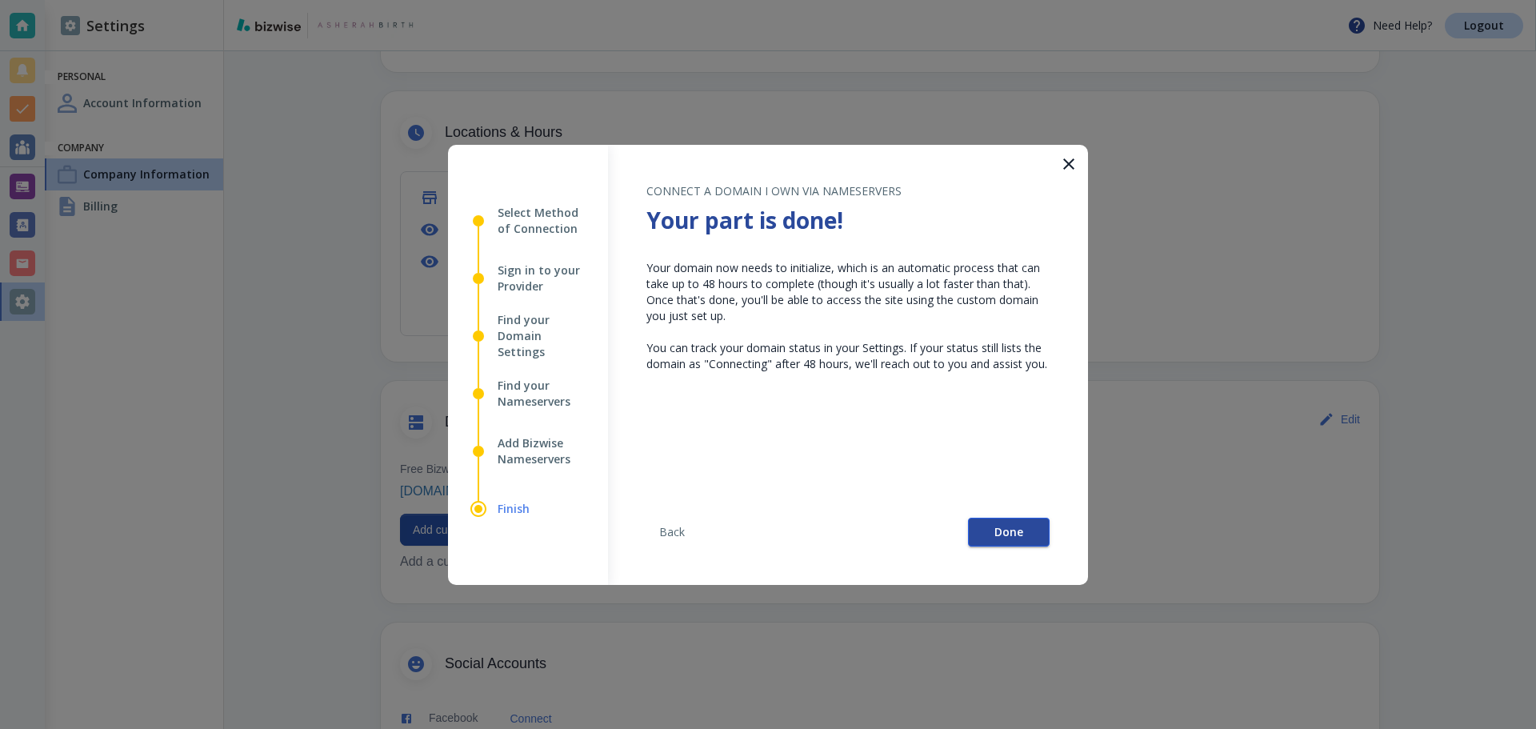
click at [998, 529] on span "Done" at bounding box center [1008, 531] width 29 height 11
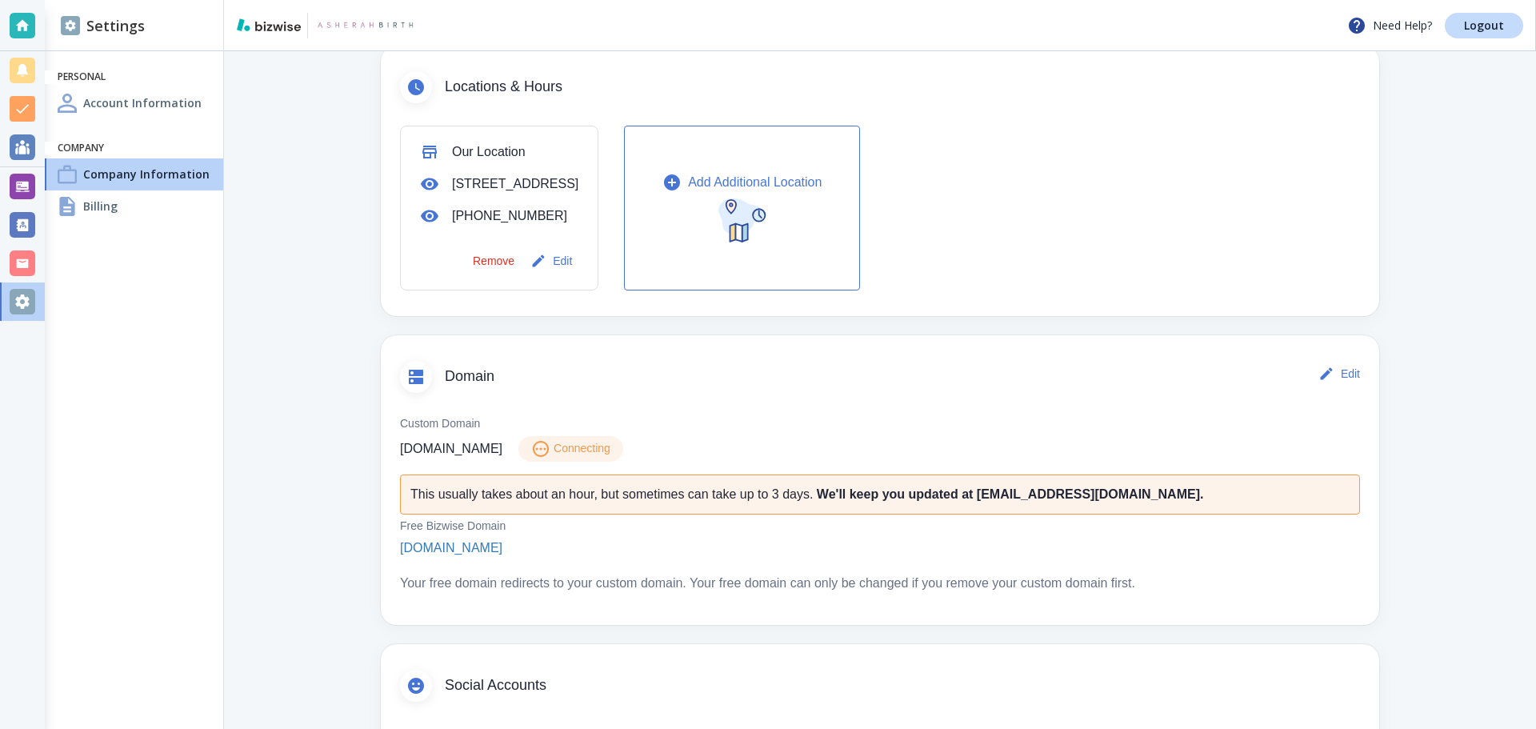
scroll to position [560, 0]
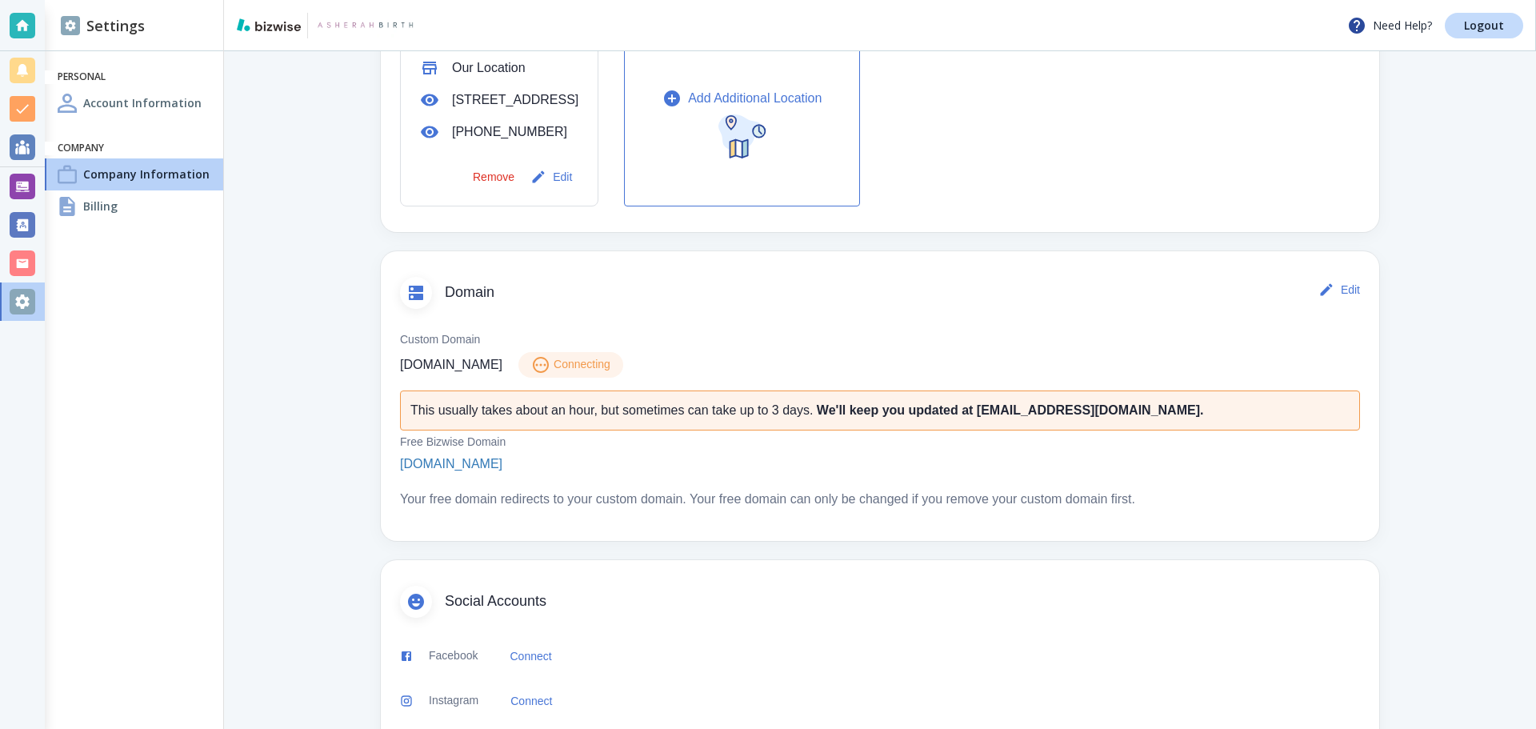
scroll to position [640, 0]
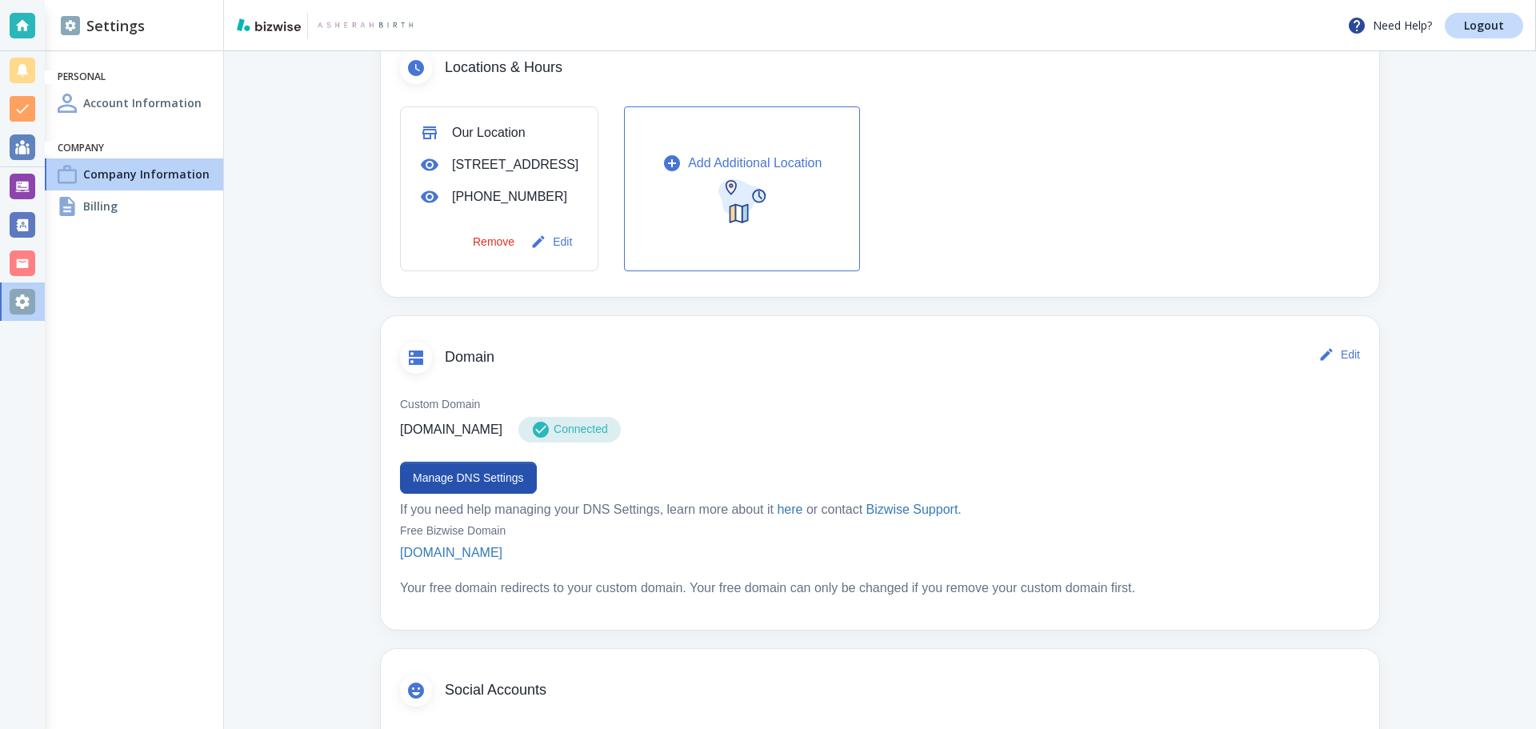
scroll to position [640, 0]
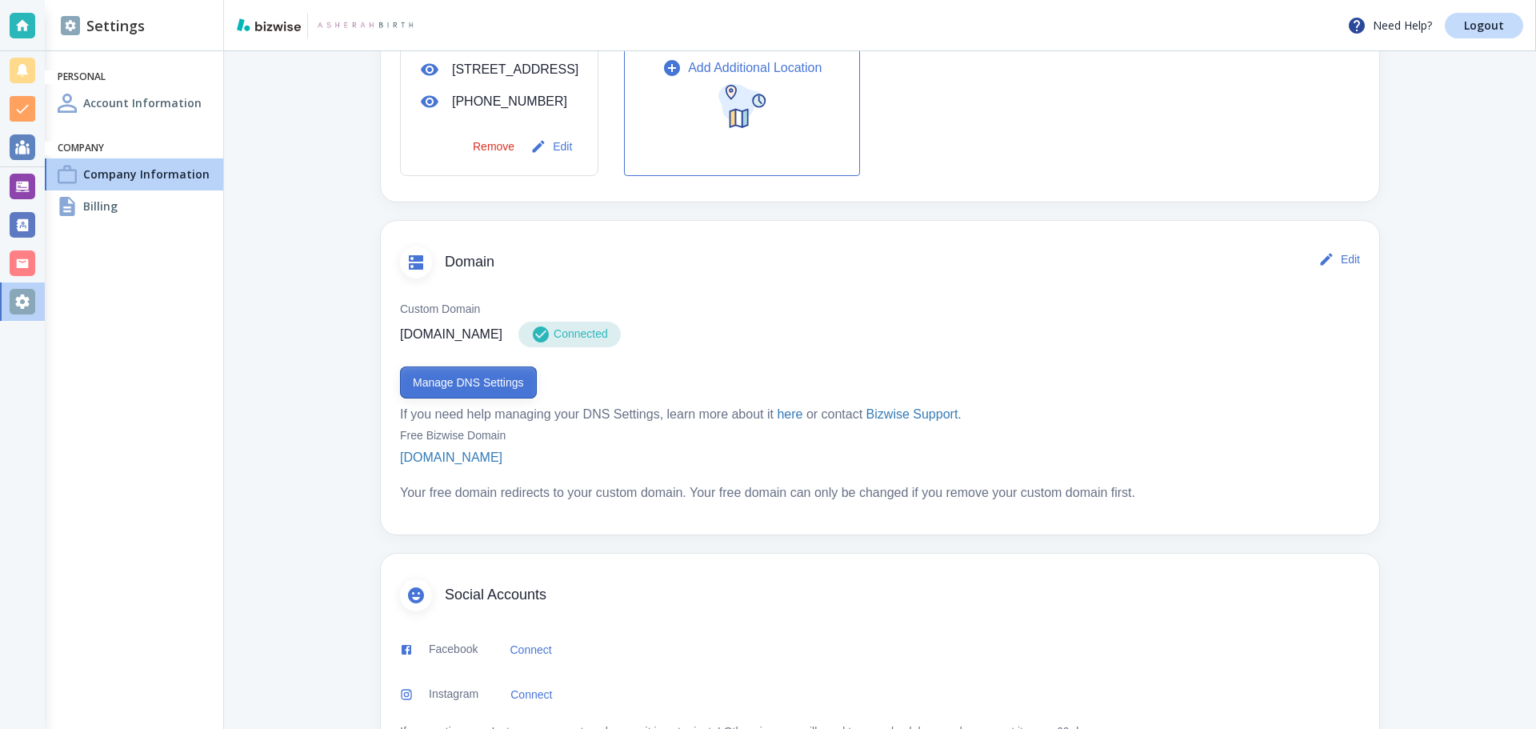
click at [447, 398] on button "Manage DNS Settings" at bounding box center [468, 382] width 137 height 32
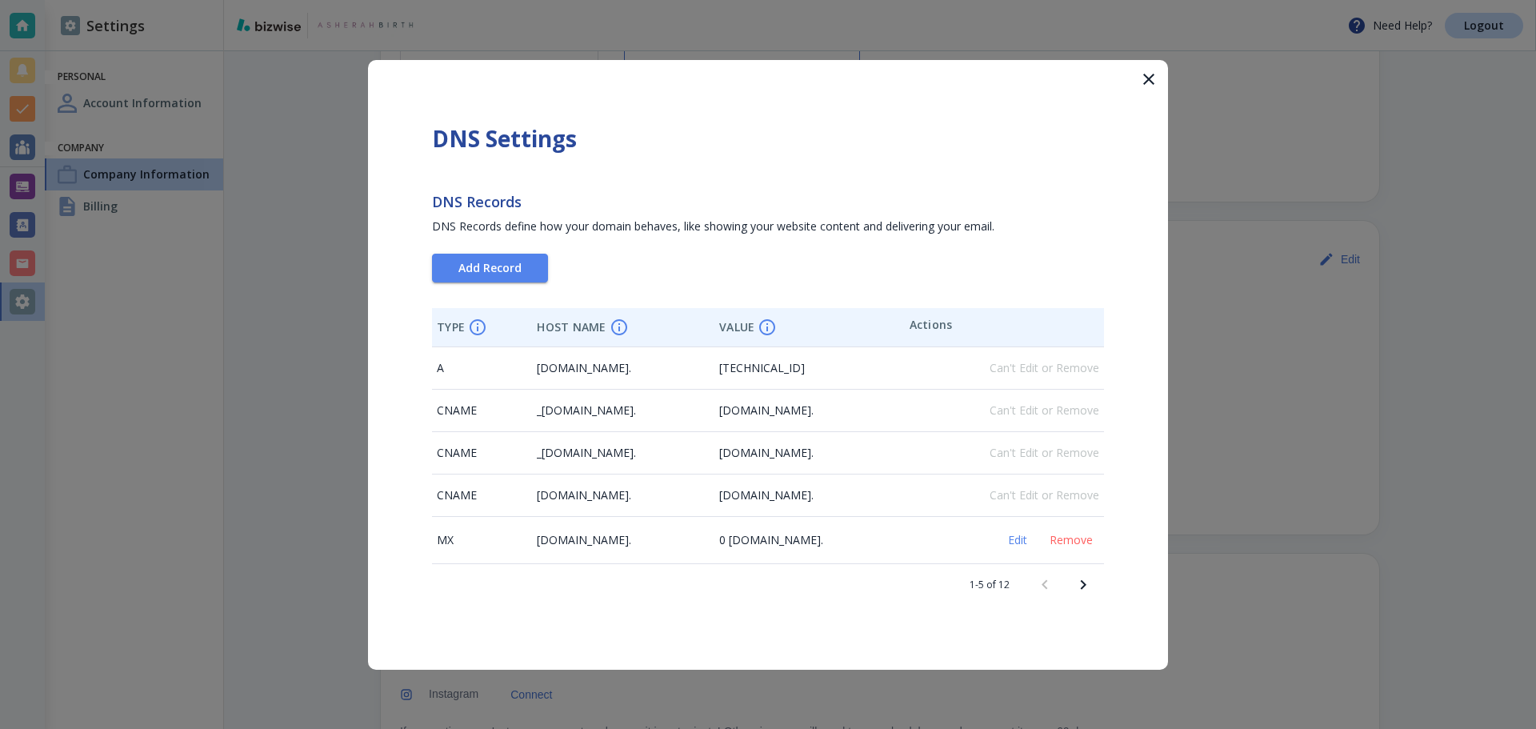
click at [1083, 590] on icon "Next page" at bounding box center [1083, 584] width 19 height 19
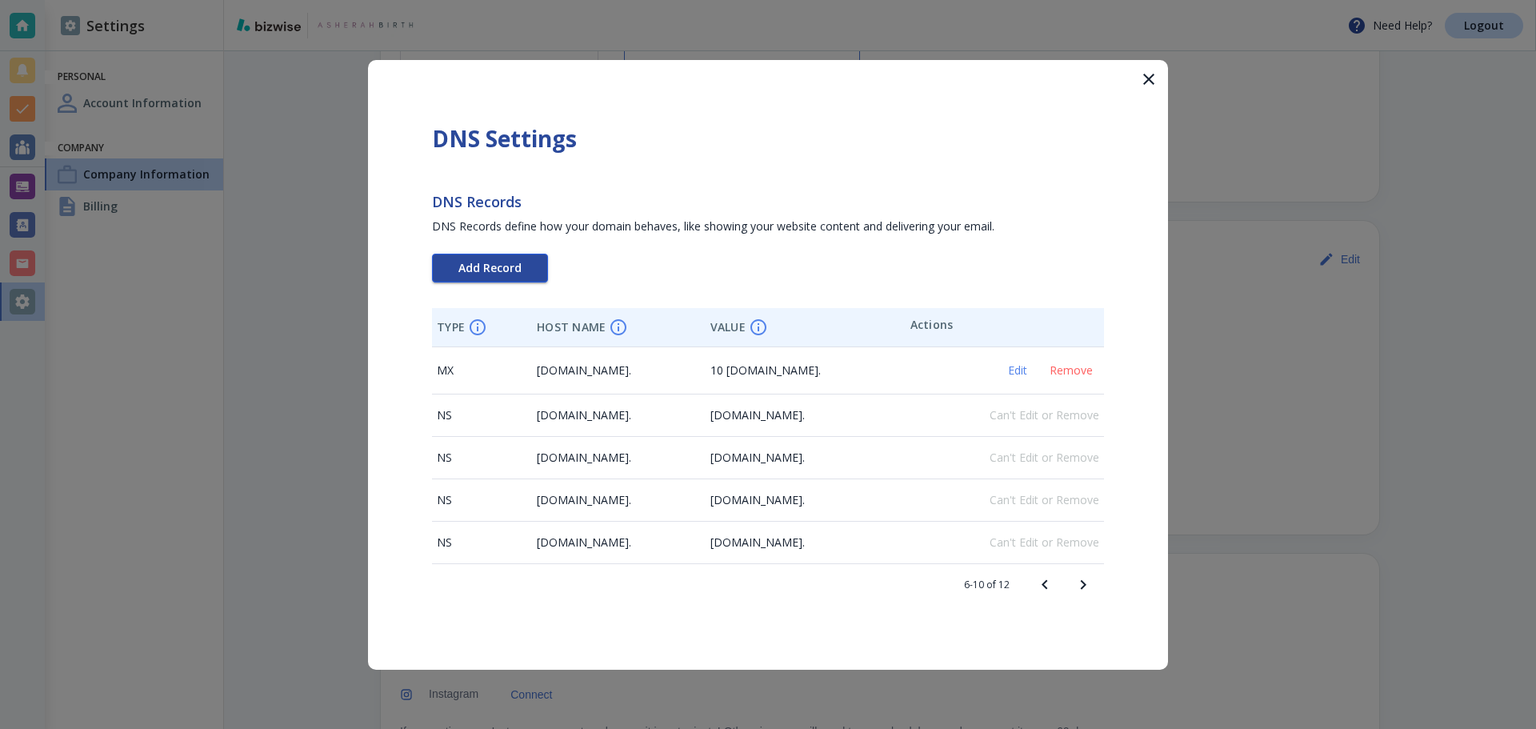
click at [510, 267] on span "Add Record" at bounding box center [489, 267] width 63 height 11
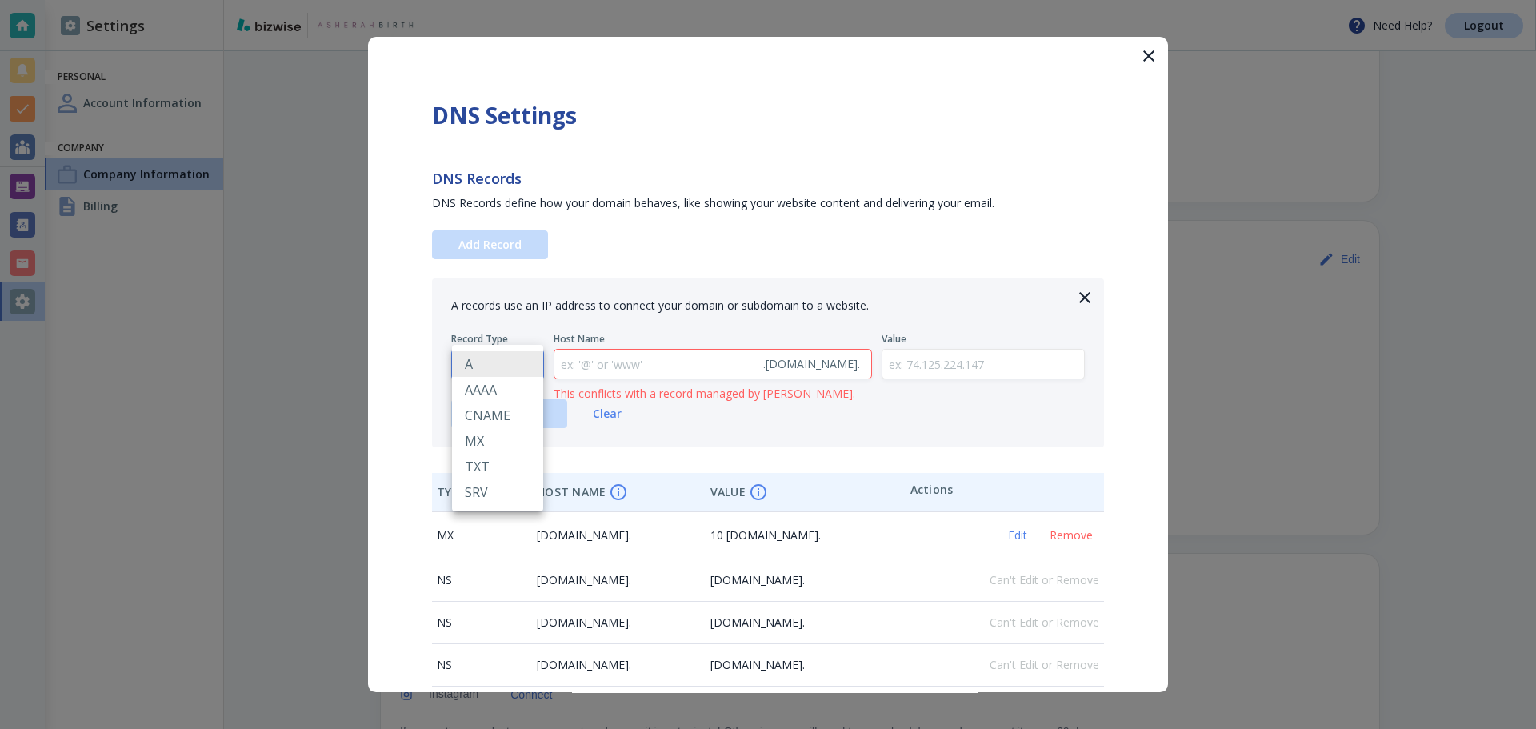
click at [526, 0] on body "Need Help? Logout Settings Personal Account Information Company Company Informa…" at bounding box center [768, 0] width 1536 height 0
click at [512, 472] on li "TXT" at bounding box center [497, 467] width 91 height 26
type input "TXT"
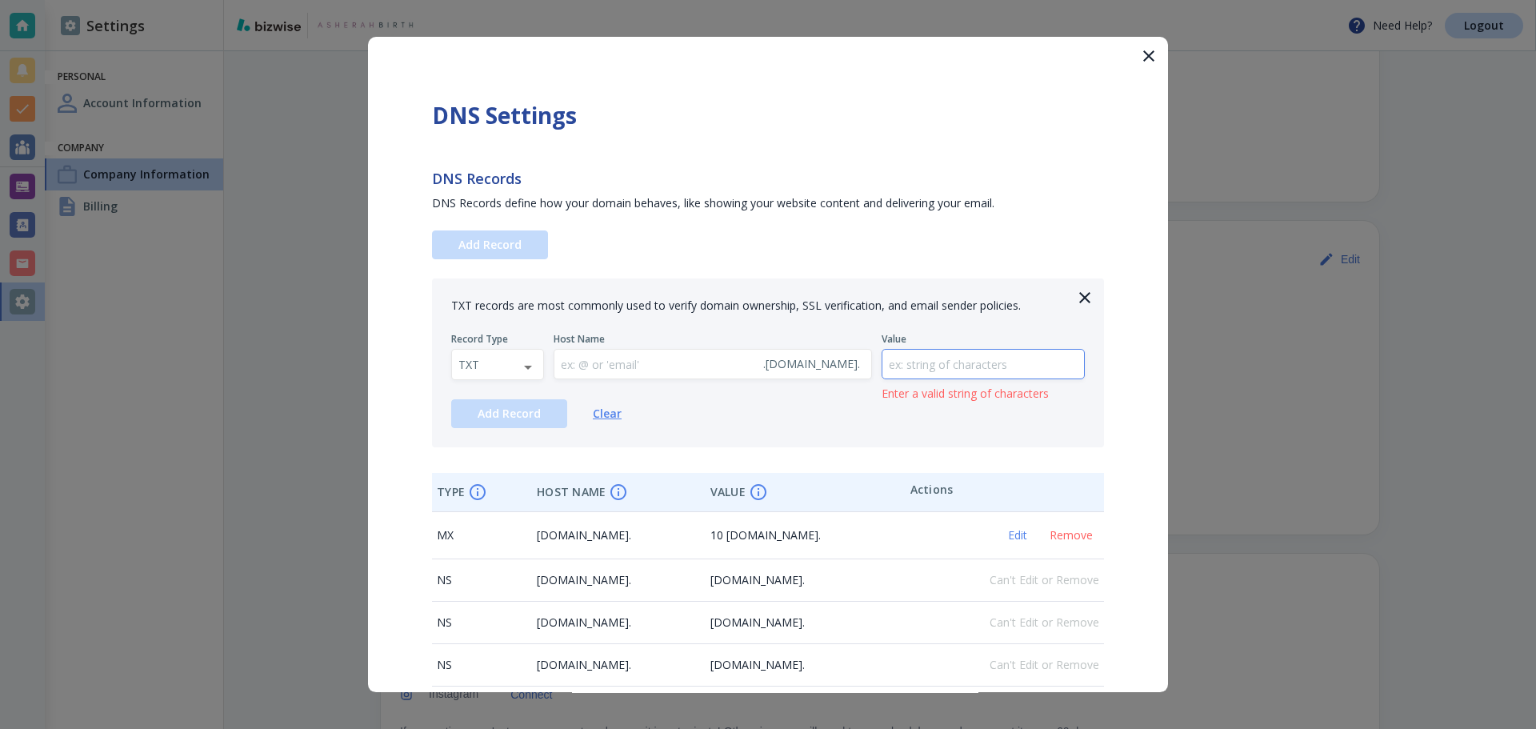
click at [970, 358] on input "text" at bounding box center [983, 365] width 202 height 30
paste input "google-site-verification=jpzRByhhAp3Rht4xpjE6Z3Js1p0zPEJD72XIOiTCTng"
type input "google-site-verification=jpzRByhhAp3Rht4xpjE6Z3Js1p0zPEJD72XIOiTCTng"
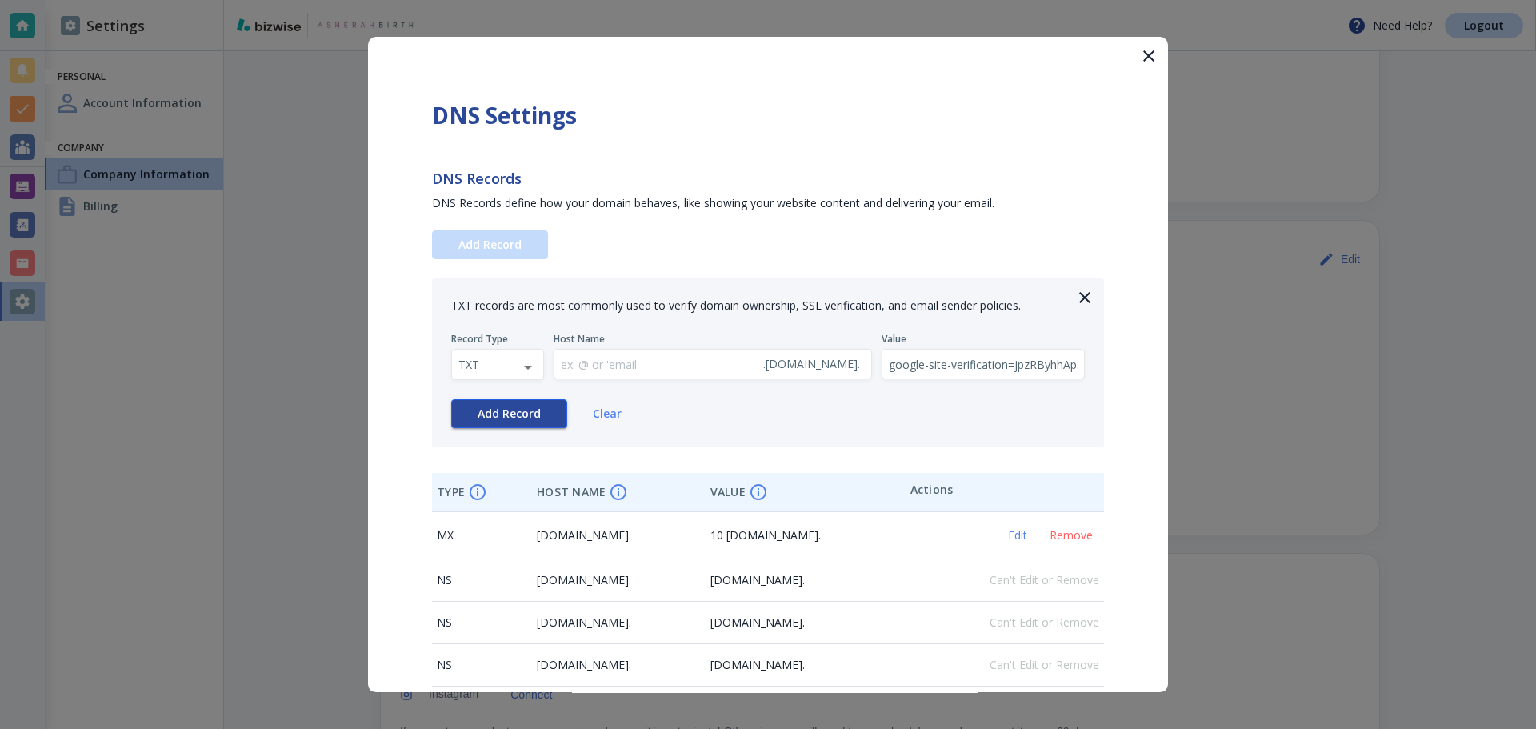
click at [524, 422] on button "Add Record" at bounding box center [509, 413] width 116 height 29
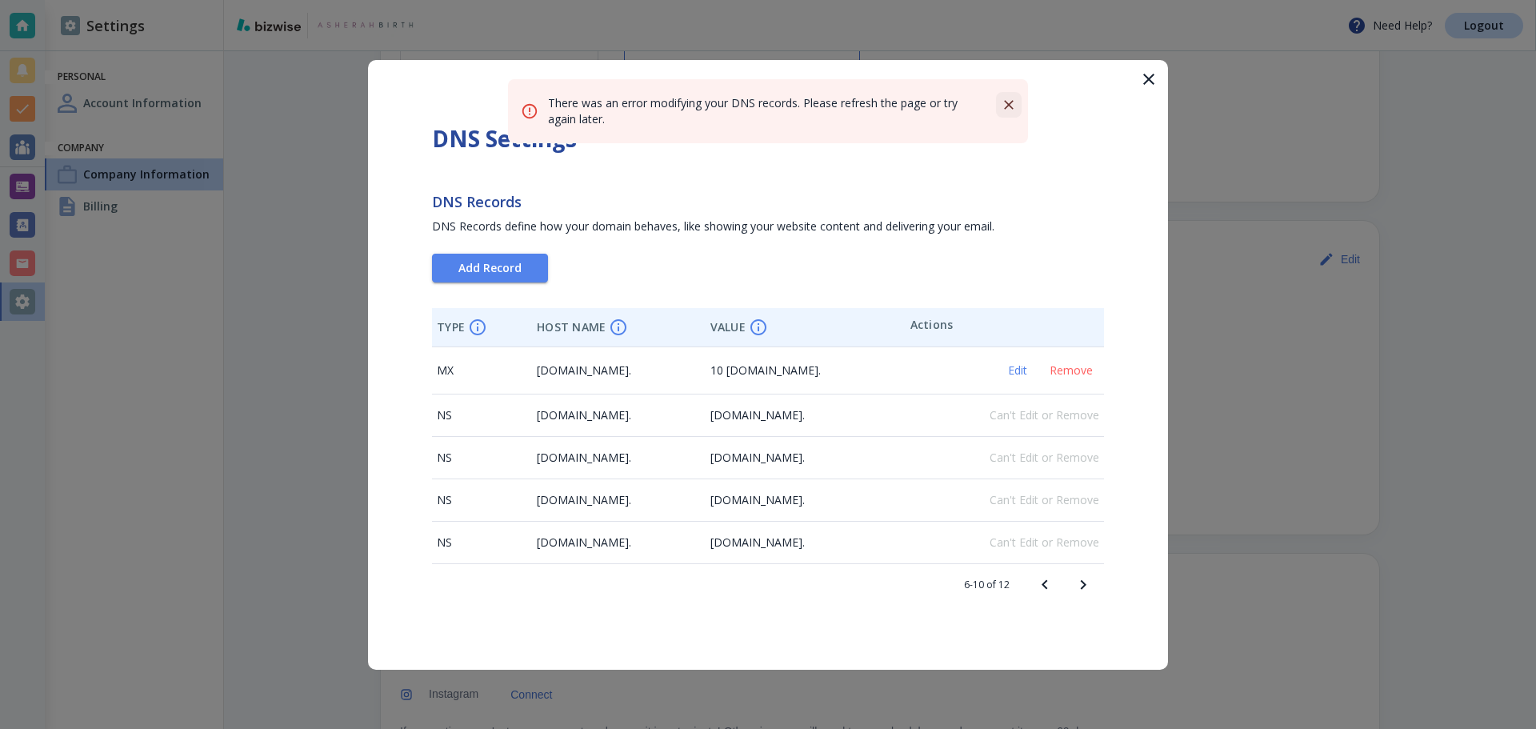
click at [1007, 109] on icon "Close" at bounding box center [1009, 105] width 16 height 16
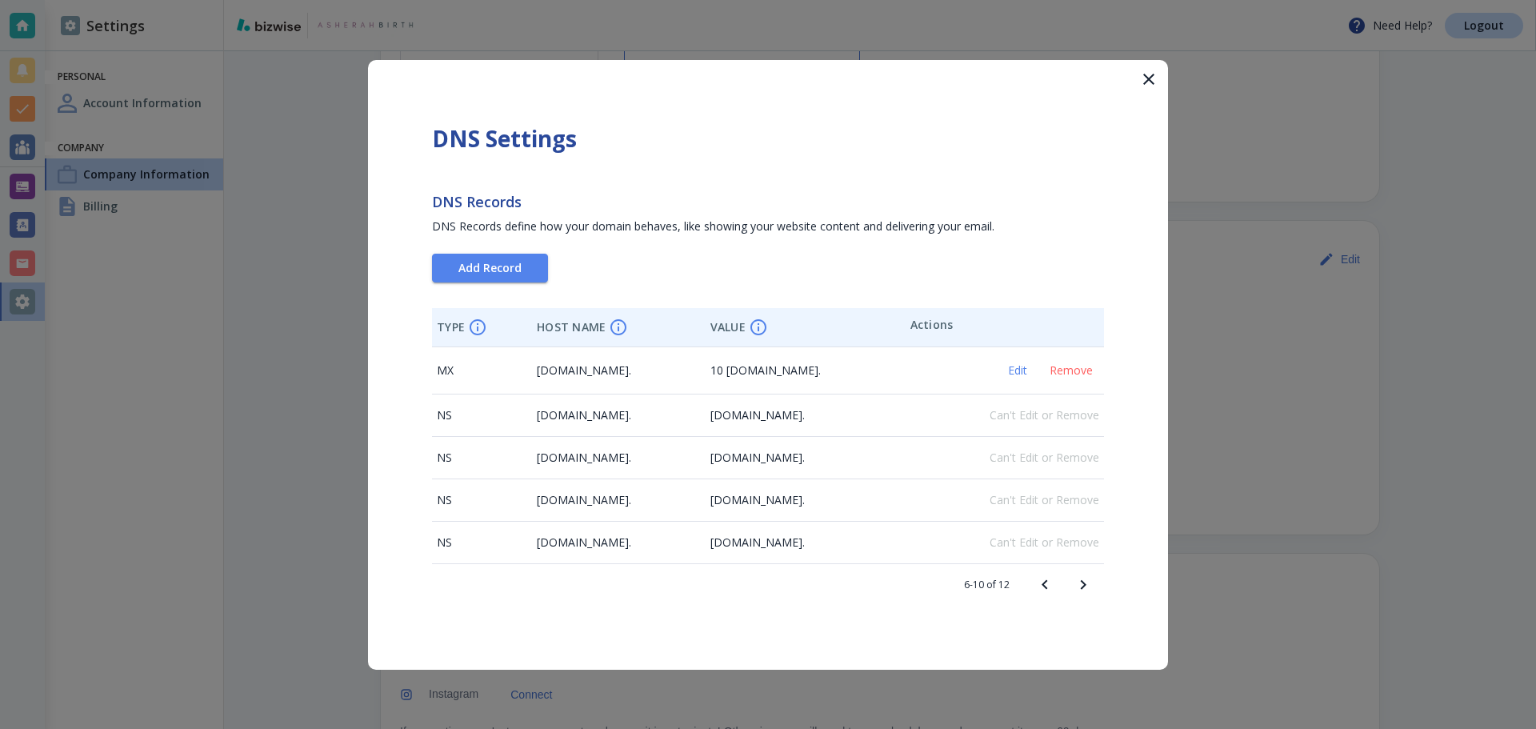
click at [1150, 86] on icon "button" at bounding box center [1148, 79] width 19 height 19
